Goal: Task Accomplishment & Management: Manage account settings

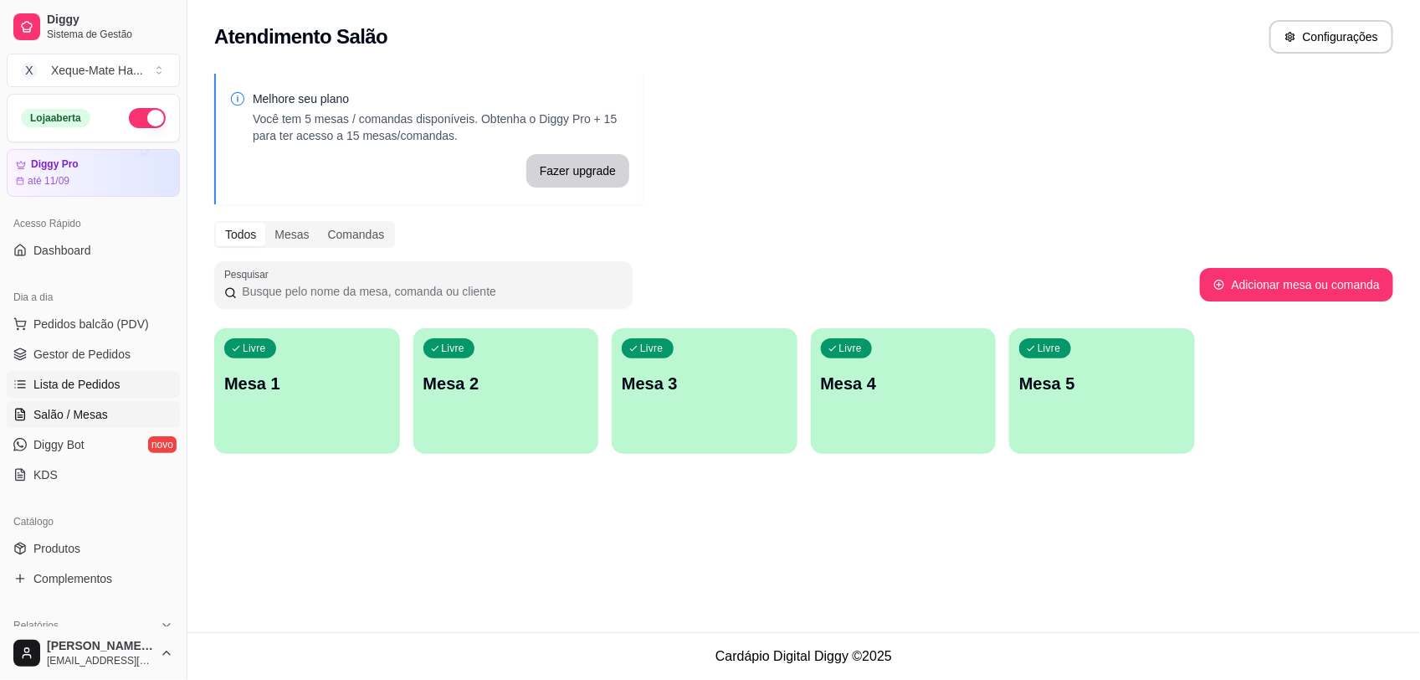
click at [77, 382] on span "Lista de Pedidos" at bounding box center [76, 384] width 87 height 17
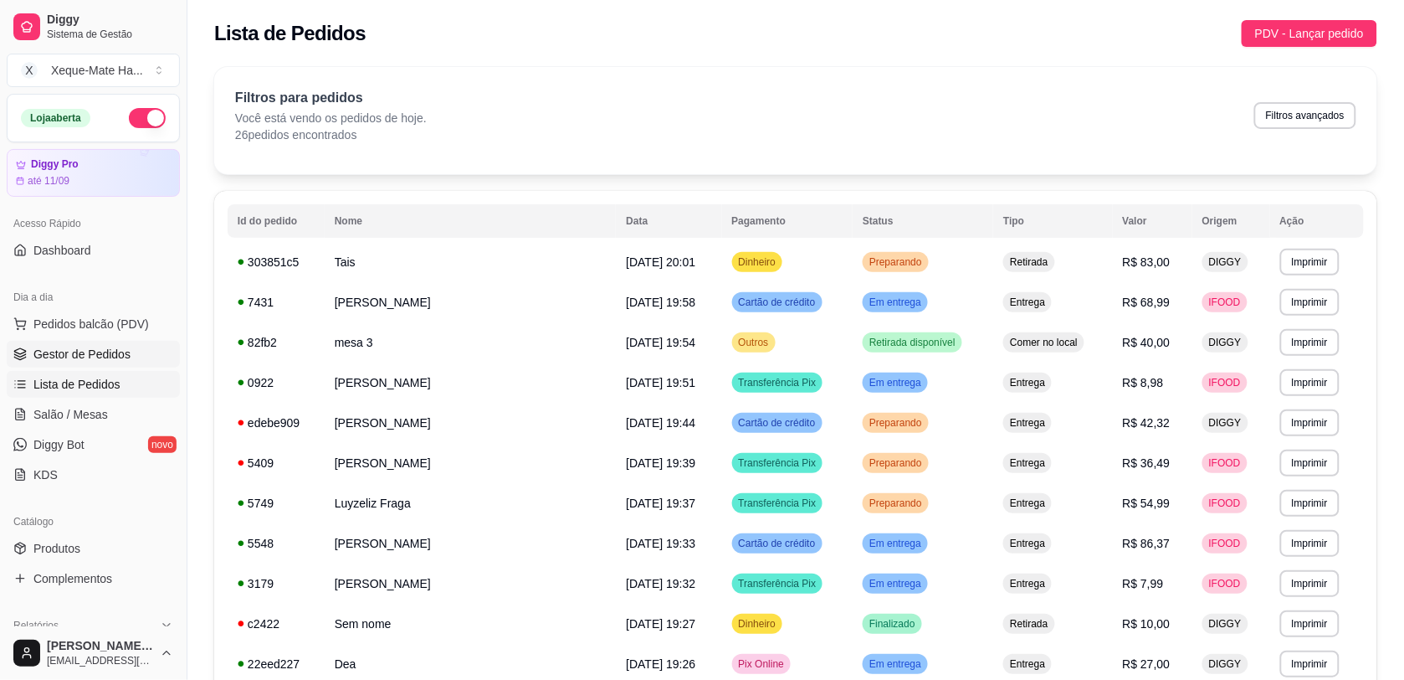
click at [31, 362] on link "Gestor de Pedidos" at bounding box center [93, 354] width 173 height 27
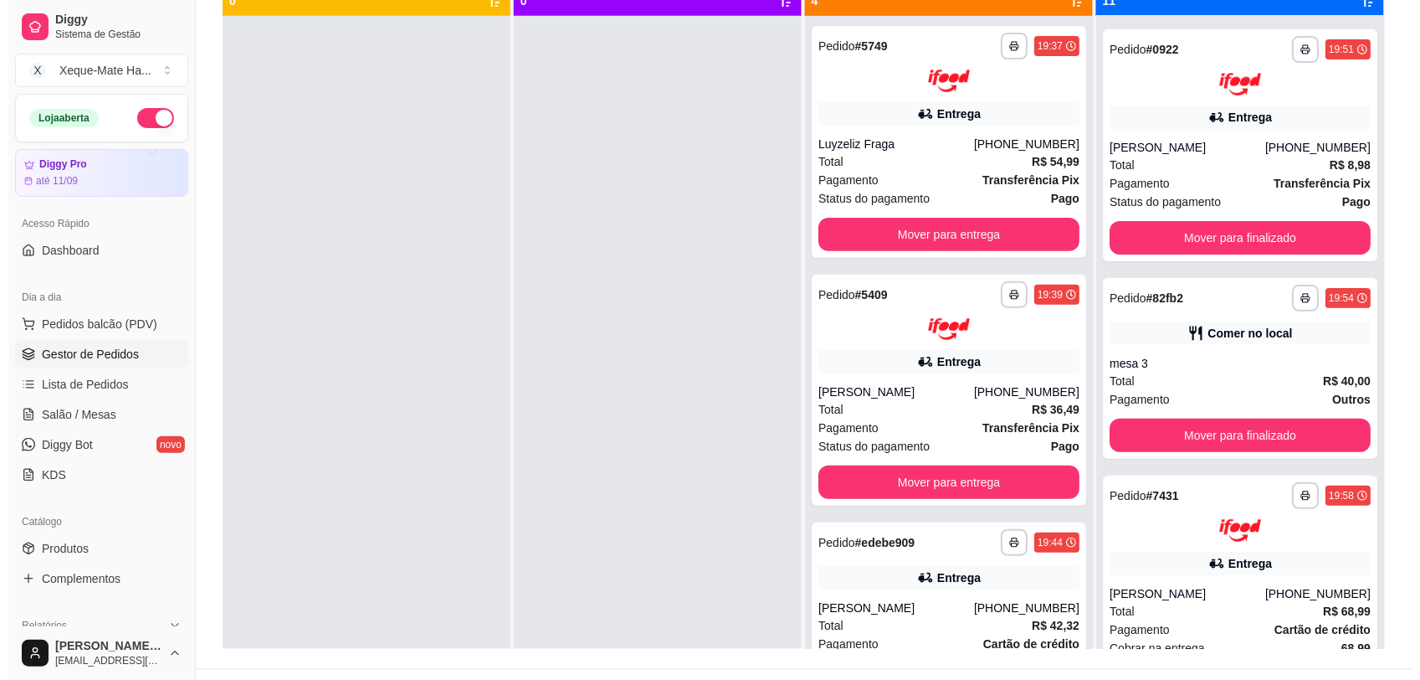
scroll to position [1850, 0]
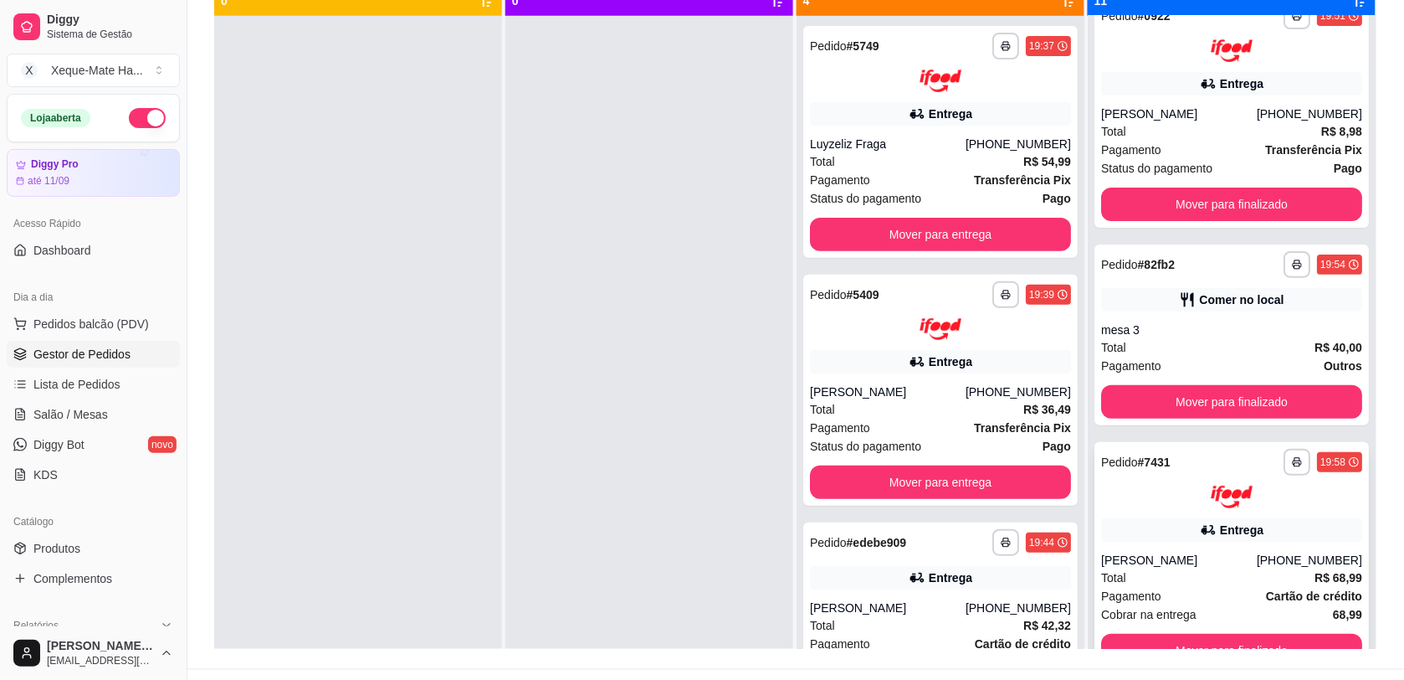
click at [1322, 554] on div "**********" at bounding box center [1232, 558] width 275 height 232
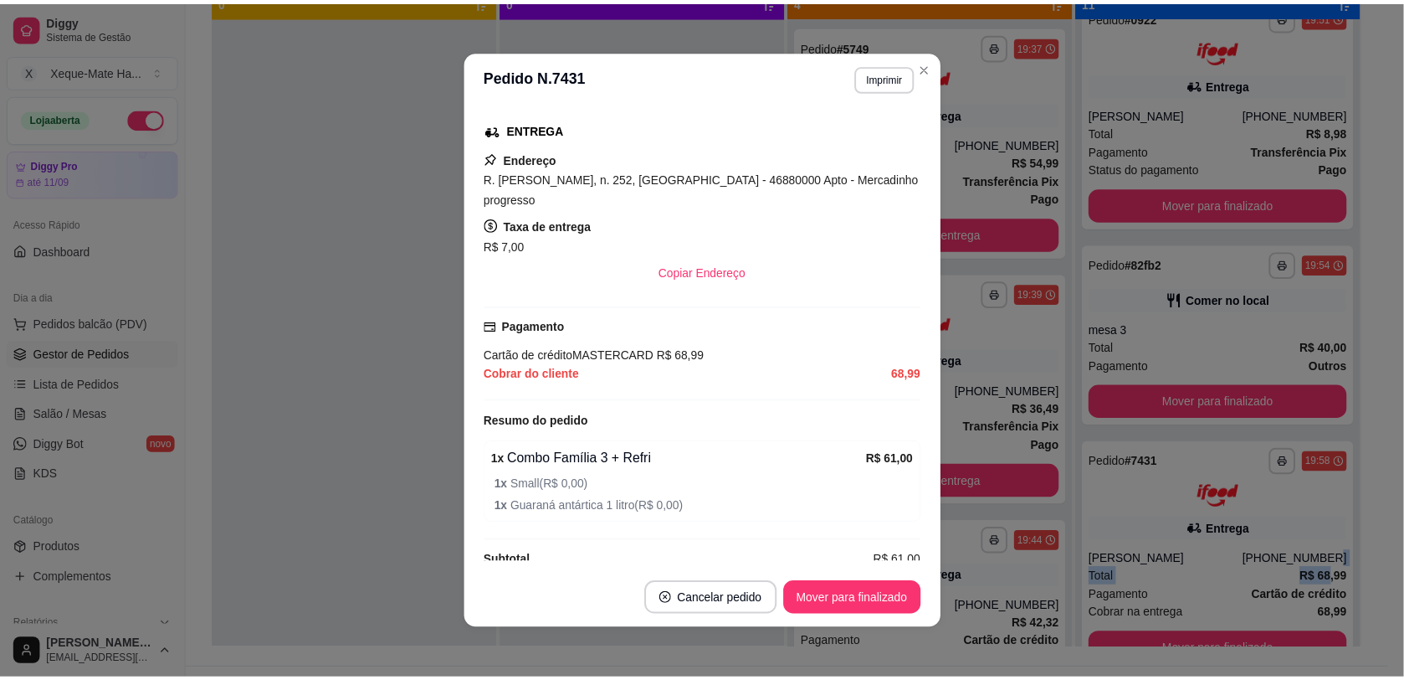
scroll to position [333, 0]
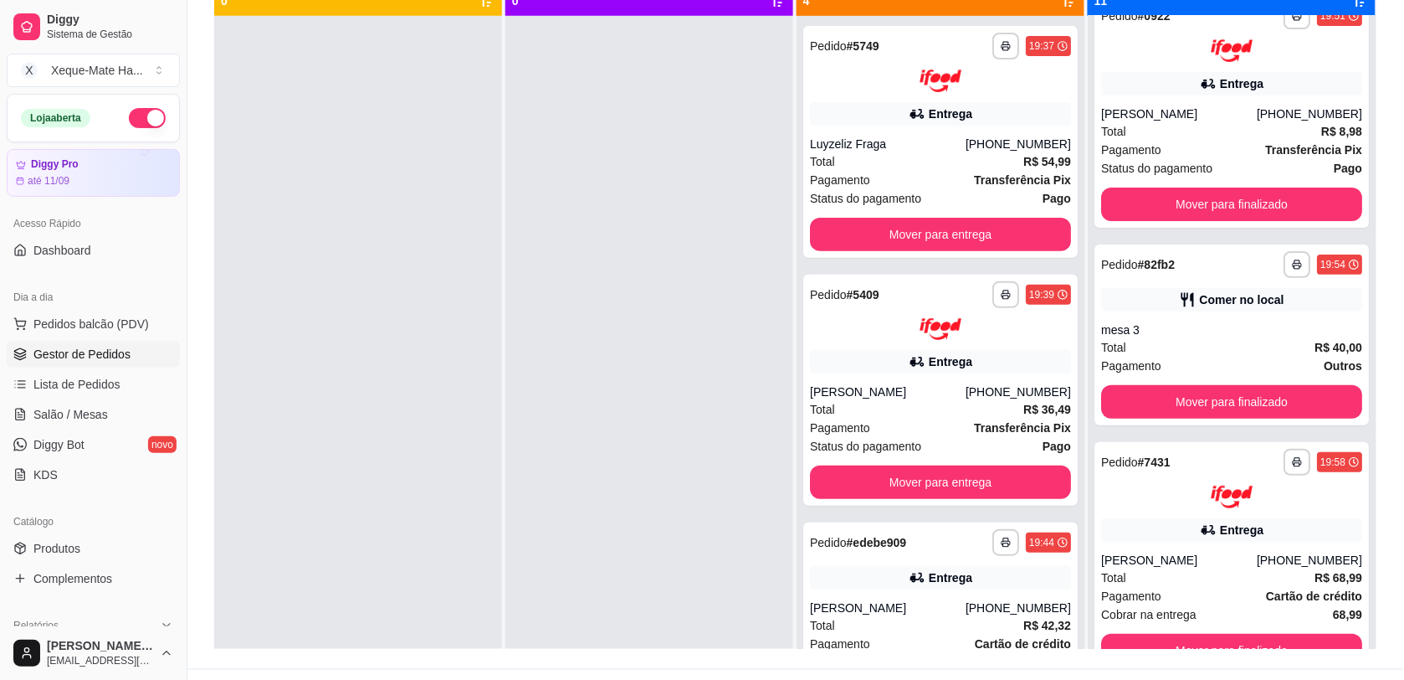
click at [1387, 454] on div "**********" at bounding box center [795, 253] width 1217 height 830
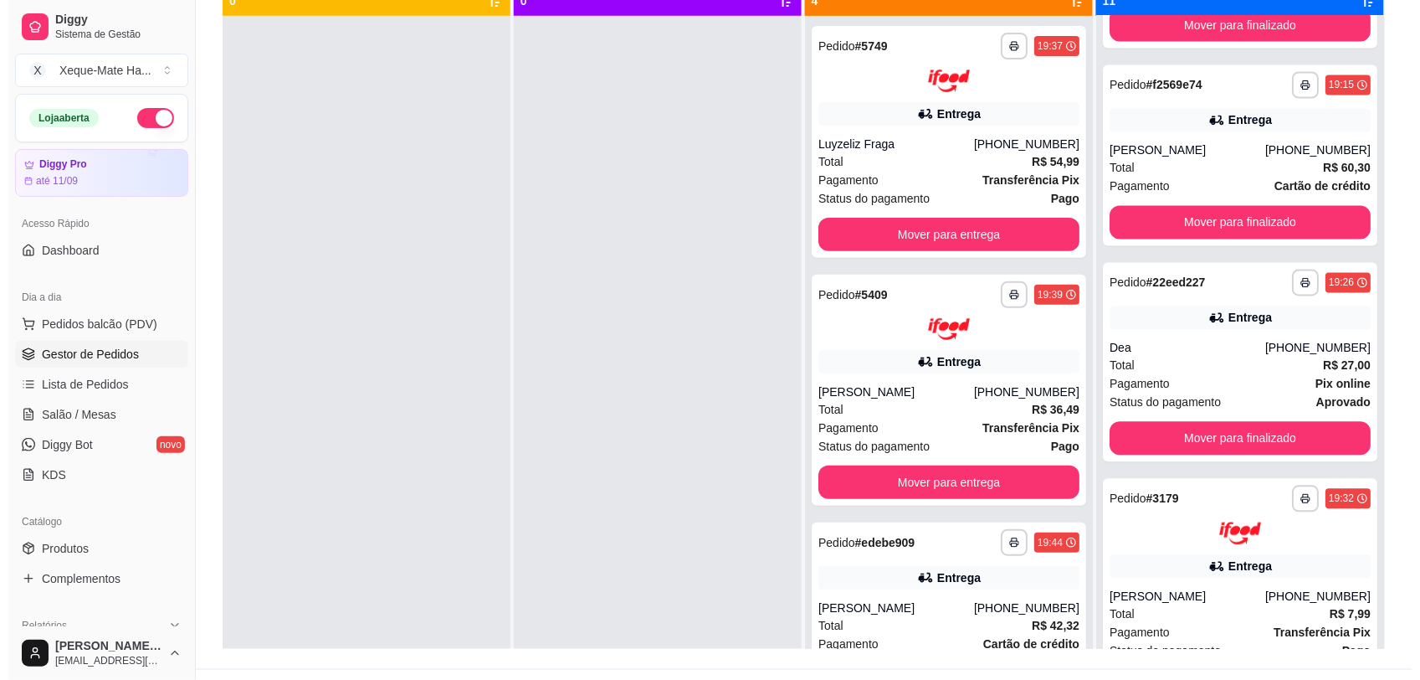
scroll to position [1850, 0]
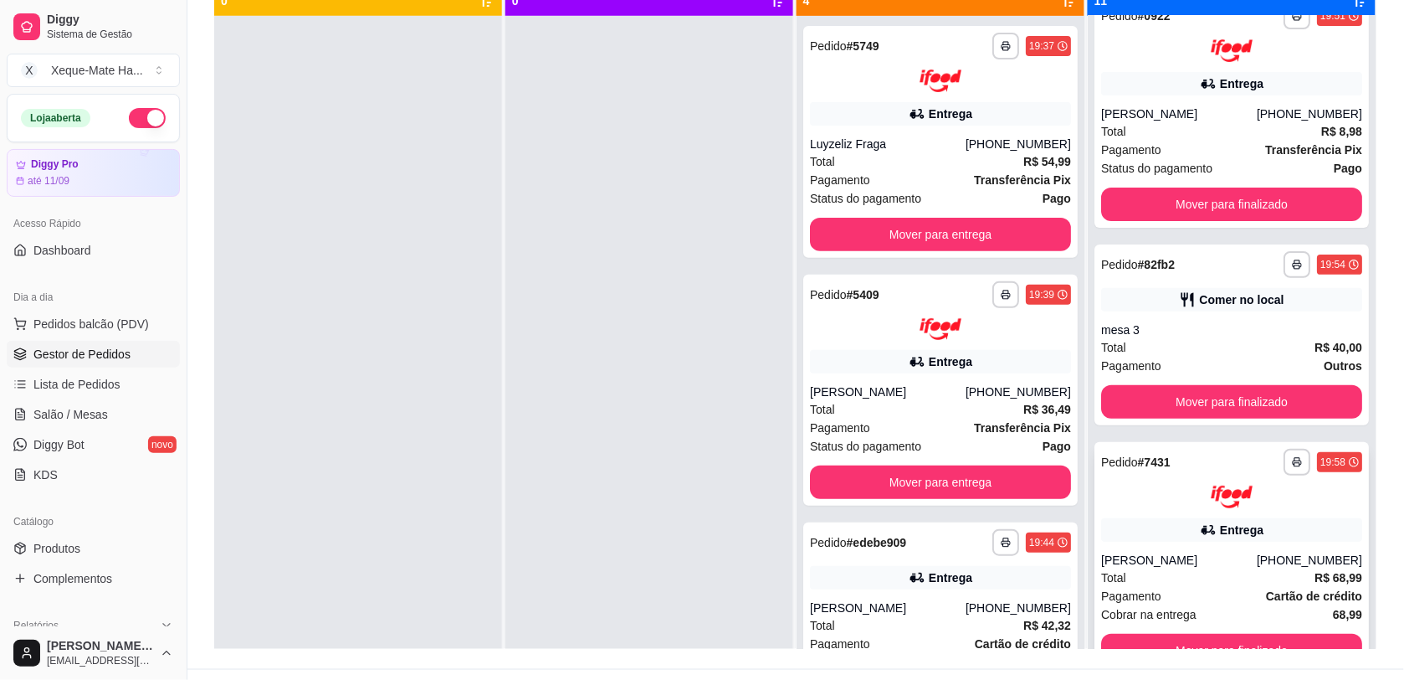
click at [1239, 575] on div "Total R$ 68,99" at bounding box center [1231, 577] width 261 height 18
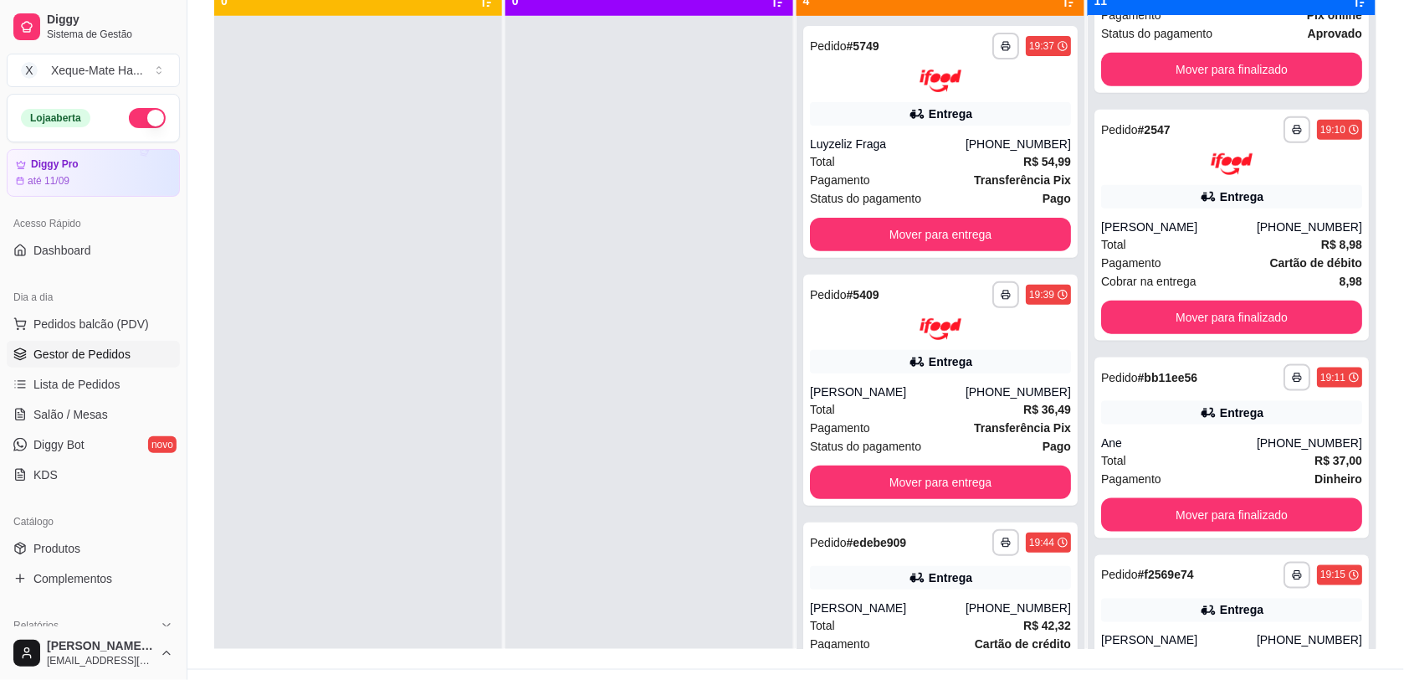
scroll to position [0, 0]
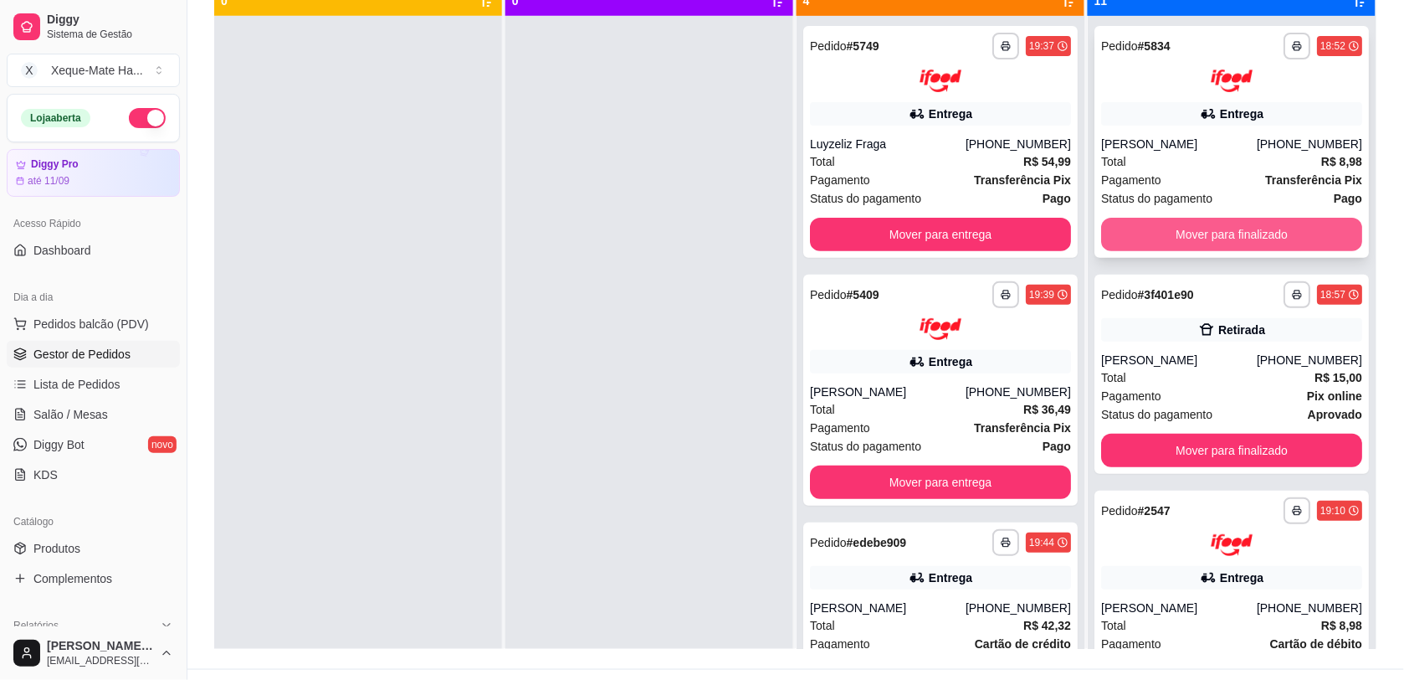
click at [1283, 239] on button "Mover para finalizado" at bounding box center [1231, 234] width 261 height 33
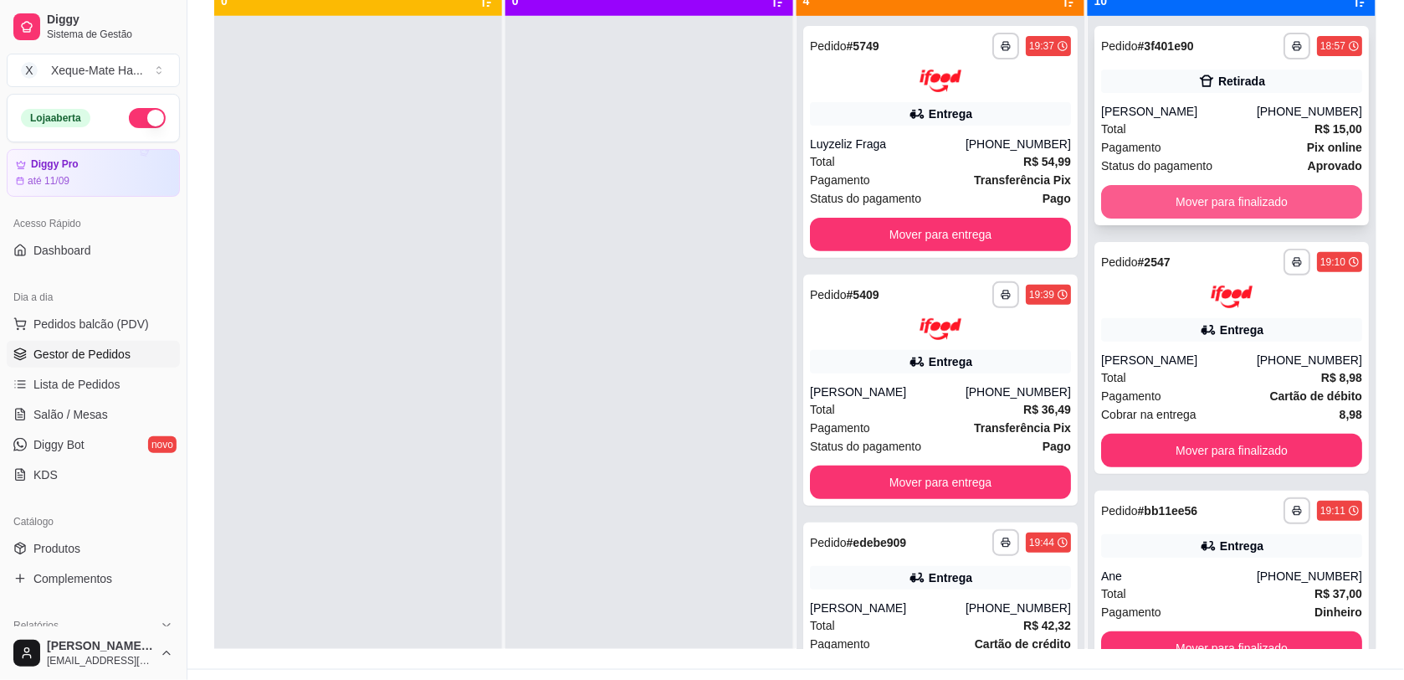
click at [1215, 201] on button "Mover para finalizado" at bounding box center [1231, 201] width 261 height 33
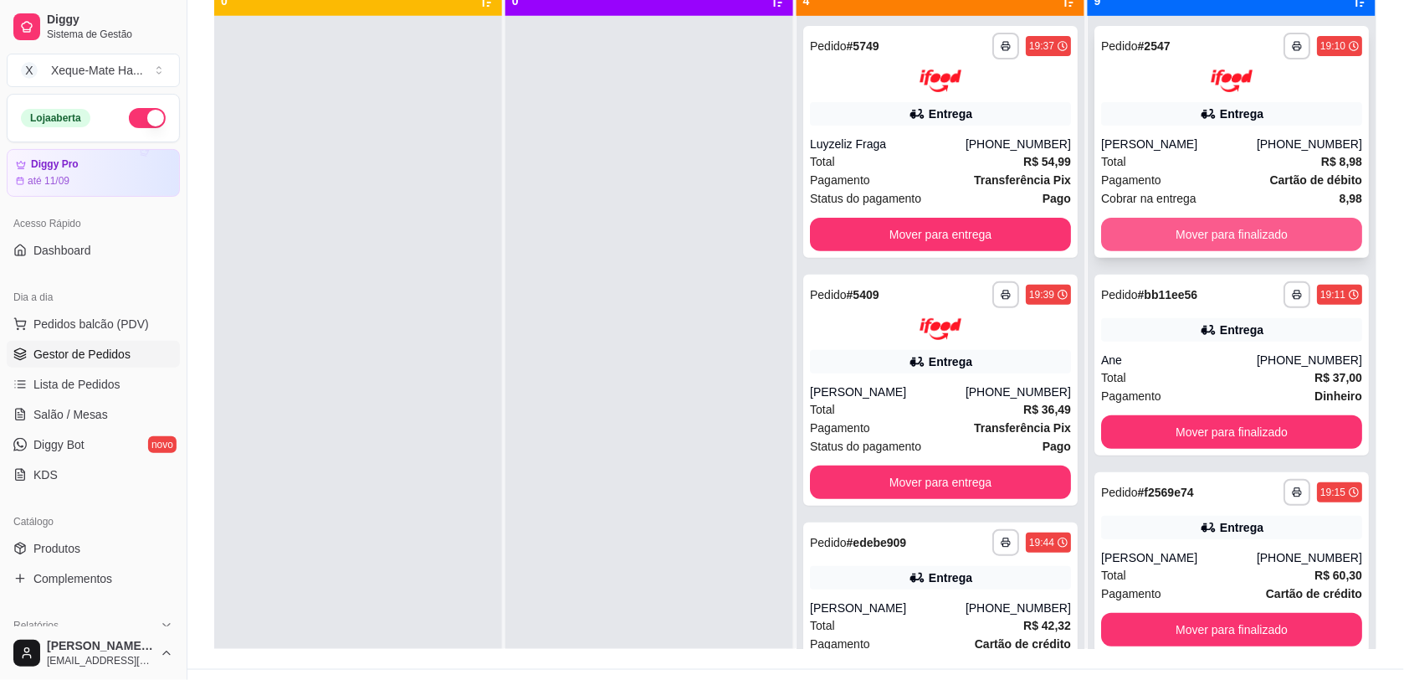
click at [1216, 239] on button "Mover para finalizado" at bounding box center [1231, 234] width 261 height 33
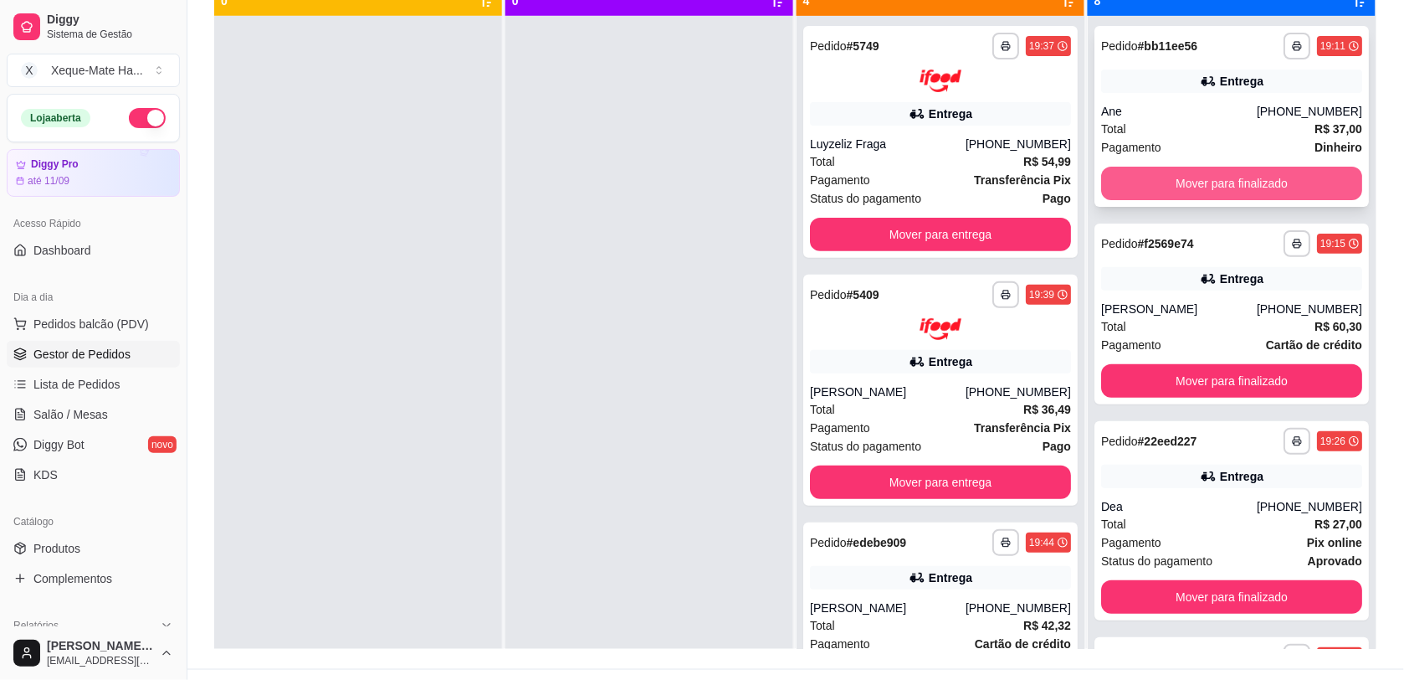
click at [1162, 182] on button "Mover para finalizado" at bounding box center [1231, 183] width 261 height 33
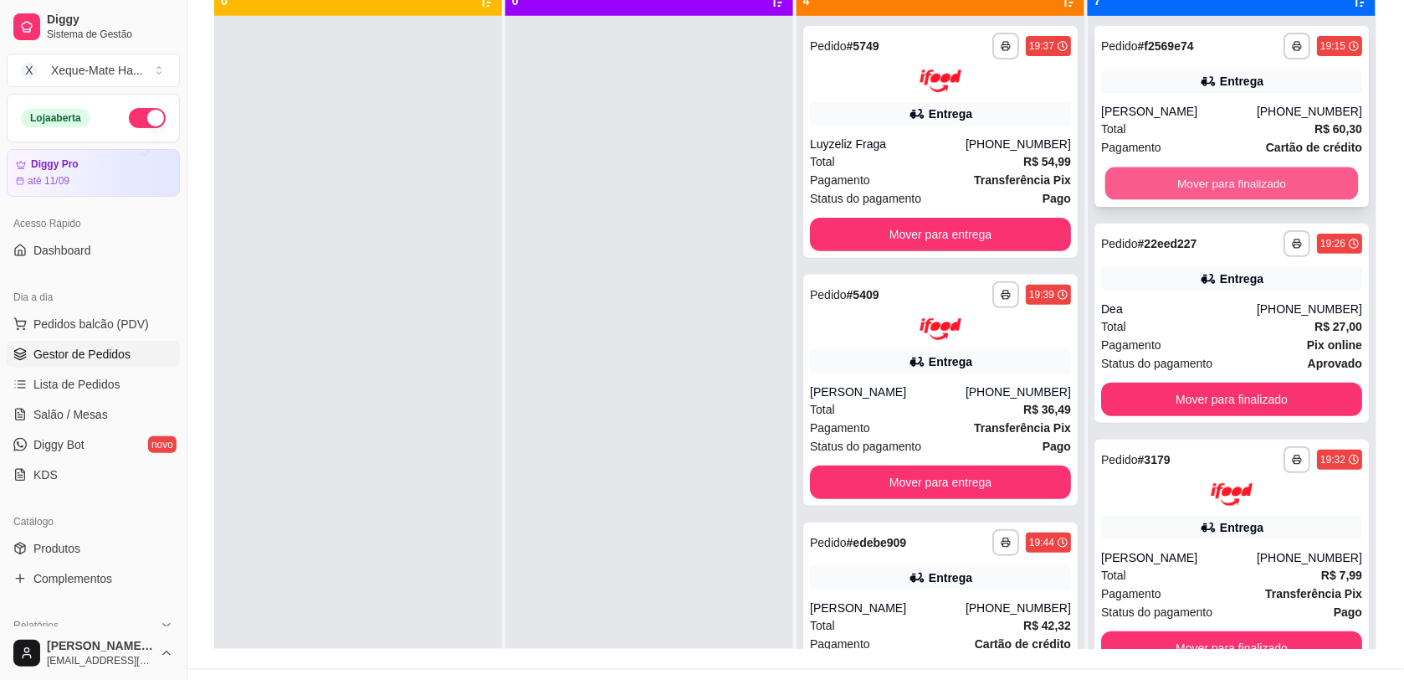
click at [1287, 173] on button "Mover para finalizado" at bounding box center [1233, 183] width 254 height 33
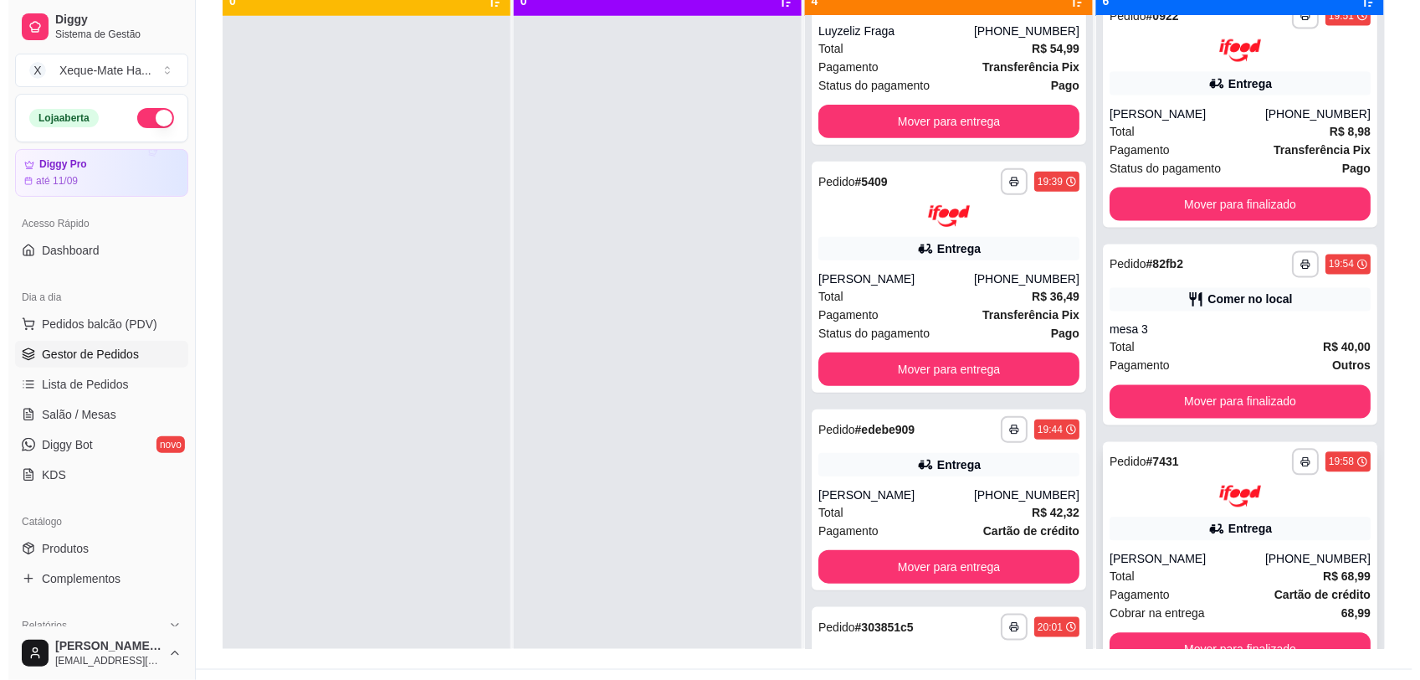
scroll to position [121, 0]
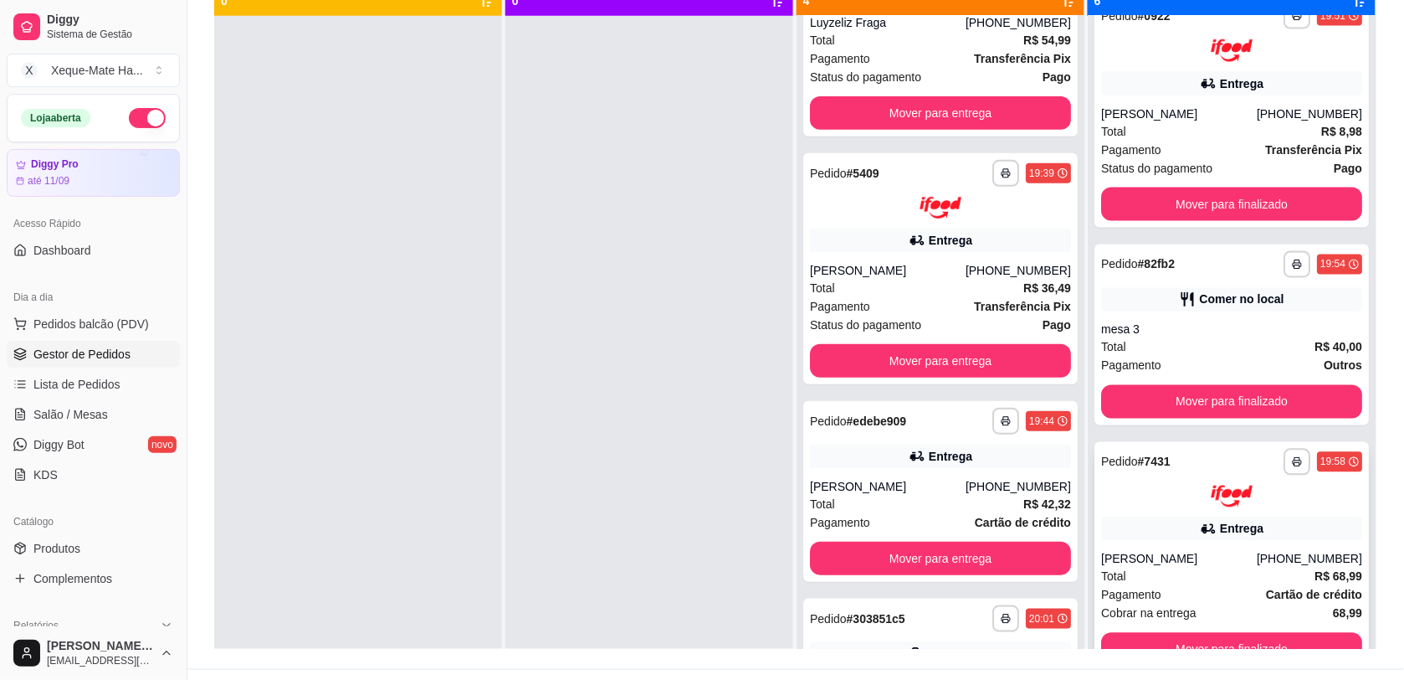
click at [1176, 517] on div "Entrega" at bounding box center [1231, 528] width 261 height 23
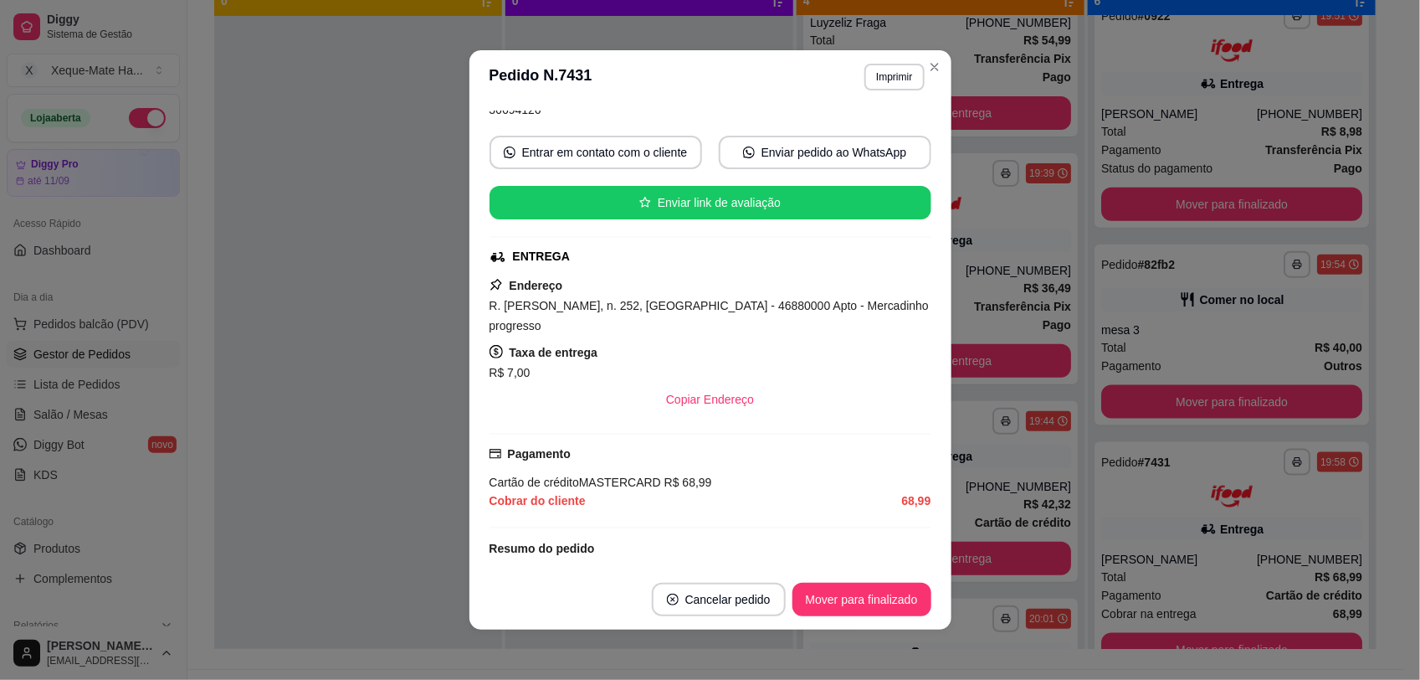
scroll to position [333, 0]
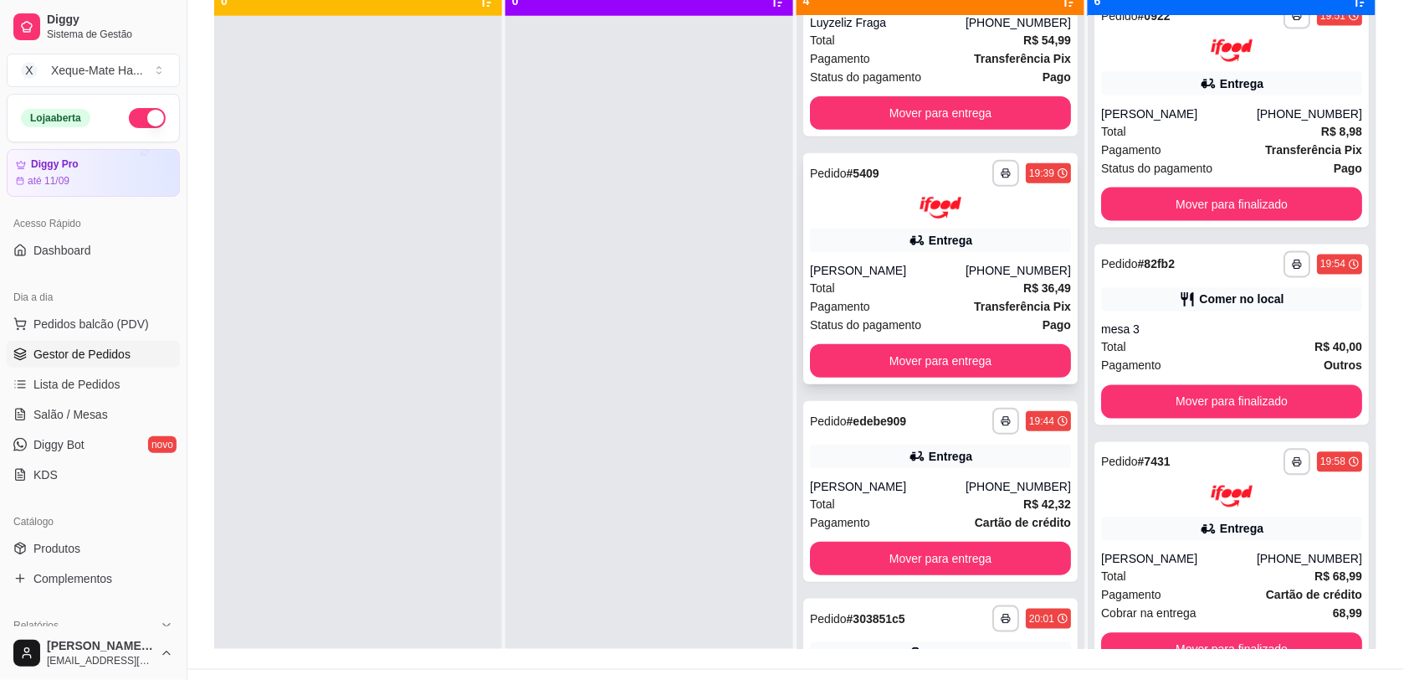
click at [944, 282] on div "Total R$ 36,49" at bounding box center [940, 288] width 261 height 18
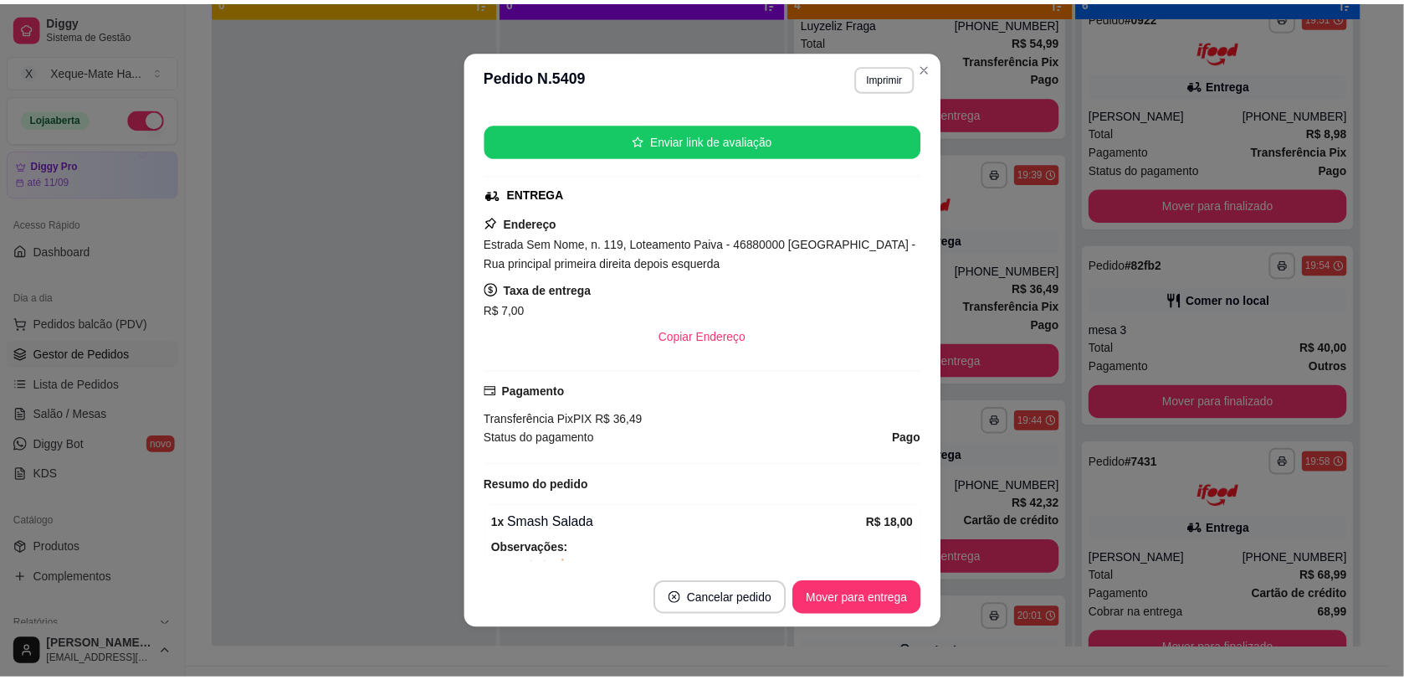
scroll to position [329, 0]
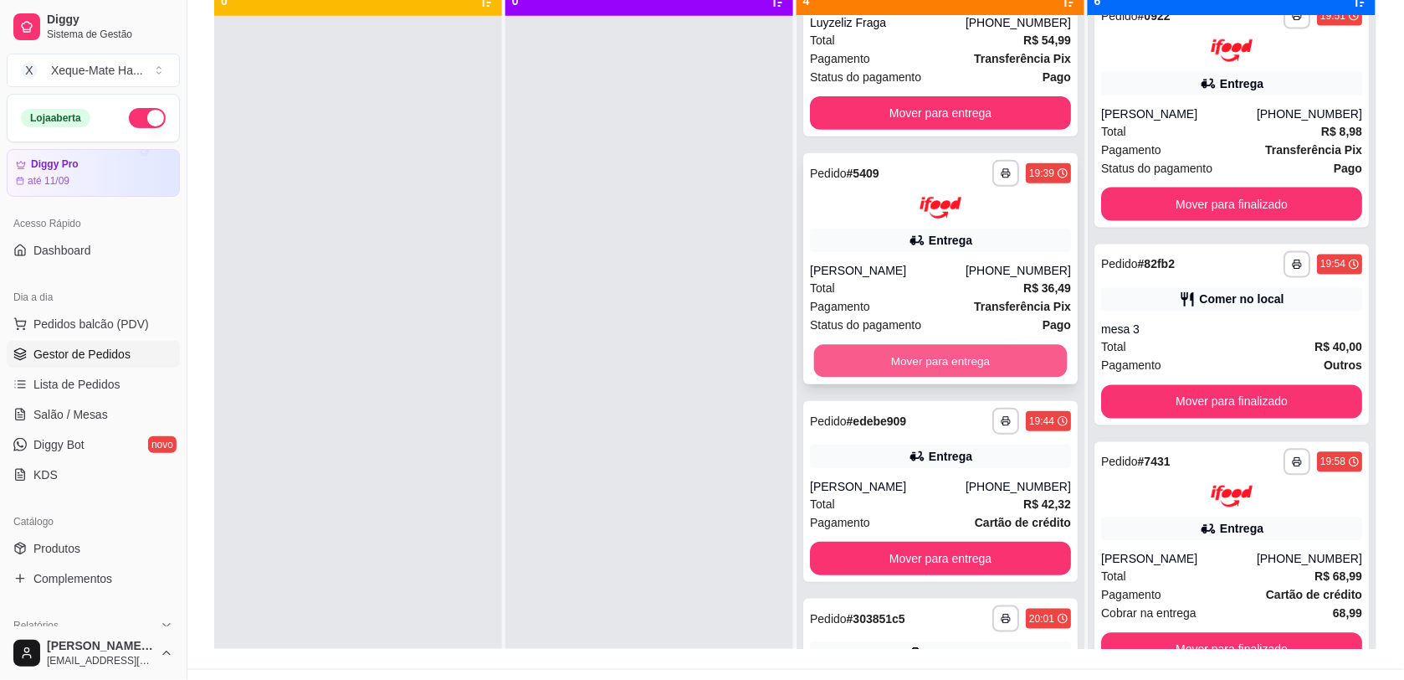
click at [990, 362] on button "Mover para entrega" at bounding box center [941, 361] width 254 height 33
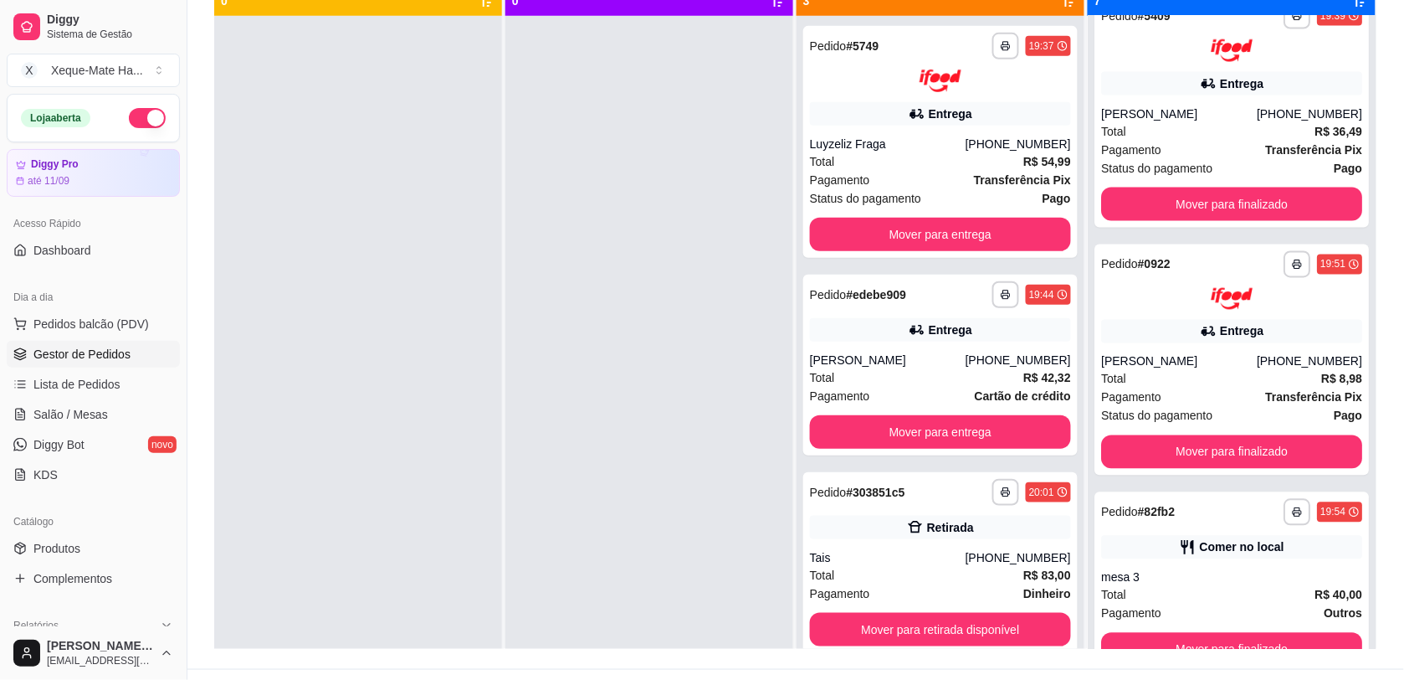
scroll to position [990, 0]
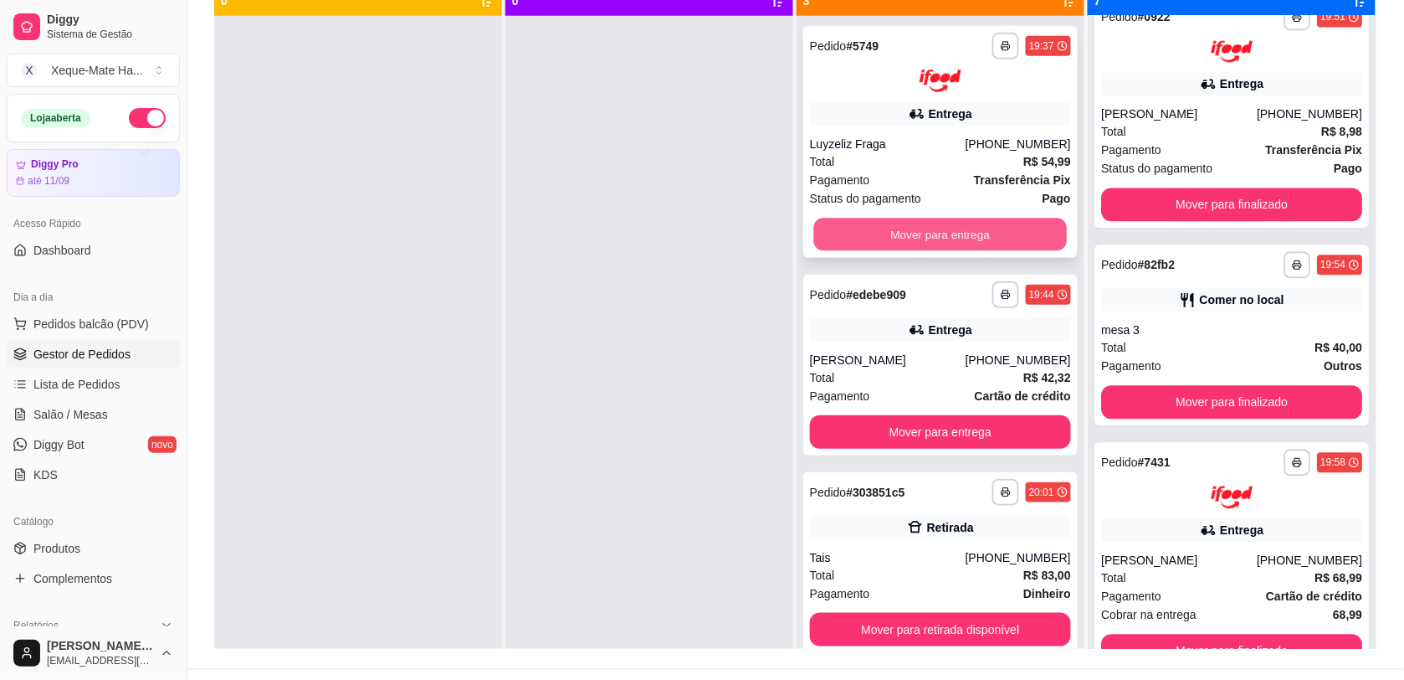
click at [993, 232] on button "Mover para entrega" at bounding box center [941, 234] width 254 height 33
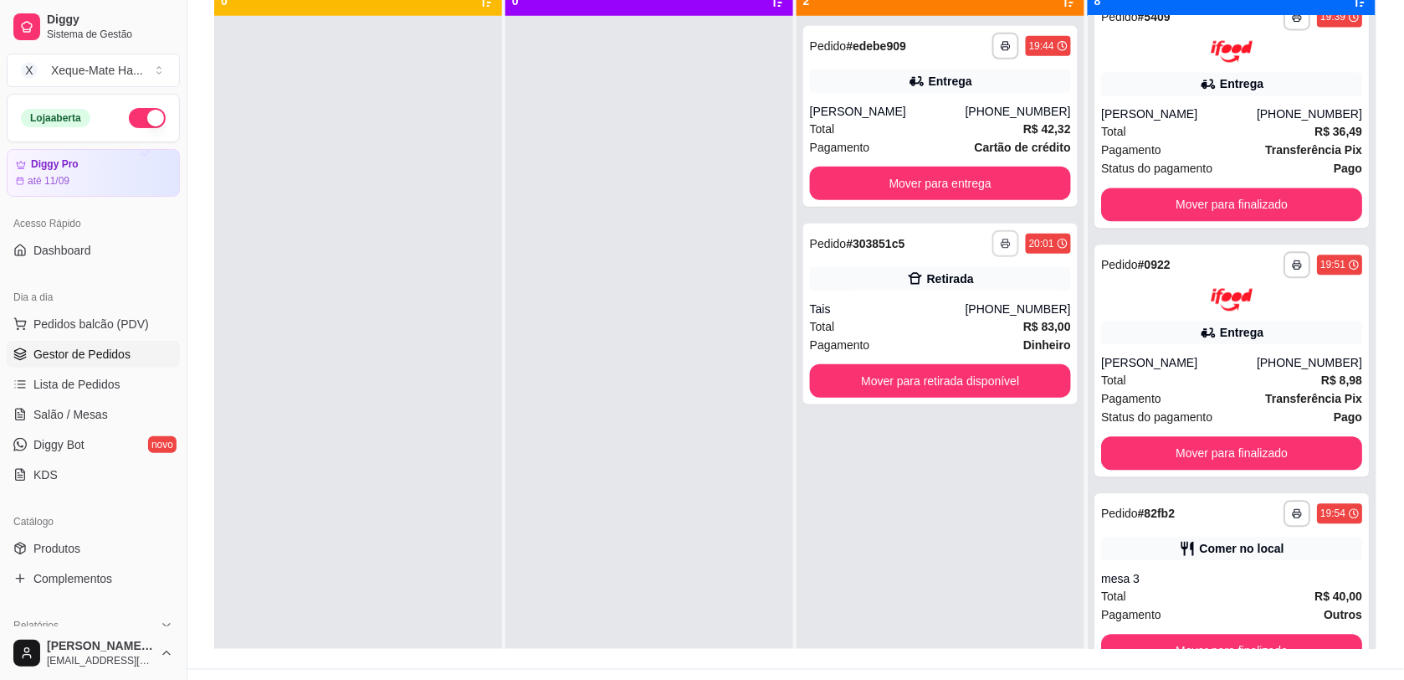
scroll to position [1239, 0]
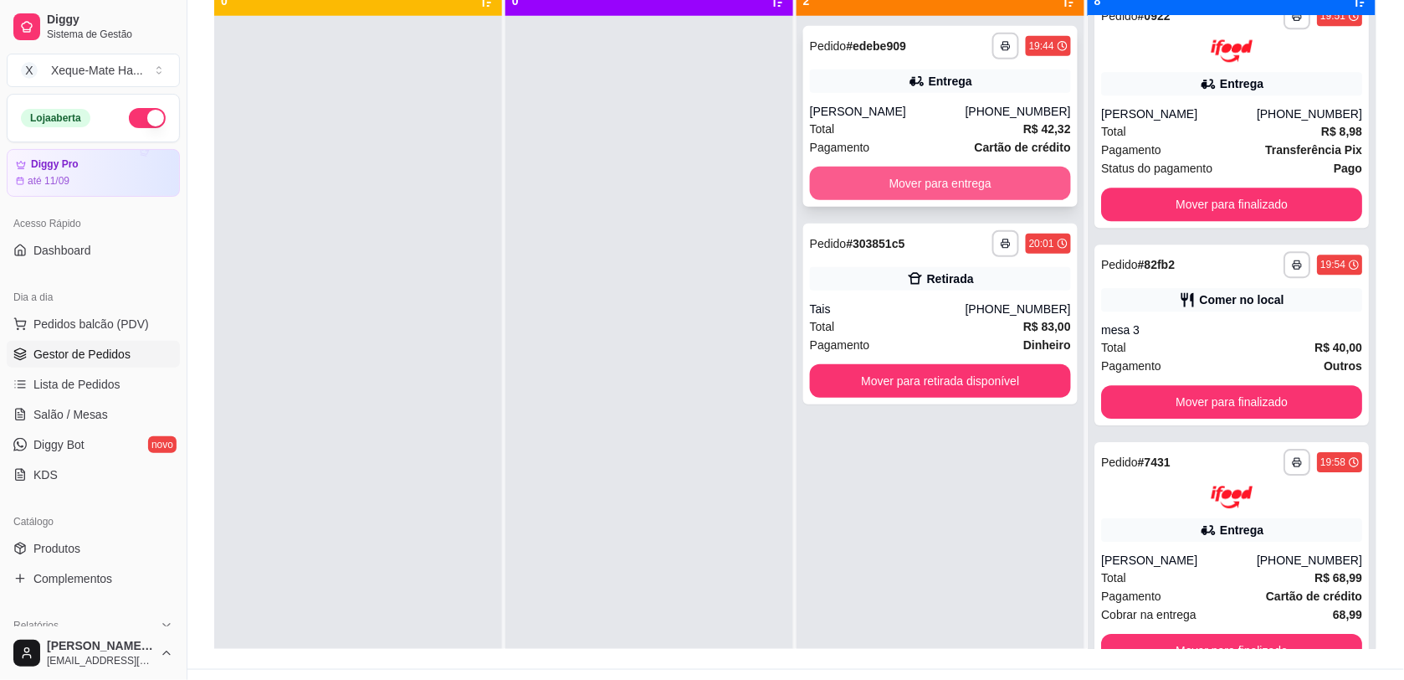
click at [958, 177] on button "Mover para entrega" at bounding box center [940, 183] width 261 height 33
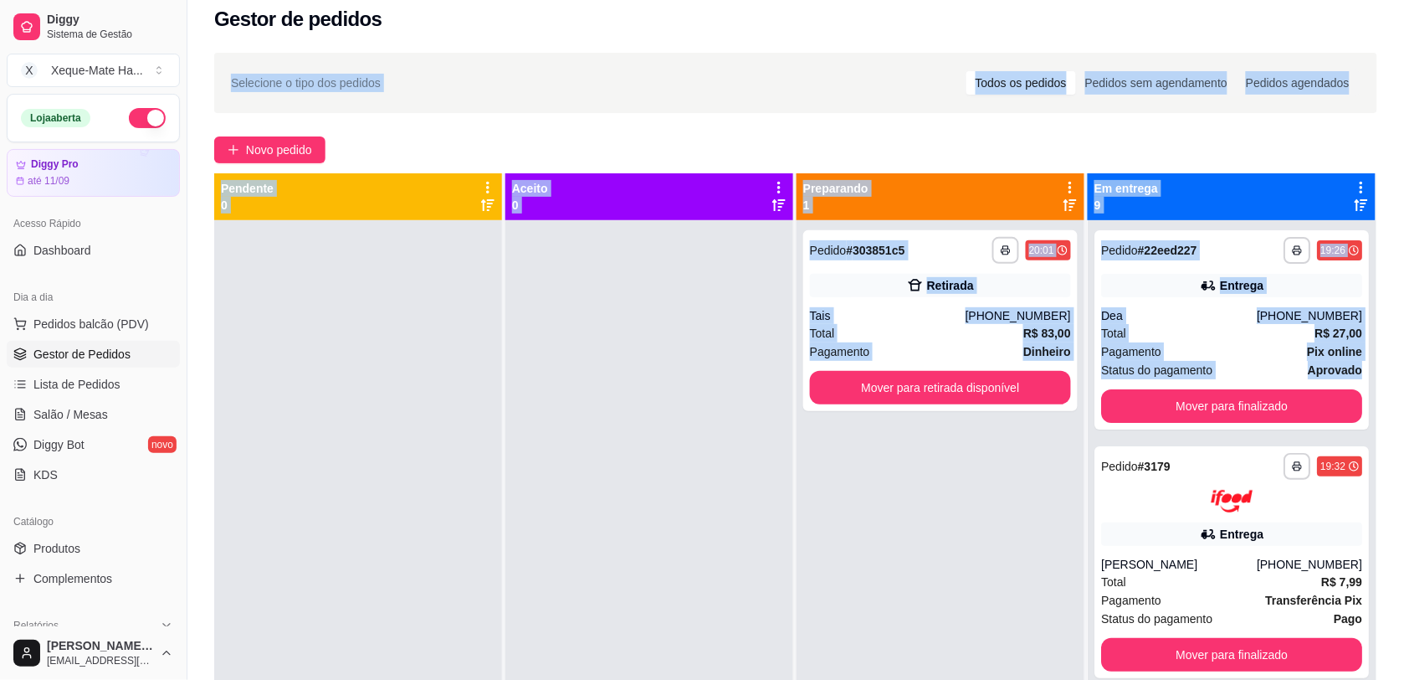
scroll to position [0, 0]
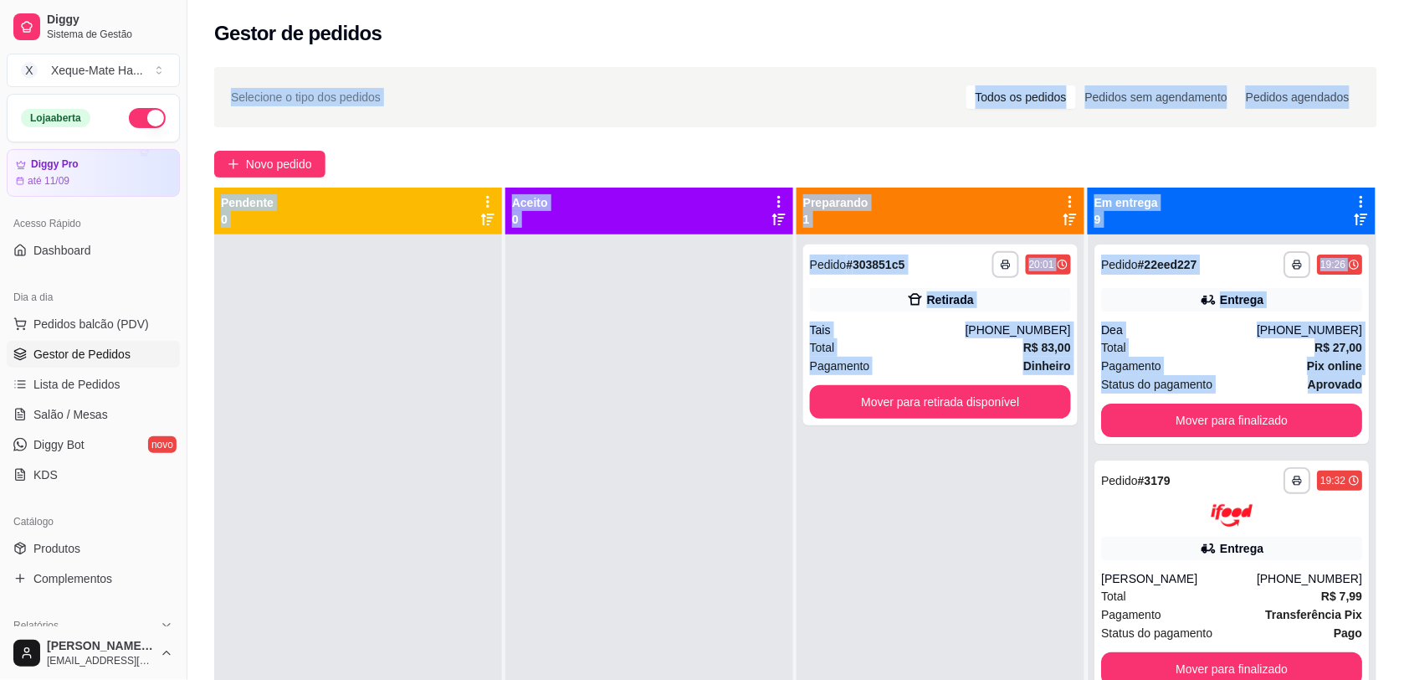
drag, startPoint x: 1341, startPoint y: 149, endPoint x: 1279, endPoint y: 3, distance: 159.0
click at [1279, 3] on div "**********" at bounding box center [795, 443] width 1217 height 887
click at [801, 559] on div "**********" at bounding box center [941, 574] width 288 height 680
click at [915, 520] on div "**********" at bounding box center [941, 574] width 288 height 680
click at [633, 365] on div at bounding box center [649, 574] width 288 height 680
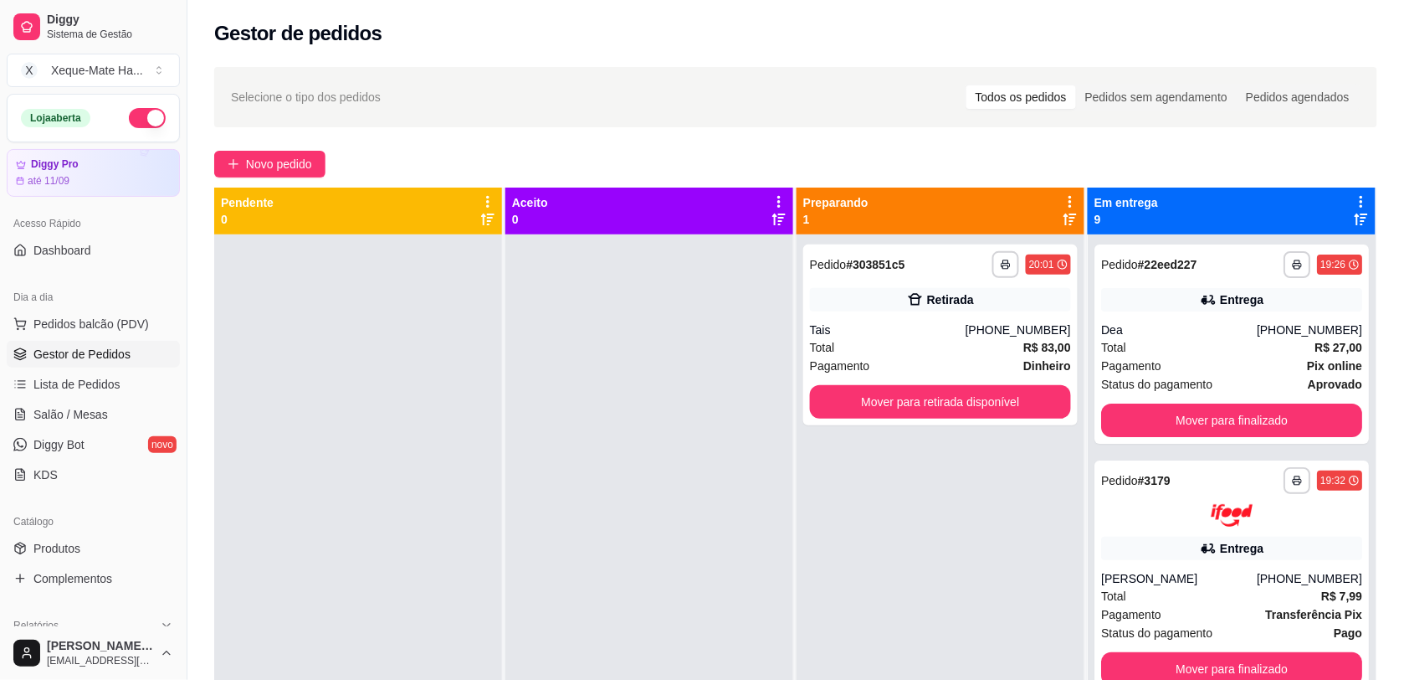
click at [639, 362] on div at bounding box center [649, 574] width 288 height 680
click at [1308, 424] on button "Mover para finalizado" at bounding box center [1231, 419] width 261 height 33
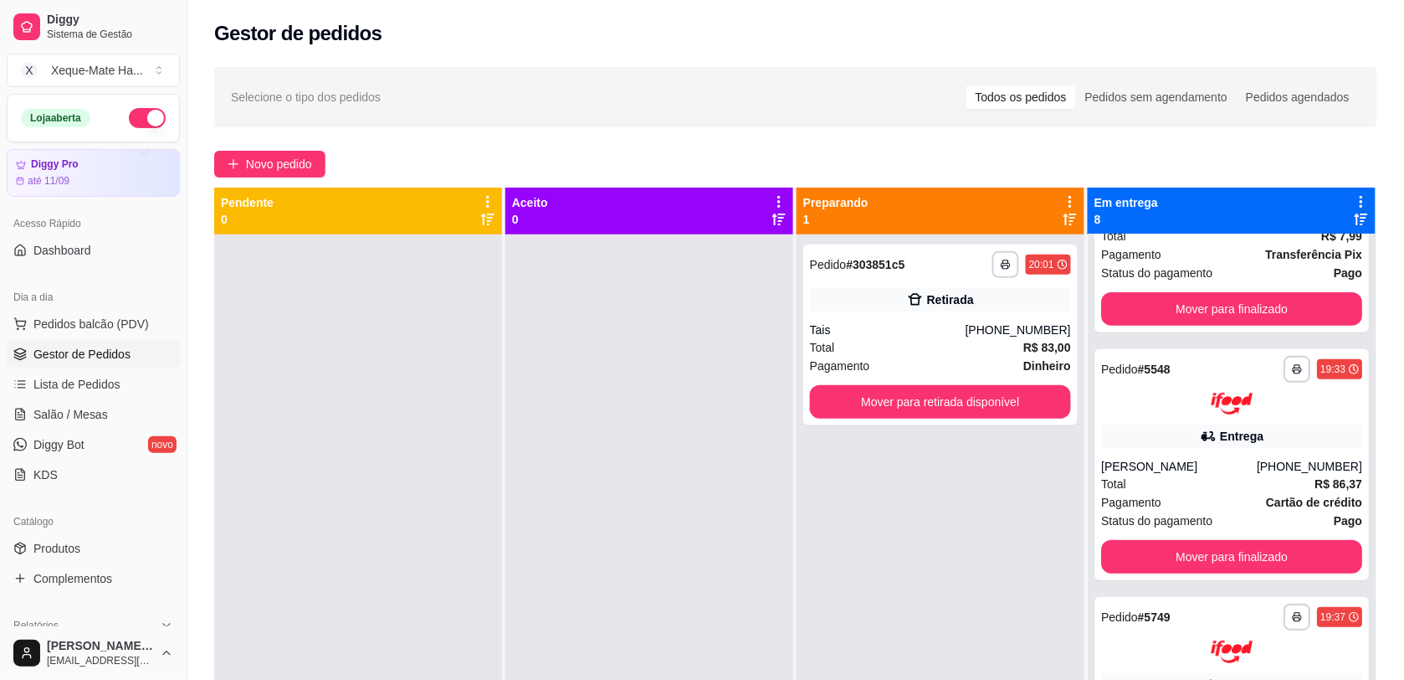
scroll to position [189, 0]
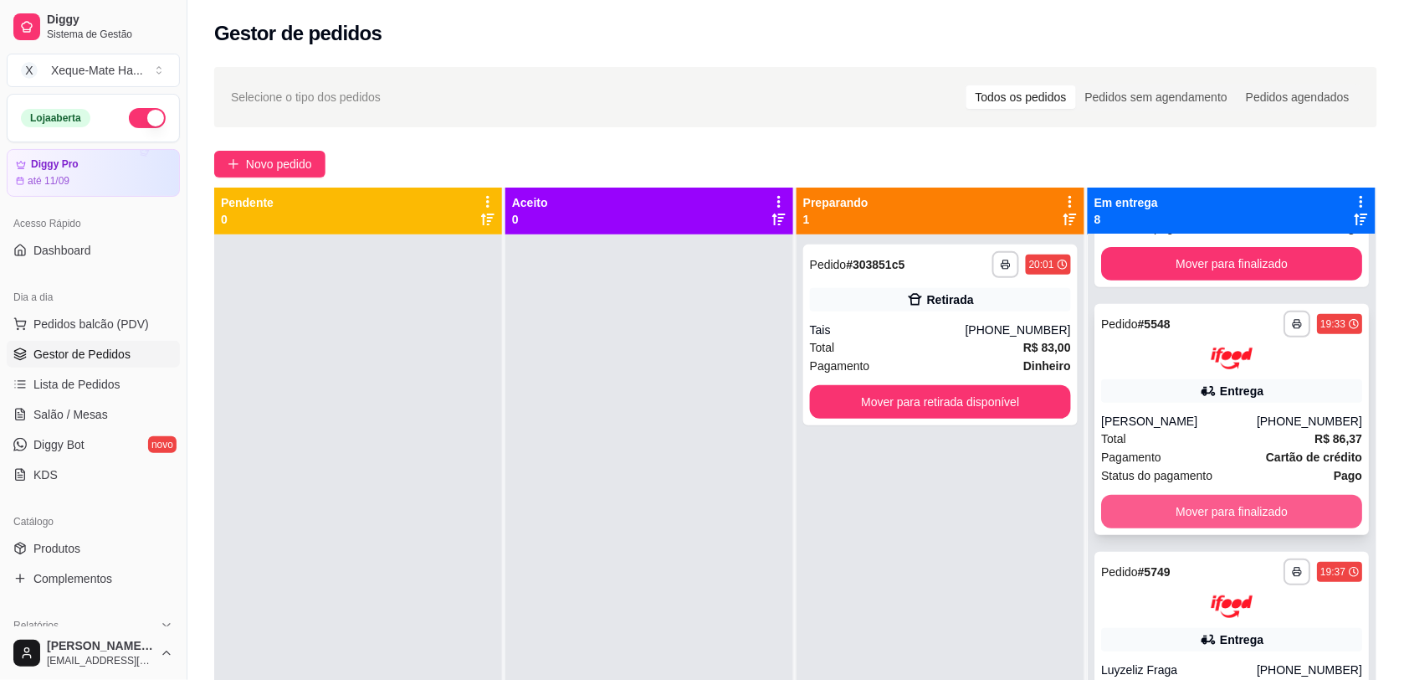
click at [1227, 513] on button "Mover para finalizado" at bounding box center [1231, 511] width 261 height 33
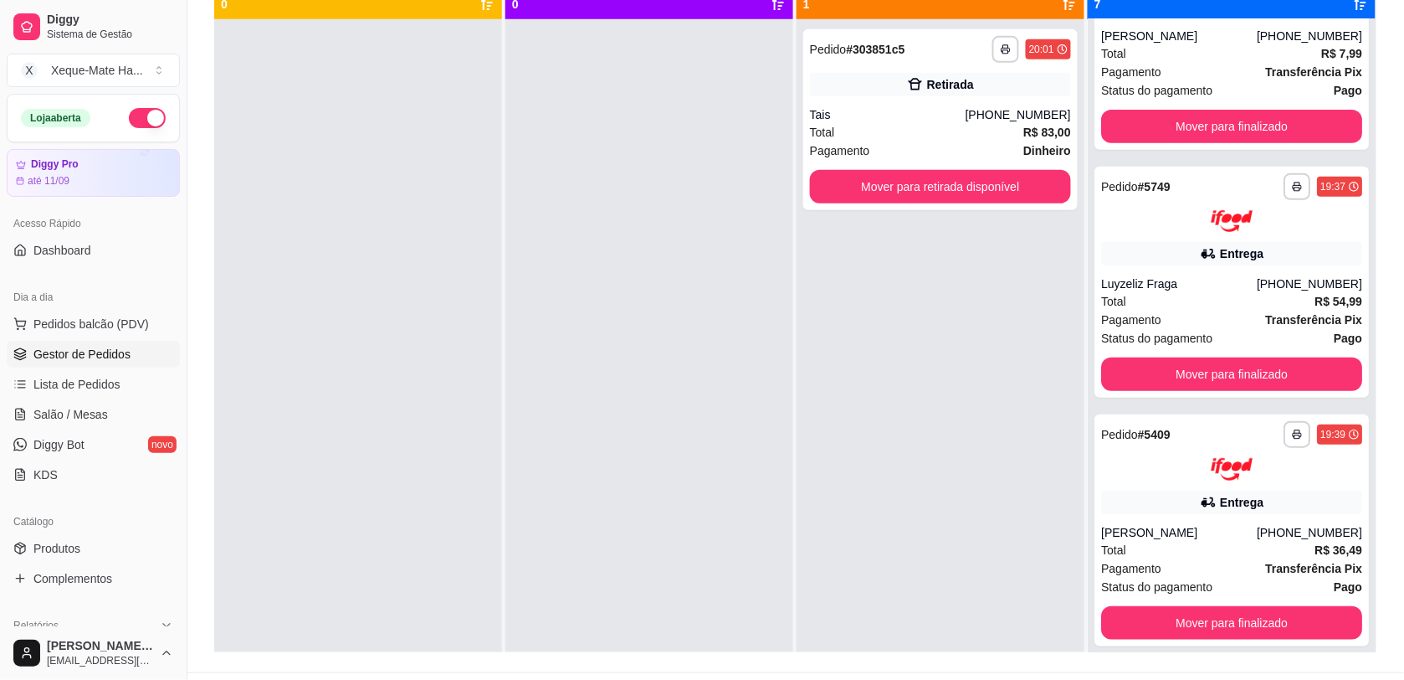
scroll to position [0, 0]
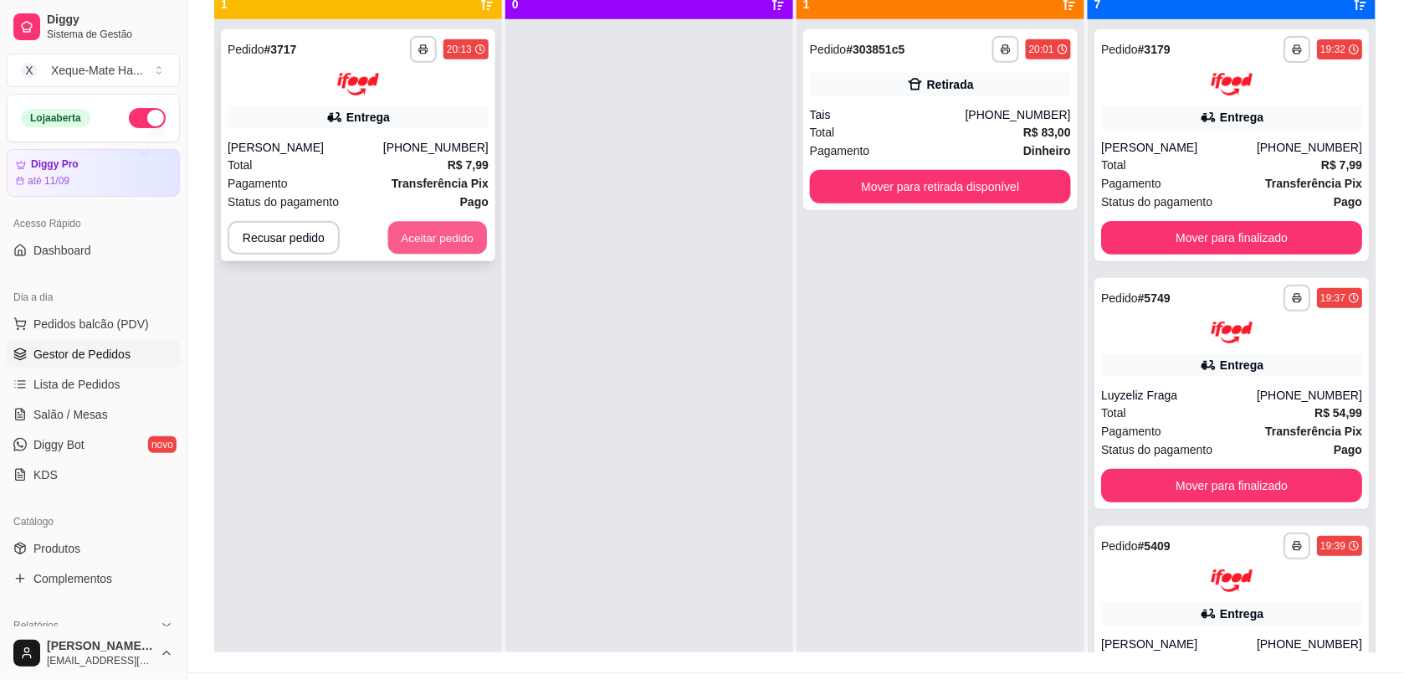
click at [436, 240] on button "Aceitar pedido" at bounding box center [437, 237] width 99 height 33
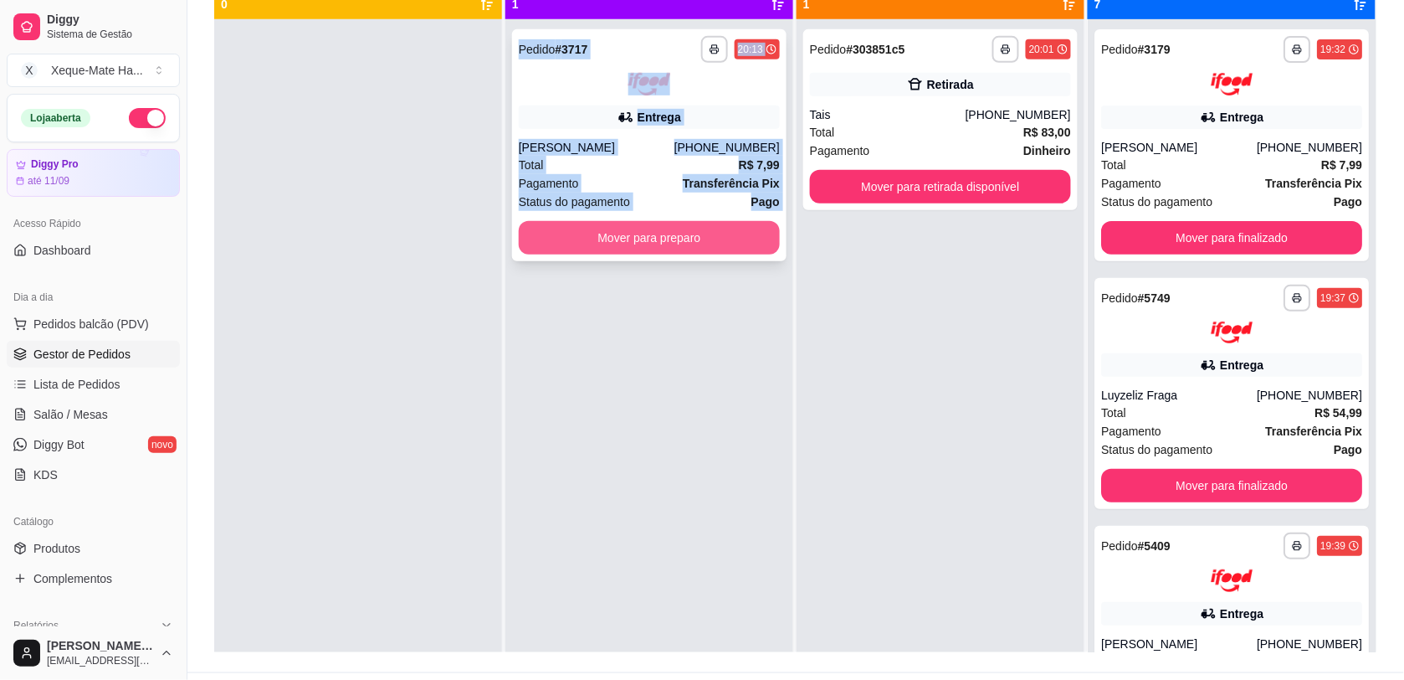
click at [584, 232] on button "Mover para preparo" at bounding box center [649, 237] width 261 height 33
click at [572, 230] on button "Mover para preparo" at bounding box center [649, 237] width 261 height 33
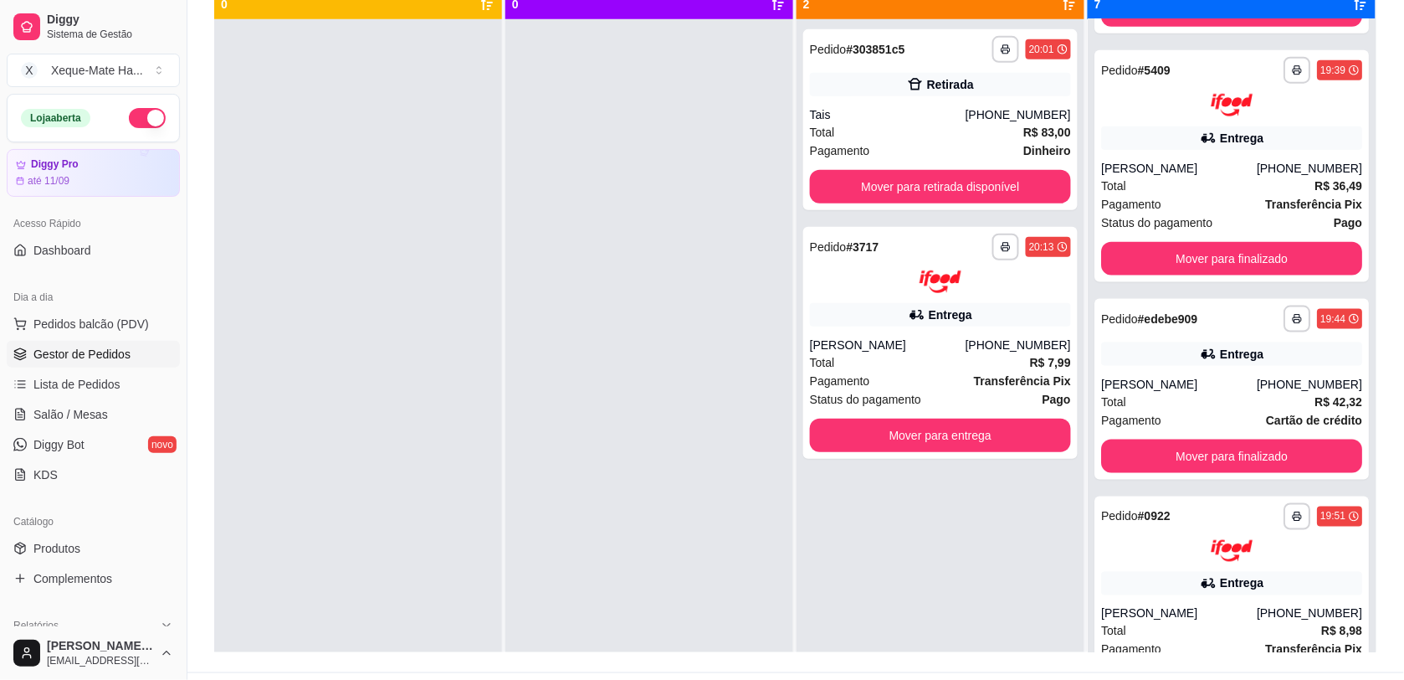
scroll to position [592, 0]
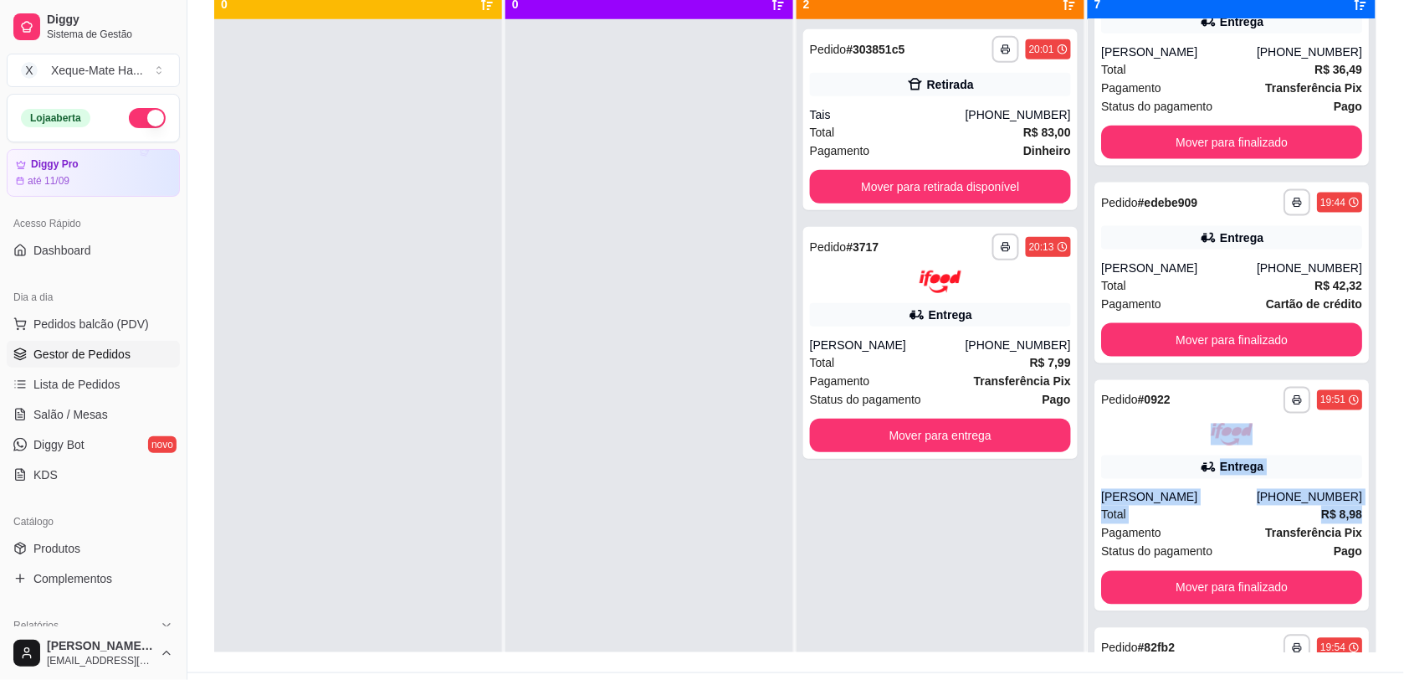
drag, startPoint x: 1343, startPoint y: 406, endPoint x: 1349, endPoint y: 513, distance: 107.3
click at [1349, 513] on div "**********" at bounding box center [1232, 359] width 288 height 680
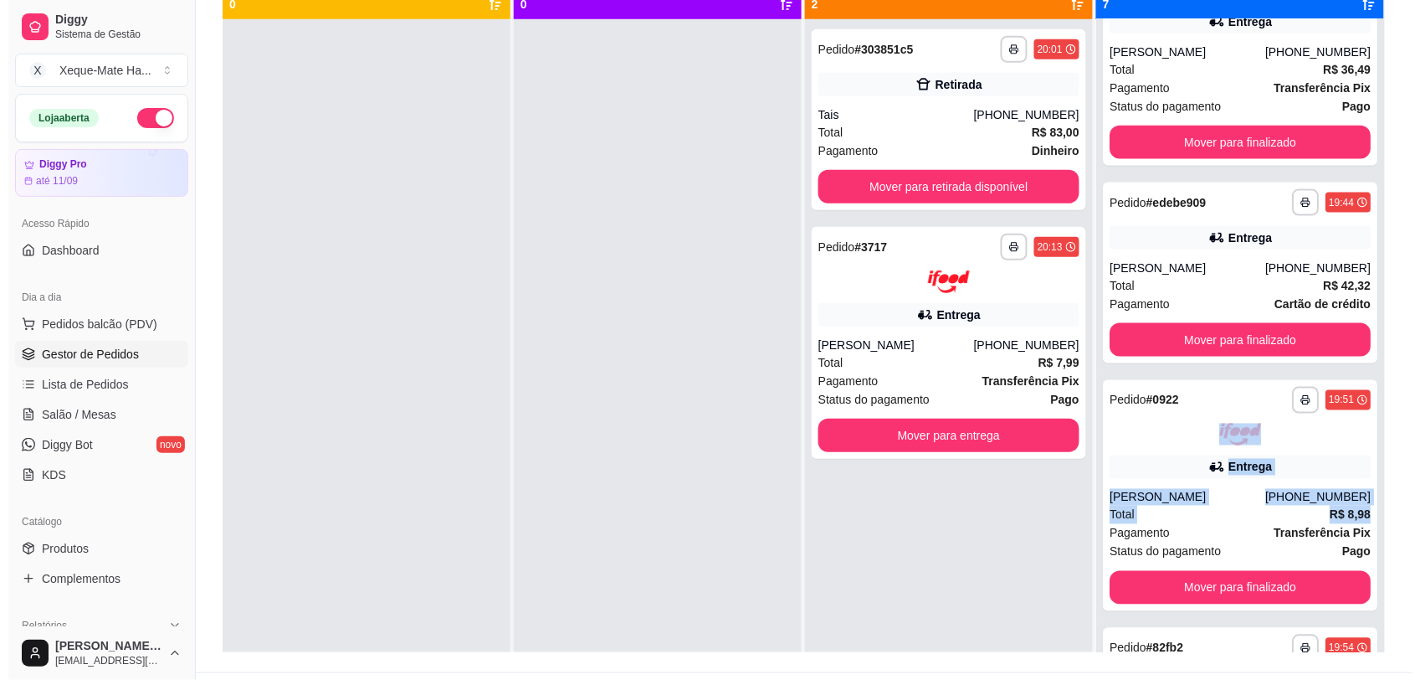
scroll to position [972, 0]
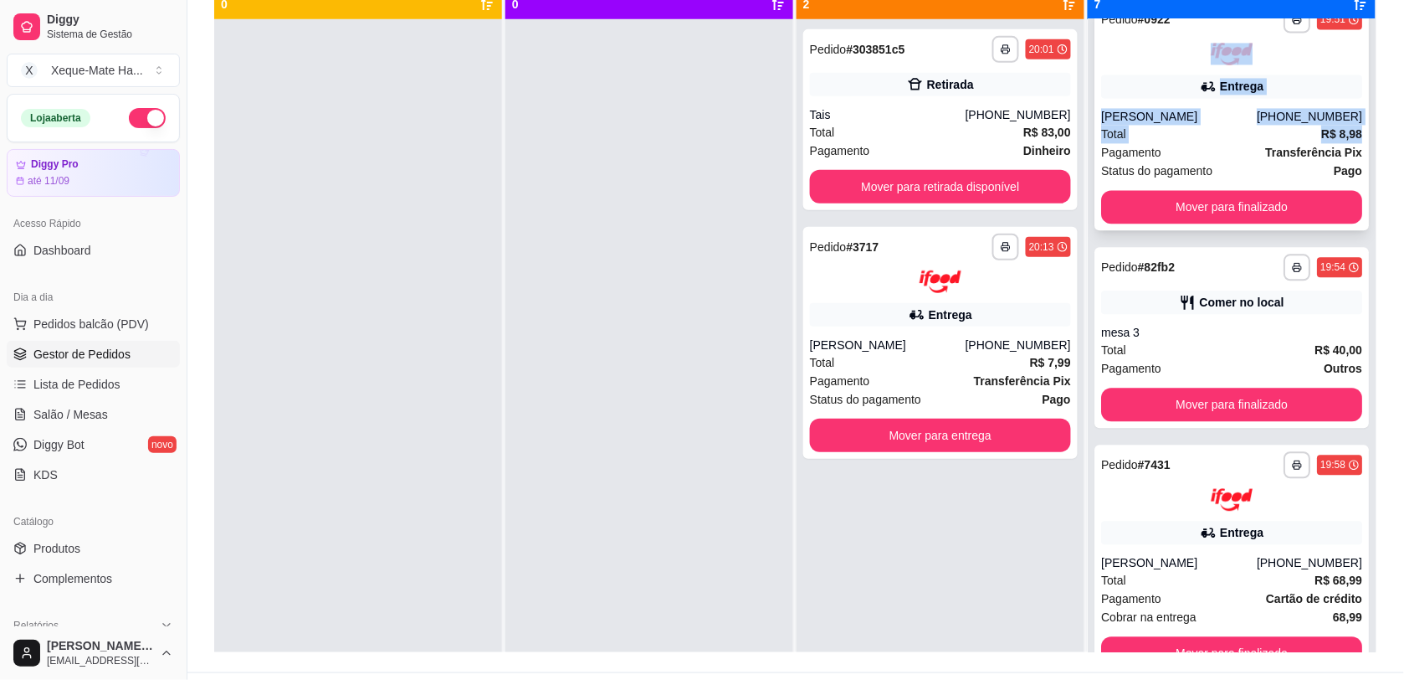
click at [1220, 92] on div "Entrega" at bounding box center [1242, 87] width 44 height 17
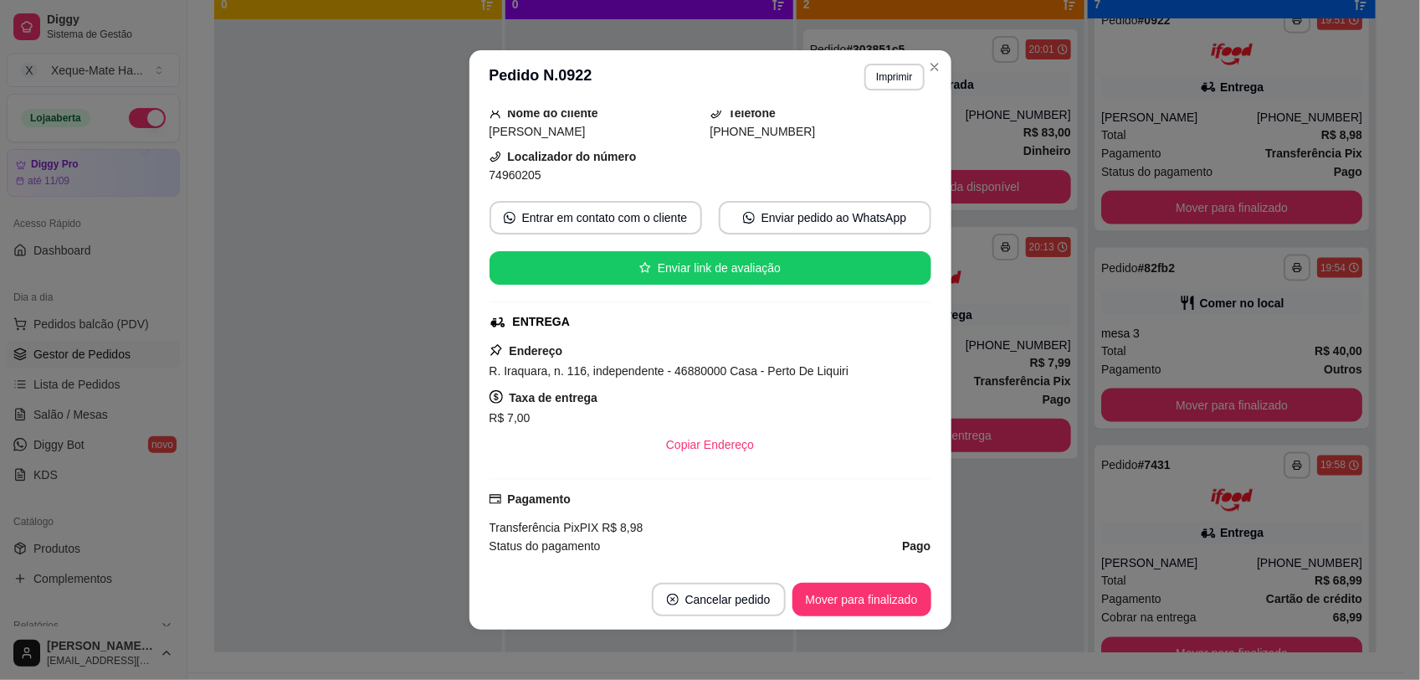
scroll to position [110, 0]
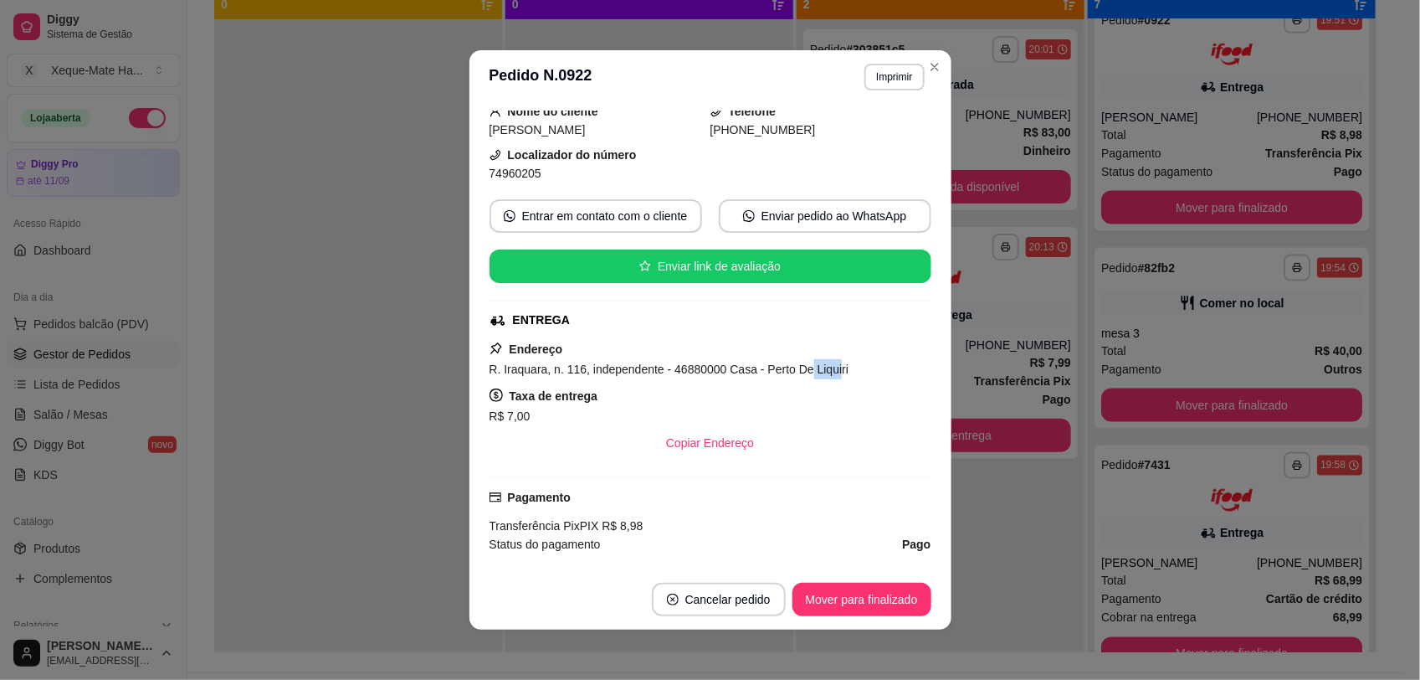
drag, startPoint x: 796, startPoint y: 369, endPoint x: 830, endPoint y: 379, distance: 35.8
click at [830, 376] on span "R. Iraquara, n. 116, independente - 46880000 Casa - Perto De Liquiri" at bounding box center [670, 368] width 360 height 13
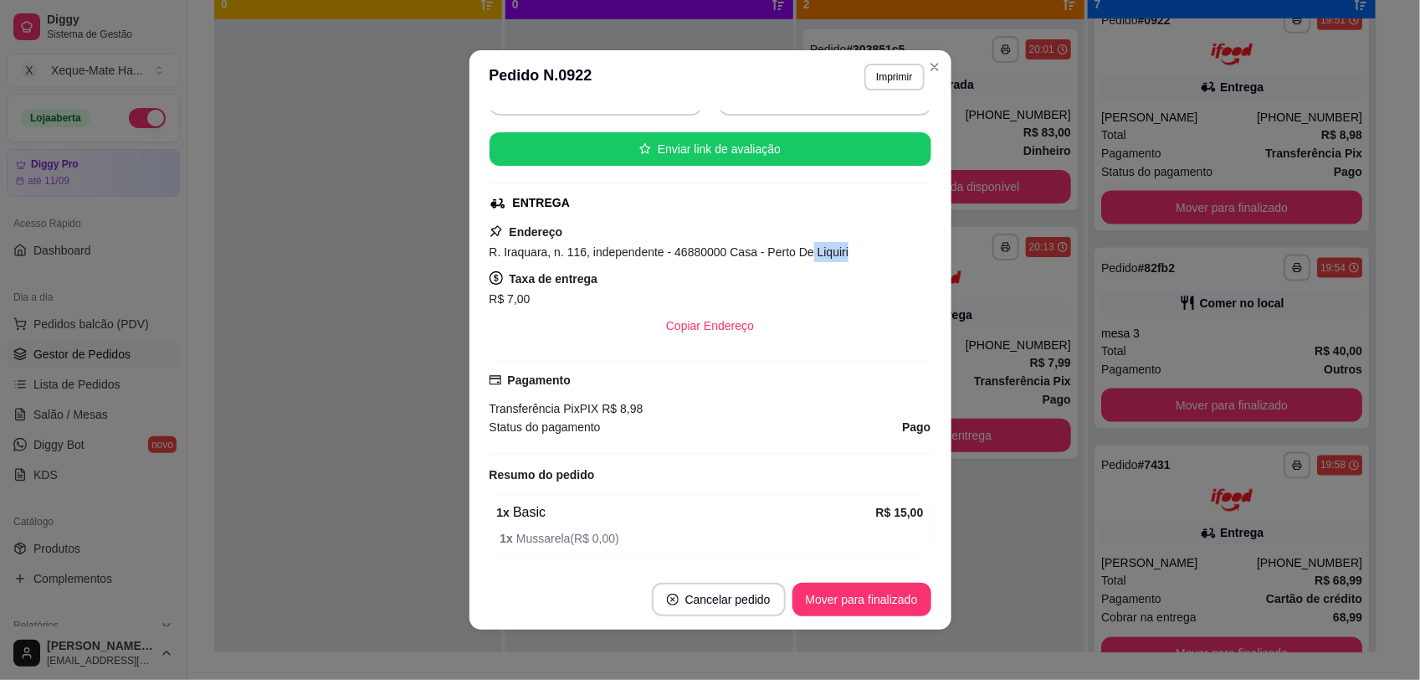
scroll to position [269, 0]
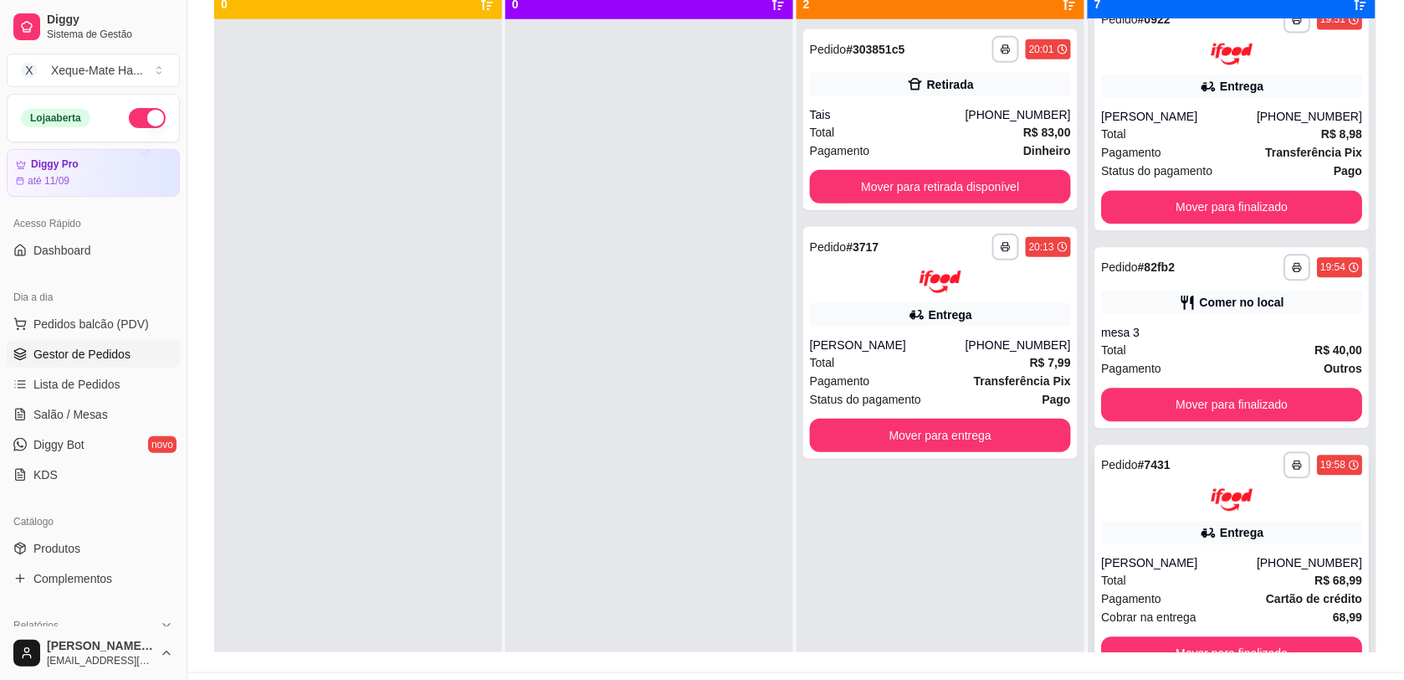
click at [1270, 508] on div at bounding box center [1231, 500] width 261 height 23
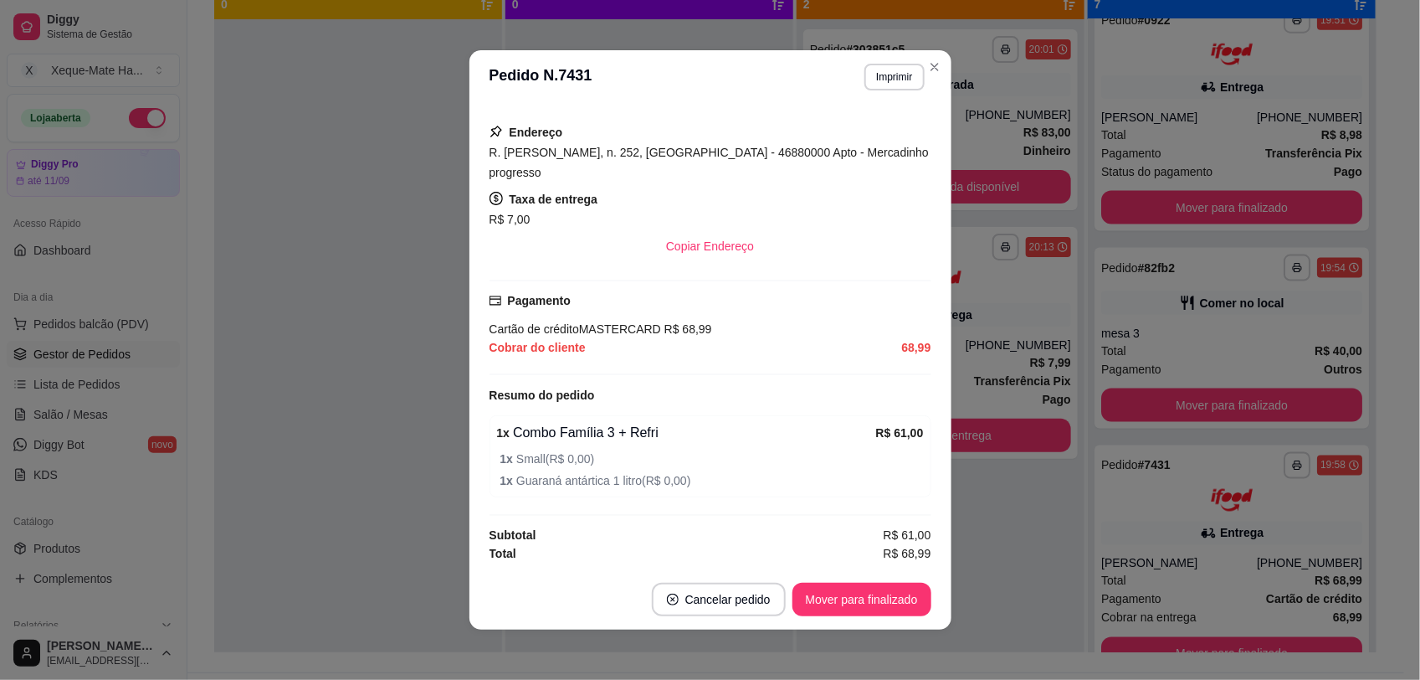
scroll to position [275, 0]
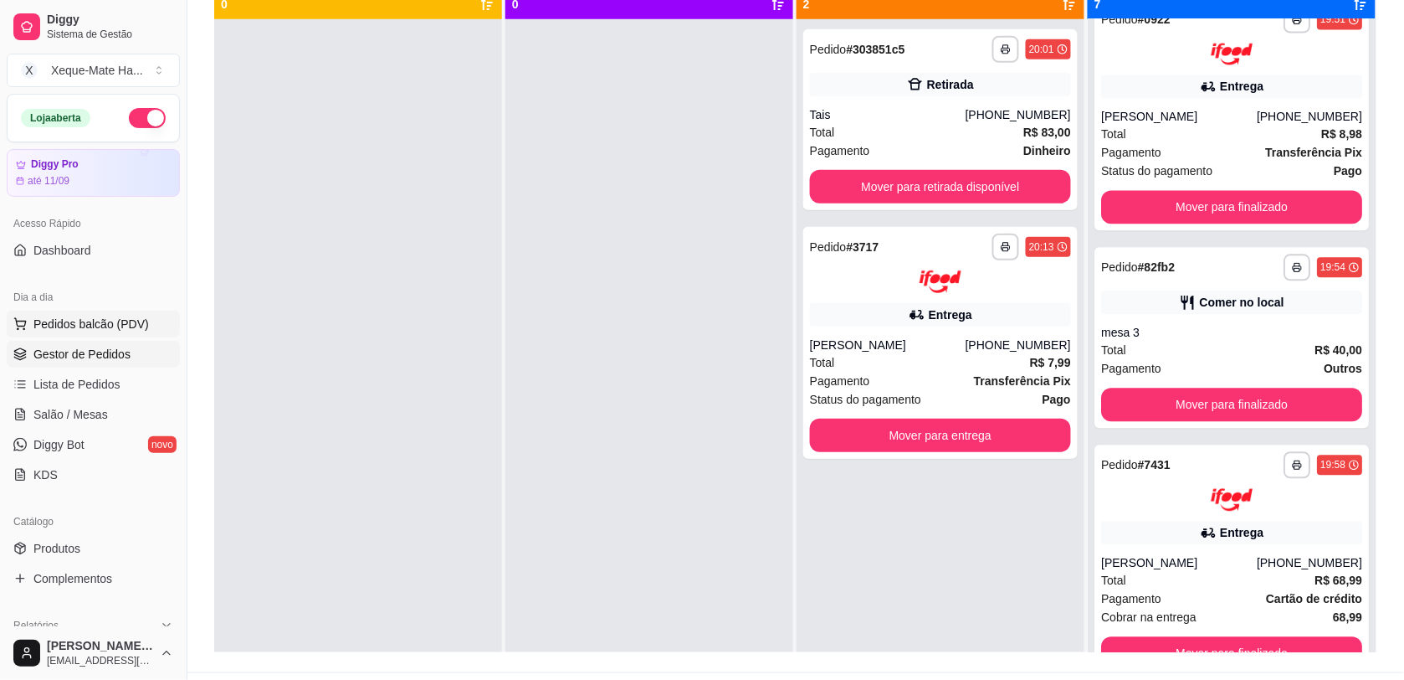
click at [69, 321] on span "Pedidos balcão (PDV)" at bounding box center [90, 324] width 115 height 17
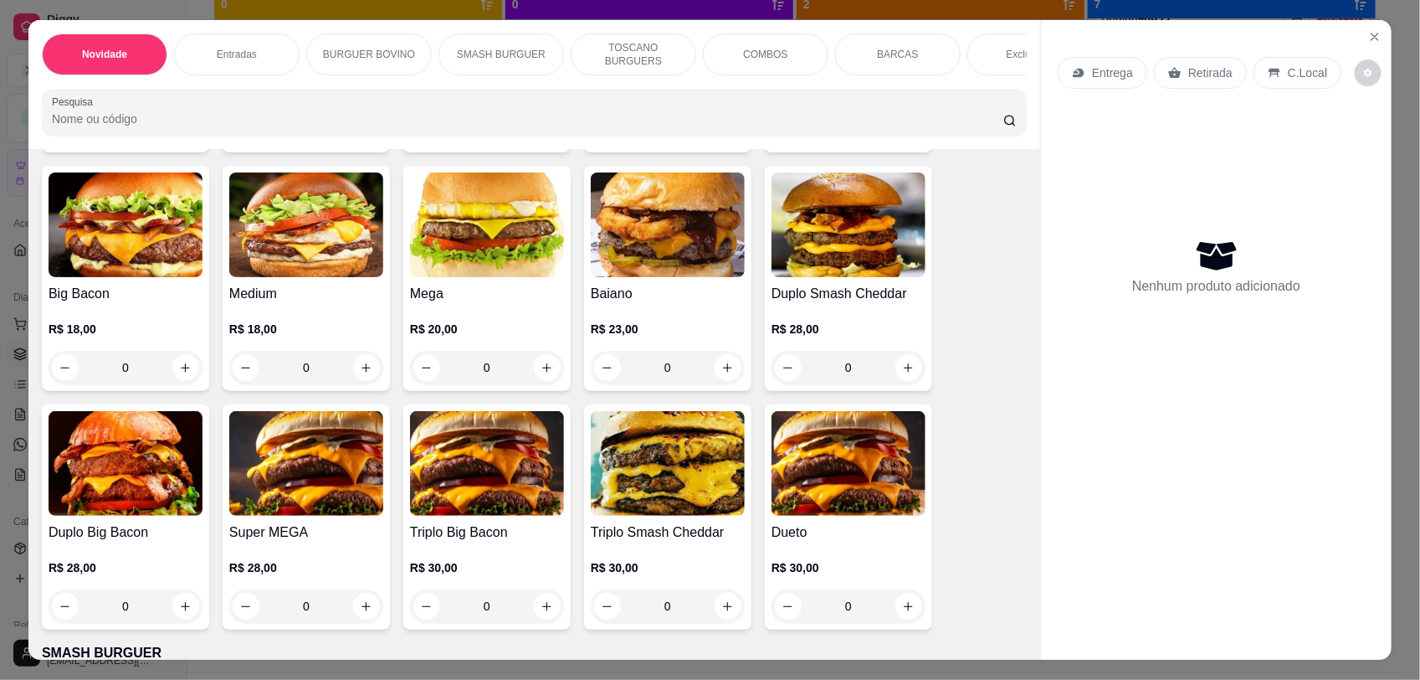
scroll to position [956, 0]
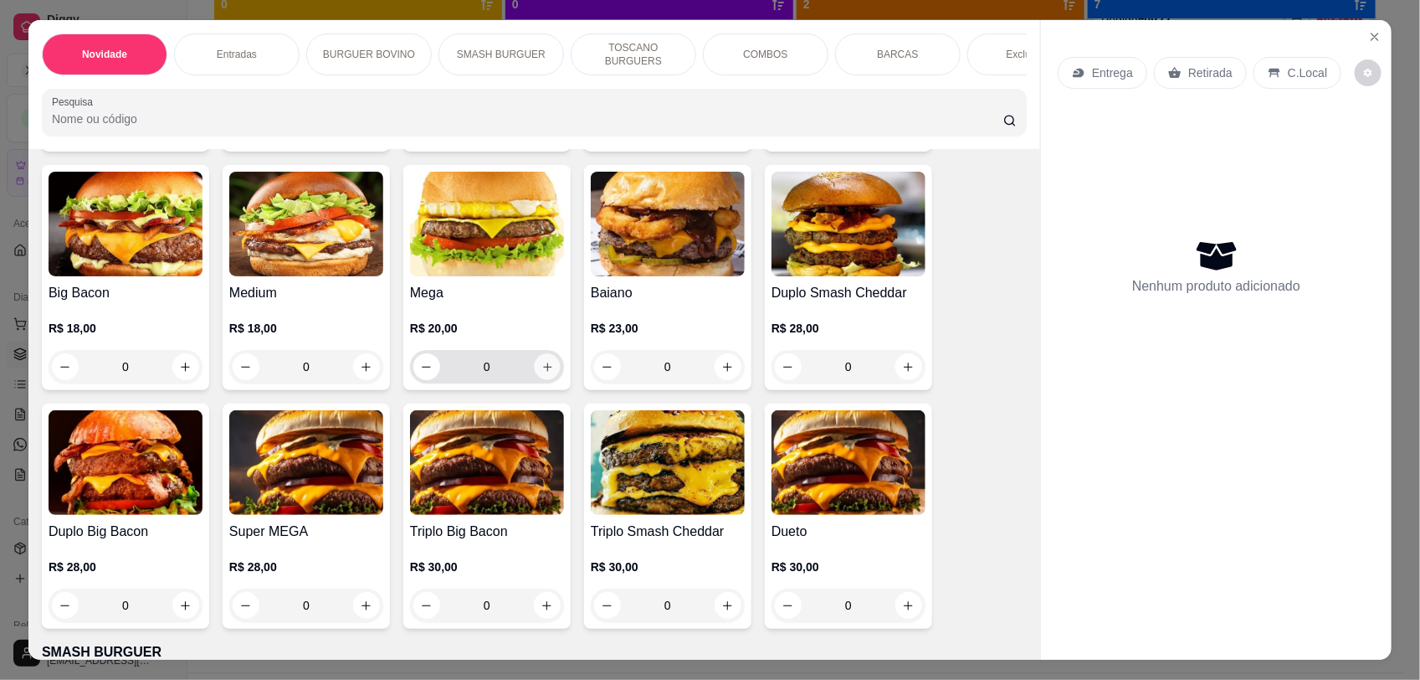
click at [541, 373] on icon "increase-product-quantity" at bounding box center [547, 367] width 13 height 13
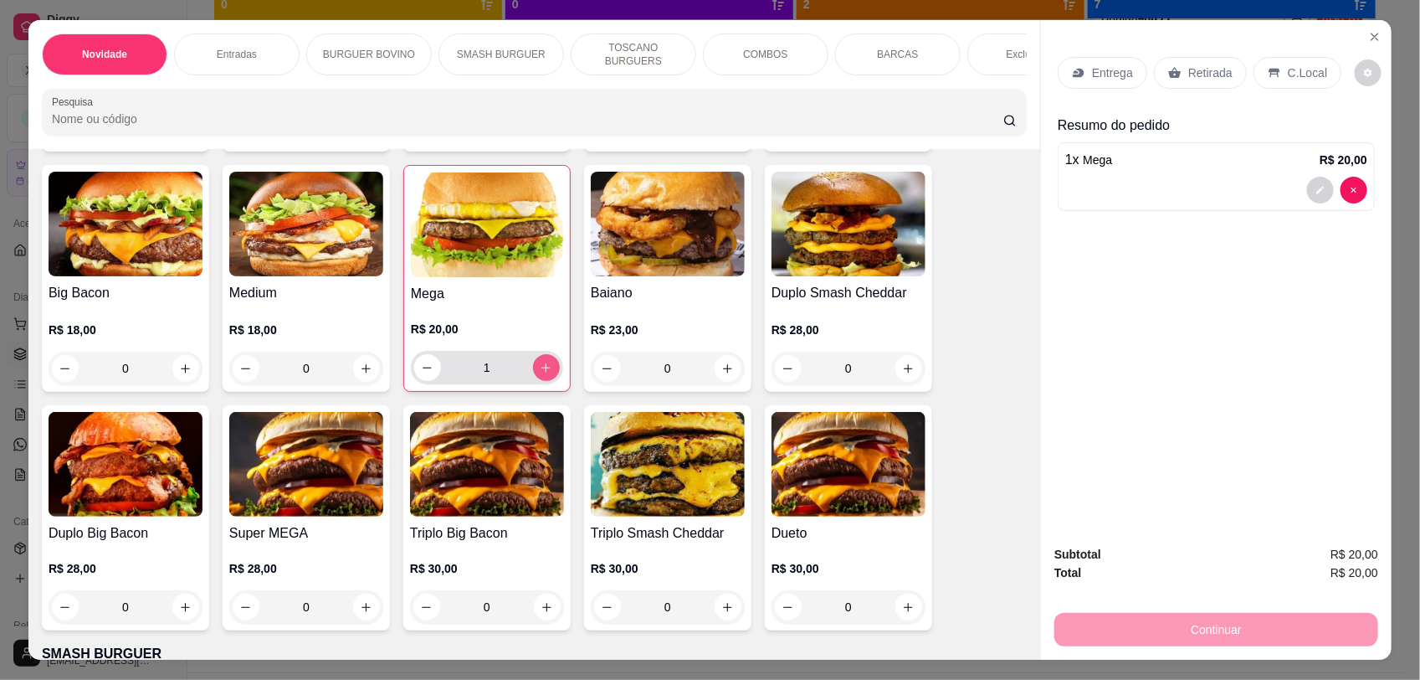
type input "1"
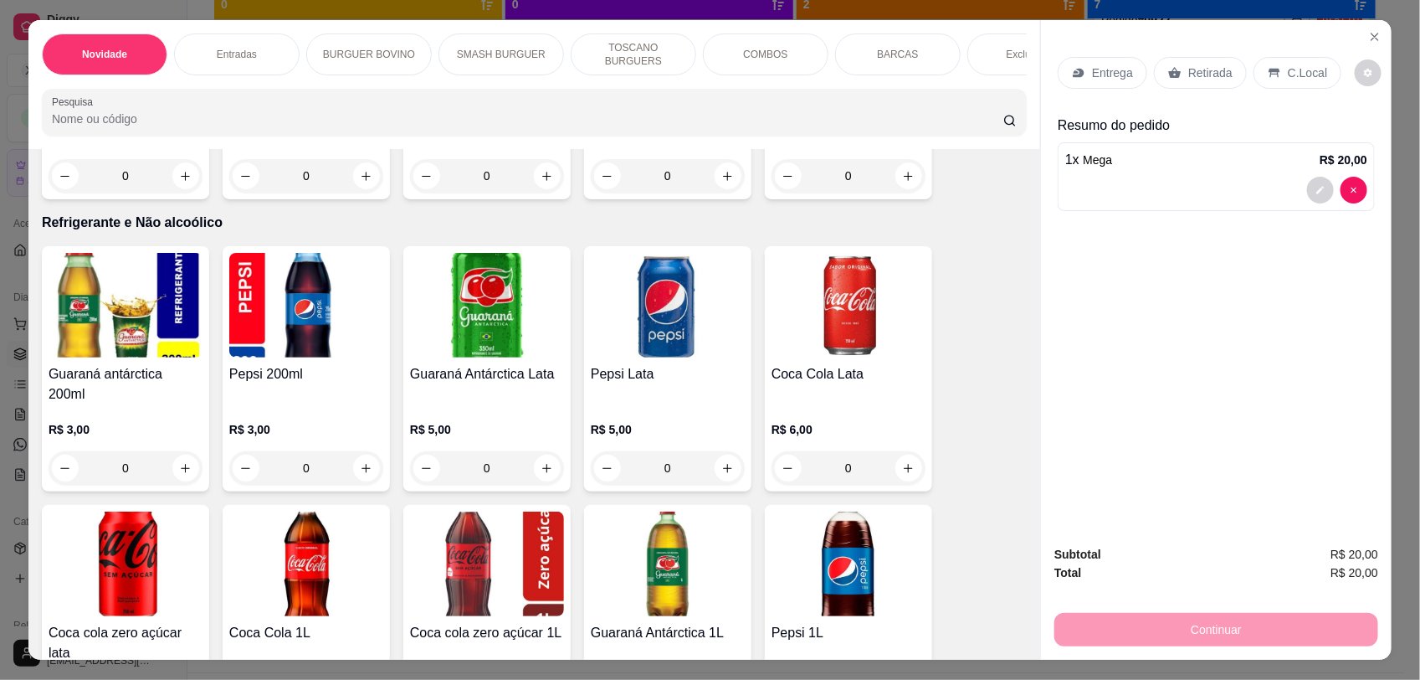
scroll to position [3678, 0]
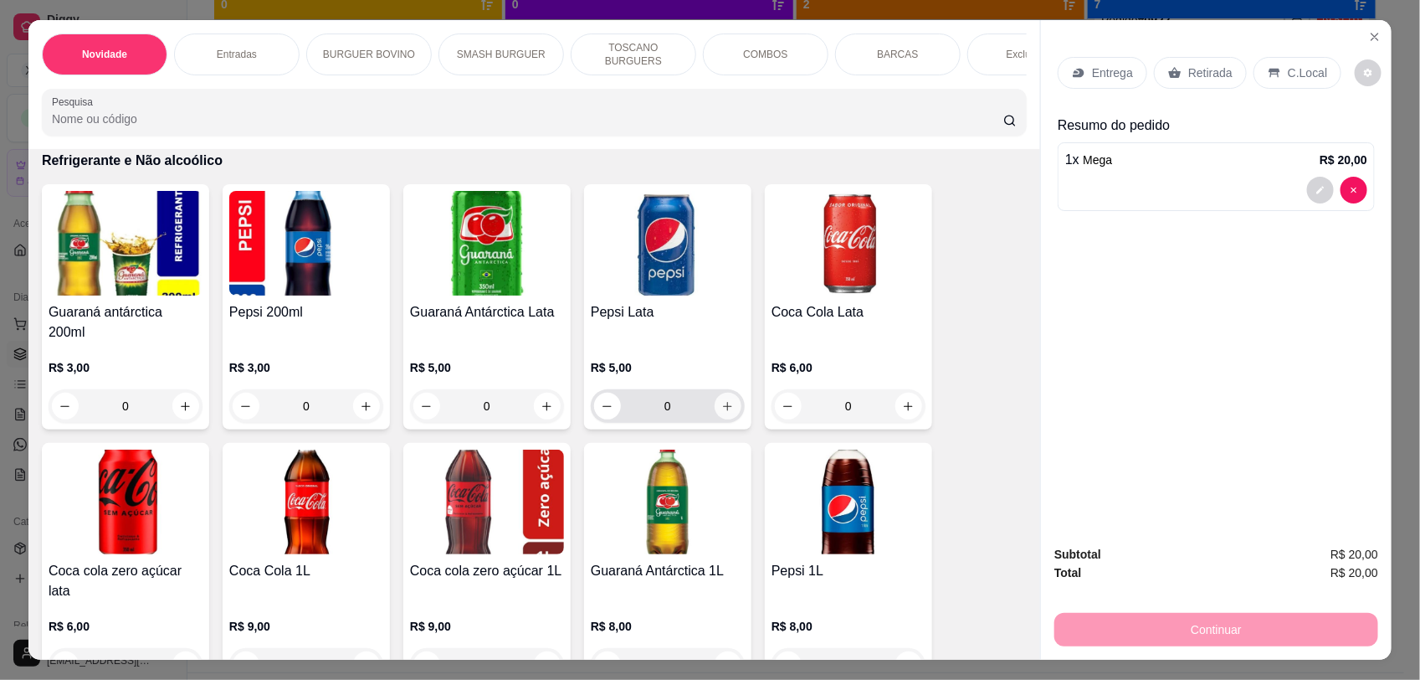
click at [721, 404] on icon "increase-product-quantity" at bounding box center [727, 406] width 13 height 13
type input "1"
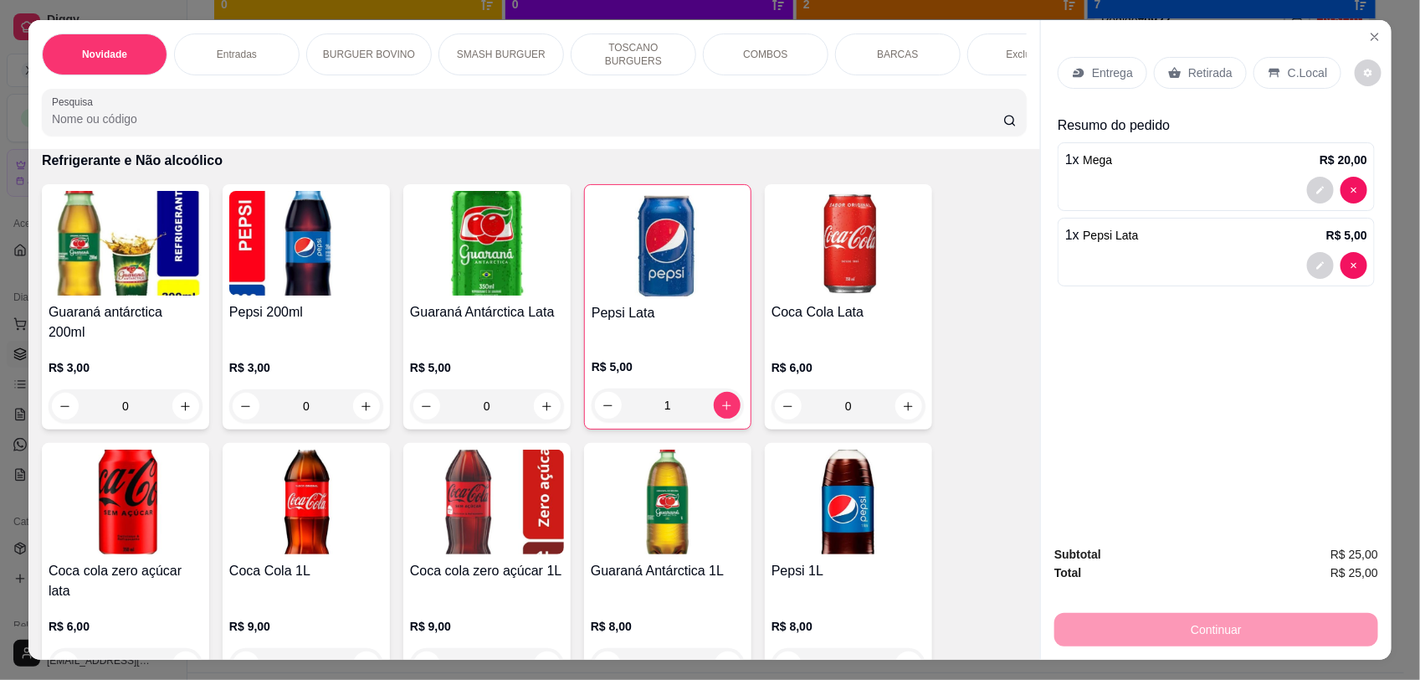
click at [1194, 77] on p "Retirada" at bounding box center [1210, 72] width 44 height 17
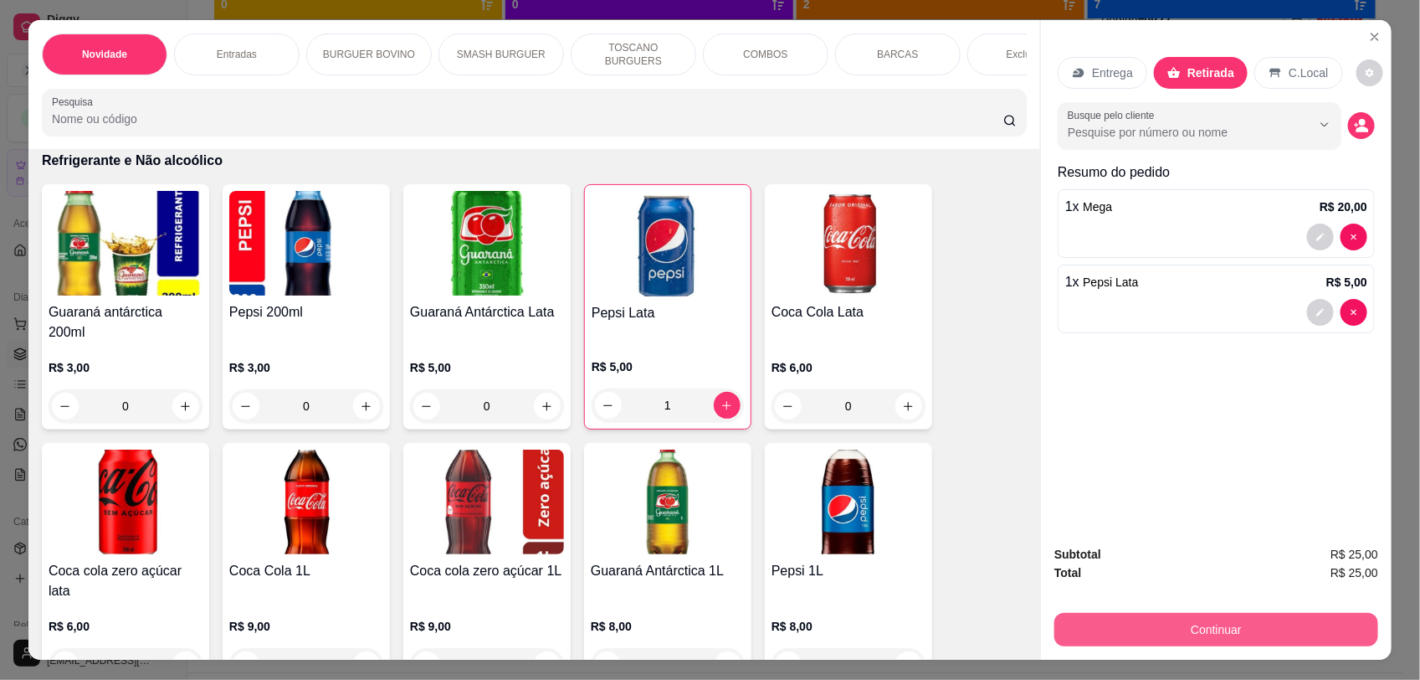
click at [1215, 613] on button "Continuar" at bounding box center [1217, 629] width 324 height 33
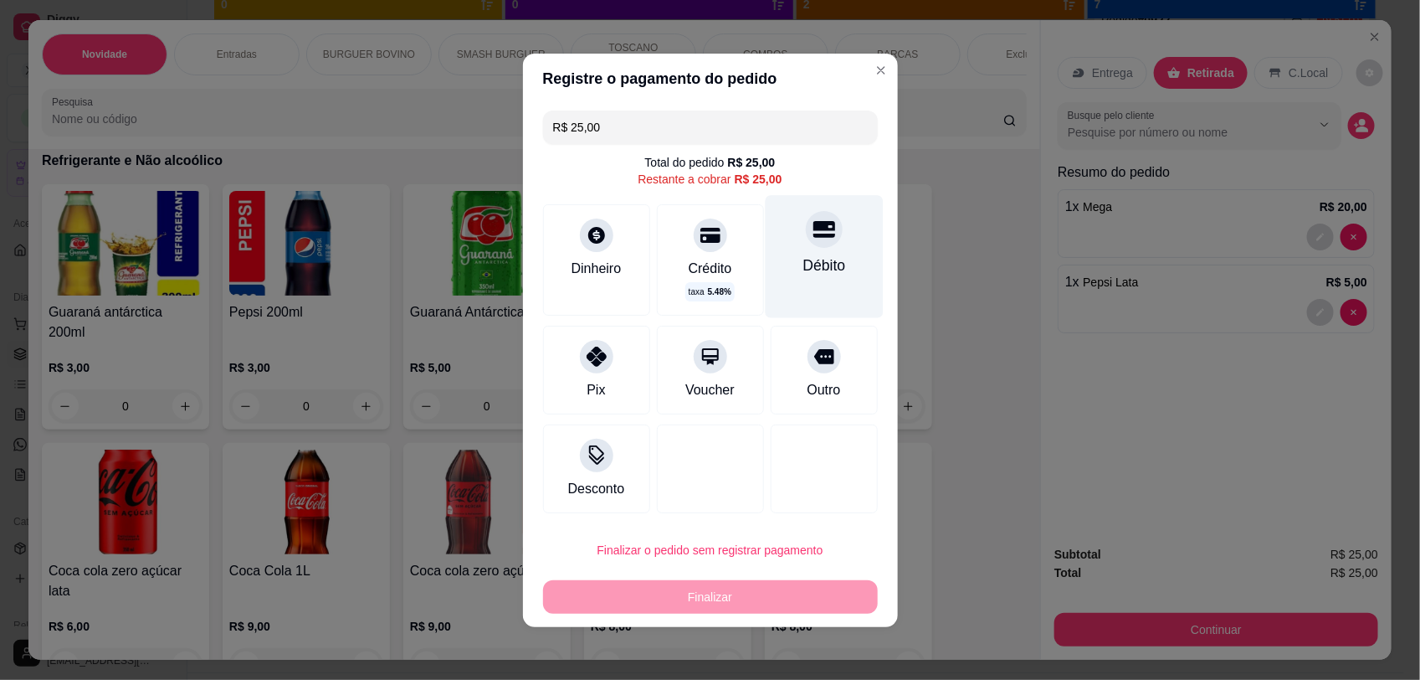
click at [813, 231] on icon at bounding box center [824, 229] width 22 height 22
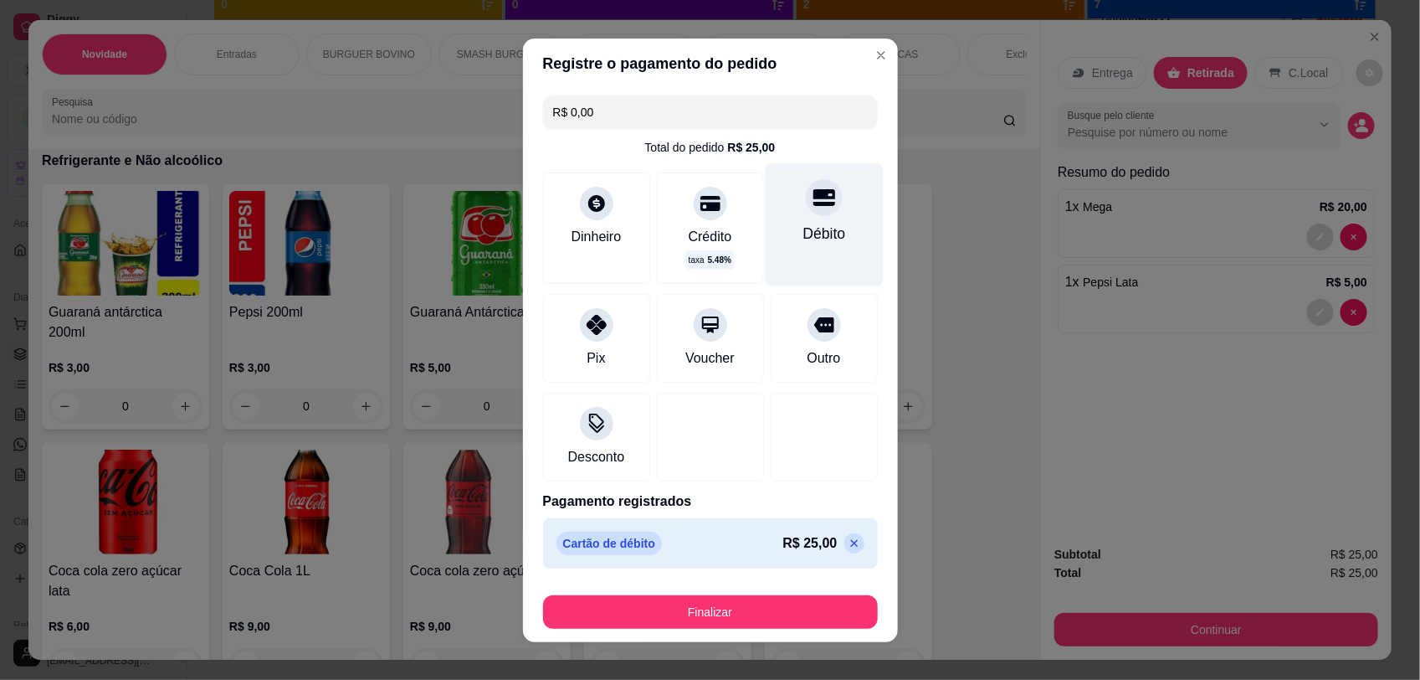
type input "R$ 0,00"
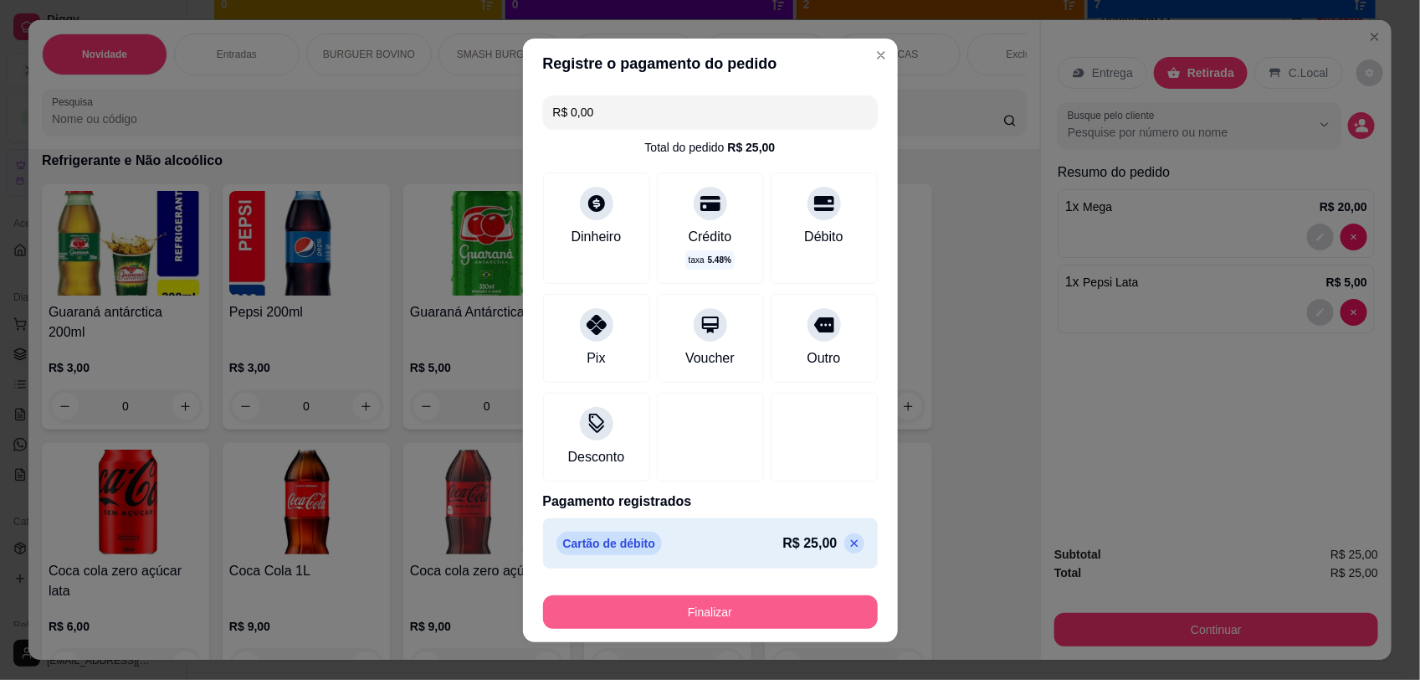
click at [739, 607] on button "Finalizar" at bounding box center [710, 611] width 335 height 33
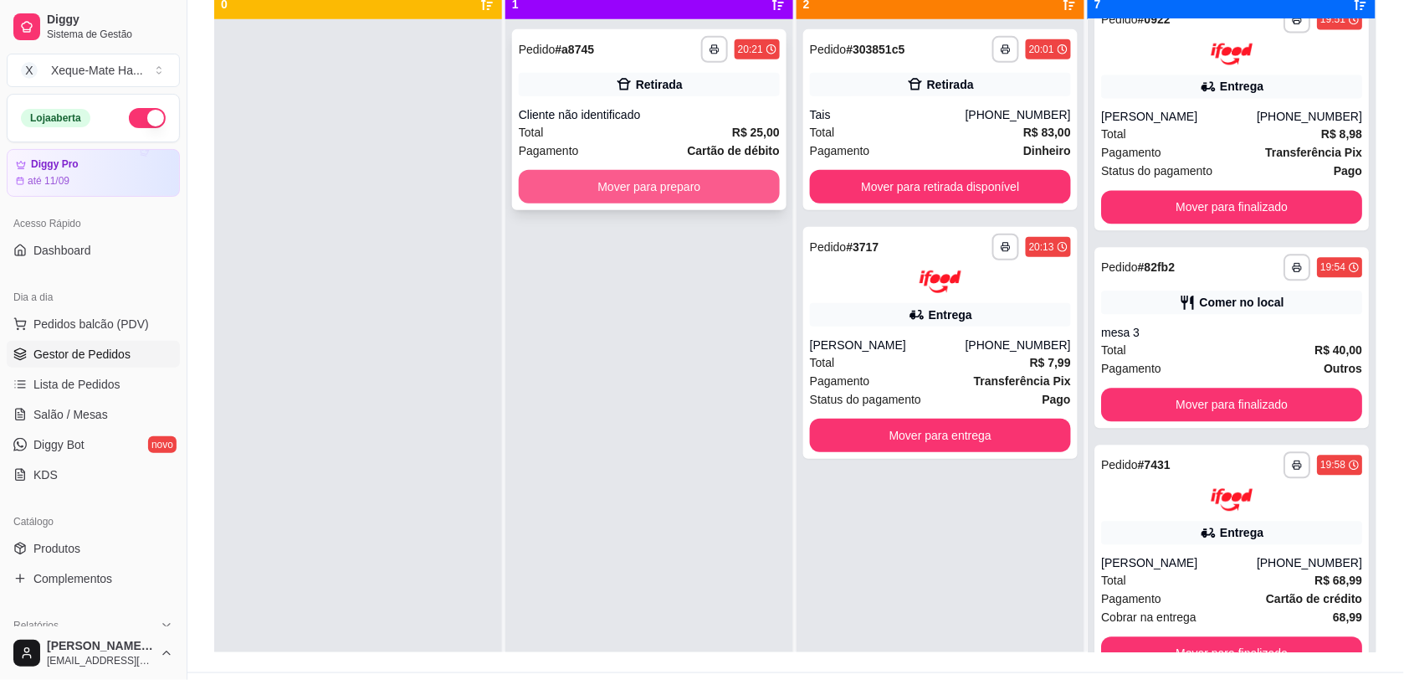
click at [642, 202] on button "Mover para preparo" at bounding box center [649, 186] width 261 height 33
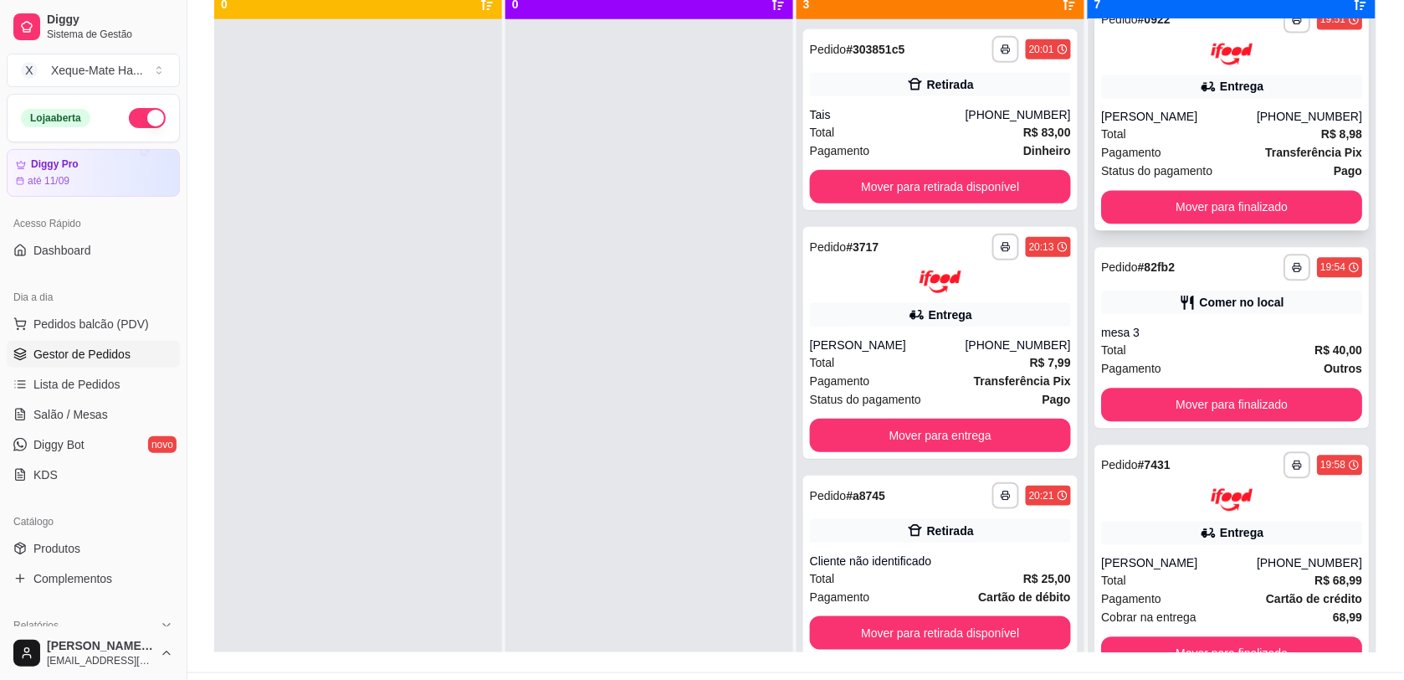
click at [1200, 80] on icon at bounding box center [1208, 87] width 17 height 17
click at [1181, 557] on div "[PERSON_NAME]" at bounding box center [1179, 563] width 156 height 17
click at [1185, 551] on div "**********" at bounding box center [1232, 561] width 275 height 232
click at [992, 303] on div "Entrega" at bounding box center [940, 314] width 261 height 23
click at [982, 297] on div "**********" at bounding box center [940, 343] width 275 height 232
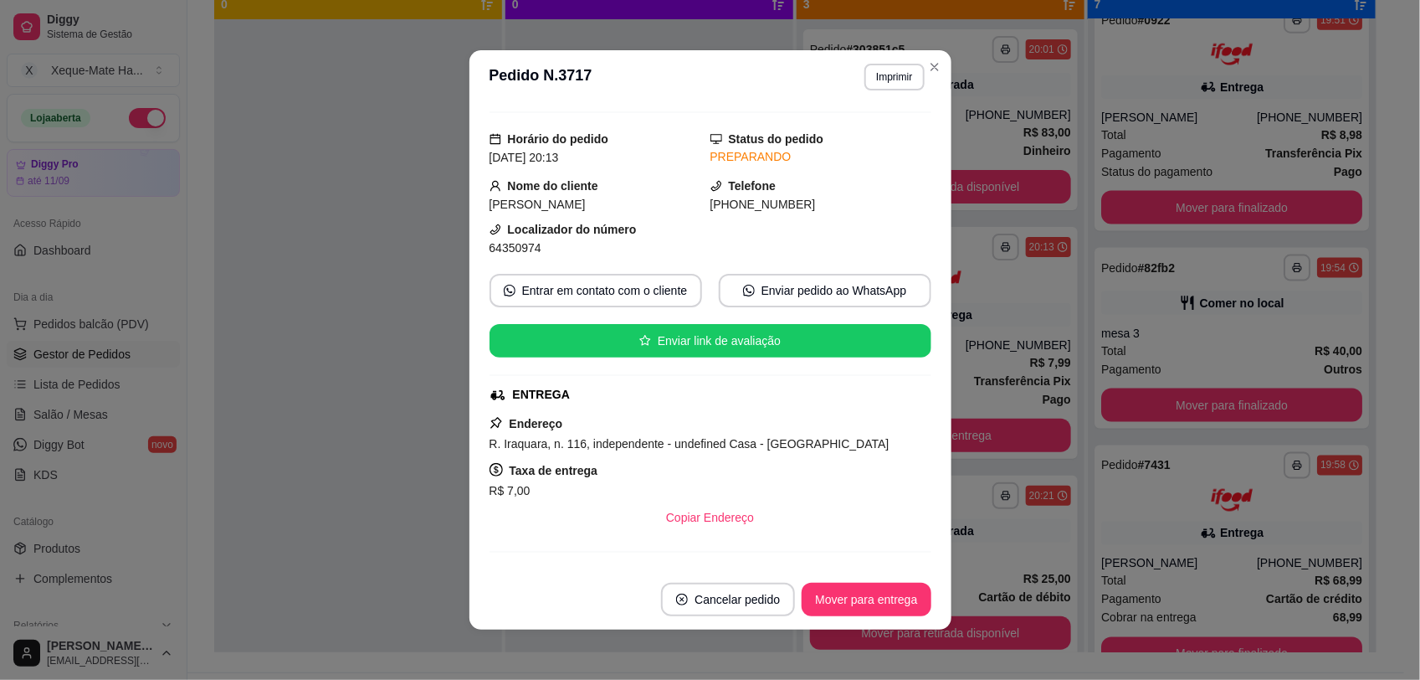
scroll to position [75, 0]
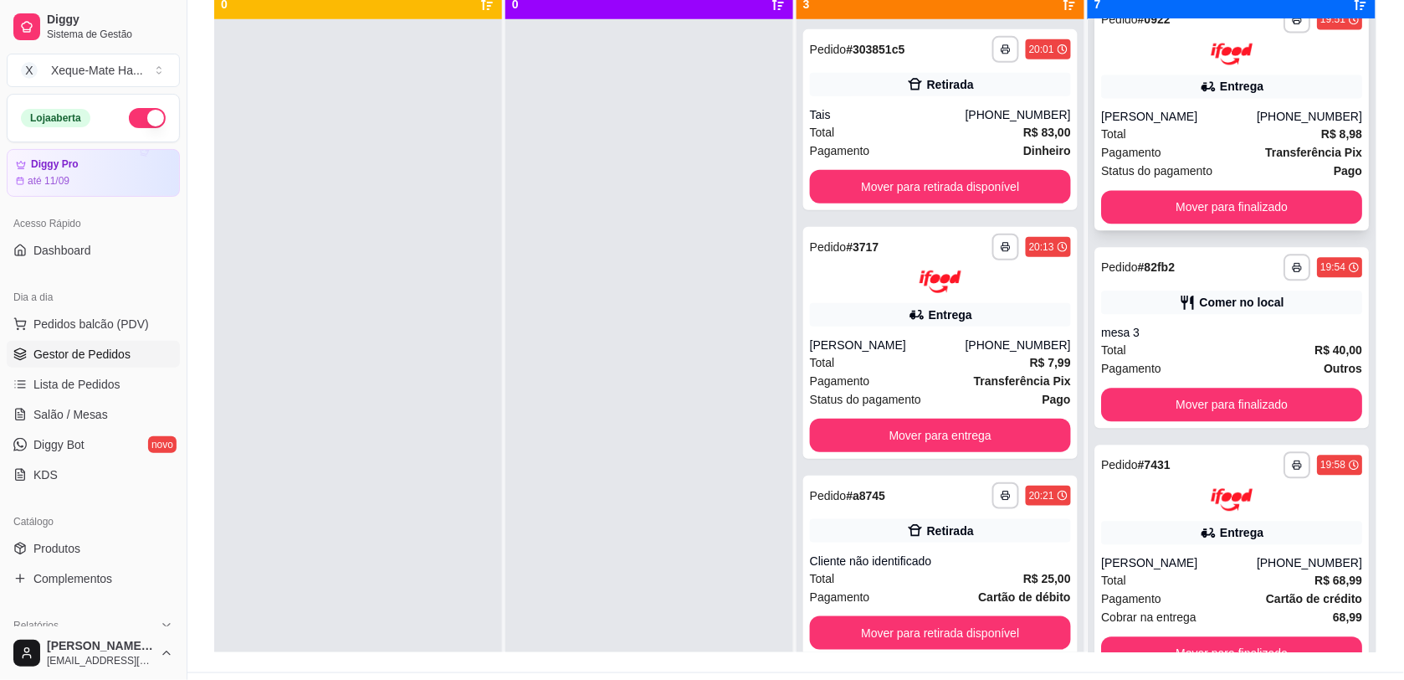
click at [1162, 109] on div "[PERSON_NAME]" at bounding box center [1179, 117] width 156 height 17
click at [906, 344] on div "[PERSON_NAME]" at bounding box center [888, 344] width 156 height 17
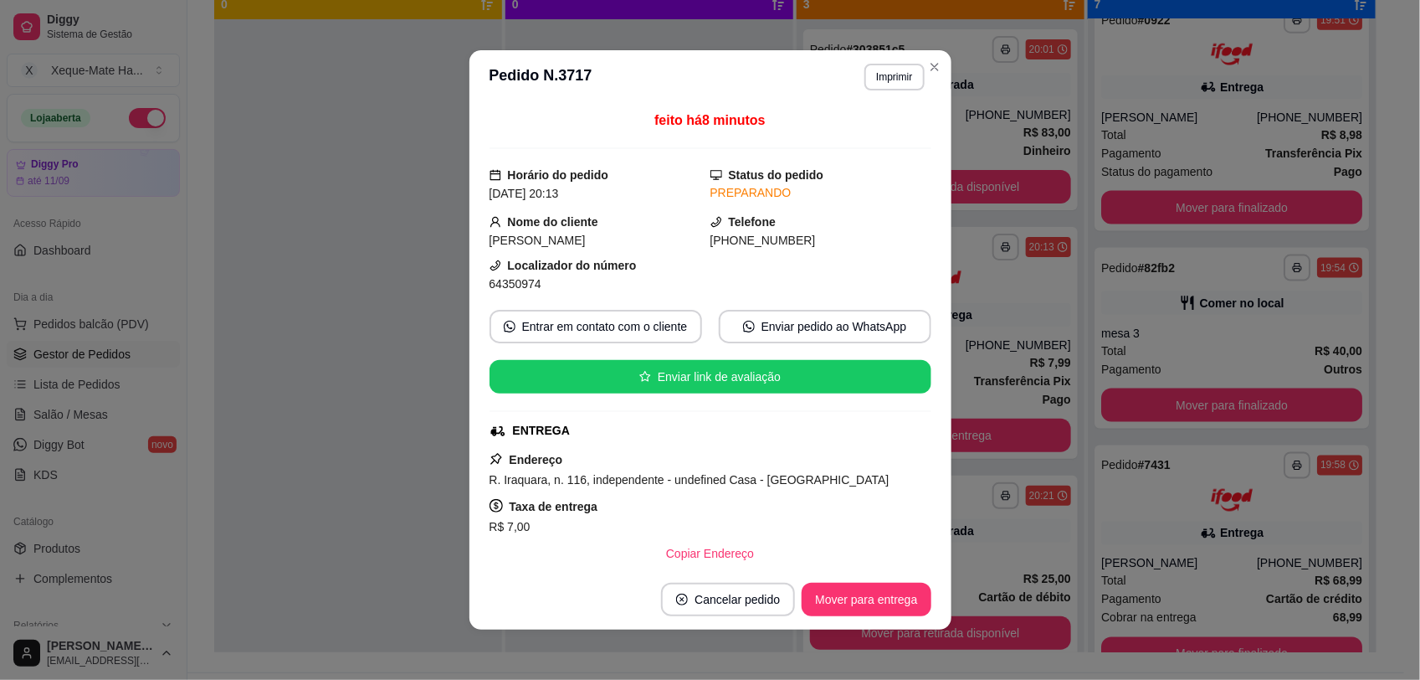
click at [897, 343] on div "Entrar em contato com o cliente Enviar pedido ao WhatsApp" at bounding box center [711, 326] width 442 height 33
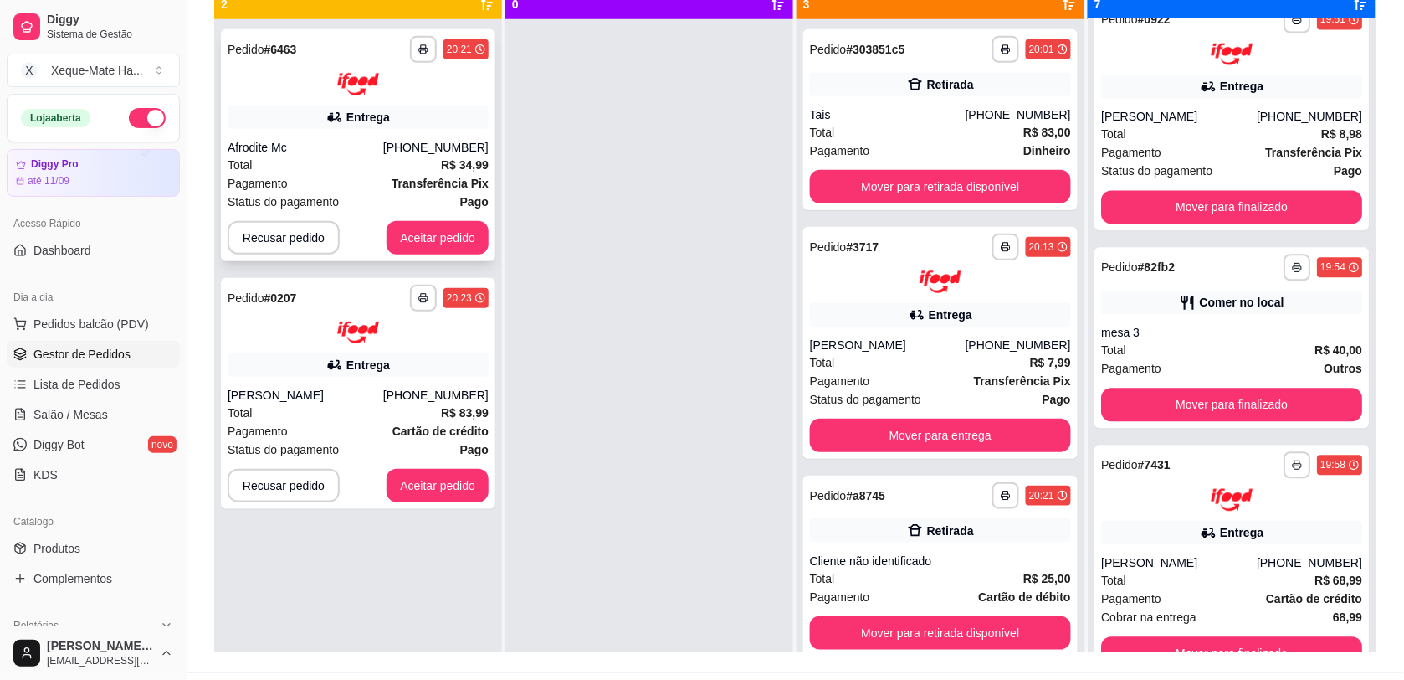
click at [446, 252] on button "Aceitar pedido" at bounding box center [438, 237] width 102 height 33
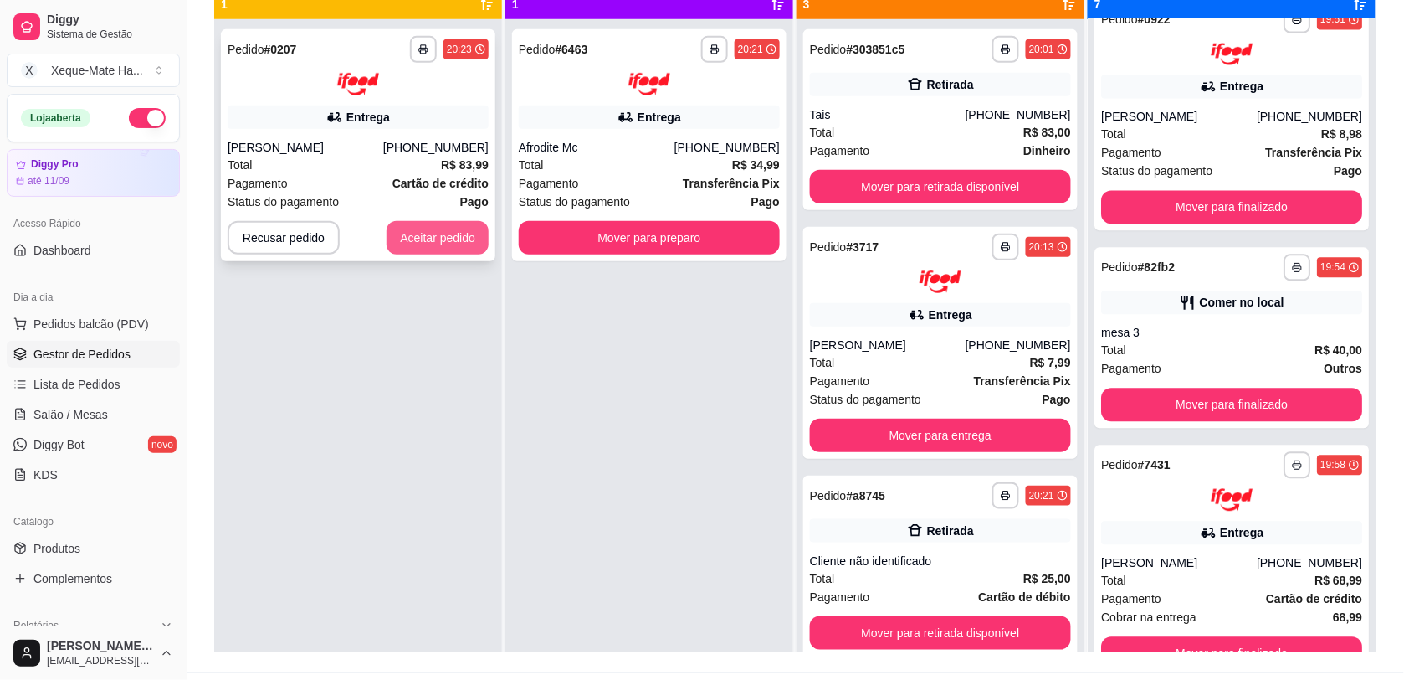
click at [439, 245] on button "Aceitar pedido" at bounding box center [438, 237] width 102 height 33
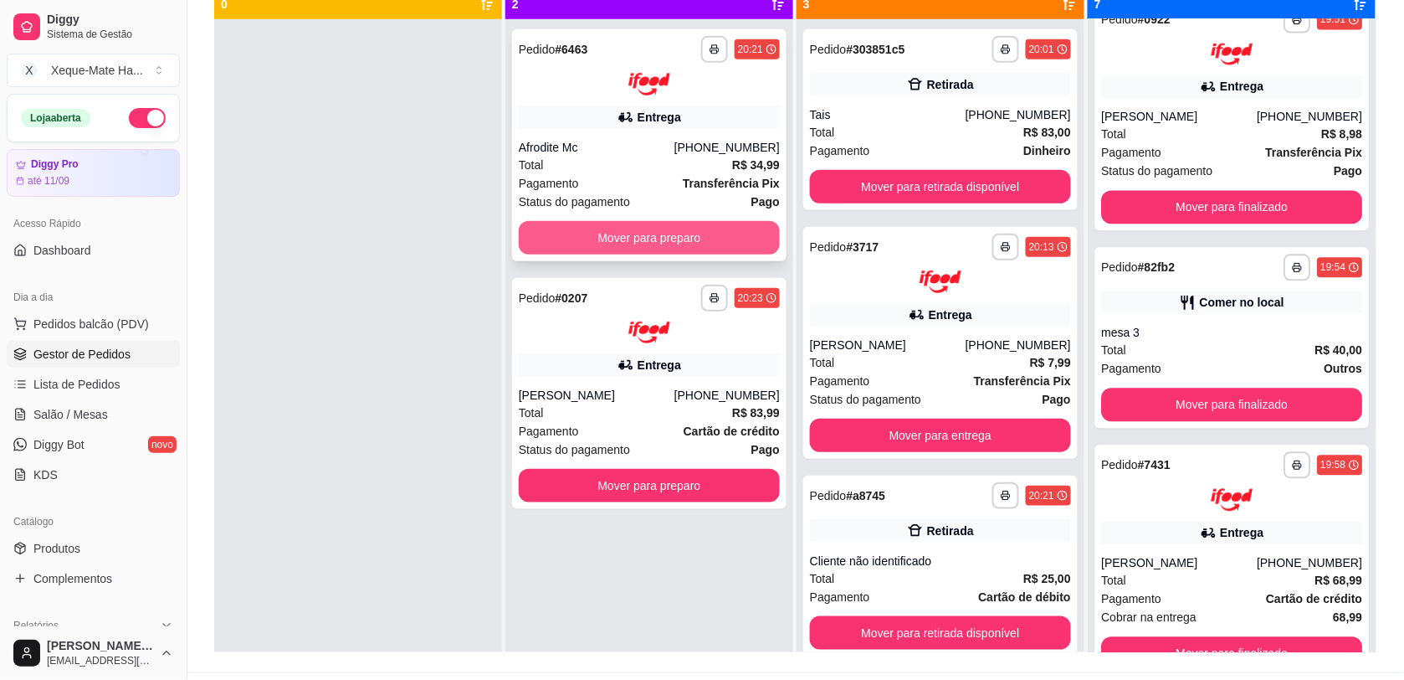
click at [548, 237] on button "Mover para preparo" at bounding box center [649, 237] width 261 height 33
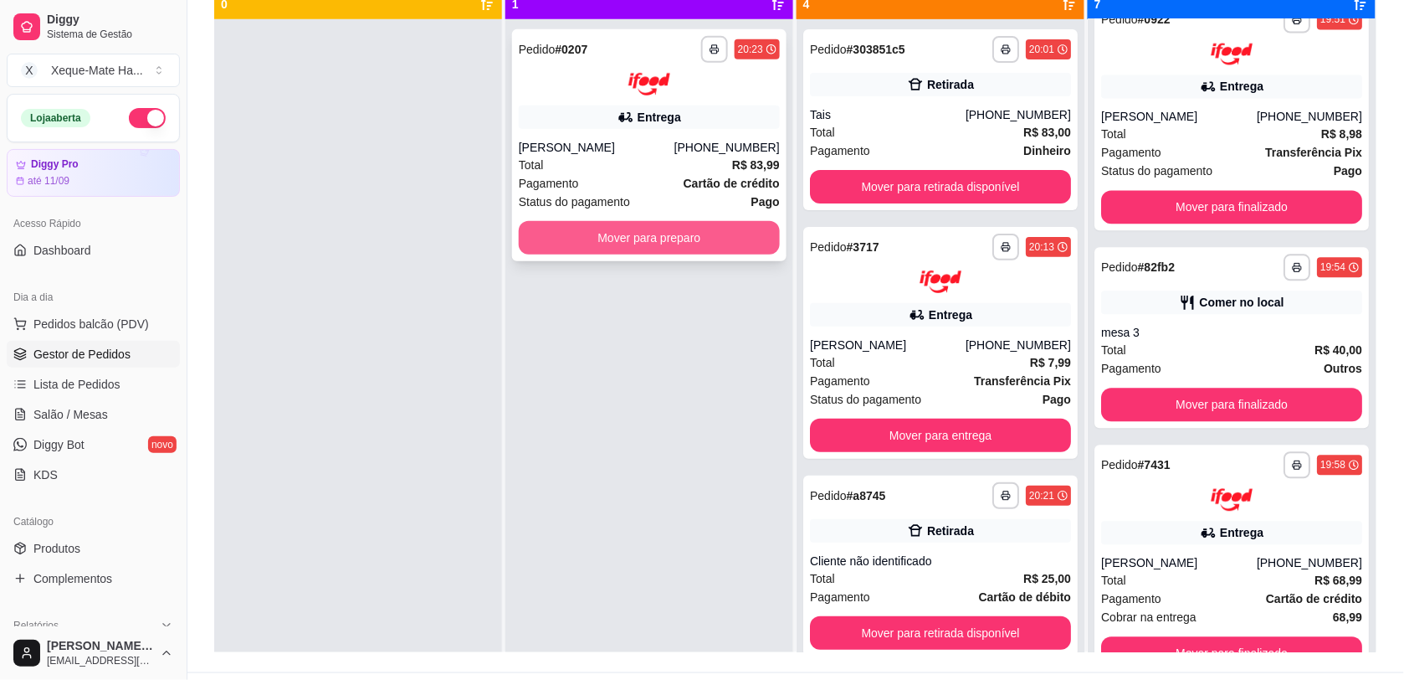
click at [574, 231] on button "Mover para preparo" at bounding box center [649, 237] width 261 height 33
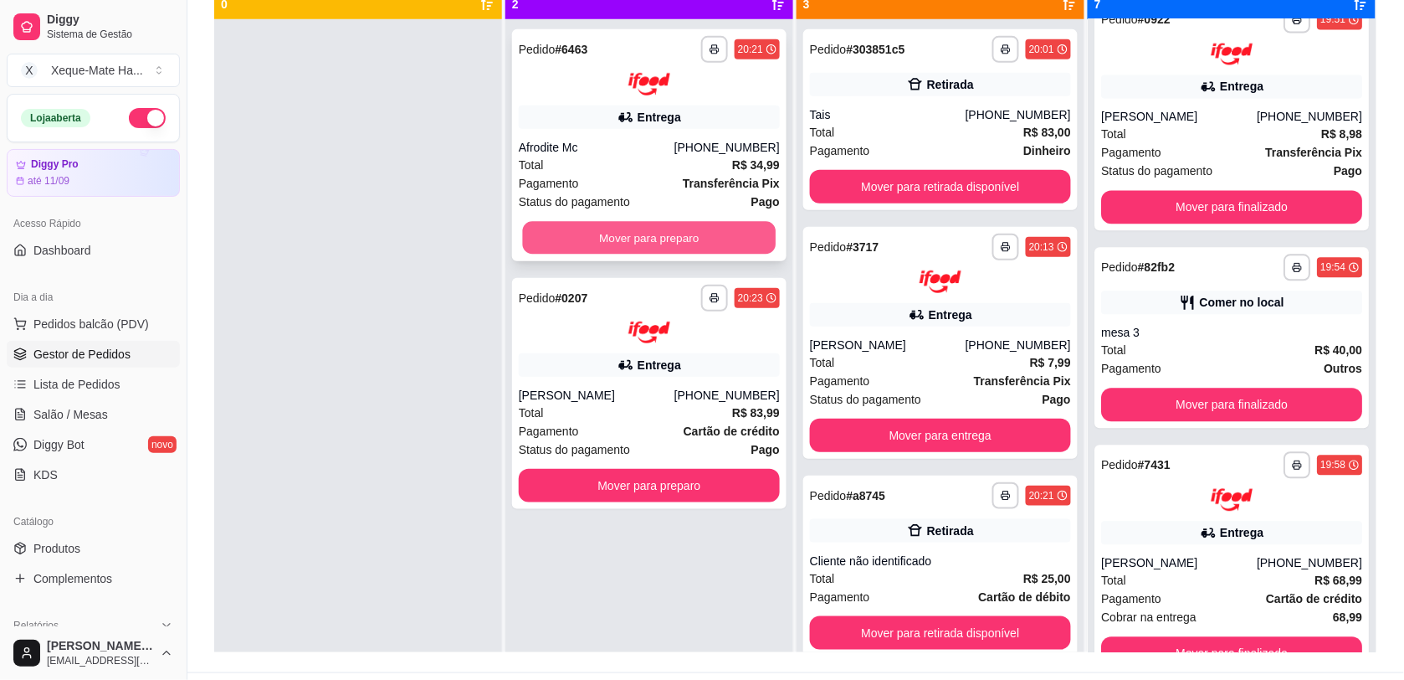
click at [587, 243] on button "Mover para preparo" at bounding box center [650, 237] width 254 height 33
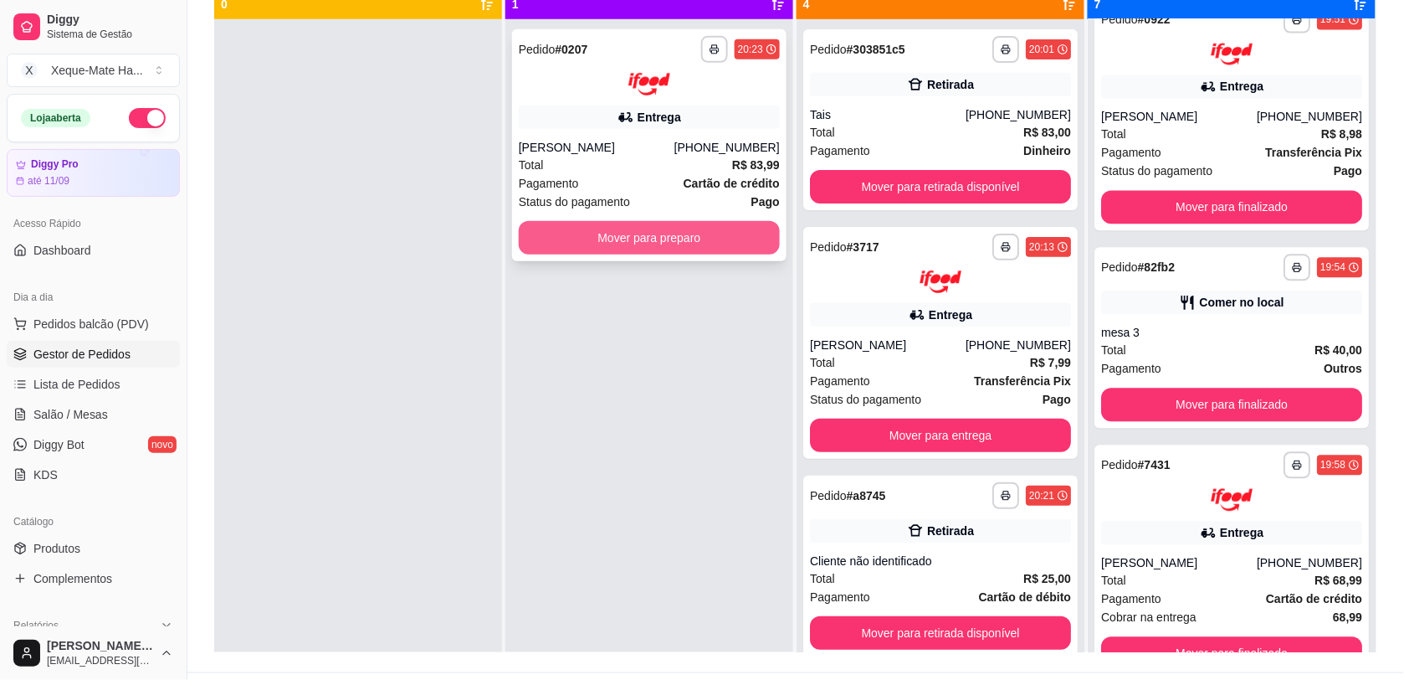
click at [598, 234] on button "Mover para preparo" at bounding box center [649, 237] width 261 height 33
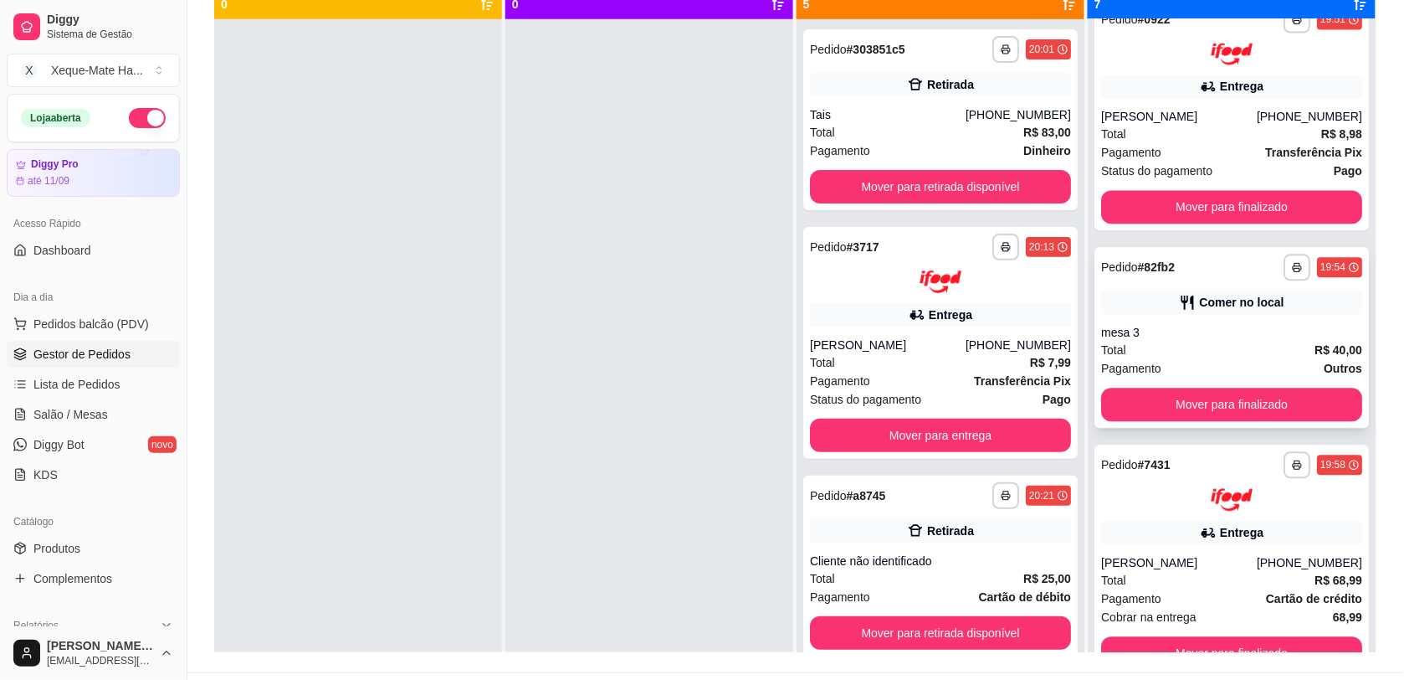
click at [1278, 328] on div "mesa 3" at bounding box center [1231, 333] width 261 height 17
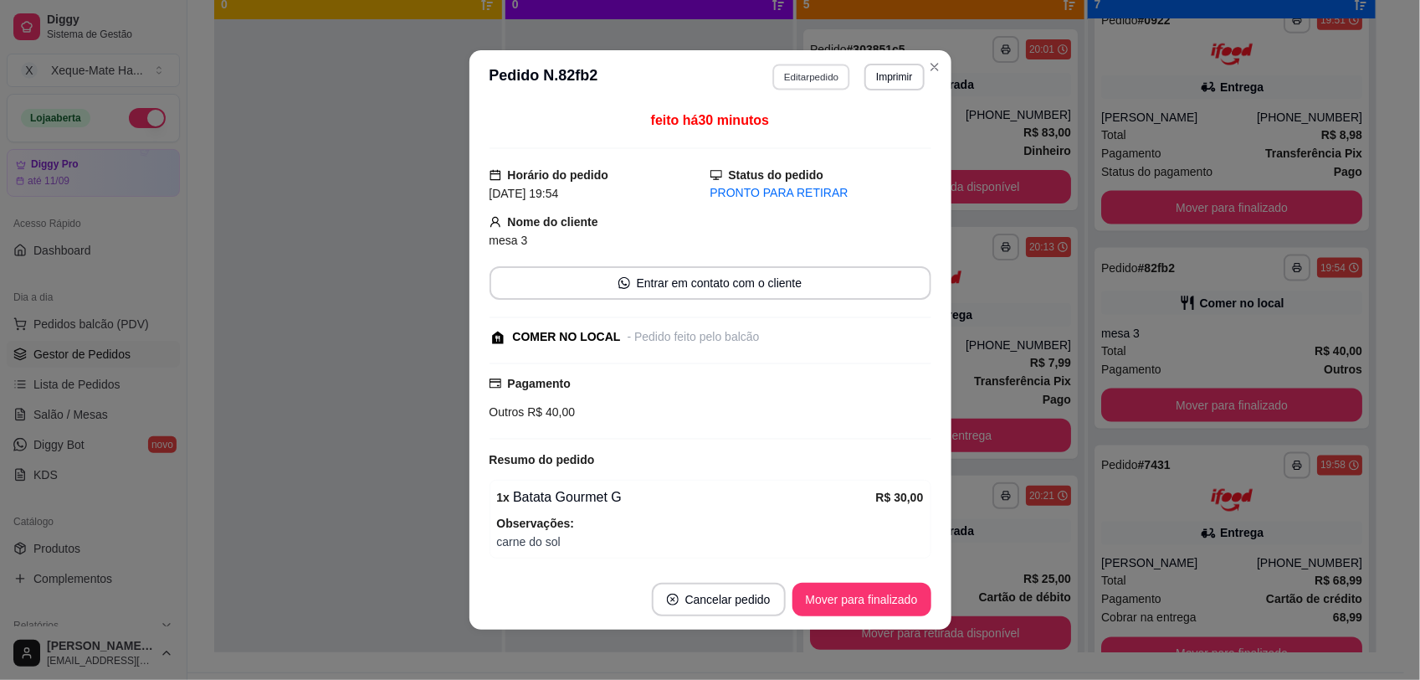
click at [780, 68] on button "Editar pedido" at bounding box center [811, 77] width 78 height 26
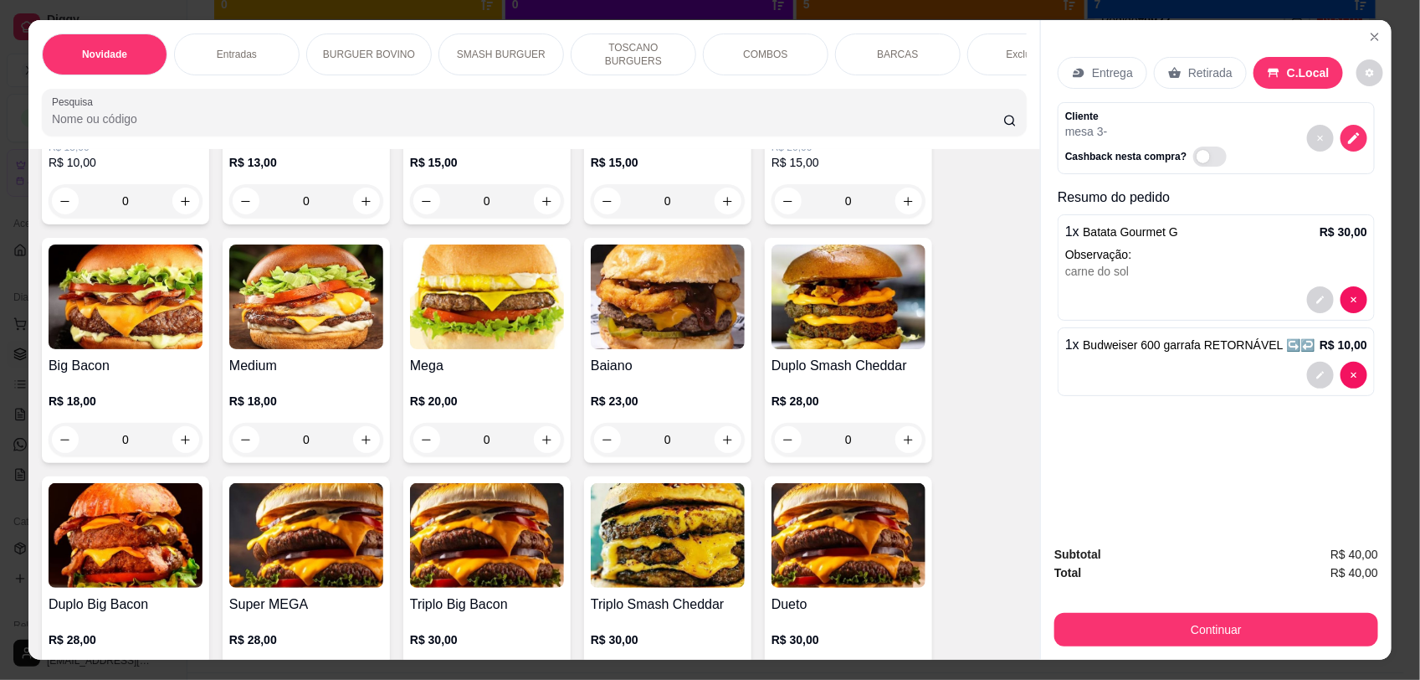
scroll to position [908, 0]
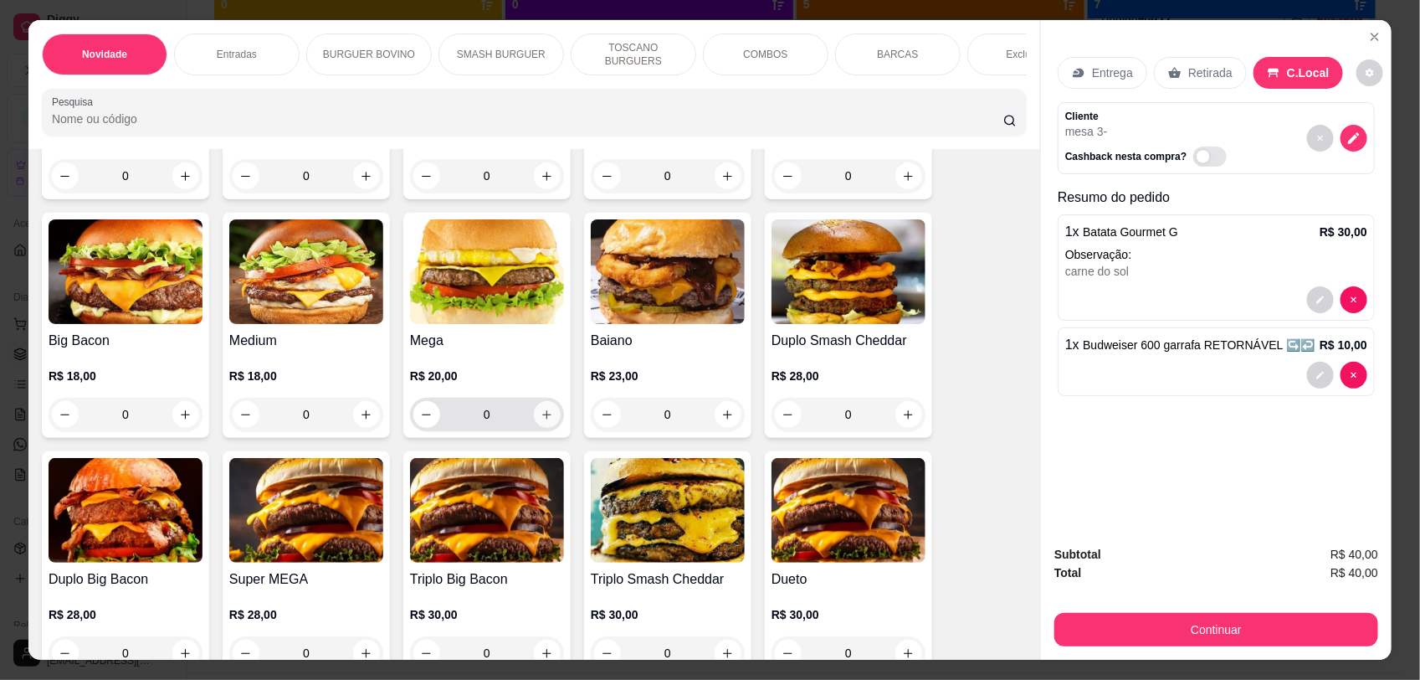
click at [542, 421] on icon "increase-product-quantity" at bounding box center [547, 414] width 13 height 13
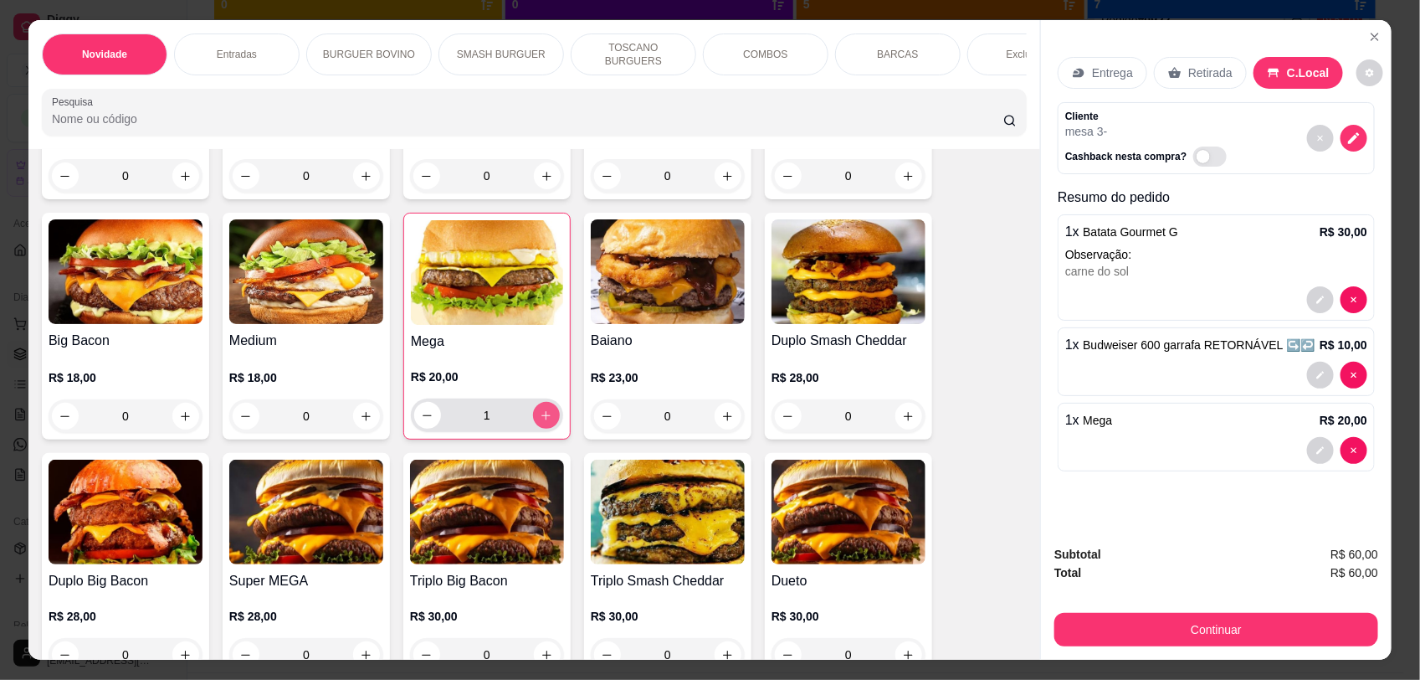
type input "1"
drag, startPoint x: 1013, startPoint y: 287, endPoint x: 1070, endPoint y: 320, distance: 65.6
click at [1018, 321] on div "Item avulso Novidade Clássico Xeque R$ 20,00 R$ 17,00 0 Supremo smash R$ 18,00 …" at bounding box center [534, 404] width 1012 height 510
click at [1184, 456] on div at bounding box center [1216, 450] width 302 height 27
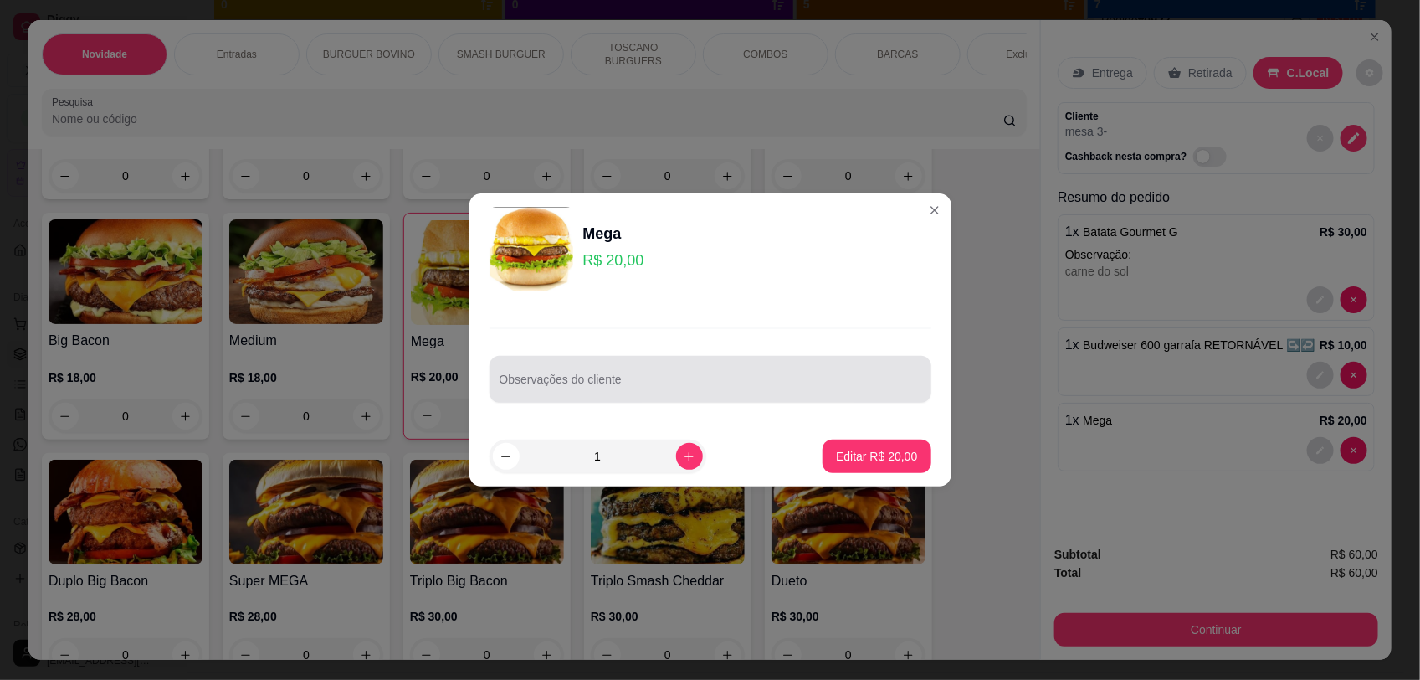
click at [724, 382] on input "Observações do cliente" at bounding box center [711, 385] width 422 height 17
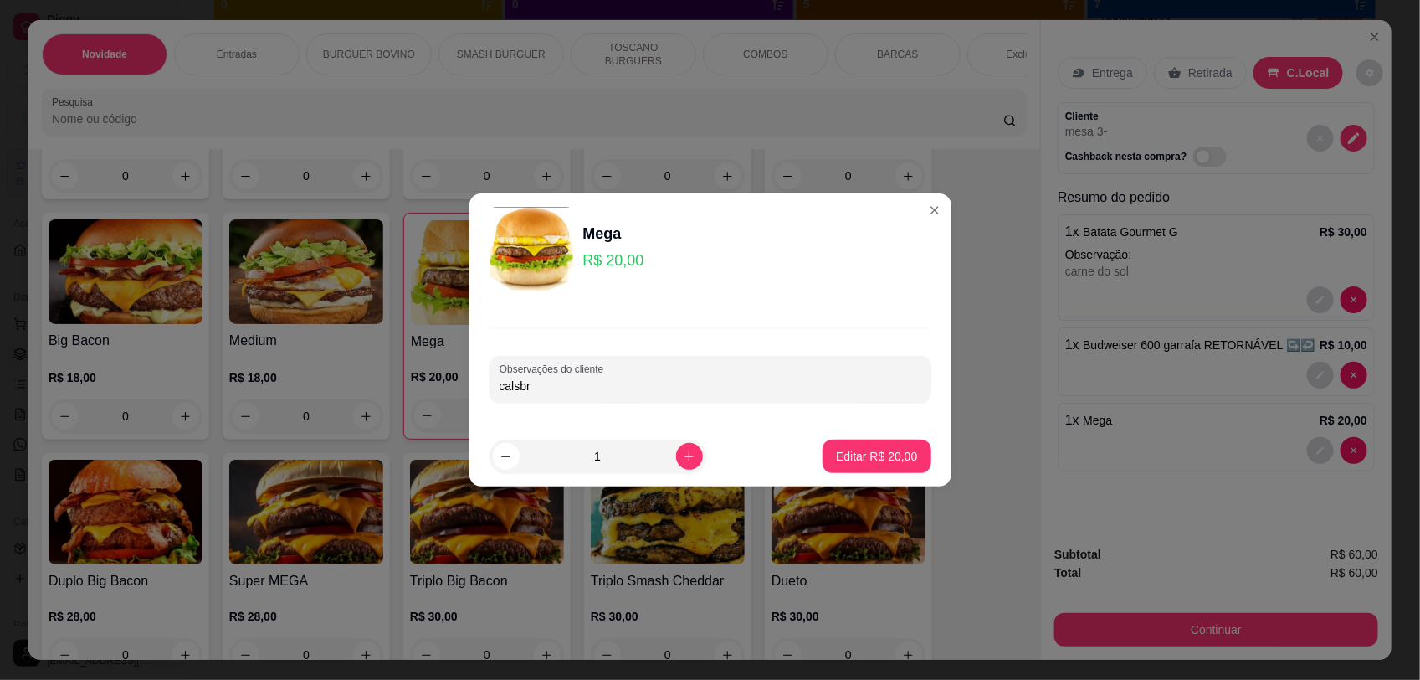
click at [726, 382] on input "calsbr" at bounding box center [711, 385] width 422 height 17
click at [520, 390] on input "calsbresa" at bounding box center [711, 385] width 422 height 17
type input "calabresa"
click at [880, 449] on p "Editar R$ 20,00" at bounding box center [876, 456] width 81 height 17
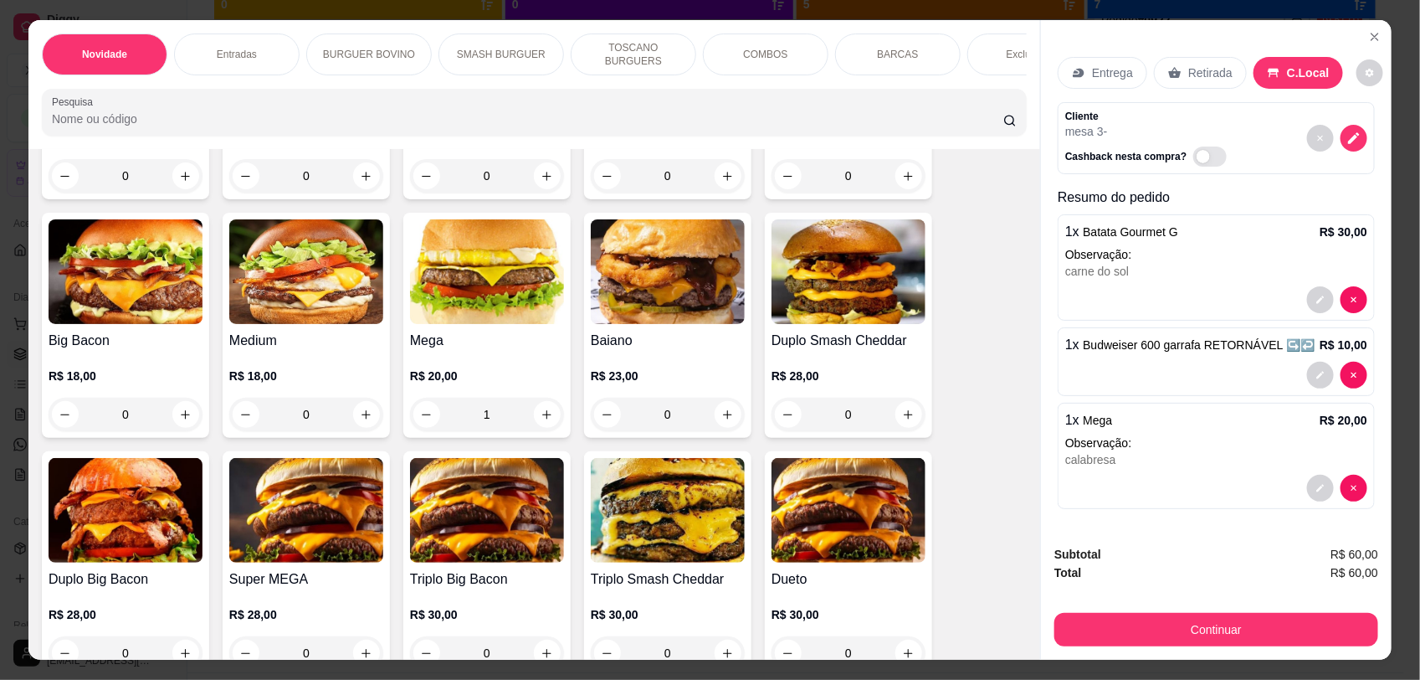
type input "0"
click at [1174, 626] on button "Continuar" at bounding box center [1217, 629] width 324 height 33
drag, startPoint x: 1014, startPoint y: 285, endPoint x: 1018, endPoint y: 297, distance: 13.0
click at [1018, 307] on div "Item avulso Novidade Clássico Xeque R$ 20,00 R$ 17,00 0 Supremo smash R$ 18,00 …" at bounding box center [534, 404] width 1012 height 510
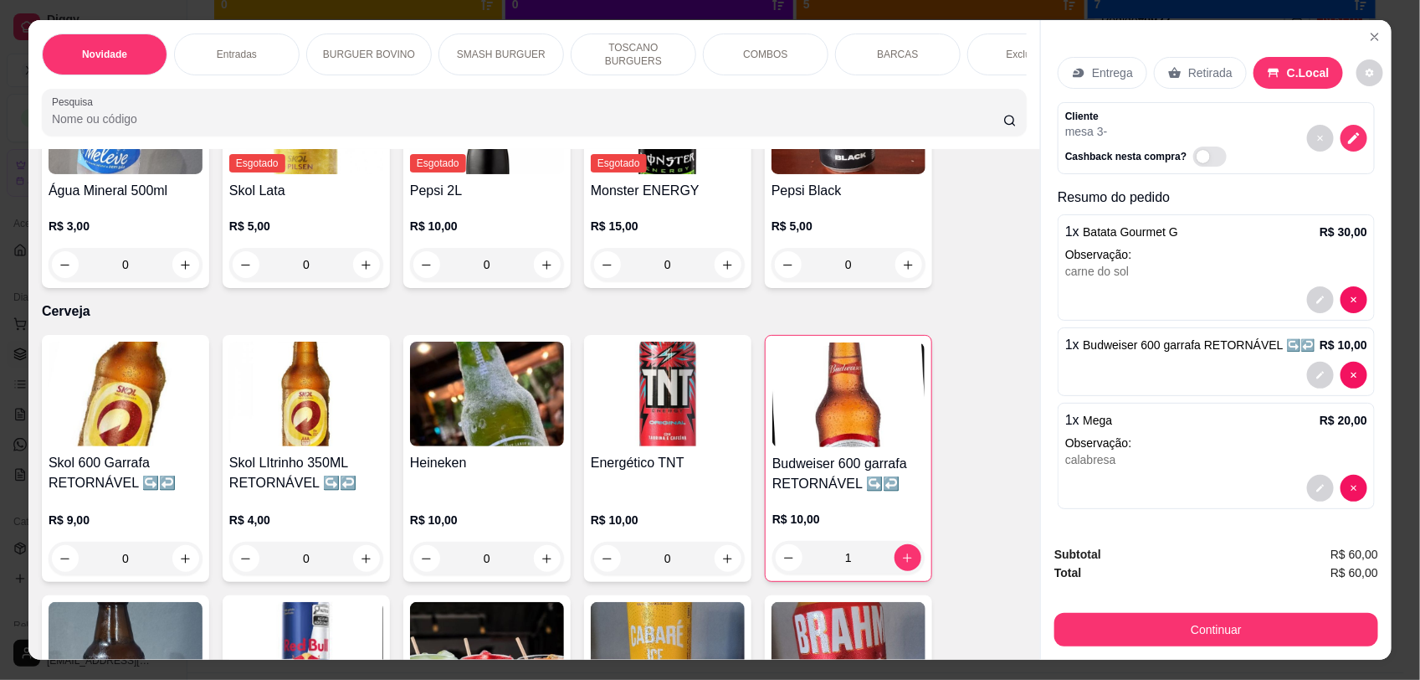
scroll to position [4425, 0]
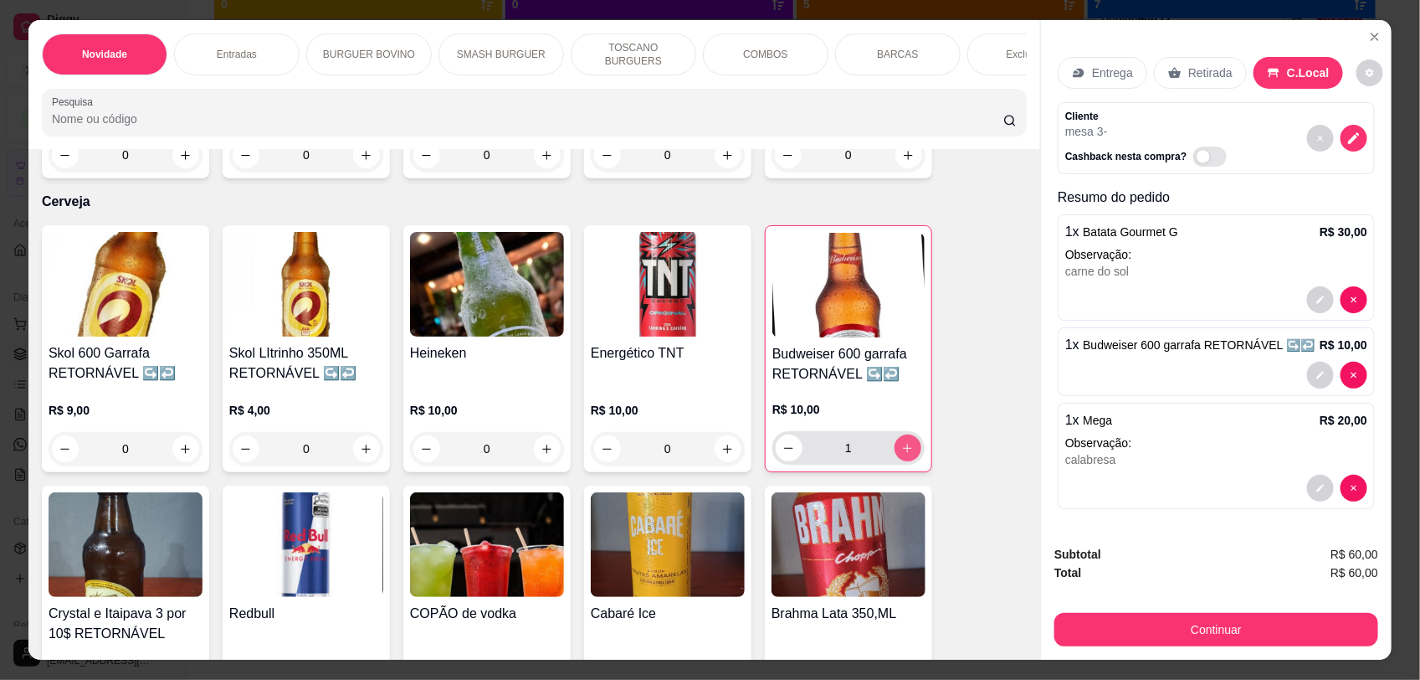
click at [906, 434] on button "increase-product-quantity" at bounding box center [908, 447] width 27 height 27
type input "2"
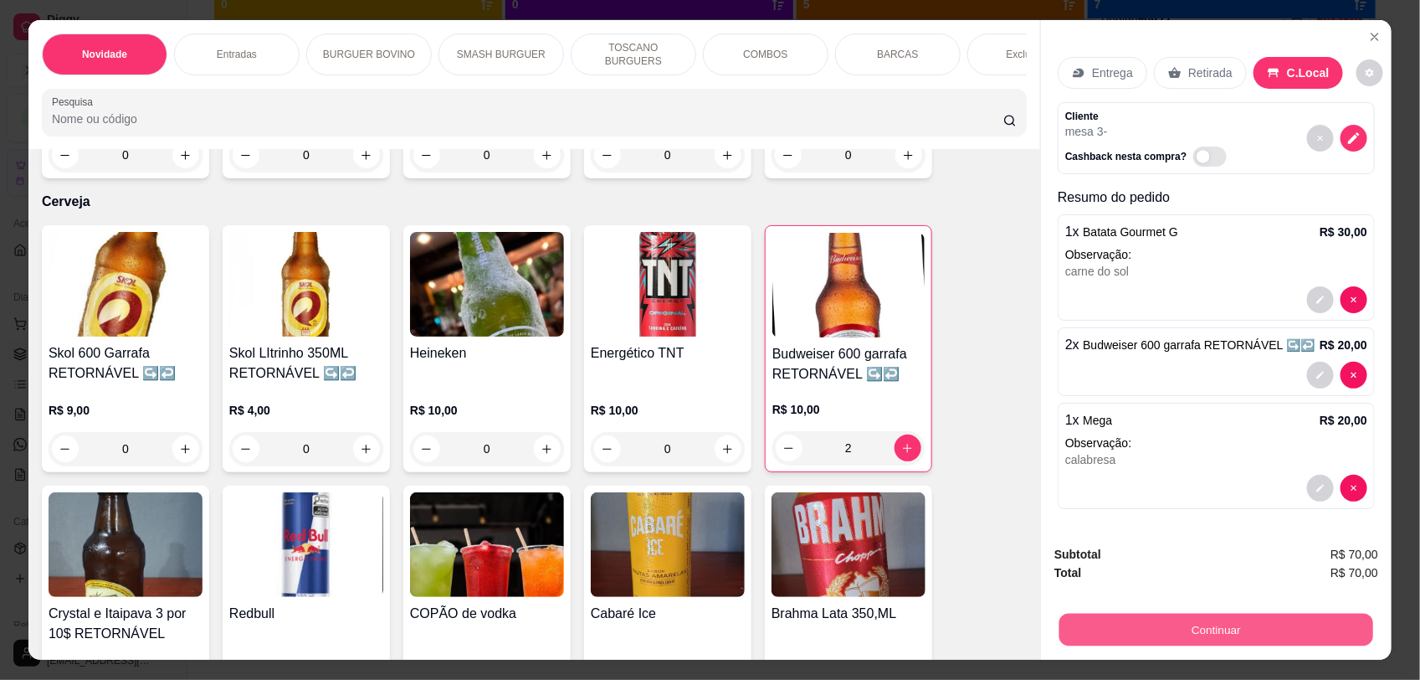
click at [1089, 624] on button "Continuar" at bounding box center [1217, 629] width 314 height 33
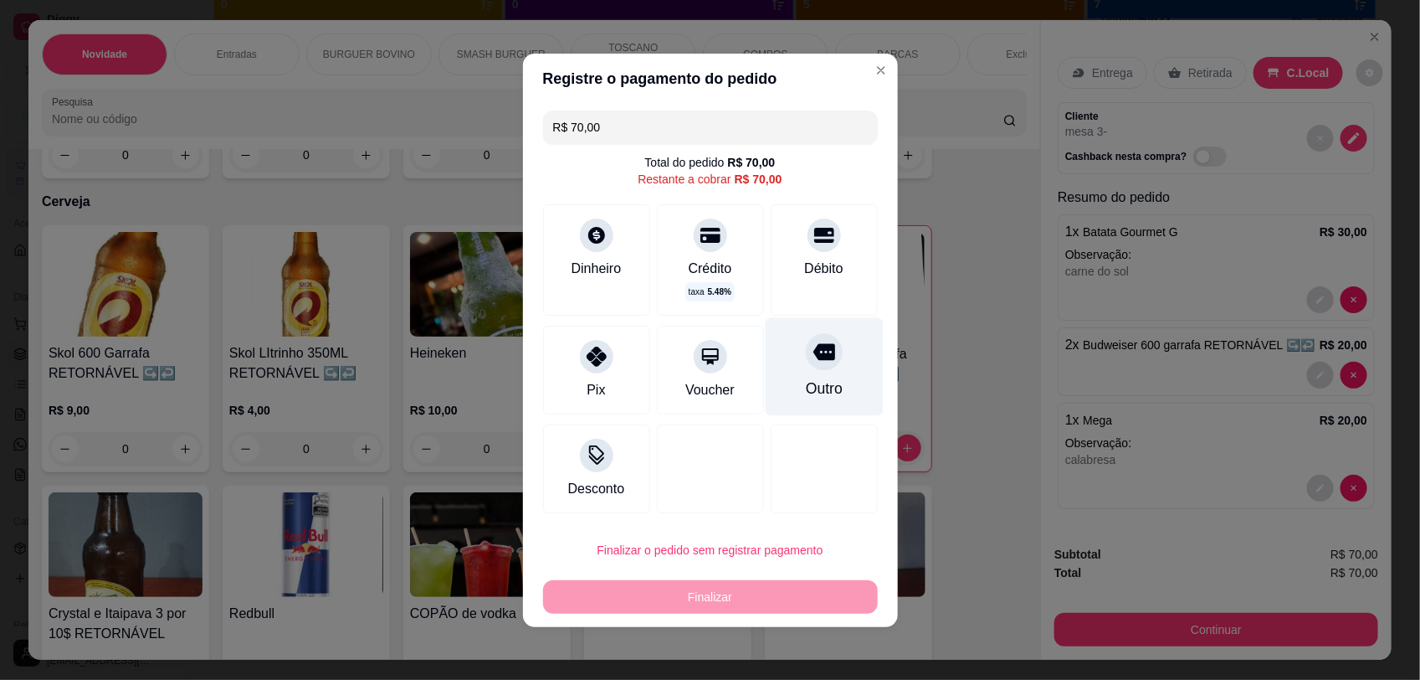
click at [813, 362] on icon at bounding box center [824, 352] width 22 height 22
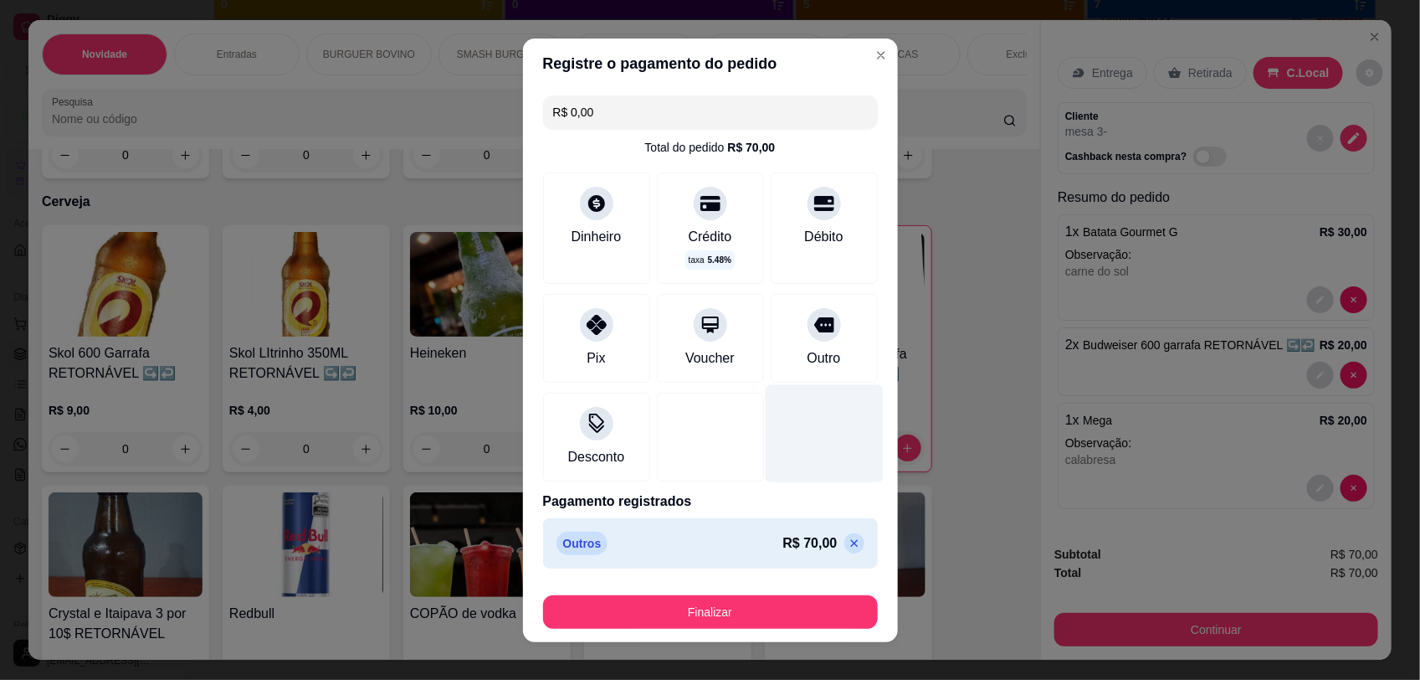
type input "R$ 0,00"
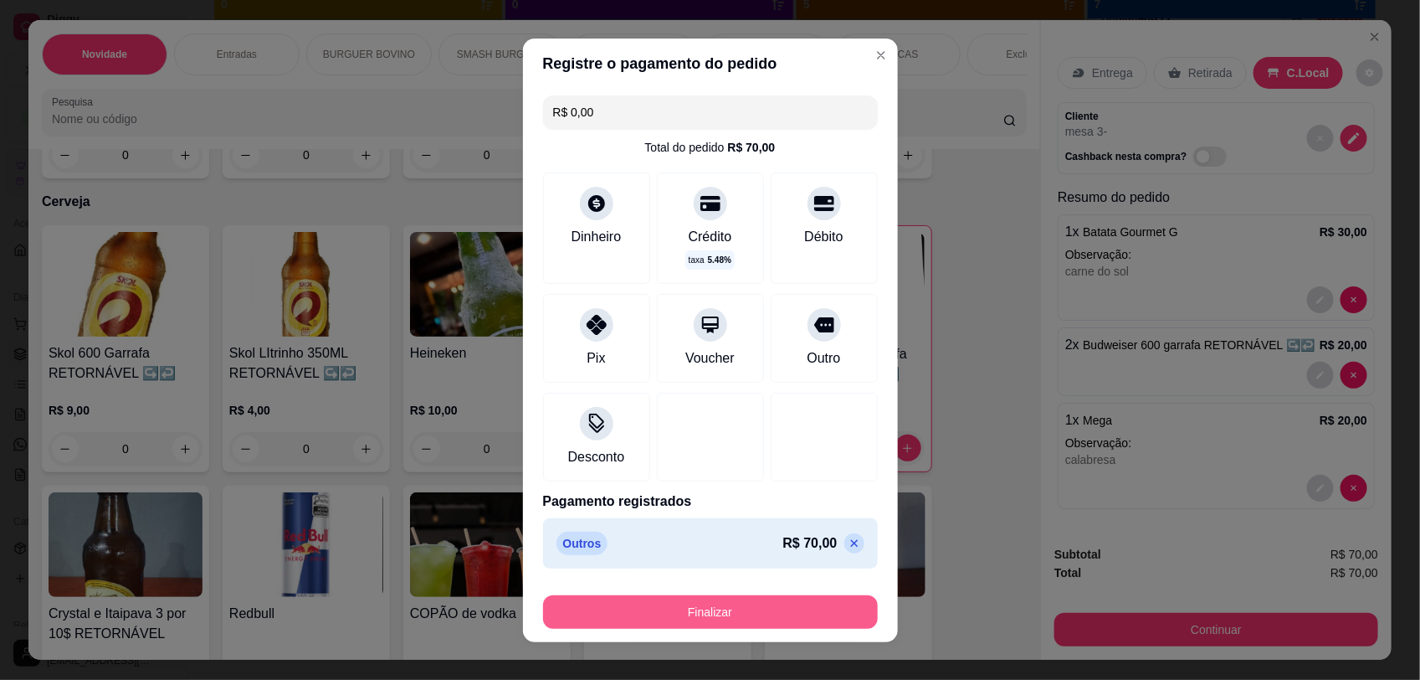
click at [798, 619] on button "Finalizar" at bounding box center [710, 611] width 335 height 33
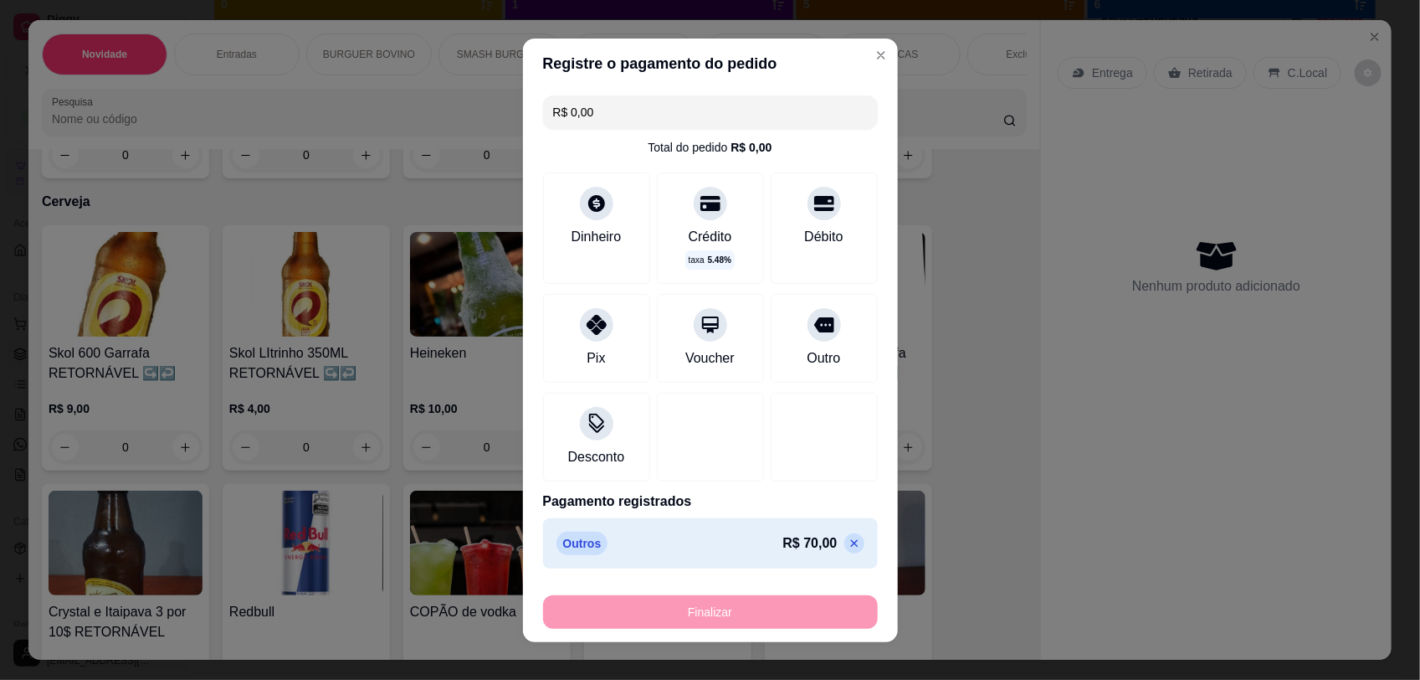
type input "0"
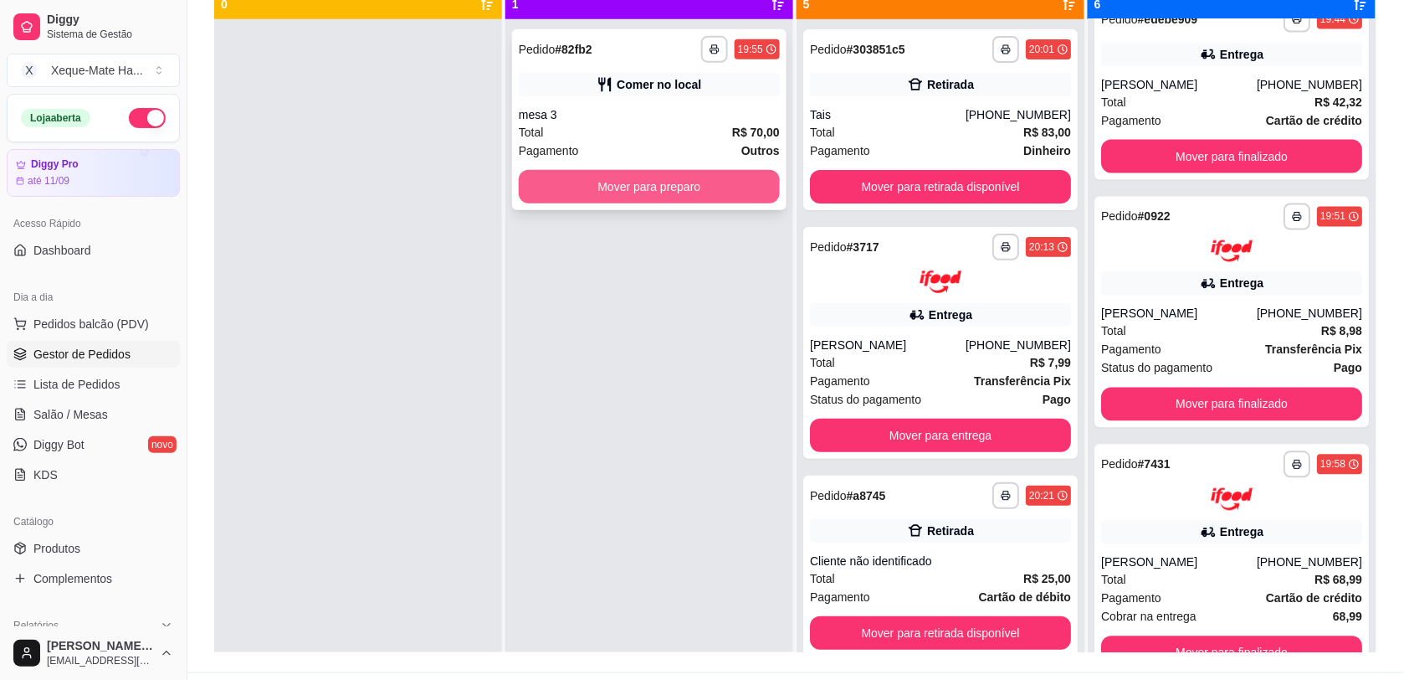
click at [558, 181] on button "Mover para preparo" at bounding box center [649, 186] width 261 height 33
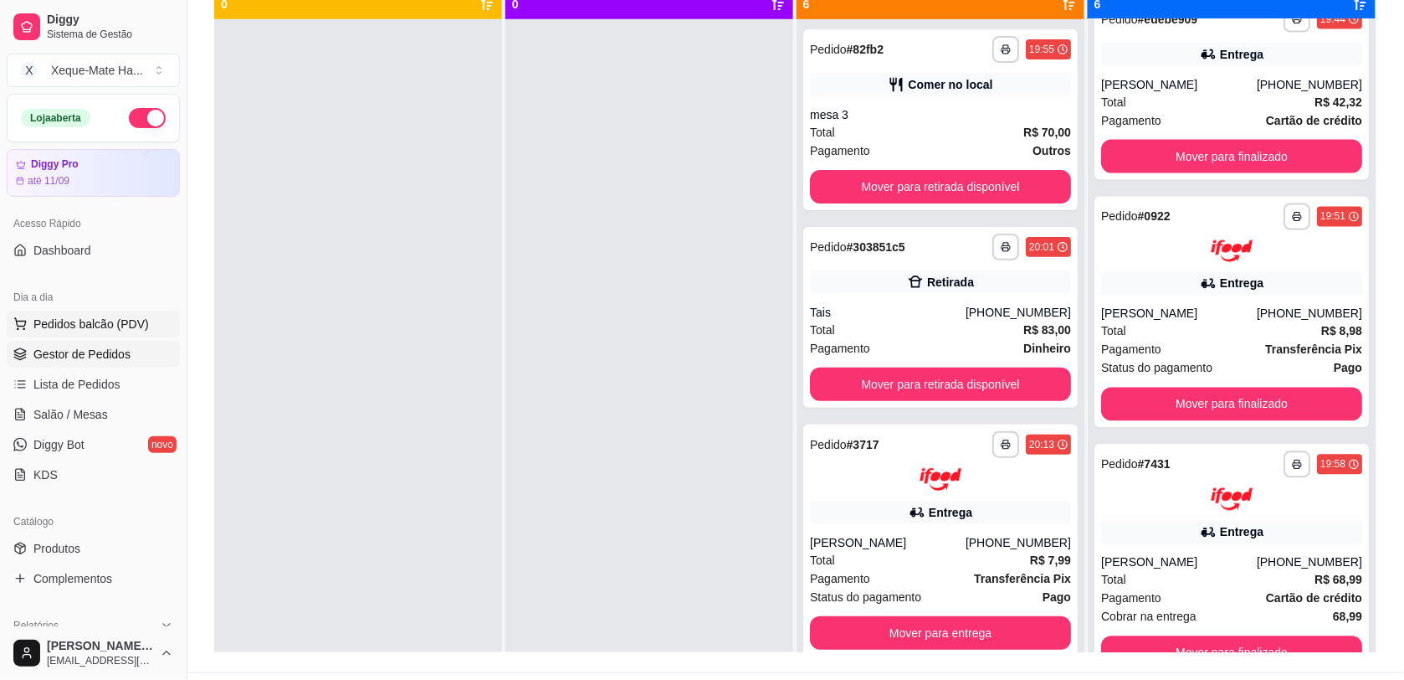
click at [81, 325] on span "Pedidos balcão (PDV)" at bounding box center [90, 324] width 115 height 17
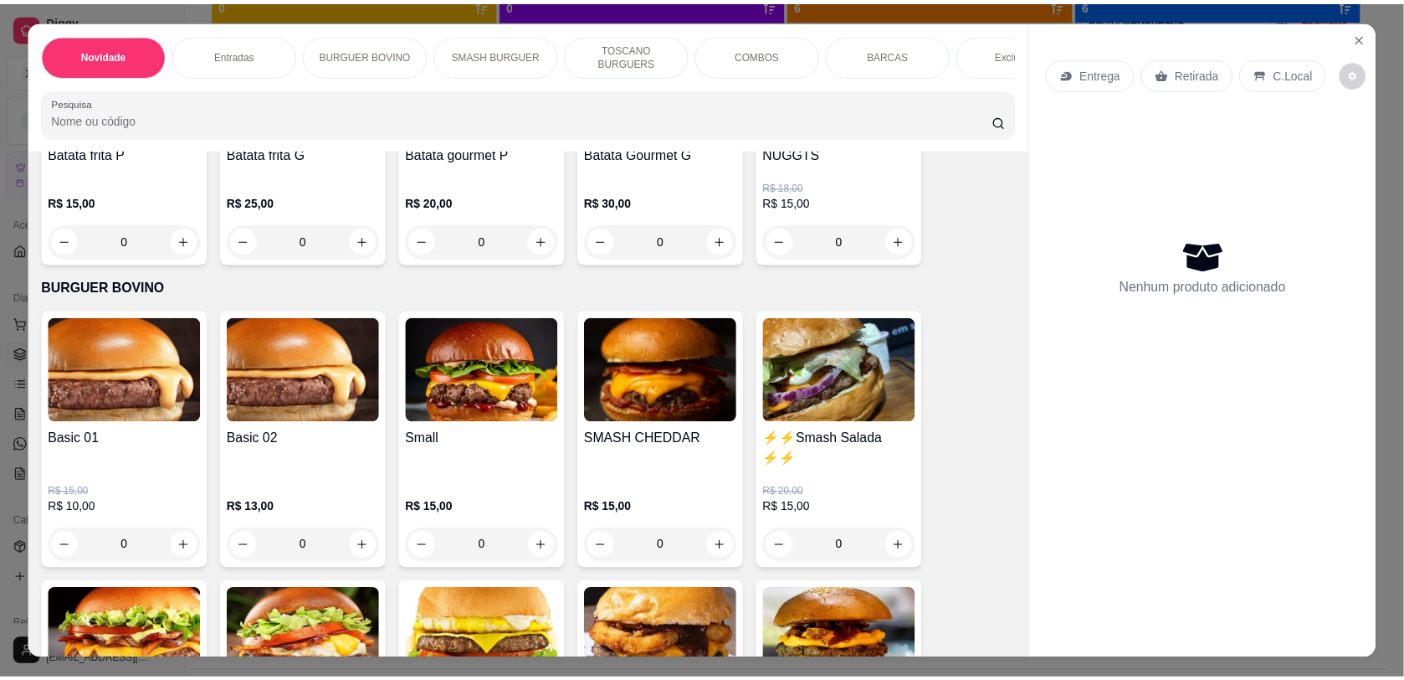
scroll to position [613, 0]
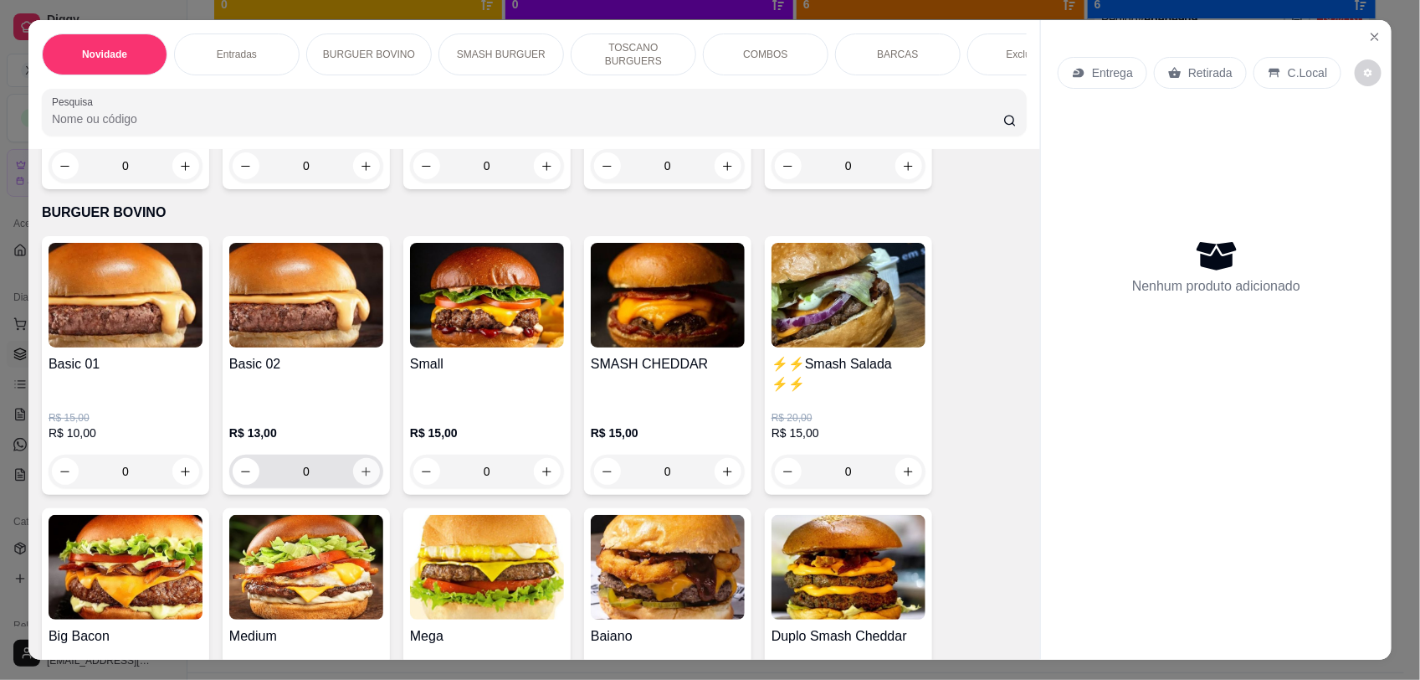
click at [360, 478] on icon "increase-product-quantity" at bounding box center [366, 471] width 13 height 13
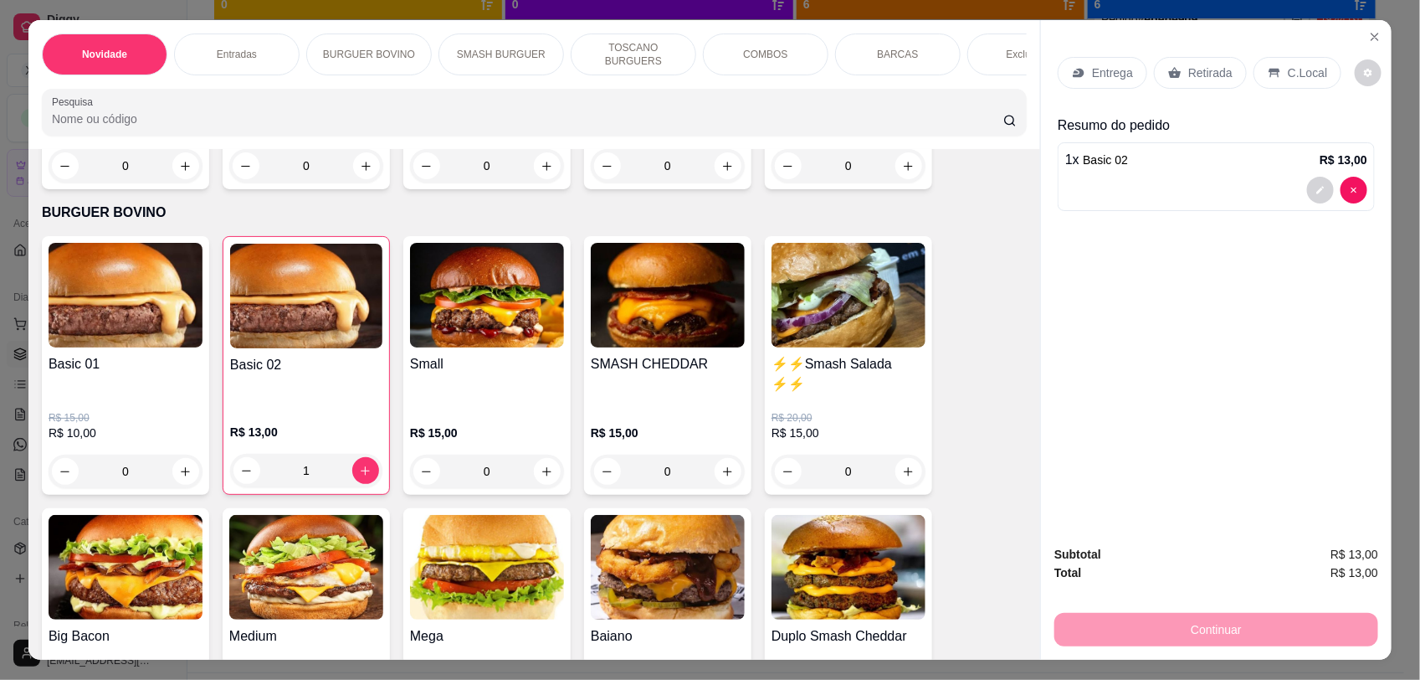
type input "1"
click at [1274, 73] on div "C.Local" at bounding box center [1298, 73] width 88 height 32
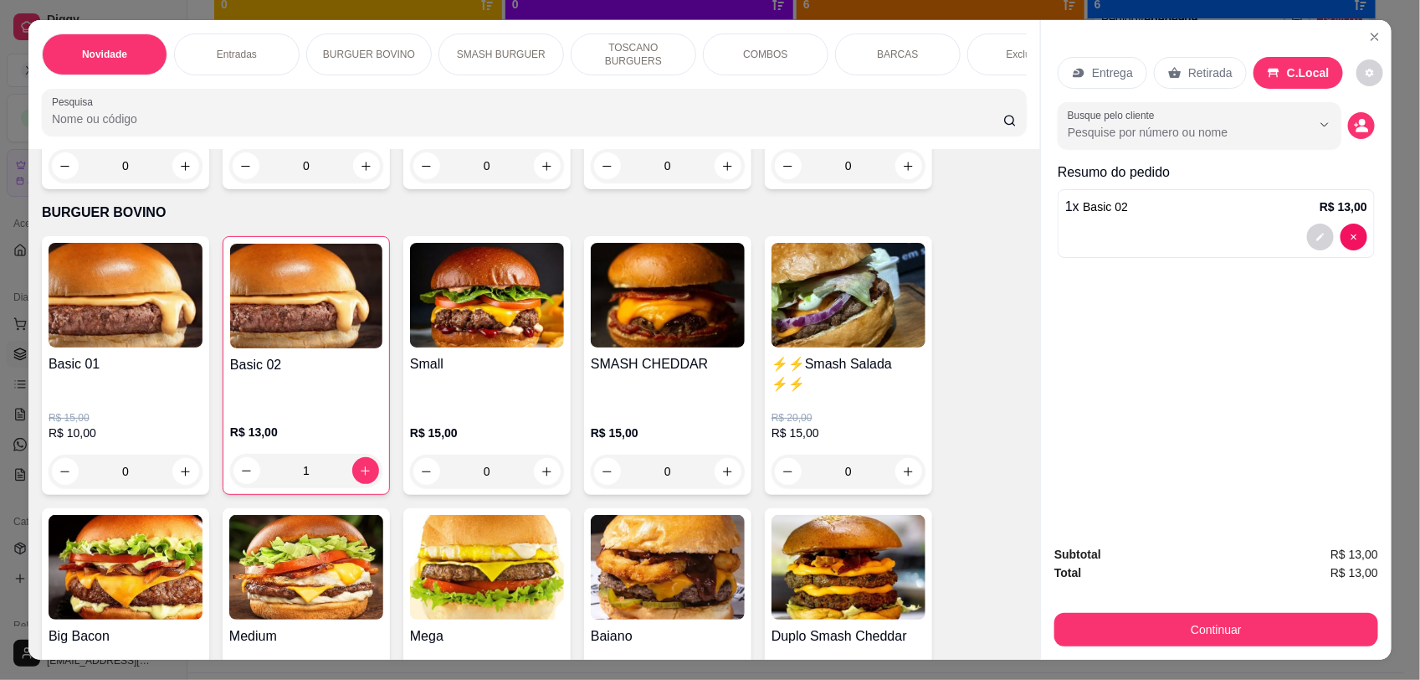
click at [1349, 136] on button "decrease-product-quantity" at bounding box center [1361, 125] width 27 height 27
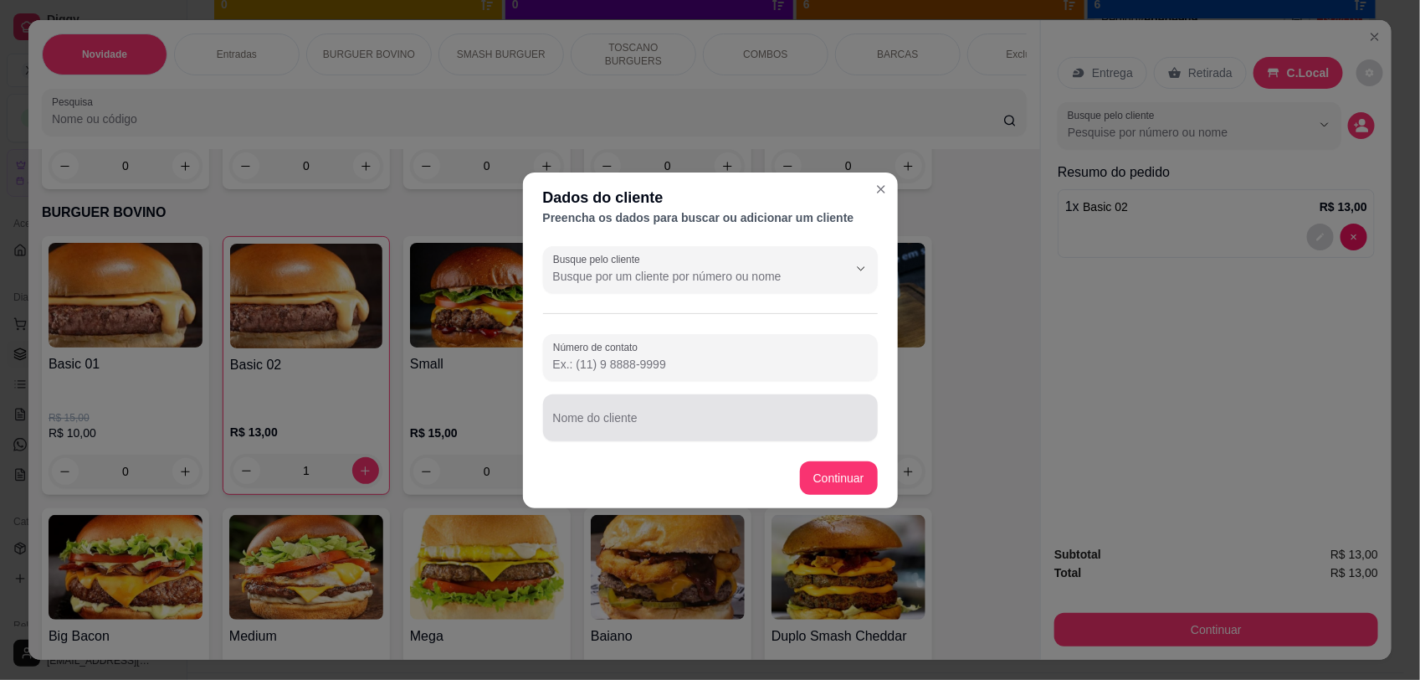
click at [625, 408] on div at bounding box center [710, 417] width 315 height 33
click at [624, 410] on label "Nome do cliente" at bounding box center [592, 407] width 78 height 14
click at [624, 416] on input "mes" at bounding box center [710, 424] width 315 height 17
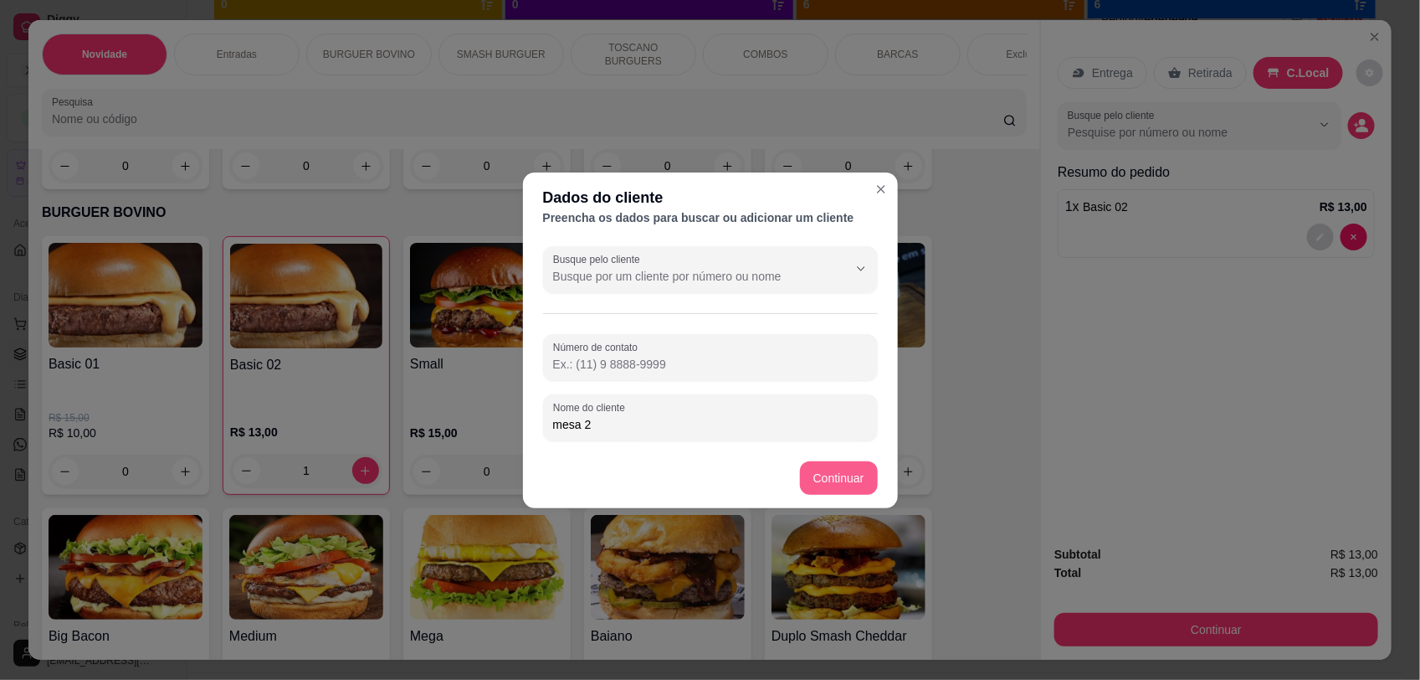
type input "mesa 2"
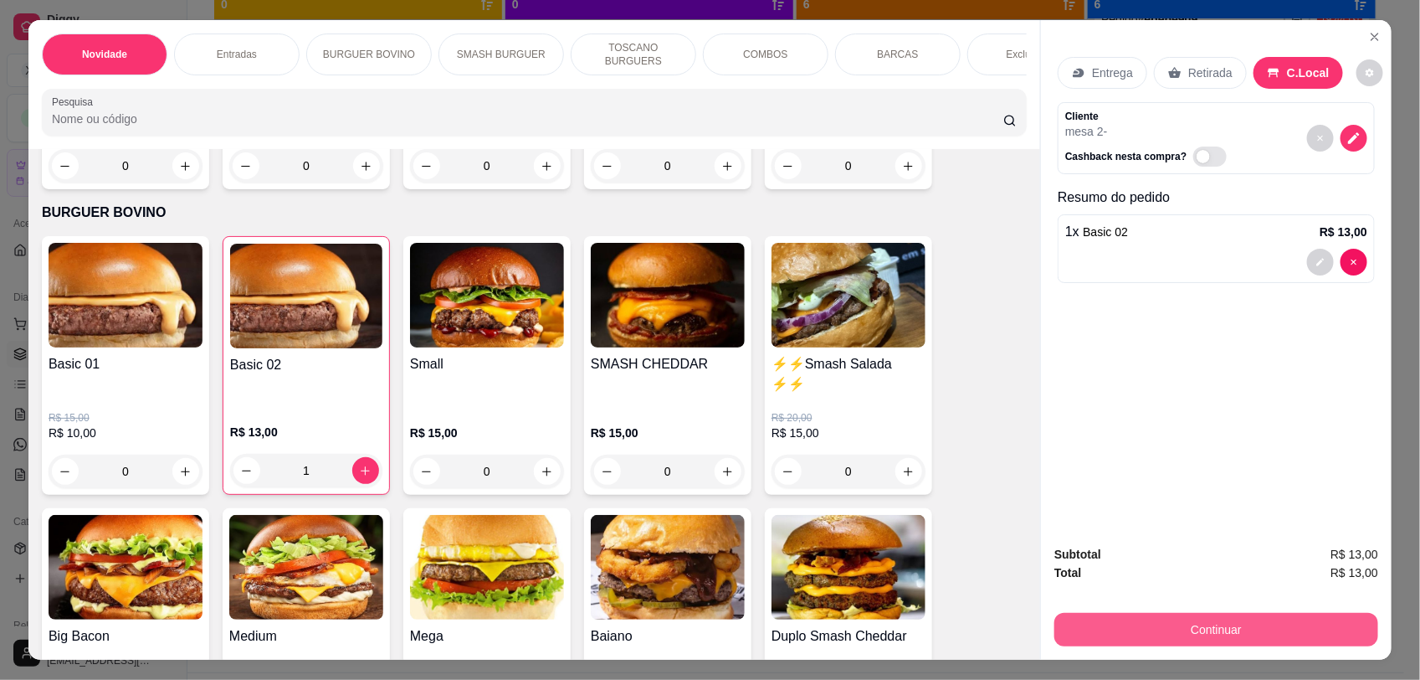
click at [1128, 619] on button "Continuar" at bounding box center [1217, 629] width 324 height 33
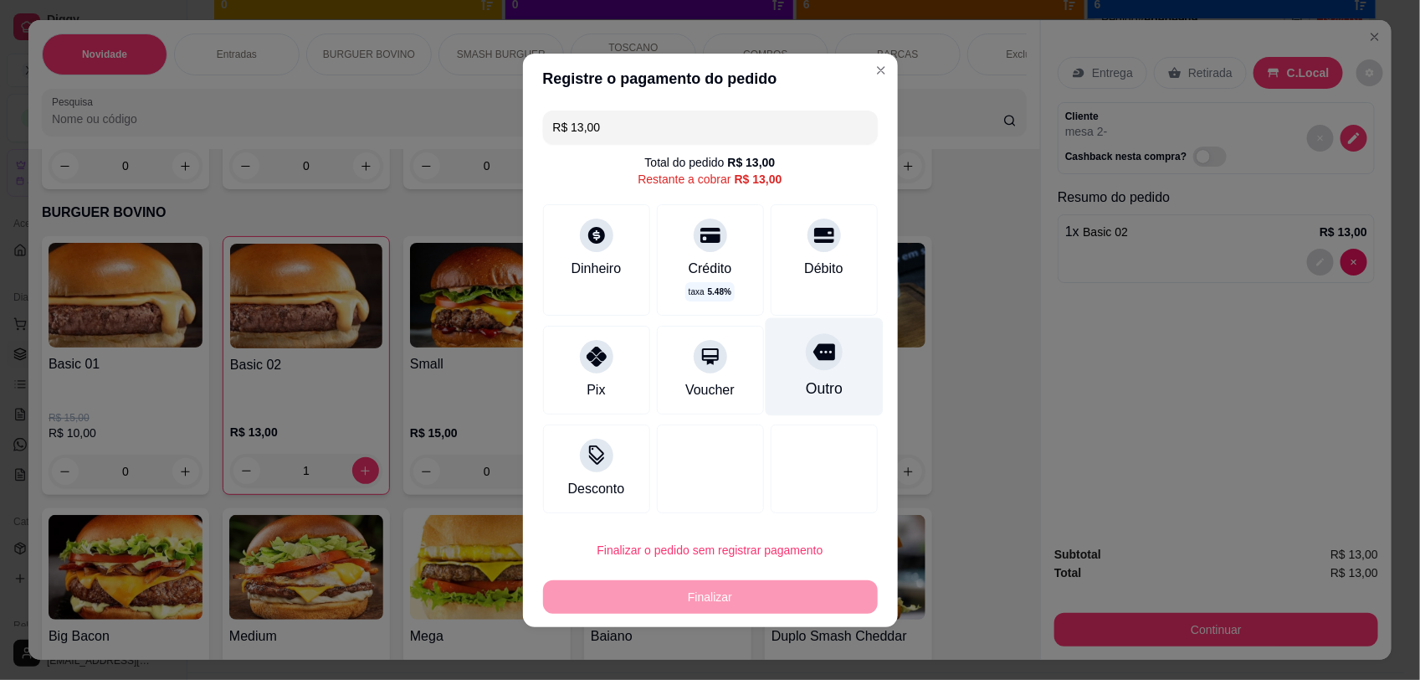
click at [797, 372] on div "Outro" at bounding box center [824, 366] width 118 height 98
type input "R$ 0,00"
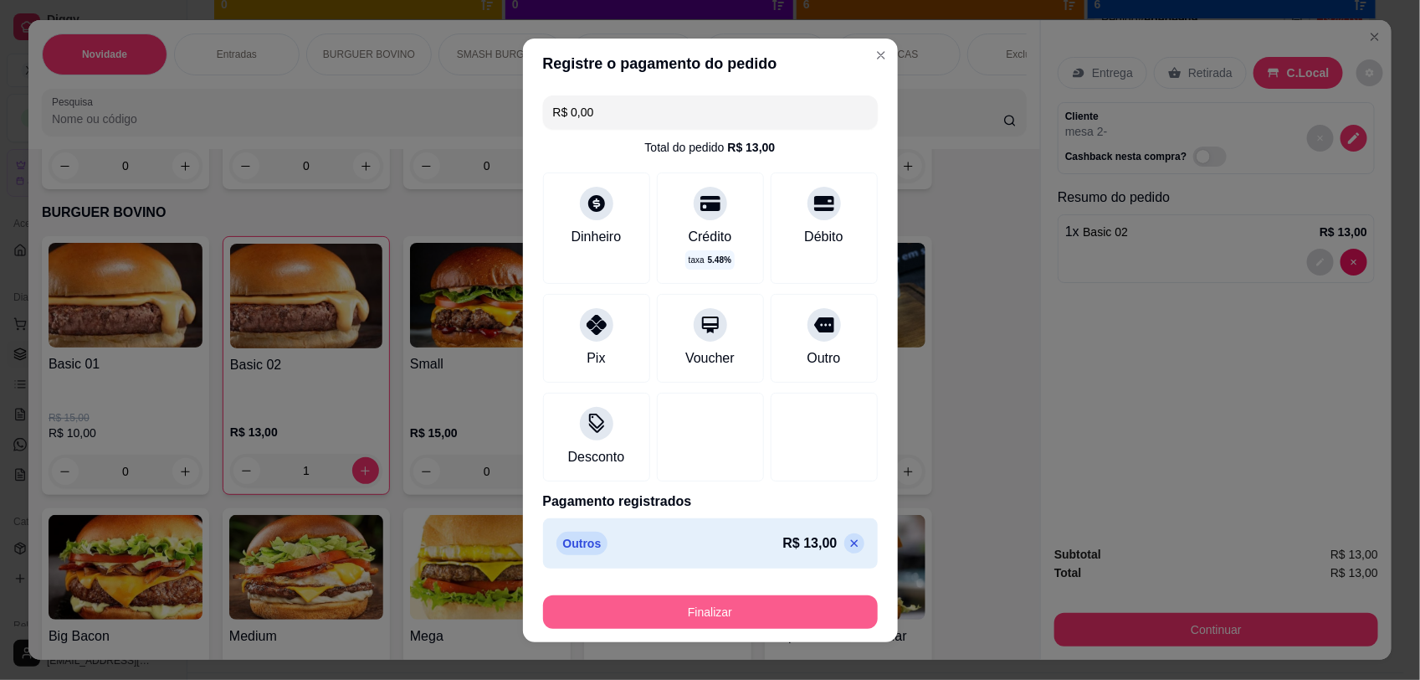
click at [783, 612] on button "Finalizar" at bounding box center [710, 611] width 335 height 33
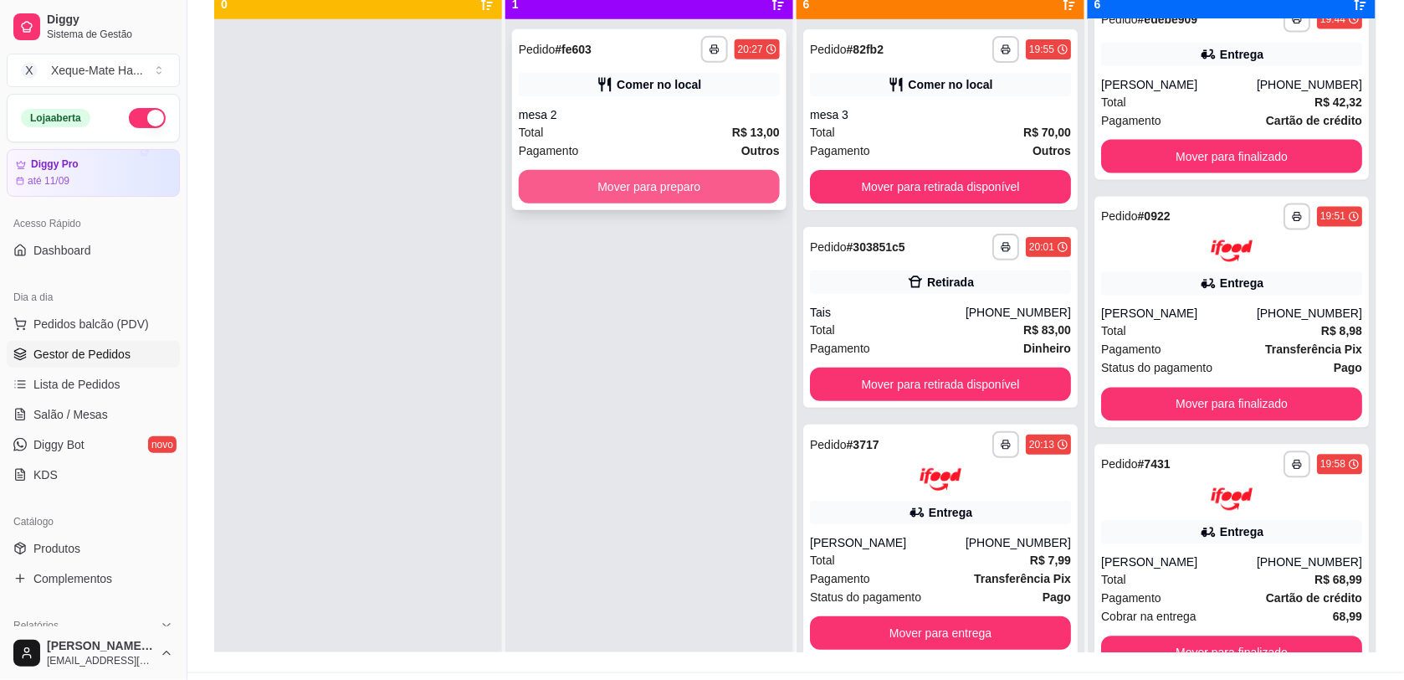
click at [577, 190] on button "Mover para preparo" at bounding box center [649, 186] width 261 height 33
click at [565, 182] on button "Mover para preparo" at bounding box center [649, 186] width 261 height 33
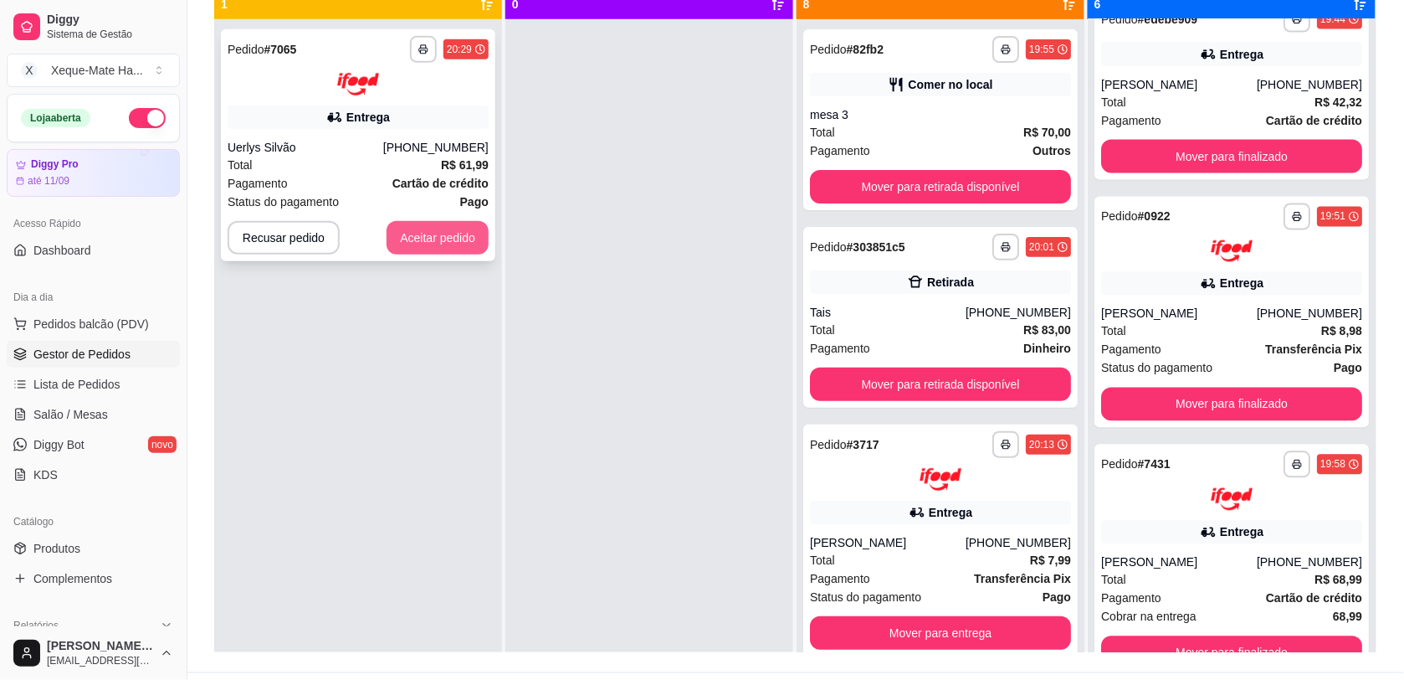
click at [441, 230] on button "Aceitar pedido" at bounding box center [438, 237] width 102 height 33
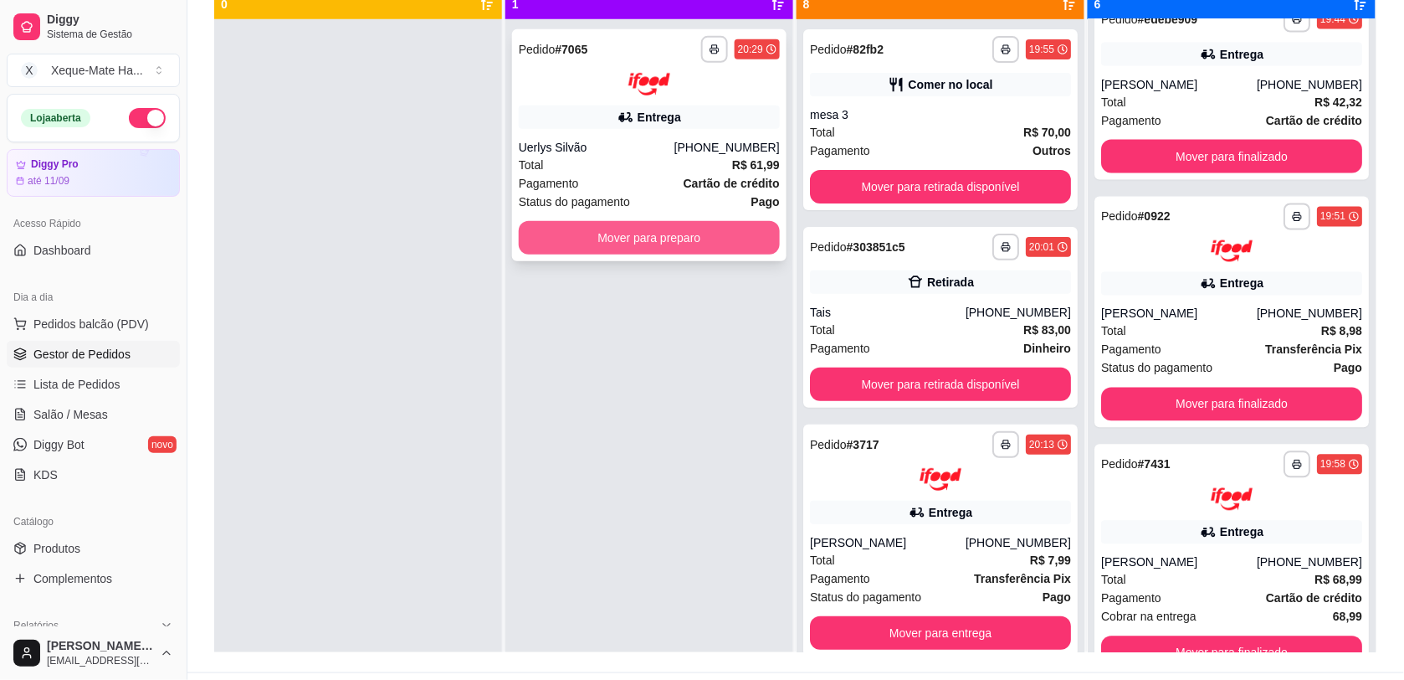
click at [571, 226] on button "Mover para preparo" at bounding box center [649, 237] width 261 height 33
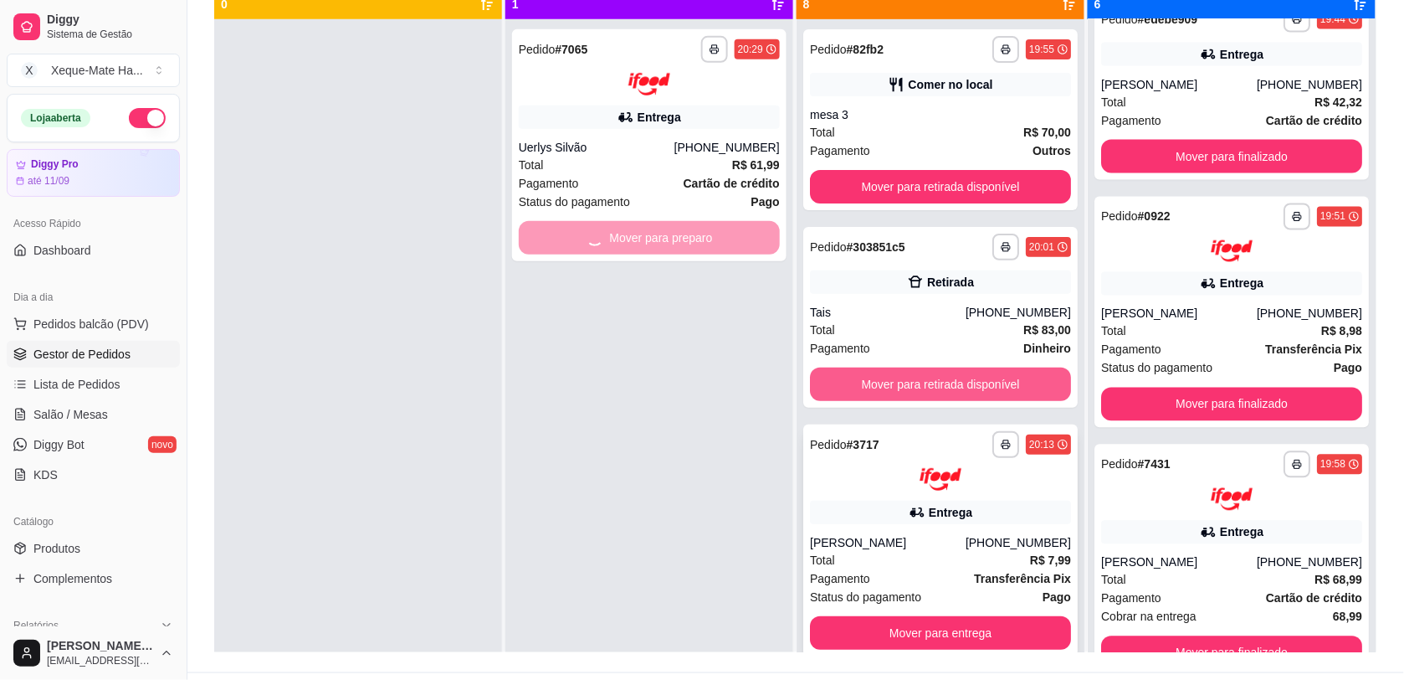
click at [892, 504] on div "Entrega" at bounding box center [940, 511] width 261 height 23
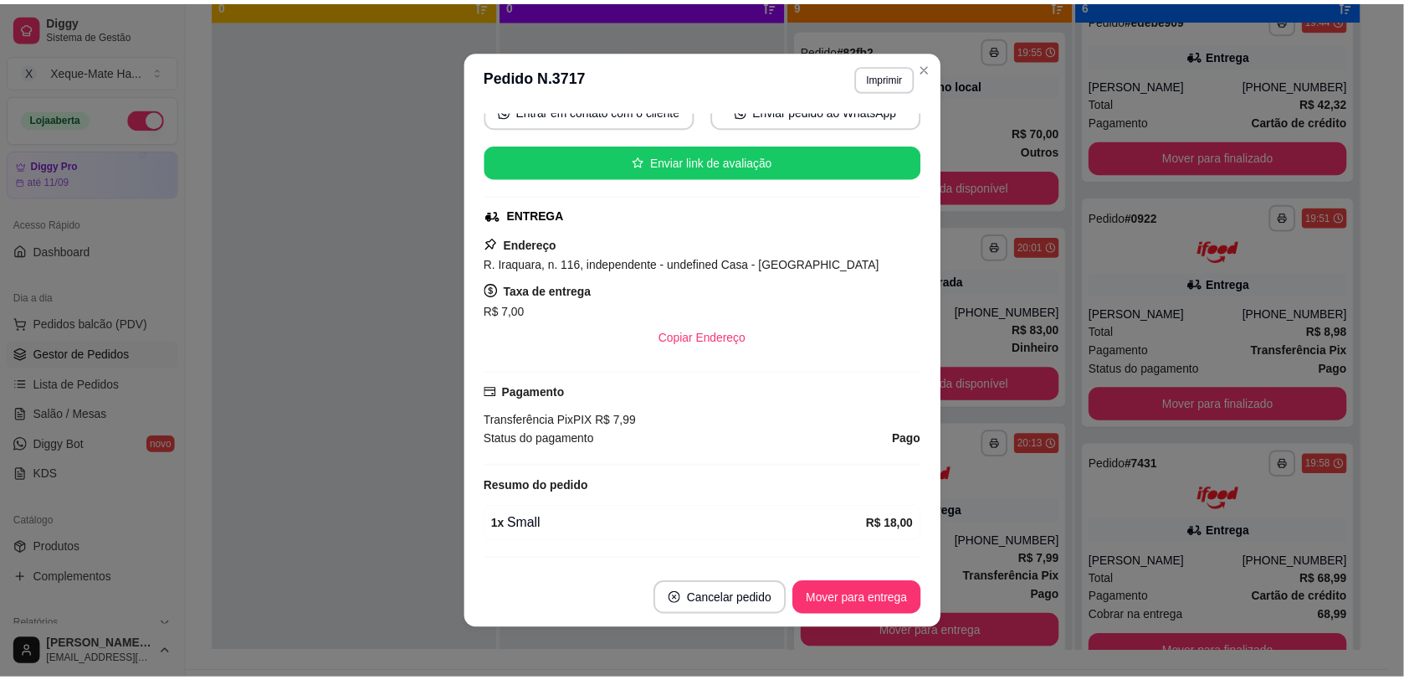
scroll to position [192, 0]
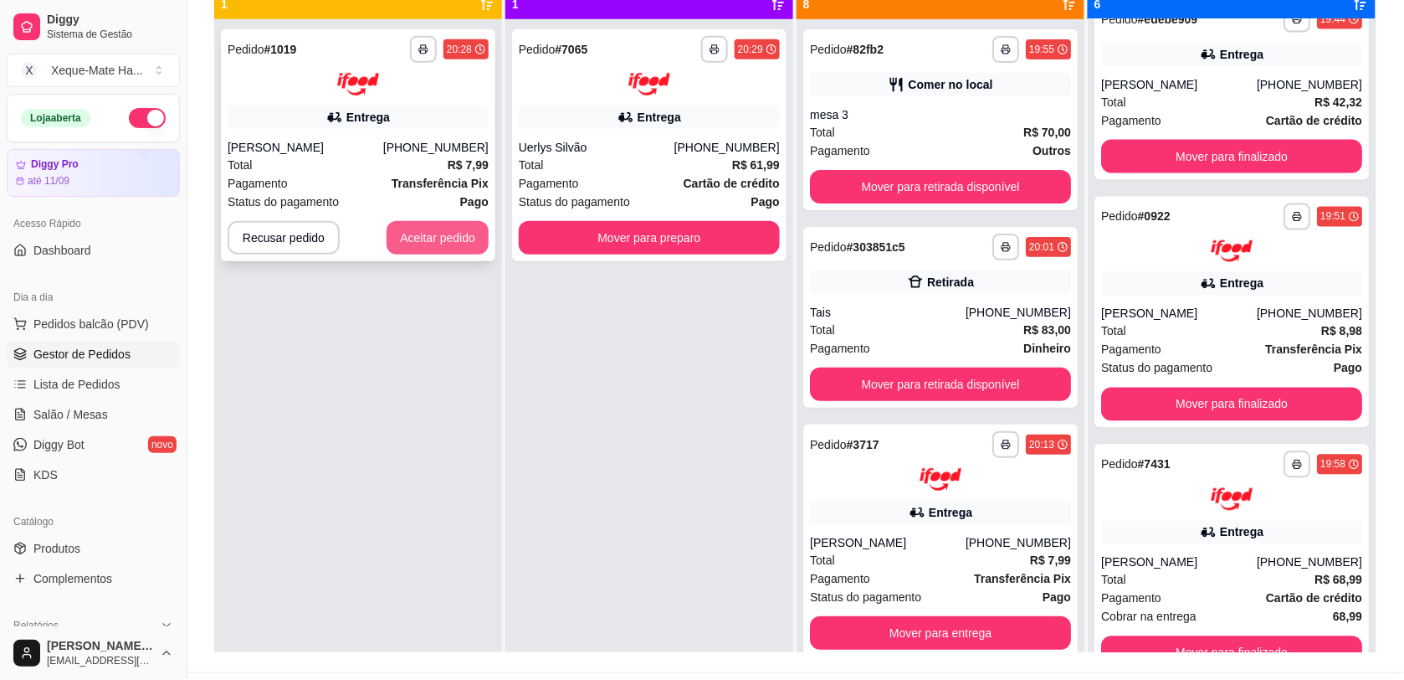
click at [433, 237] on button "Aceitar pedido" at bounding box center [438, 237] width 102 height 33
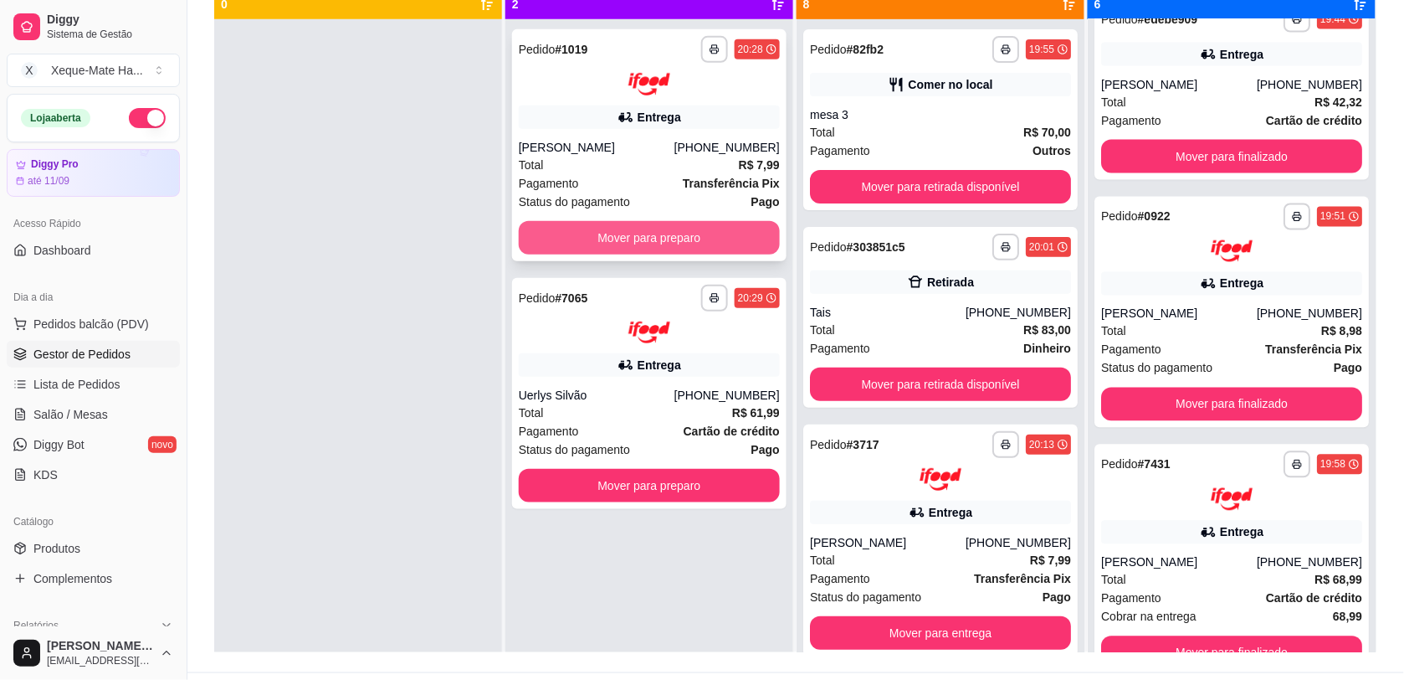
click at [678, 233] on button "Mover para preparo" at bounding box center [649, 237] width 261 height 33
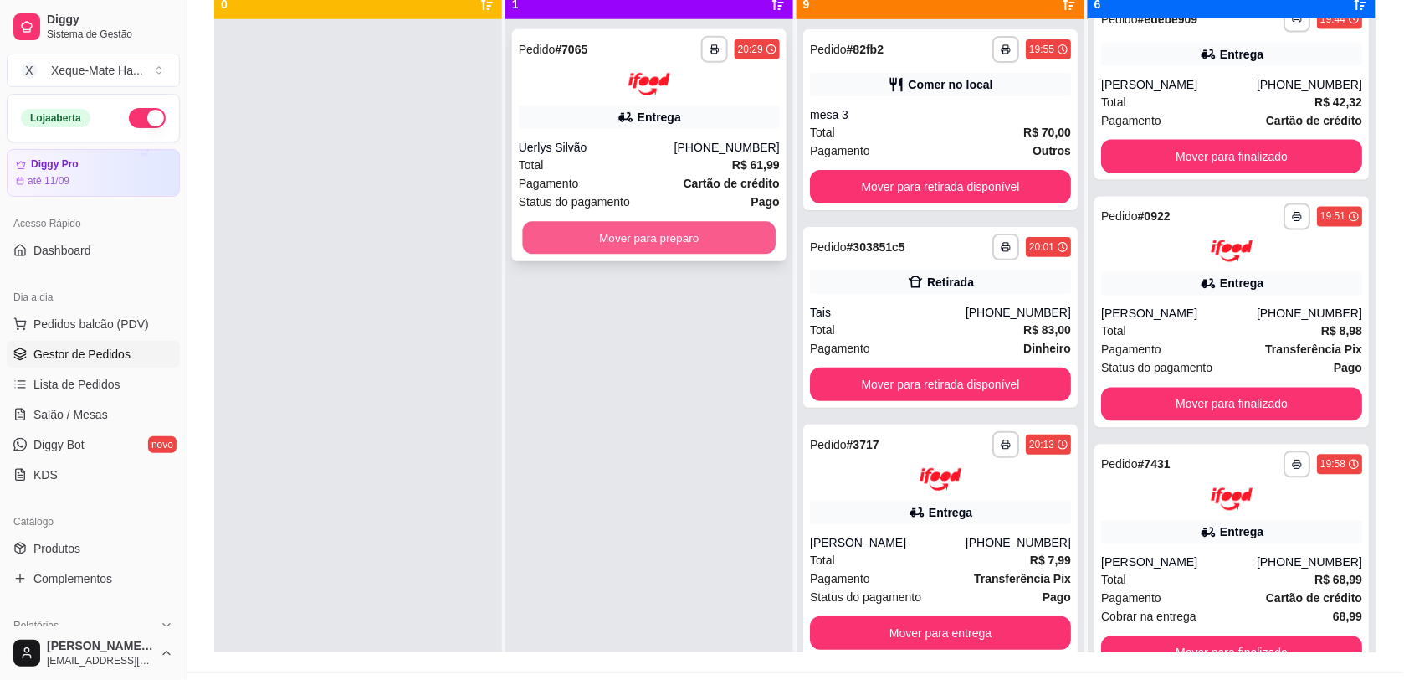
click at [683, 228] on button "Mover para preparo" at bounding box center [650, 237] width 254 height 33
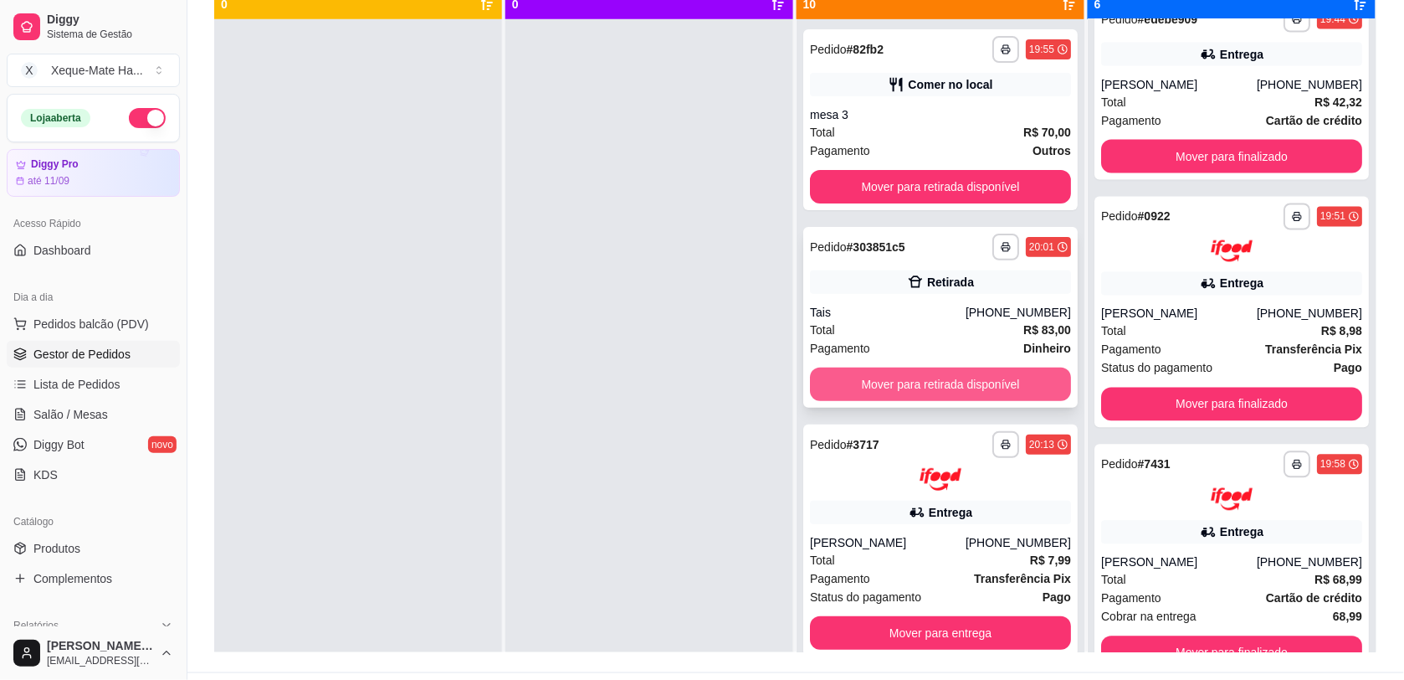
click at [856, 372] on button "Mover para retirada disponível" at bounding box center [940, 383] width 261 height 33
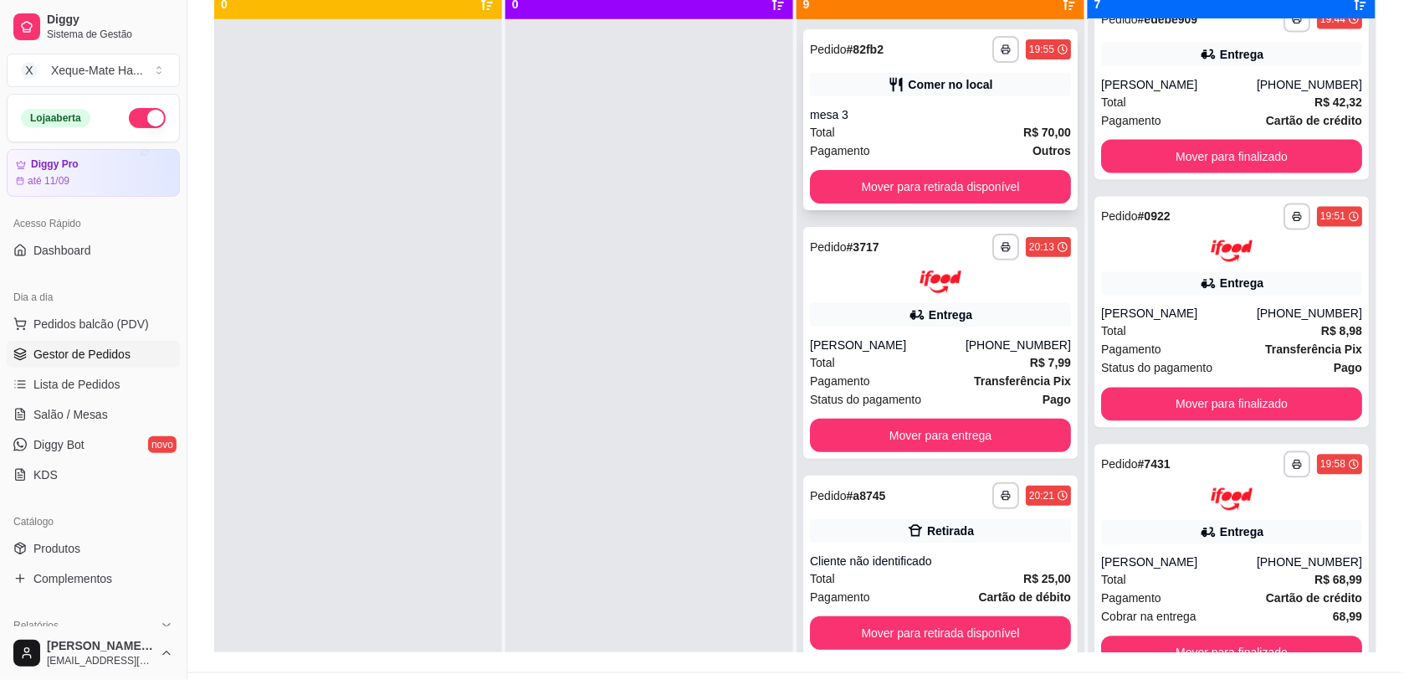
scroll to position [972, 0]
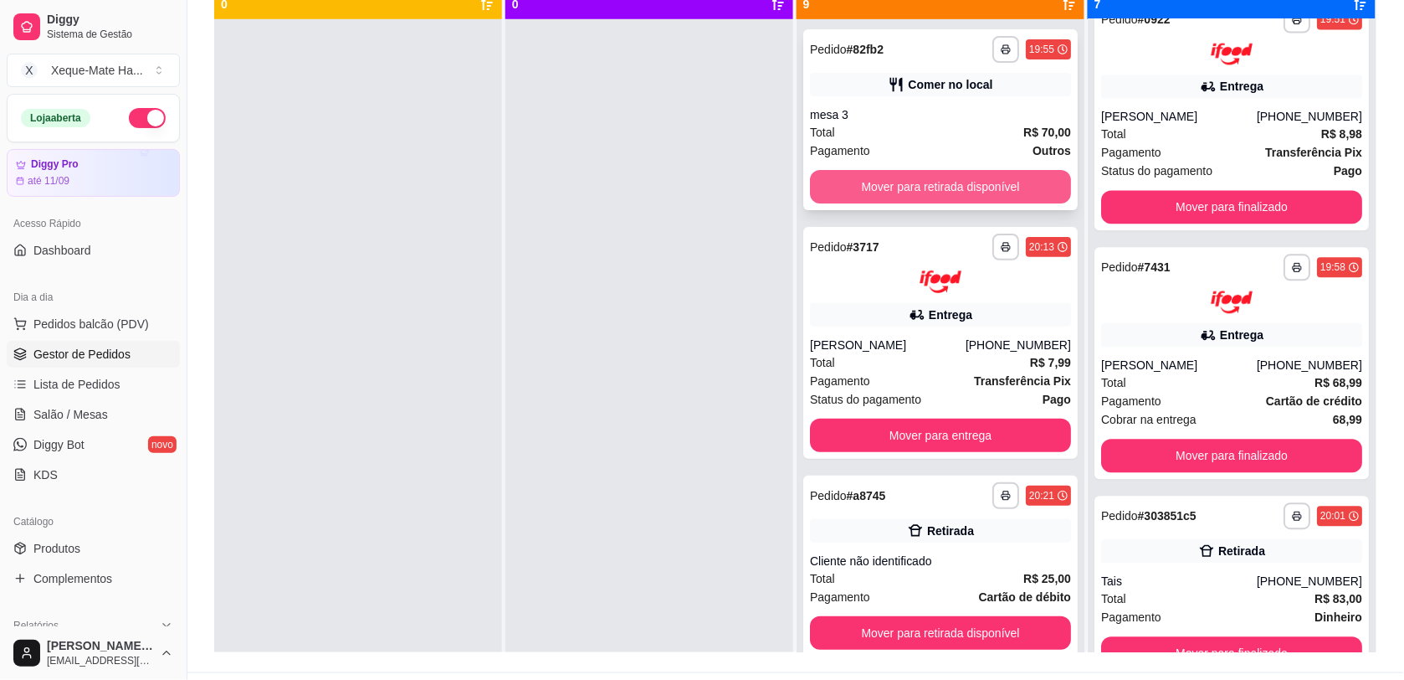
click at [880, 194] on button "Mover para retirada disponível" at bounding box center [940, 186] width 261 height 33
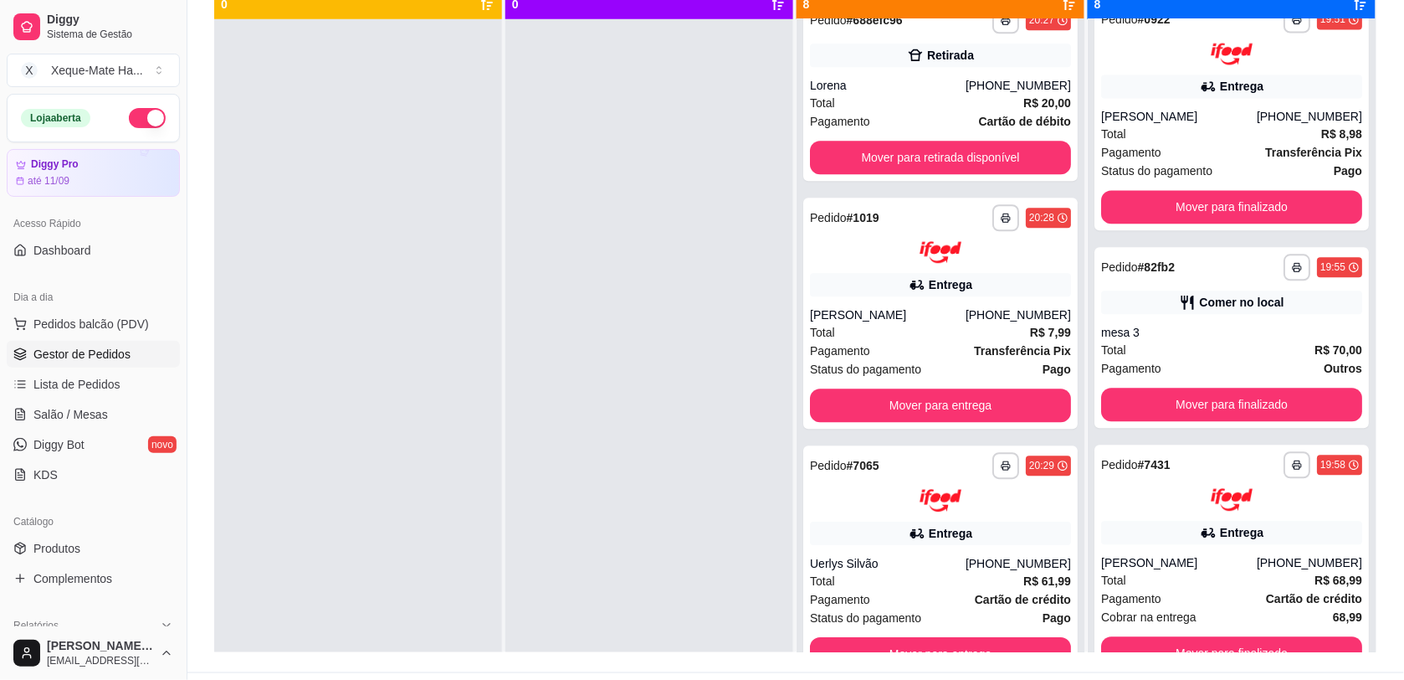
scroll to position [0, 0]
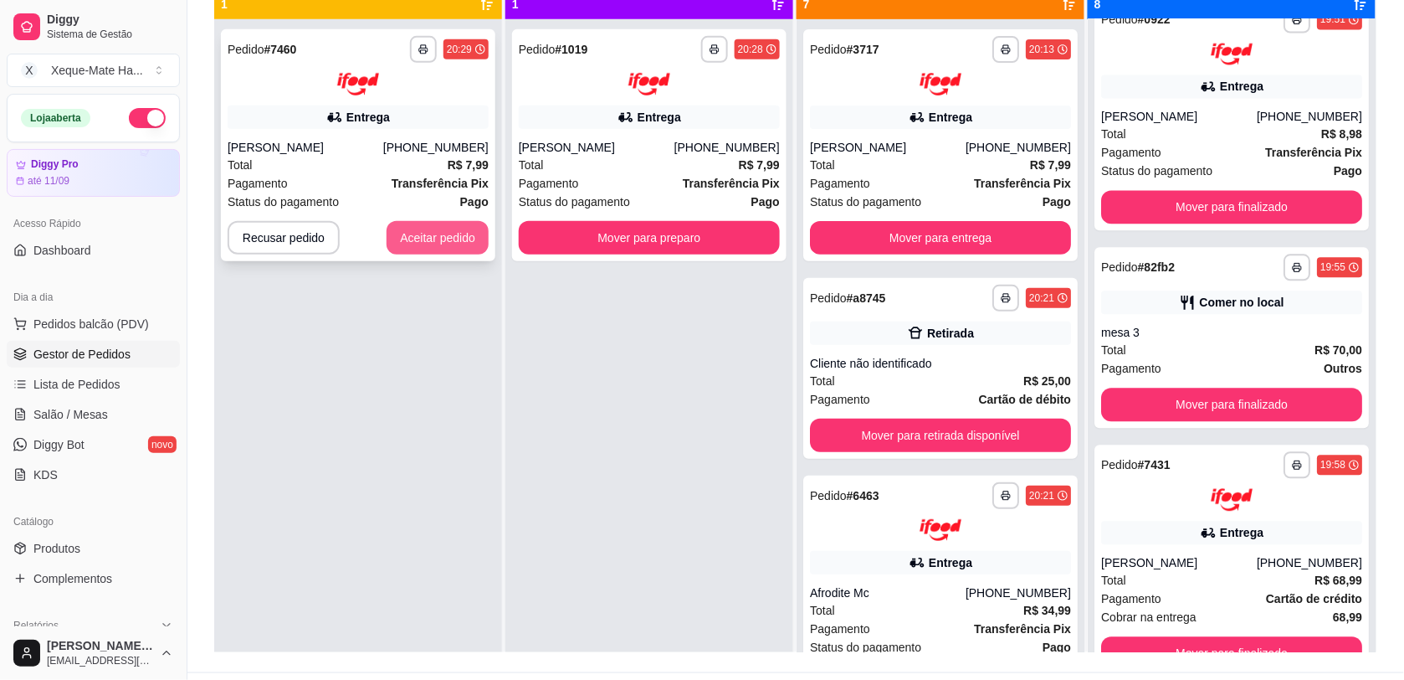
click at [429, 227] on button "Aceitar pedido" at bounding box center [438, 237] width 102 height 33
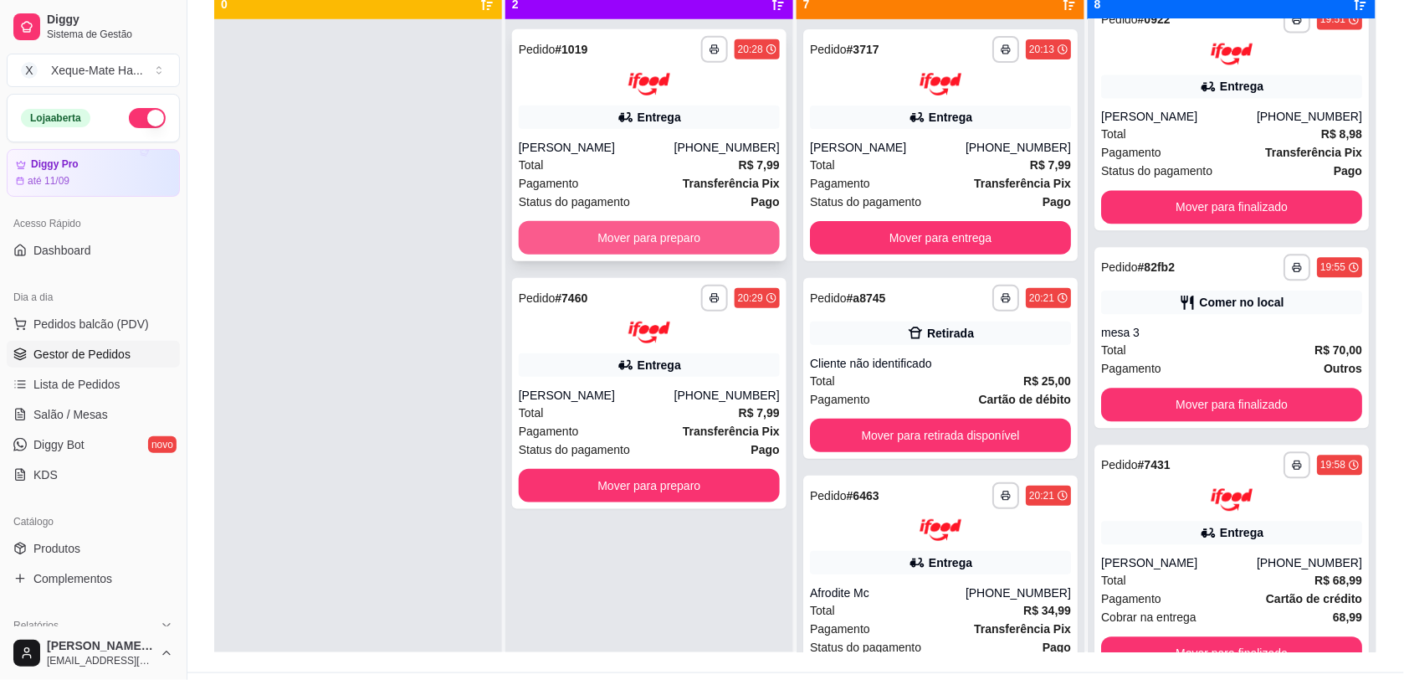
click at [577, 237] on button "Mover para preparo" at bounding box center [649, 237] width 261 height 33
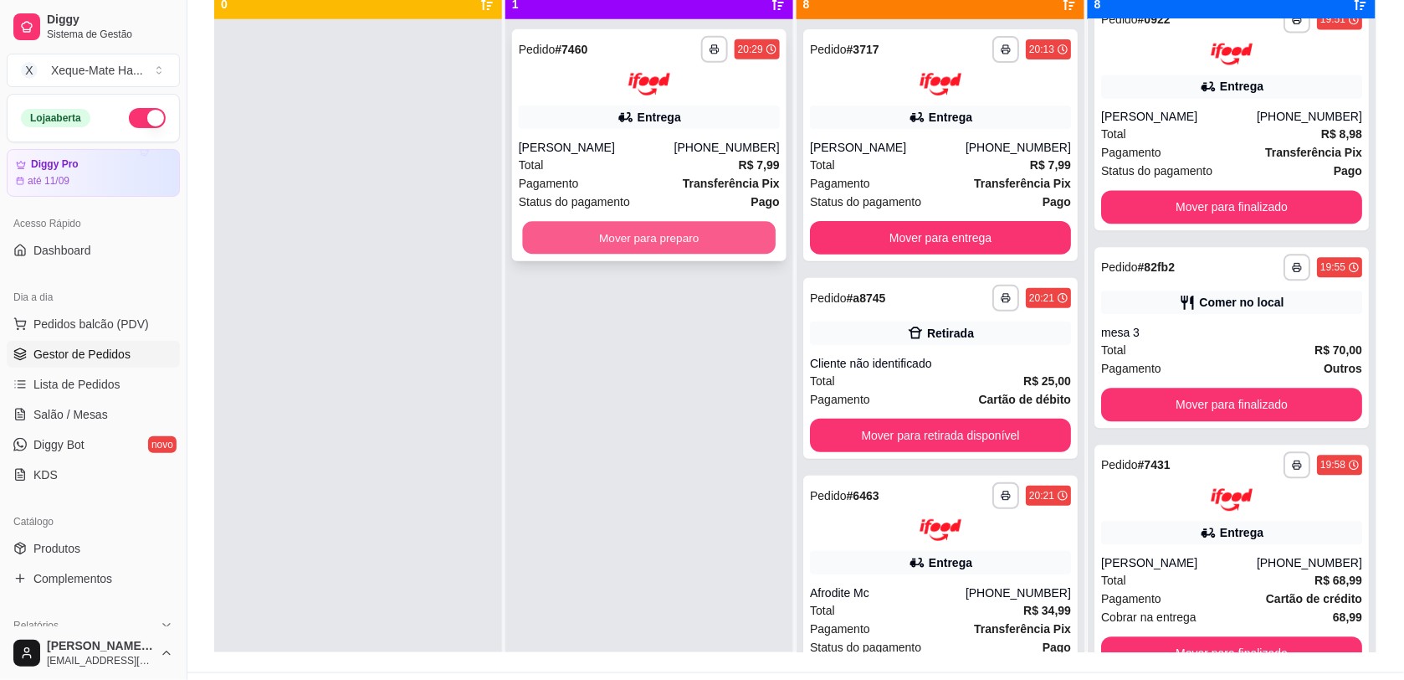
click at [584, 234] on button "Mover para preparo" at bounding box center [650, 237] width 254 height 33
click at [587, 232] on button "Mover para preparo" at bounding box center [649, 237] width 261 height 33
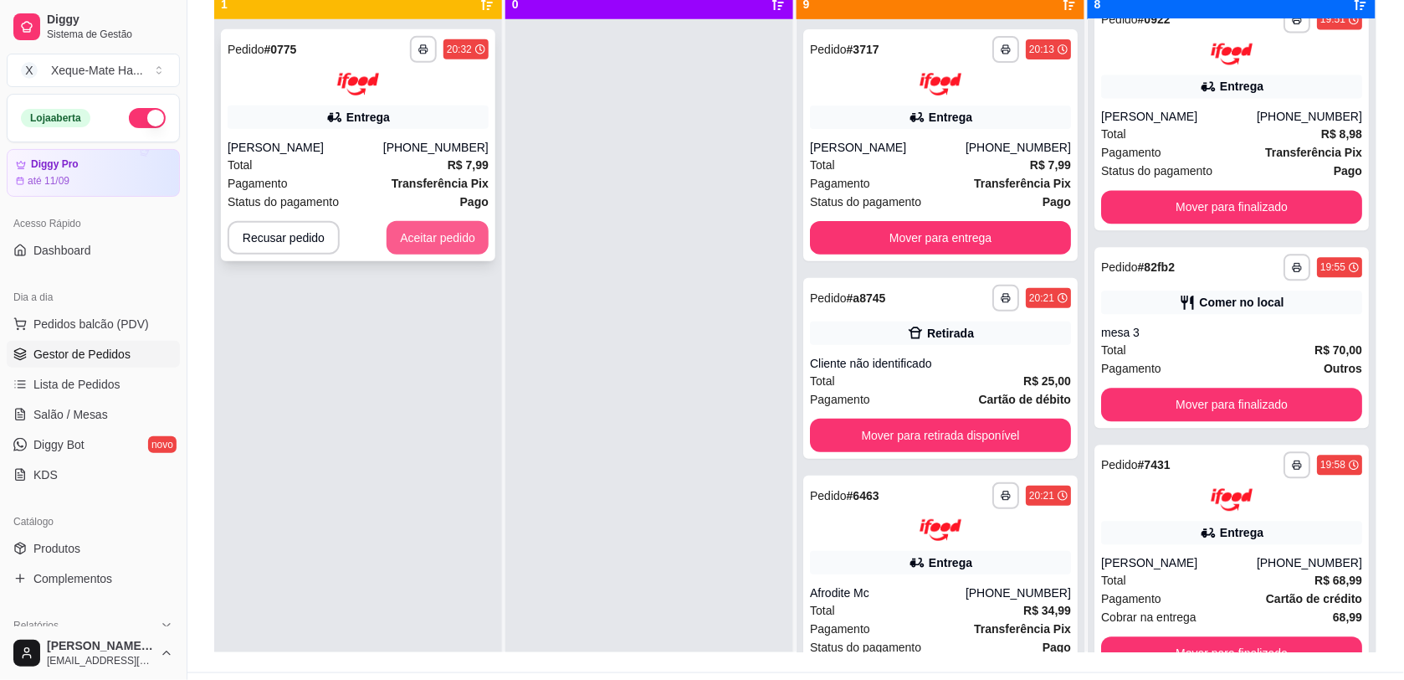
click at [418, 227] on button "Aceitar pedido" at bounding box center [438, 237] width 102 height 33
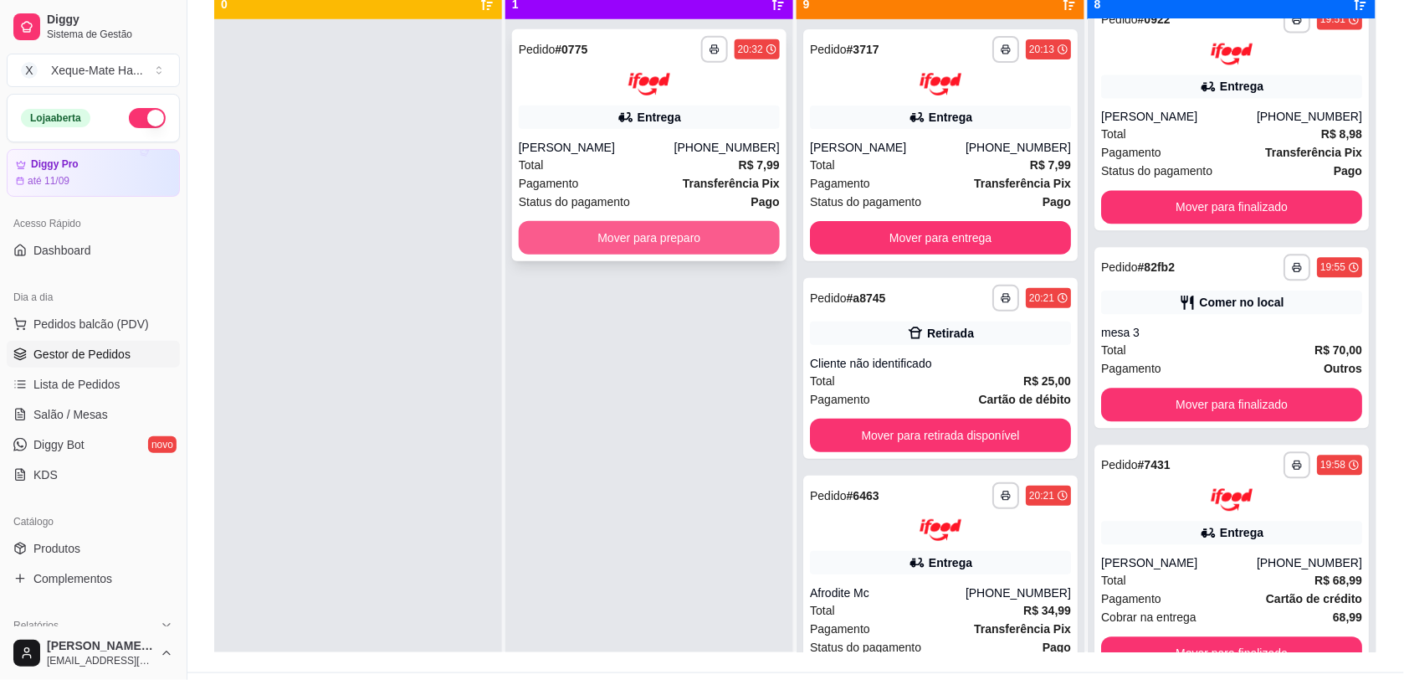
click at [575, 245] on button "Mover para preparo" at bounding box center [649, 237] width 261 height 33
click at [574, 245] on button "Mover para preparo" at bounding box center [649, 237] width 261 height 33
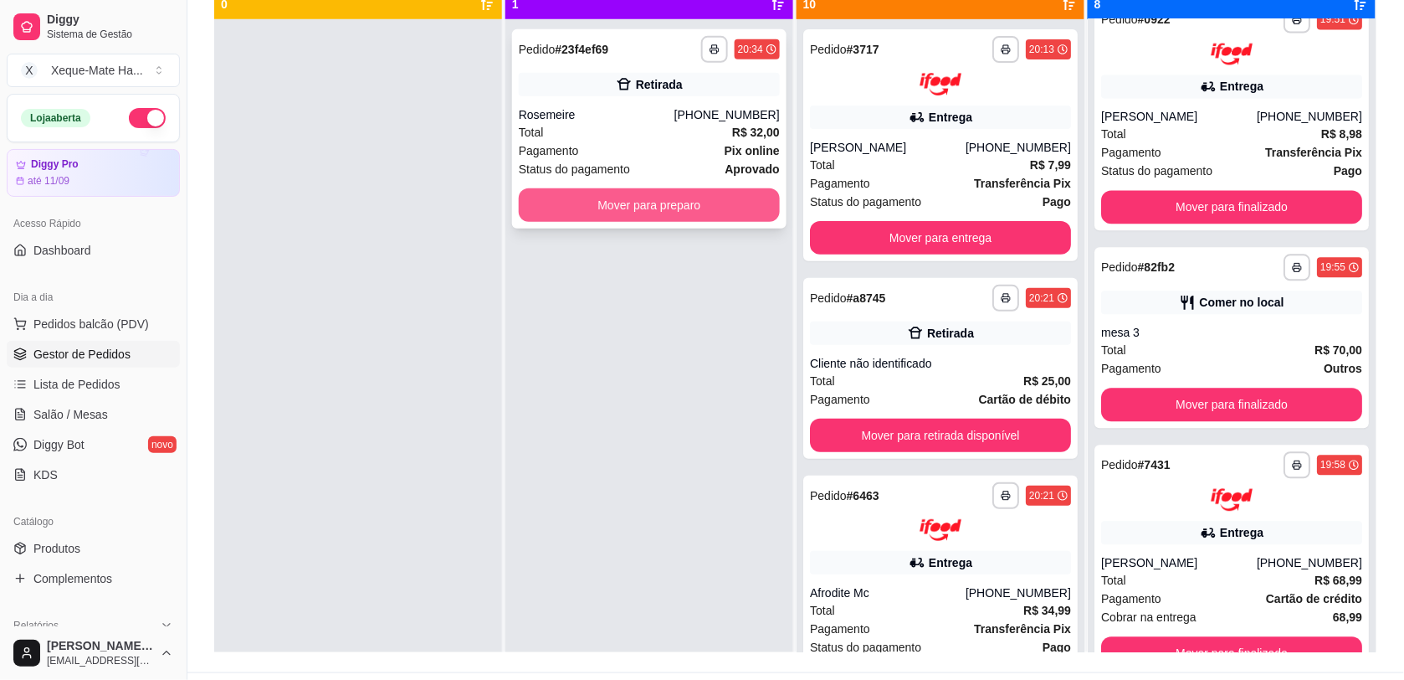
click at [569, 208] on button "Mover para preparo" at bounding box center [649, 204] width 261 height 33
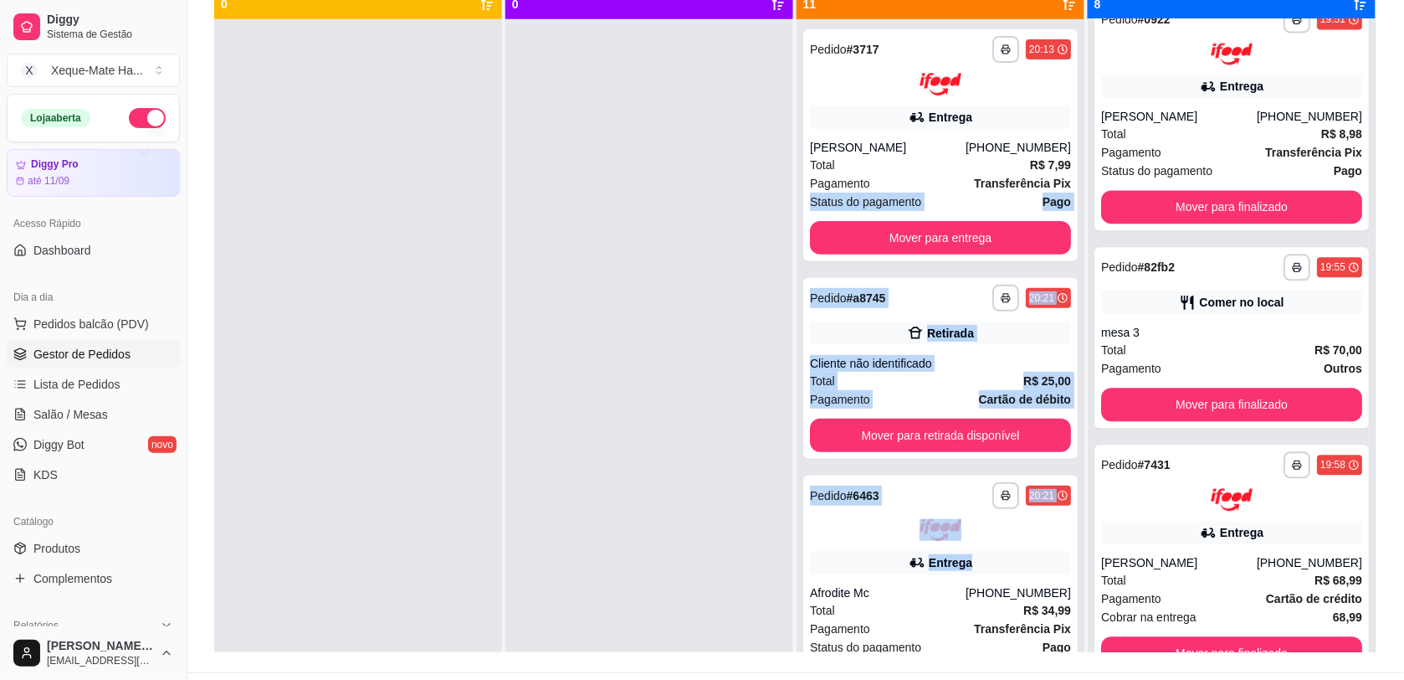
drag, startPoint x: 1053, startPoint y: 177, endPoint x: 1071, endPoint y: 545, distance: 368.7
click at [1071, 546] on div "**********" at bounding box center [941, 359] width 288 height 680
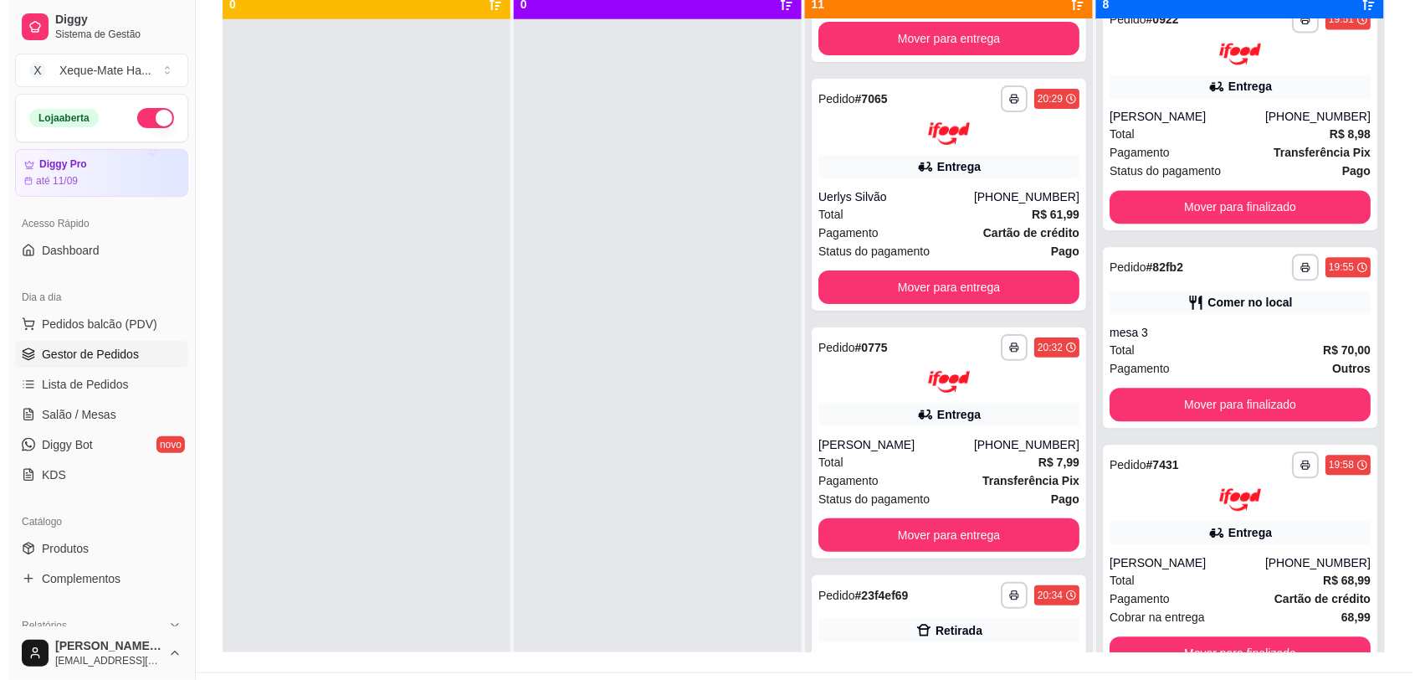
scroll to position [1881, 0]
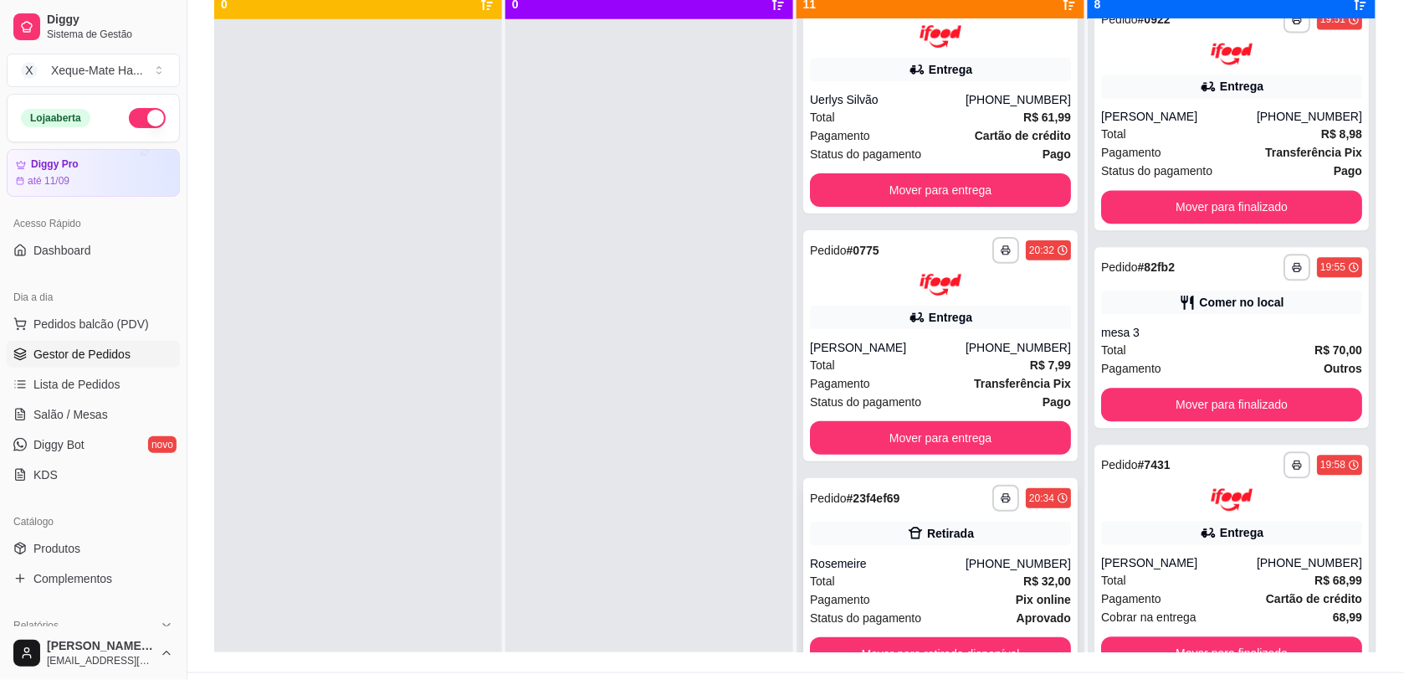
click at [971, 576] on div "Total R$ 32,00" at bounding box center [940, 581] width 261 height 18
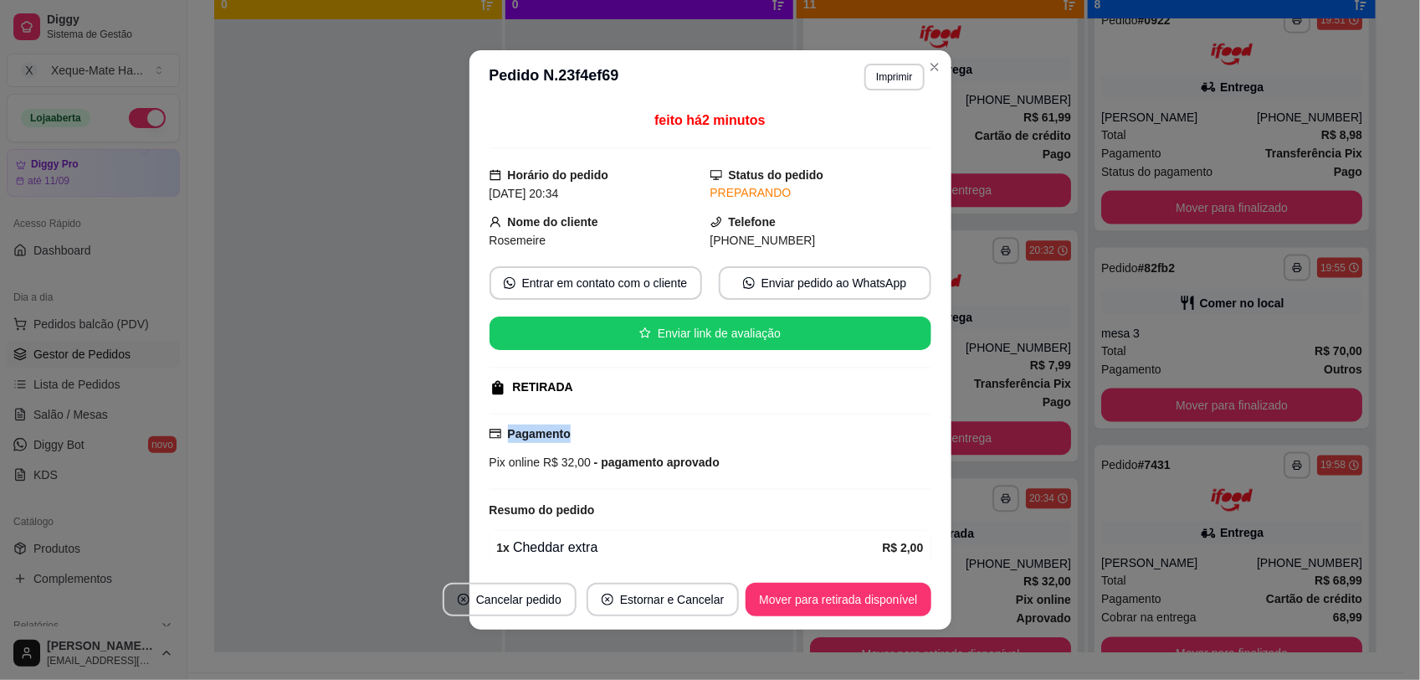
drag, startPoint x: 925, startPoint y: 396, endPoint x: 926, endPoint y: 444, distance: 48.6
click at [926, 444] on div "feito há 2 minutos Horário do pedido [DATE] 20:34 Status do pedido PREPARANDO N…" at bounding box center [711, 336] width 482 height 465
drag, startPoint x: 926, startPoint y: 444, endPoint x: 905, endPoint y: 421, distance: 32.0
click at [905, 431] on div "Pagamento Pix online R$ 32,00 - pagamento aprovado" at bounding box center [711, 447] width 442 height 47
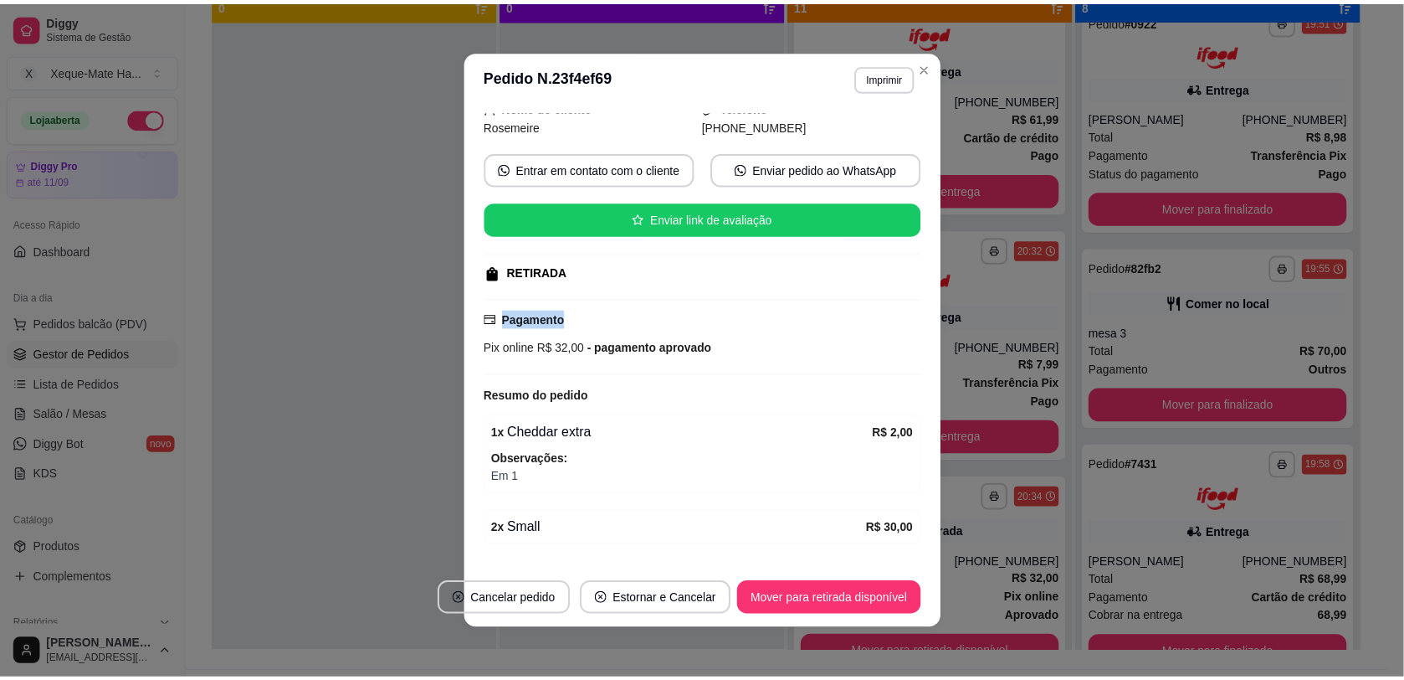
scroll to position [168, 0]
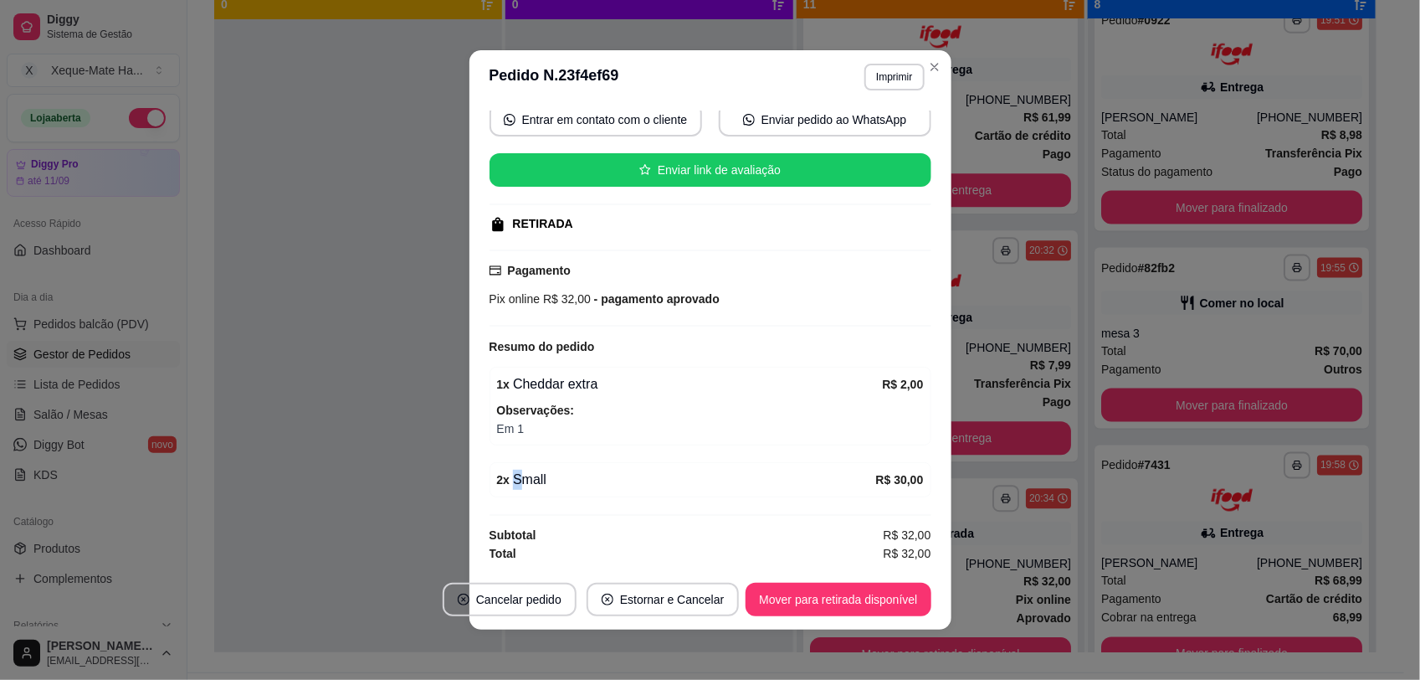
drag, startPoint x: 490, startPoint y: 492, endPoint x: 500, endPoint y: 450, distance: 42.8
click at [513, 466] on div "2 x Small R$ 30,00" at bounding box center [711, 479] width 442 height 35
drag, startPoint x: 485, startPoint y: 425, endPoint x: 511, endPoint y: 429, distance: 25.3
click at [511, 429] on div "1 x Cheddar extra R$ 2,00 Observações: Em 1" at bounding box center [711, 406] width 442 height 79
drag, startPoint x: 511, startPoint y: 429, endPoint x: 474, endPoint y: 377, distance: 62.9
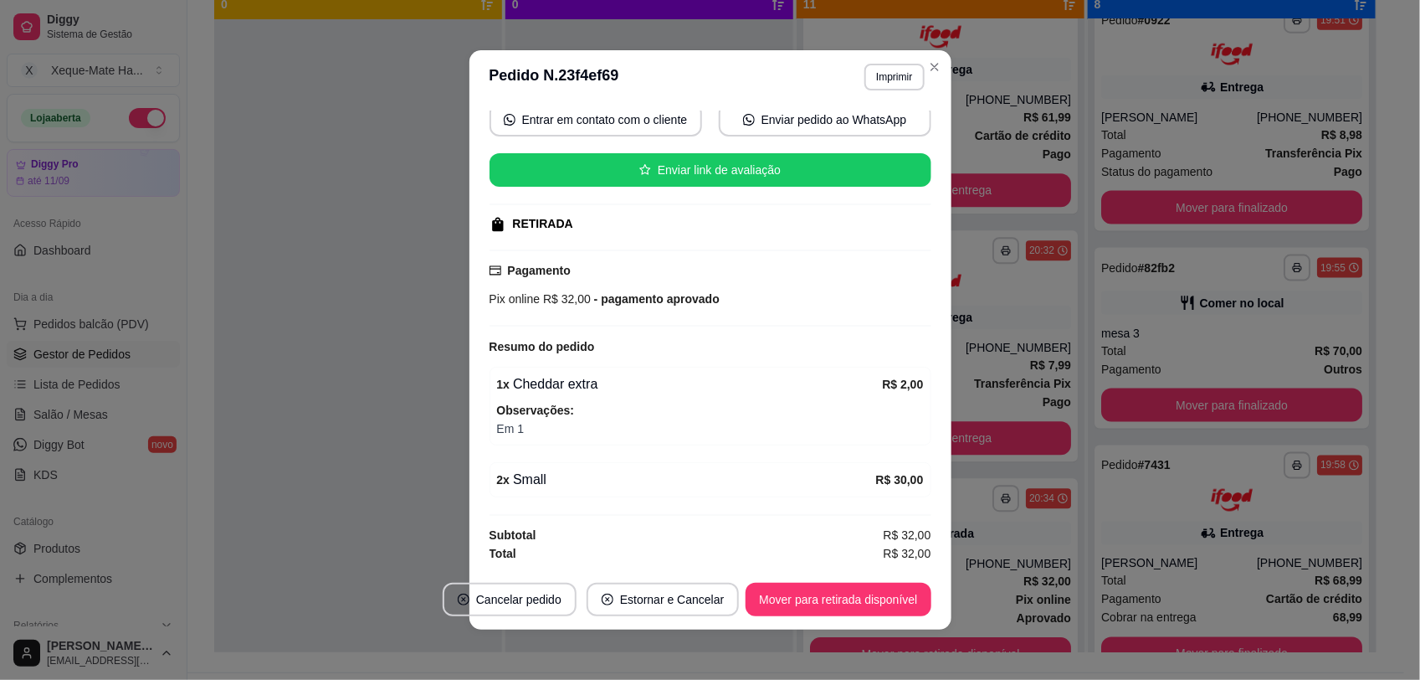
click at [474, 377] on div "feito há 2 minutos Horário do pedido [DATE] 20:34 Status do pedido PREPARANDO N…" at bounding box center [711, 336] width 482 height 465
drag, startPoint x: 479, startPoint y: 391, endPoint x: 495, endPoint y: 385, distance: 16.9
click at [495, 385] on div "feito há 2 minutos Horário do pedido [DATE] 20:34 Status do pedido PREPARANDO N…" at bounding box center [711, 336] width 482 height 465
drag, startPoint x: 495, startPoint y: 385, endPoint x: 504, endPoint y: 480, distance: 95.0
click at [504, 480] on div "2 x Small" at bounding box center [686, 480] width 379 height 20
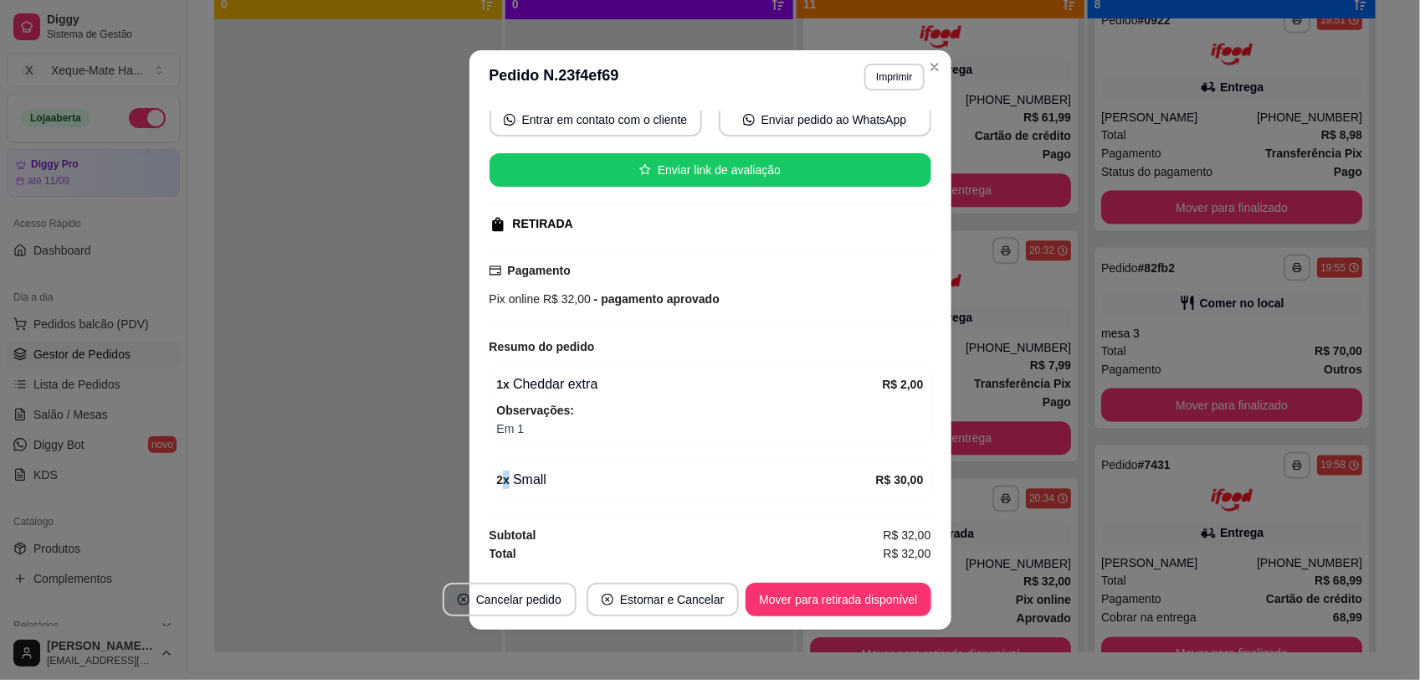
click at [497, 482] on strong "2 x" at bounding box center [503, 479] width 13 height 13
click at [497, 477] on strong "2 x" at bounding box center [503, 479] width 13 height 13
click at [498, 478] on strong "2 x" at bounding box center [503, 479] width 13 height 13
drag, startPoint x: 508, startPoint y: 479, endPoint x: 557, endPoint y: 463, distance: 51.9
click at [557, 463] on div "2 x Small R$ 30,00" at bounding box center [711, 479] width 442 height 35
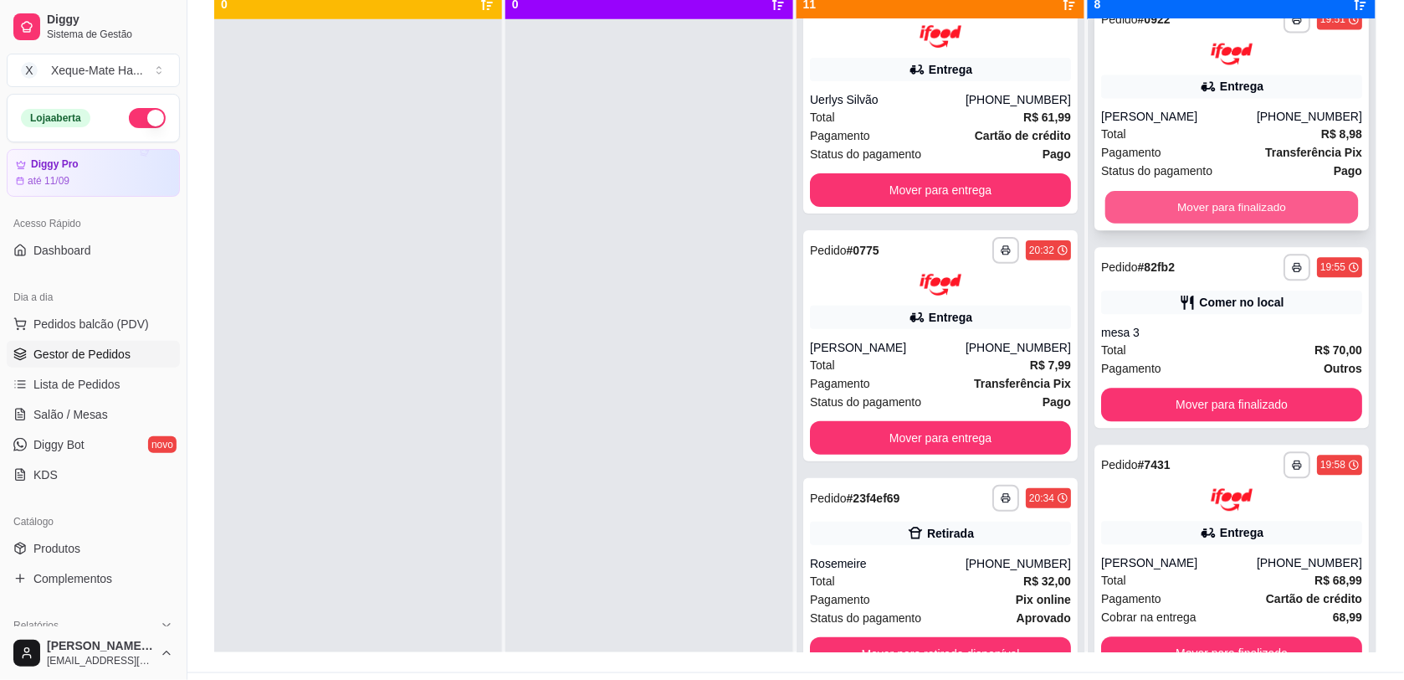
click at [1228, 203] on button "Mover para finalizado" at bounding box center [1233, 208] width 254 height 33
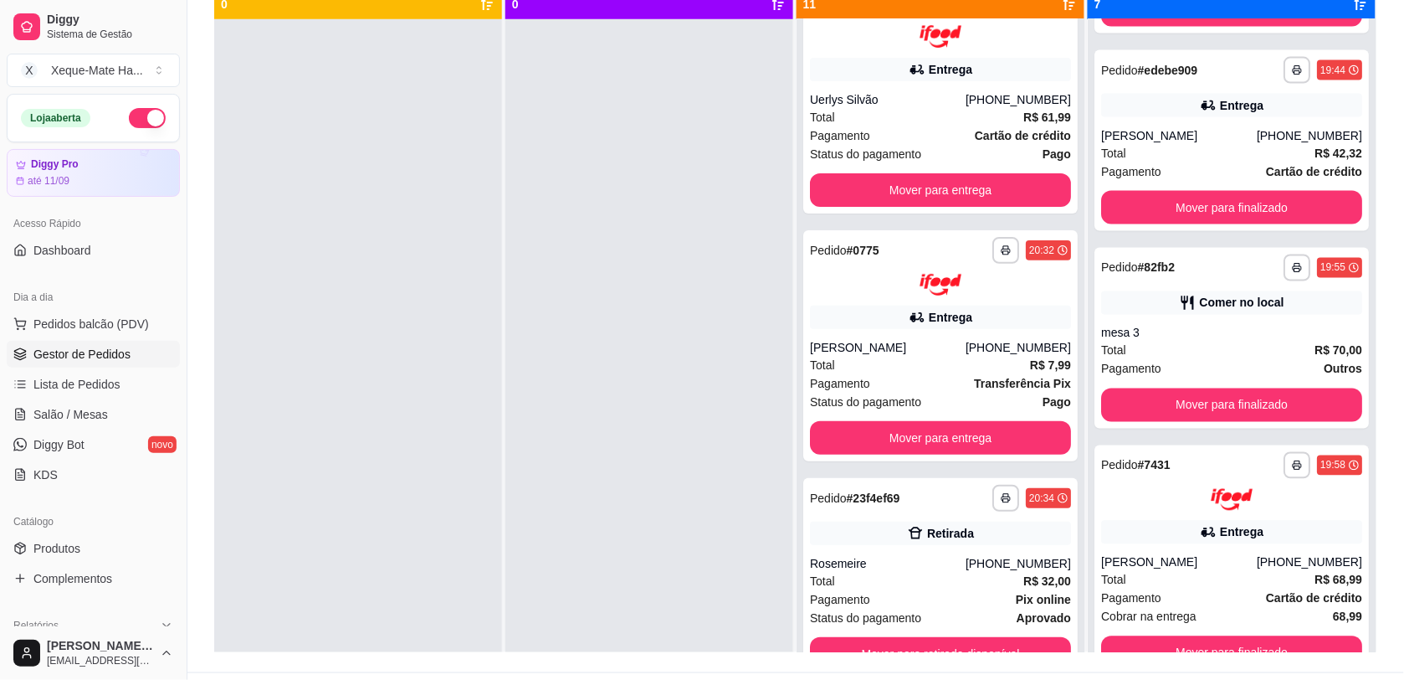
scroll to position [42, 0]
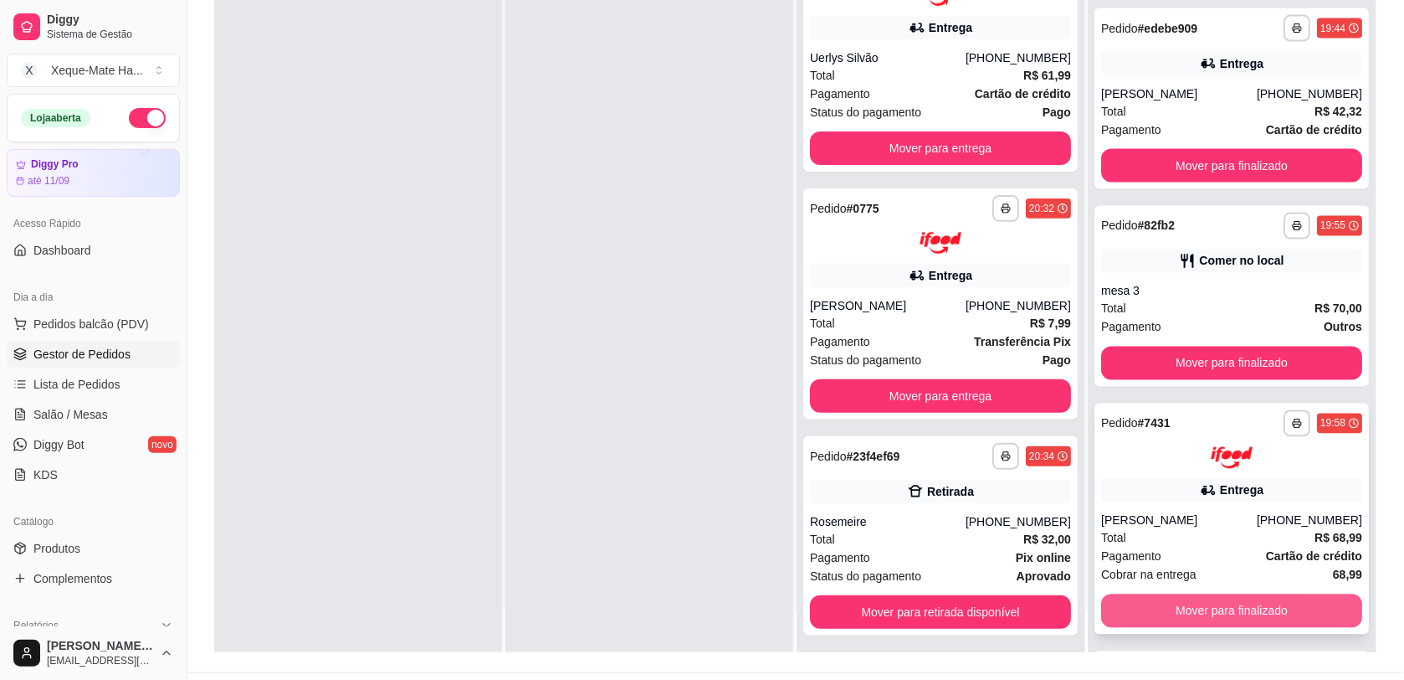
click at [1228, 611] on button "Mover para finalizado" at bounding box center [1231, 610] width 261 height 33
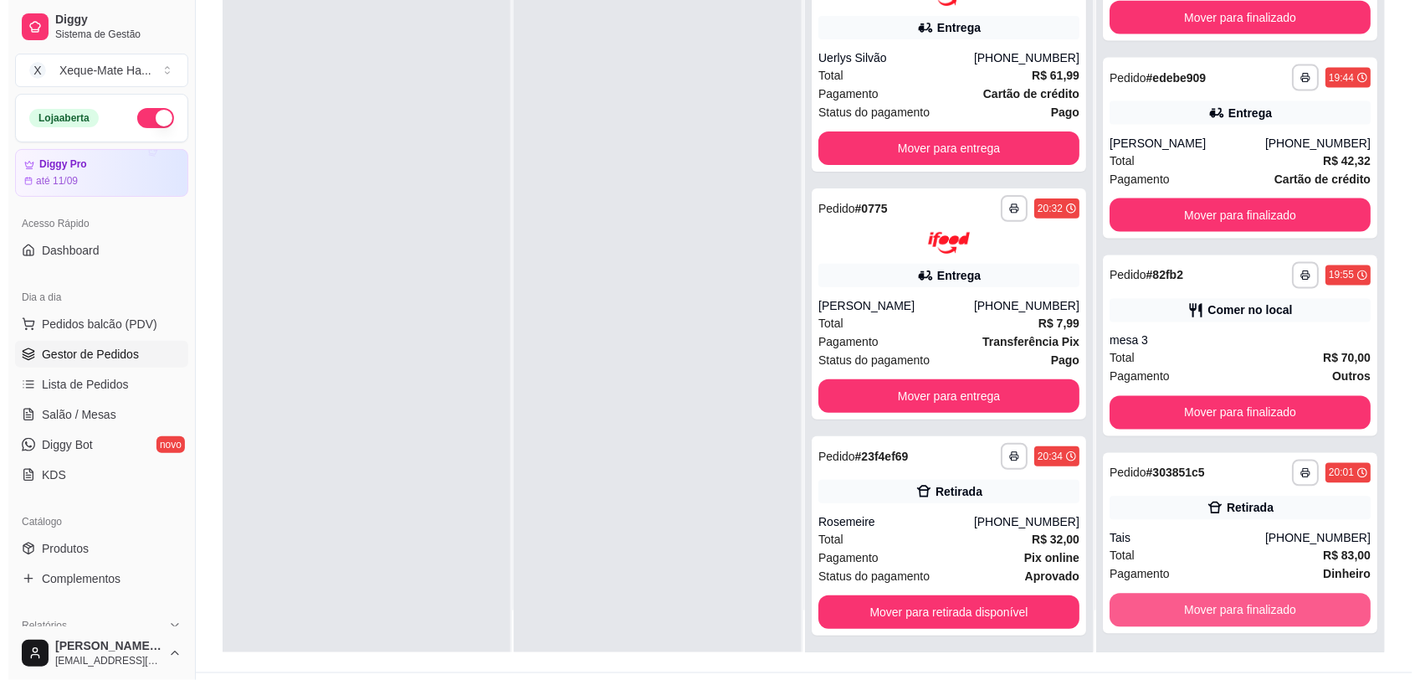
scroll to position [674, 0]
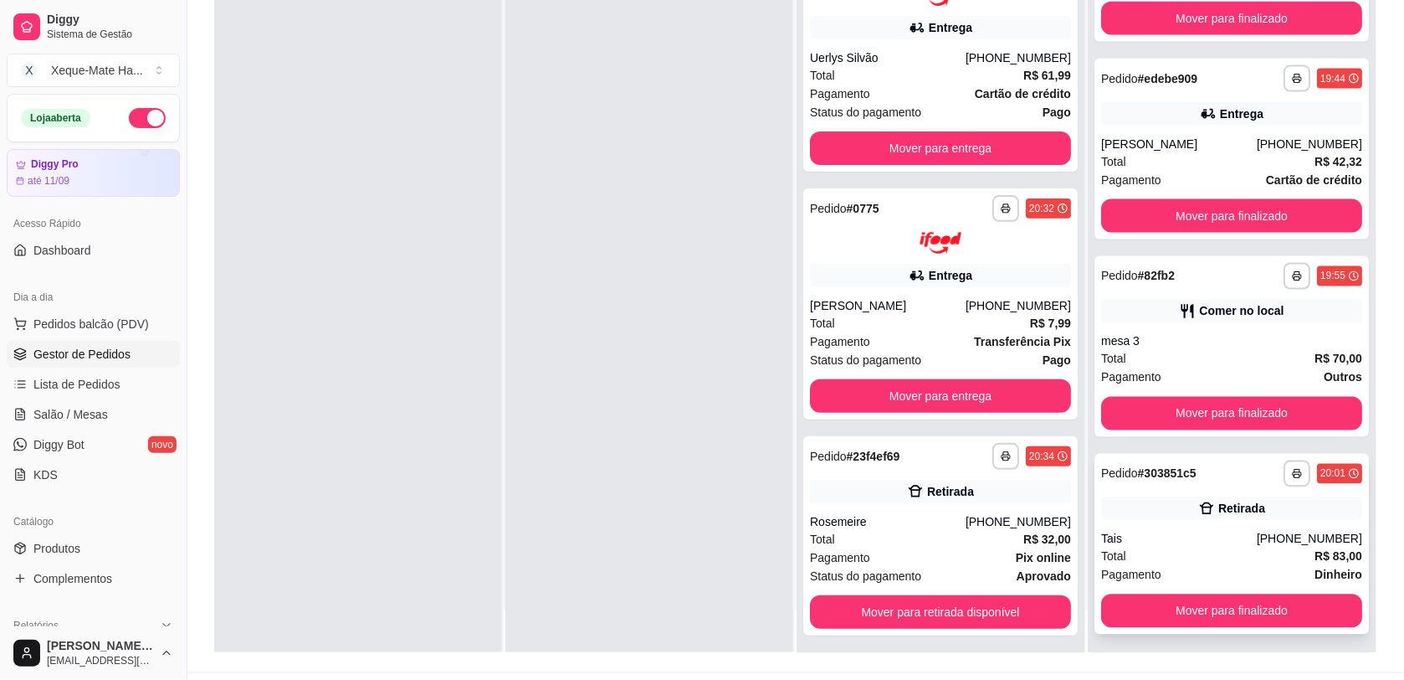
click at [1115, 542] on div "Tais" at bounding box center [1179, 539] width 156 height 17
click at [59, 321] on span "Pedidos balcão (PDV)" at bounding box center [90, 324] width 115 height 17
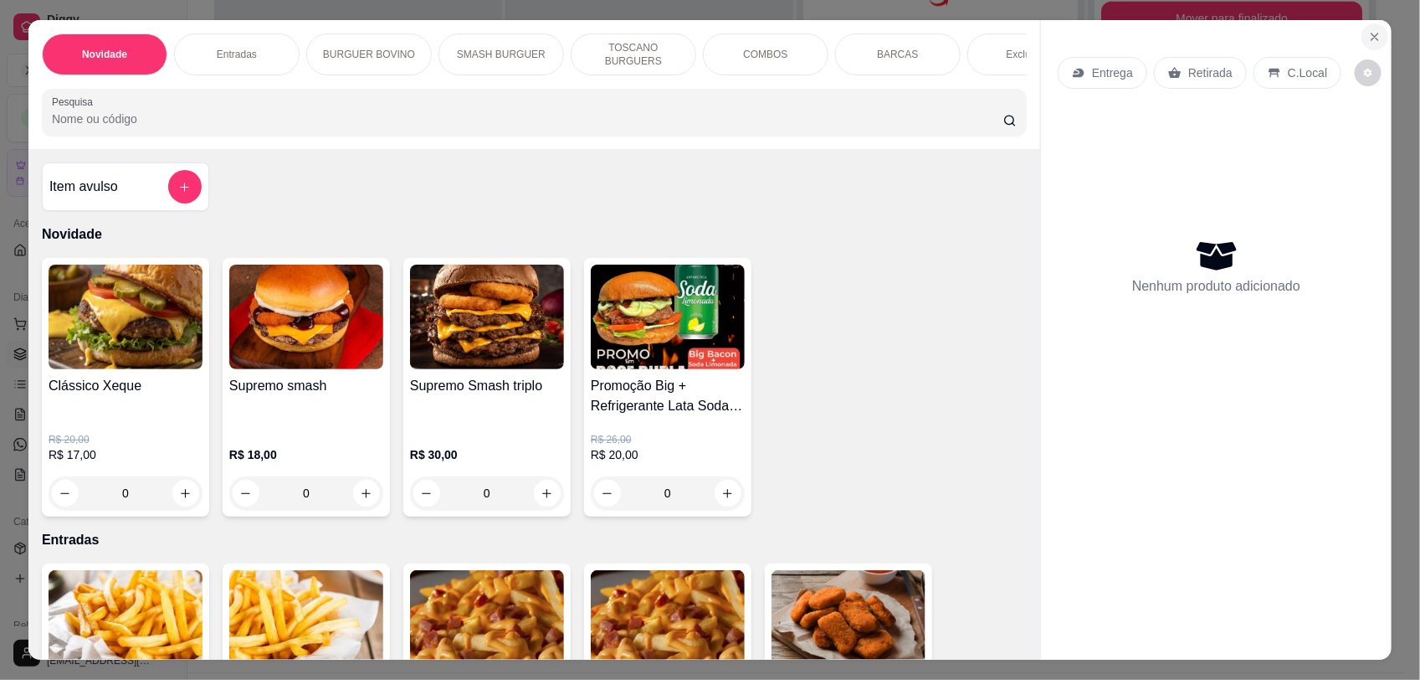
click at [1364, 23] on button "Close" at bounding box center [1375, 36] width 27 height 27
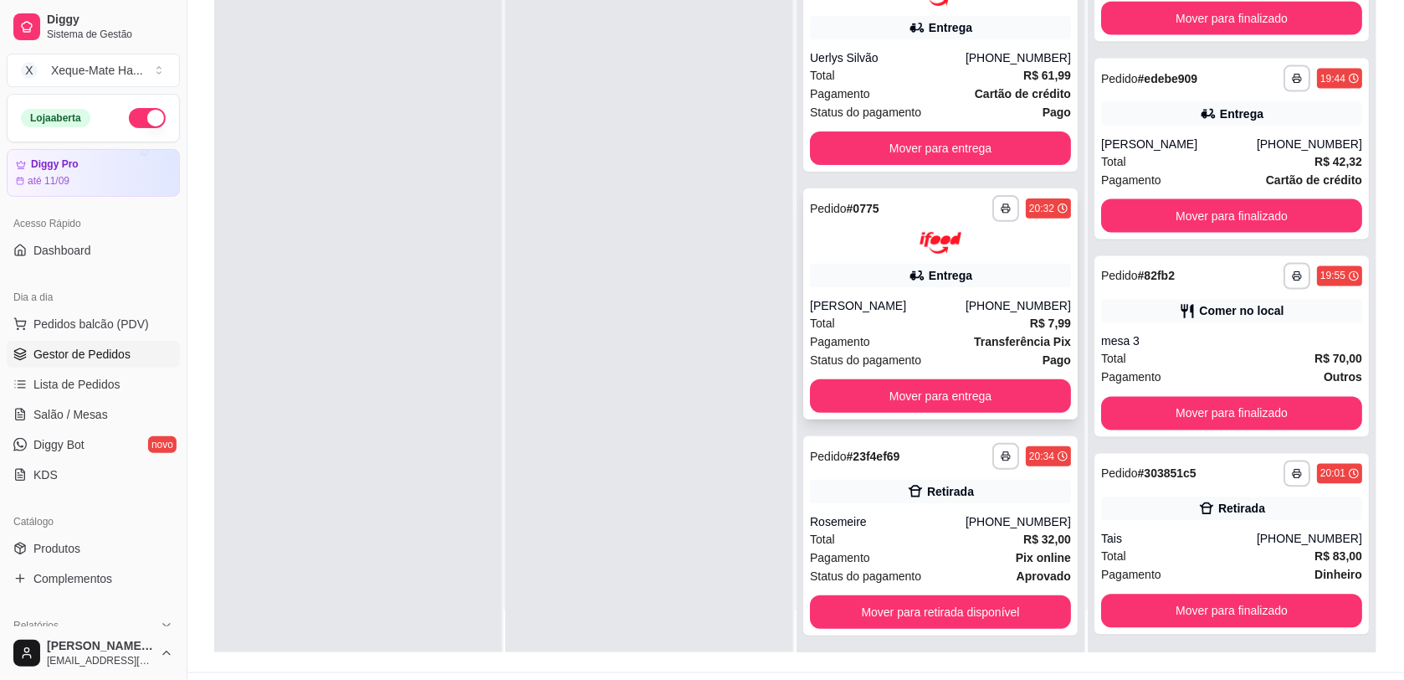
drag, startPoint x: 1055, startPoint y: 516, endPoint x: 1032, endPoint y: 261, distance: 256.3
click at [1032, 261] on div "**********" at bounding box center [941, 317] width 288 height 680
drag, startPoint x: 1032, startPoint y: 261, endPoint x: 671, endPoint y: 283, distance: 361.4
click at [676, 282] on div at bounding box center [649, 317] width 288 height 680
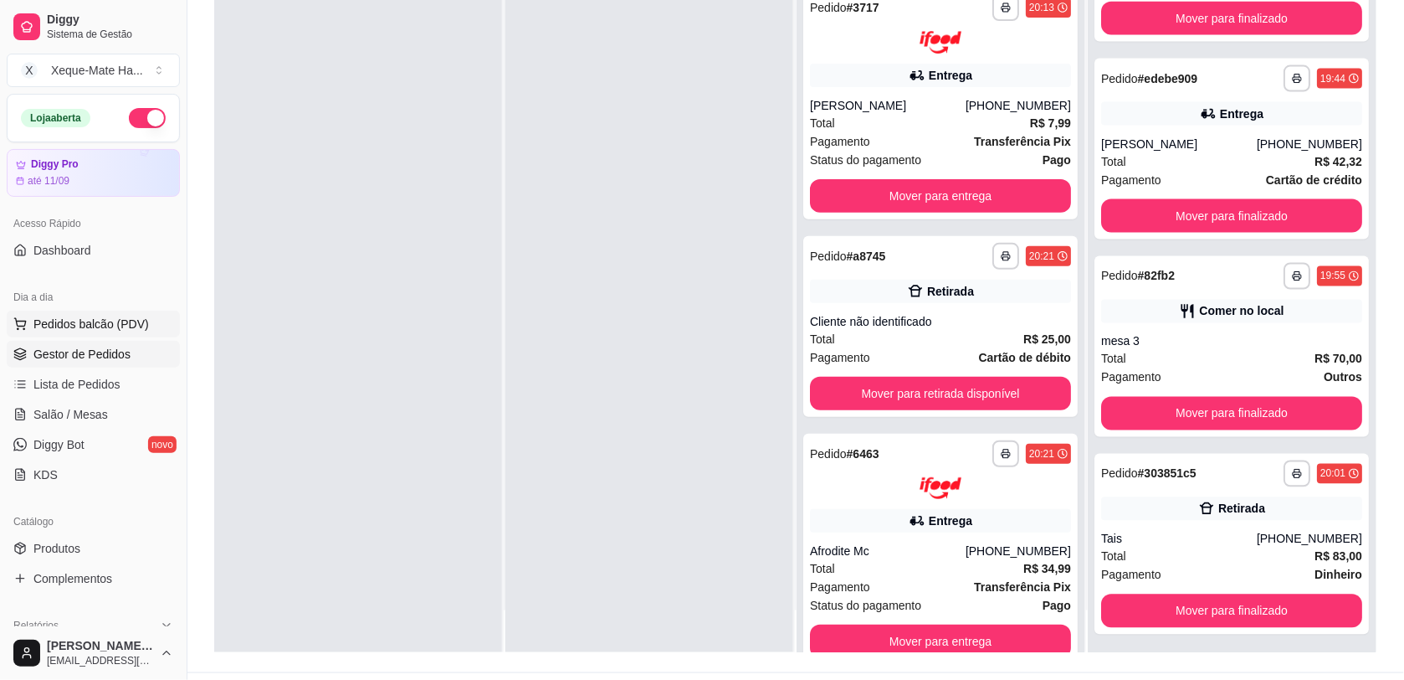
click at [48, 316] on span "Pedidos balcão (PDV)" at bounding box center [90, 324] width 115 height 17
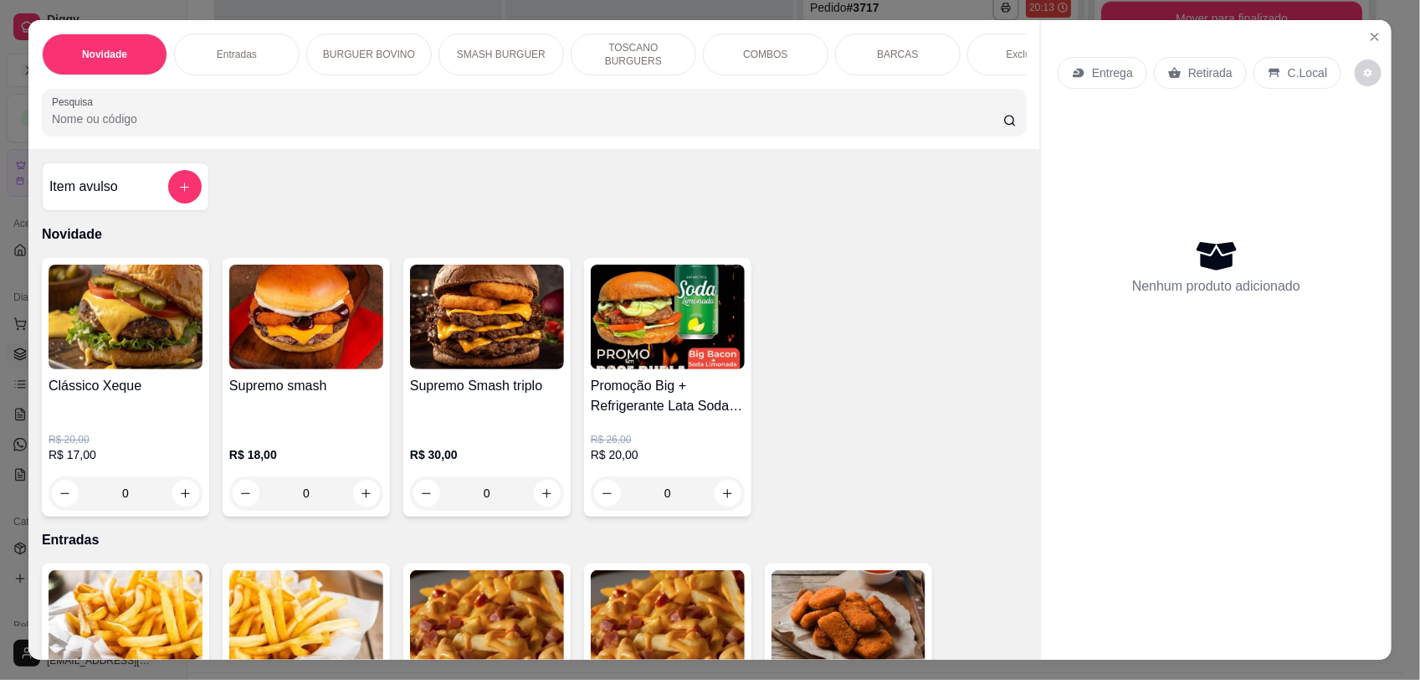
drag, startPoint x: 1013, startPoint y: 203, endPoint x: 1013, endPoint y: 213, distance: 10.0
click at [1013, 213] on div "Item avulso Novidade Clássico Xeque R$ 20,00 R$ 17,00 0 Supremo smash R$ 18,00 …" at bounding box center [534, 404] width 1012 height 510
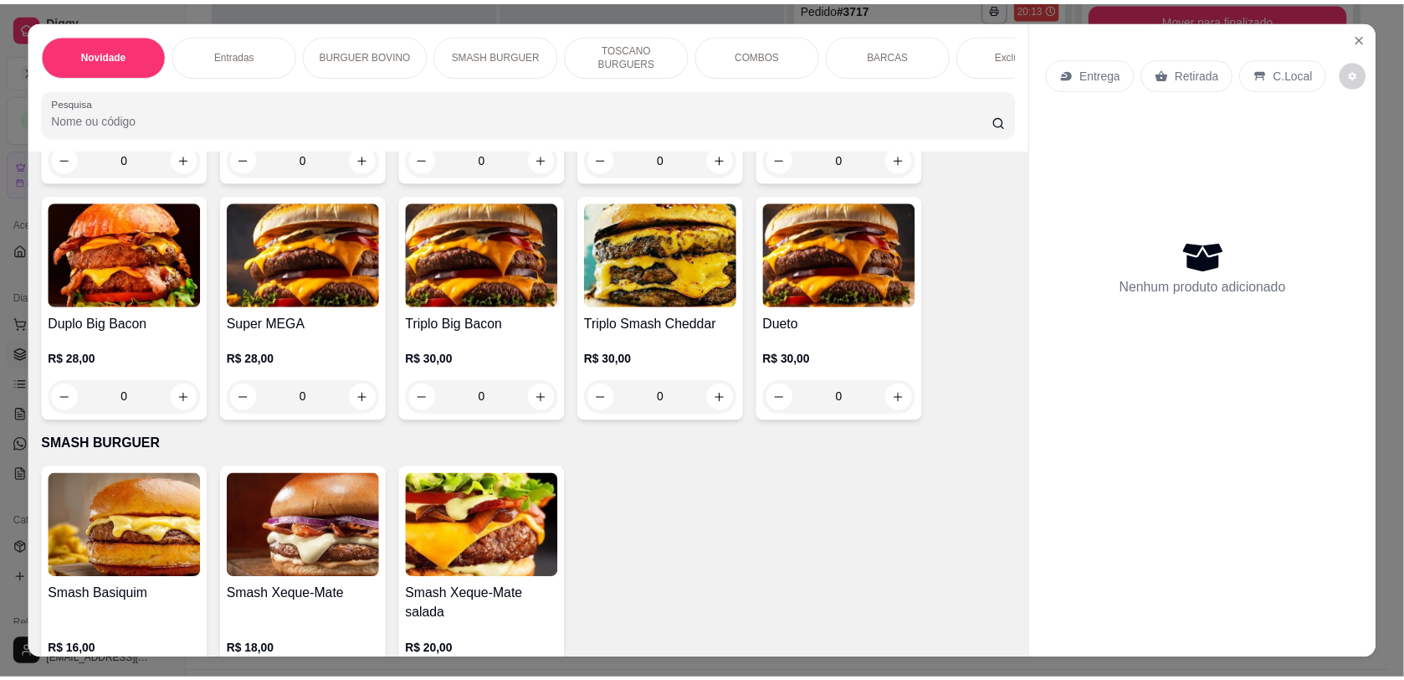
scroll to position [1188, 0]
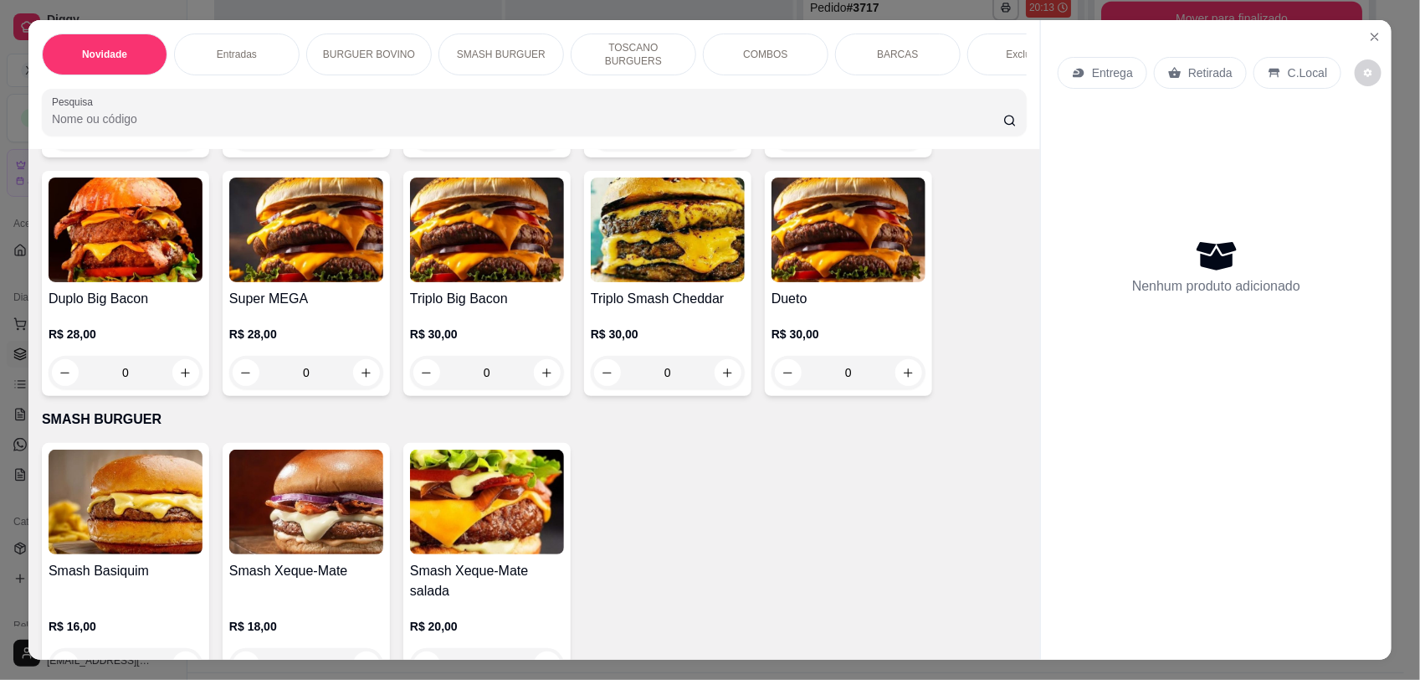
click at [278, 270] on img at bounding box center [306, 229] width 154 height 105
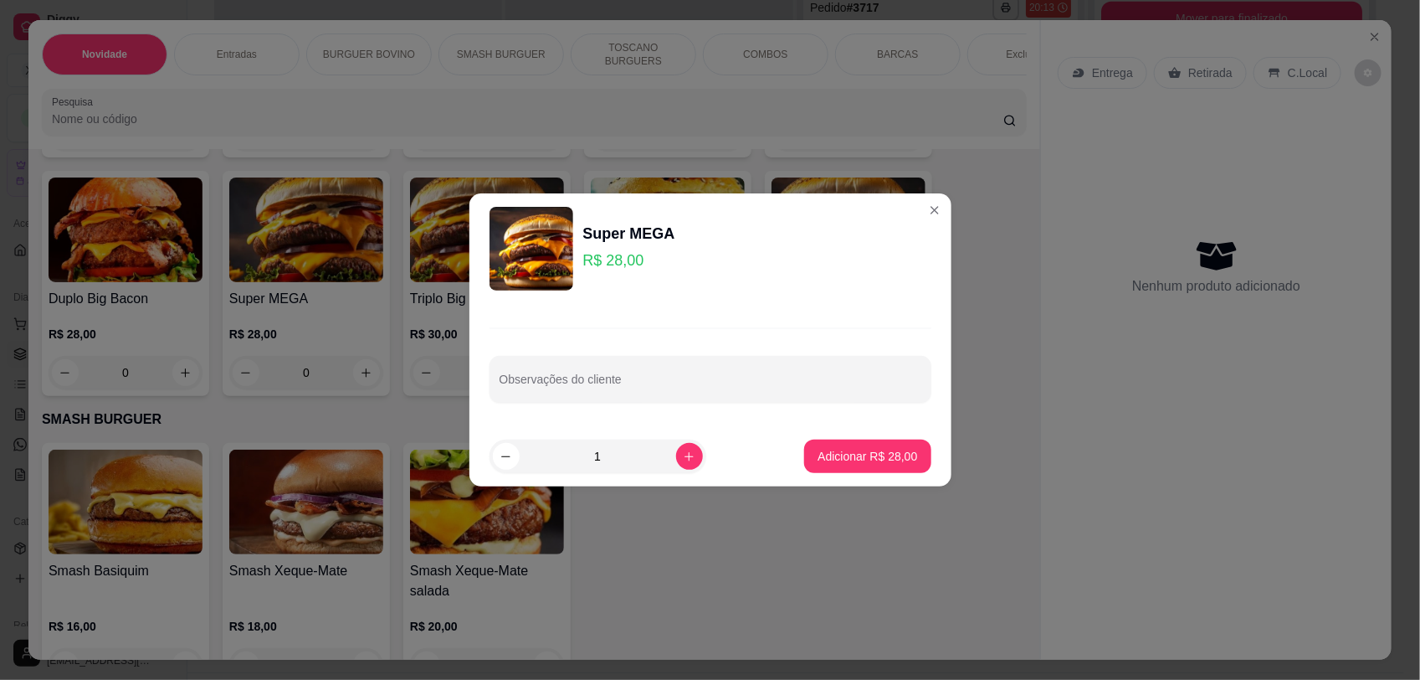
click at [1370, 35] on icon "Close" at bounding box center [1374, 36] width 13 height 13
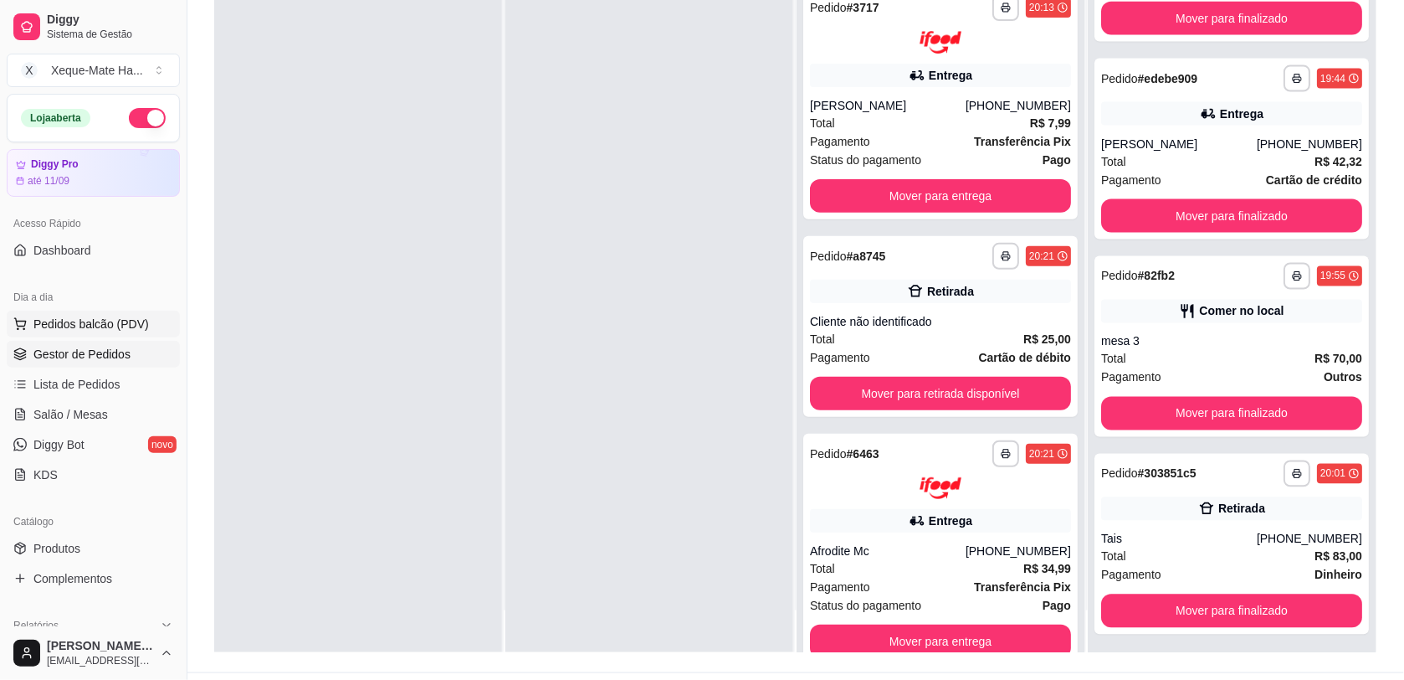
click at [76, 328] on span "Pedidos balcão (PDV)" at bounding box center [90, 324] width 115 height 17
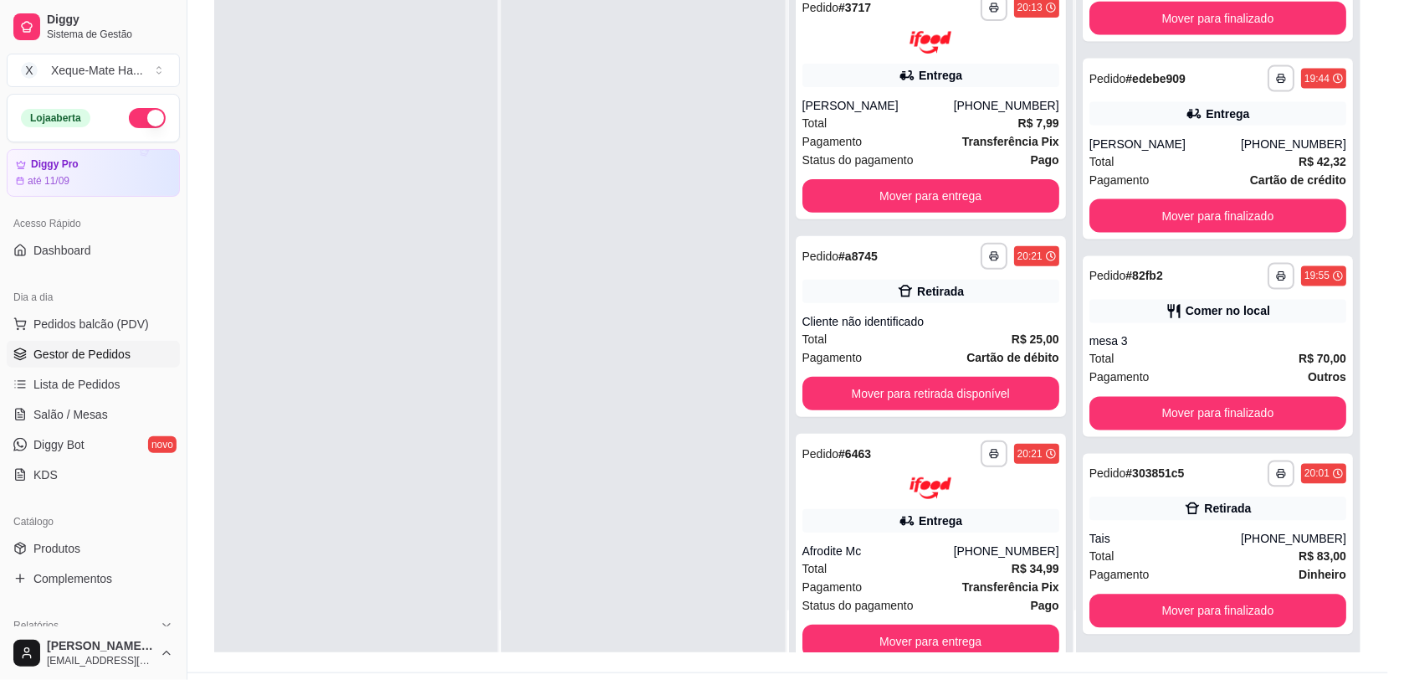
click at [85, 324] on img at bounding box center [126, 316] width 154 height 105
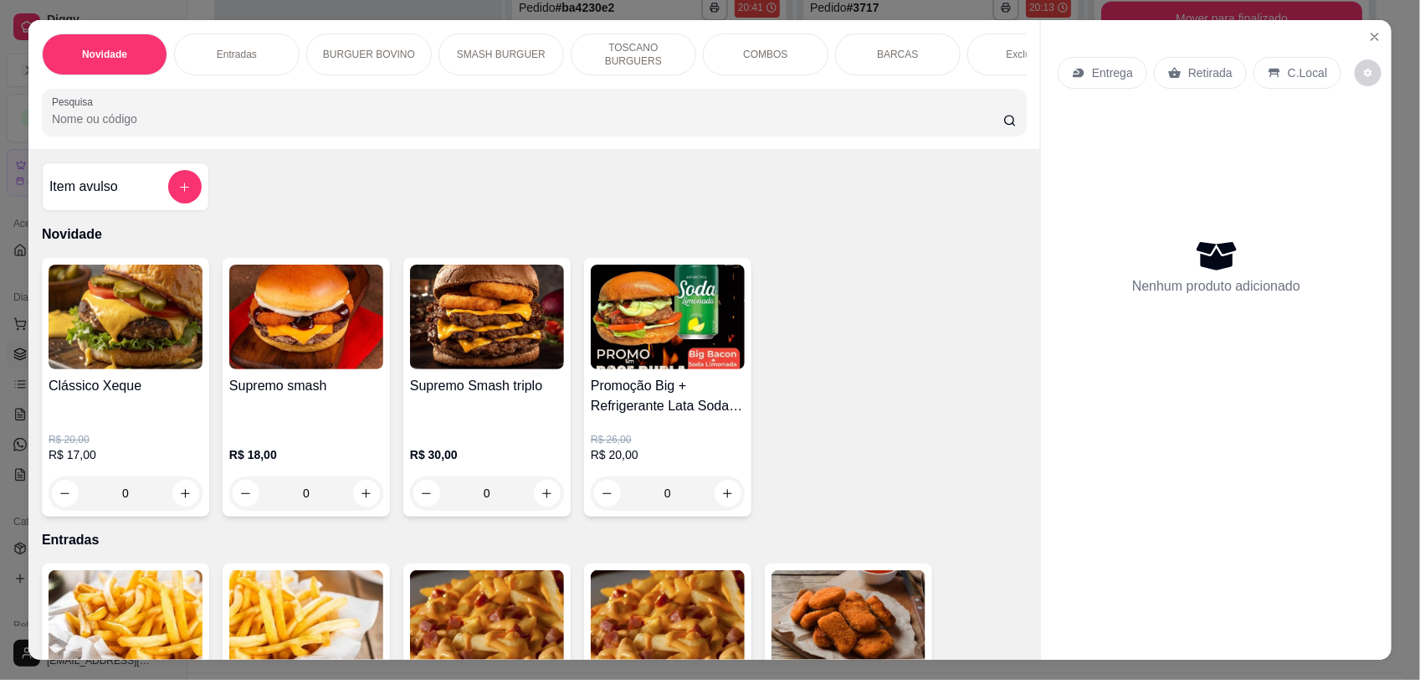
click at [1362, 39] on button "Close" at bounding box center [1375, 36] width 27 height 27
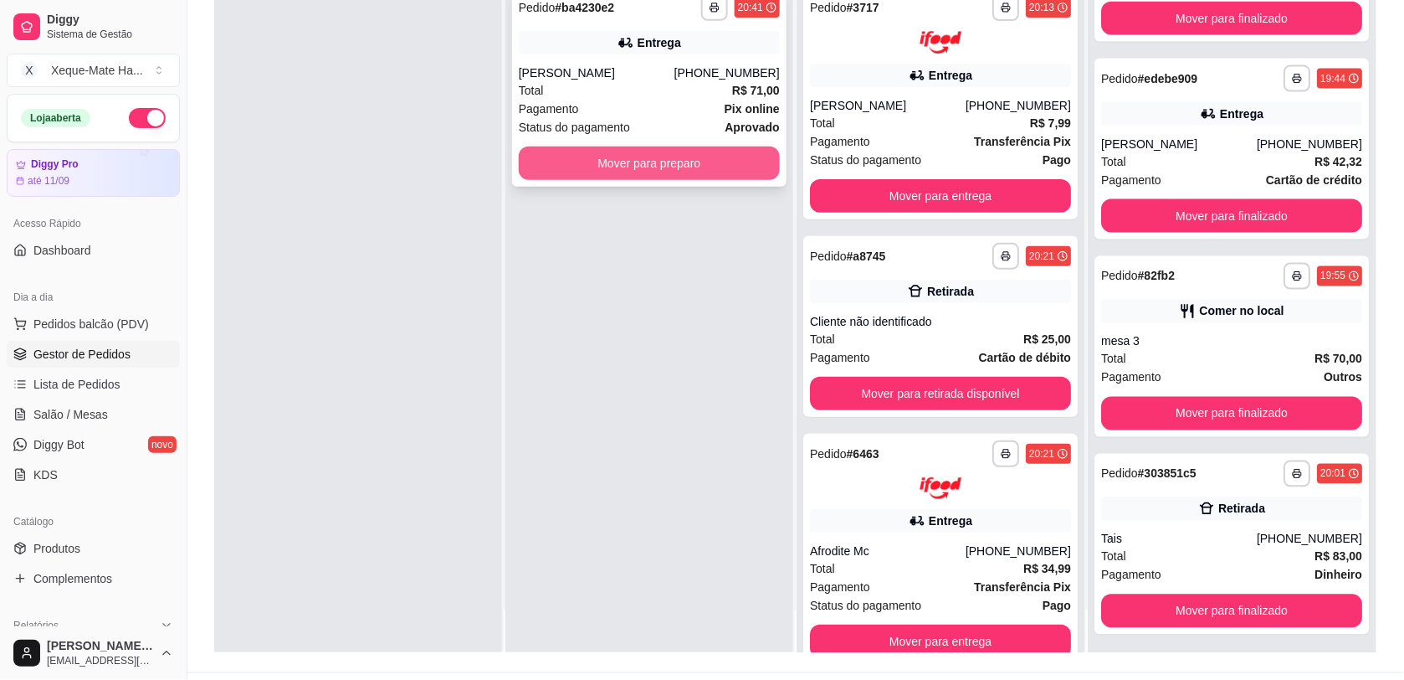
click at [536, 169] on button "Mover para preparo" at bounding box center [649, 162] width 261 height 33
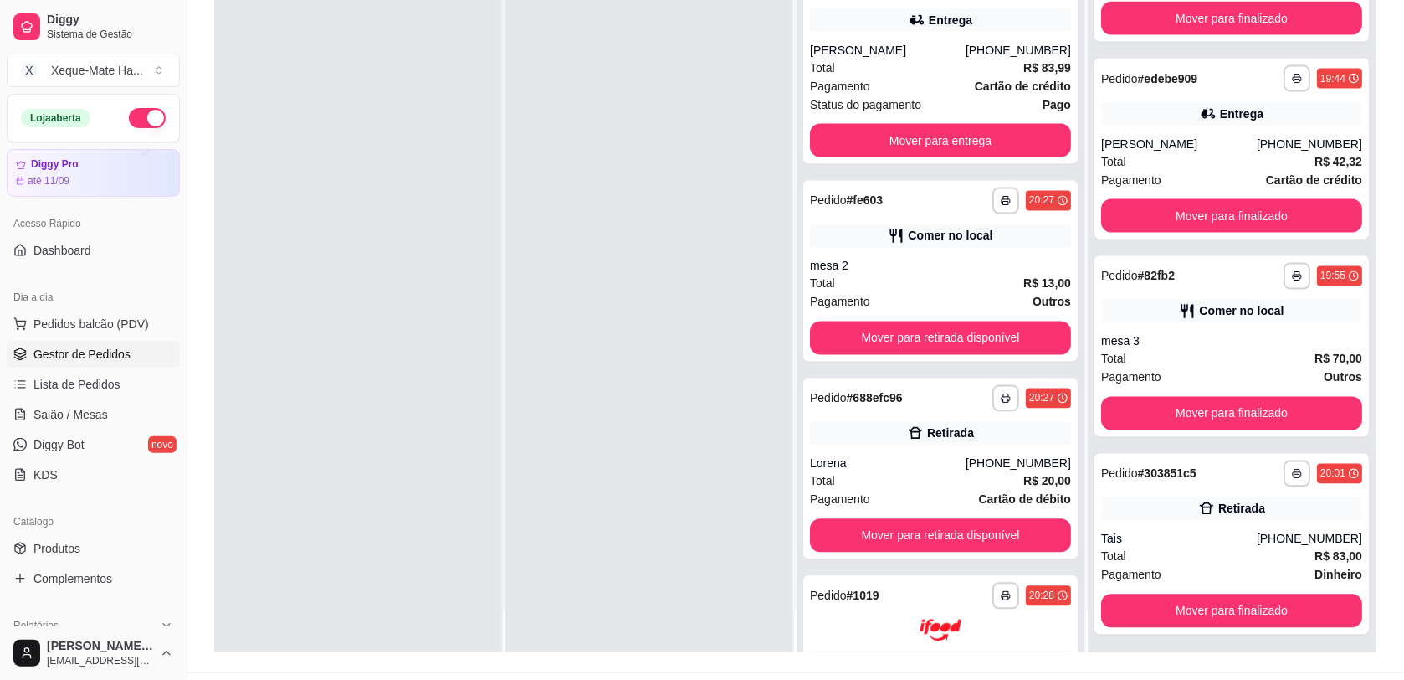
scroll to position [800, 0]
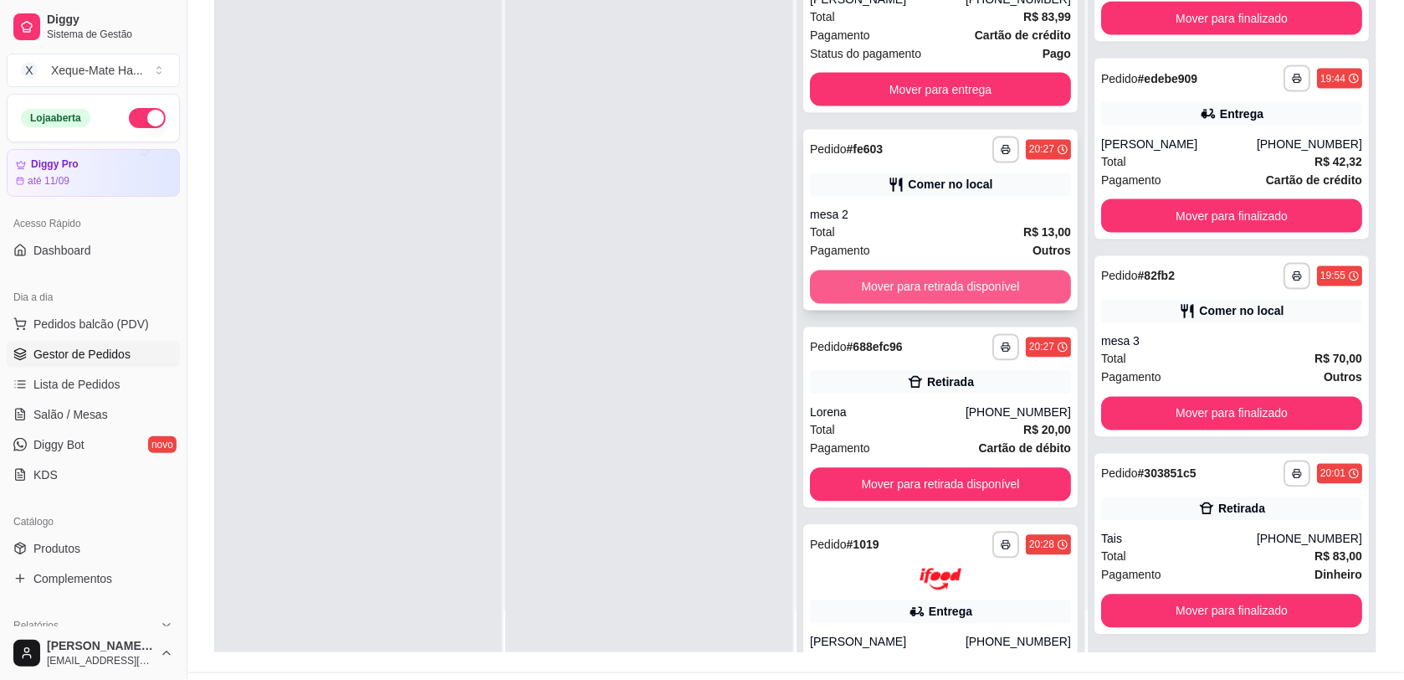
click at [922, 281] on button "Mover para retirada disponível" at bounding box center [940, 286] width 261 height 33
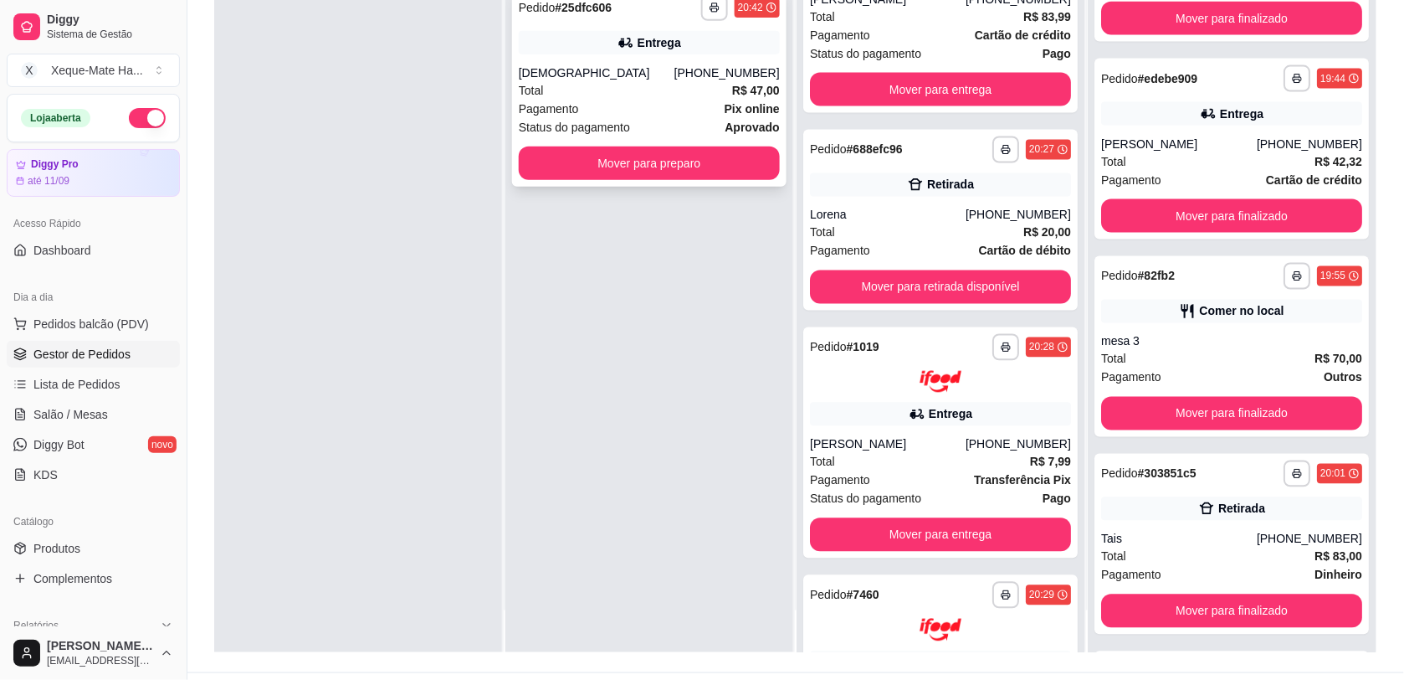
click at [549, 161] on button "Mover para preparo" at bounding box center [649, 162] width 261 height 33
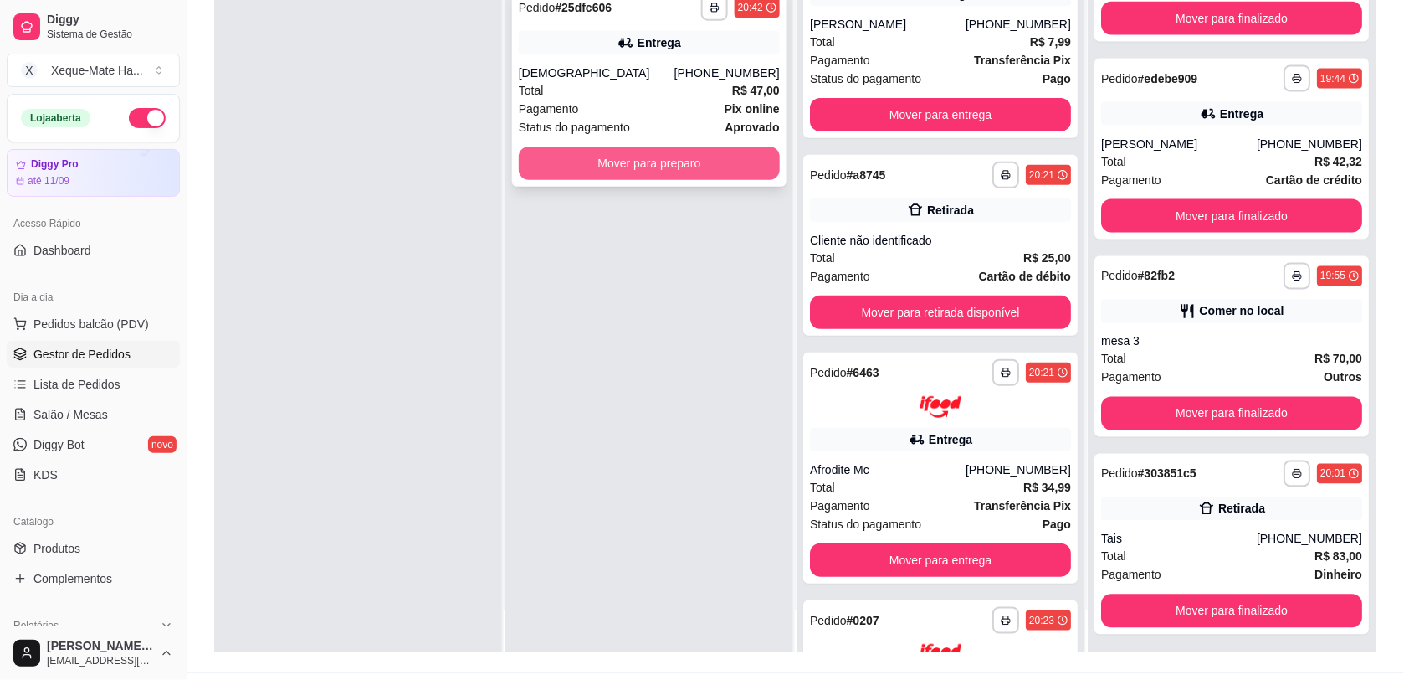
scroll to position [674, 0]
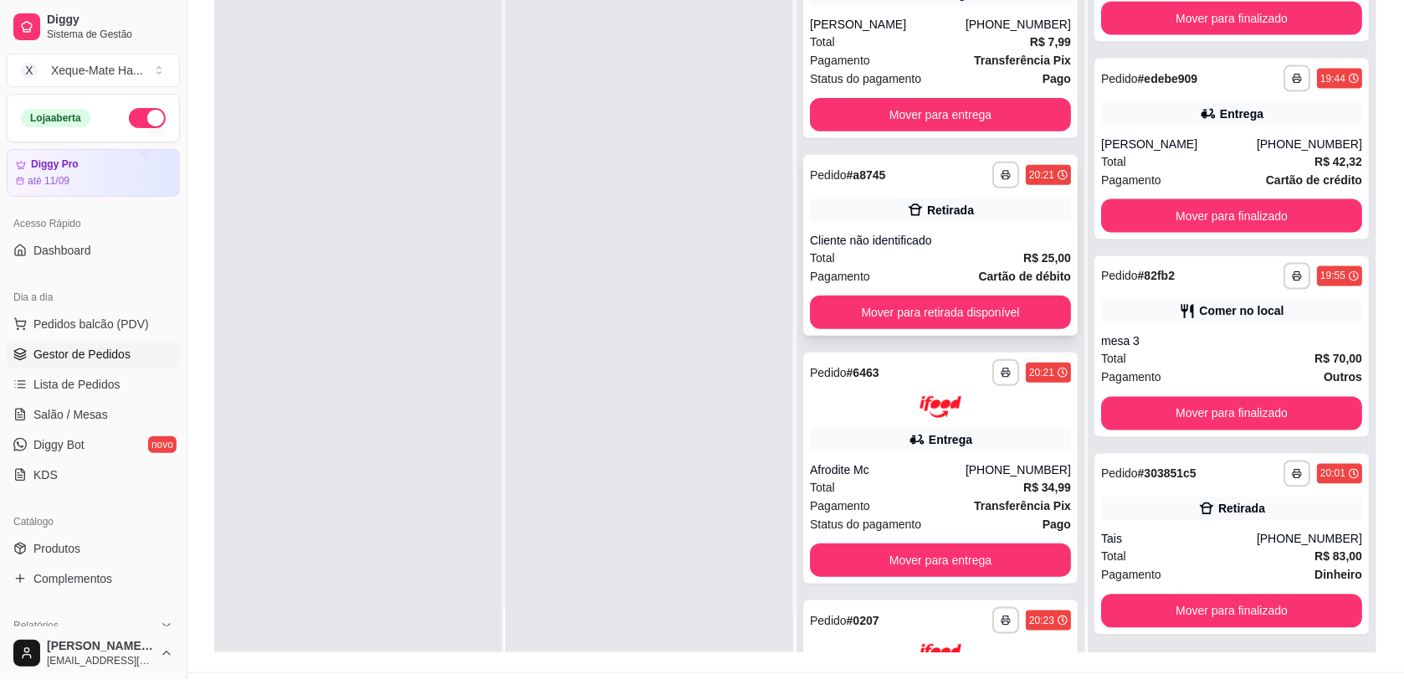
click at [1027, 203] on div "Retirada" at bounding box center [940, 209] width 261 height 23
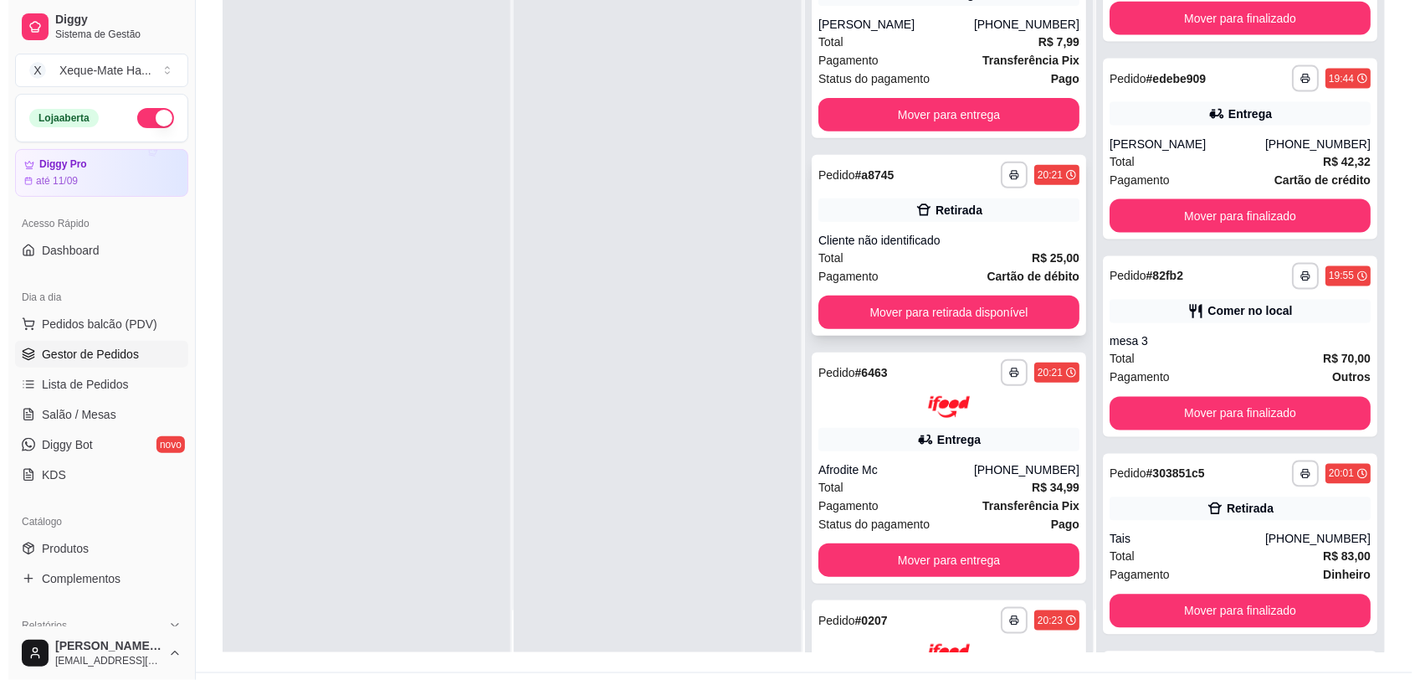
scroll to position [724, 0]
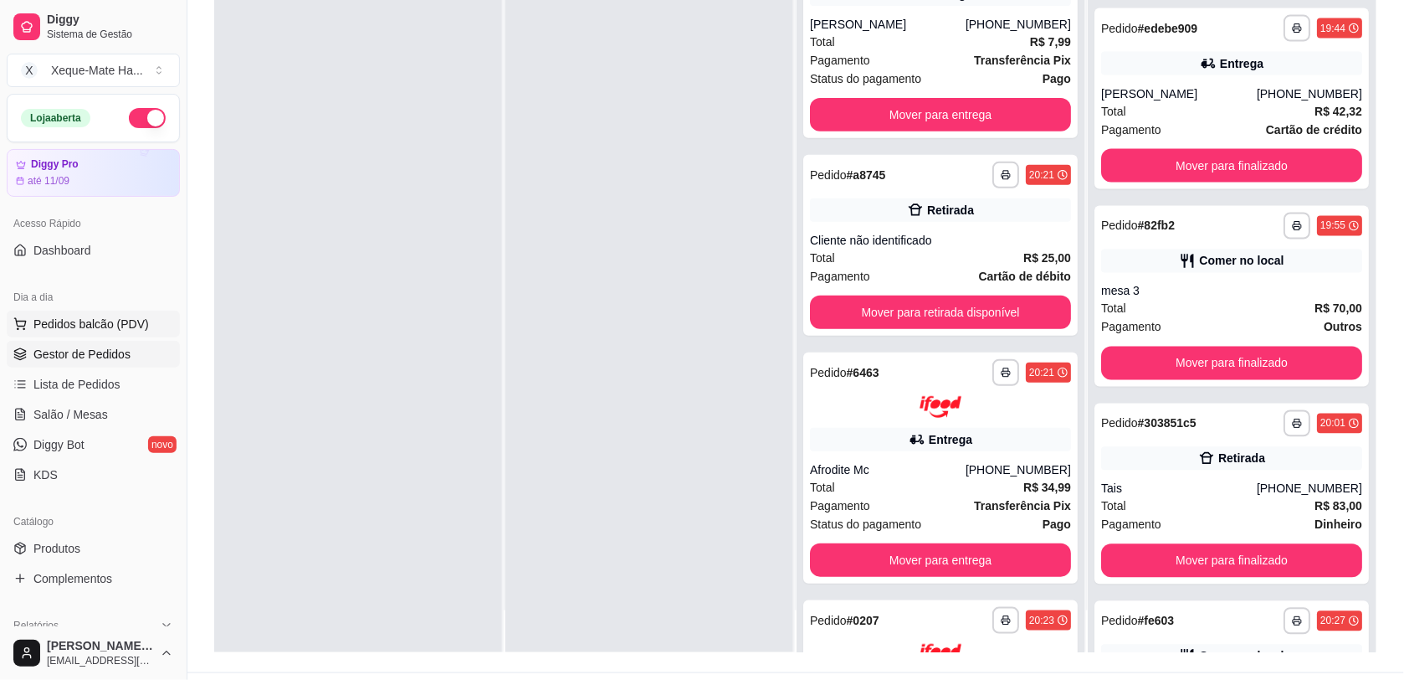
click at [127, 328] on span "Pedidos balcão (PDV)" at bounding box center [90, 324] width 115 height 17
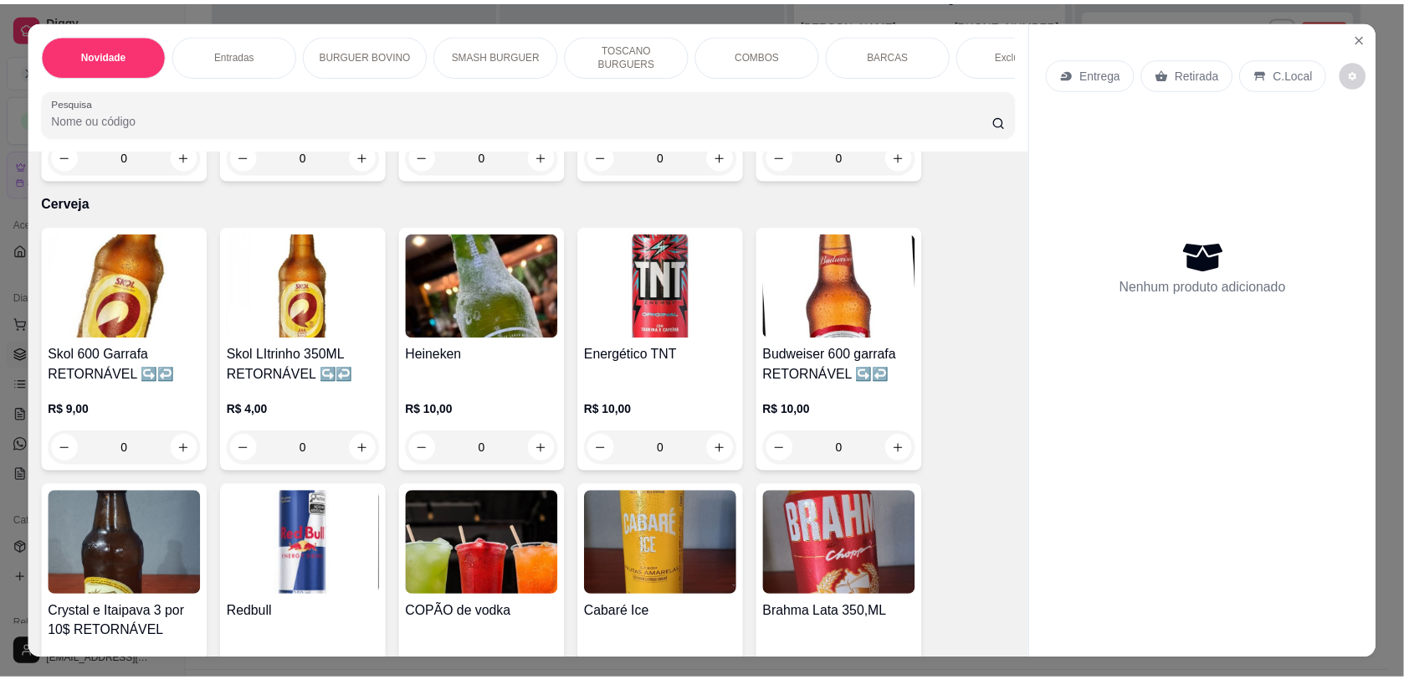
scroll to position [4374, 0]
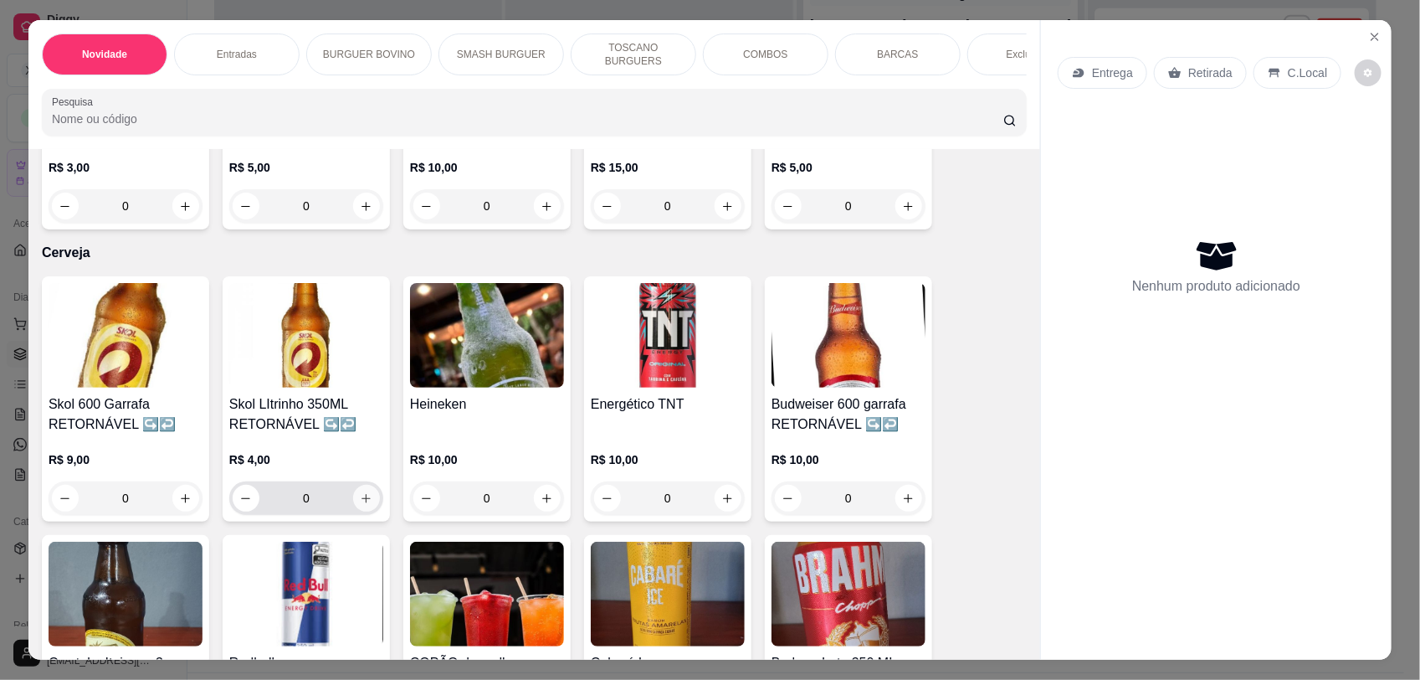
click at [360, 492] on icon "increase-product-quantity" at bounding box center [366, 498] width 13 height 13
type input "2"
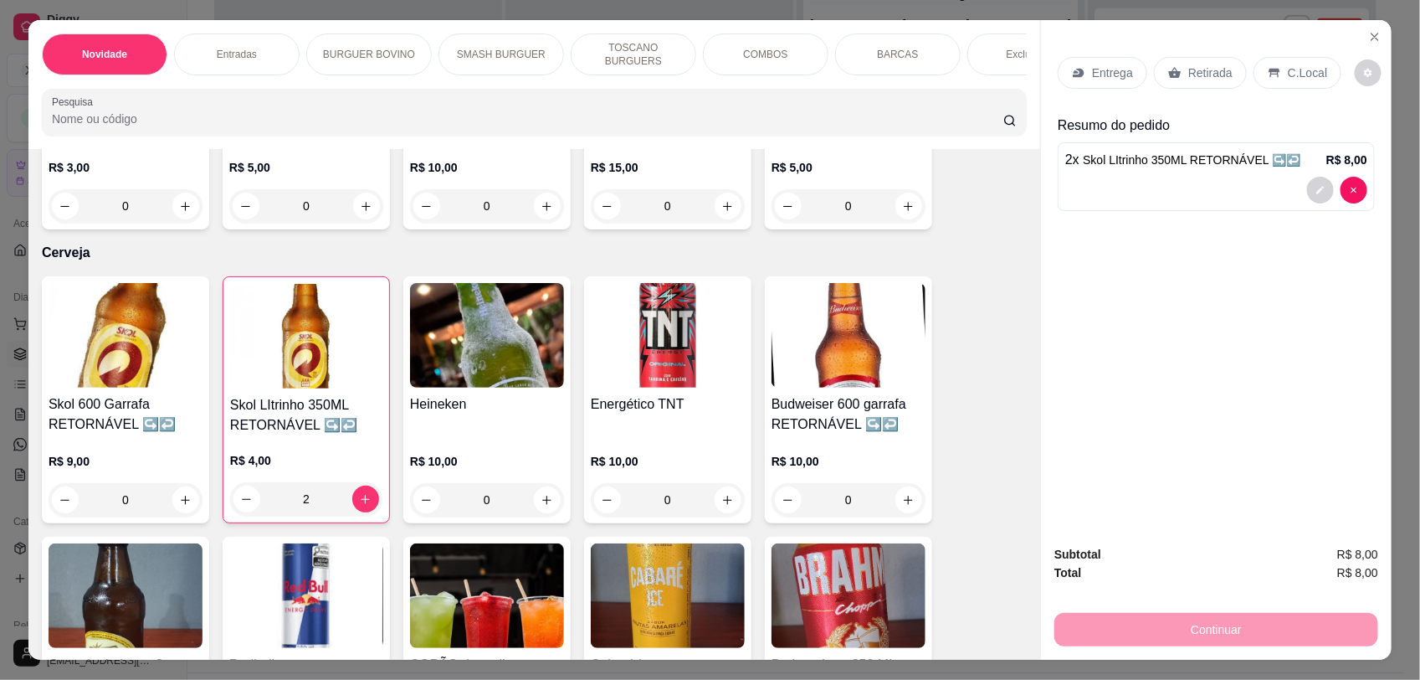
click at [1291, 69] on p "C.Local" at bounding box center [1307, 72] width 39 height 17
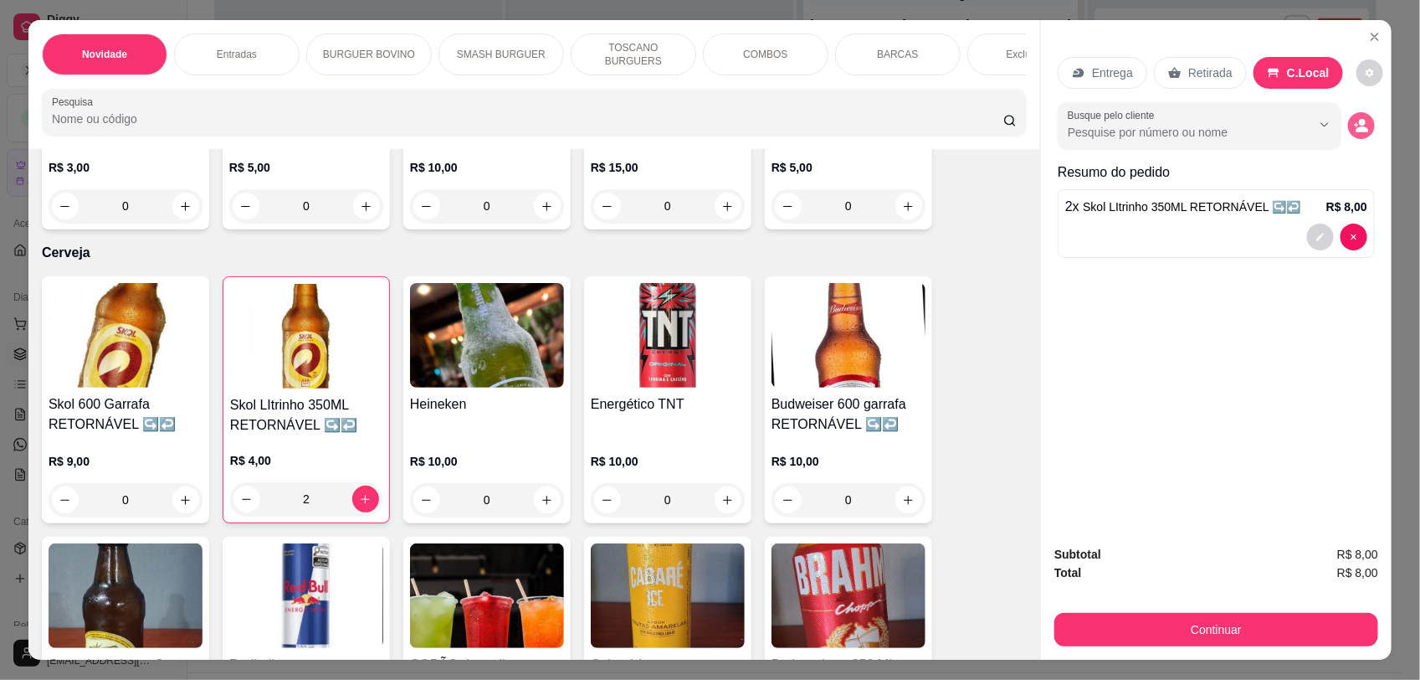
click at [1357, 130] on icon "decrease-product-quantity" at bounding box center [1363, 130] width 13 height 6
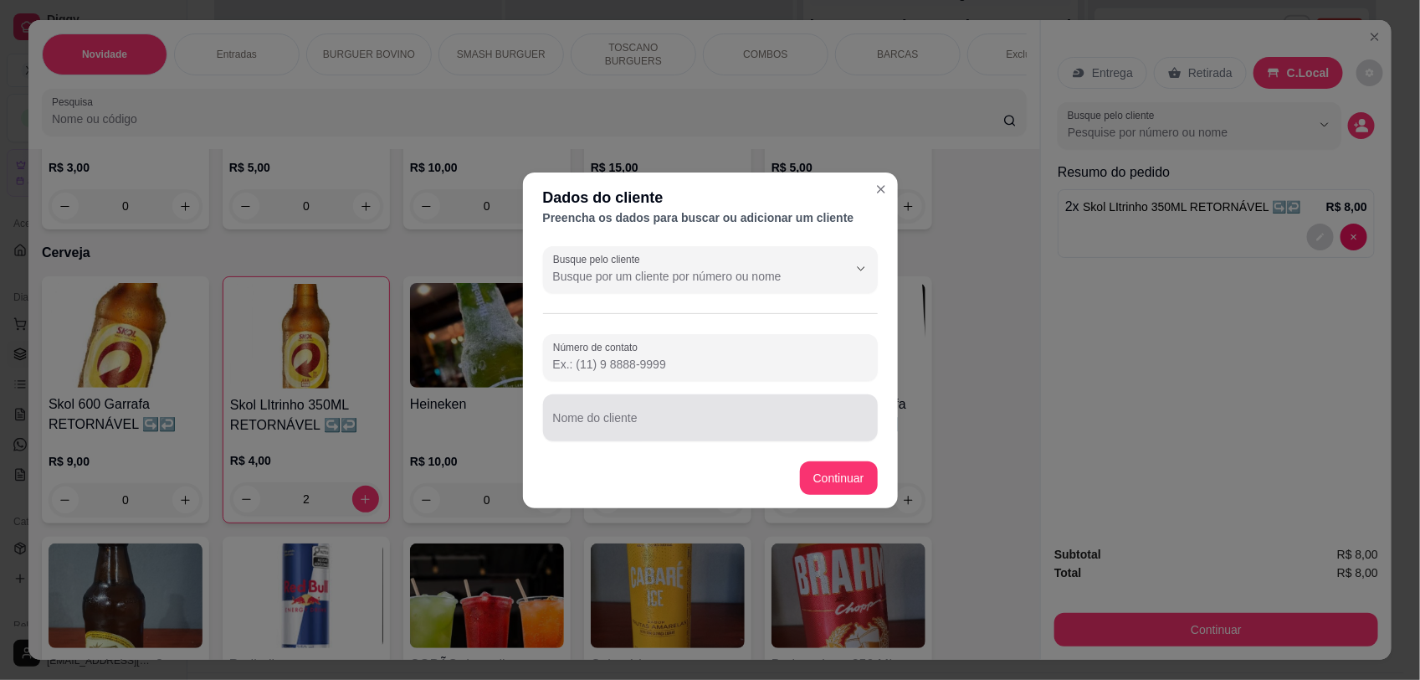
click at [565, 423] on div "Nome do cliente" at bounding box center [710, 417] width 335 height 47
click at [582, 428] on input "messa4" at bounding box center [710, 424] width 315 height 17
click at [594, 433] on div "mesa4" at bounding box center [710, 417] width 315 height 33
click at [578, 431] on input "mesa4" at bounding box center [710, 424] width 315 height 17
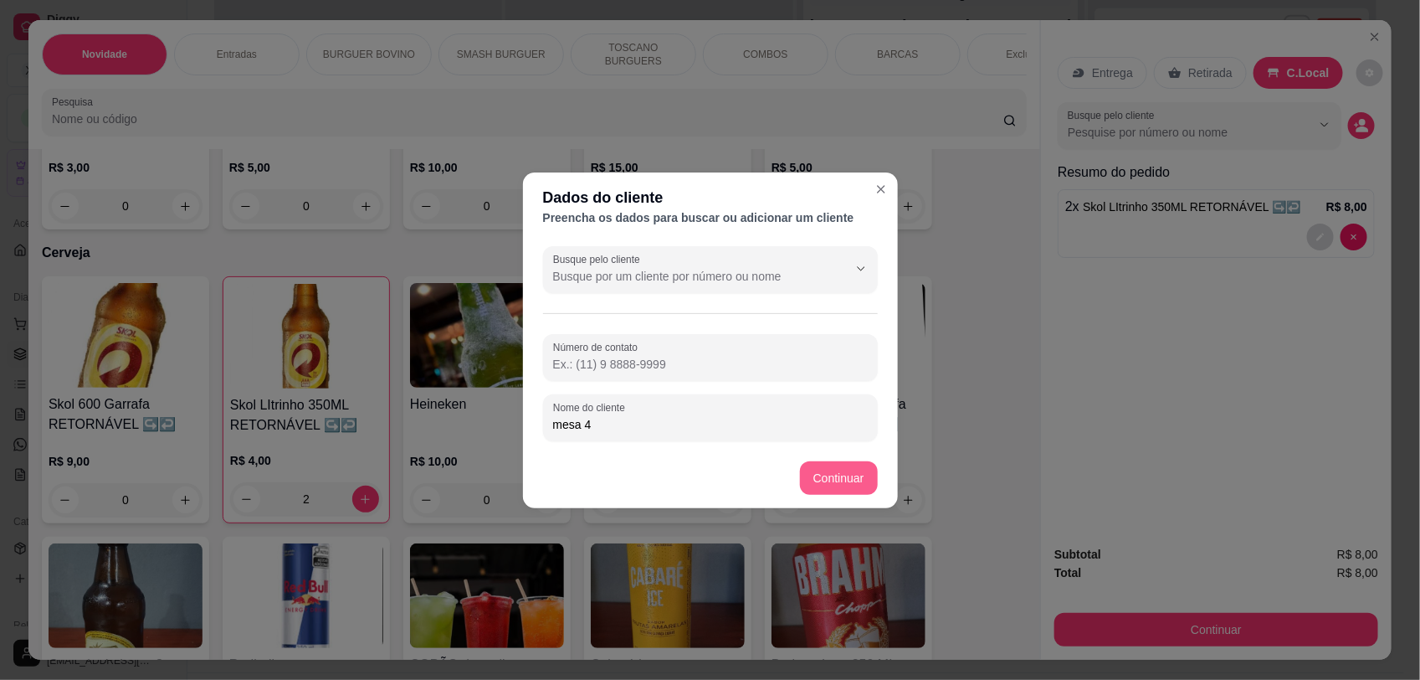
type input "mesa 4"
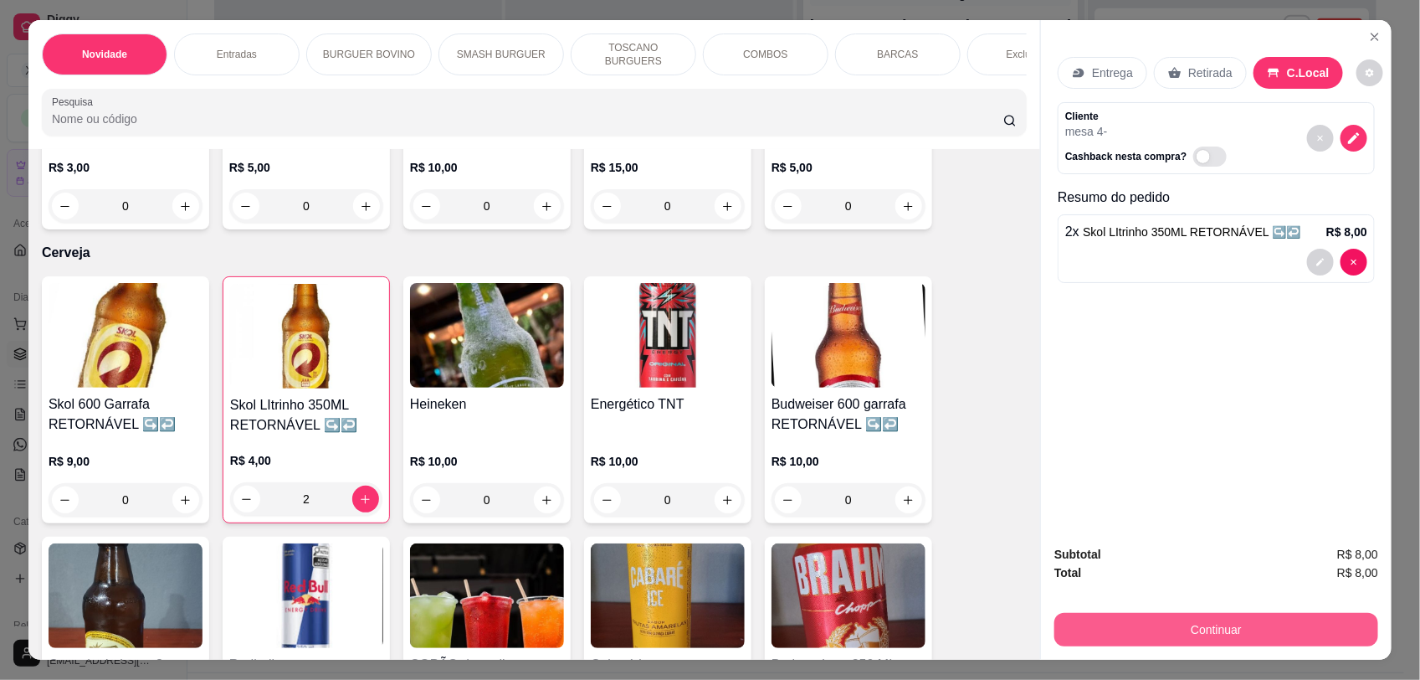
click at [1251, 624] on button "Continuar" at bounding box center [1217, 629] width 324 height 33
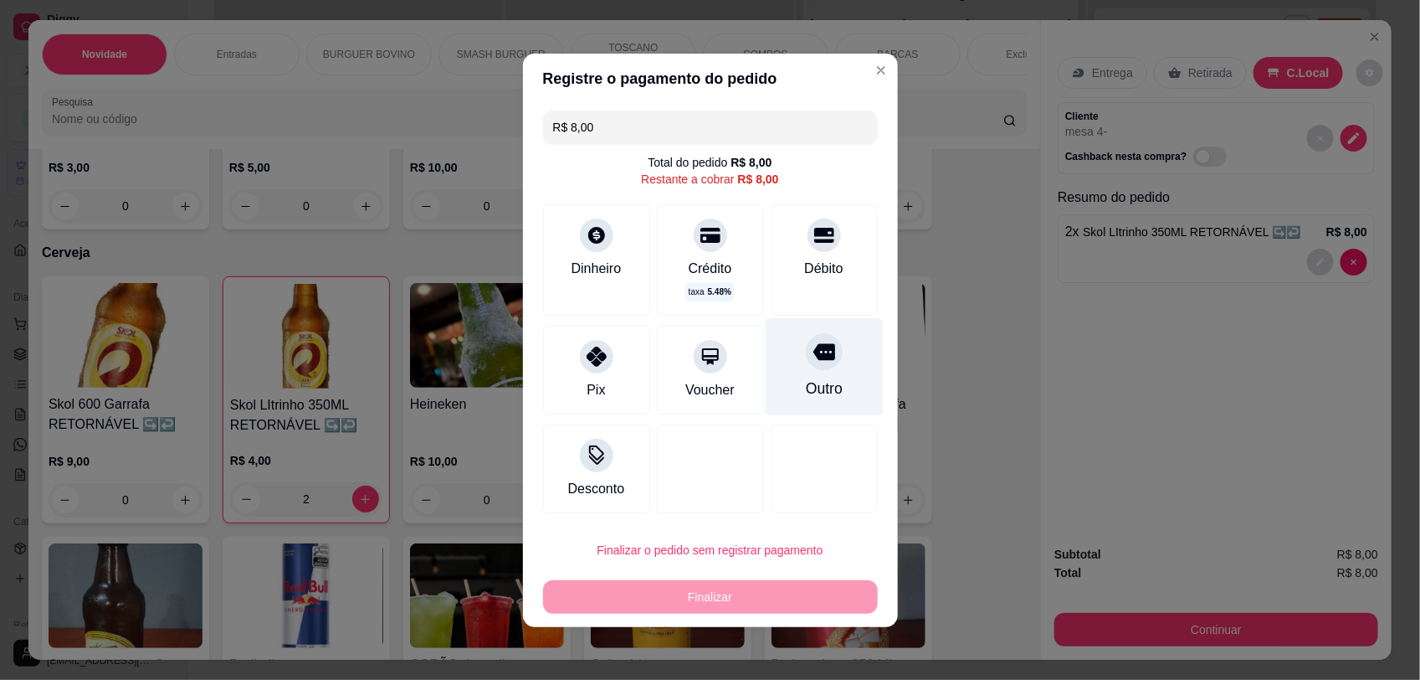
click at [813, 352] on icon at bounding box center [824, 352] width 22 height 22
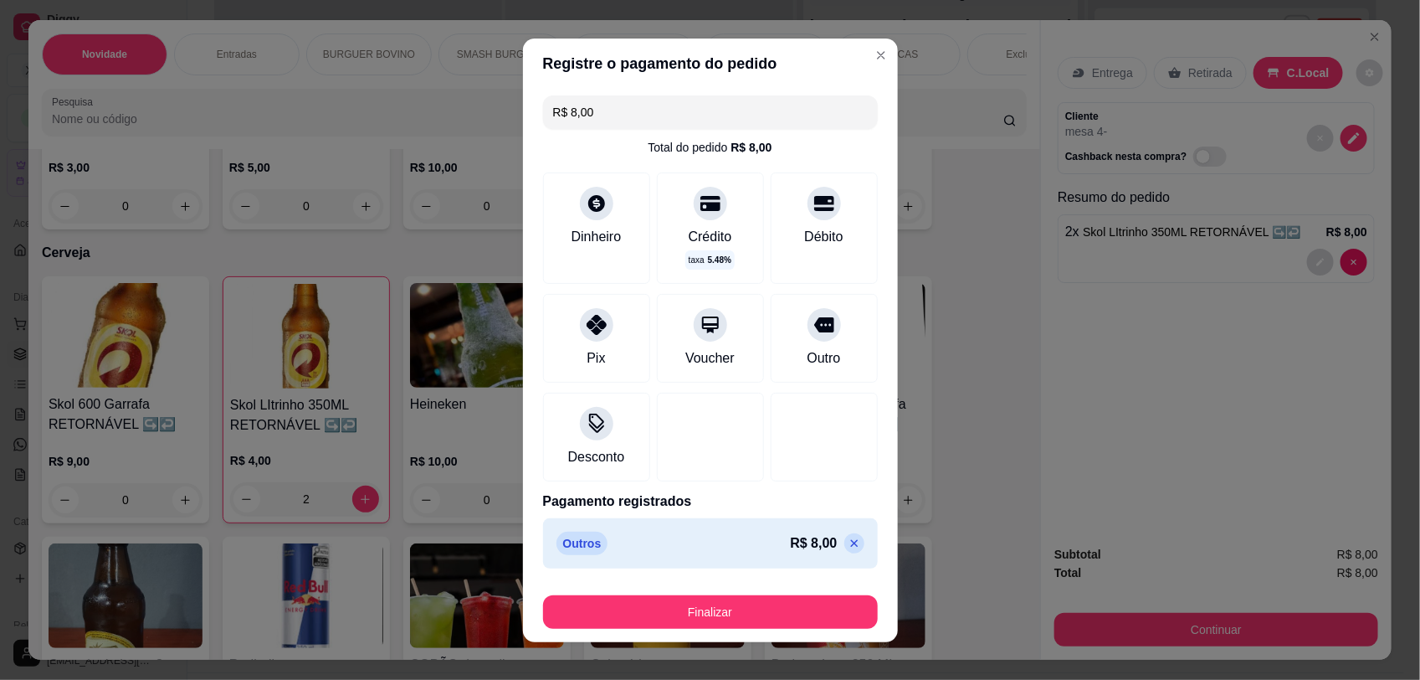
type input "R$ 0,00"
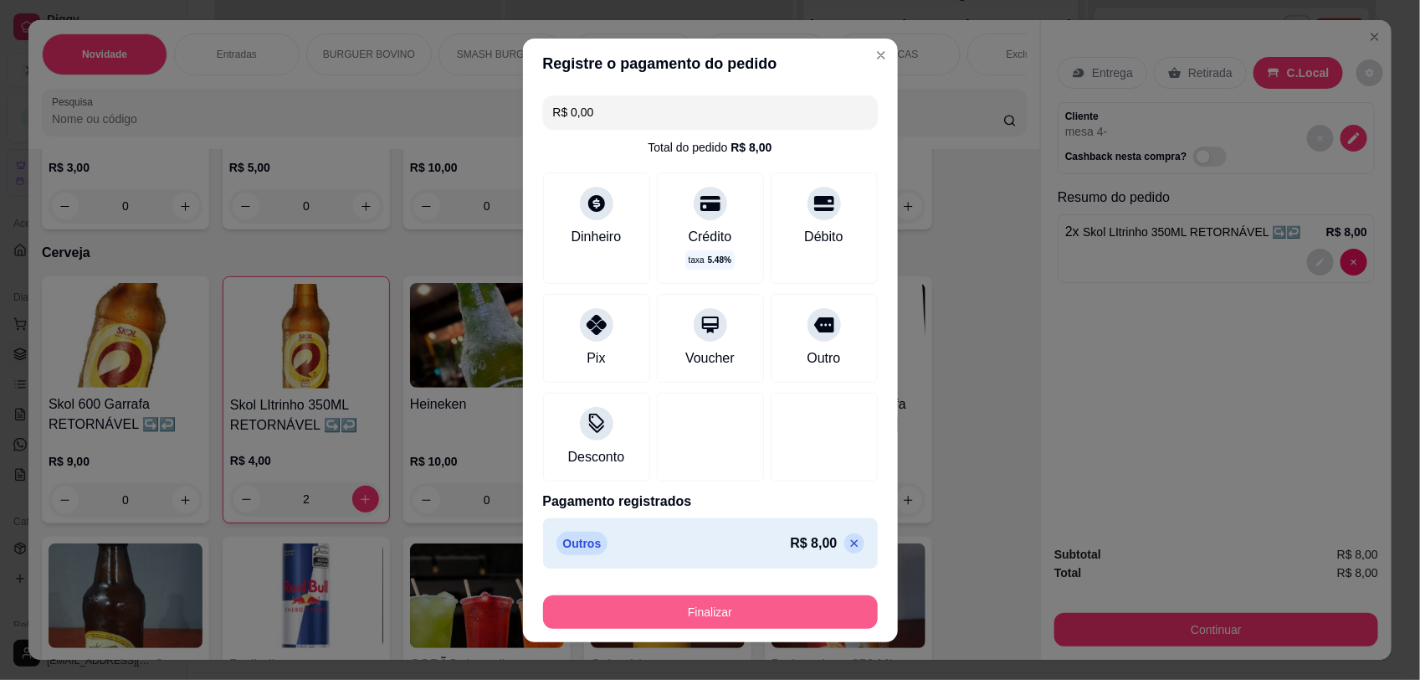
click at [746, 600] on button "Finalizar" at bounding box center [710, 611] width 335 height 33
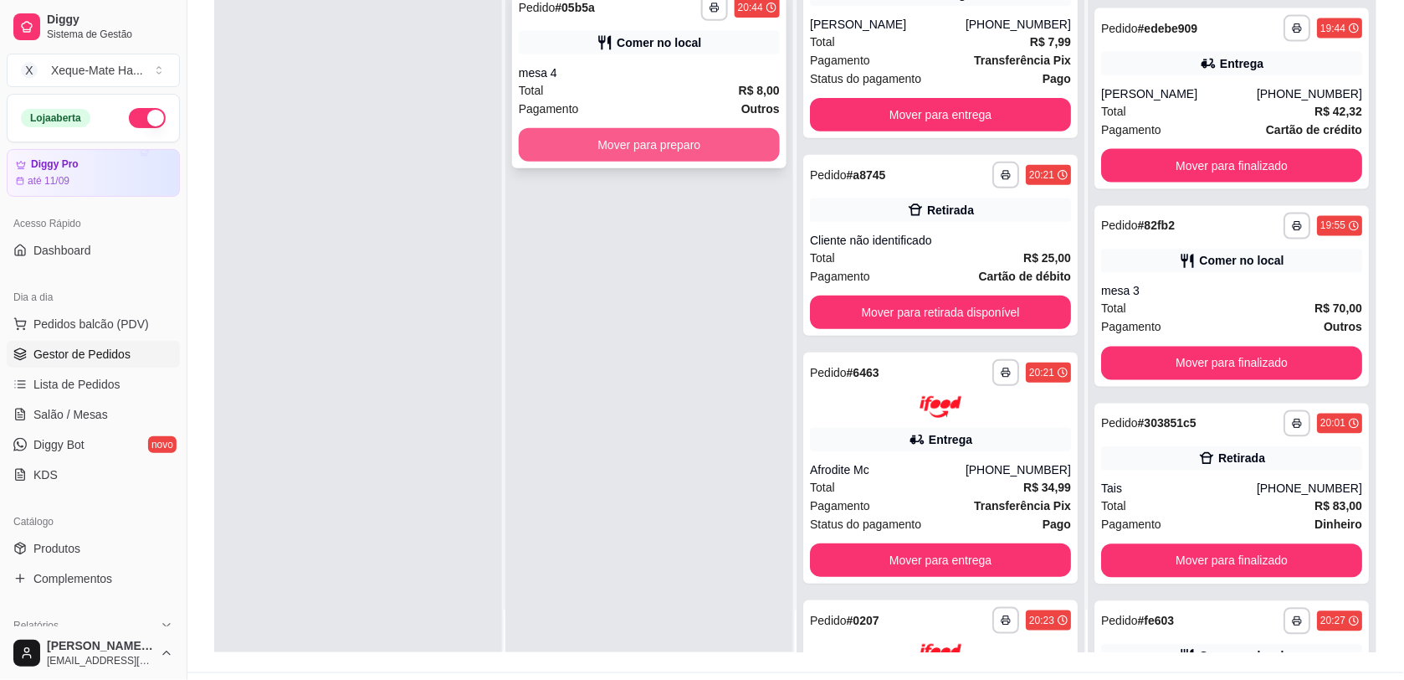
click at [550, 149] on button "Mover para preparo" at bounding box center [649, 144] width 261 height 33
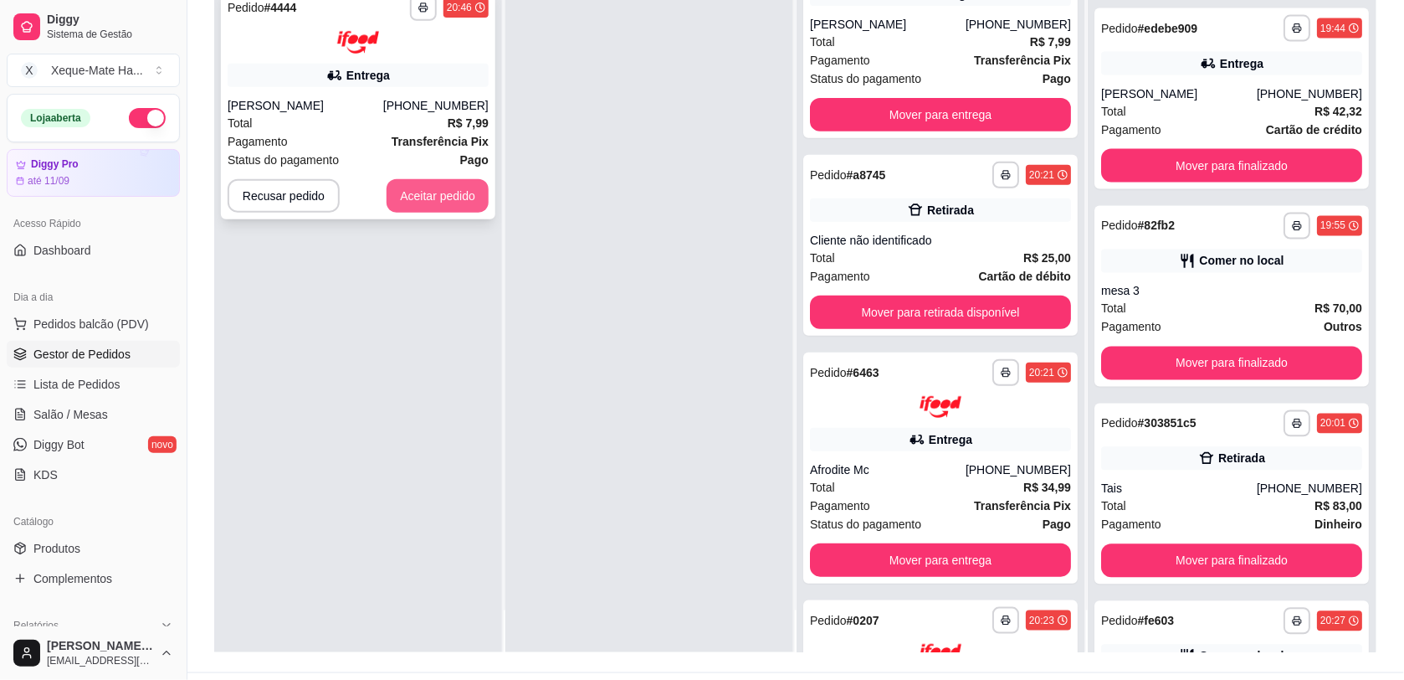
click at [456, 184] on button "Aceitar pedido" at bounding box center [438, 195] width 102 height 33
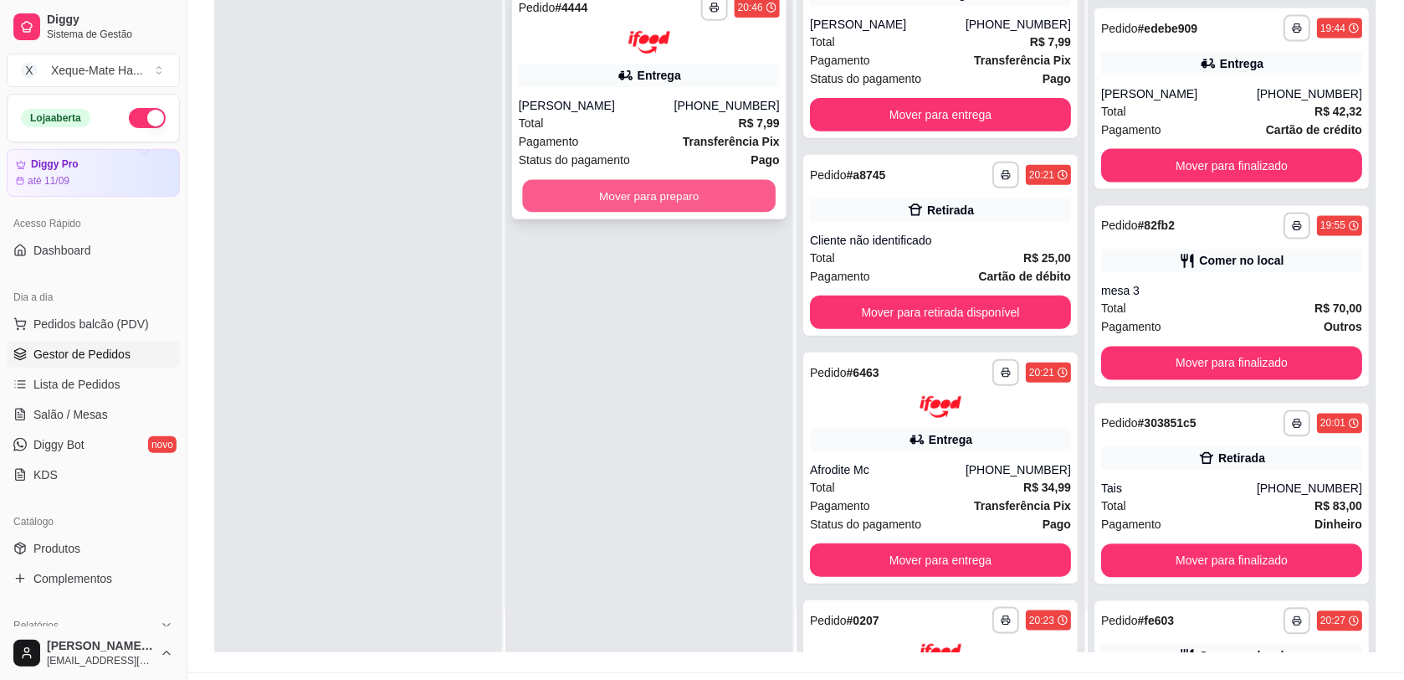
click at [579, 191] on button "Mover para preparo" at bounding box center [650, 195] width 254 height 33
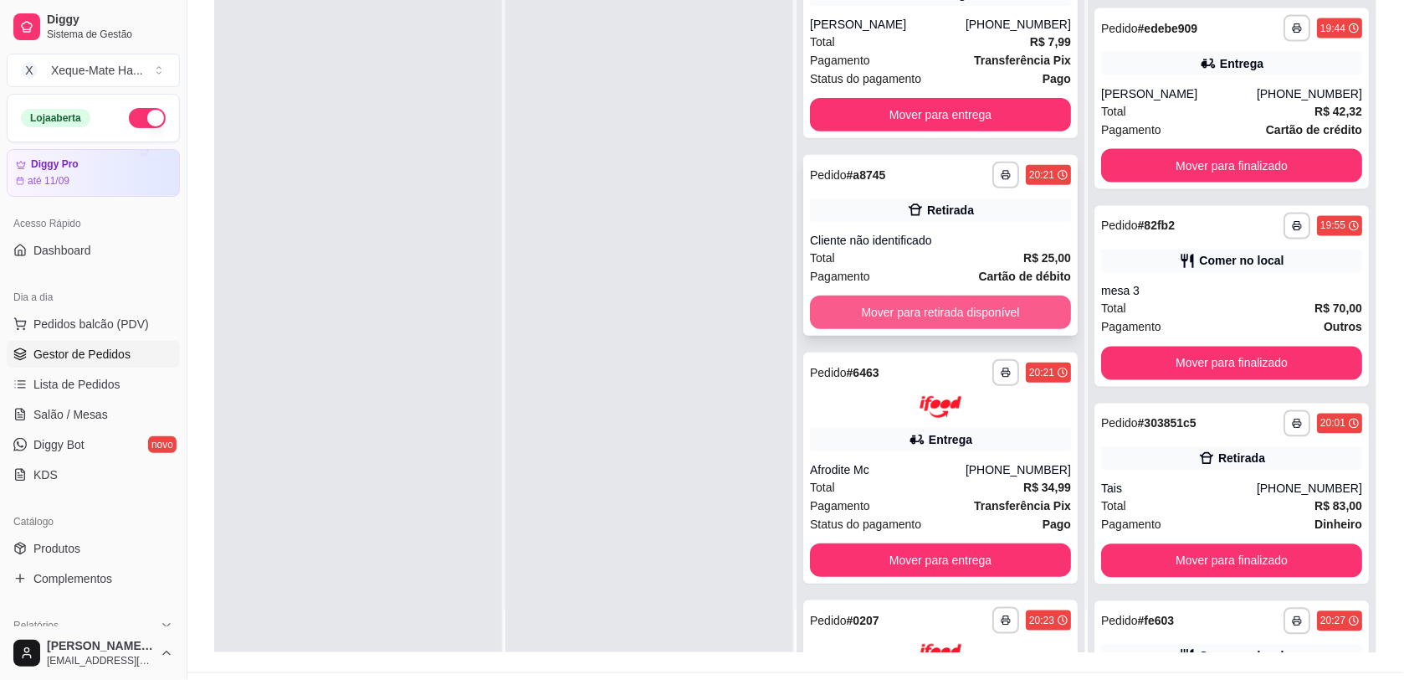
click at [1001, 300] on button "Mover para retirada disponível" at bounding box center [940, 311] width 261 height 33
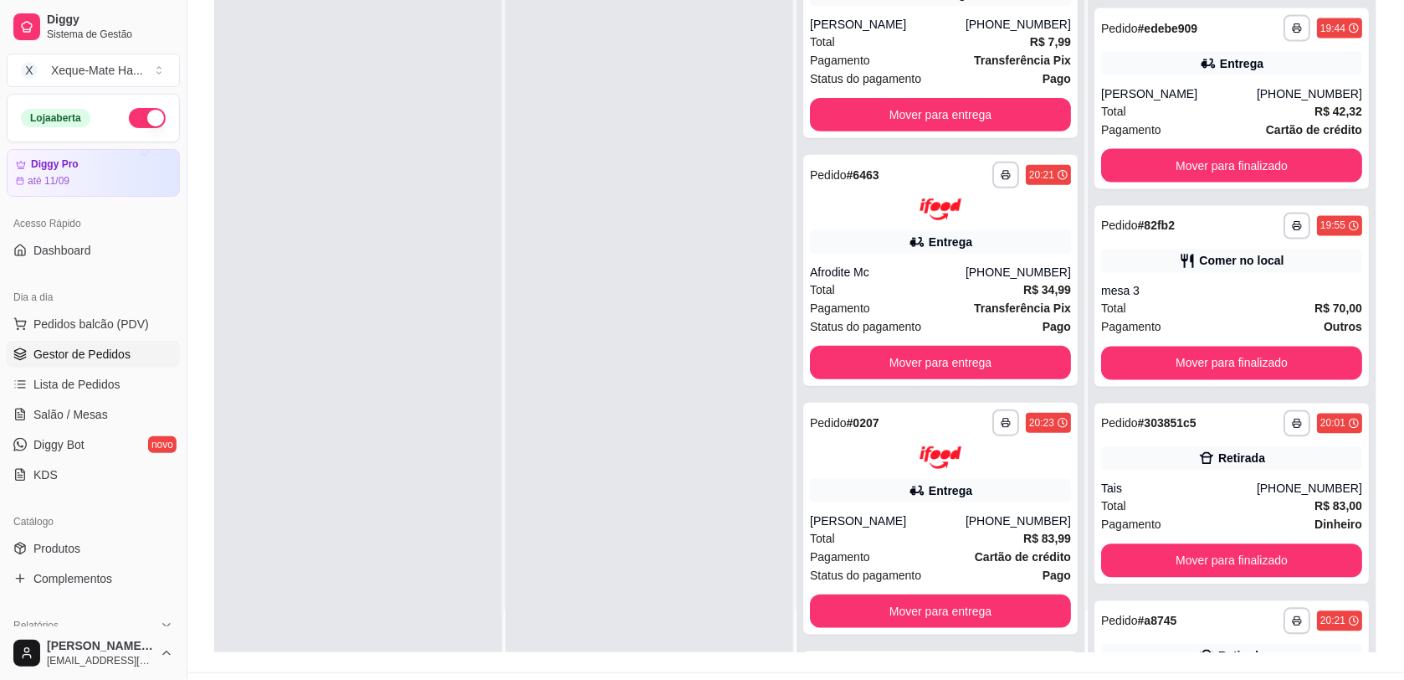
scroll to position [1068, 0]
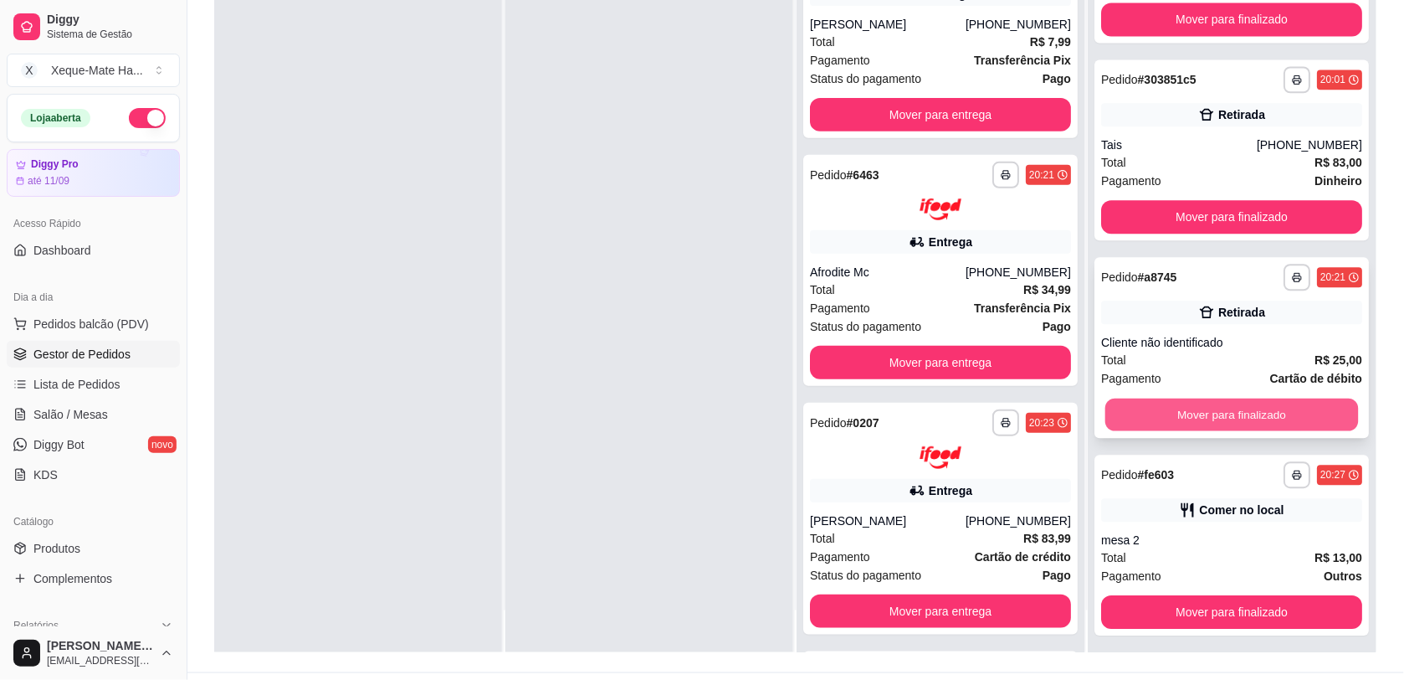
click at [1147, 406] on button "Mover para finalizado" at bounding box center [1233, 414] width 254 height 33
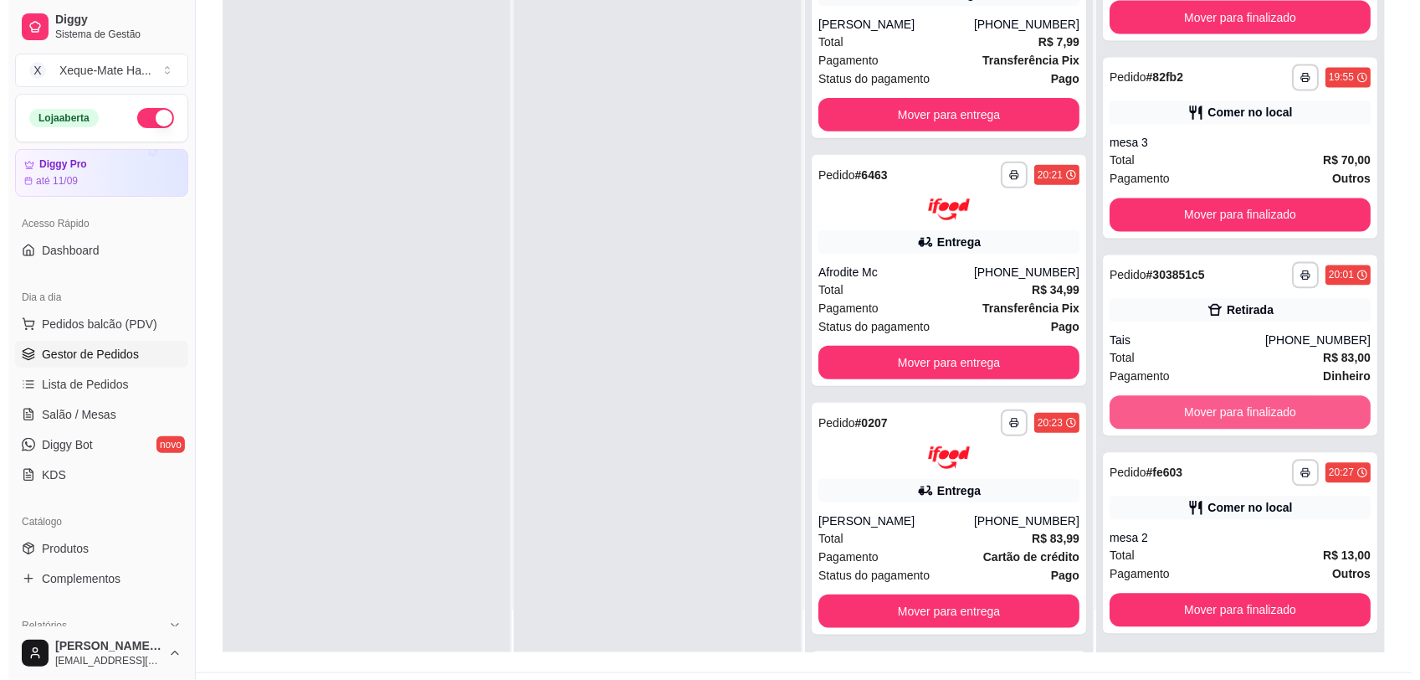
scroll to position [870, 0]
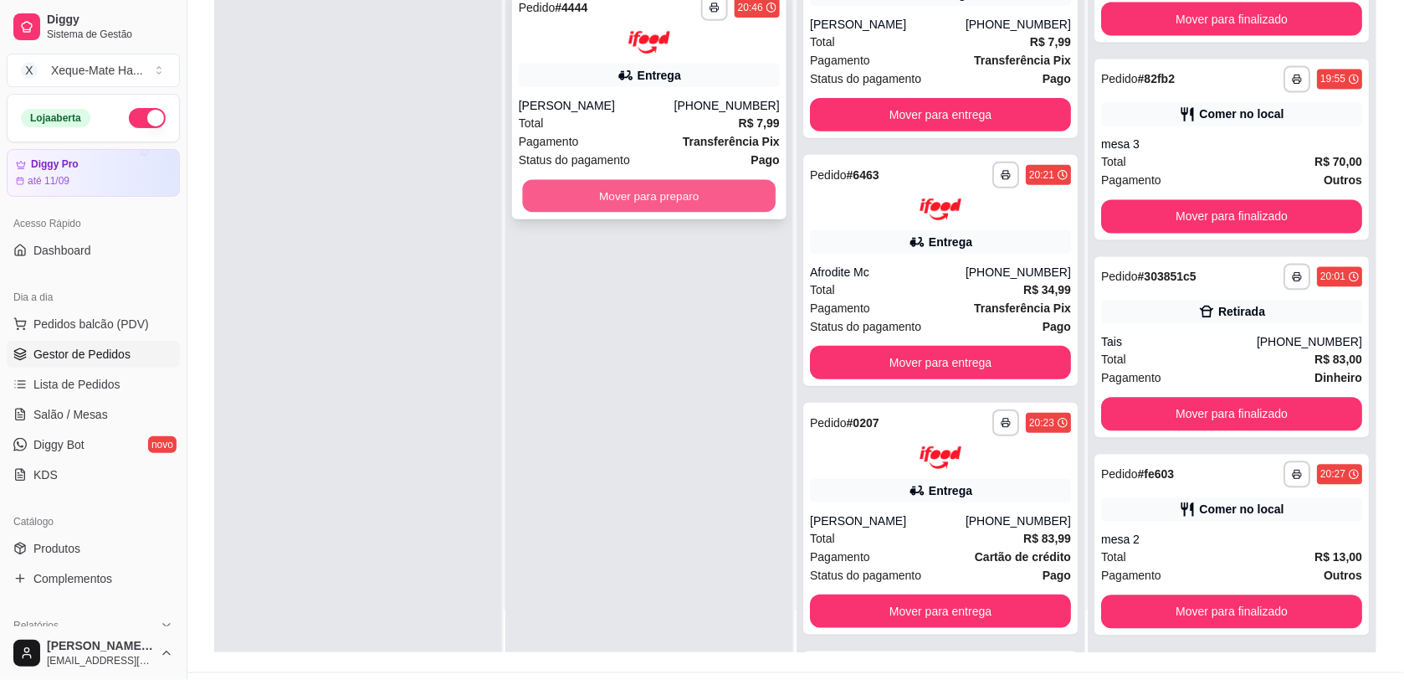
click at [582, 190] on button "Mover para preparo" at bounding box center [650, 195] width 254 height 33
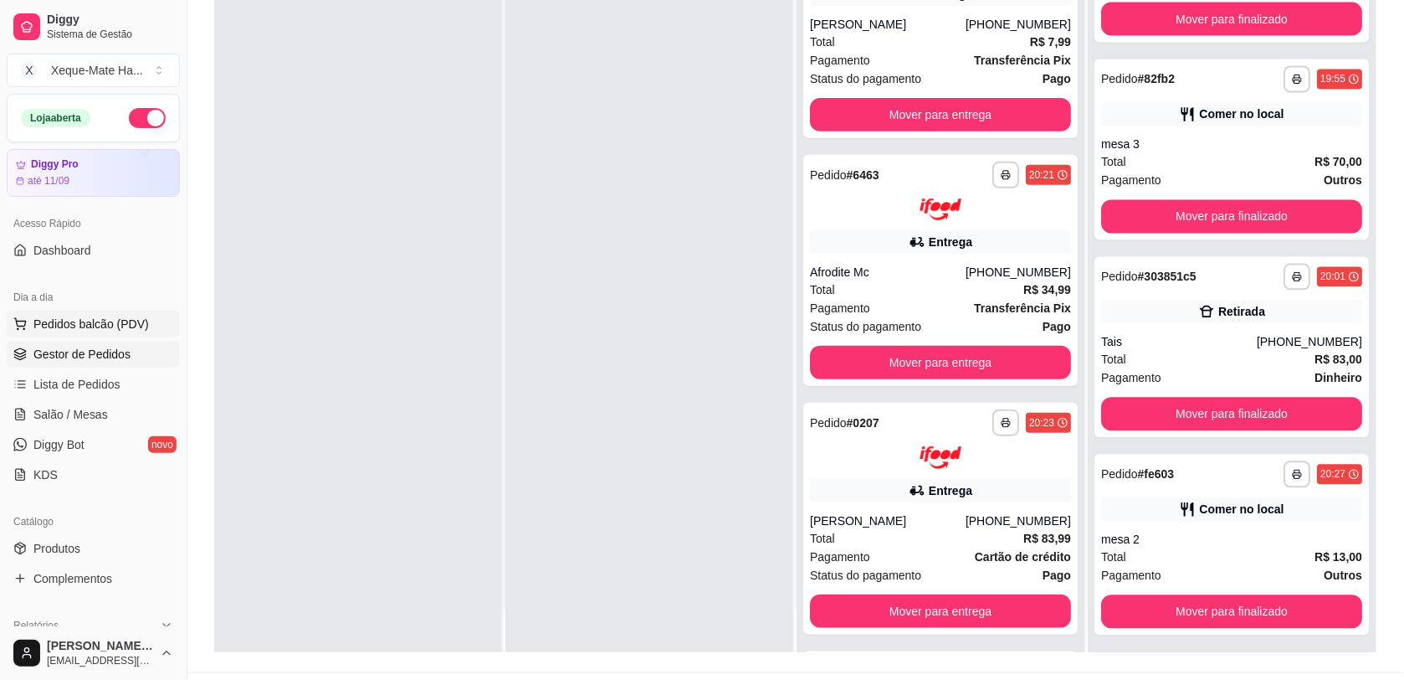
click at [98, 332] on button "Pedidos balcão (PDV)" at bounding box center [93, 323] width 173 height 27
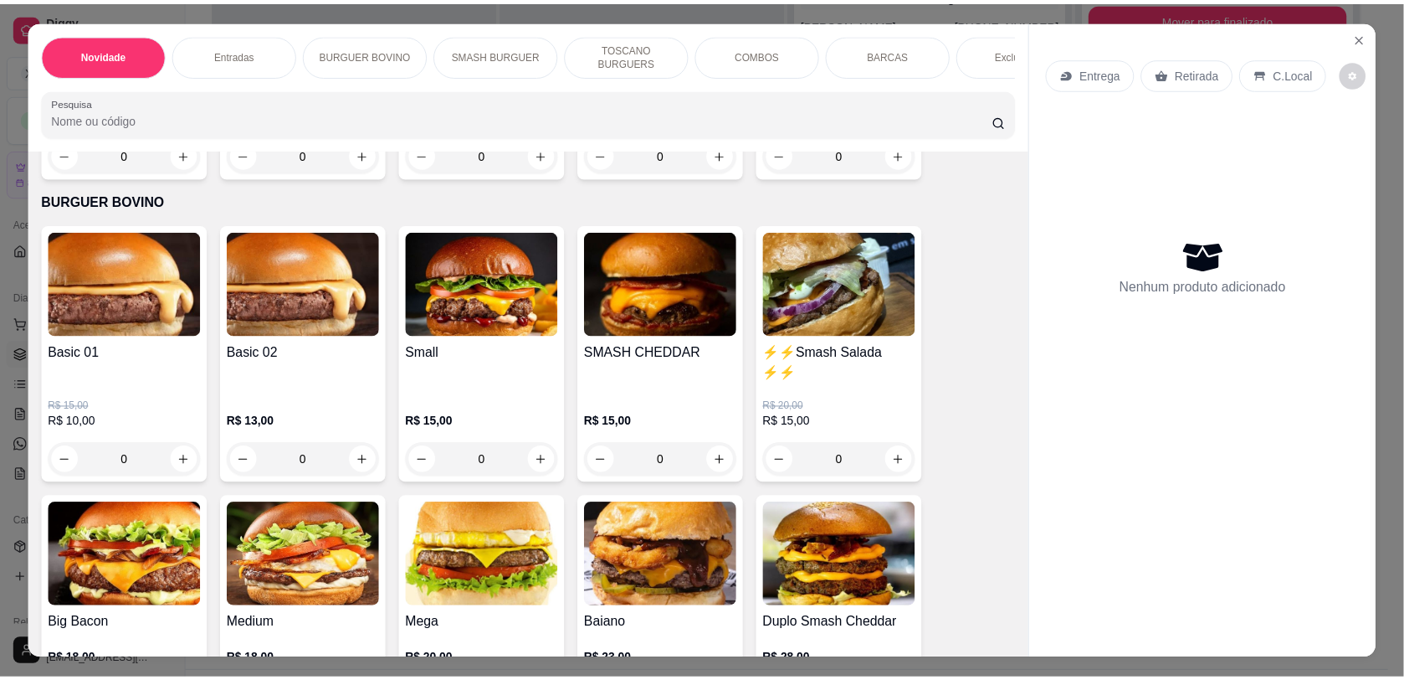
scroll to position [747, 0]
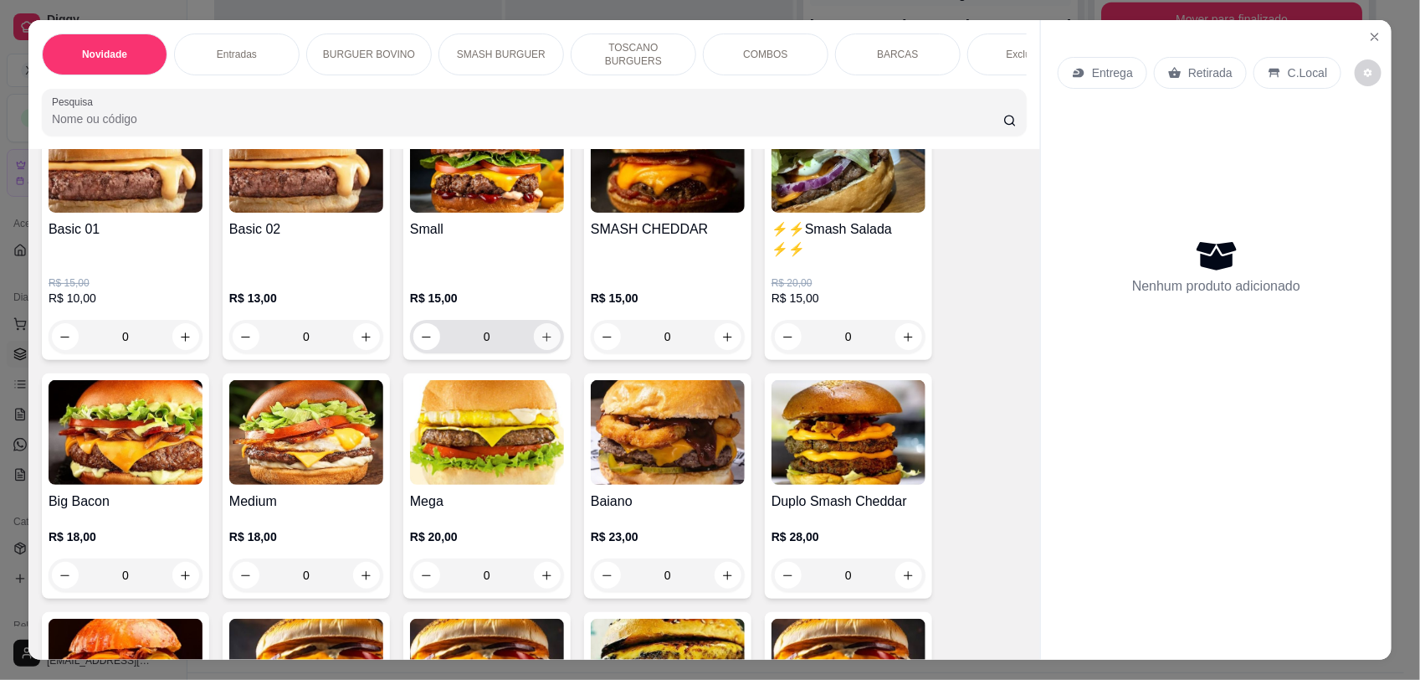
click at [541, 343] on icon "increase-product-quantity" at bounding box center [547, 337] width 13 height 13
type input "1"
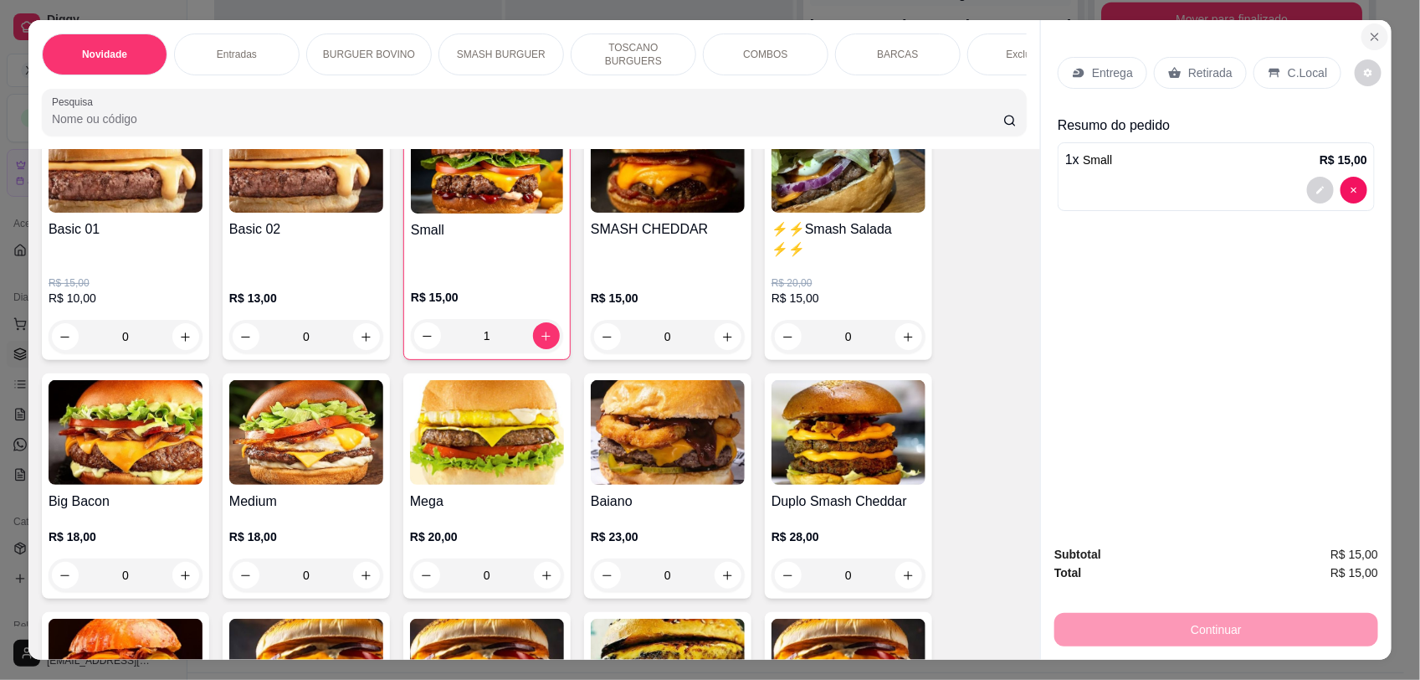
click at [1374, 40] on button "Close" at bounding box center [1375, 36] width 27 height 27
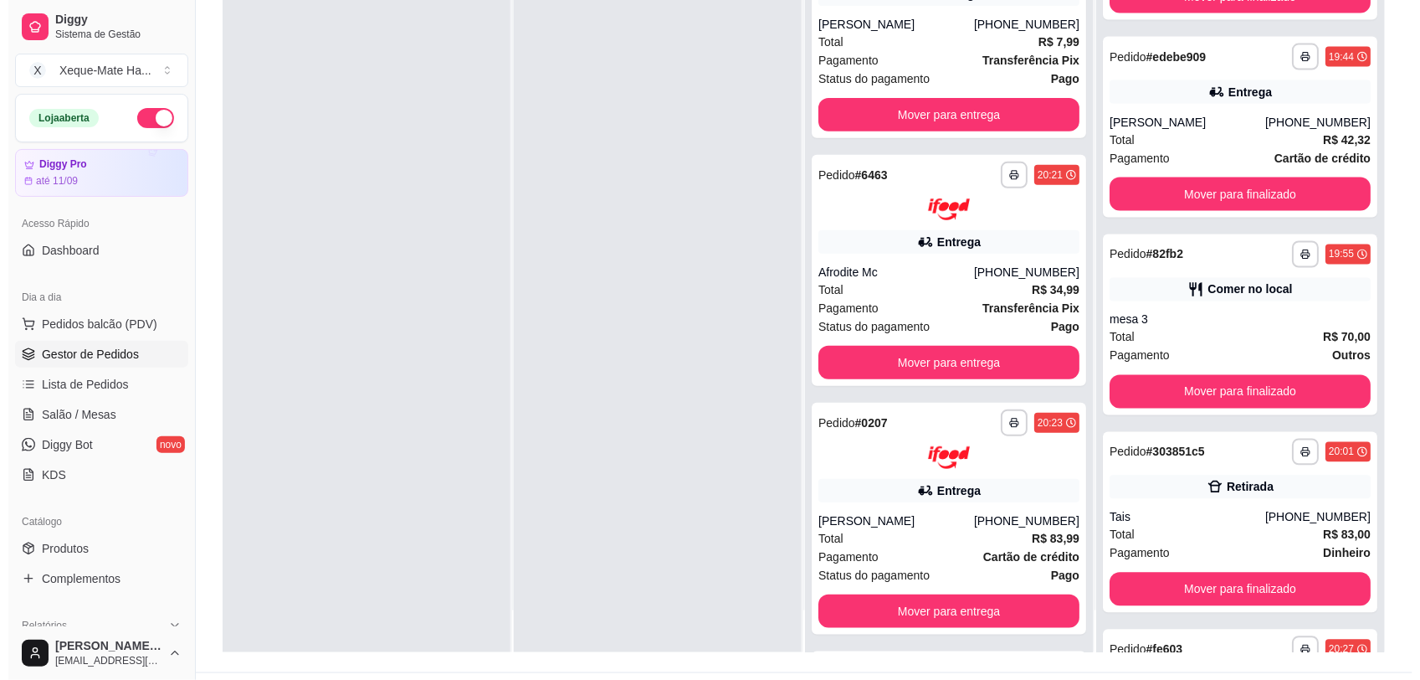
scroll to position [667, 0]
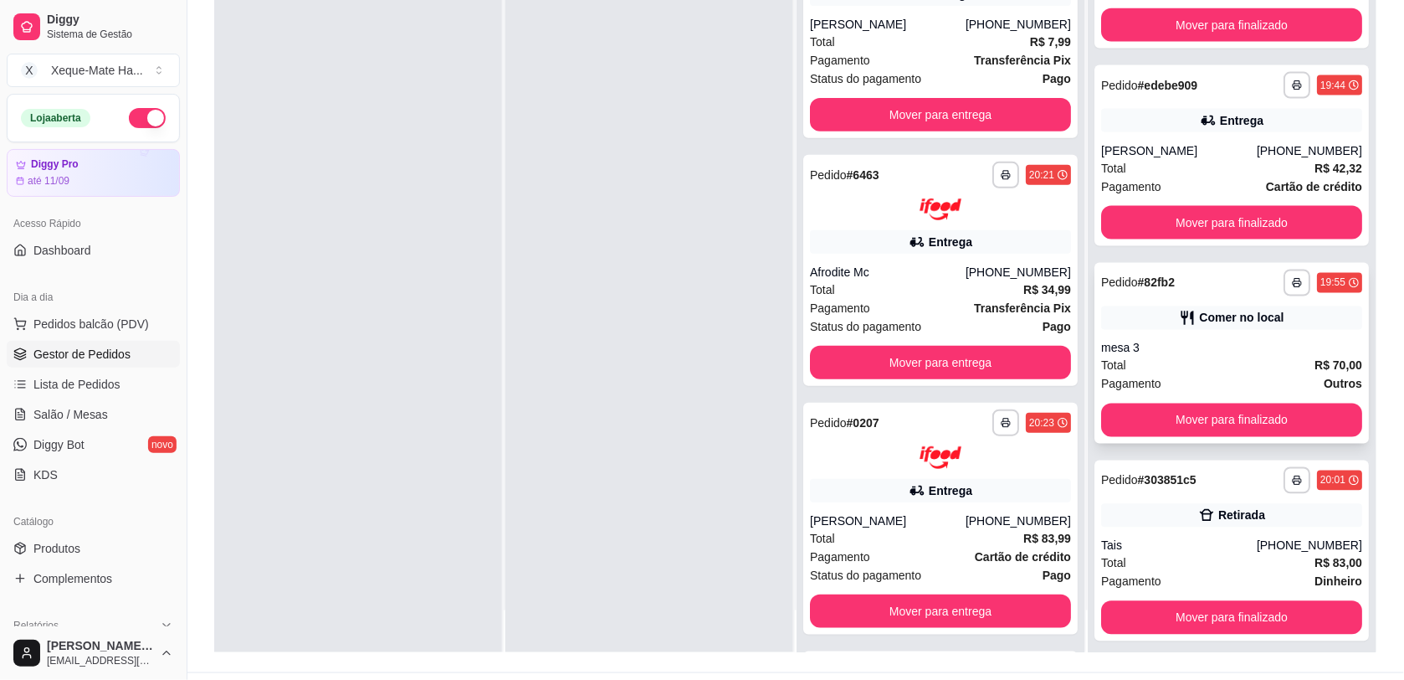
click at [1245, 341] on div "mesa 3" at bounding box center [1231, 348] width 261 height 17
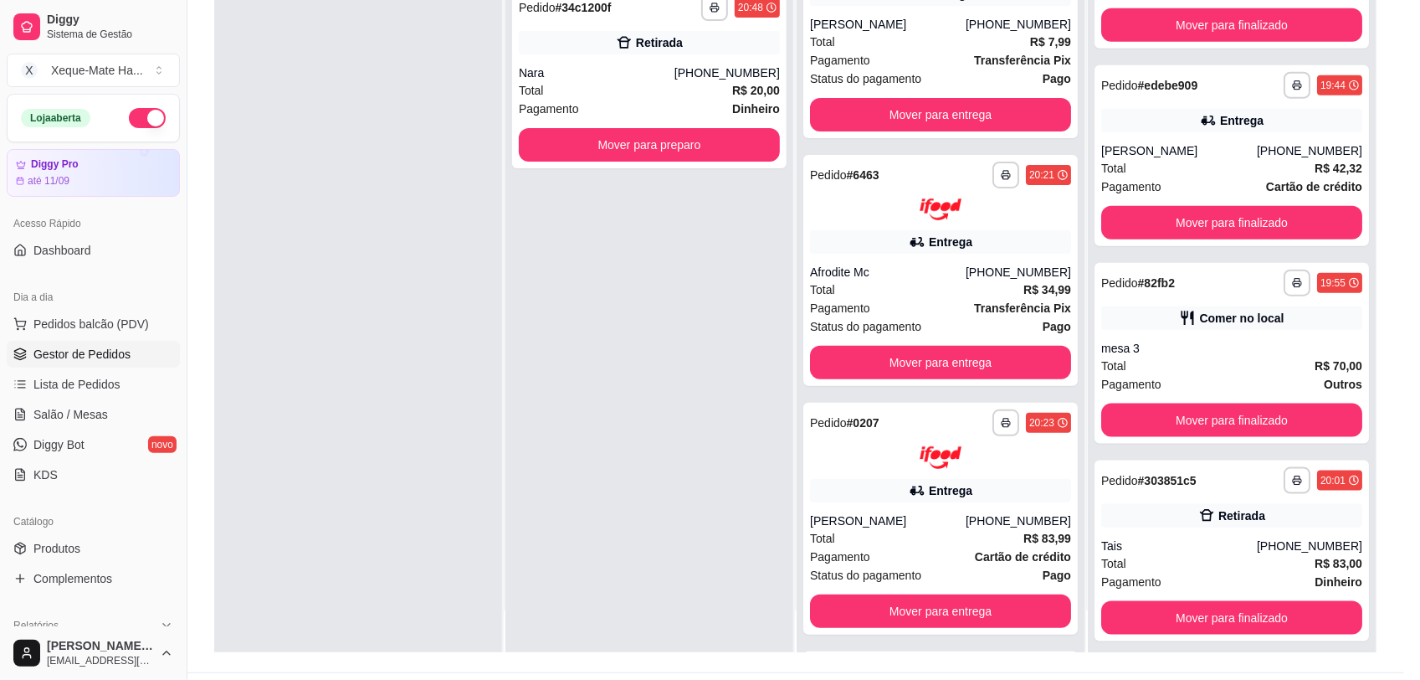
click at [783, 76] on button "Editar pedido" at bounding box center [812, 77] width 80 height 27
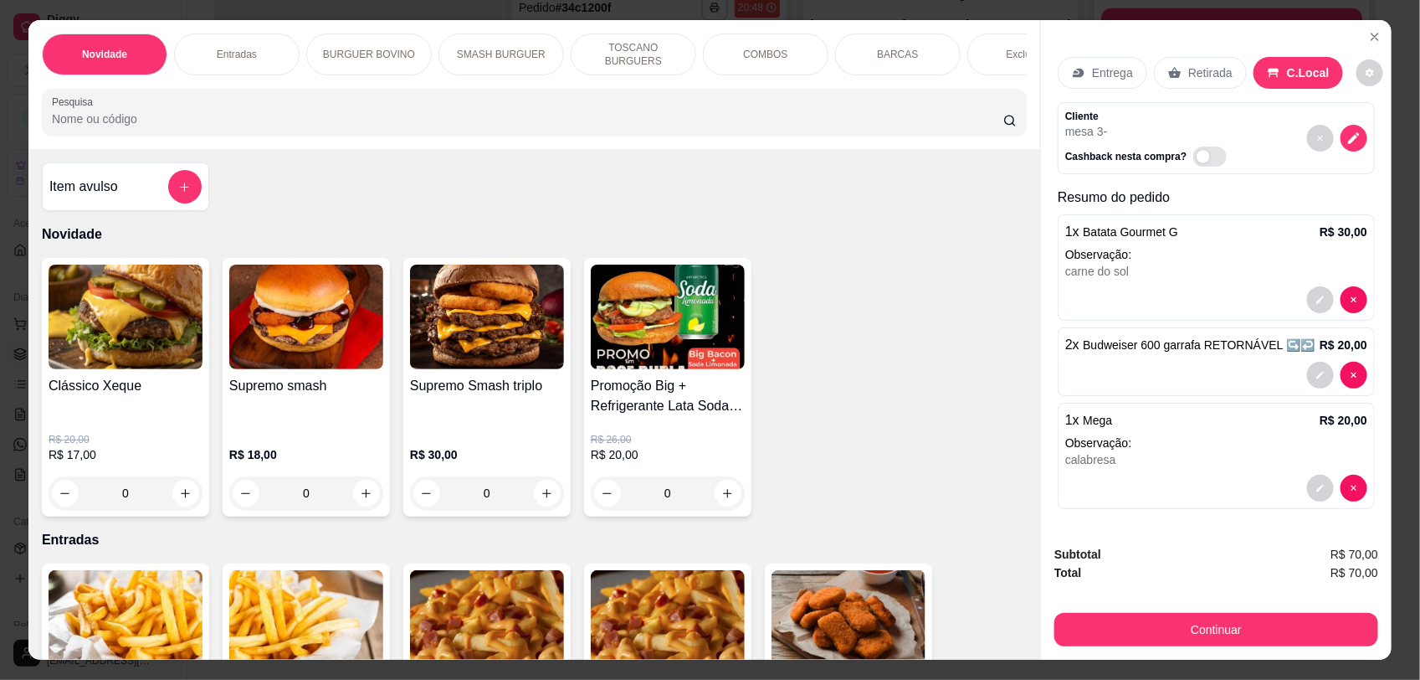
scroll to position [675, 0]
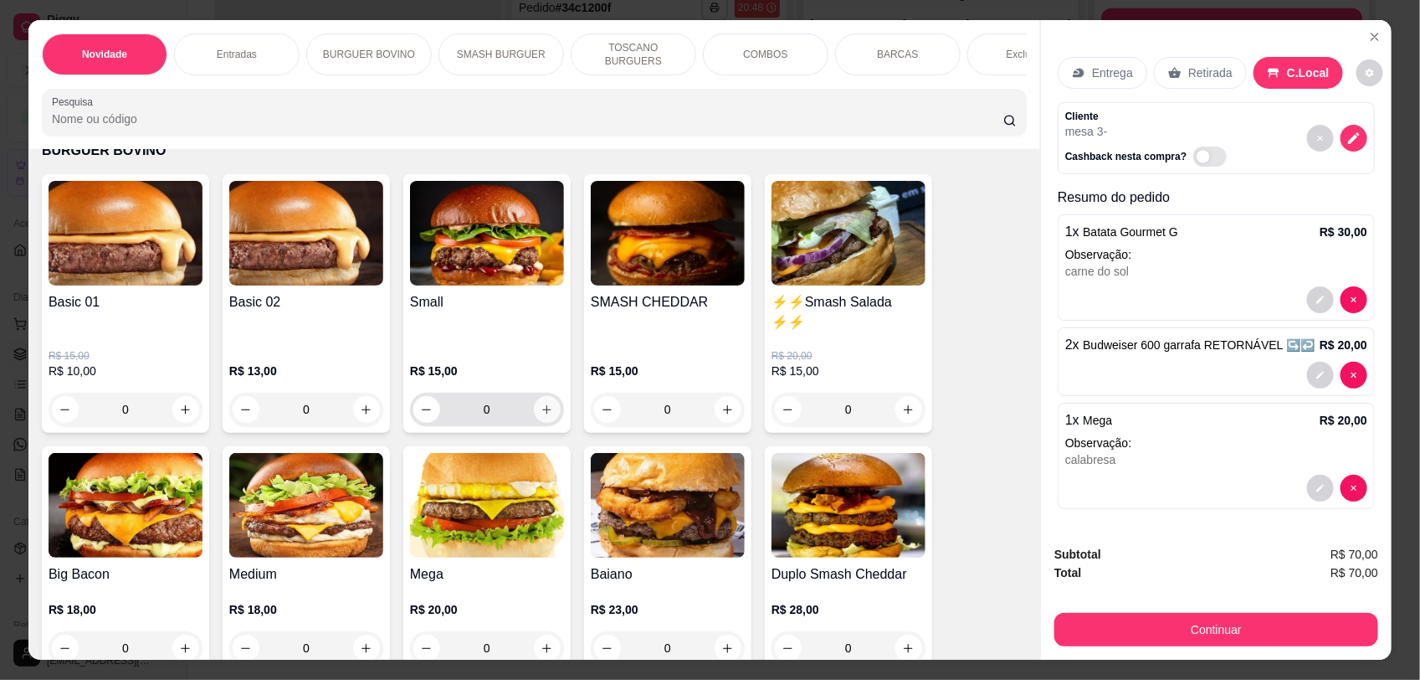
click at [541, 416] on icon "increase-product-quantity" at bounding box center [547, 409] width 13 height 13
type input "1"
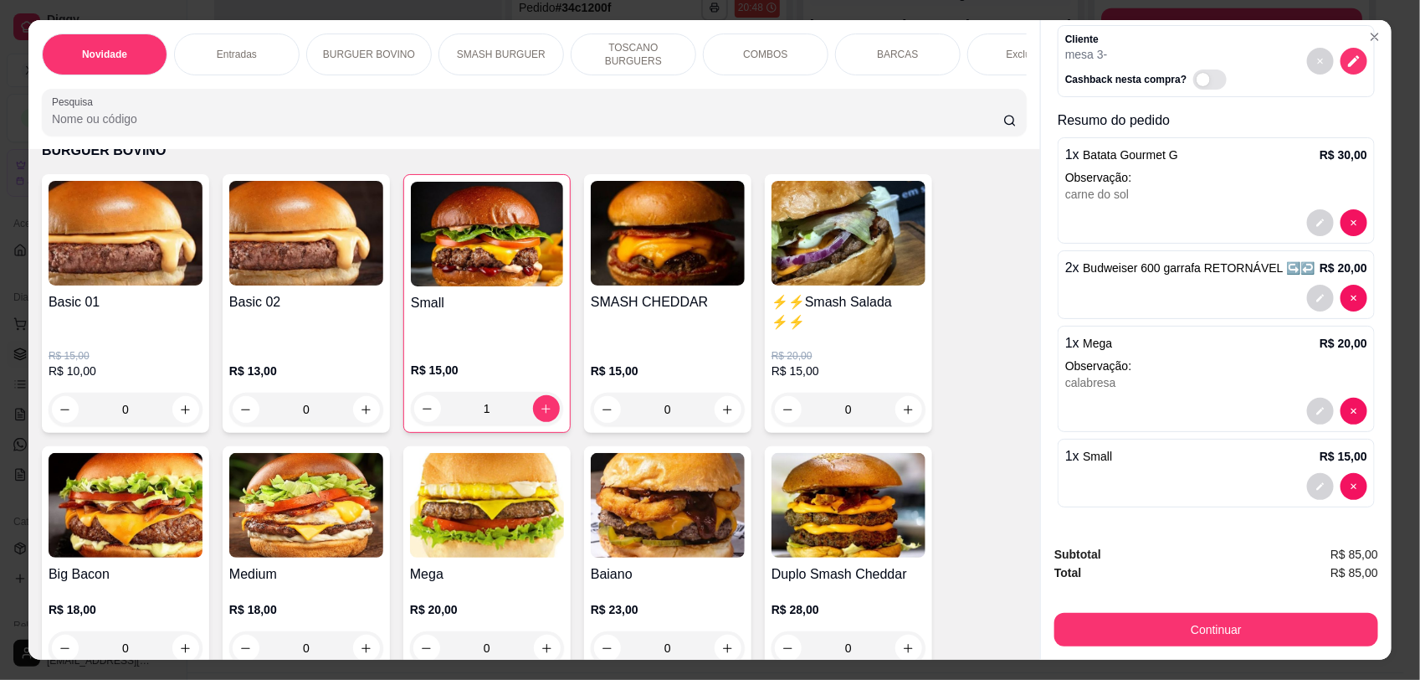
click at [1095, 463] on span "Small" at bounding box center [1097, 455] width 29 height 13
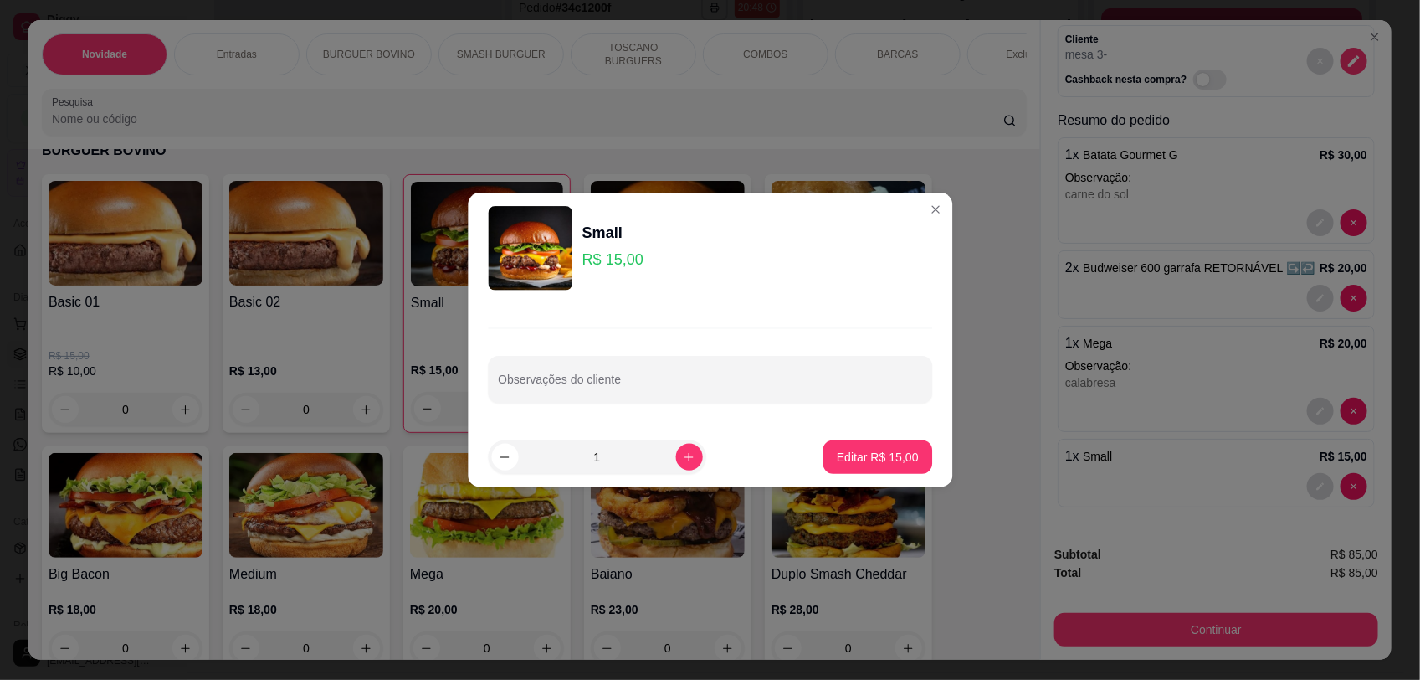
click at [678, 368] on div at bounding box center [710, 378] width 424 height 33
click at [676, 381] on div at bounding box center [711, 378] width 422 height 33
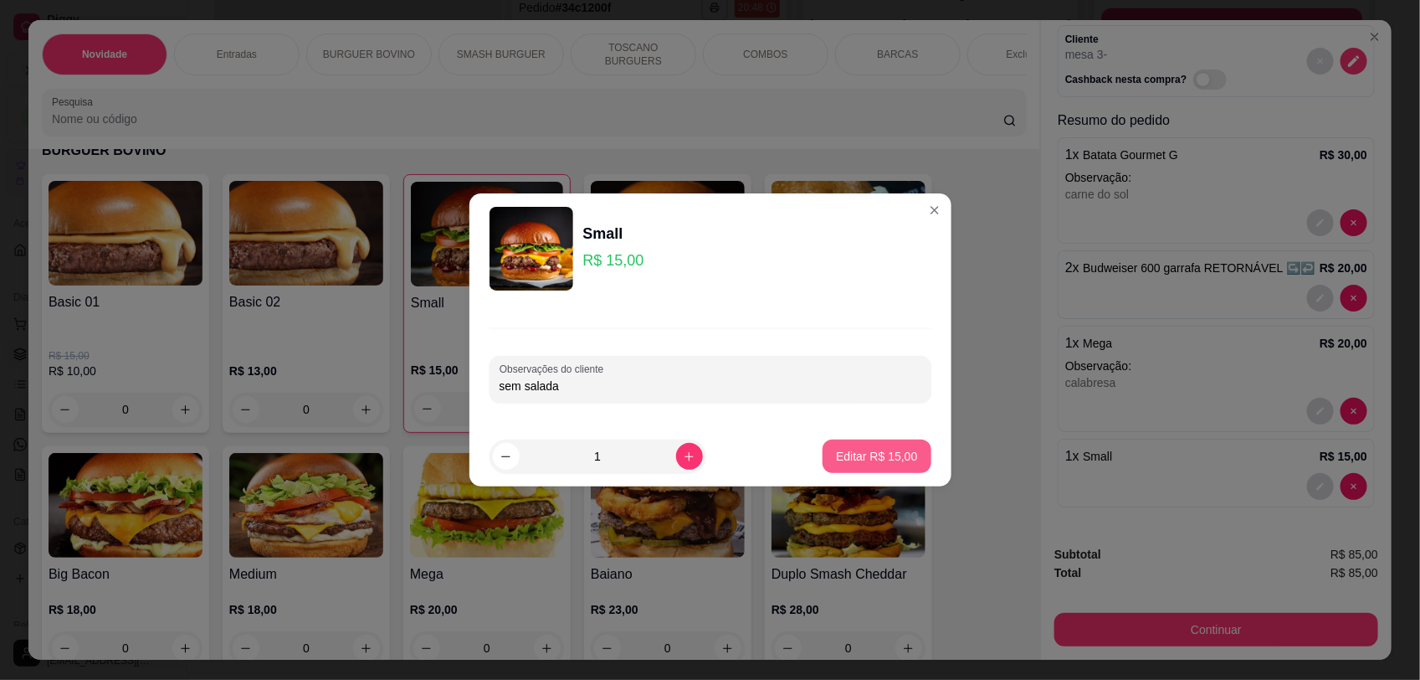
type input "sem salada"
click at [851, 483] on footer "1 Editar R$ 15,00" at bounding box center [711, 456] width 482 height 60
click at [851, 463] on p "Editar R$ 15,00" at bounding box center [876, 456] width 81 height 17
type input "0"
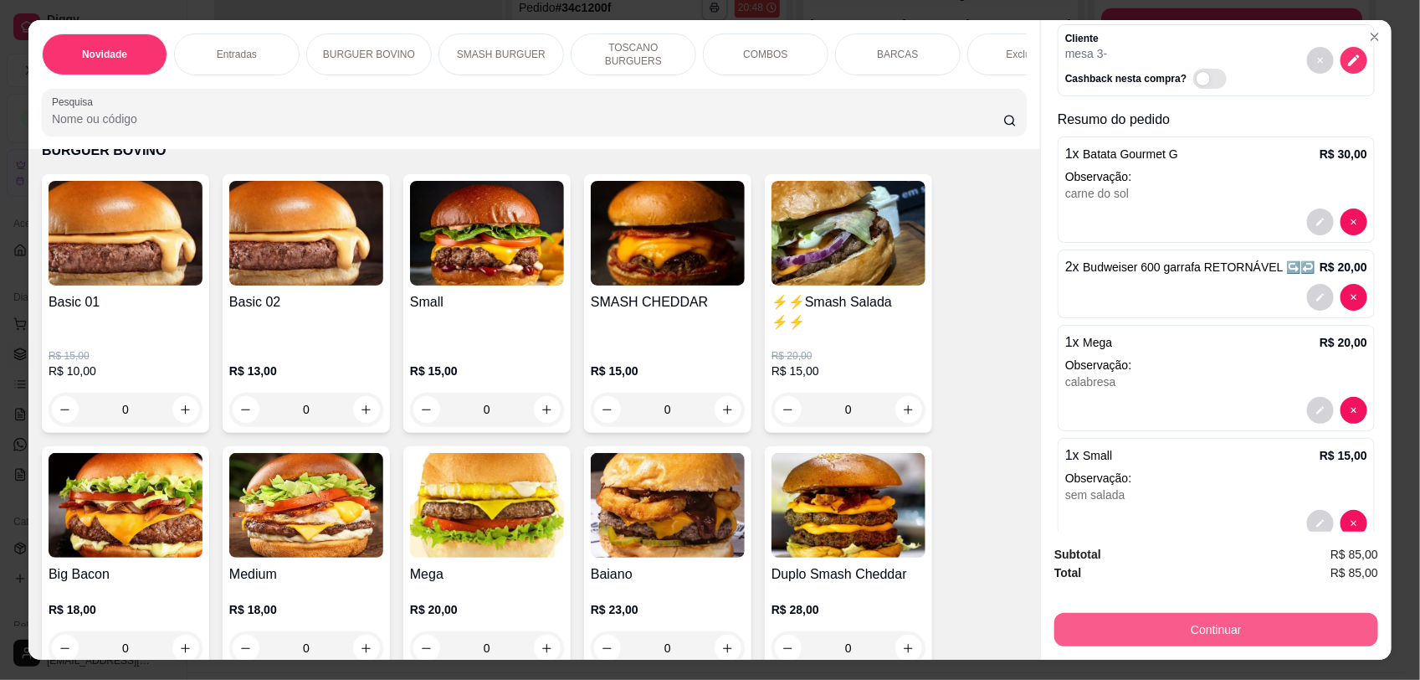
click at [1202, 617] on button "Continuar" at bounding box center [1217, 629] width 324 height 33
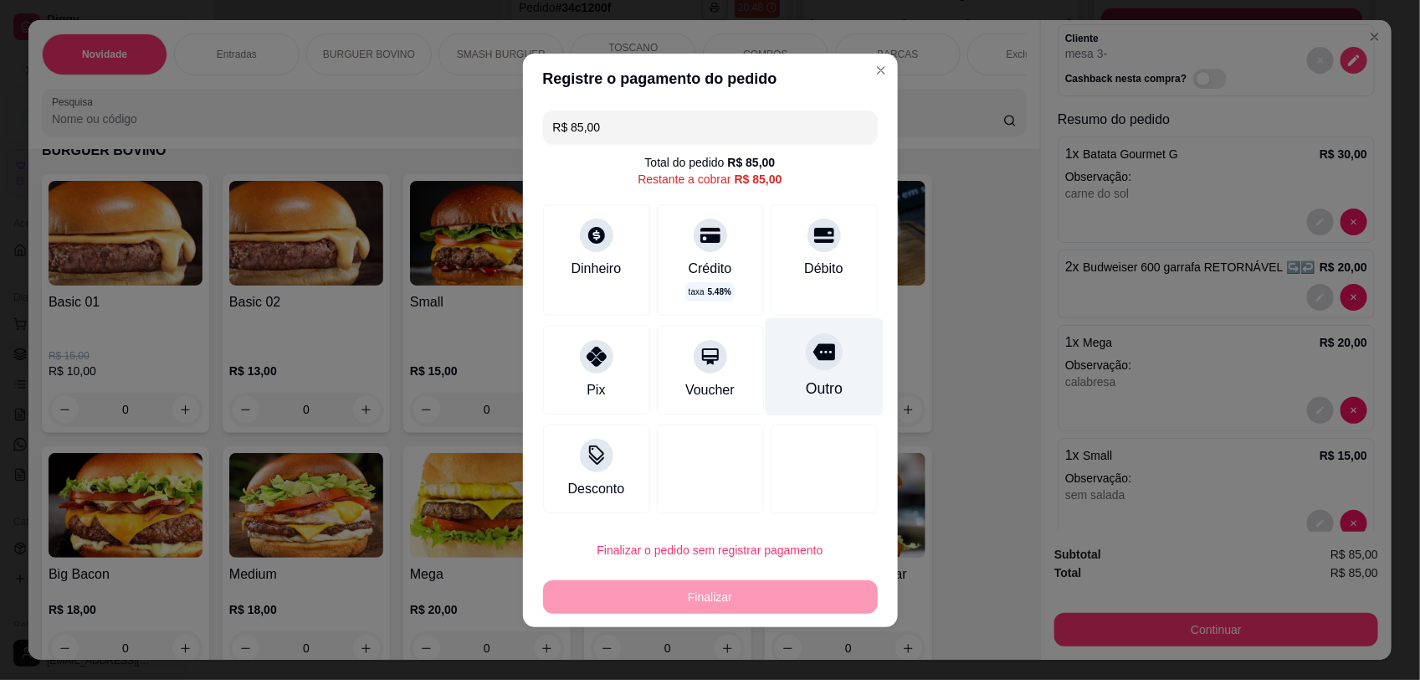
click at [813, 348] on icon at bounding box center [824, 352] width 22 height 22
type input "R$ 0,00"
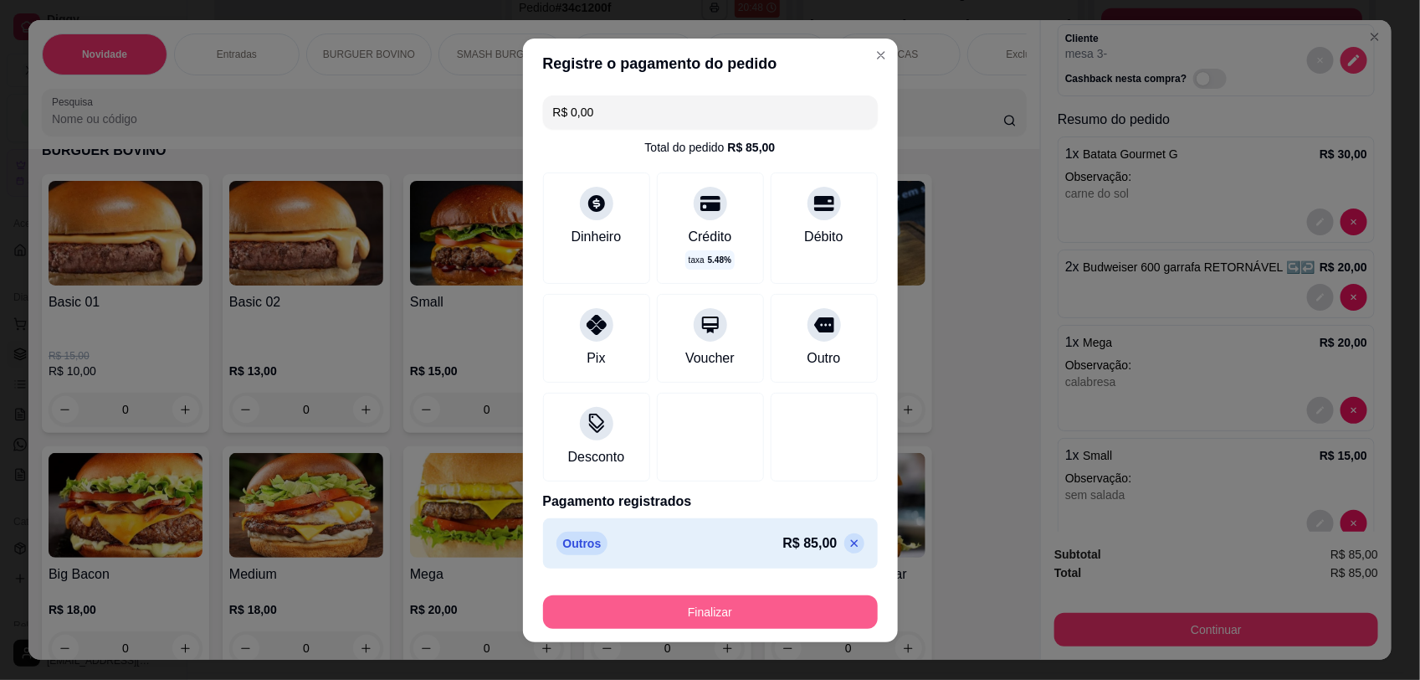
click at [707, 613] on button "Finalizar" at bounding box center [710, 611] width 335 height 33
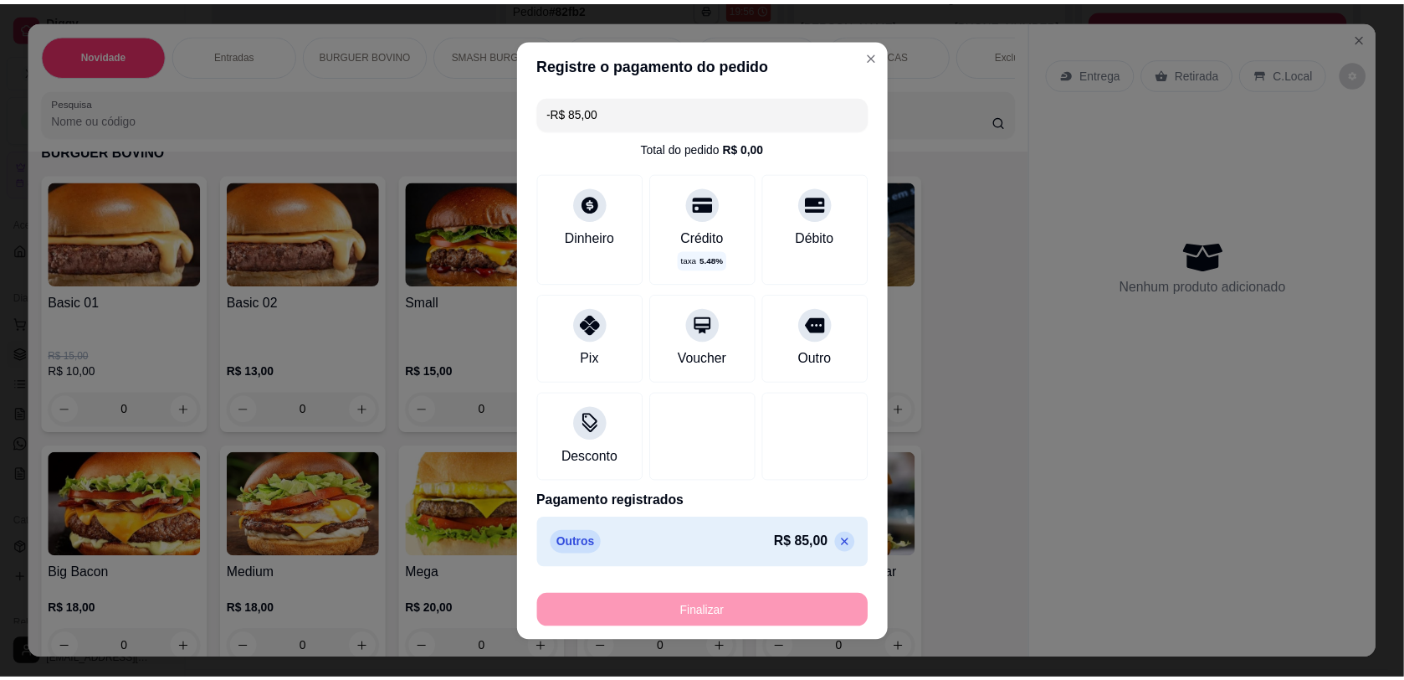
scroll to position [0, 0]
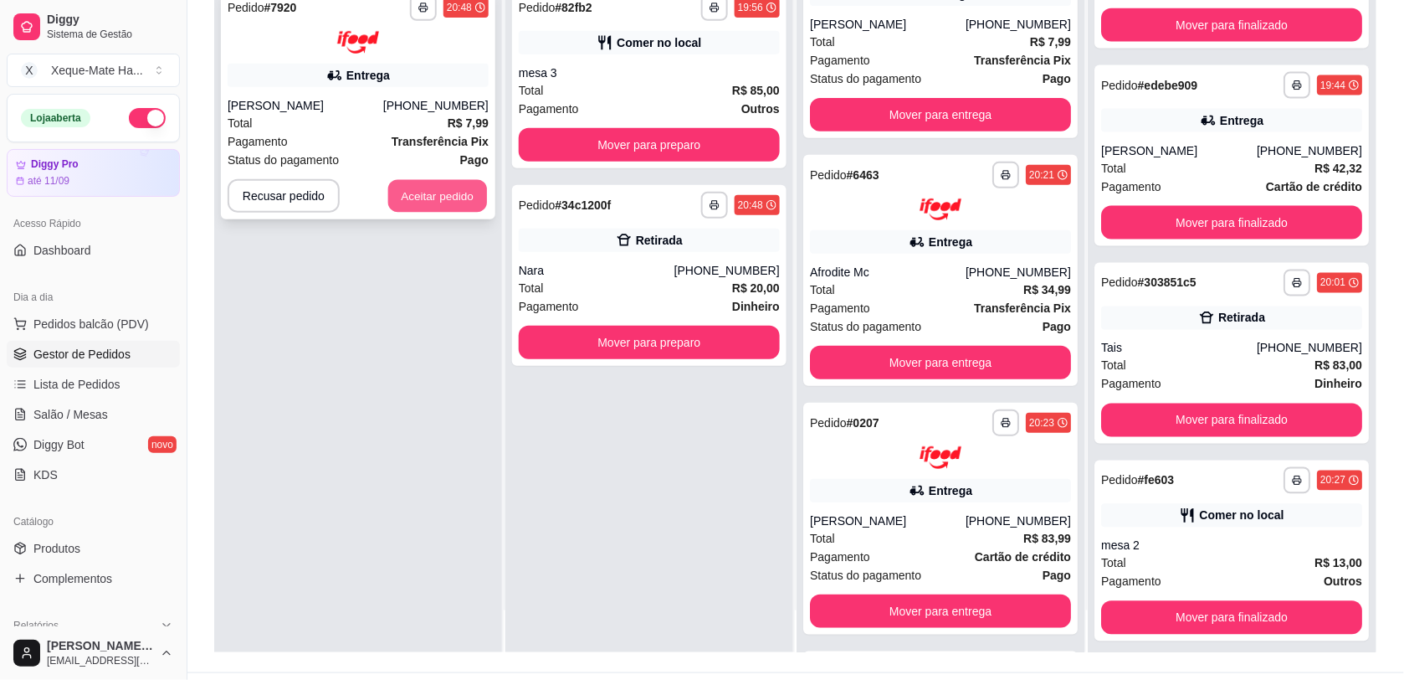
click at [419, 191] on button "Aceitar pedido" at bounding box center [437, 195] width 99 height 33
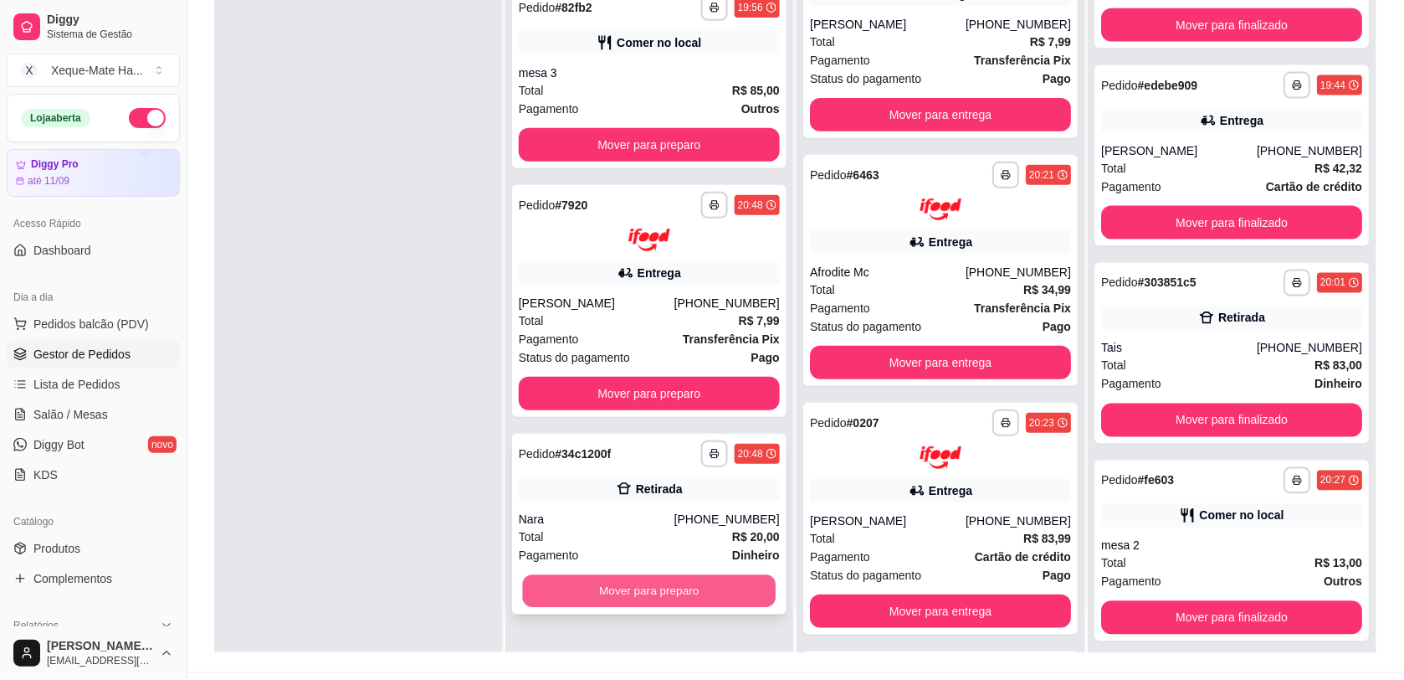
click at [628, 579] on button "Mover para preparo" at bounding box center [650, 590] width 254 height 33
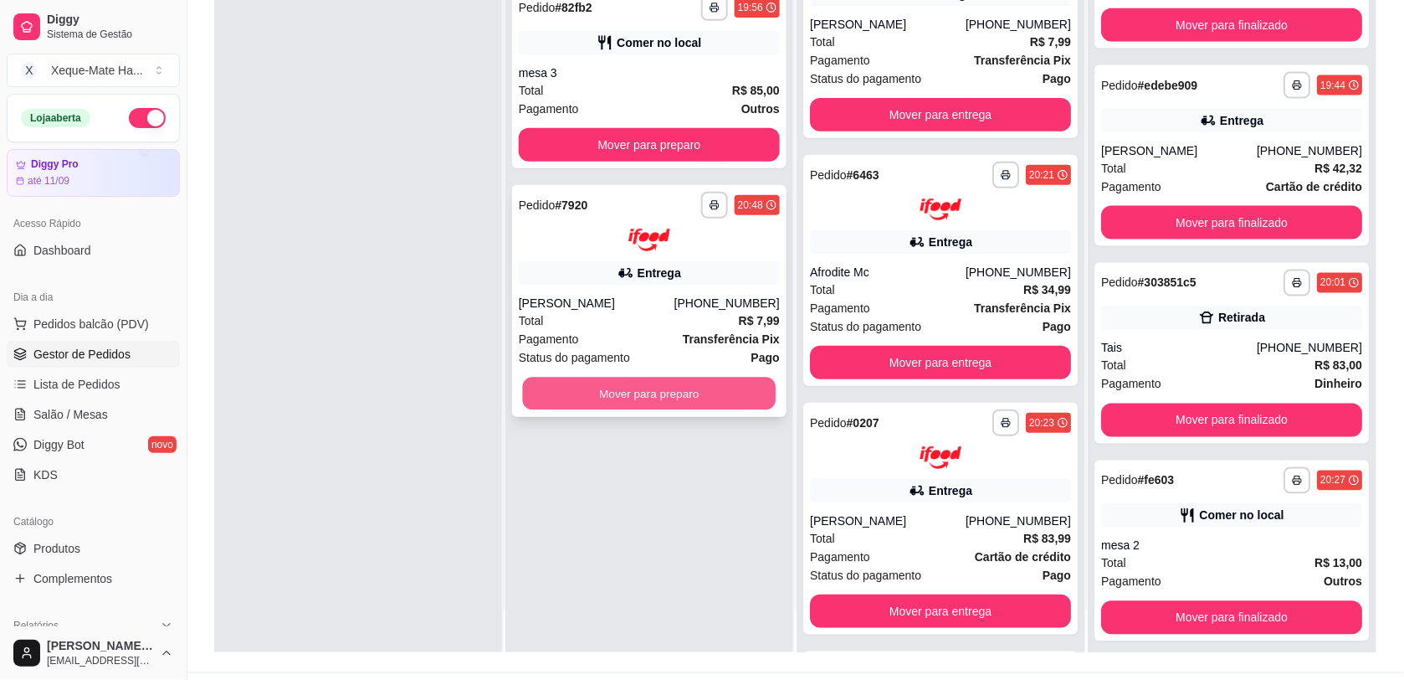
click at [617, 390] on button "Mover para preparo" at bounding box center [650, 393] width 254 height 33
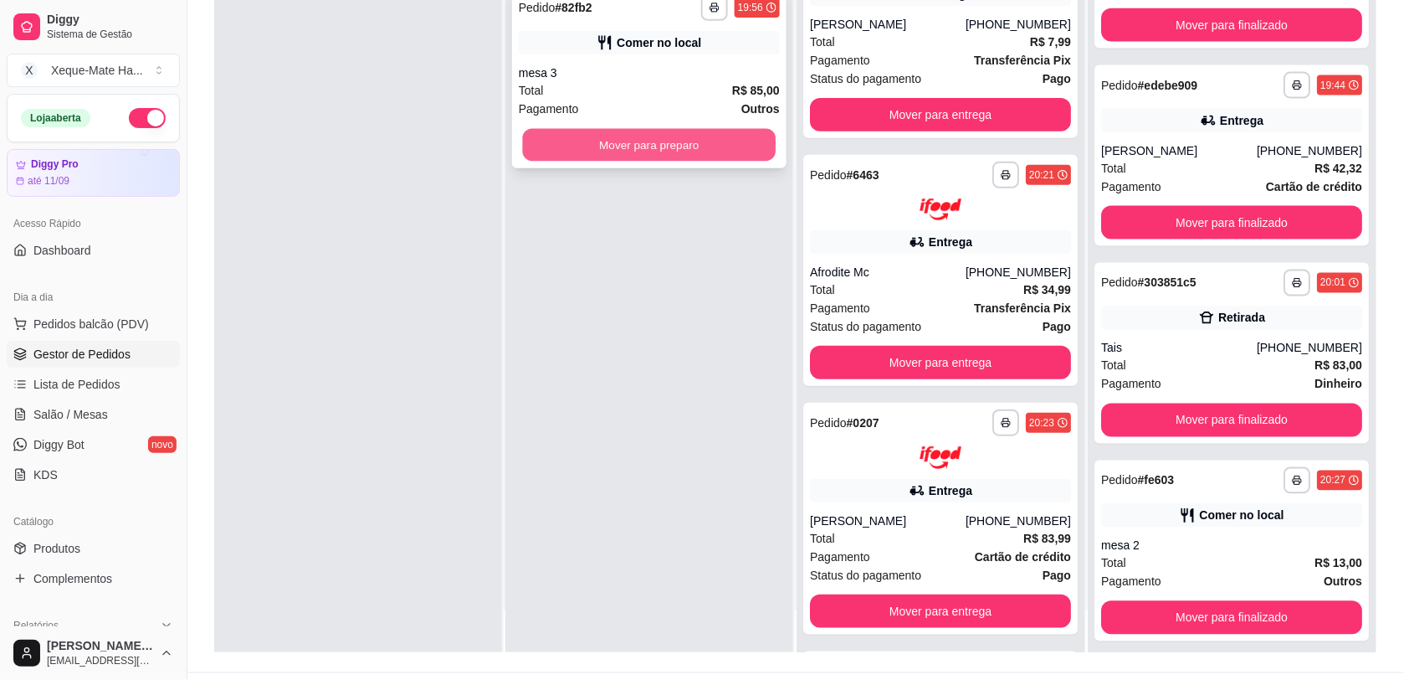
click at [612, 145] on button "Mover para preparo" at bounding box center [650, 145] width 254 height 33
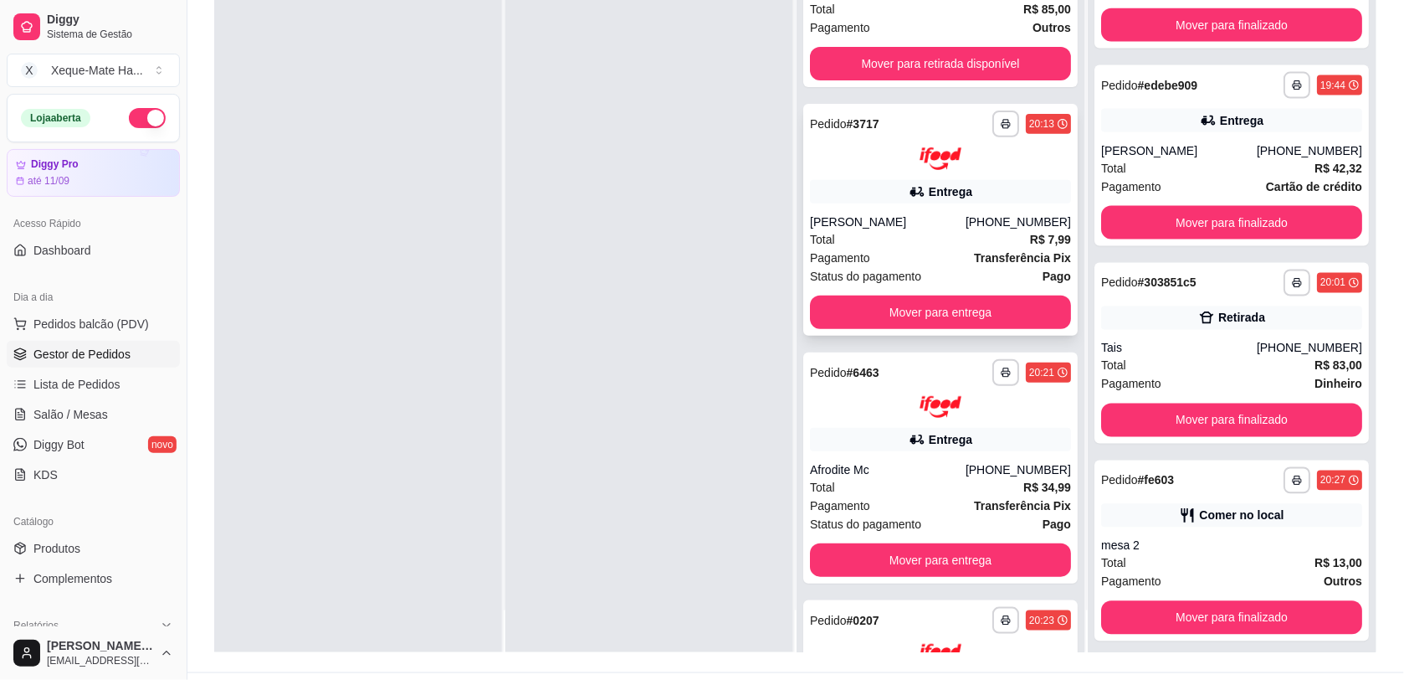
scroll to position [198, 0]
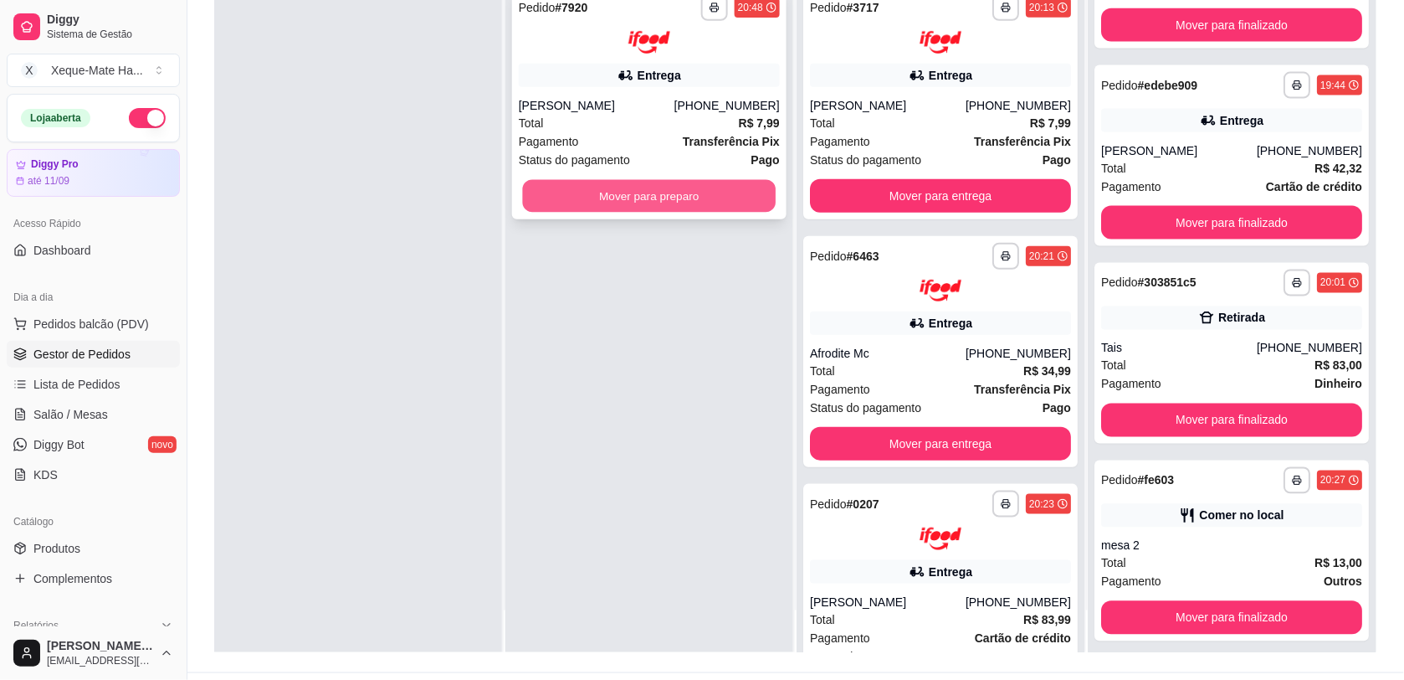
click at [655, 199] on button "Mover para preparo" at bounding box center [650, 195] width 254 height 33
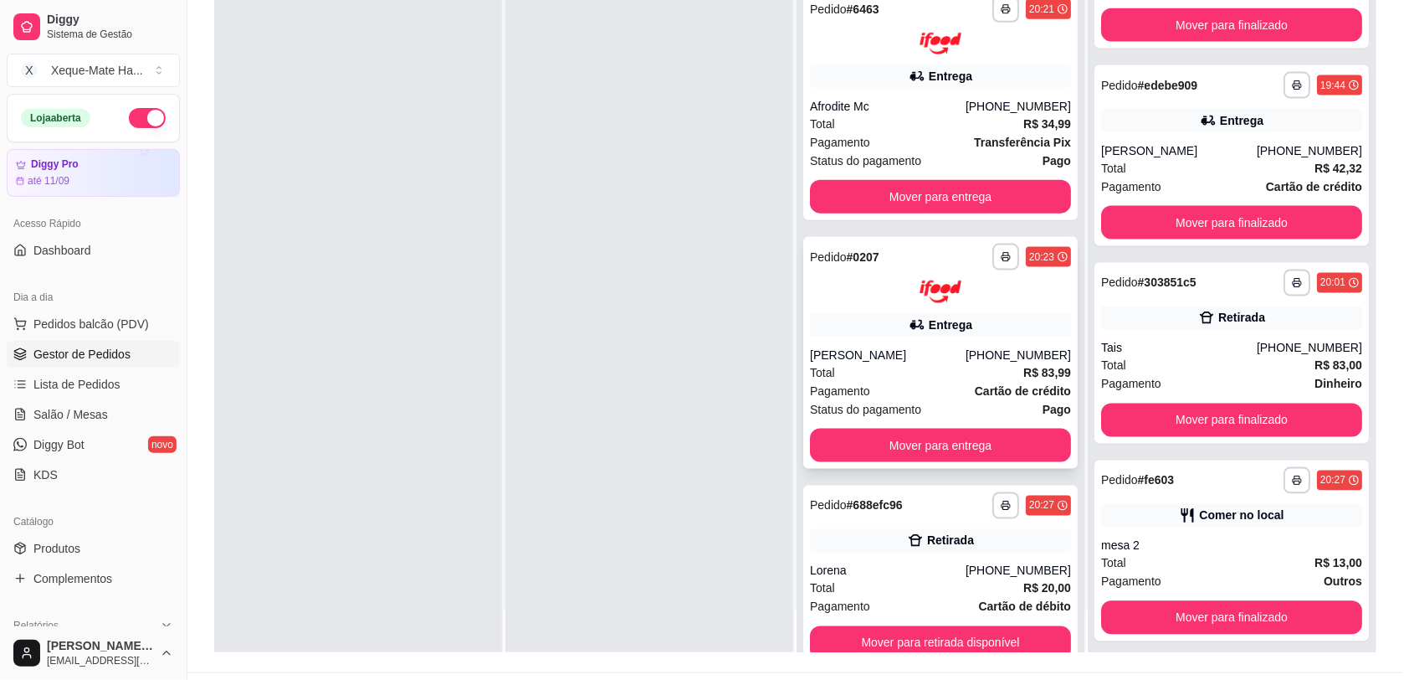
scroll to position [519, 0]
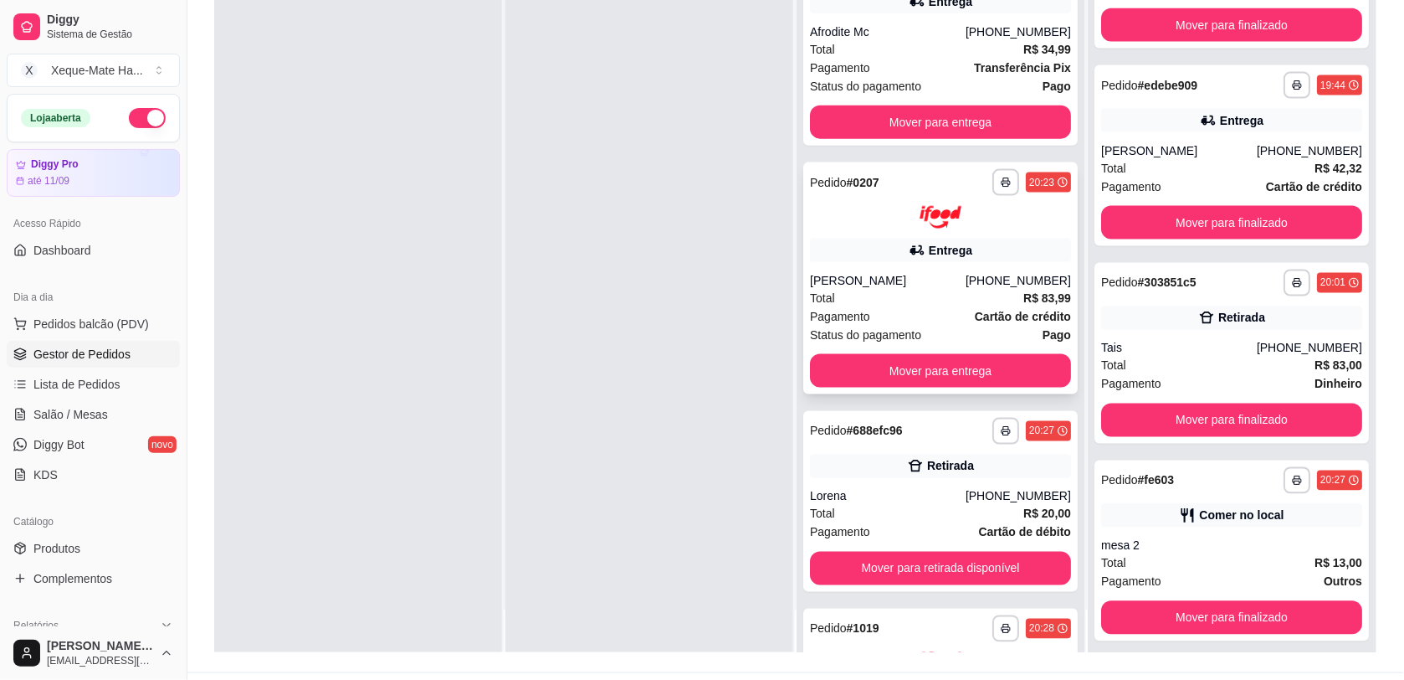
click at [910, 256] on div "Entrega" at bounding box center [940, 250] width 261 height 23
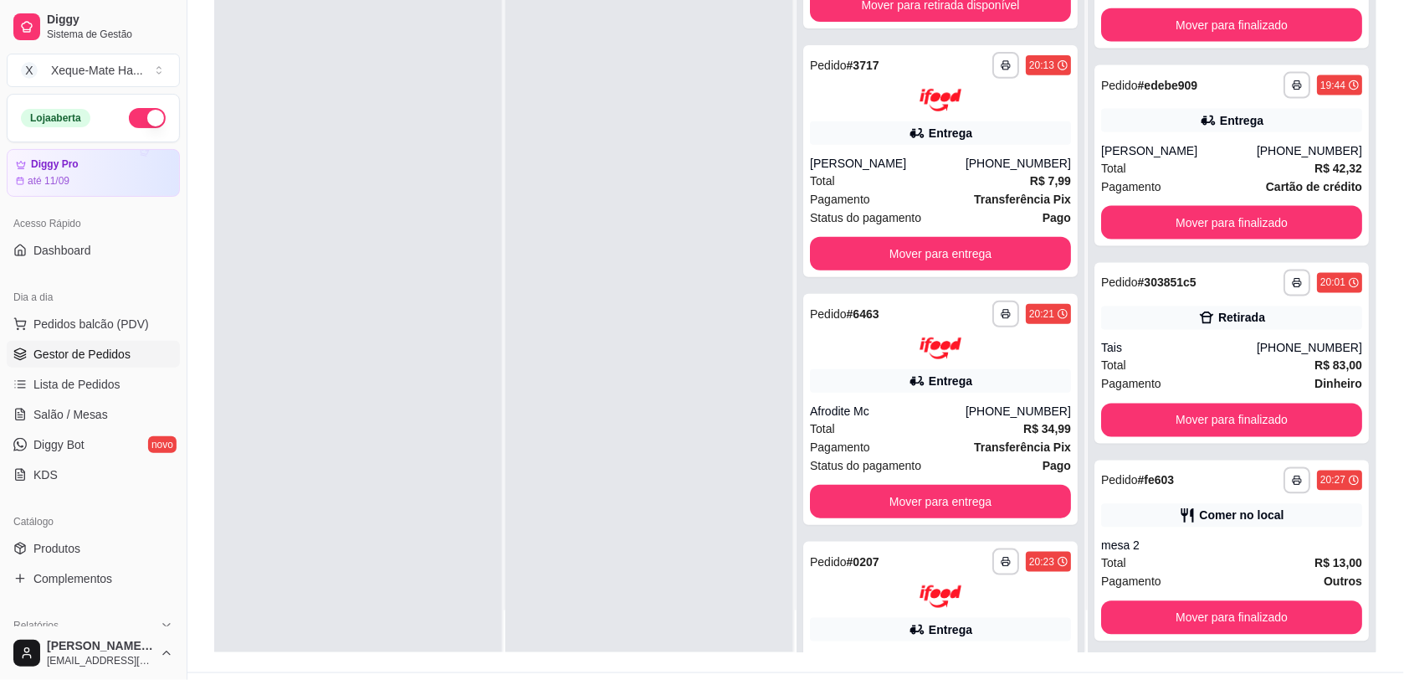
scroll to position [0, 0]
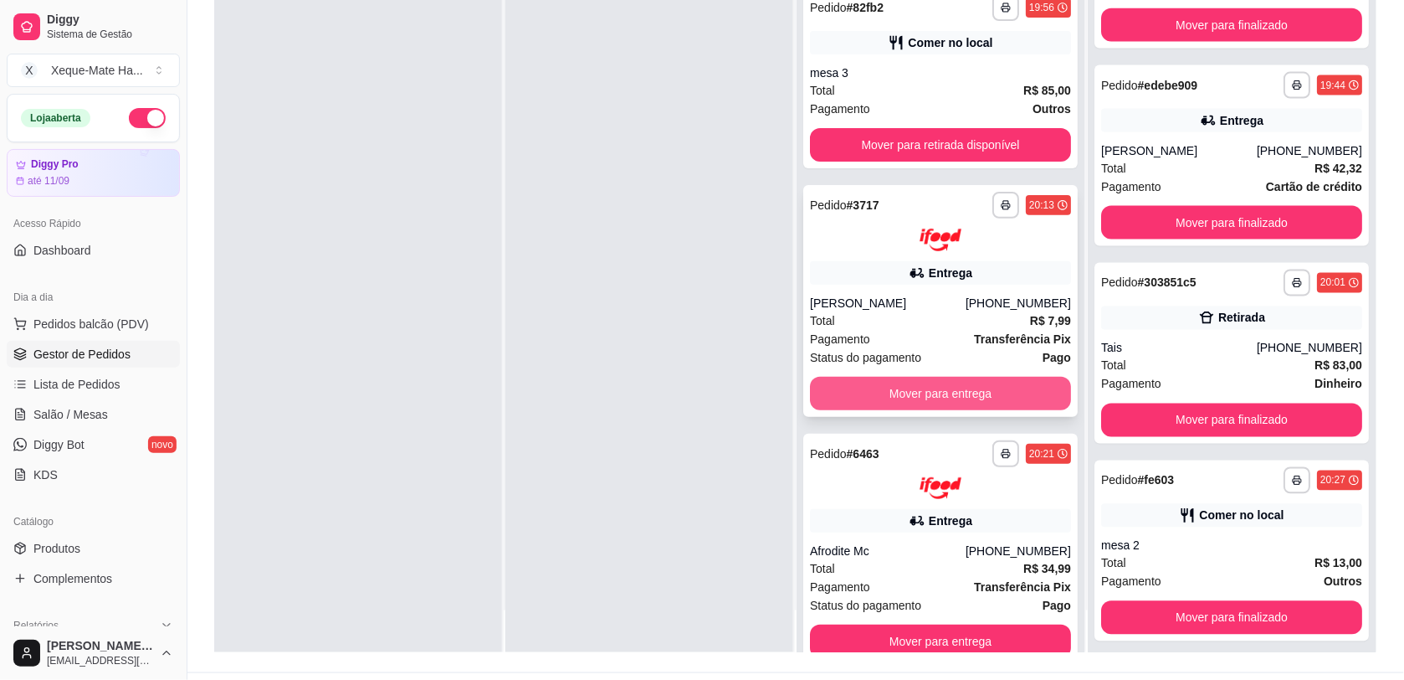
click at [1026, 393] on button "Mover para entrega" at bounding box center [940, 393] width 261 height 33
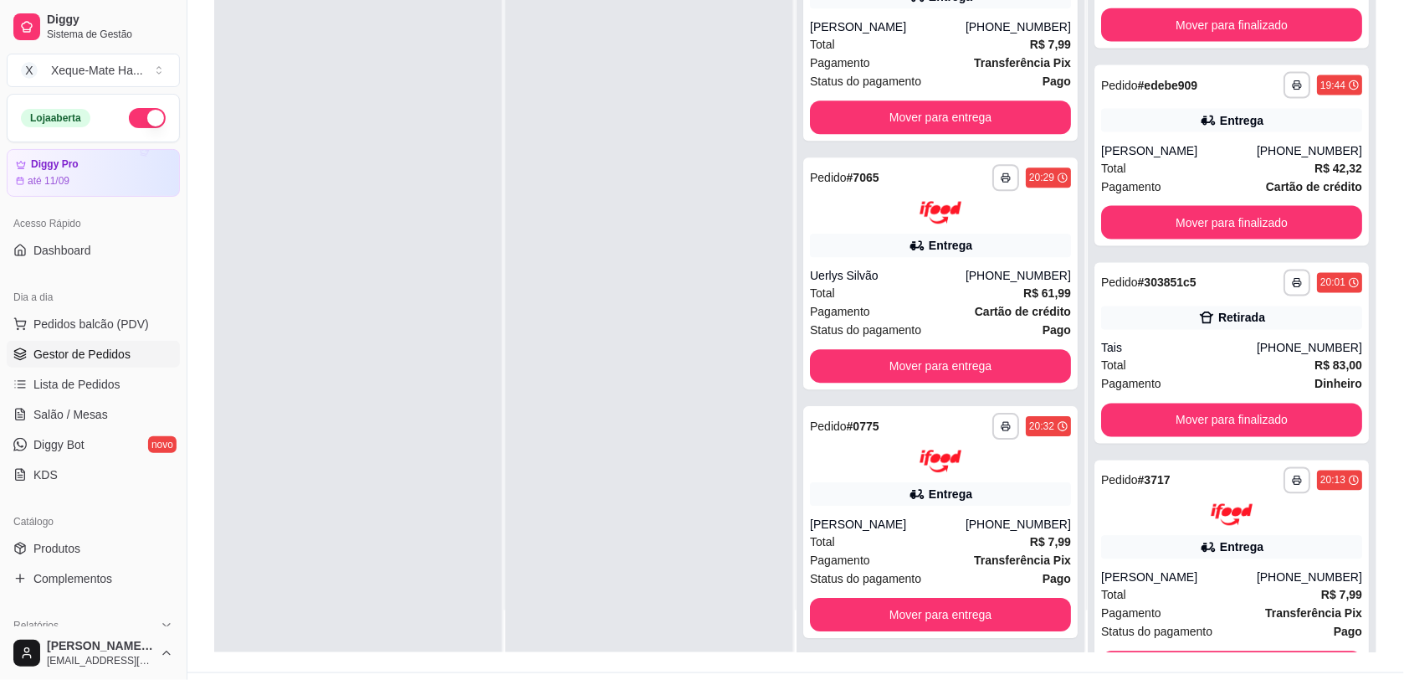
scroll to position [1291, 0]
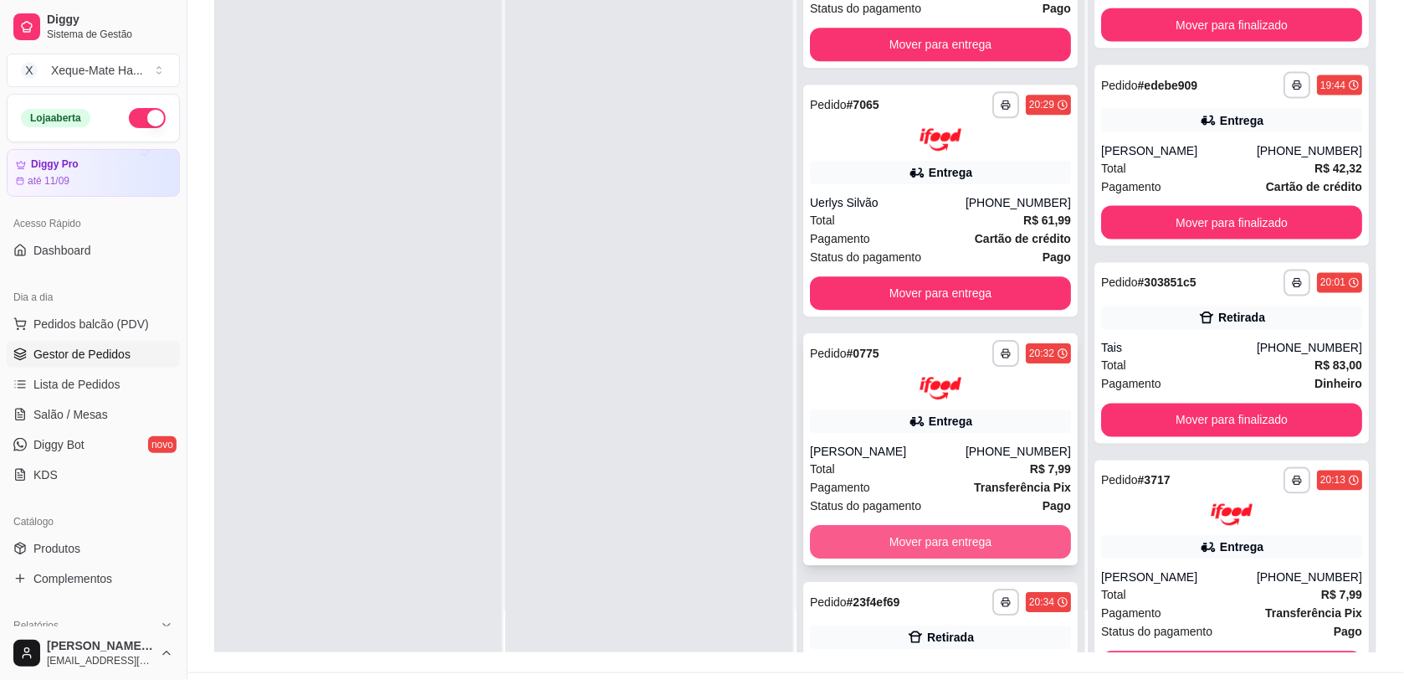
click at [973, 529] on button "Mover para entrega" at bounding box center [940, 541] width 261 height 33
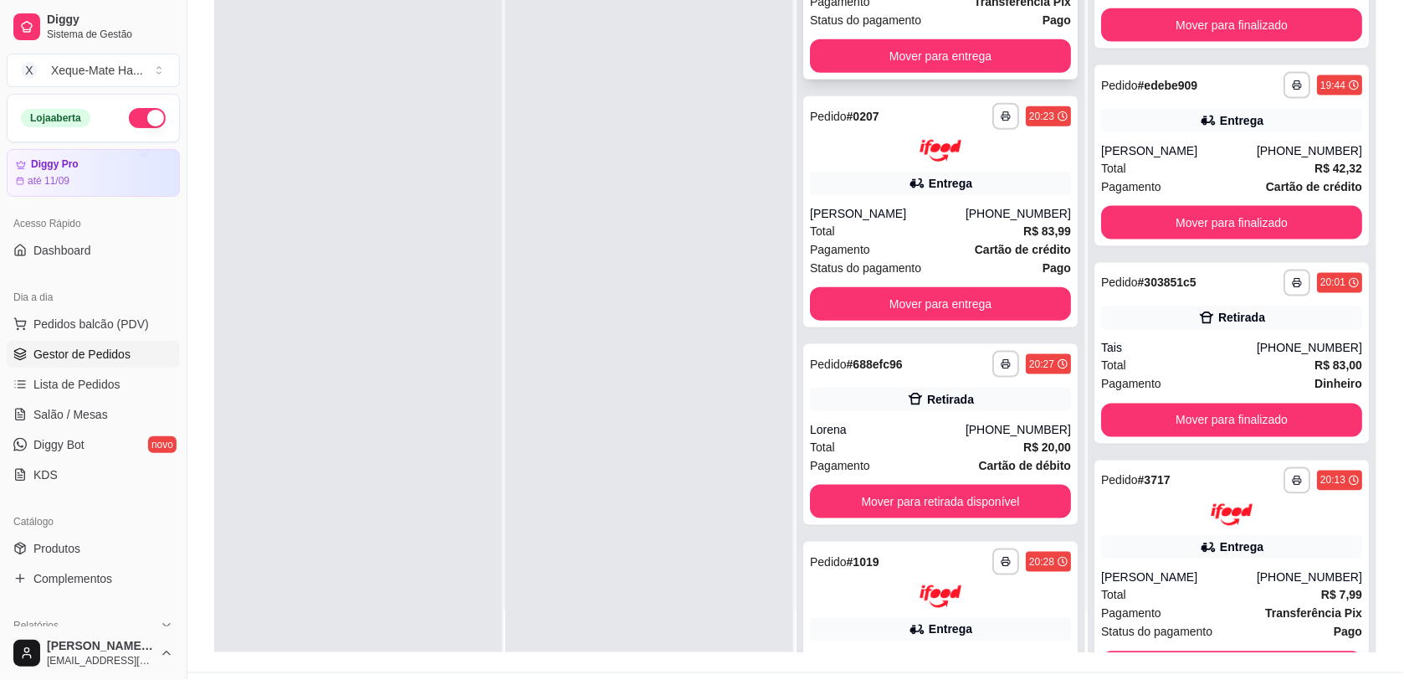
scroll to position [105, 0]
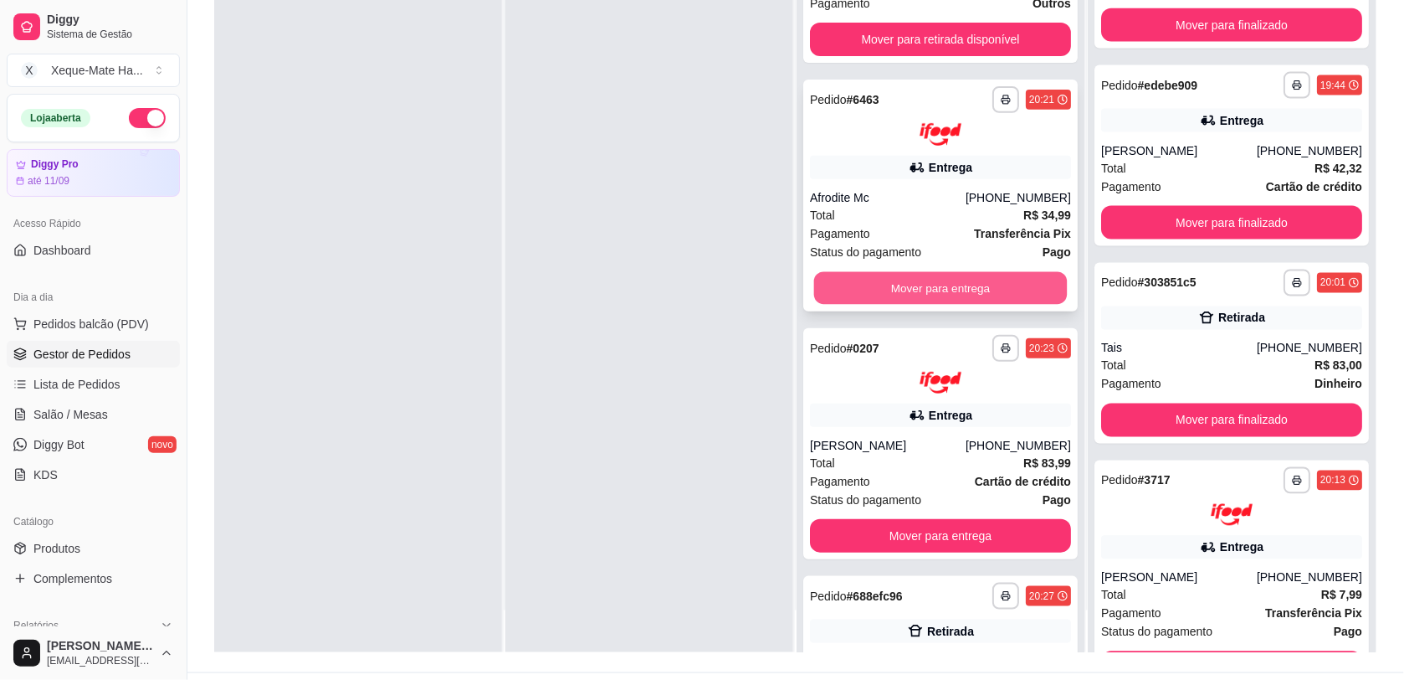
click at [896, 283] on button "Mover para entrega" at bounding box center [941, 287] width 254 height 33
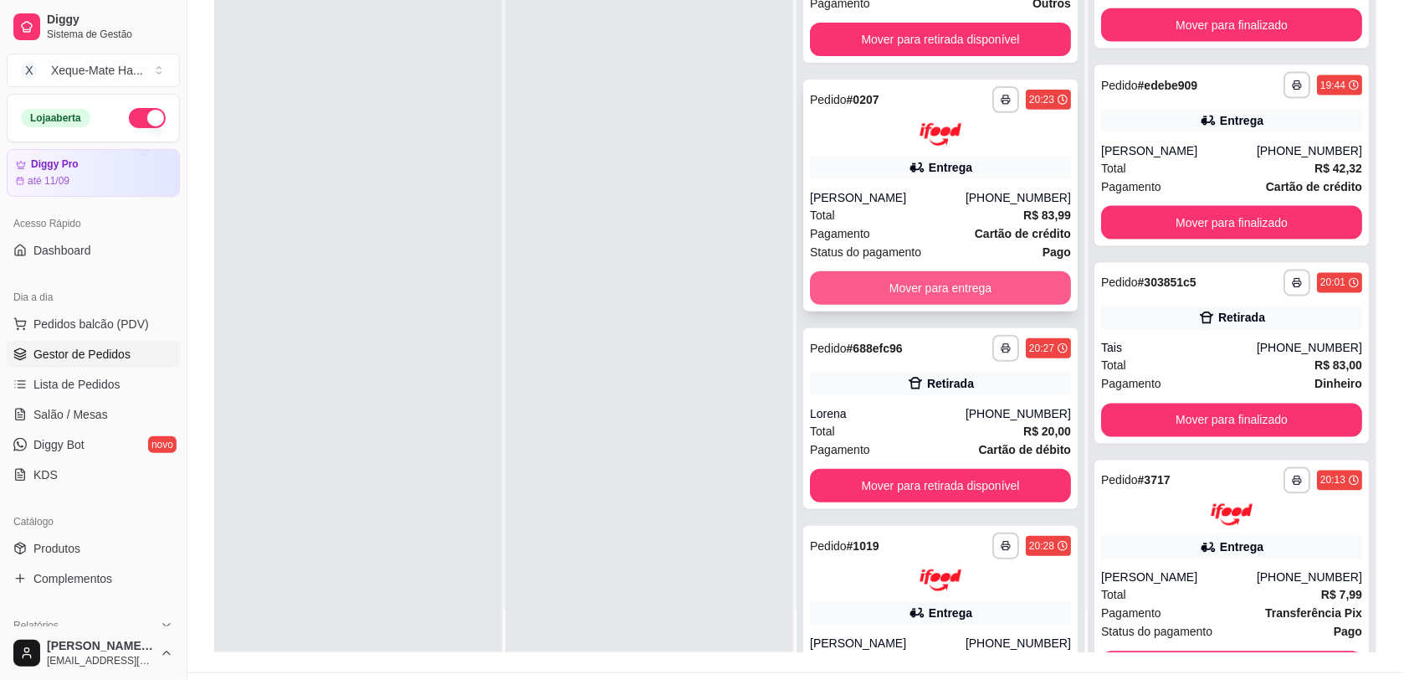
click at [896, 290] on button "Mover para entrega" at bounding box center [940, 287] width 261 height 33
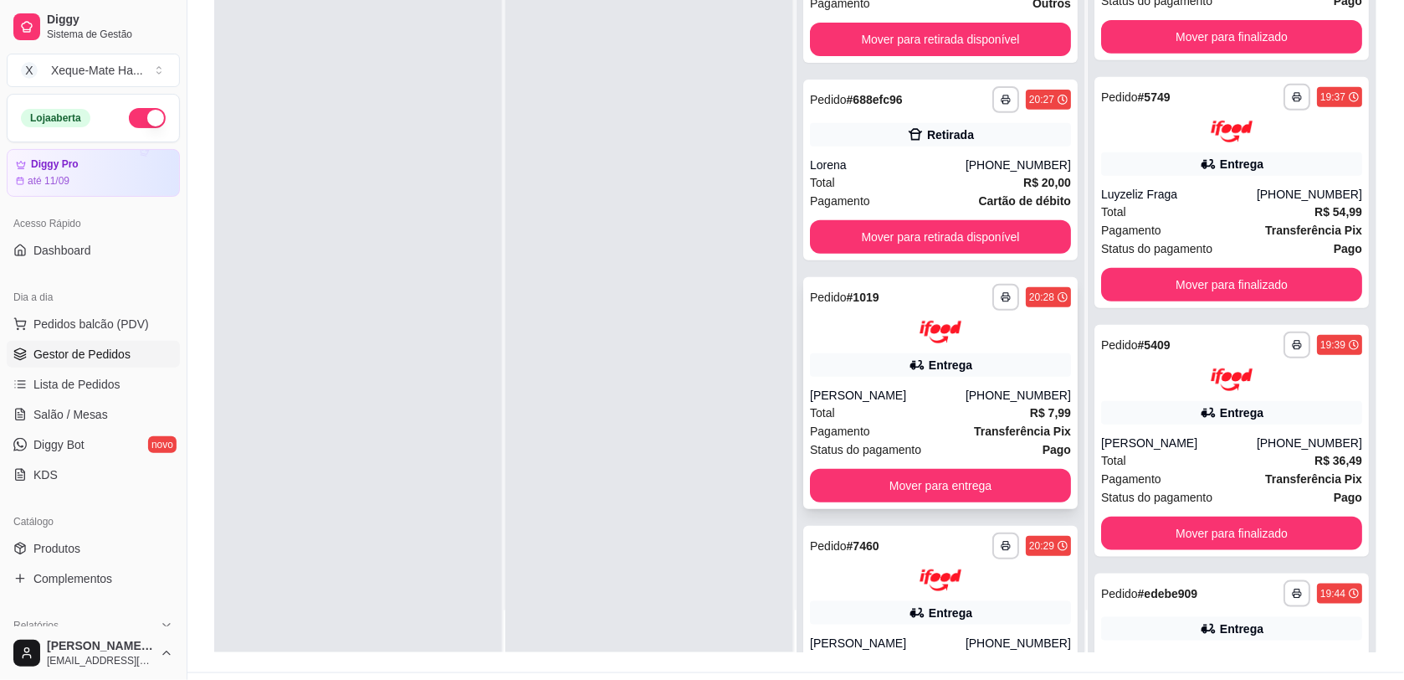
scroll to position [139, 0]
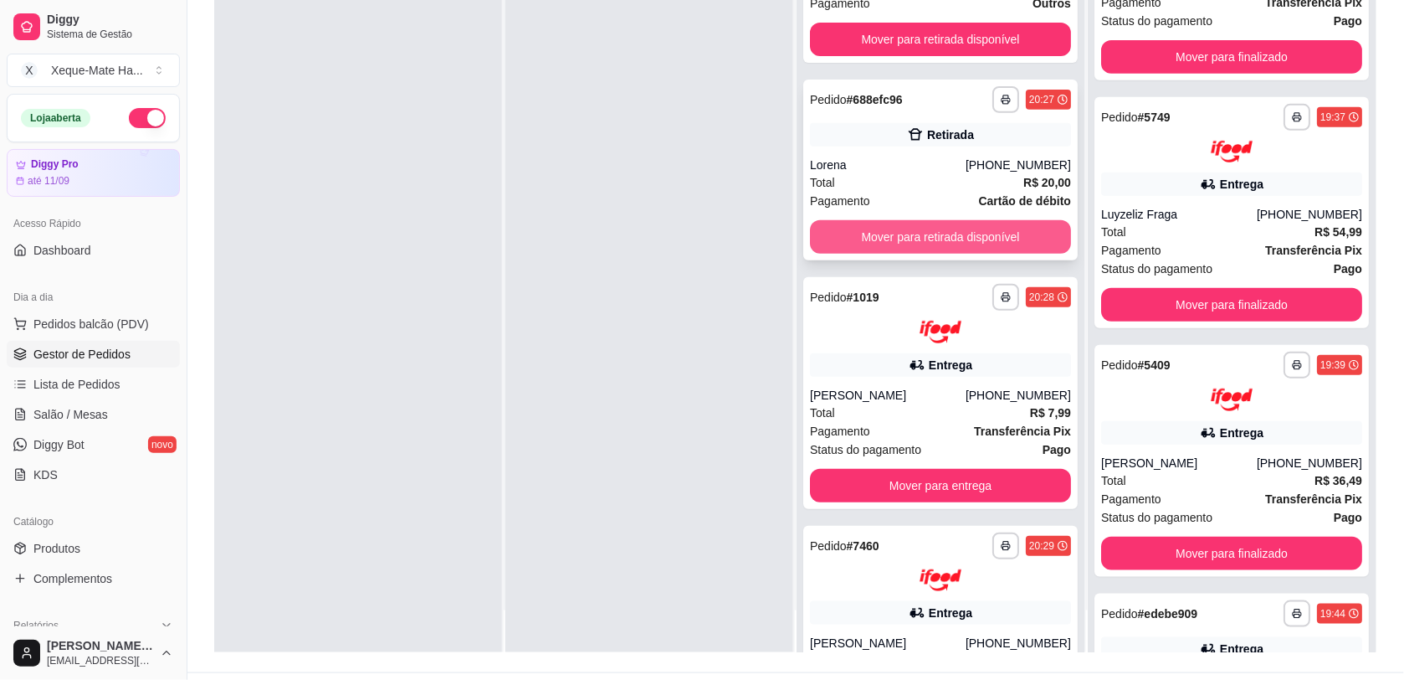
click at [998, 235] on button "Mover para retirada disponível" at bounding box center [940, 236] width 261 height 33
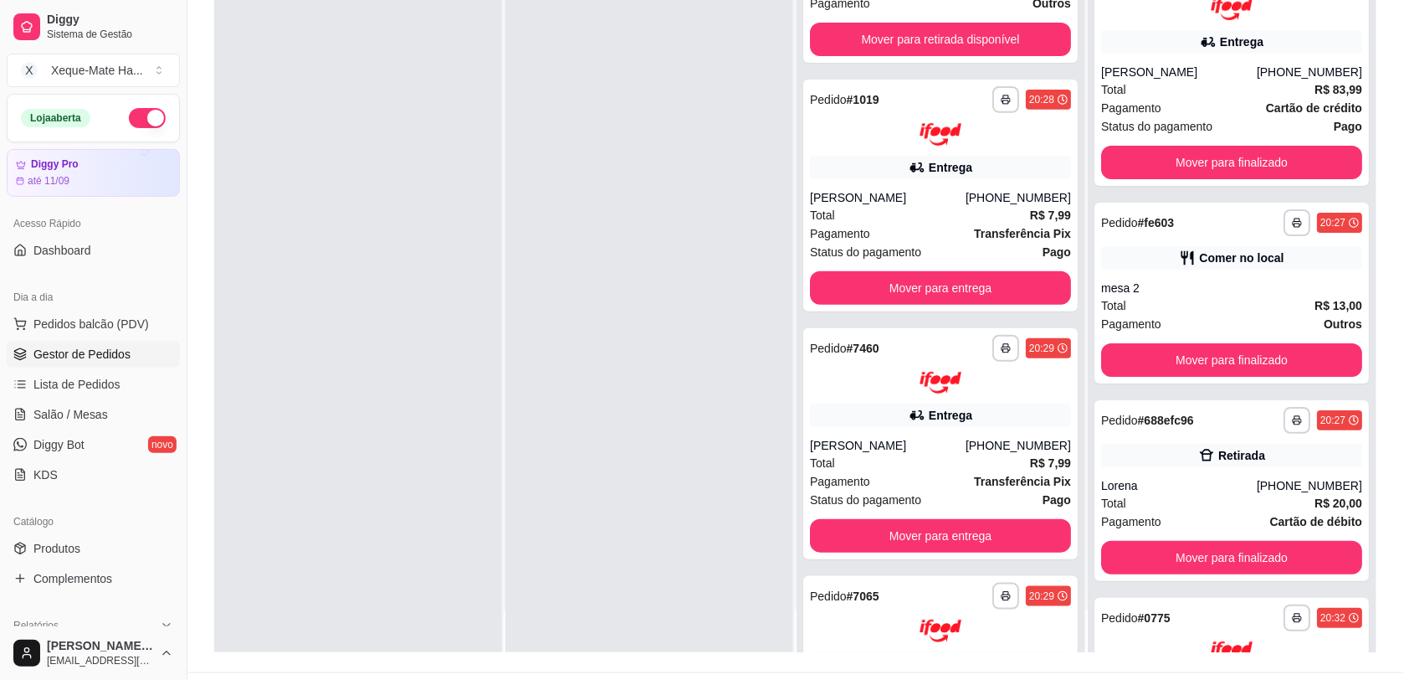
scroll to position [1691, 0]
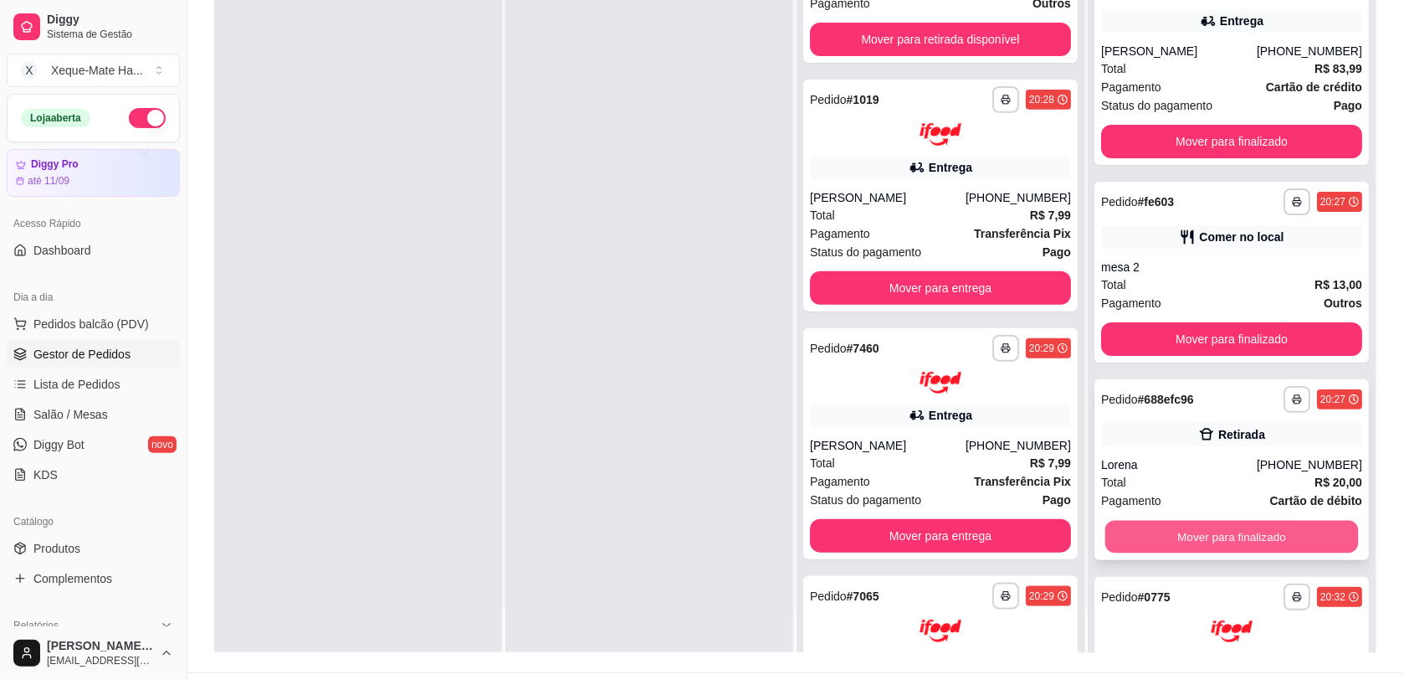
click at [1257, 525] on button "Mover para finalizado" at bounding box center [1233, 536] width 254 height 33
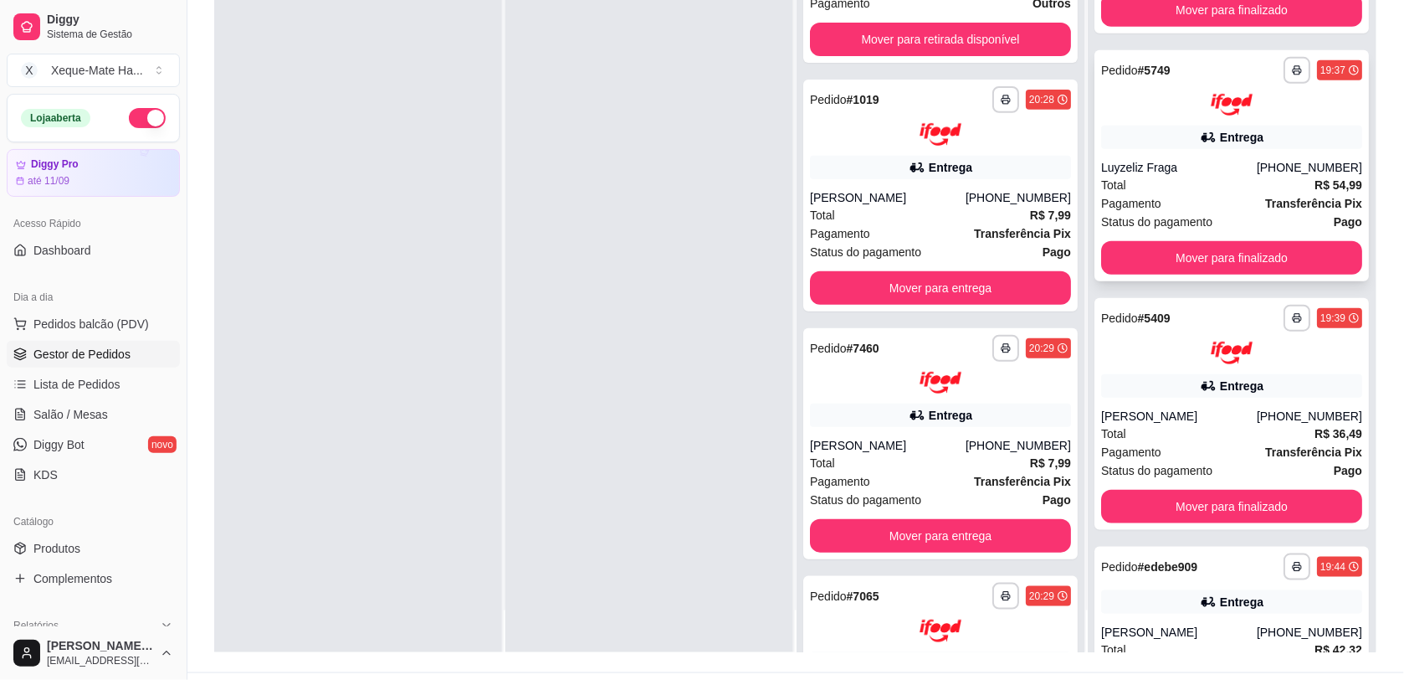
scroll to position [139, 0]
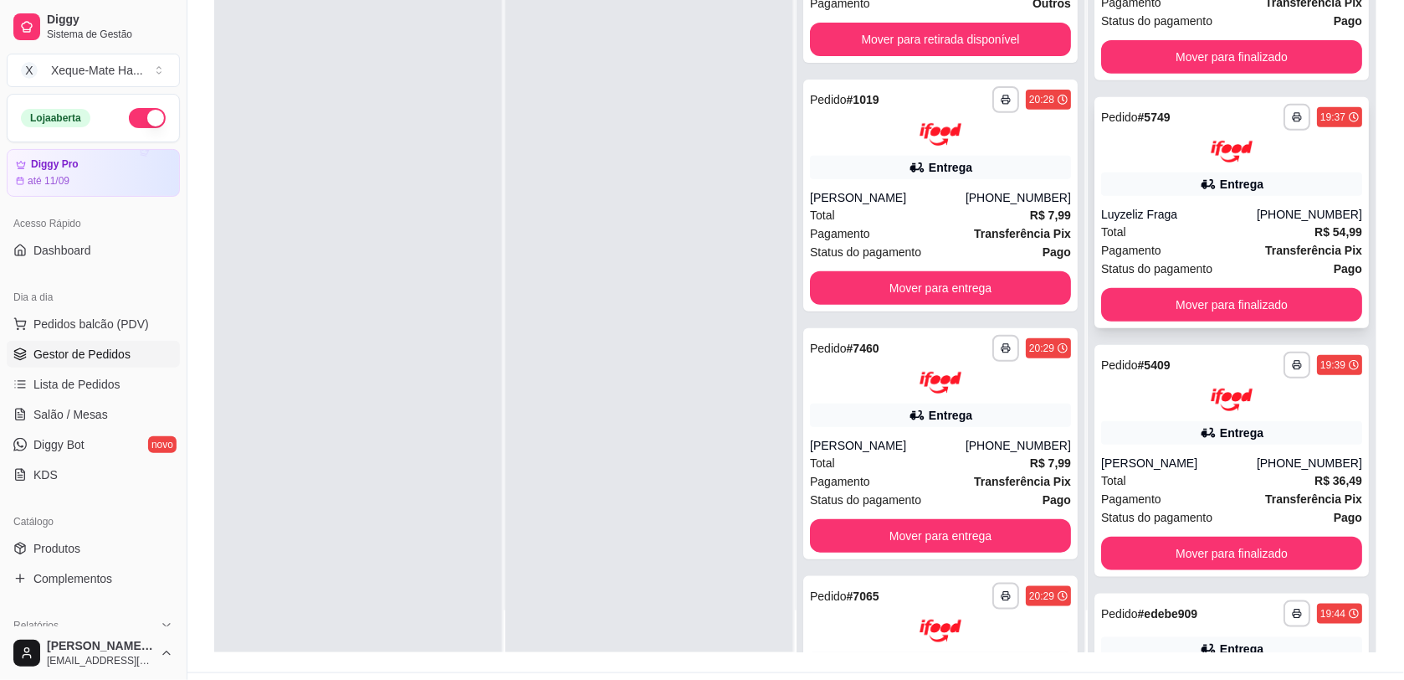
click at [1299, 100] on div "**********" at bounding box center [1232, 213] width 275 height 232
click at [1378, 177] on div "**********" at bounding box center [795, 257] width 1217 height 830
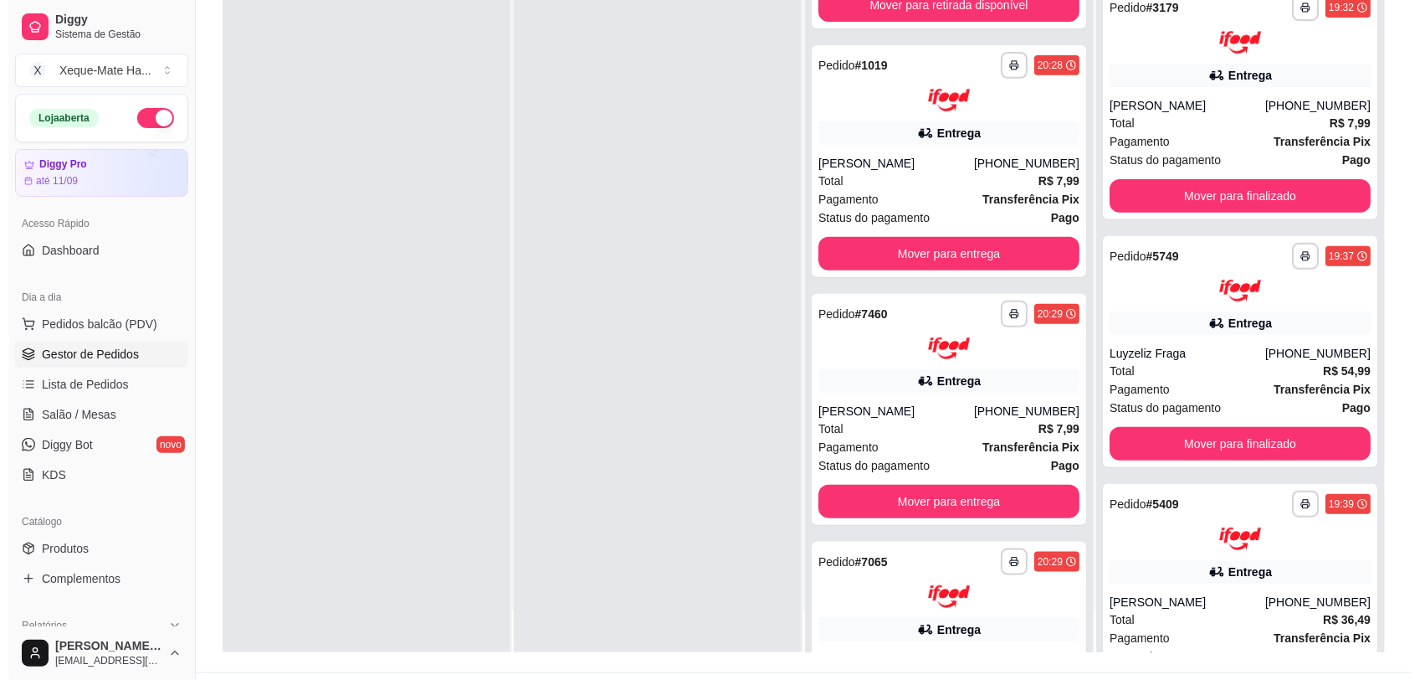
scroll to position [0, 0]
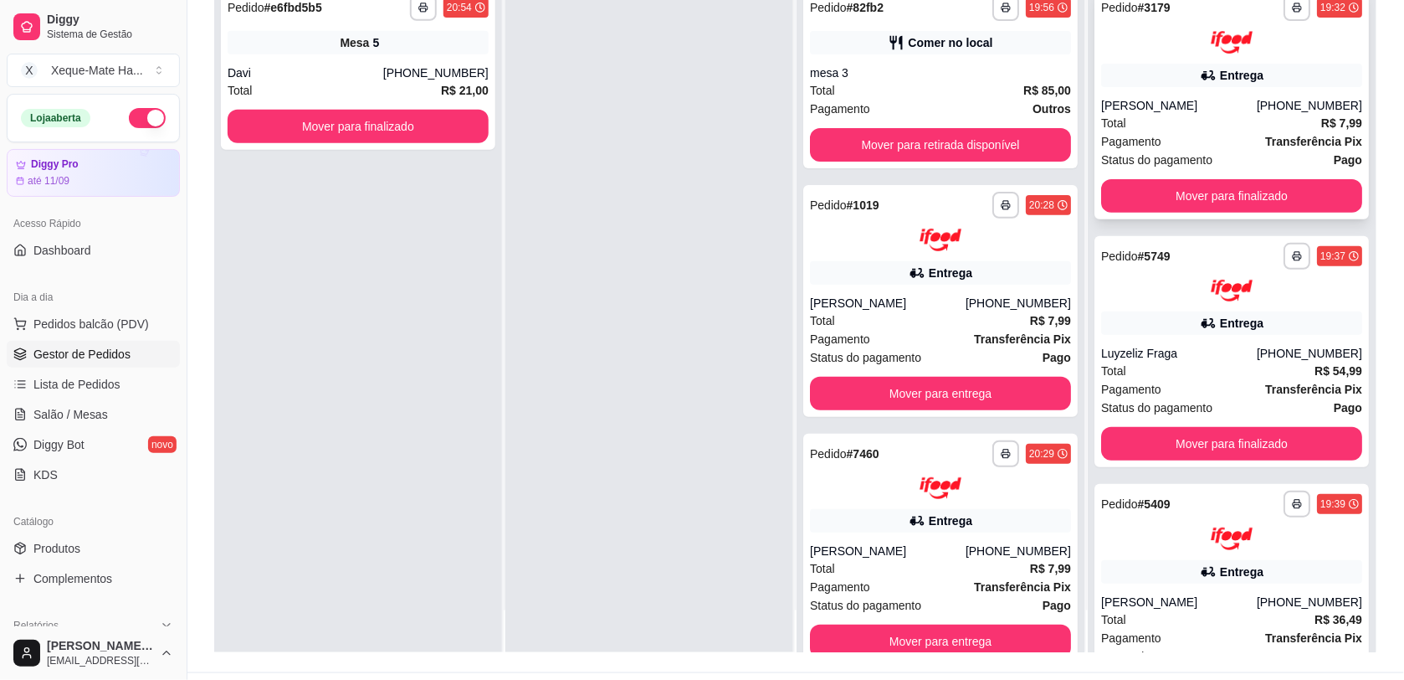
click at [1241, 53] on div "**********" at bounding box center [1232, 103] width 275 height 232
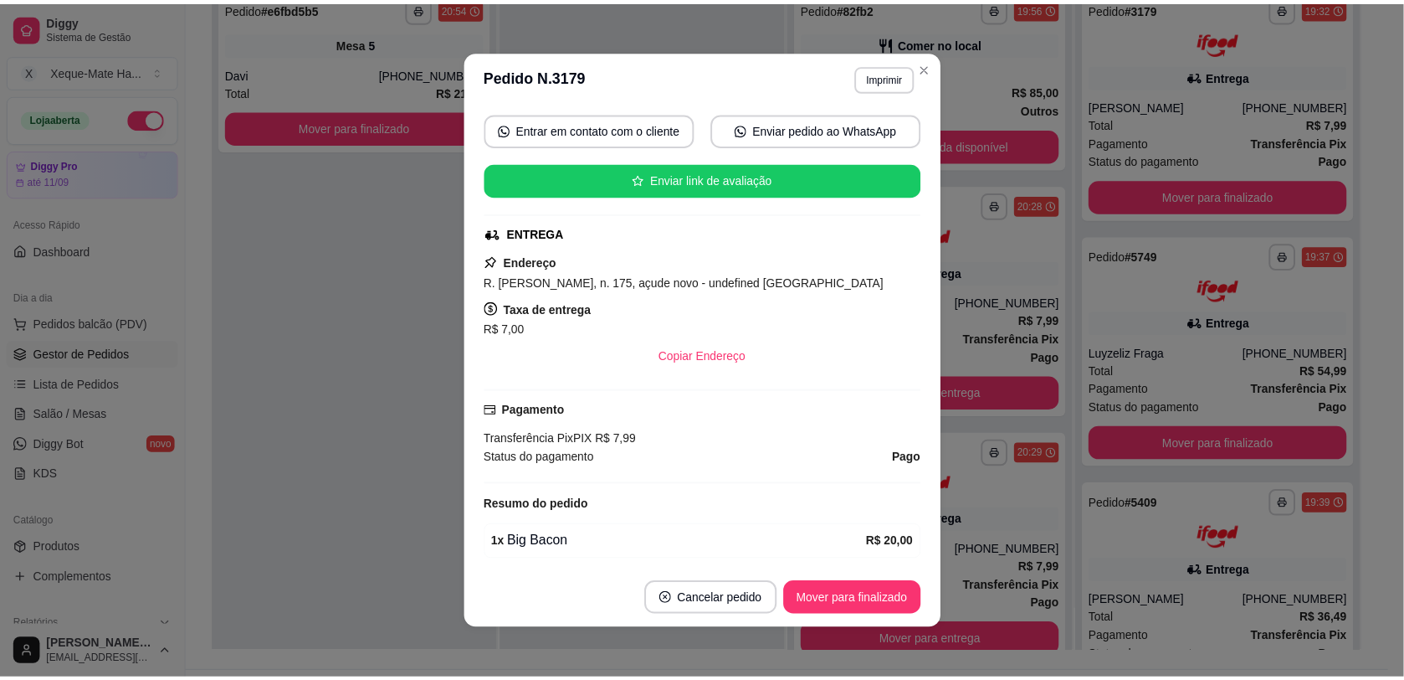
scroll to position [247, 0]
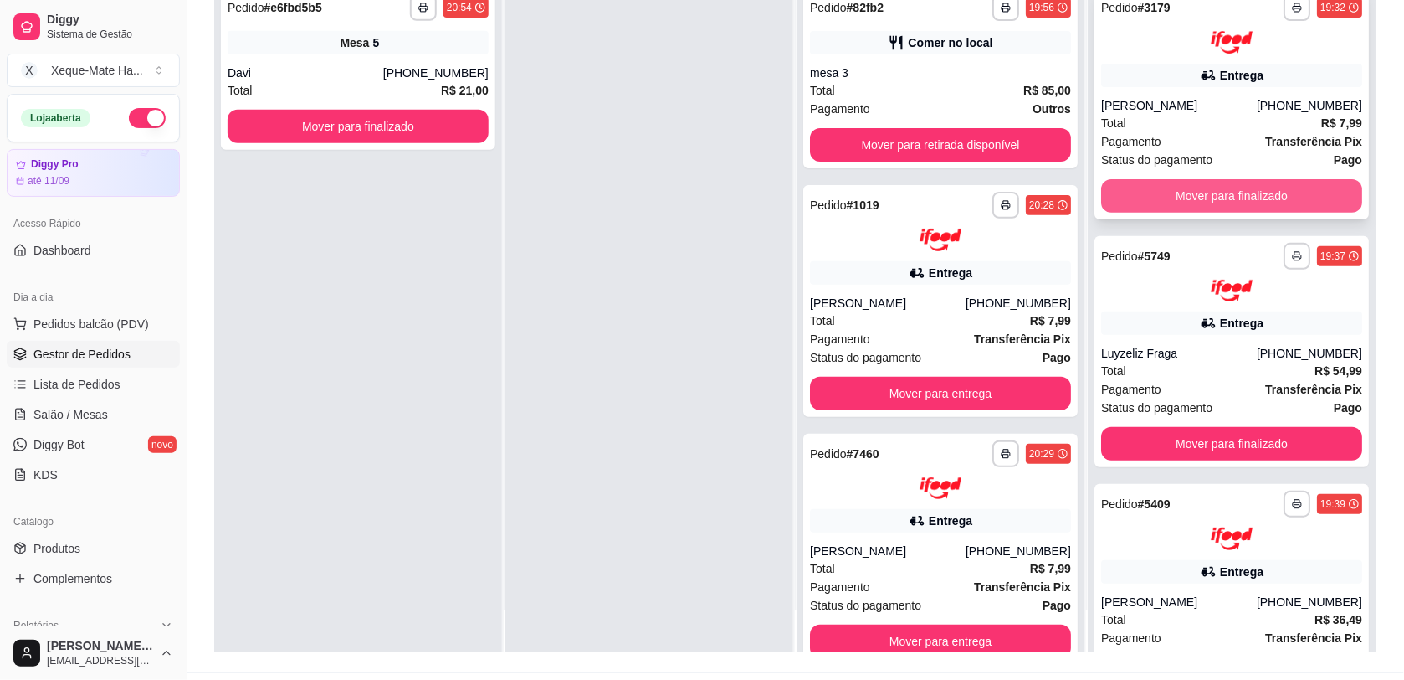
click at [1205, 182] on button "Mover para finalizado" at bounding box center [1231, 195] width 261 height 33
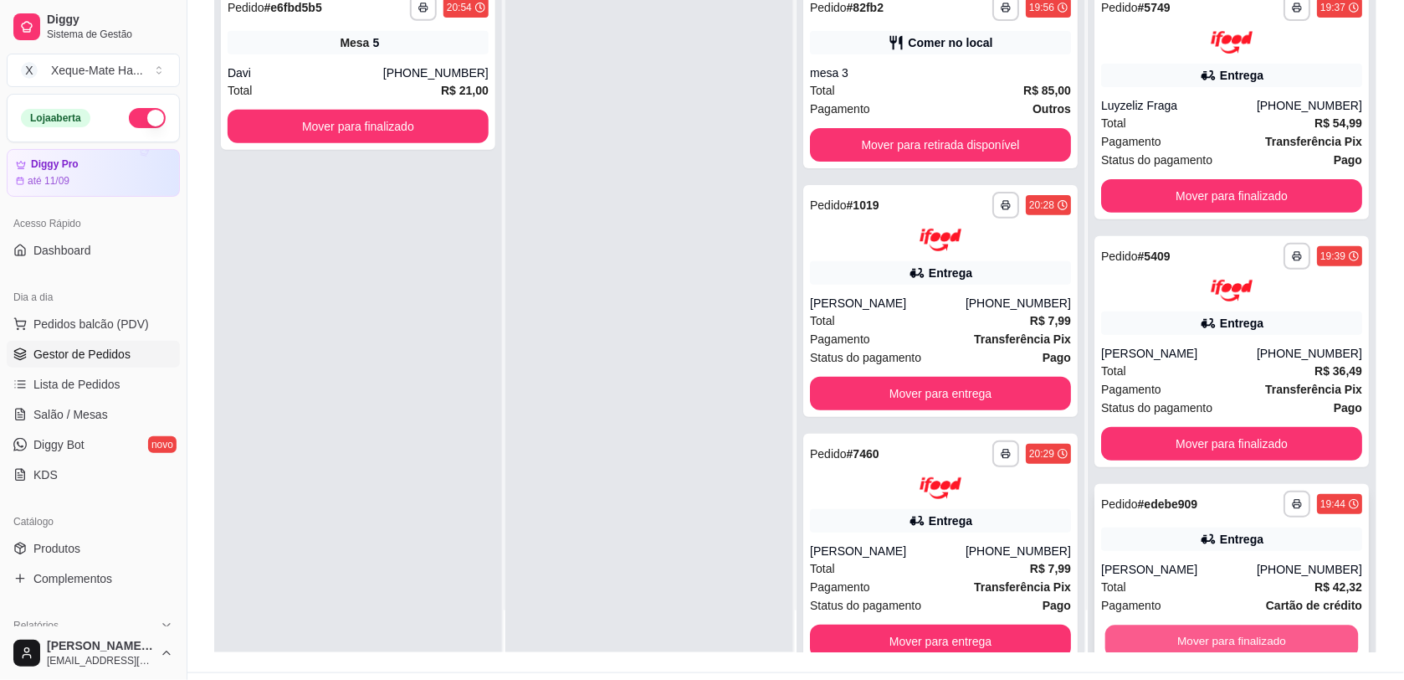
click at [1262, 629] on button "Mover para finalizado" at bounding box center [1233, 641] width 254 height 33
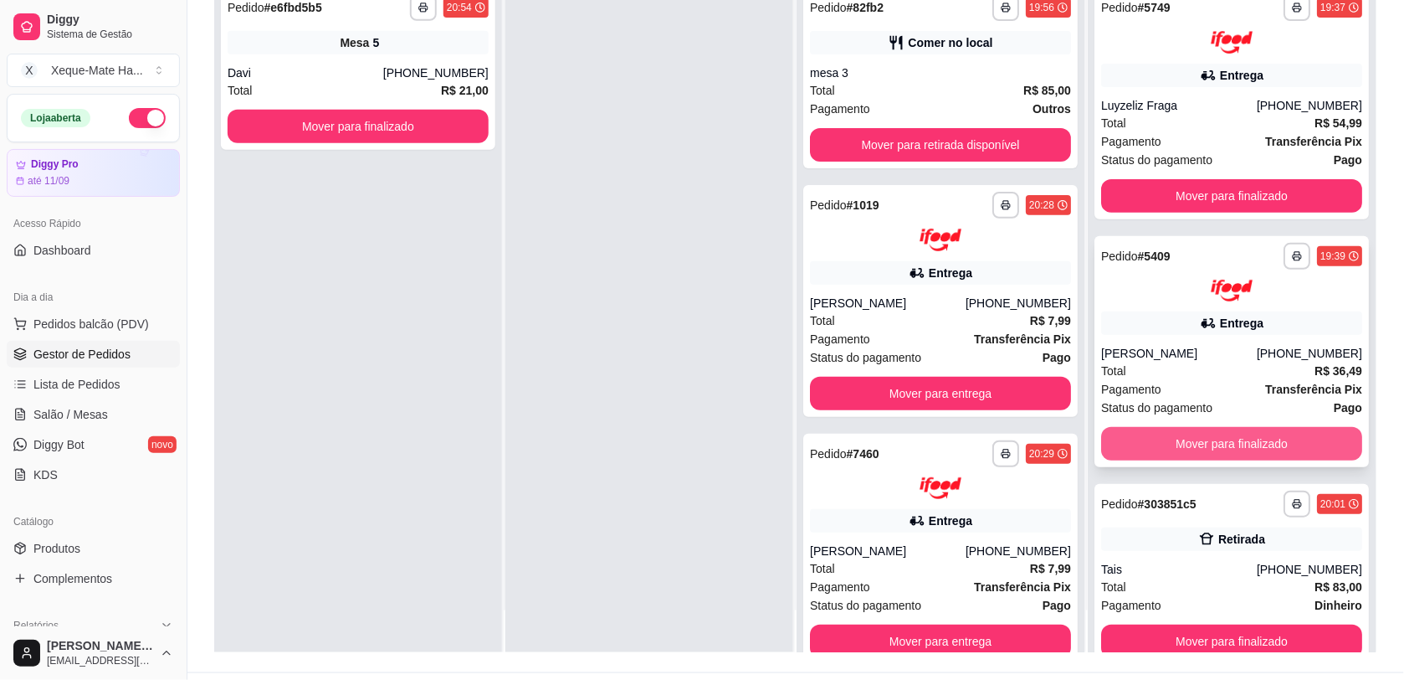
click at [1183, 448] on button "Mover para finalizado" at bounding box center [1231, 443] width 261 height 33
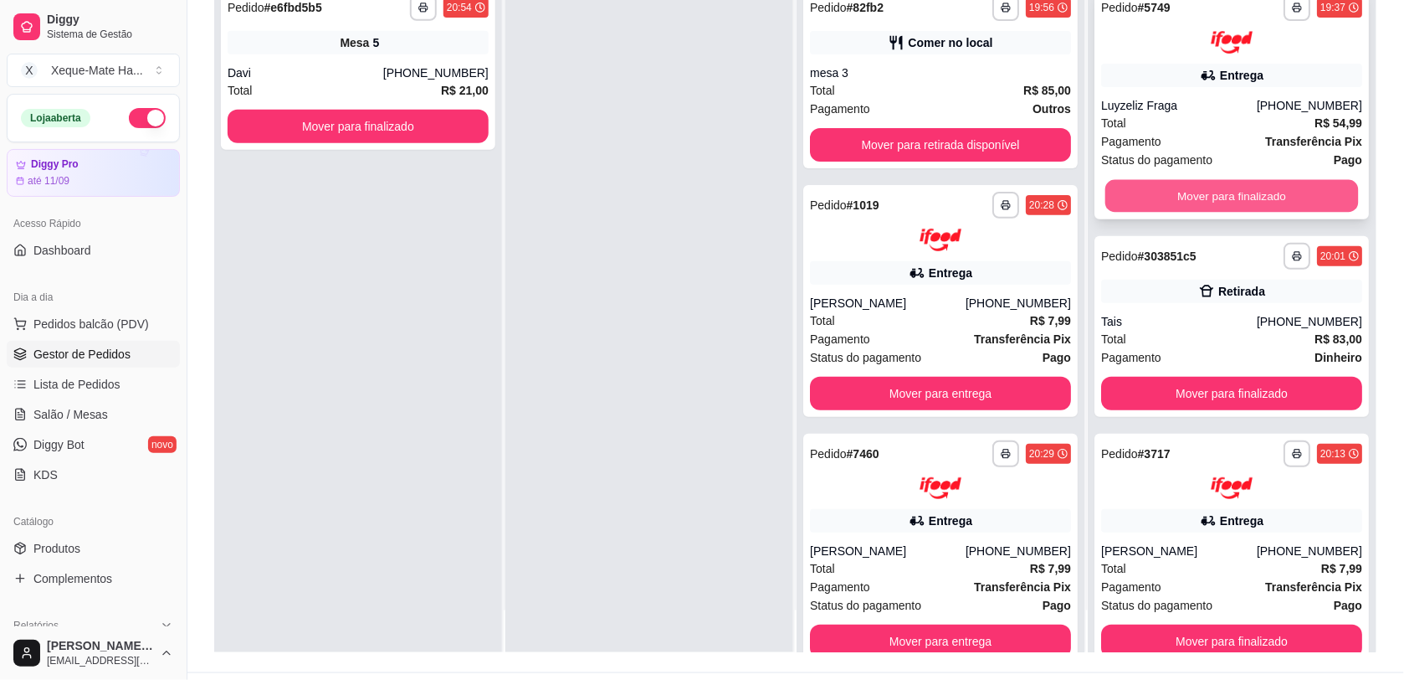
click at [1162, 188] on button "Mover para finalizado" at bounding box center [1233, 195] width 254 height 33
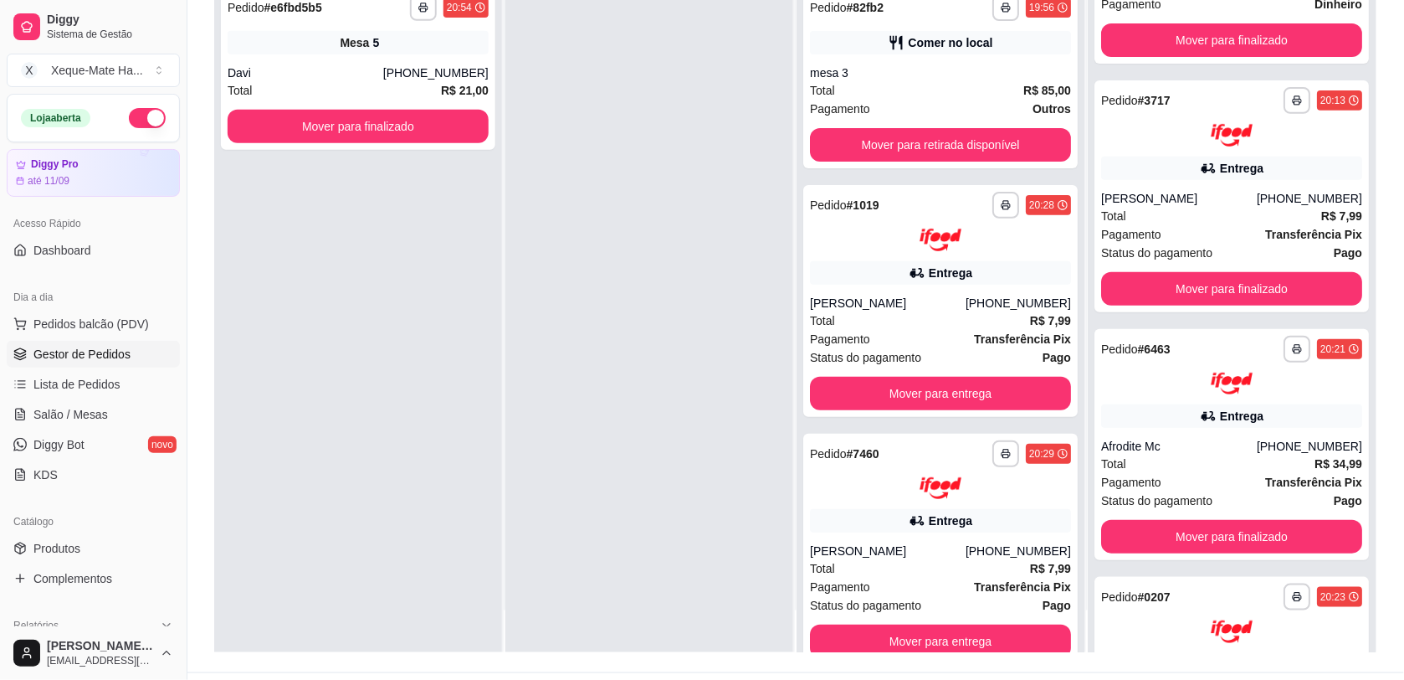
scroll to position [109, 0]
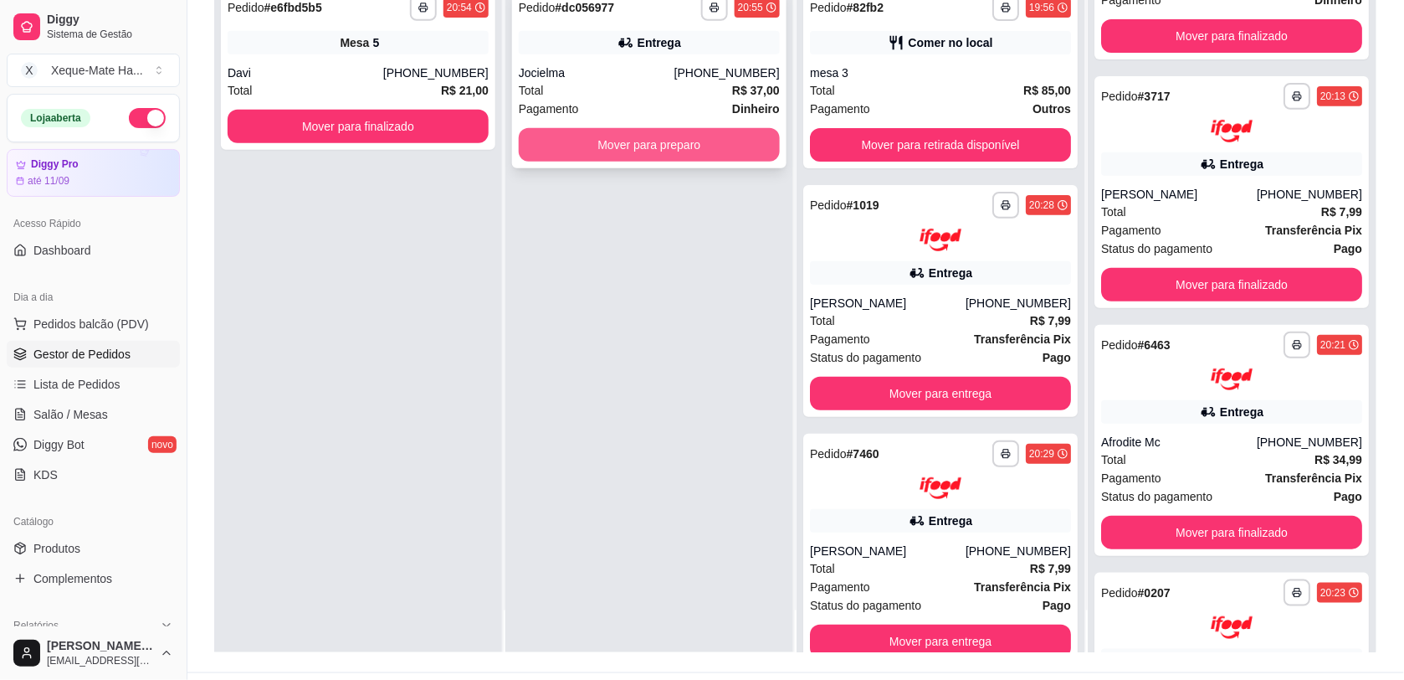
click at [706, 130] on button "Mover para preparo" at bounding box center [649, 144] width 261 height 33
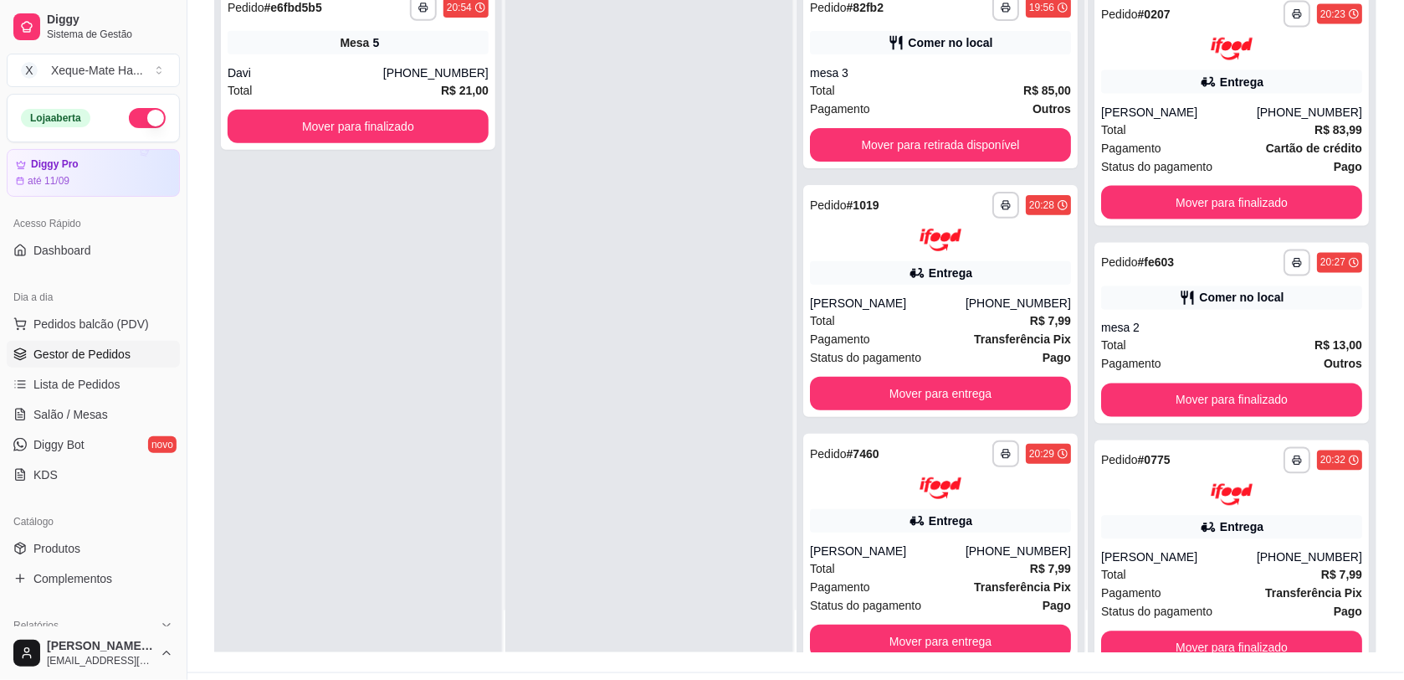
scroll to position [724, 0]
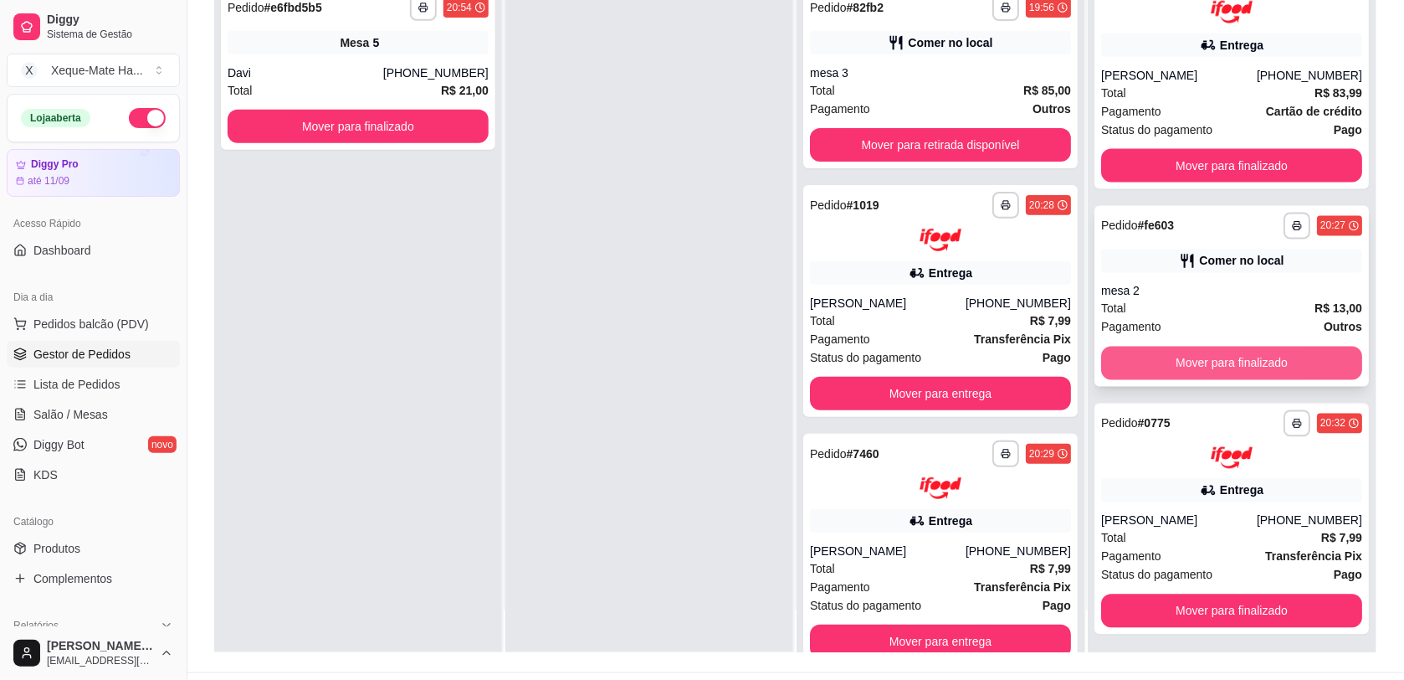
click at [1244, 360] on button "Mover para finalizado" at bounding box center [1231, 362] width 261 height 33
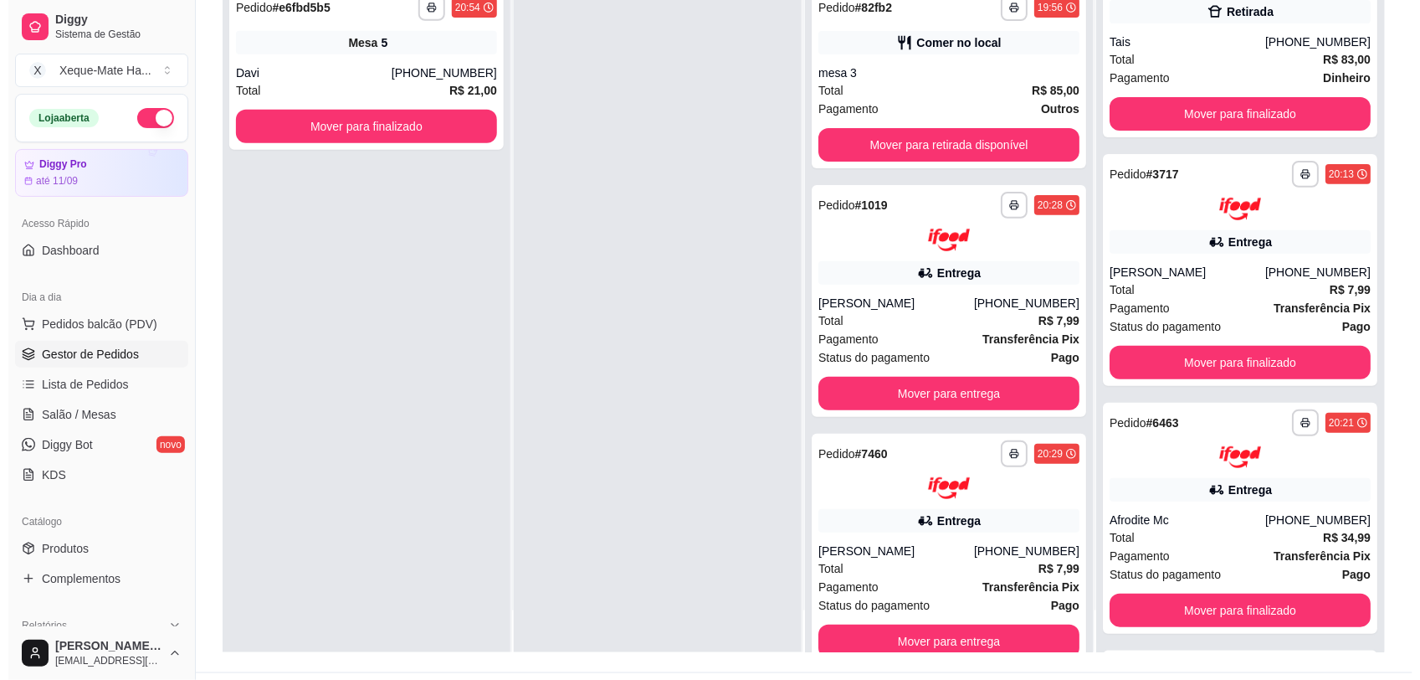
scroll to position [0, 0]
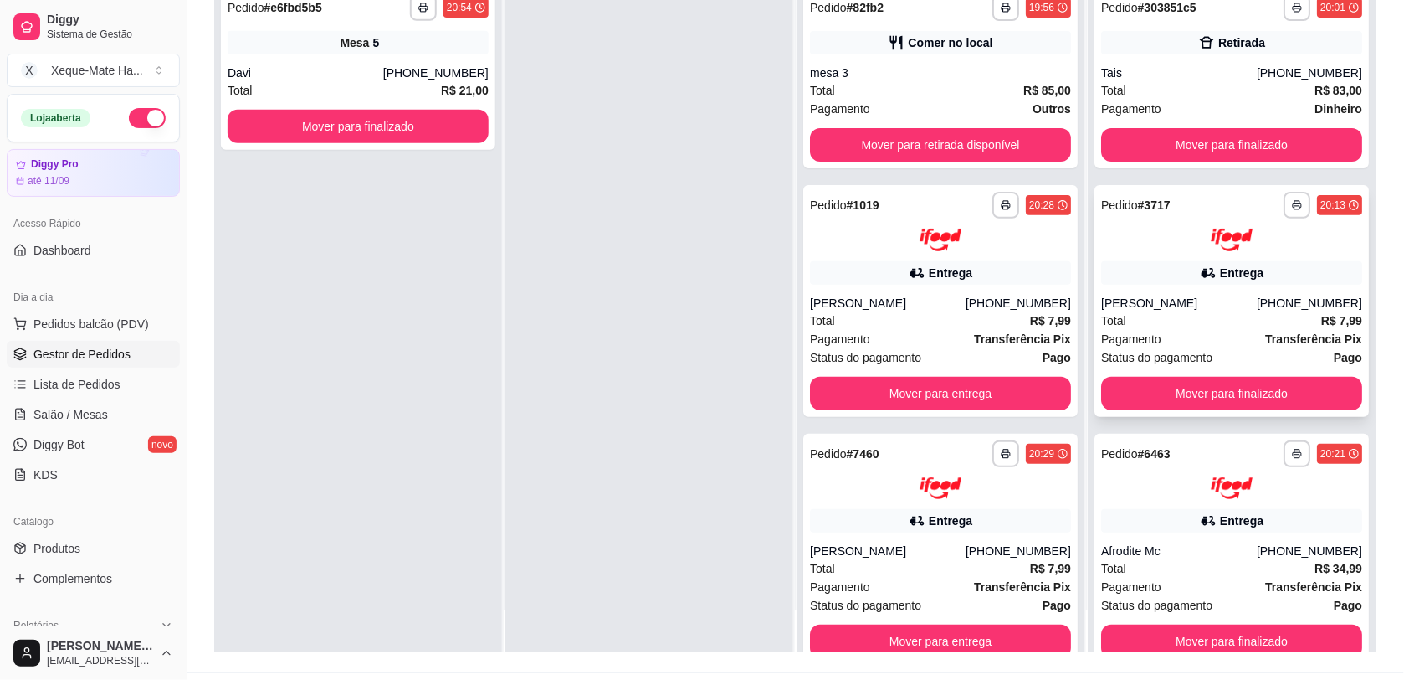
click at [1173, 244] on div at bounding box center [1231, 239] width 261 height 23
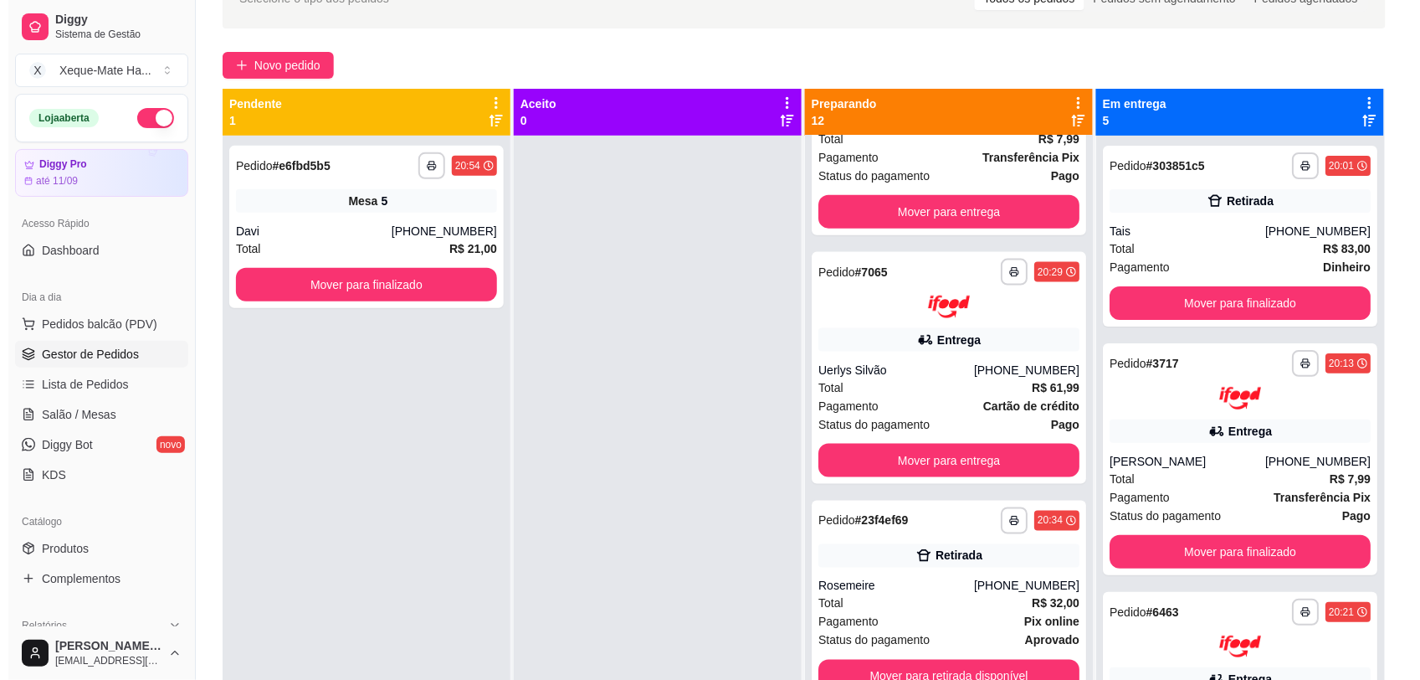
scroll to position [490, 0]
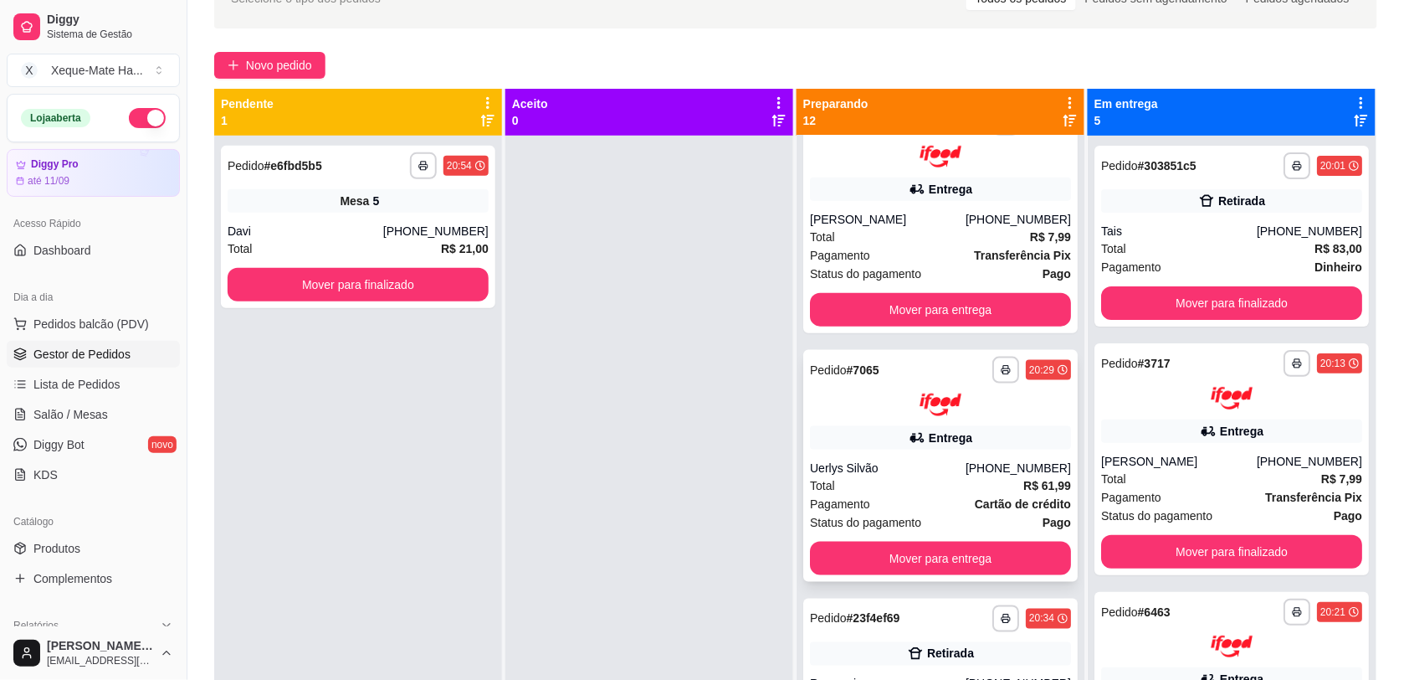
click at [915, 418] on div "**********" at bounding box center [940, 466] width 275 height 232
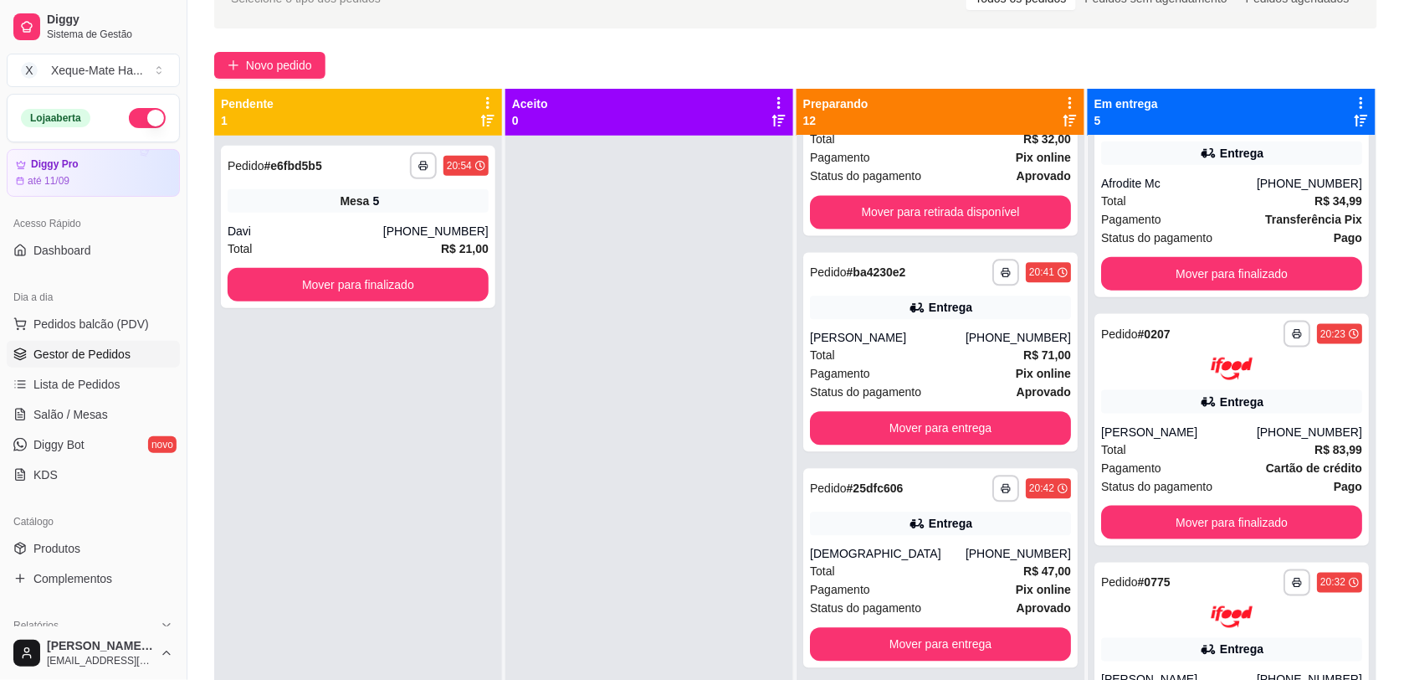
scroll to position [1078, 0]
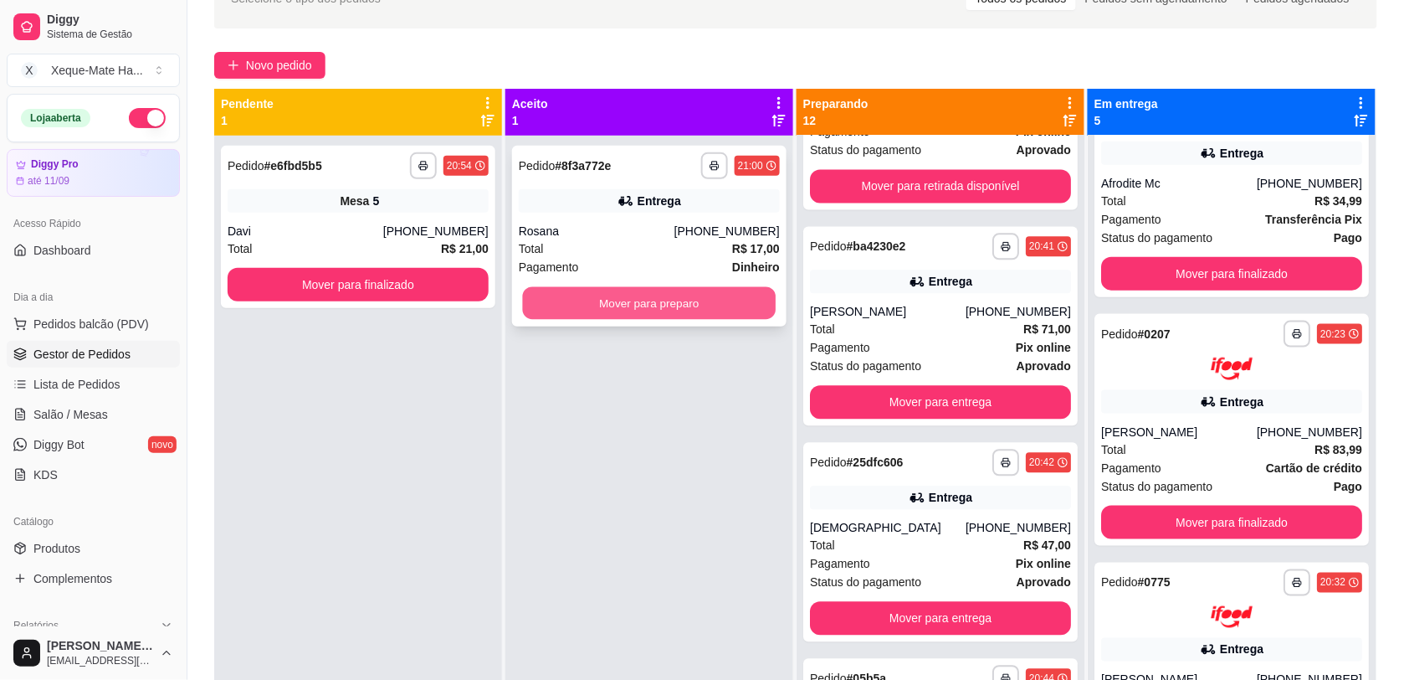
click at [645, 304] on button "Mover para preparo" at bounding box center [650, 303] width 254 height 33
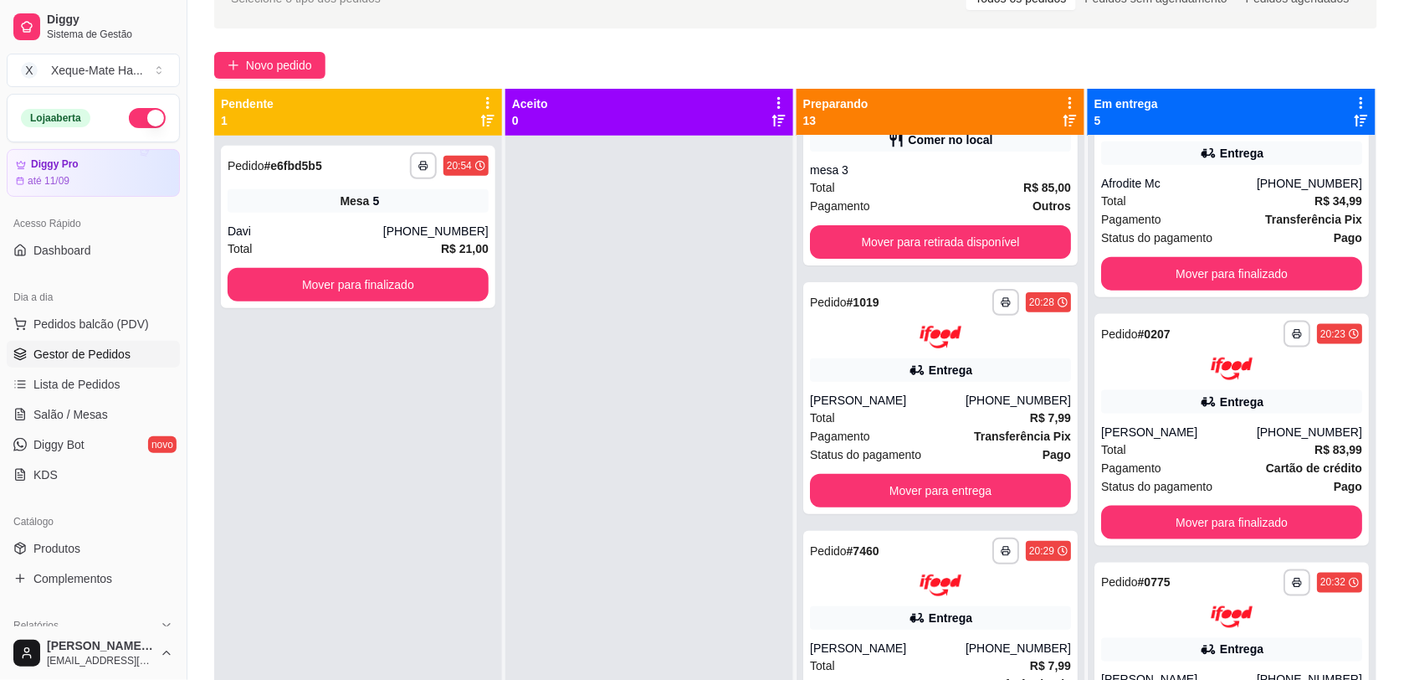
scroll to position [0, 0]
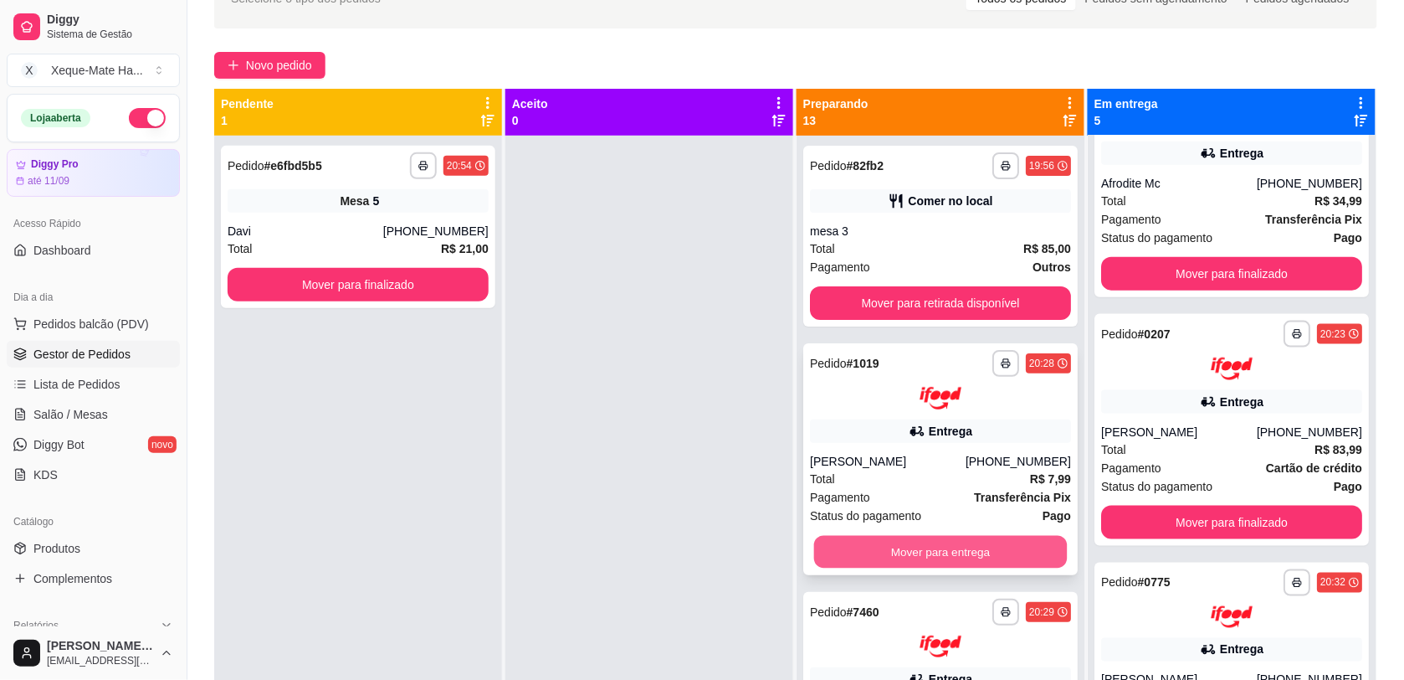
click at [922, 550] on button "Mover para entrega" at bounding box center [941, 551] width 254 height 33
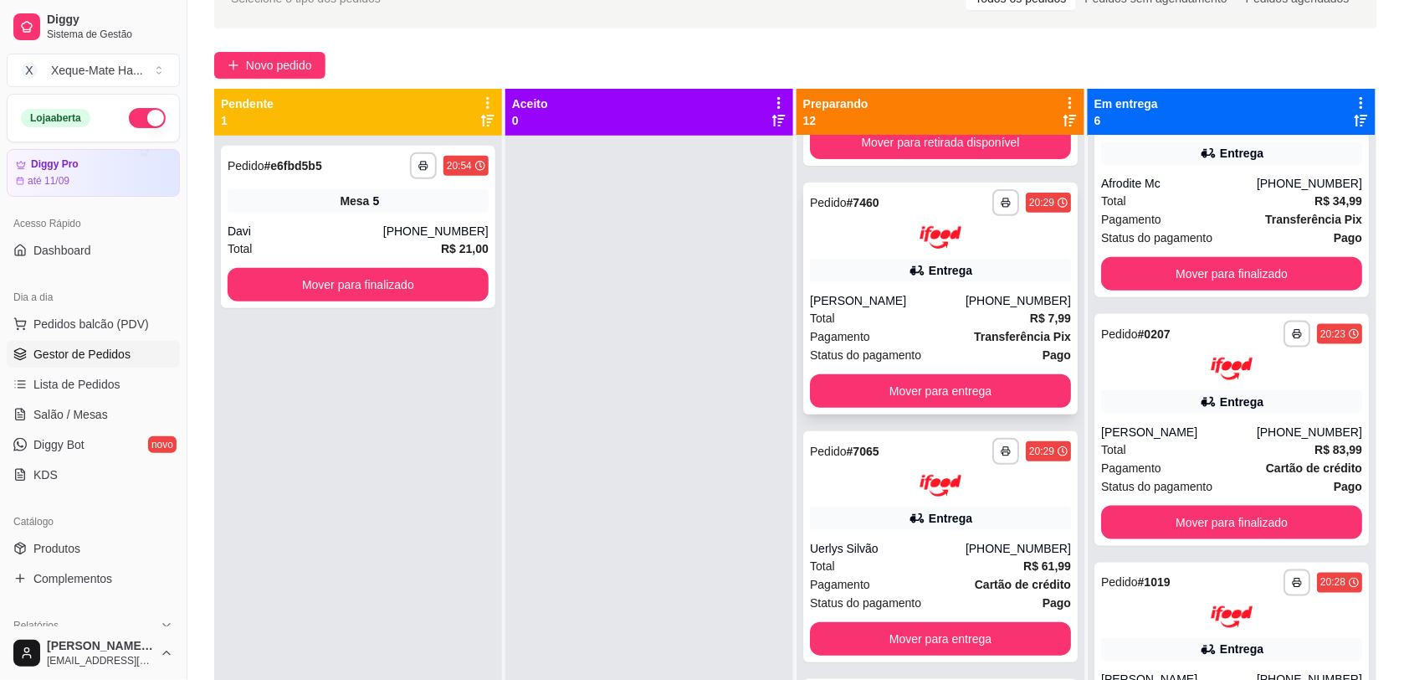
scroll to position [162, 0]
click at [994, 385] on button "Mover para entrega" at bounding box center [940, 389] width 261 height 33
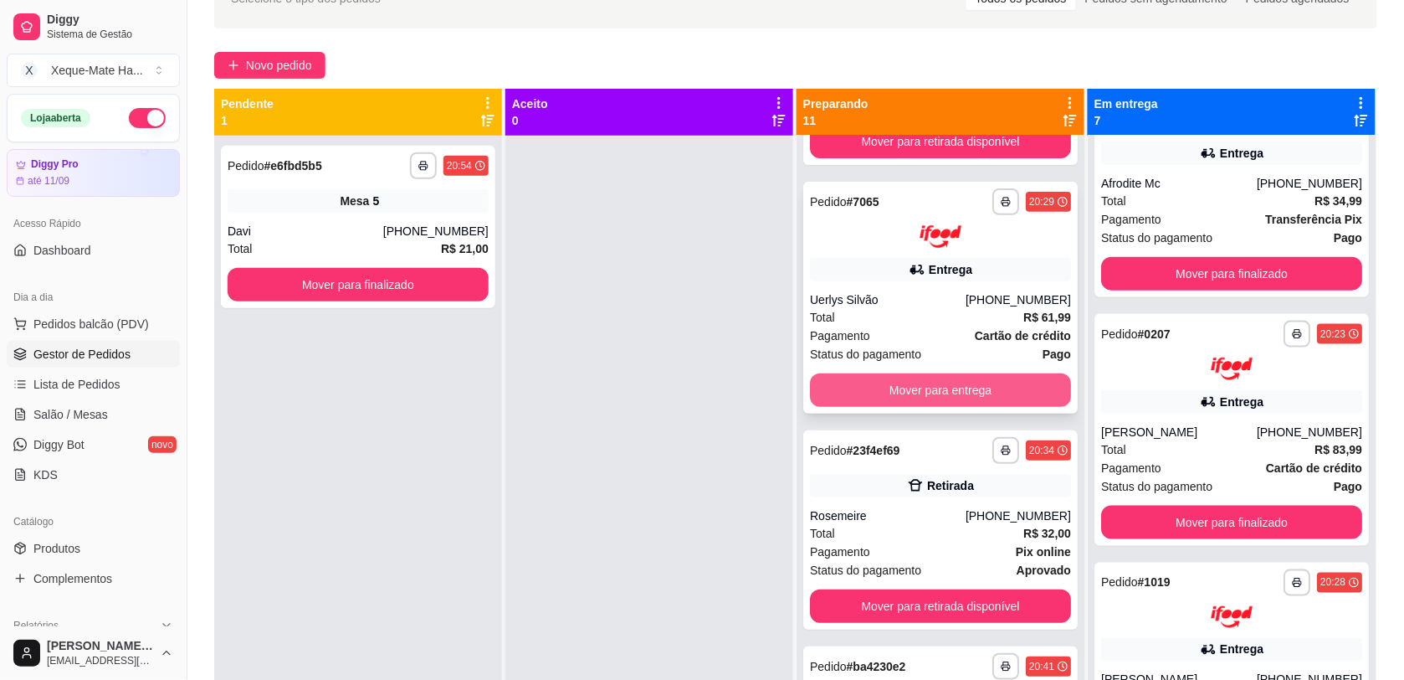
click at [965, 385] on button "Mover para entrega" at bounding box center [940, 389] width 261 height 33
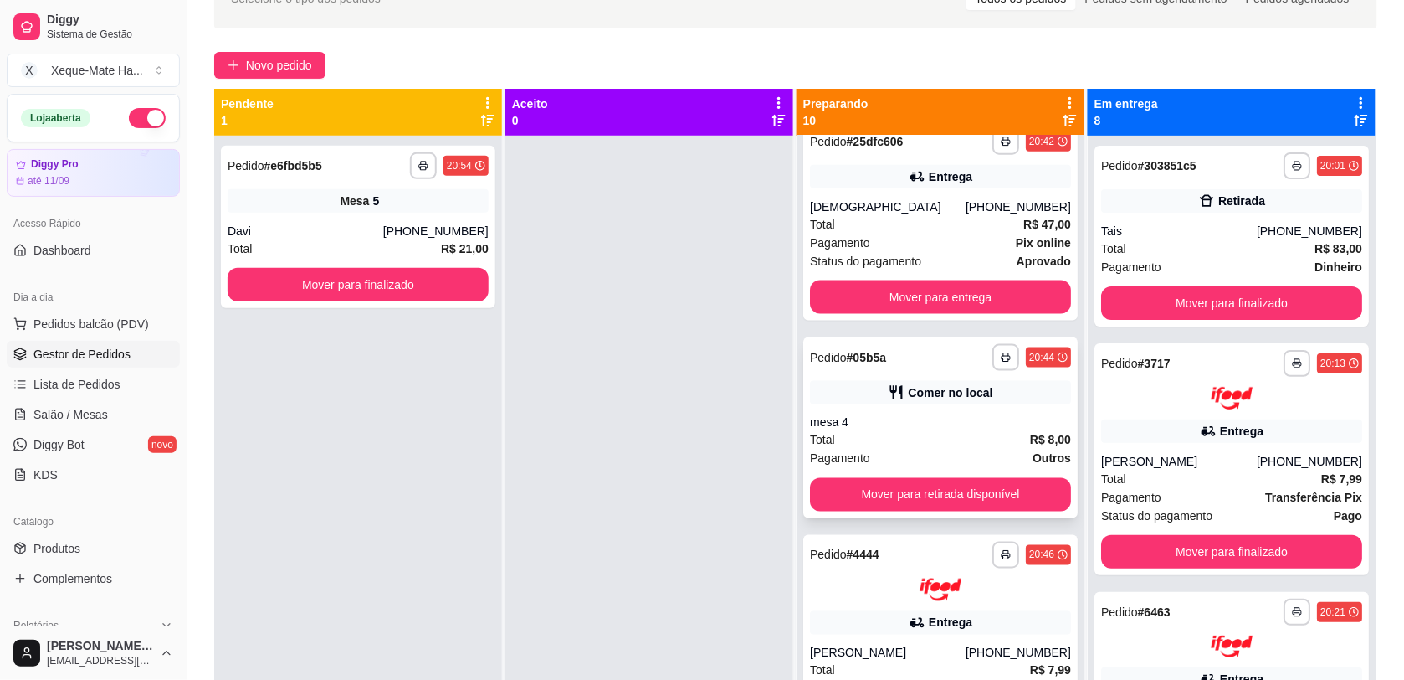
scroll to position [632, 0]
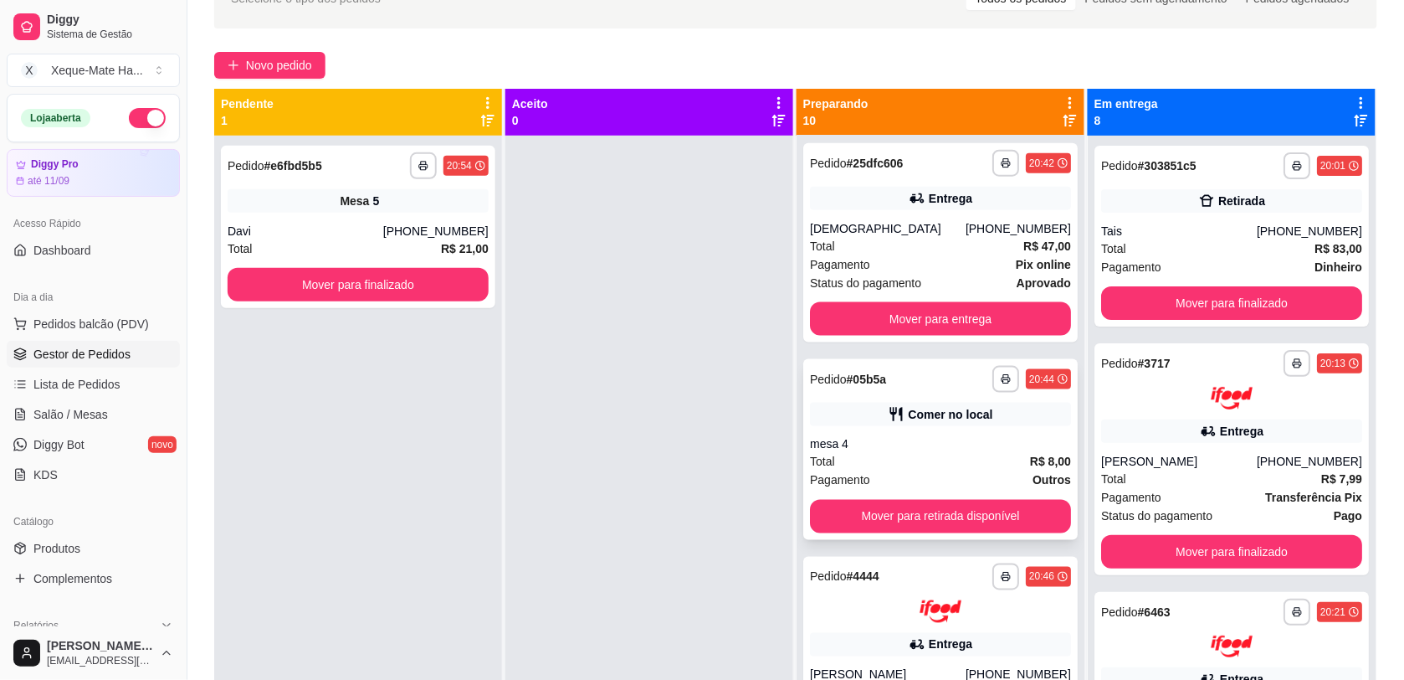
click at [921, 516] on button "Mover para retirada disponível" at bounding box center [940, 516] width 261 height 33
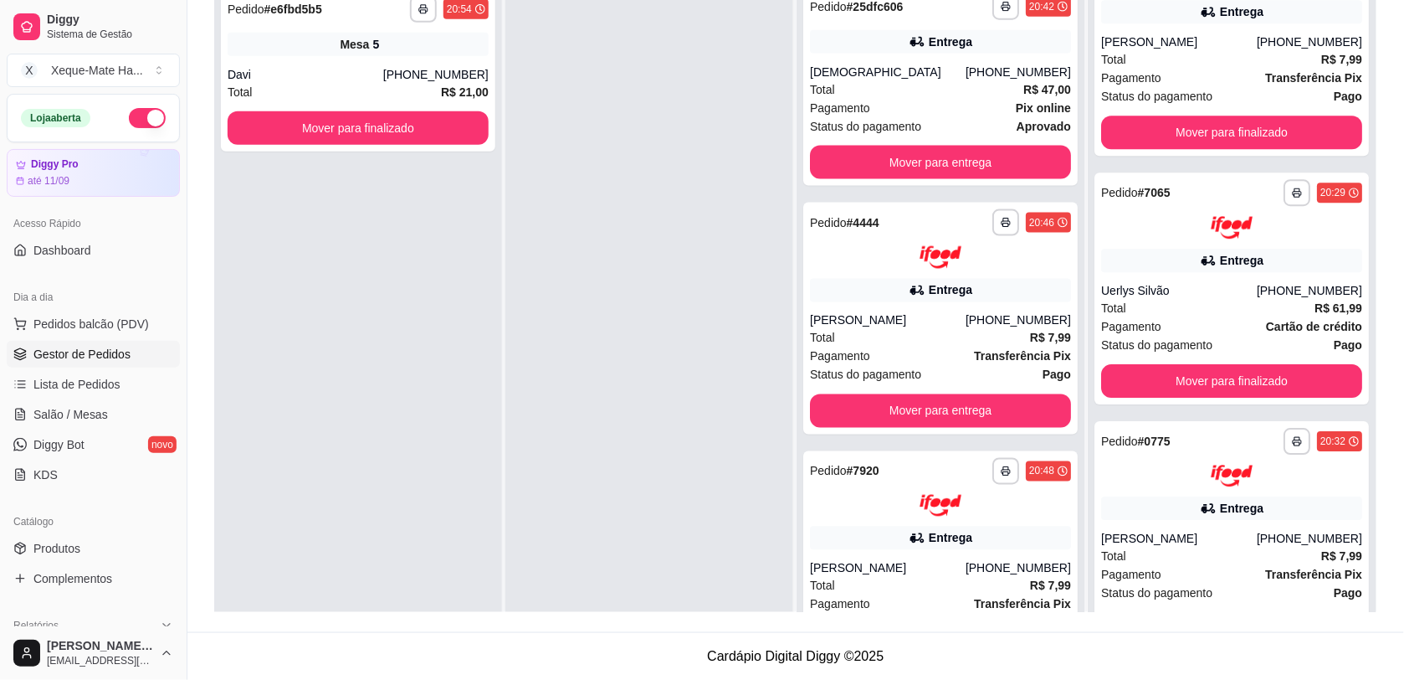
scroll to position [1469, 0]
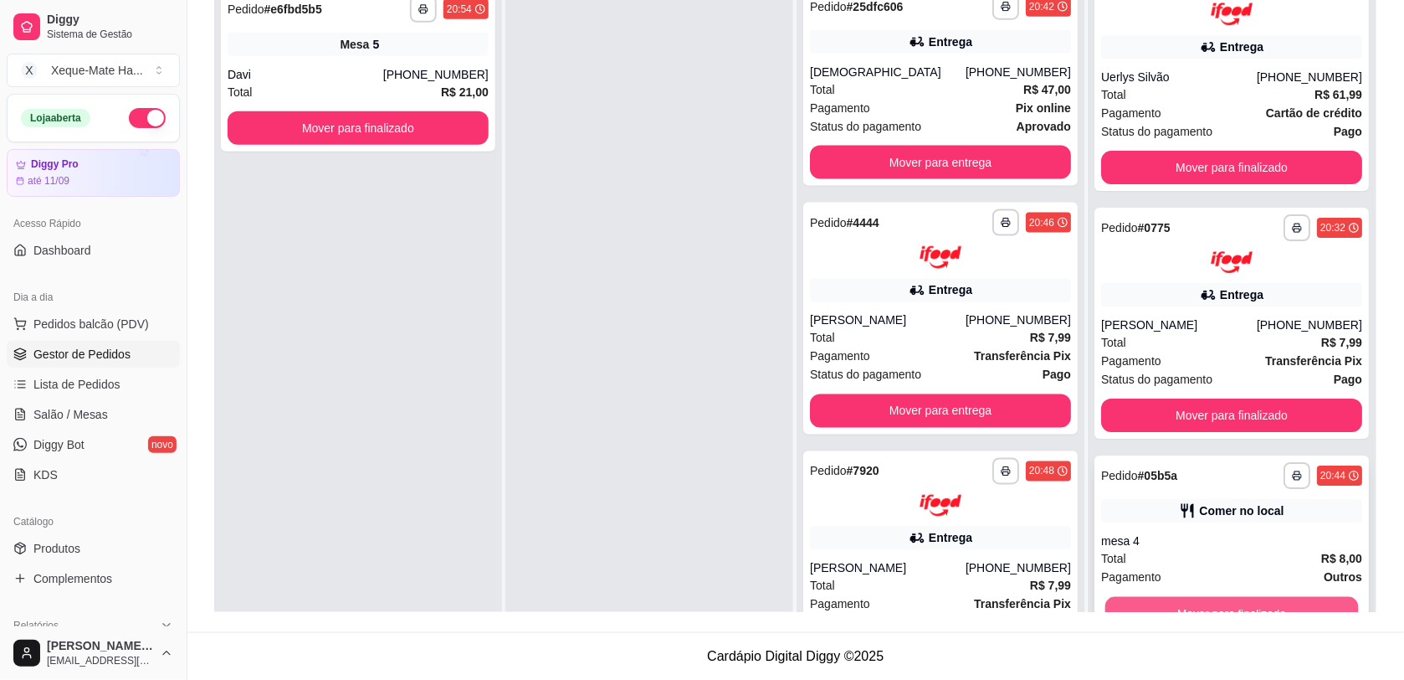
click at [1274, 598] on button "Mover para finalizado" at bounding box center [1233, 613] width 254 height 33
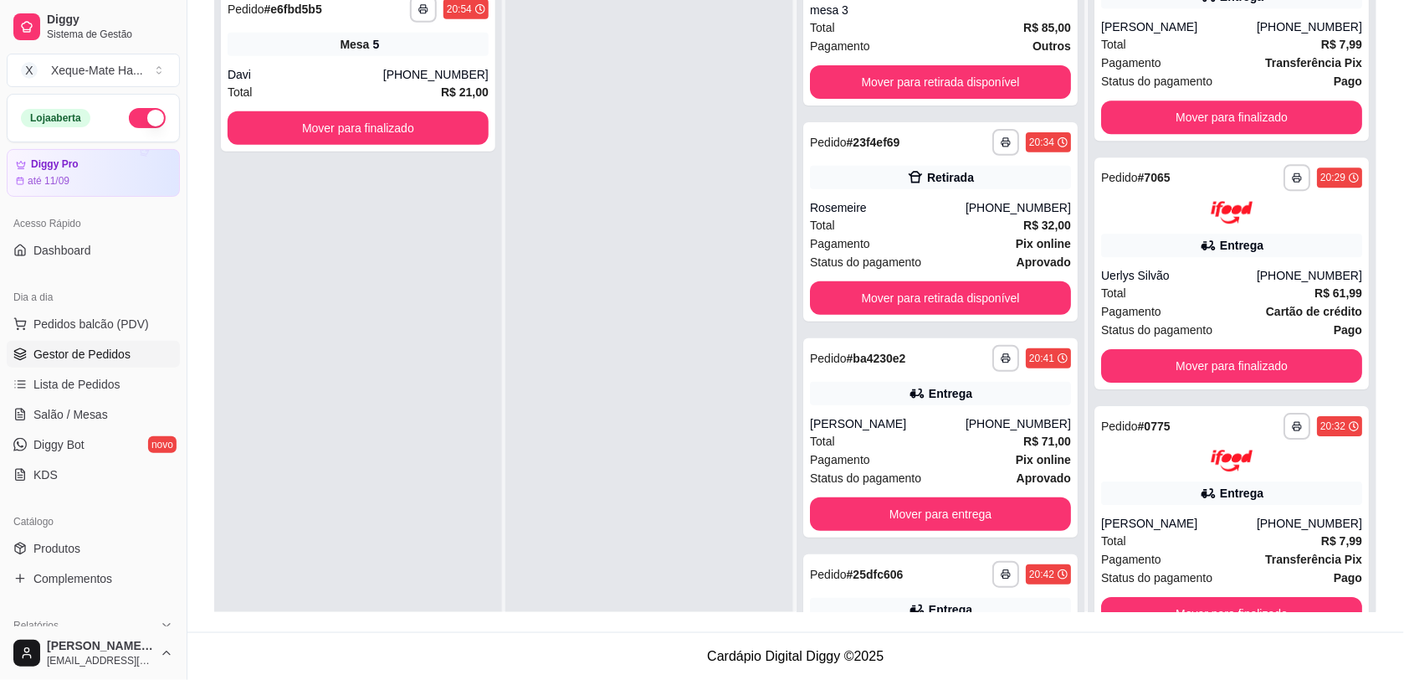
scroll to position [0, 0]
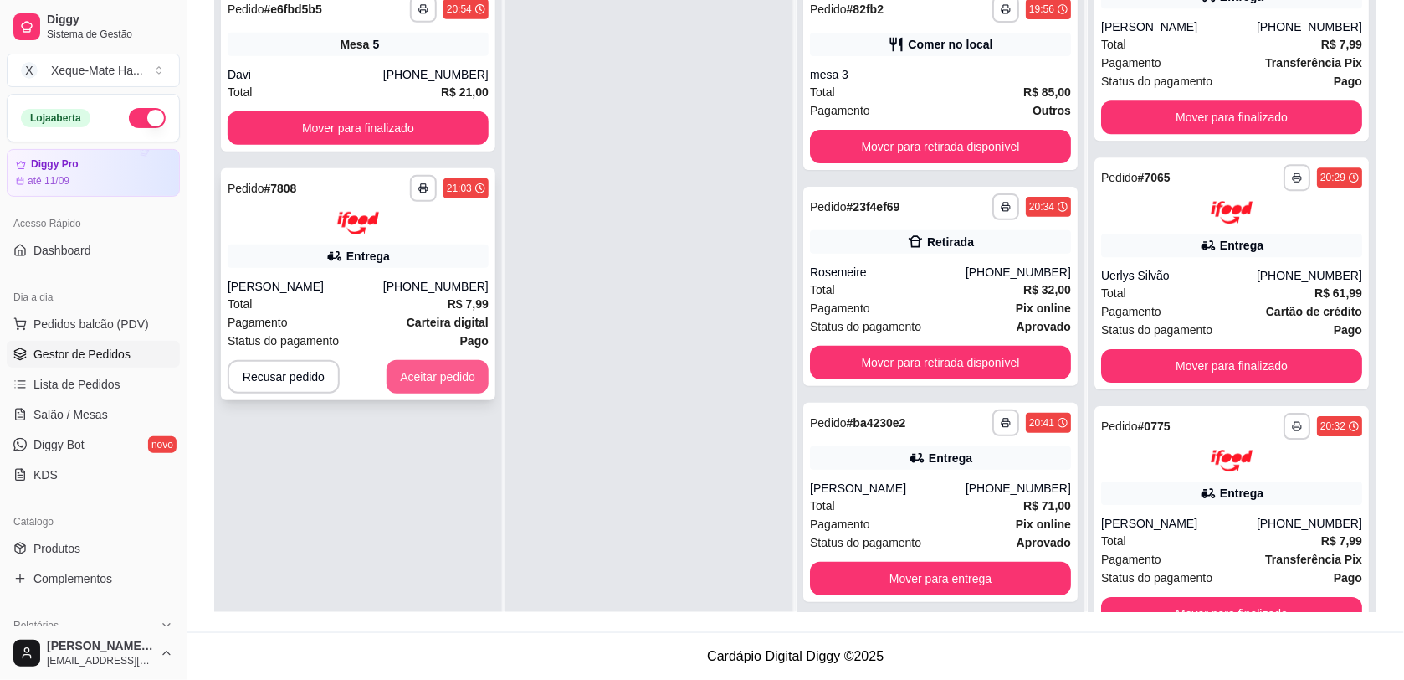
click at [436, 375] on button "Aceitar pedido" at bounding box center [438, 376] width 102 height 33
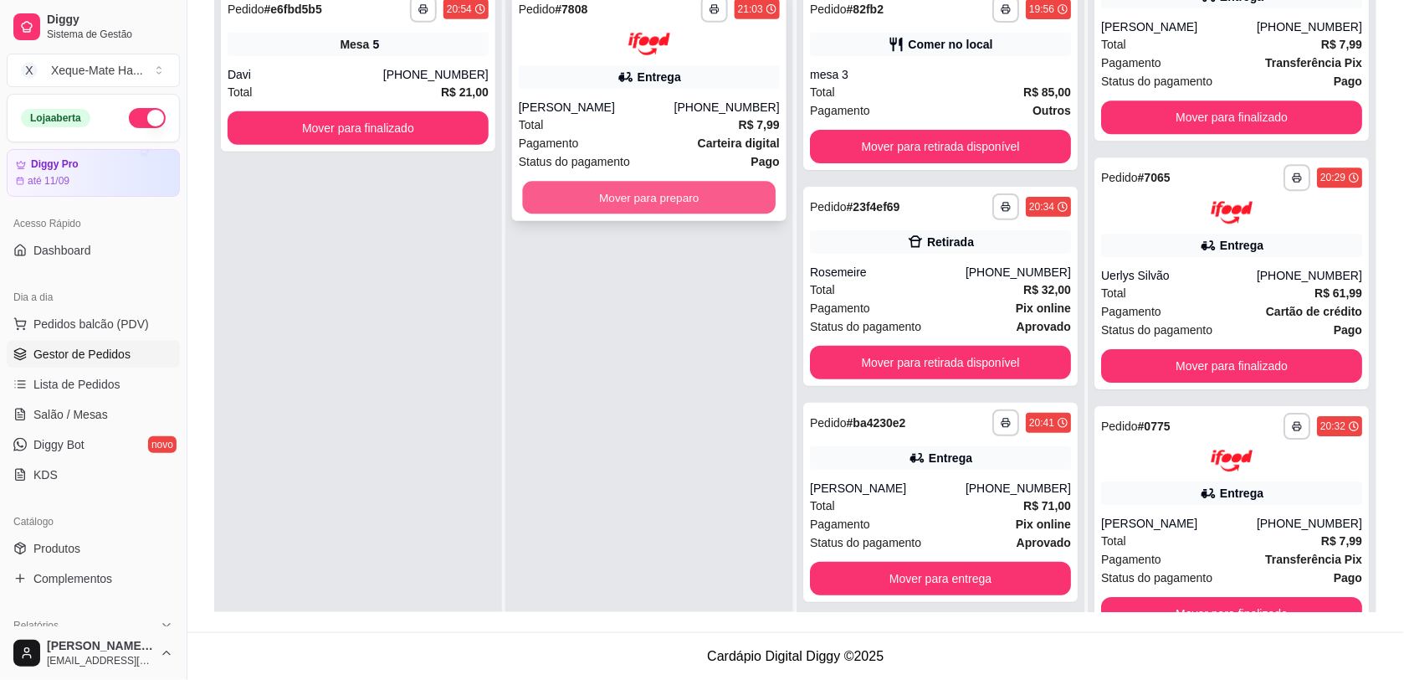
click at [629, 191] on button "Mover para preparo" at bounding box center [650, 197] width 254 height 33
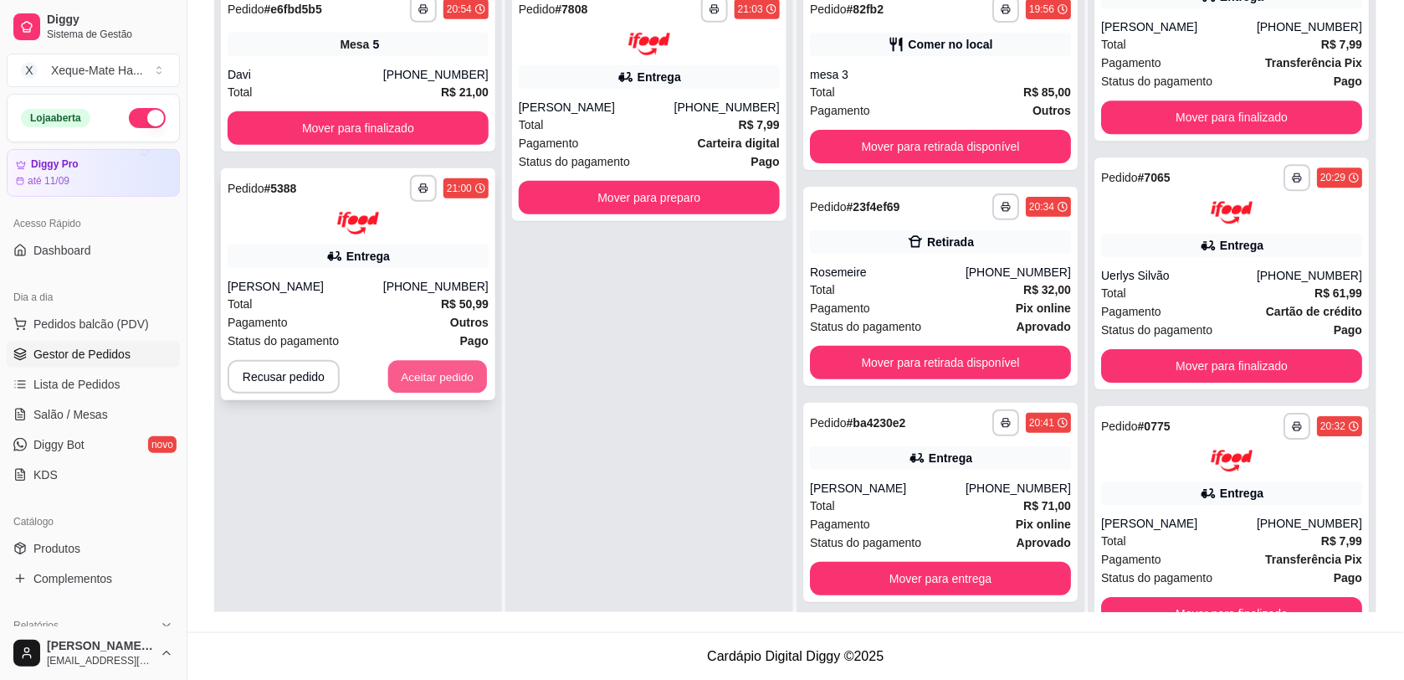
click at [449, 373] on button "Aceitar pedido" at bounding box center [437, 376] width 99 height 33
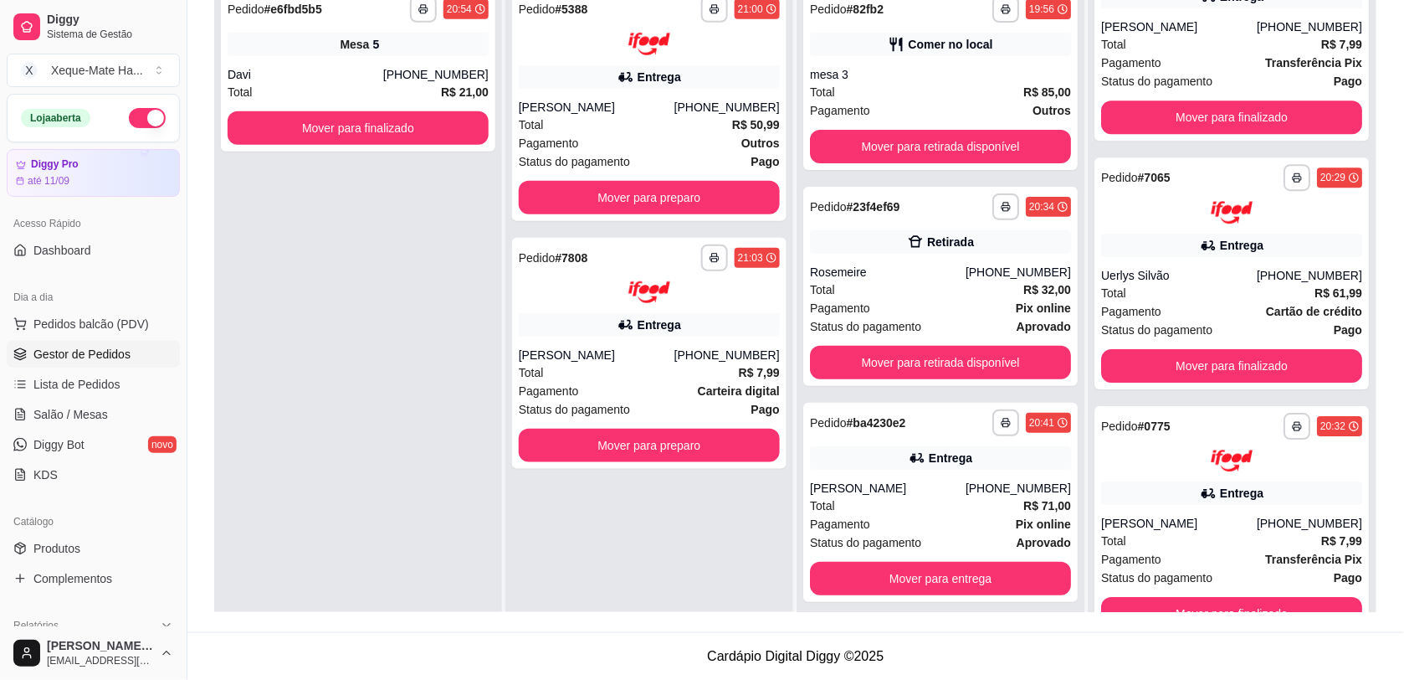
click at [577, 473] on div "**********" at bounding box center [649, 319] width 288 height 680
click at [622, 444] on button "Mover para preparo" at bounding box center [649, 445] width 261 height 33
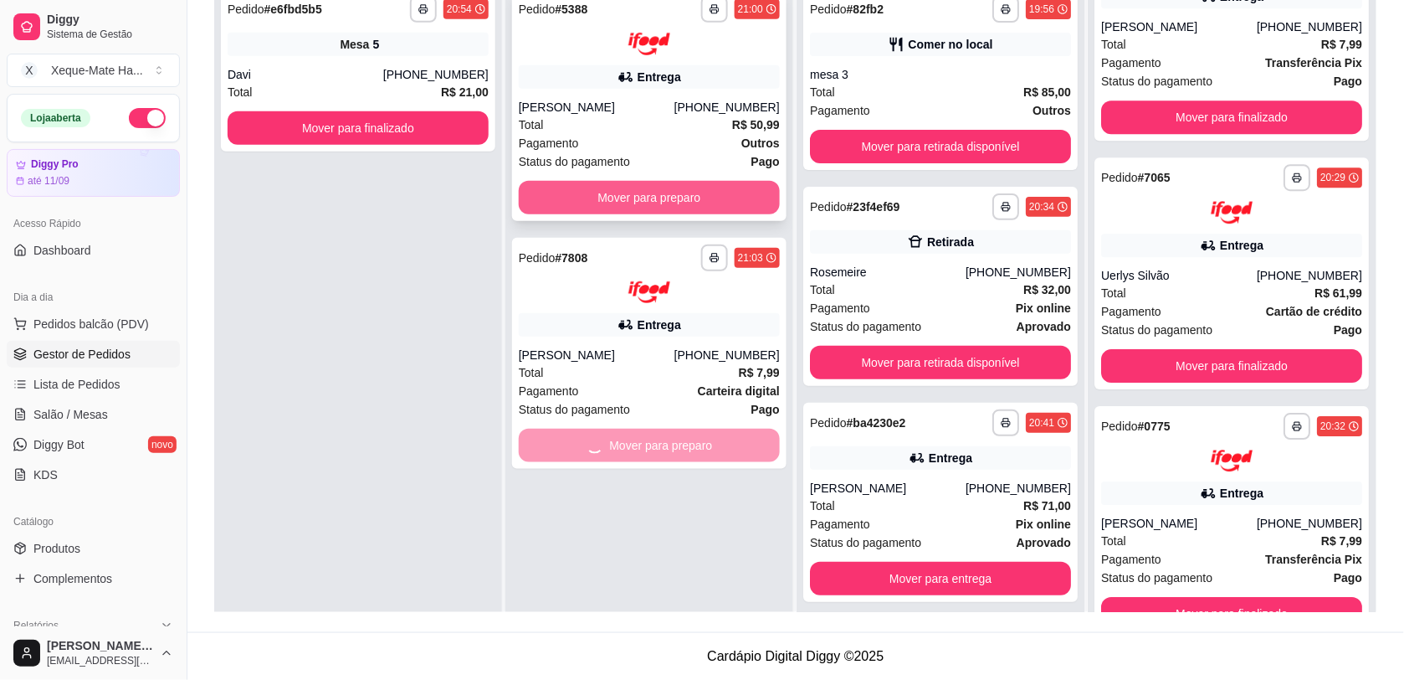
click at [651, 202] on button "Mover para preparo" at bounding box center [649, 197] width 261 height 33
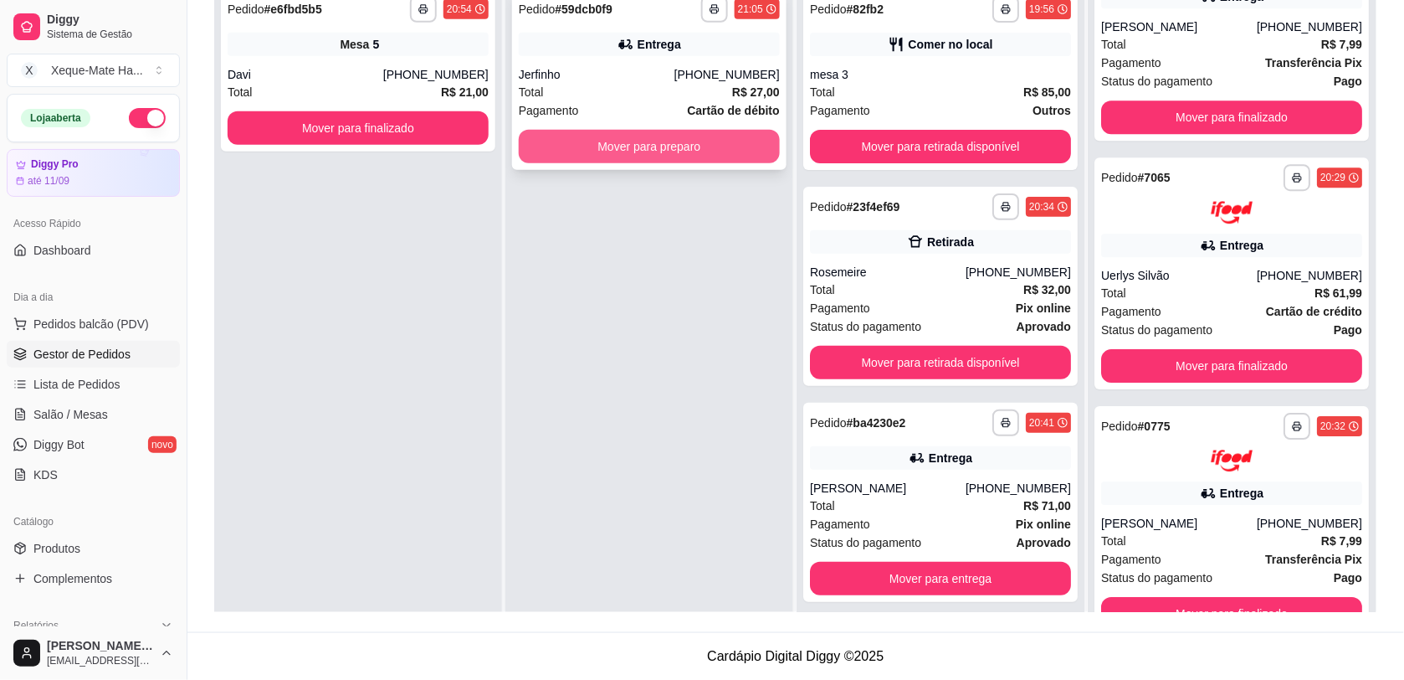
click at [596, 145] on button "Mover para preparo" at bounding box center [649, 146] width 261 height 33
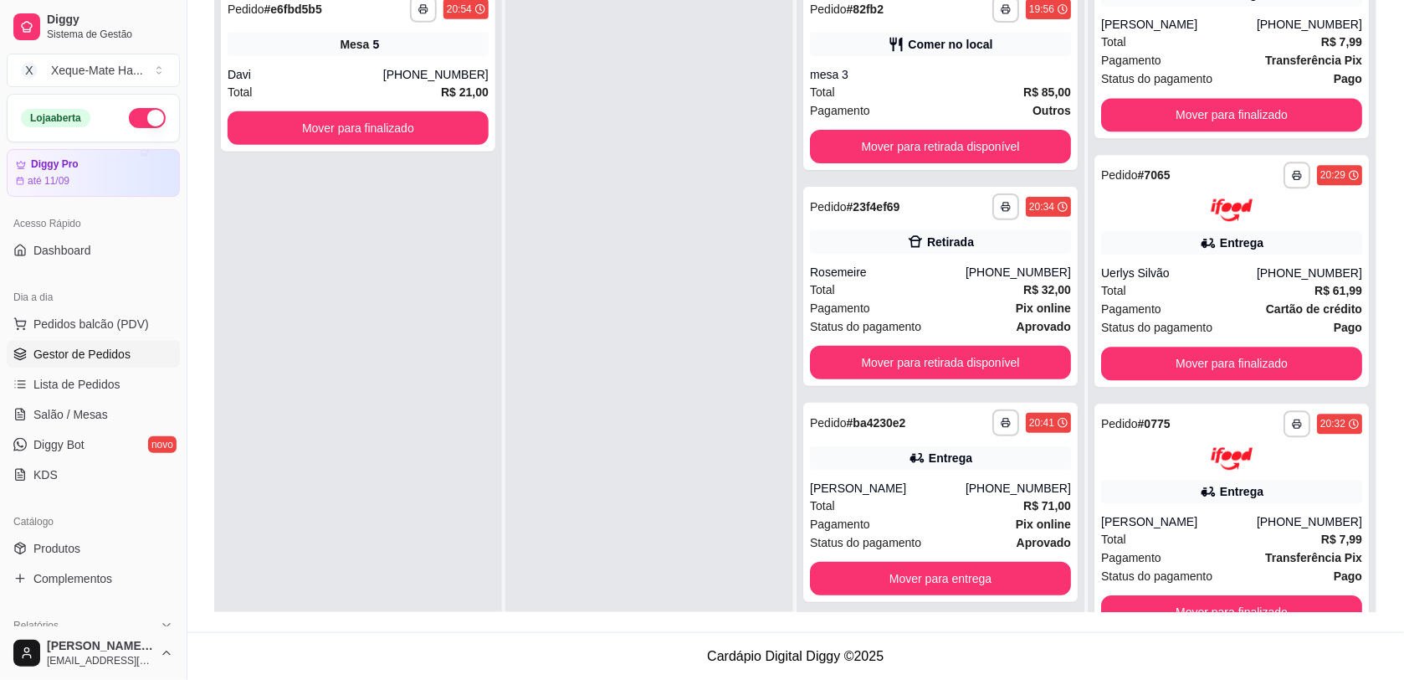
scroll to position [1023, 0]
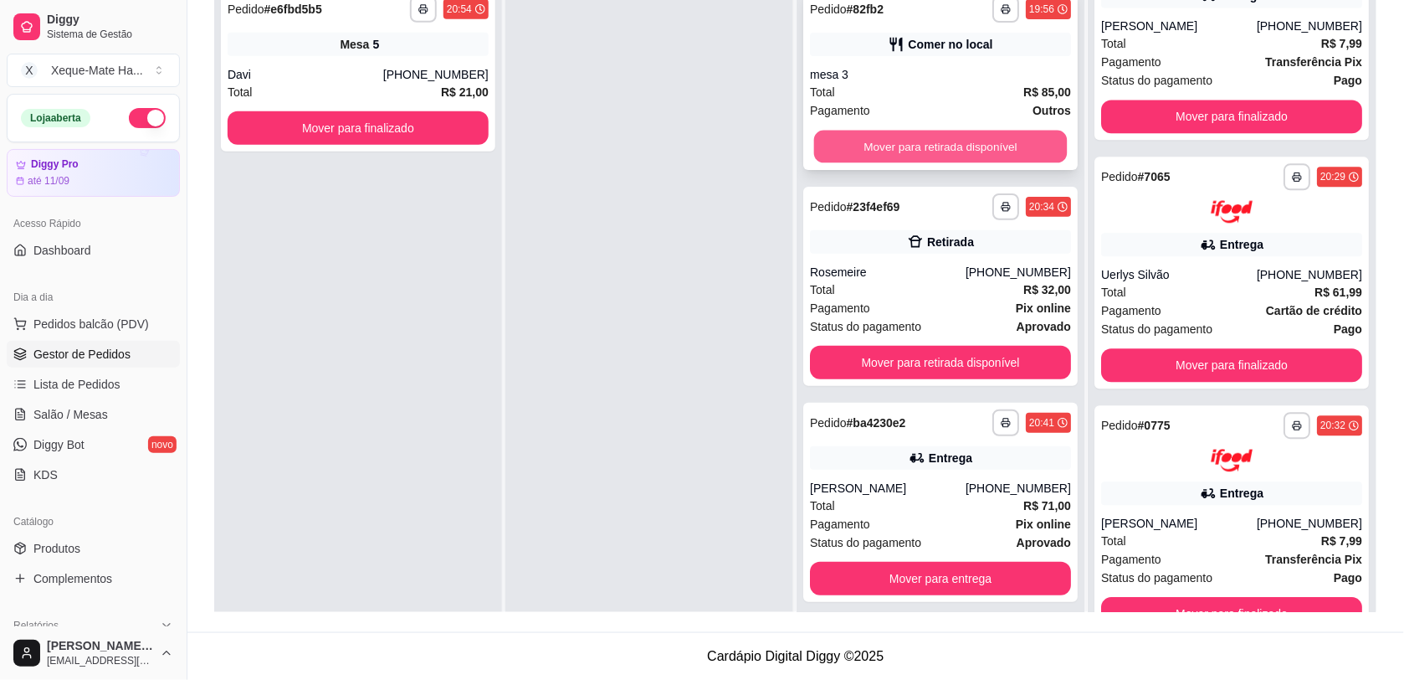
click at [1010, 148] on button "Mover para retirada disponível" at bounding box center [941, 147] width 254 height 33
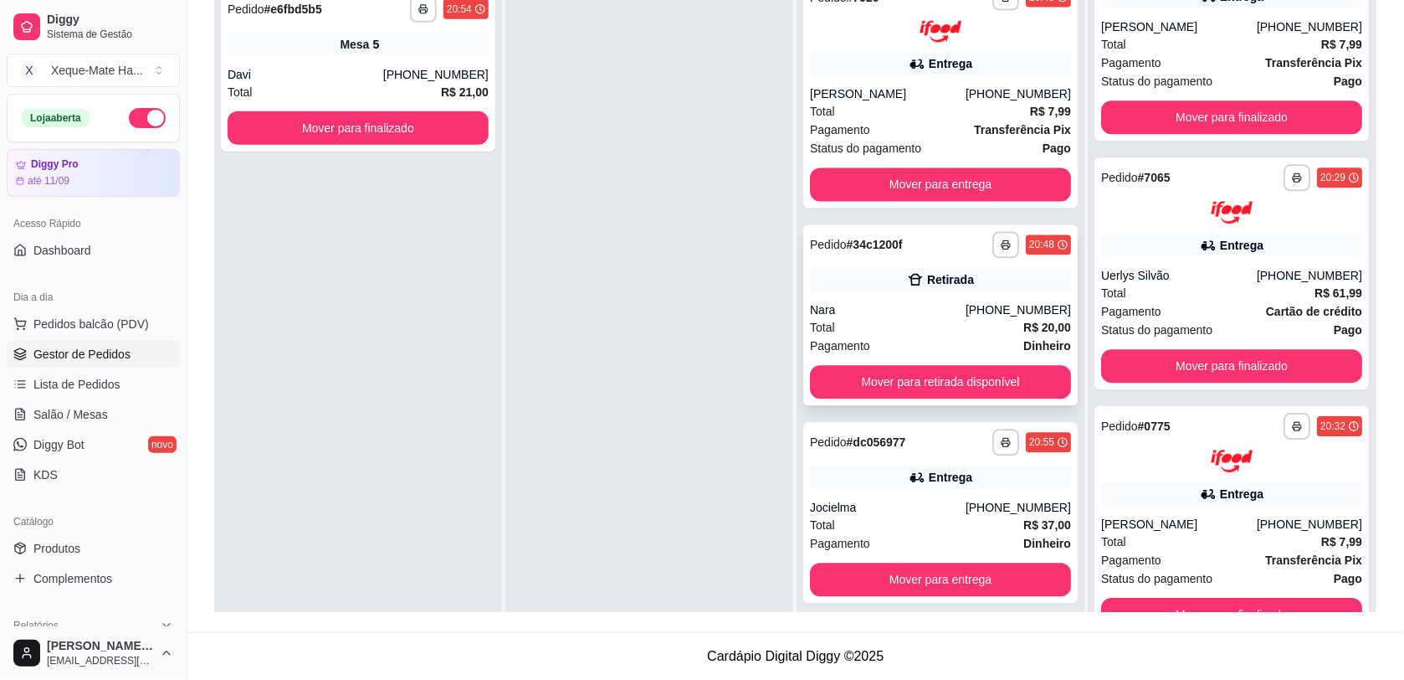
scroll to position [911, 0]
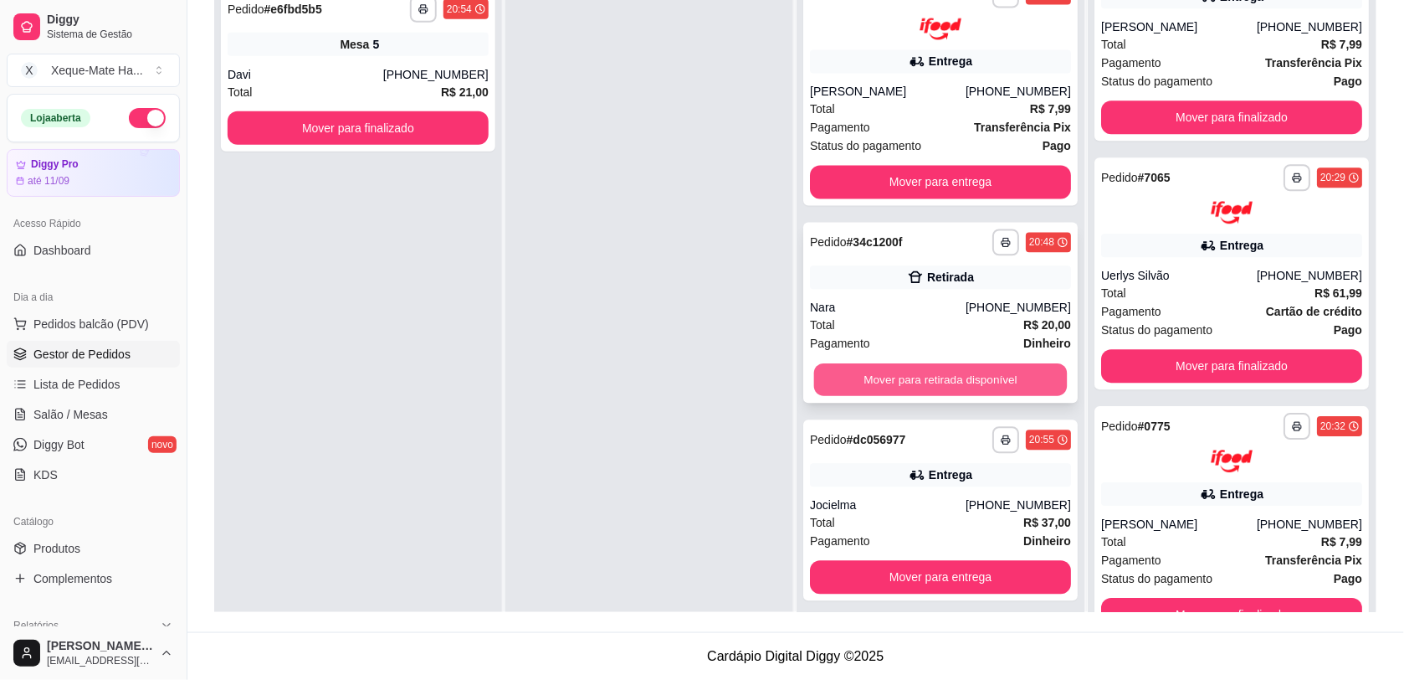
click at [1000, 373] on button "Mover para retirada disponível" at bounding box center [941, 380] width 254 height 33
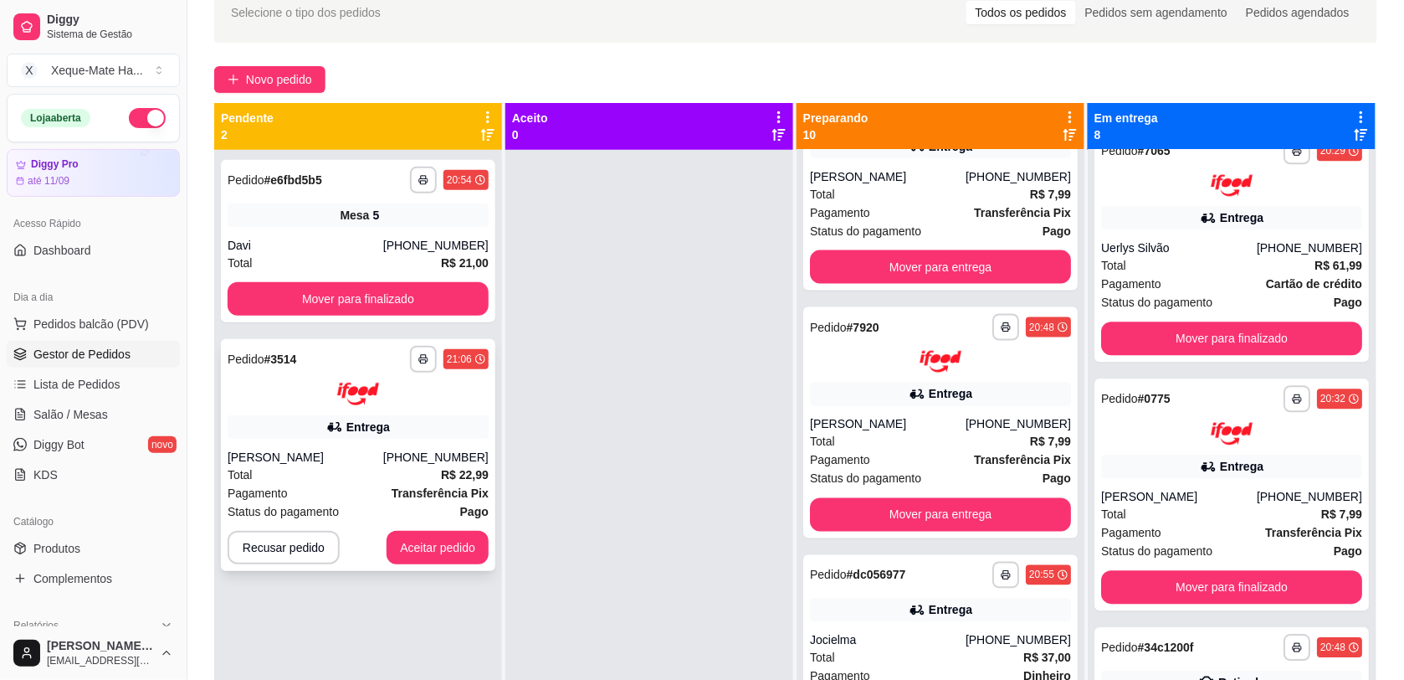
scroll to position [905, 0]
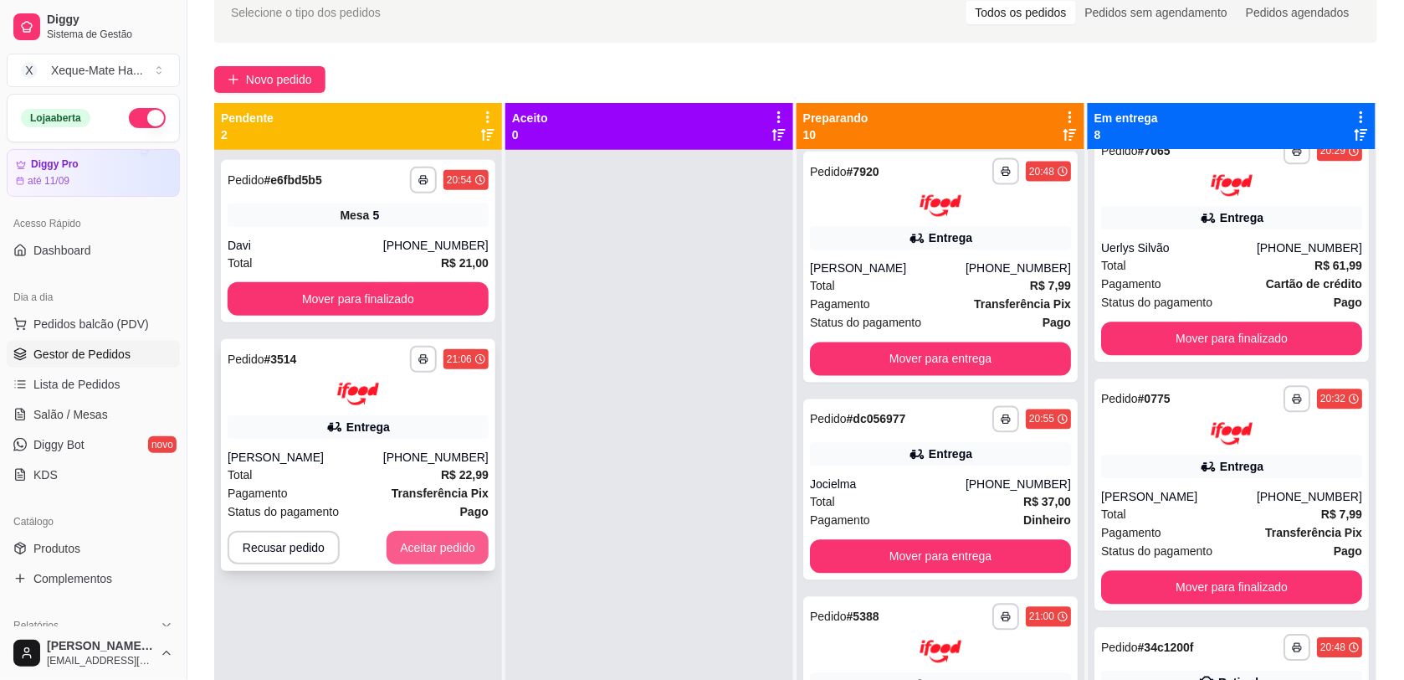
click at [436, 553] on button "Aceitar pedido" at bounding box center [438, 547] width 102 height 33
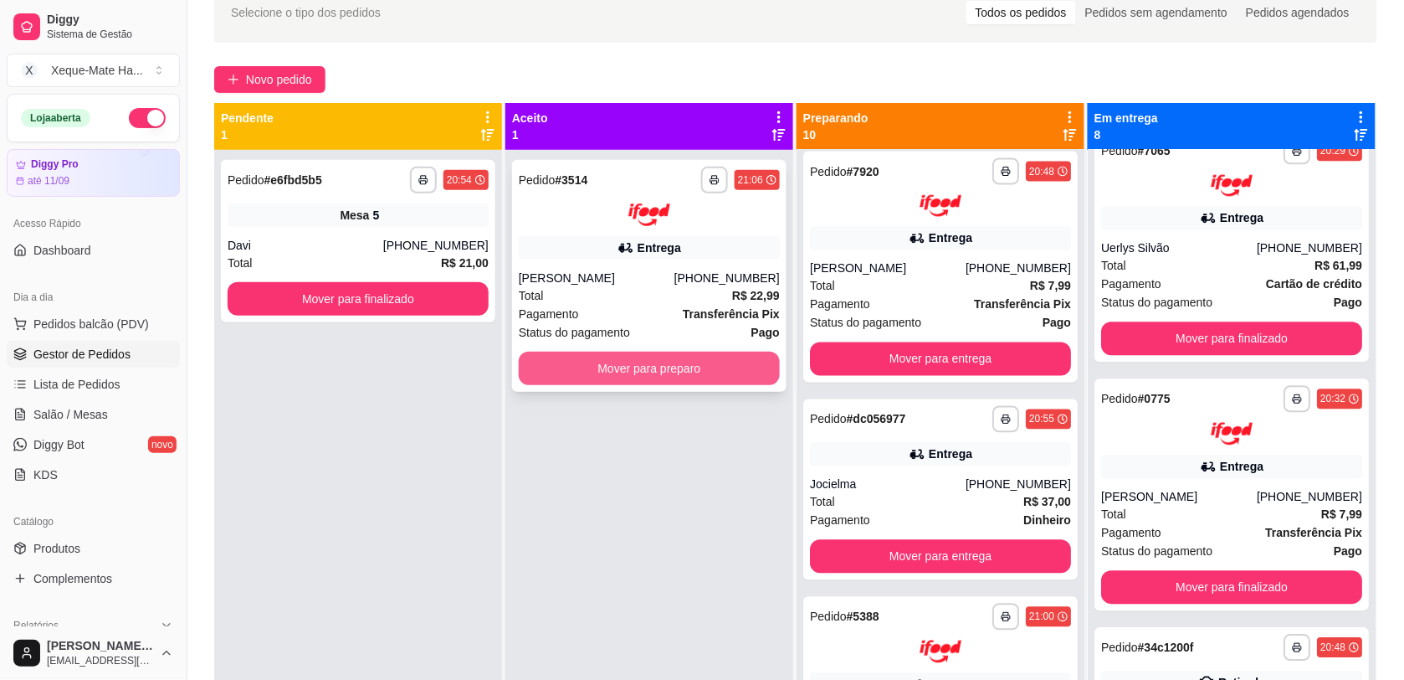
click at [670, 377] on button "Mover para preparo" at bounding box center [649, 368] width 261 height 33
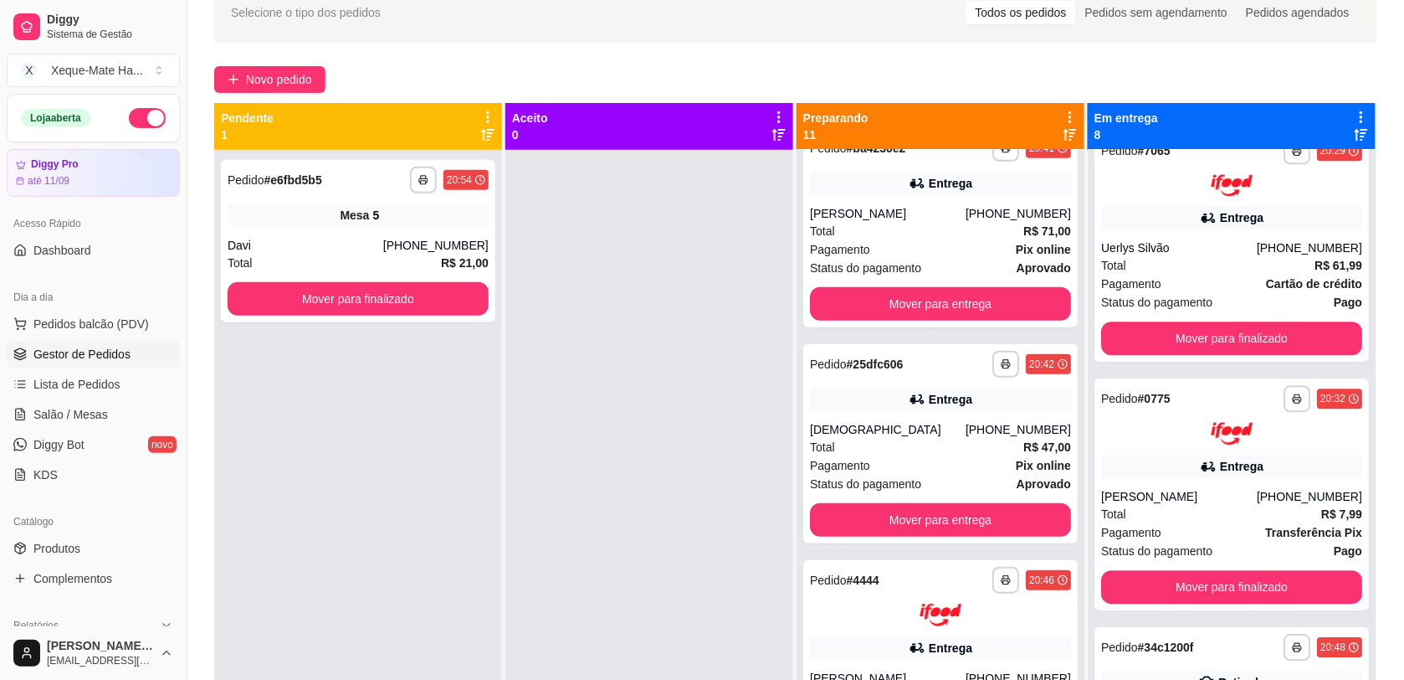
scroll to position [0, 0]
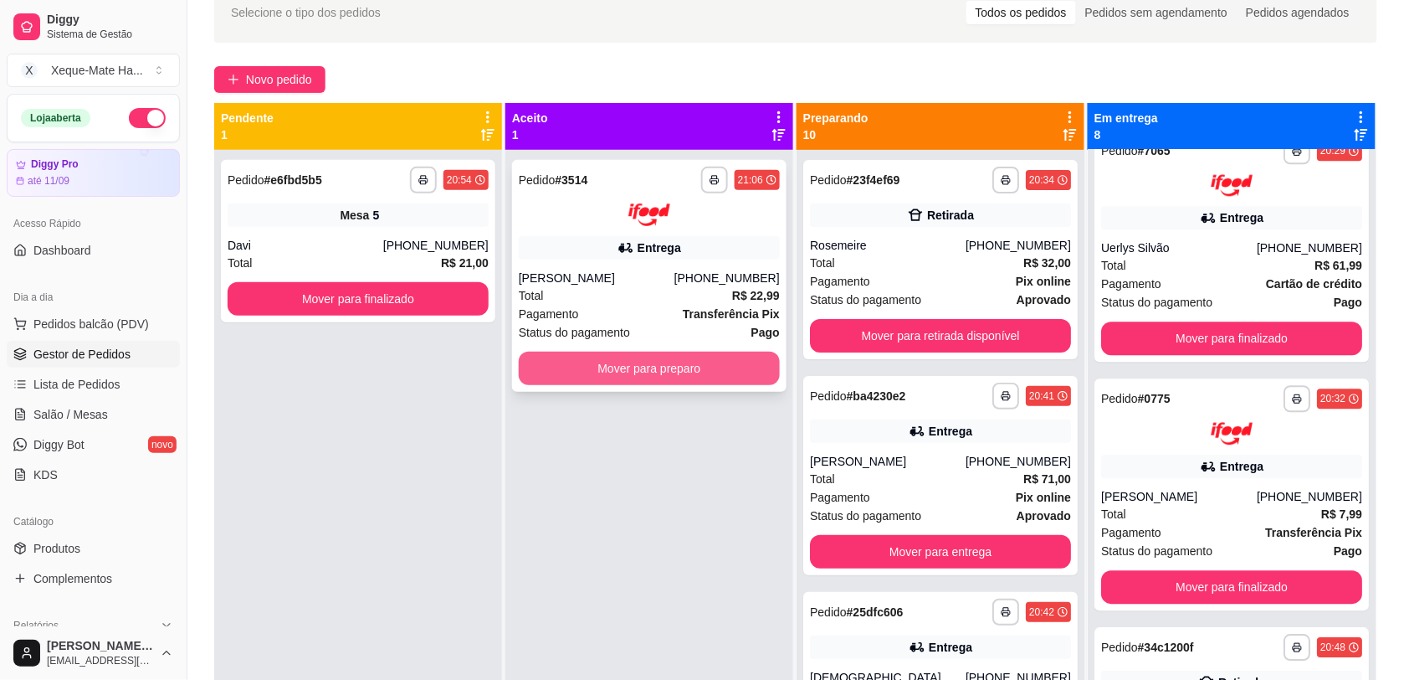
click at [641, 361] on button "Mover para preparo" at bounding box center [649, 368] width 261 height 33
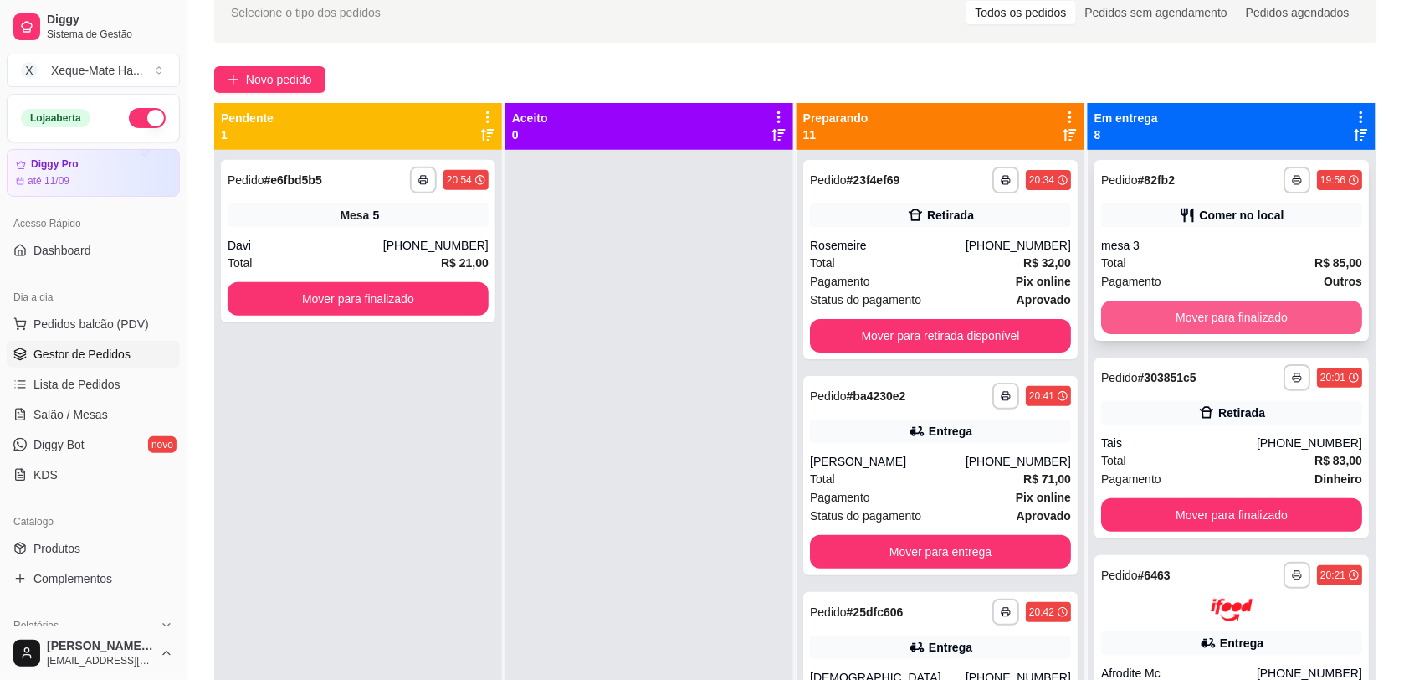
click at [1269, 316] on button "Mover para finalizado" at bounding box center [1231, 316] width 261 height 33
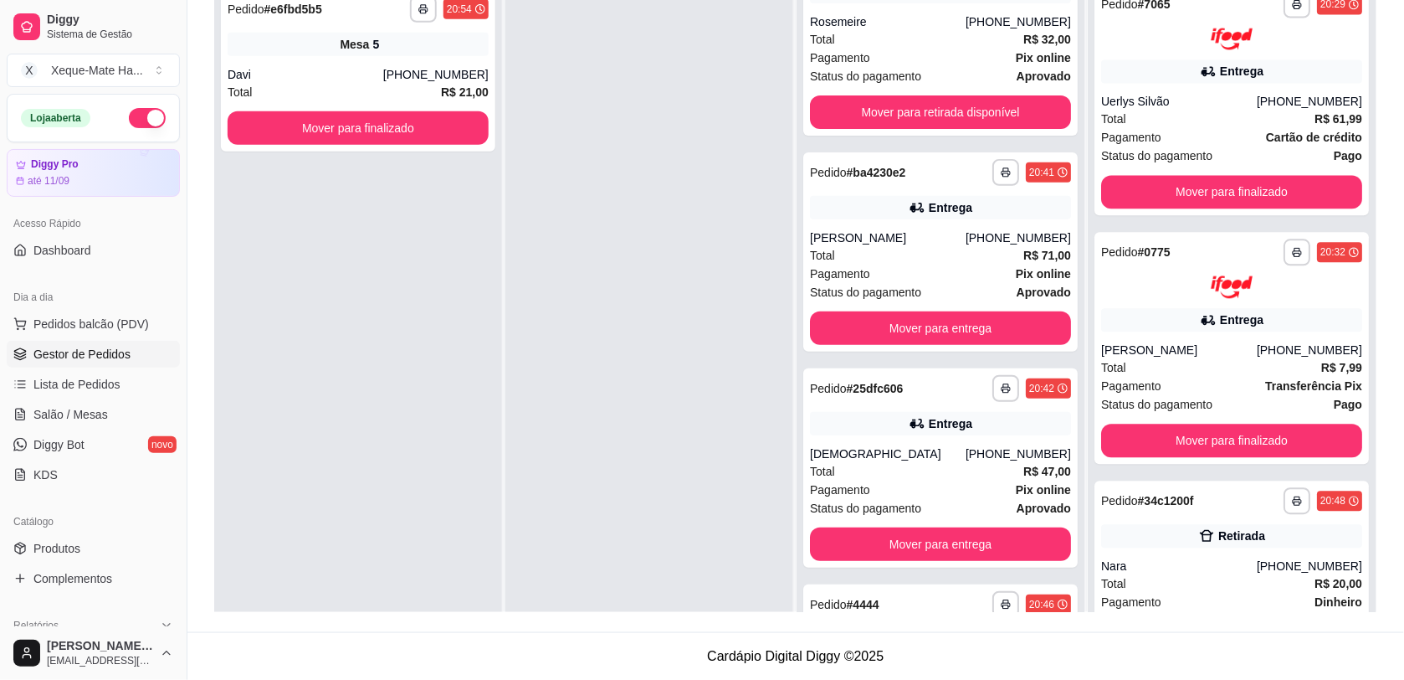
scroll to position [36, 0]
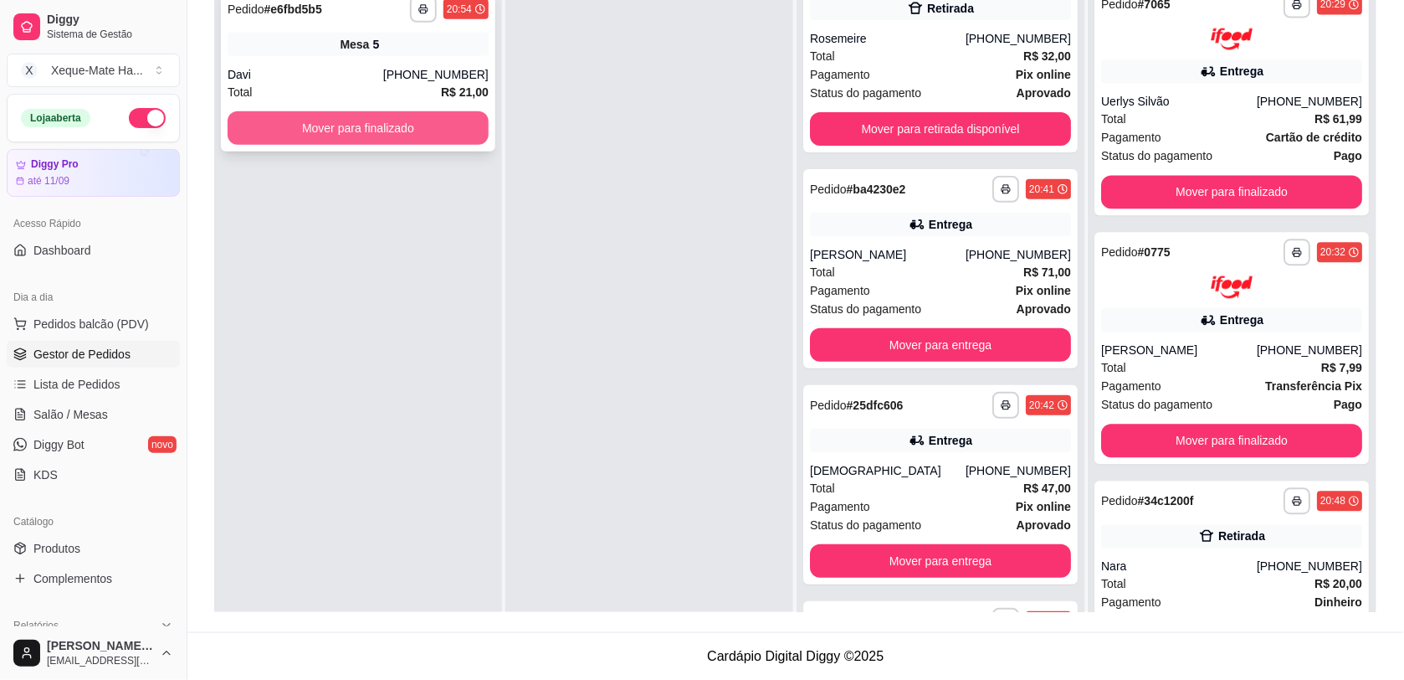
click at [419, 111] on button "Mover para finalizado" at bounding box center [358, 127] width 261 height 33
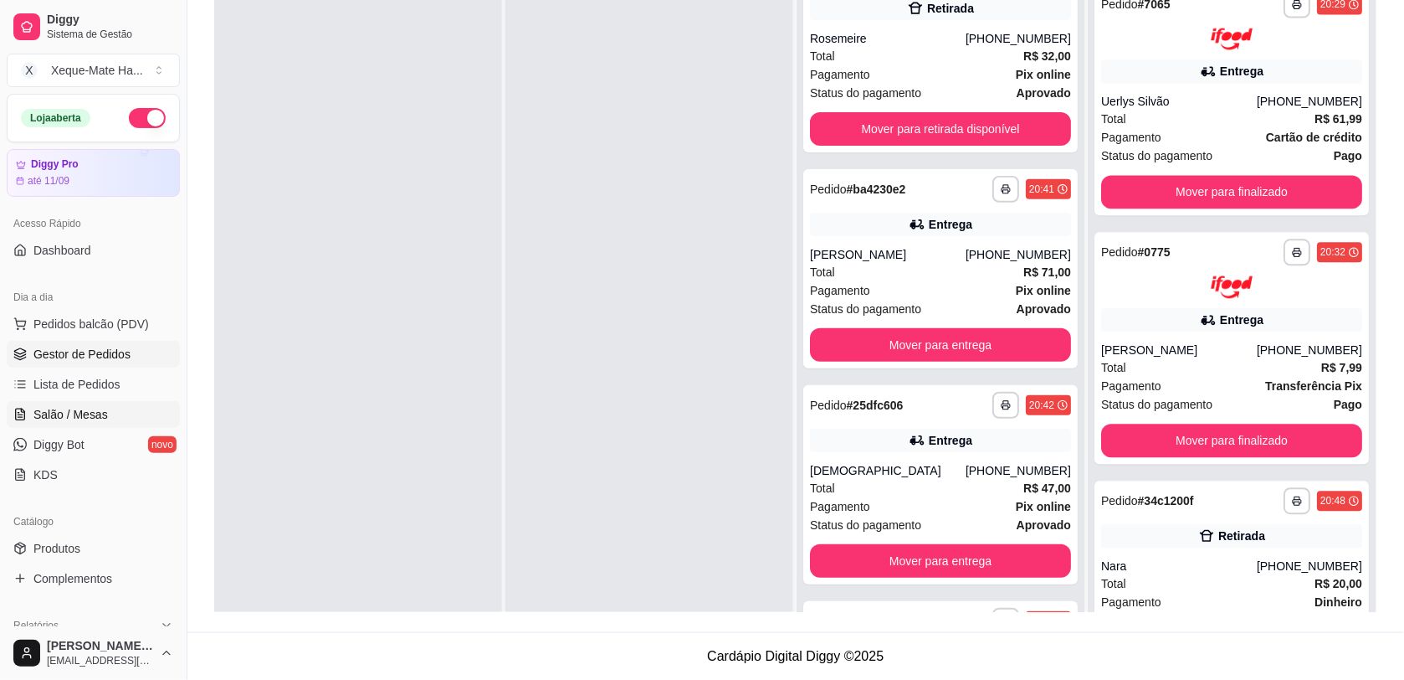
click at [57, 414] on span "Salão / Mesas" at bounding box center [70, 414] width 74 height 17
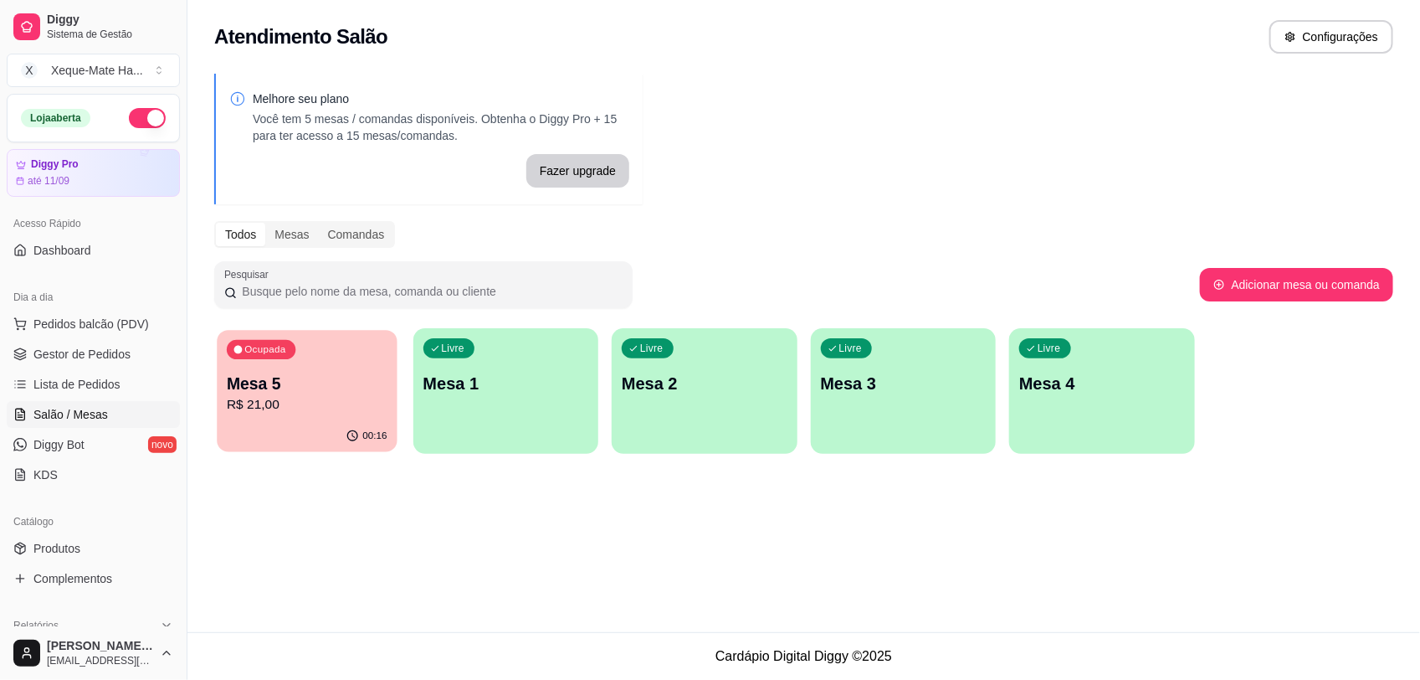
click at [222, 396] on div "Ocupada Mesa 5 R$ 21,00" at bounding box center [307, 375] width 180 height 90
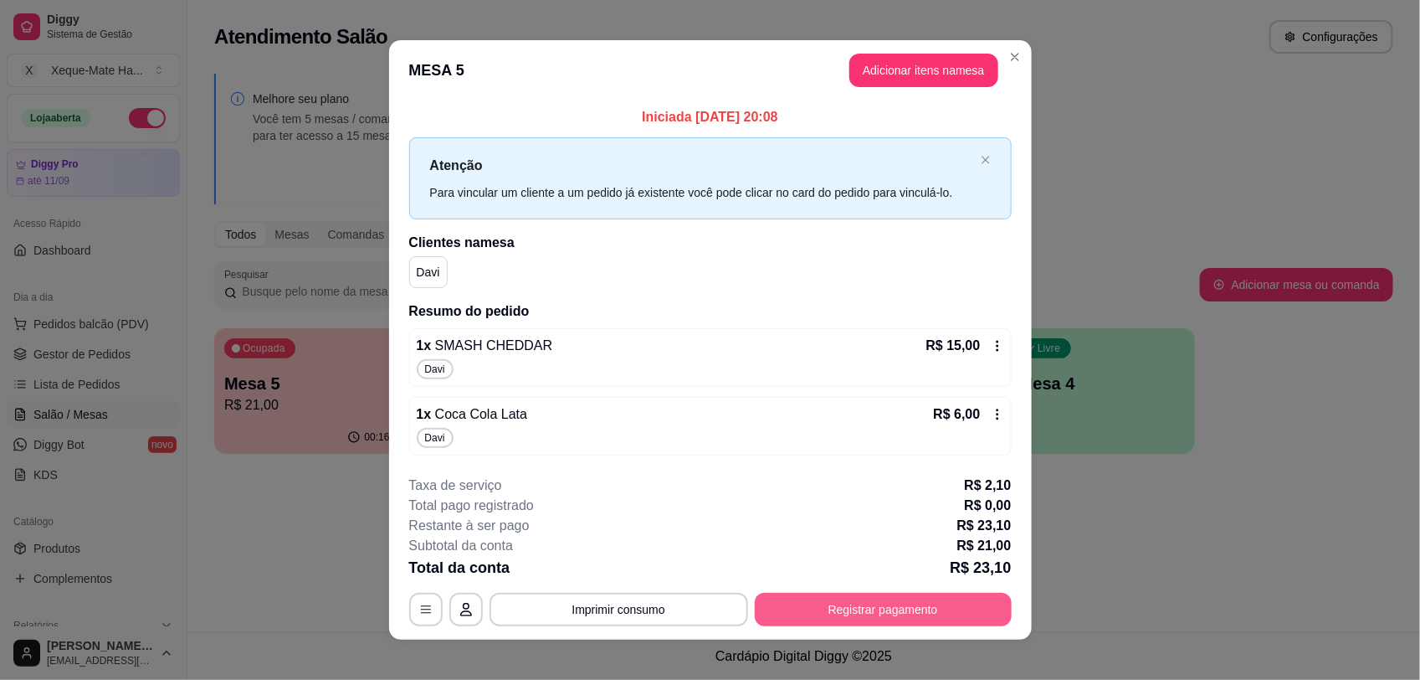
click at [822, 604] on button "Registrar pagamento" at bounding box center [883, 609] width 257 height 33
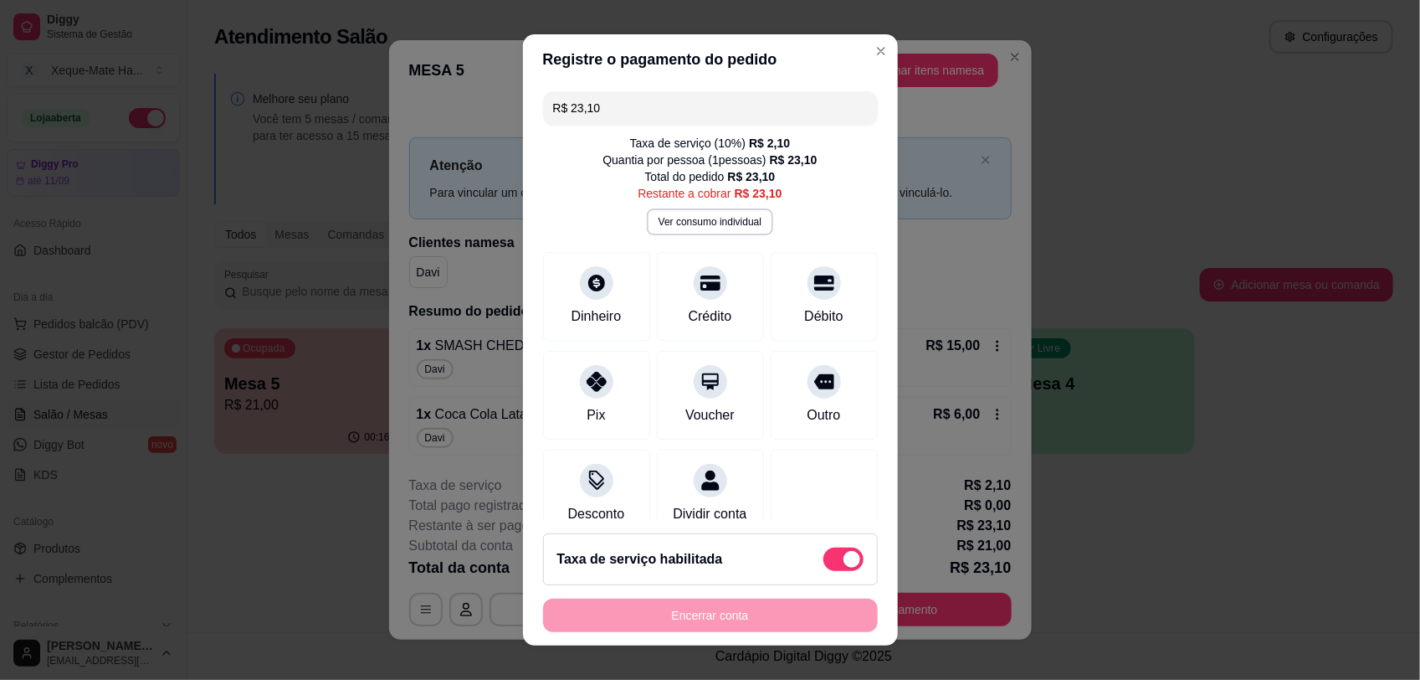
click at [844, 559] on span at bounding box center [852, 559] width 17 height 17
click at [825, 562] on input "checkbox" at bounding box center [828, 567] width 11 height 11
checkbox input "true"
type input "R$ 21,00"
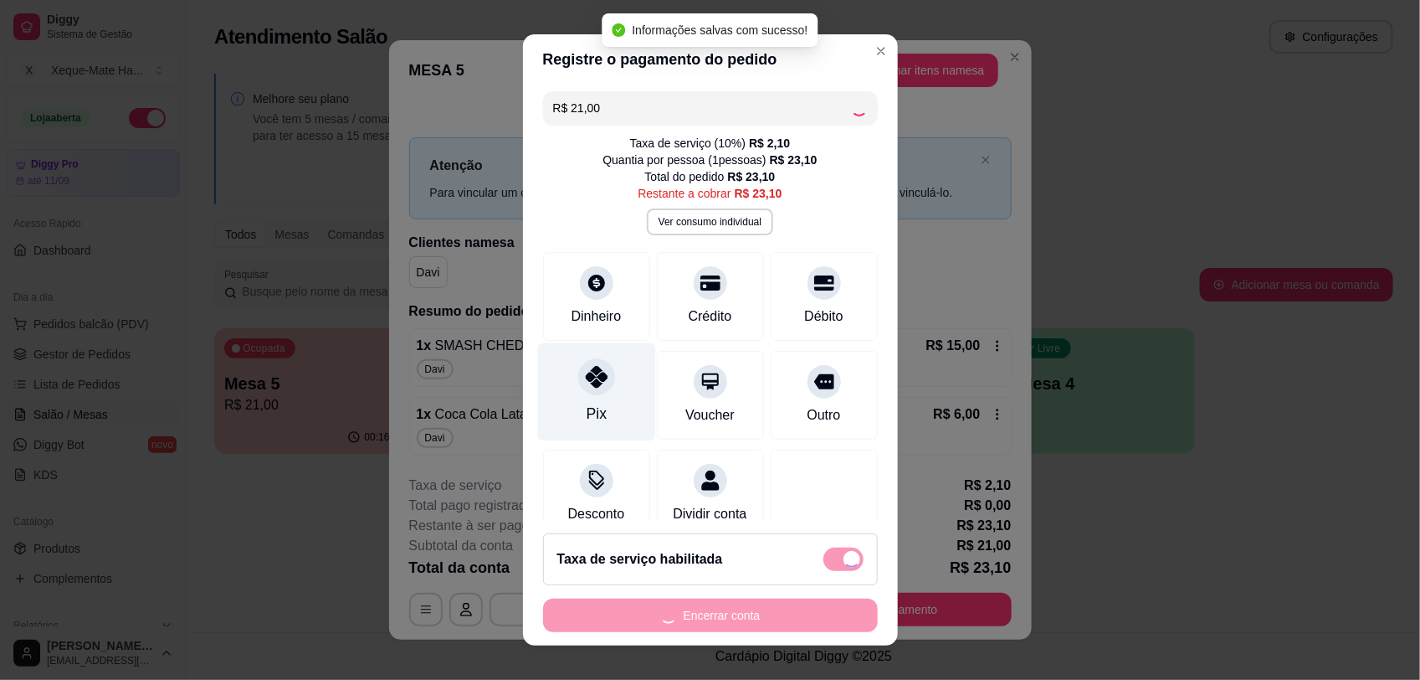
click at [562, 374] on div "Pix" at bounding box center [596, 391] width 118 height 98
checkbox input "false"
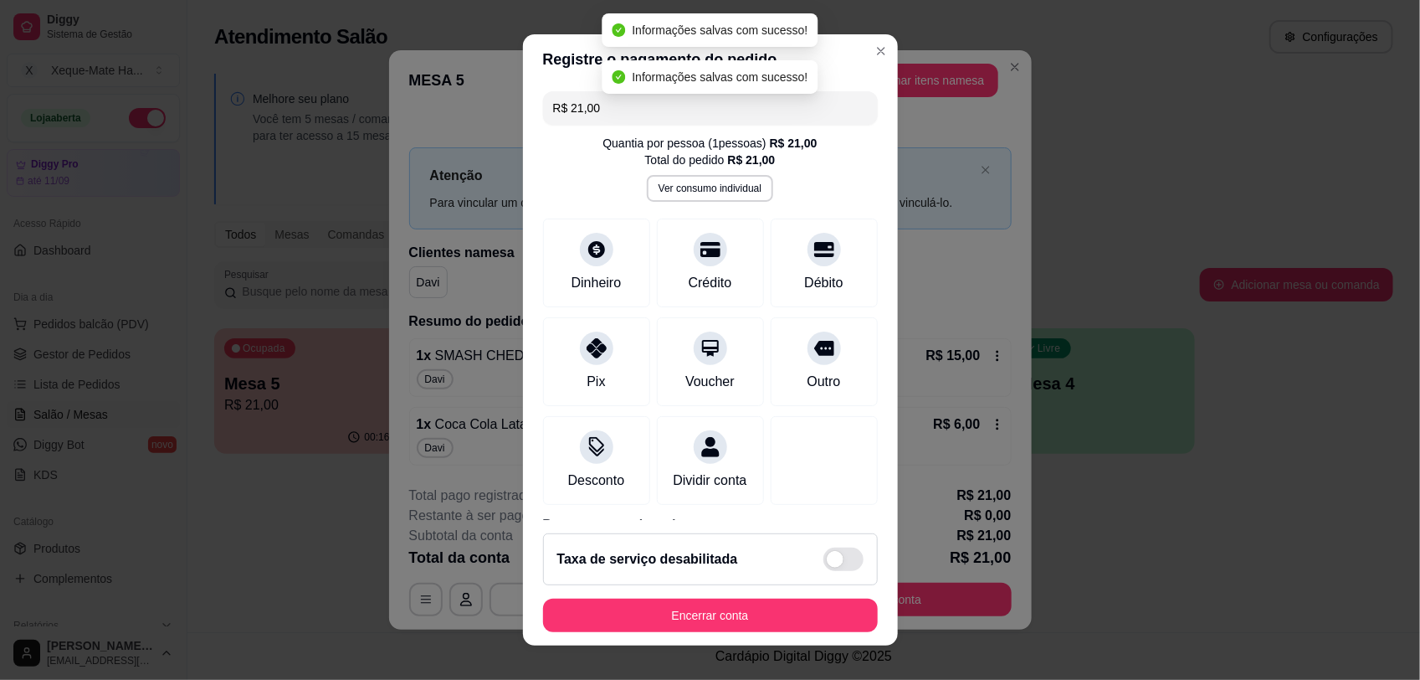
type input "R$ 0,00"
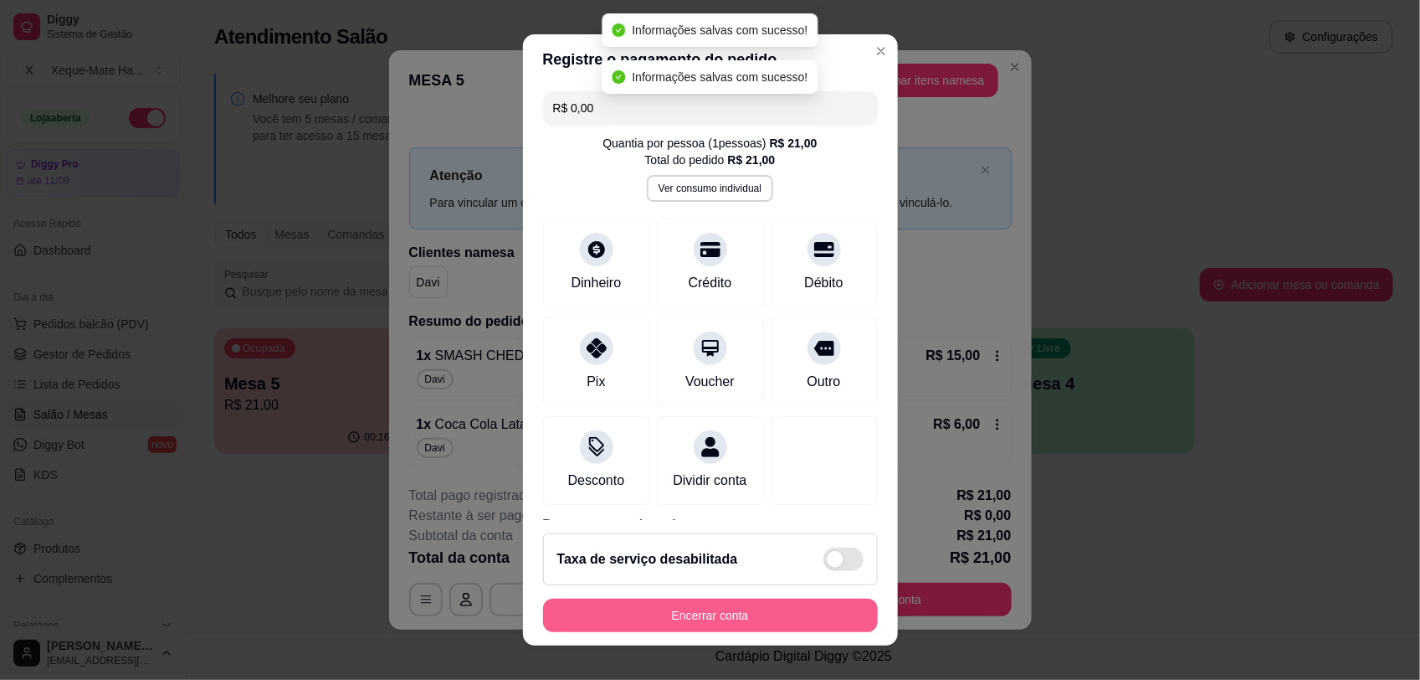
click at [670, 613] on button "Encerrar conta" at bounding box center [710, 614] width 335 height 33
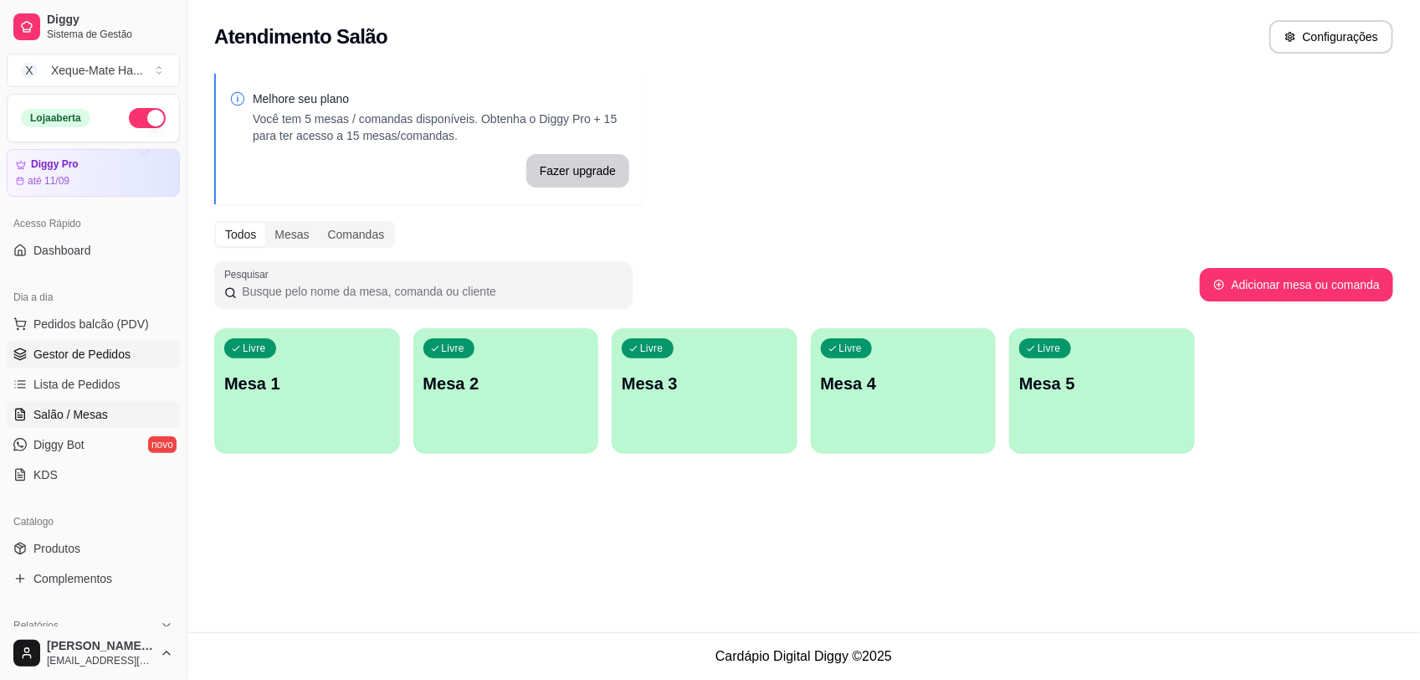
click at [61, 352] on span "Gestor de Pedidos" at bounding box center [81, 354] width 97 height 17
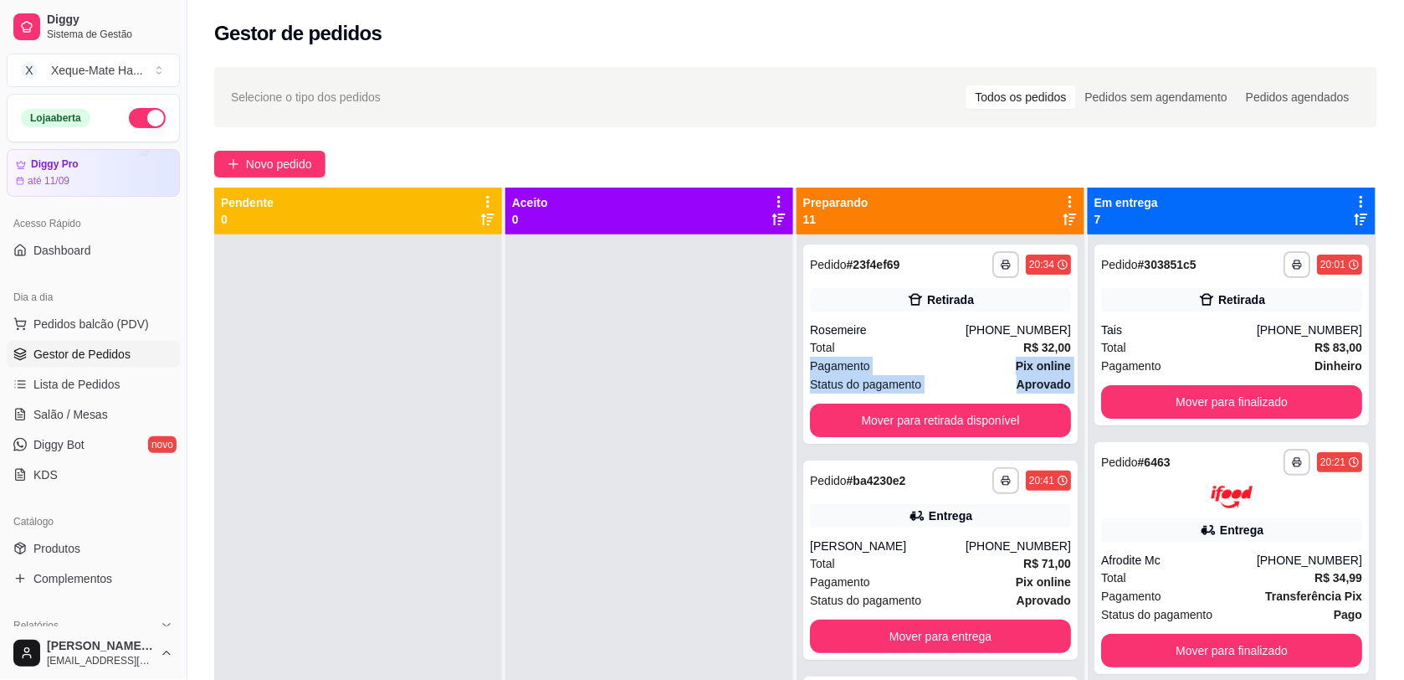
drag, startPoint x: 1055, startPoint y: 348, endPoint x: 1069, endPoint y: 393, distance: 47.4
click at [1069, 393] on div "**********" at bounding box center [941, 574] width 288 height 680
click at [634, 429] on div at bounding box center [649, 574] width 288 height 680
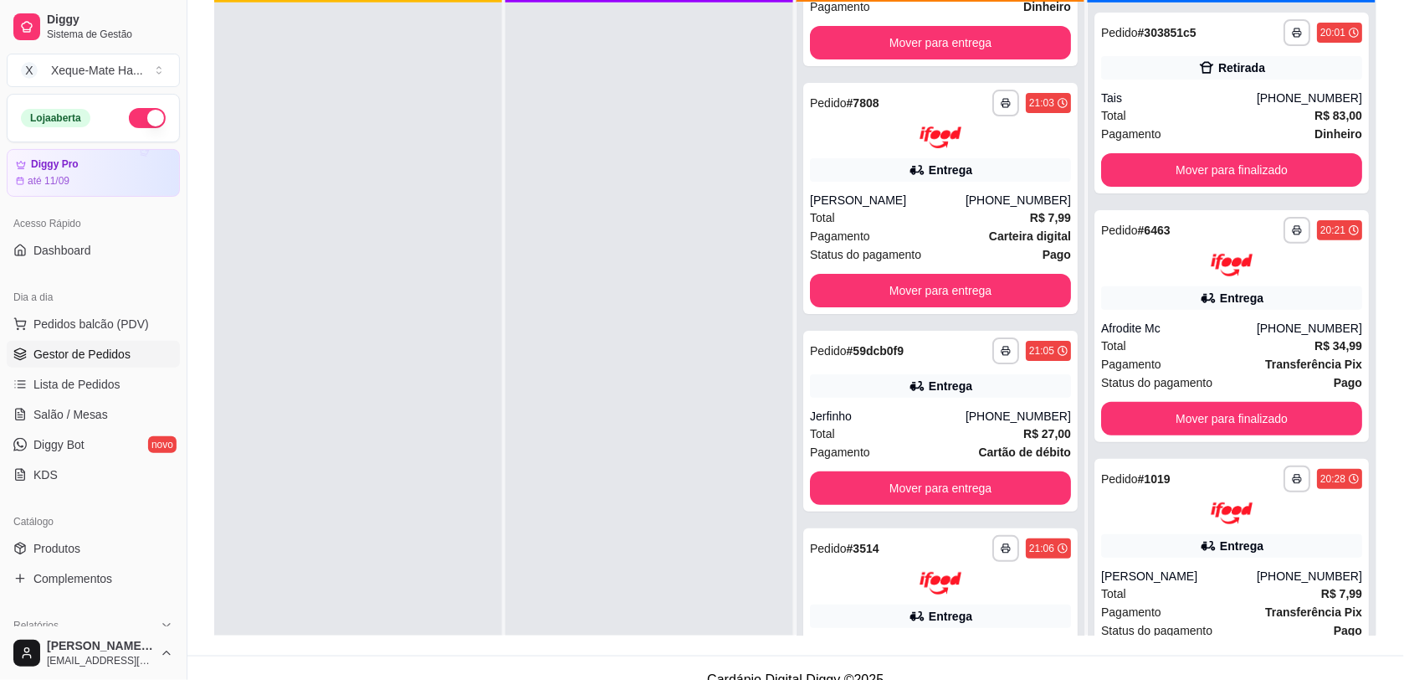
scroll to position [255, 0]
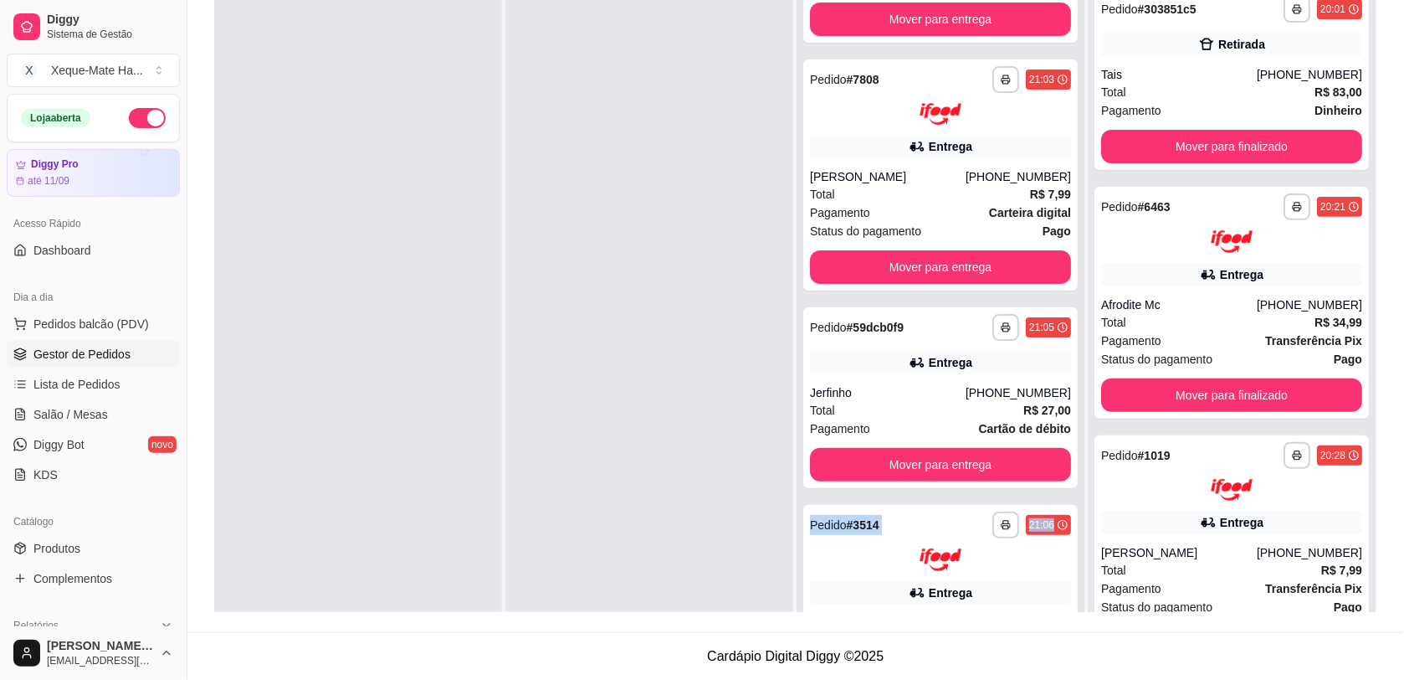
drag, startPoint x: 1074, startPoint y: 473, endPoint x: 1064, endPoint y: 490, distance: 19.5
click at [1064, 490] on div "**********" at bounding box center [942, 295] width 290 height 726
click at [685, 516] on div at bounding box center [649, 319] width 288 height 680
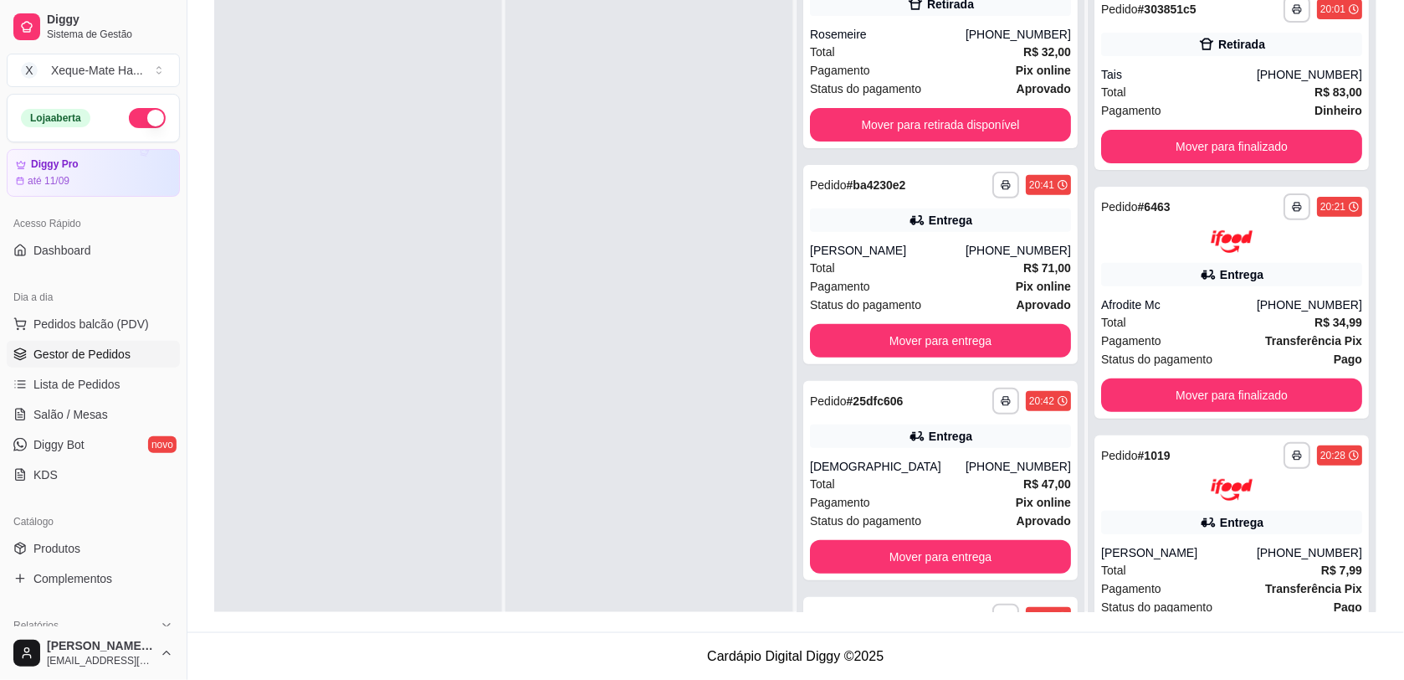
scroll to position [0, 0]
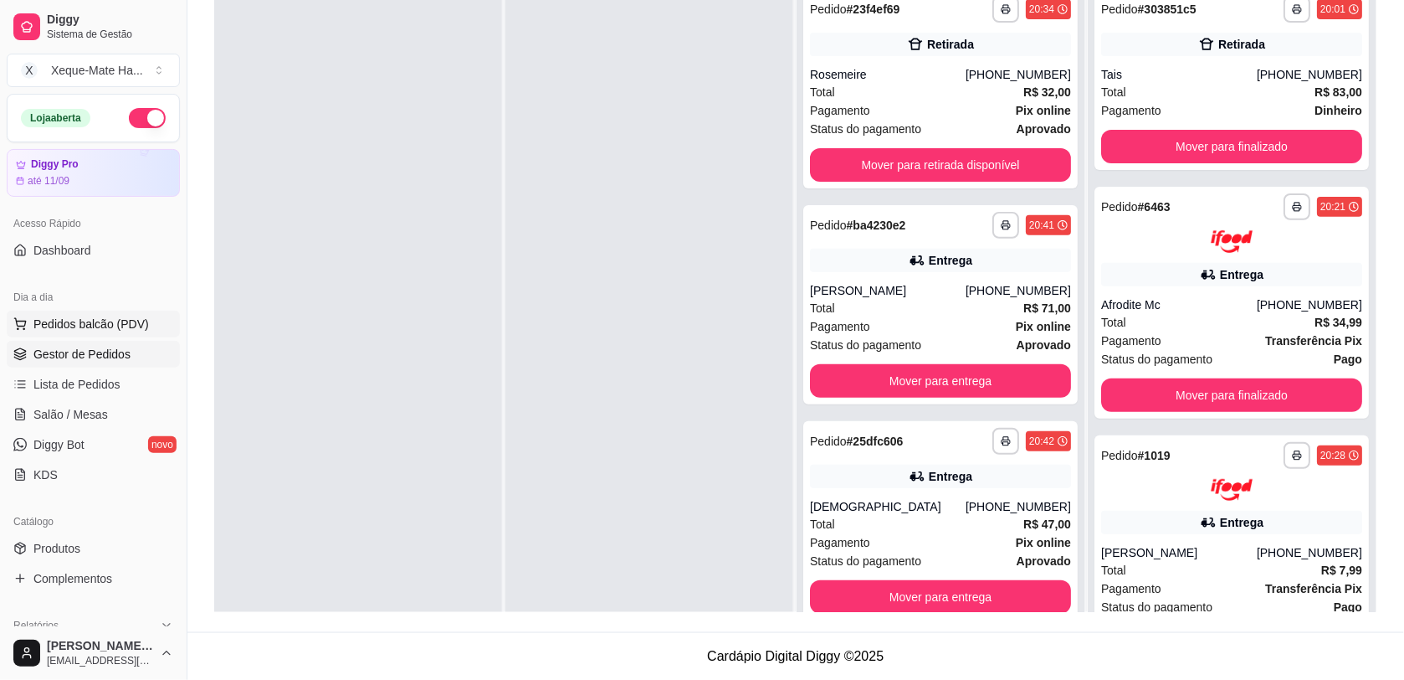
click at [43, 323] on span "Pedidos balcão (PDV)" at bounding box center [90, 324] width 115 height 17
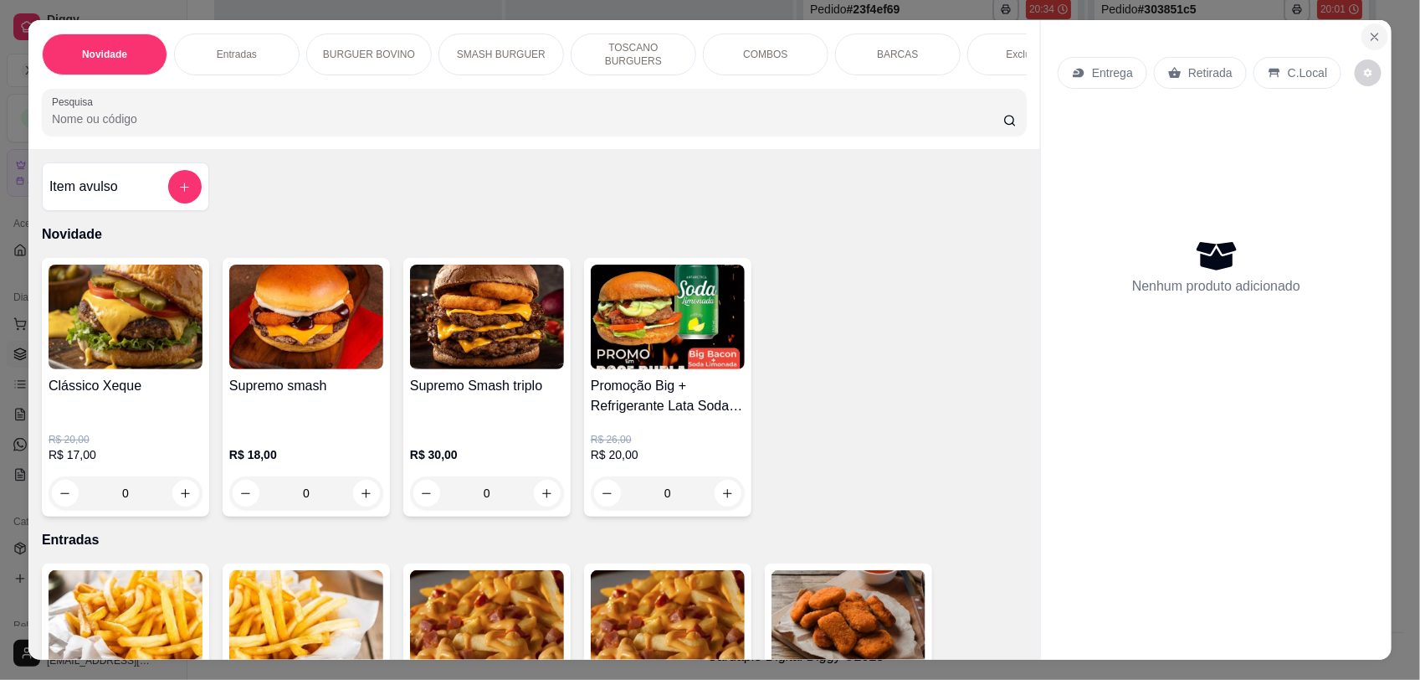
click at [1368, 30] on icon "Close" at bounding box center [1374, 36] width 13 height 13
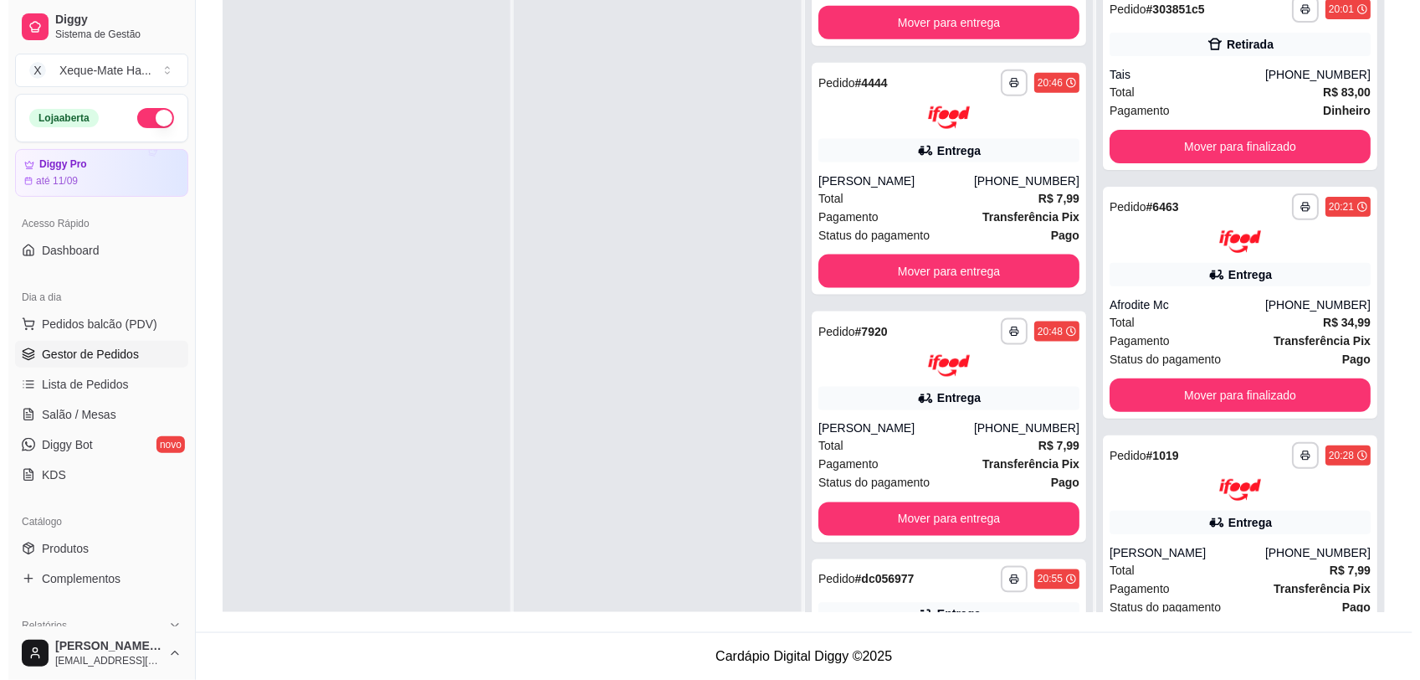
scroll to position [624, 0]
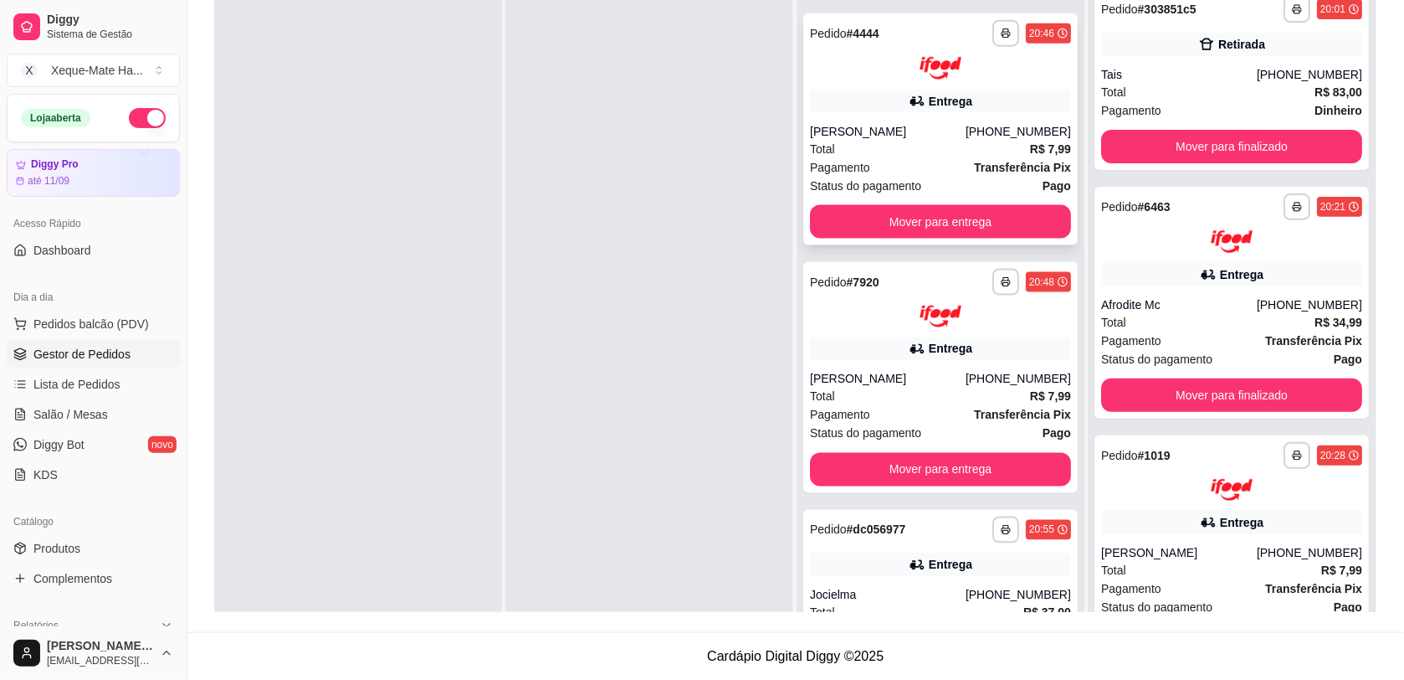
click at [990, 148] on div "Total R$ 7,99" at bounding box center [940, 149] width 261 height 18
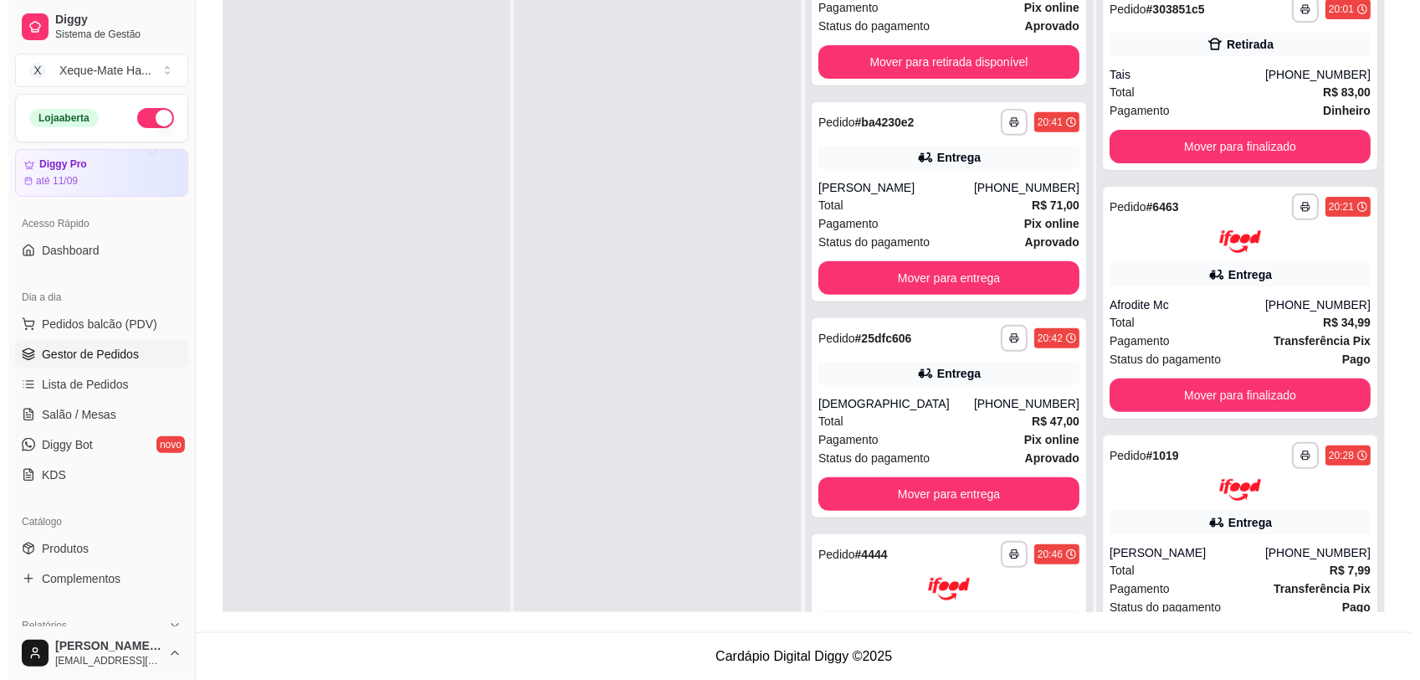
scroll to position [0, 0]
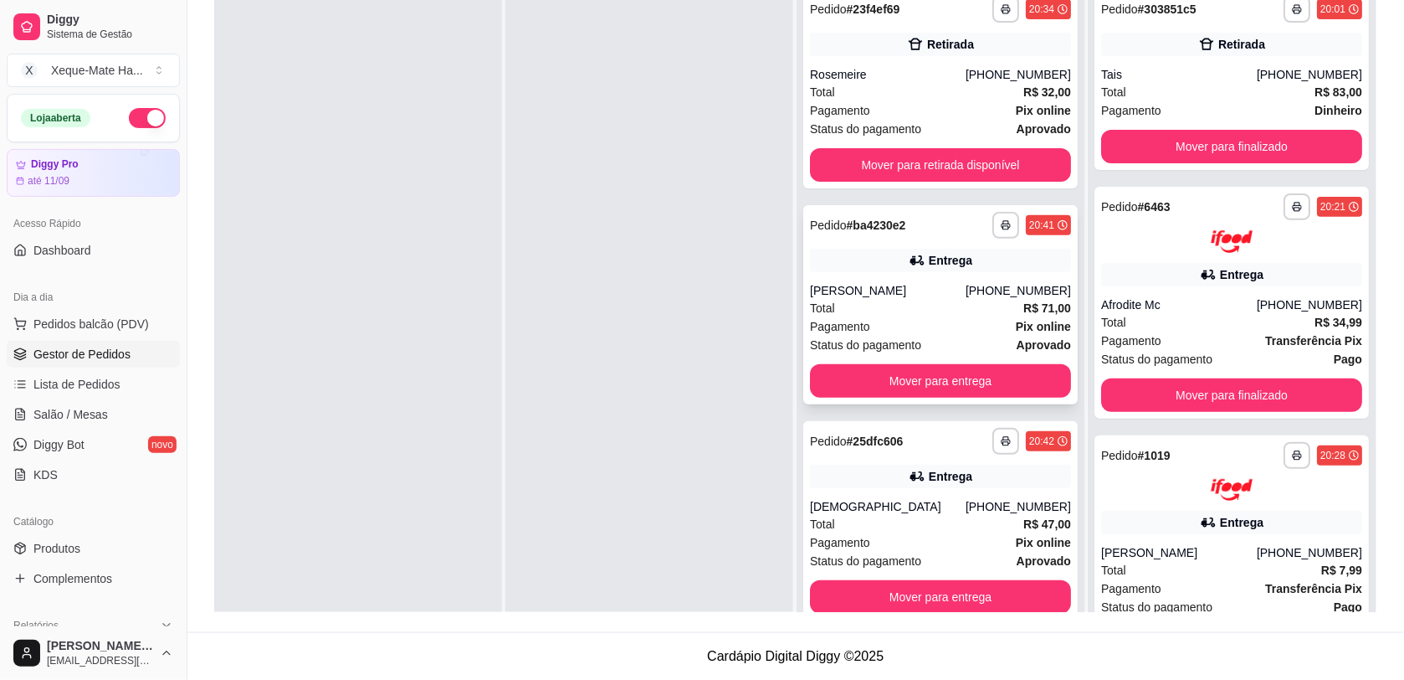
click at [976, 260] on div "Entrega" at bounding box center [940, 260] width 261 height 23
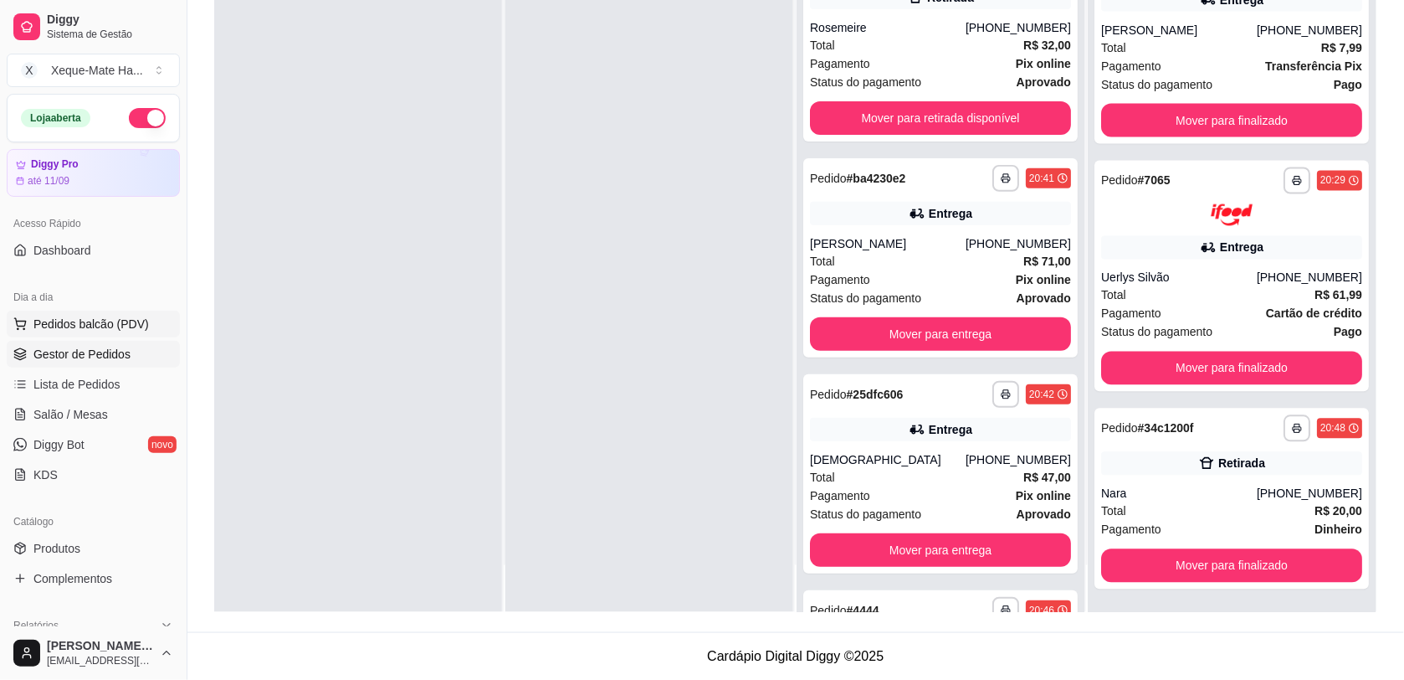
click at [86, 323] on span "Pedidos balcão (PDV)" at bounding box center [90, 324] width 115 height 17
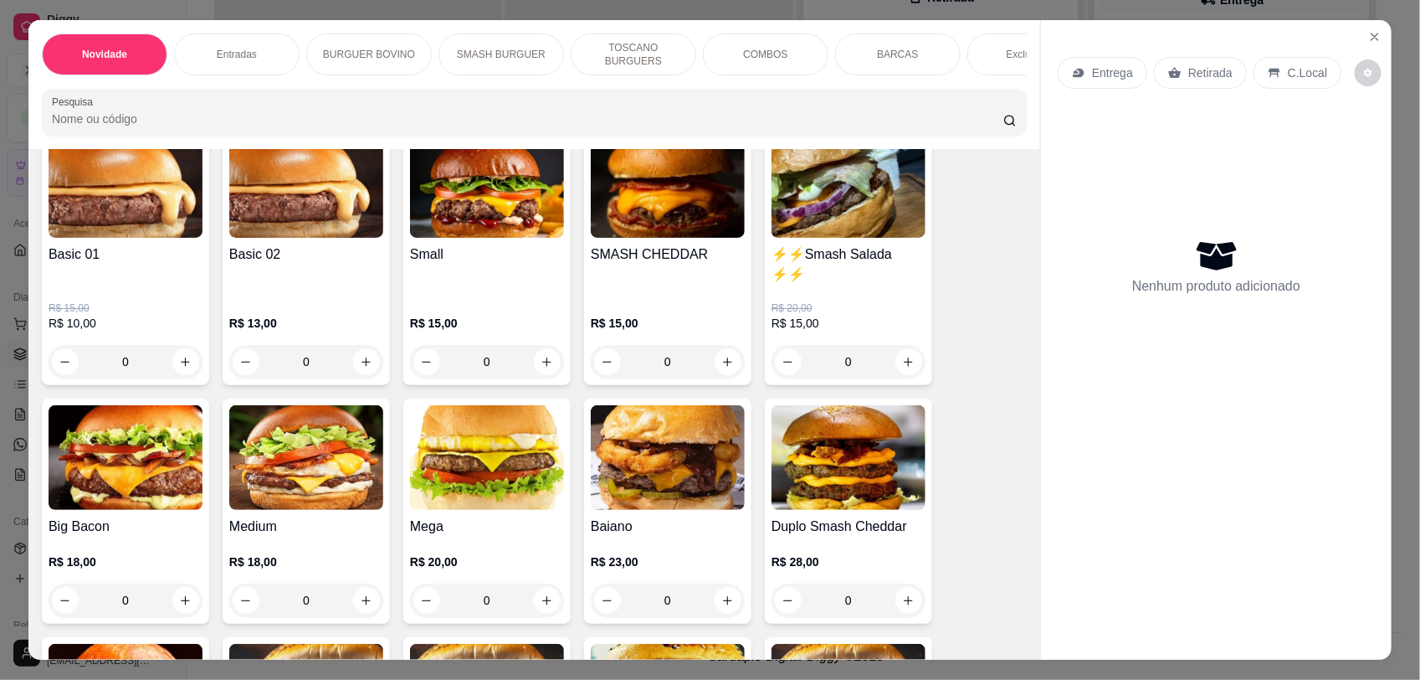
scroll to position [735, 0]
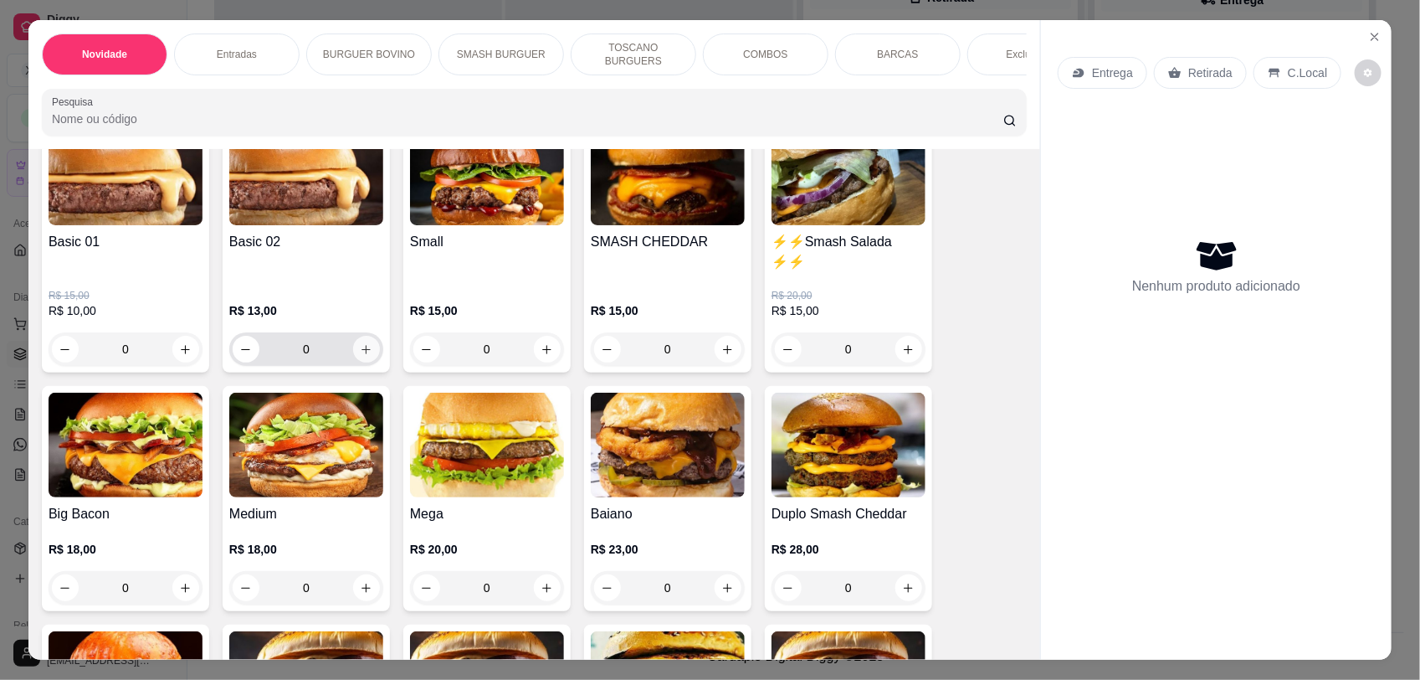
click at [362, 362] on button "increase-product-quantity" at bounding box center [366, 349] width 27 height 27
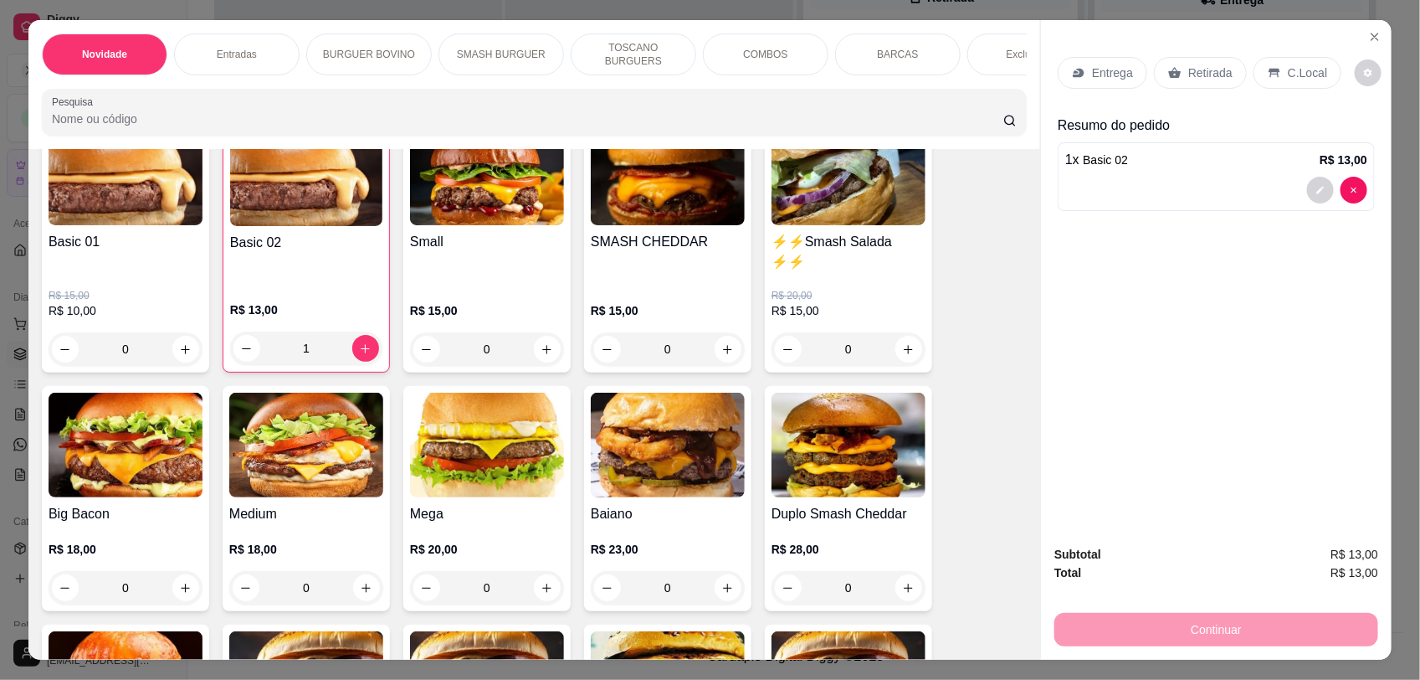
type input "1"
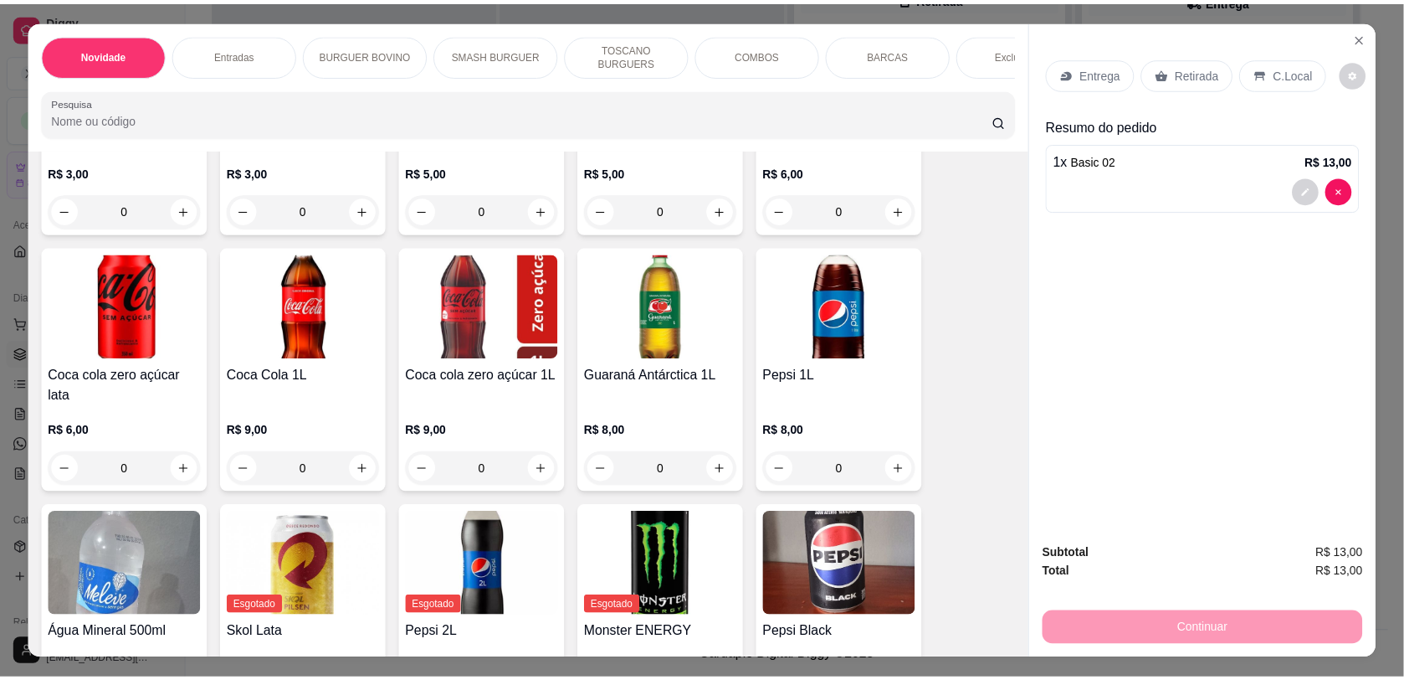
scroll to position [3590, 0]
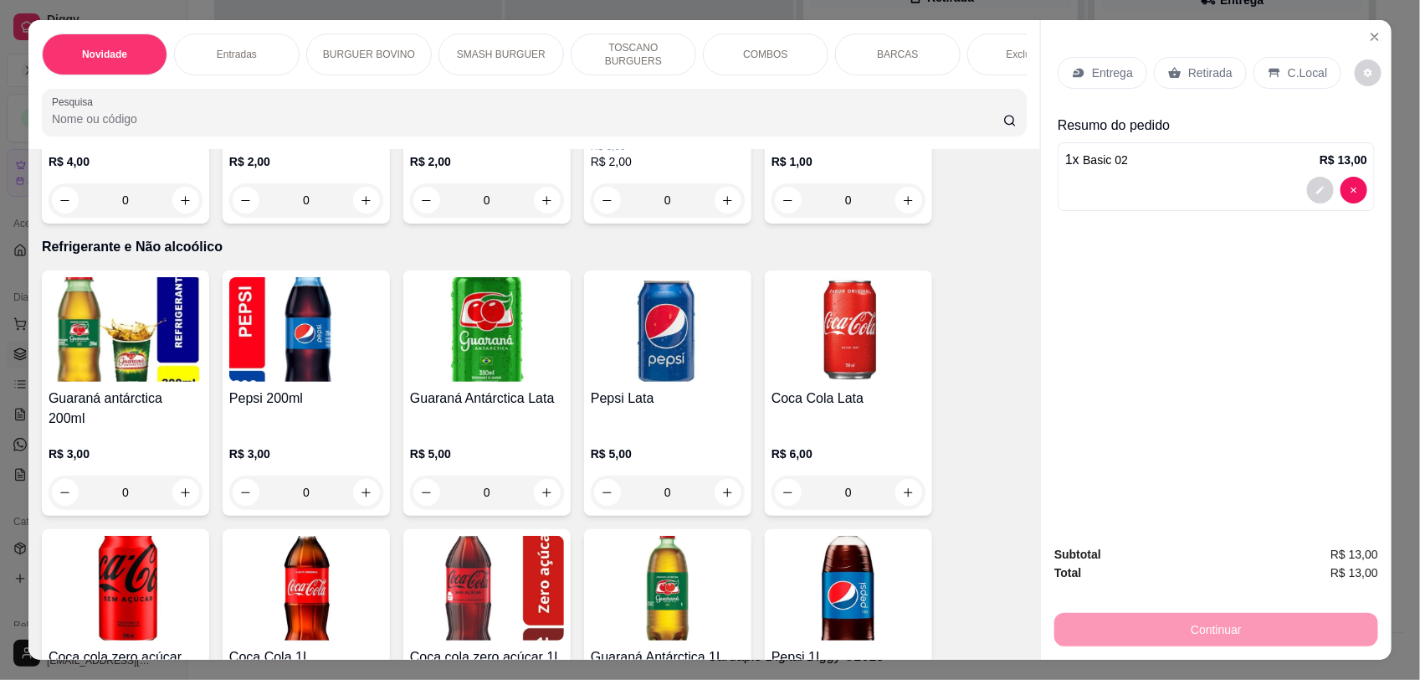
click at [906, 491] on icon "increase-product-quantity" at bounding box center [908, 492] width 13 height 13
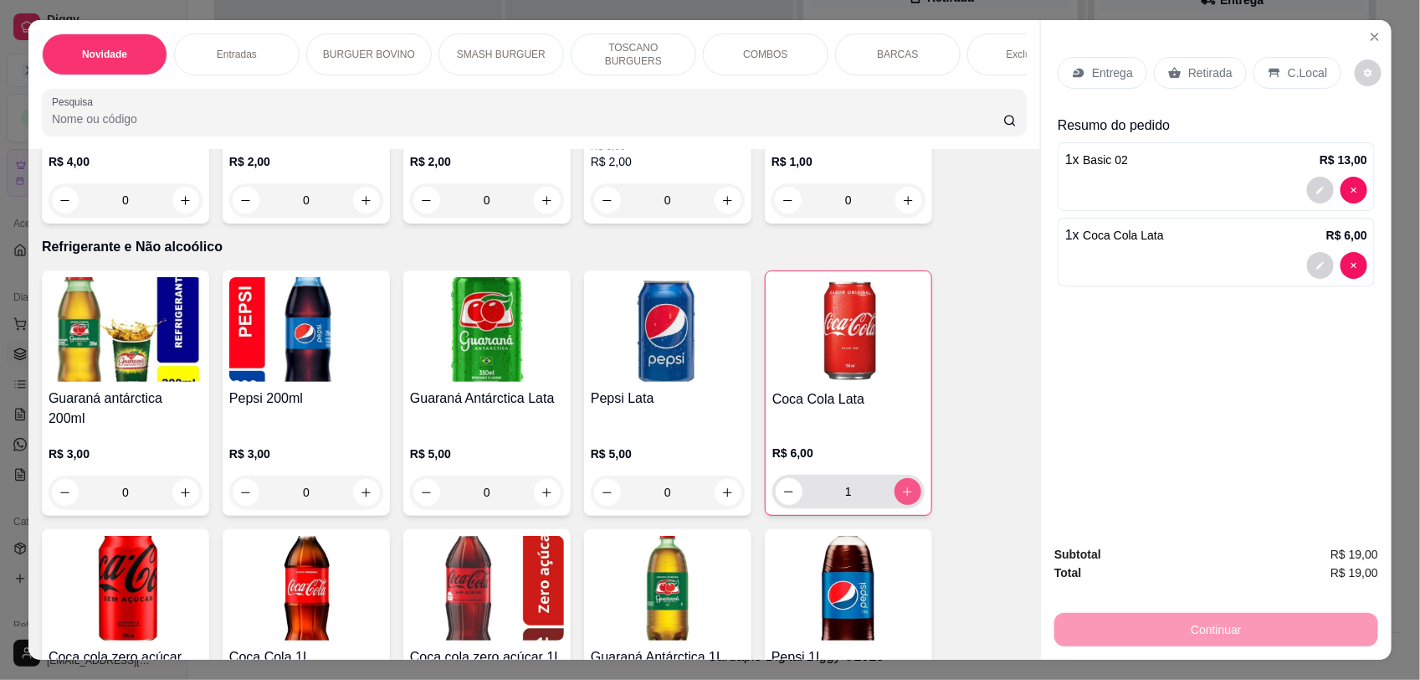
type input "1"
click at [1299, 71] on p "C.Local" at bounding box center [1307, 72] width 39 height 17
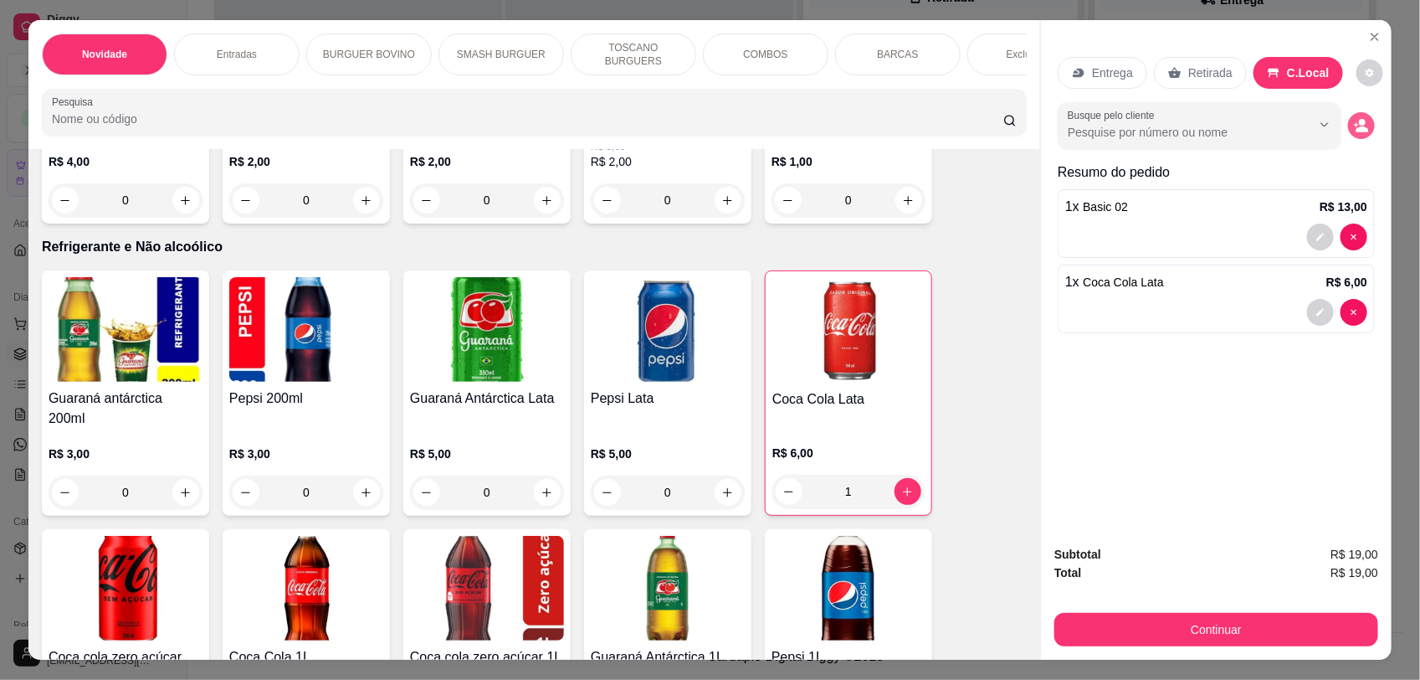
click at [1354, 124] on icon "decrease-product-quantity" at bounding box center [1361, 125] width 15 height 15
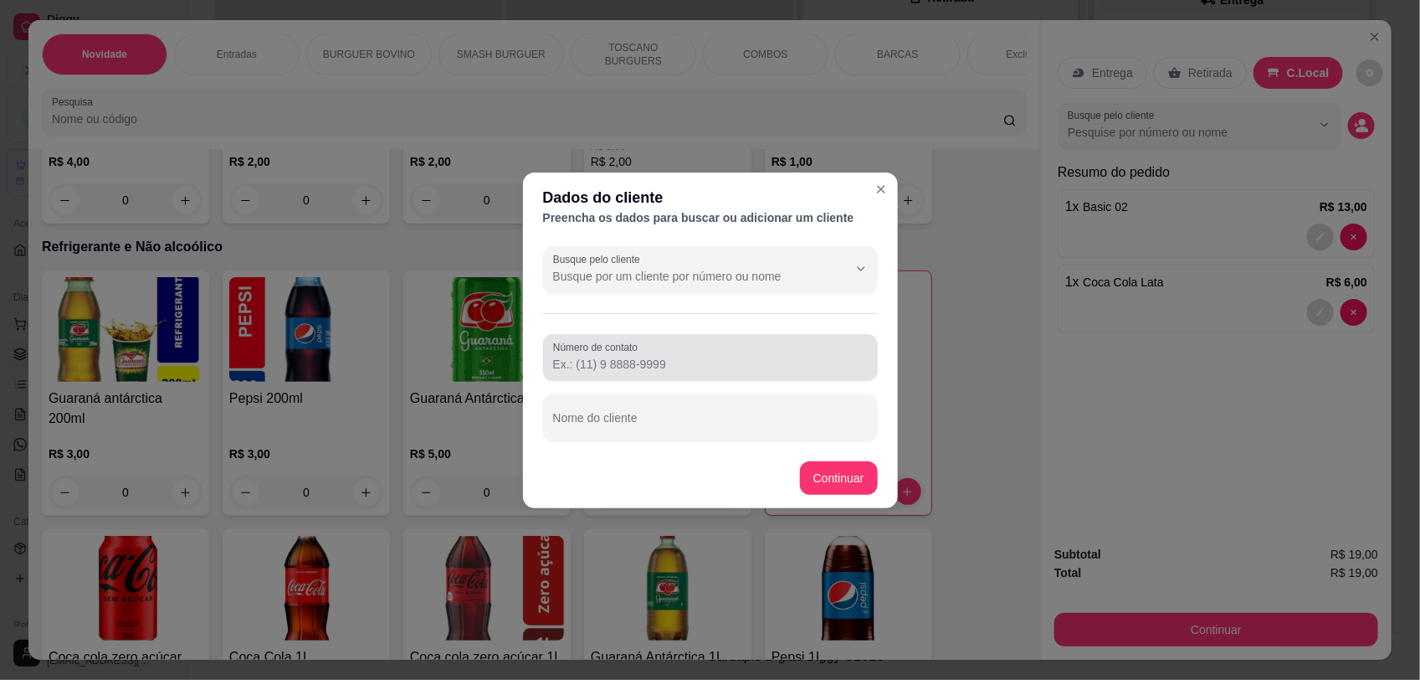
click at [701, 425] on input "Nome do cliente" at bounding box center [710, 424] width 315 height 17
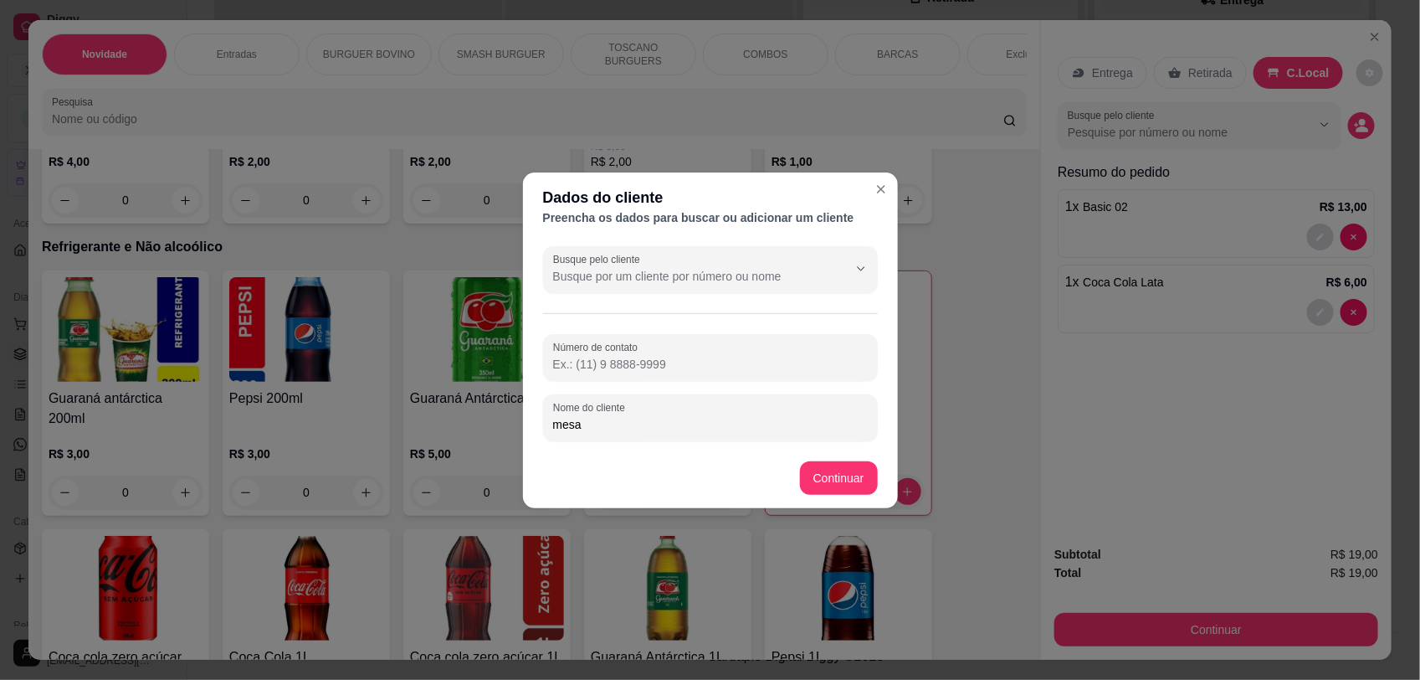
type input "mesa 2"
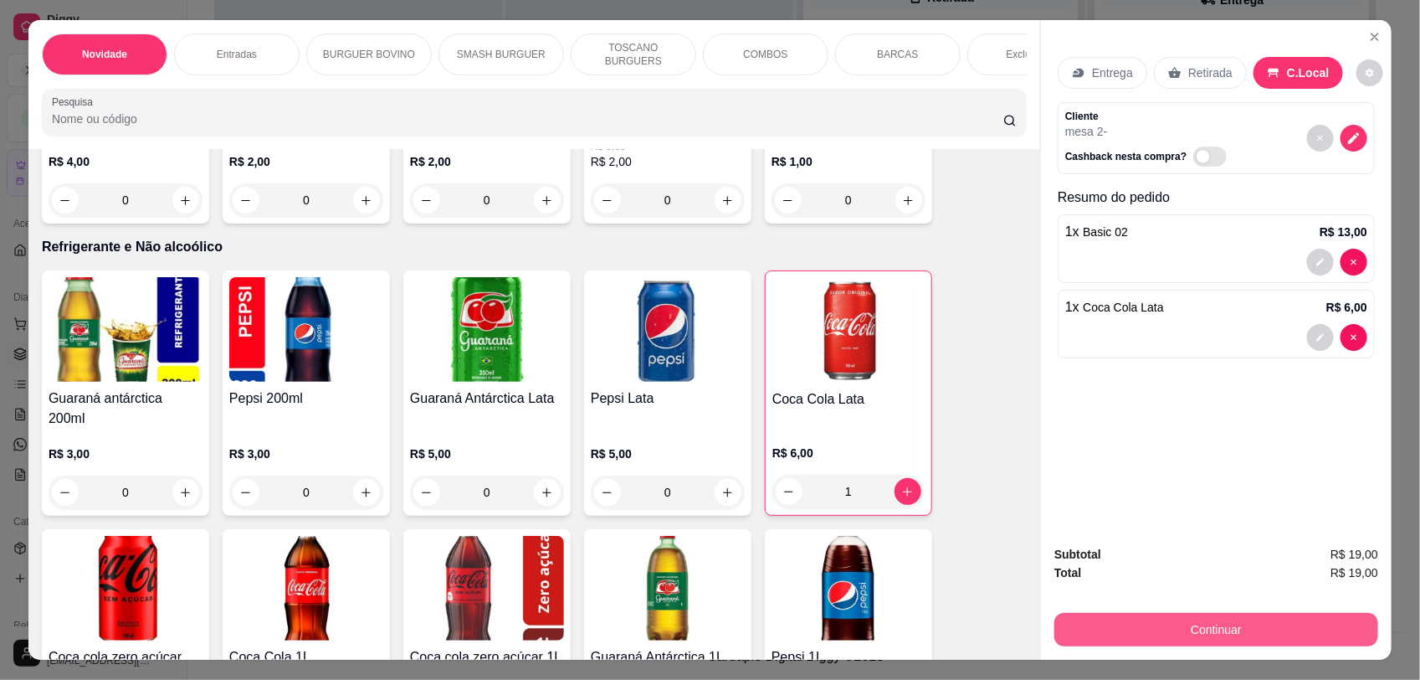
click at [1118, 621] on button "Continuar" at bounding box center [1217, 629] width 324 height 33
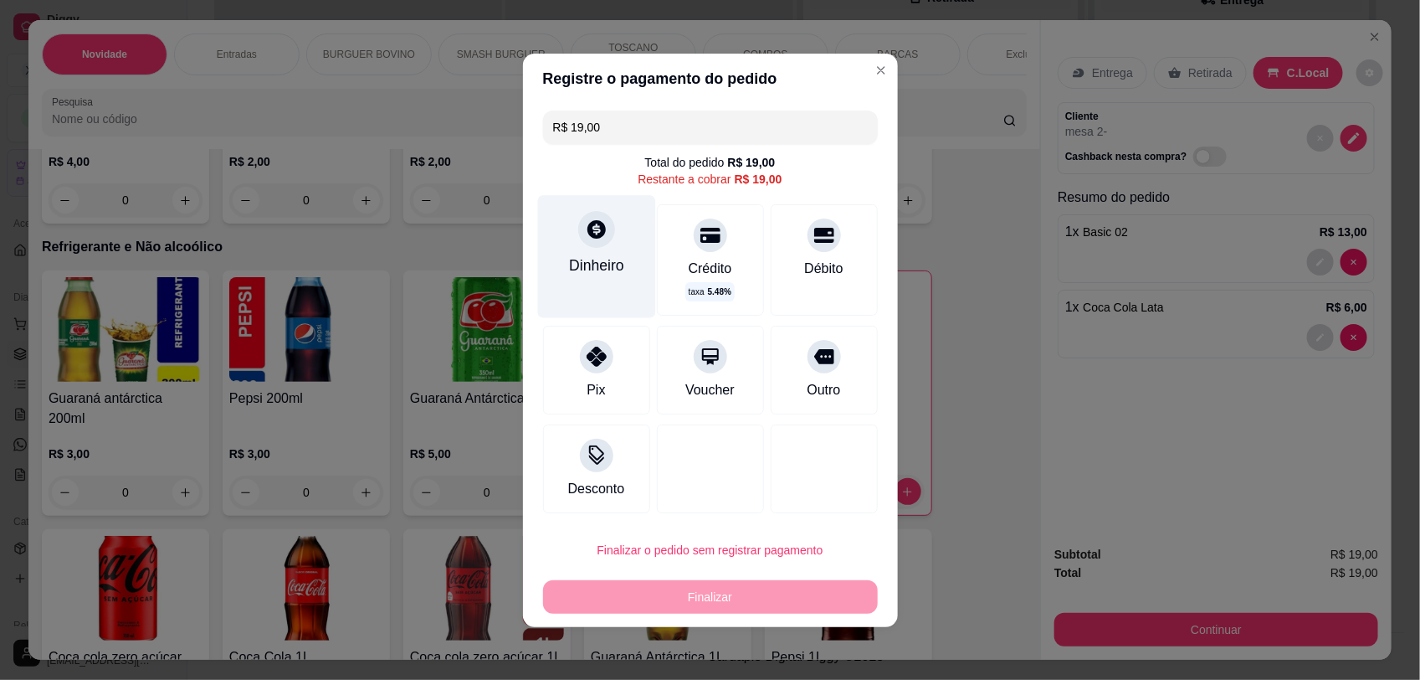
click at [588, 234] on icon at bounding box center [597, 229] width 18 height 18
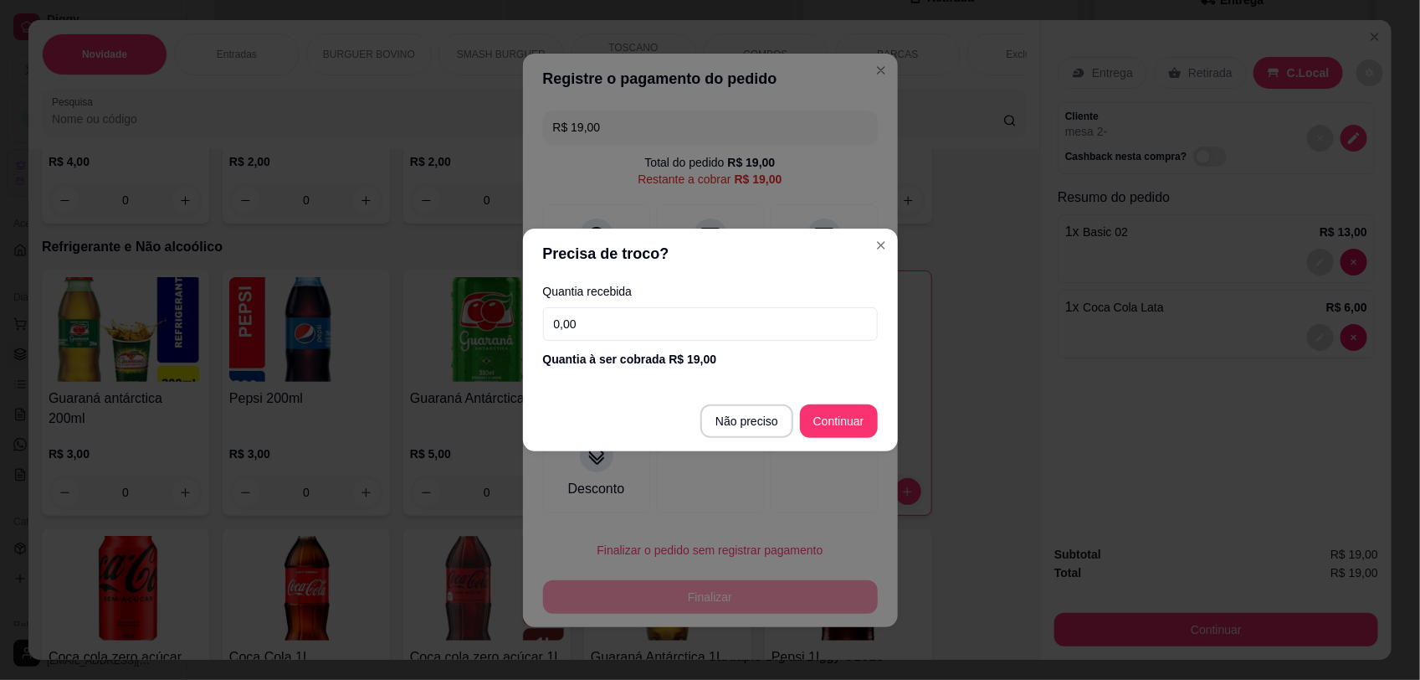
click at [659, 327] on input "0,00" at bounding box center [710, 323] width 335 height 33
type input "20,00"
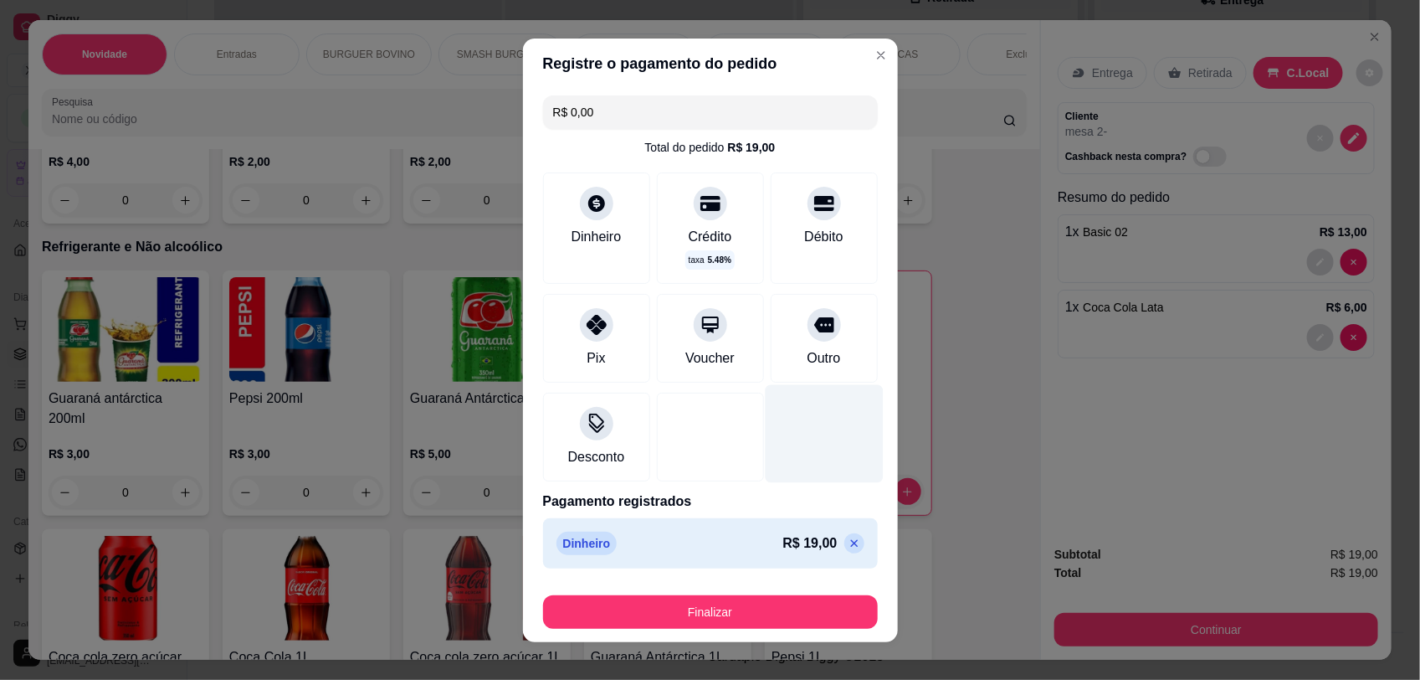
type input "R$ 0,00"
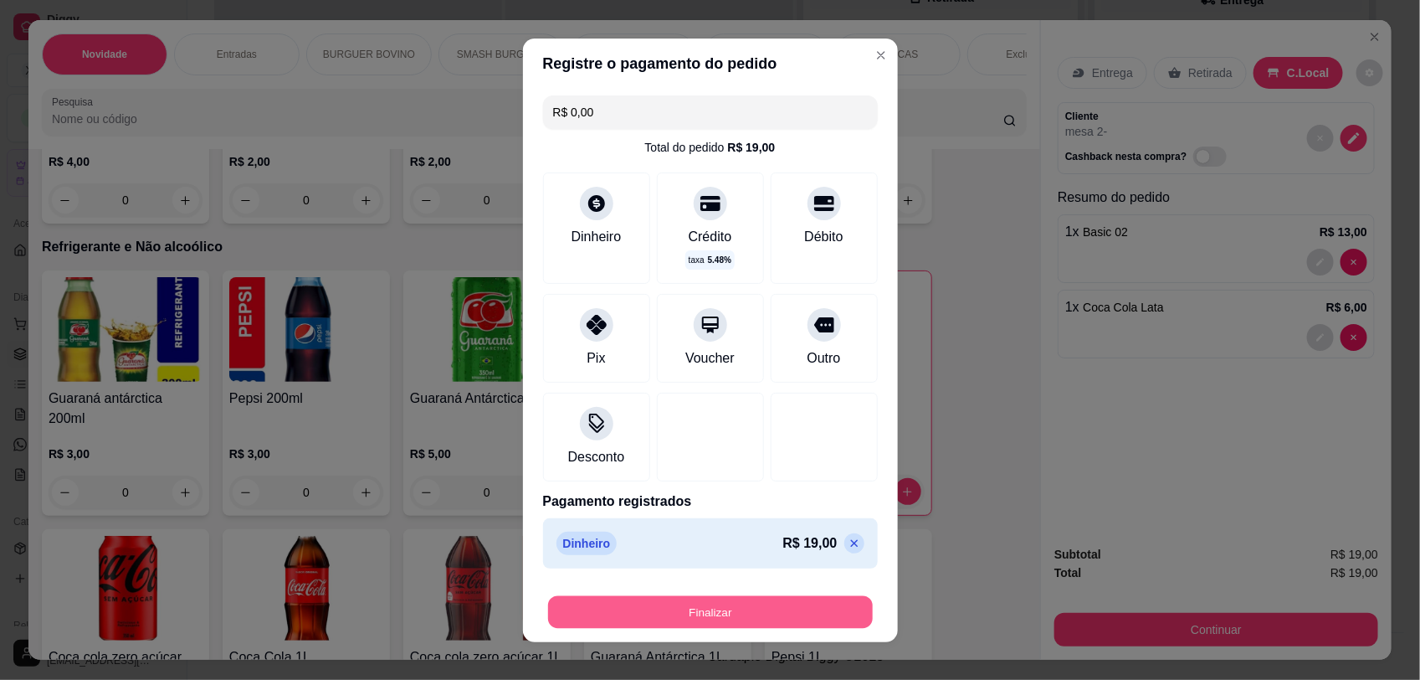
click at [699, 616] on button "Finalizar" at bounding box center [710, 611] width 325 height 33
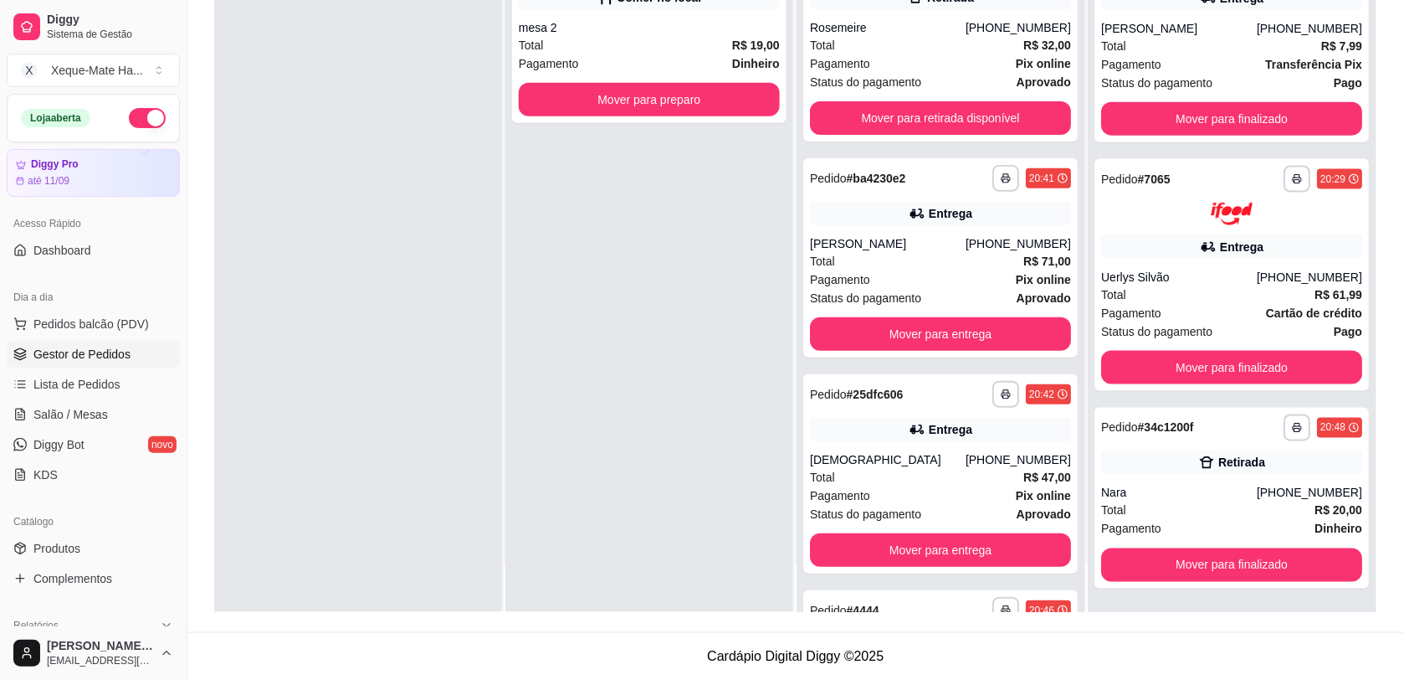
scroll to position [475, 0]
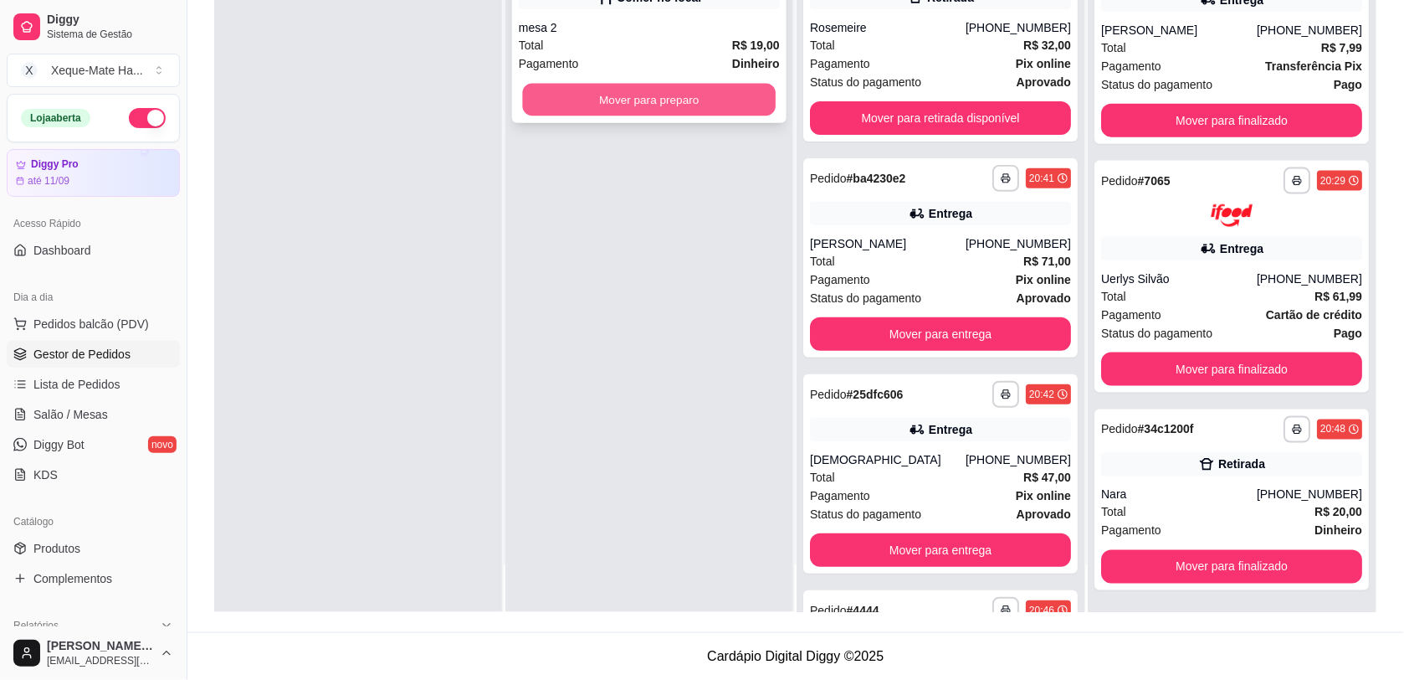
click at [665, 96] on button "Mover para preparo" at bounding box center [650, 100] width 254 height 33
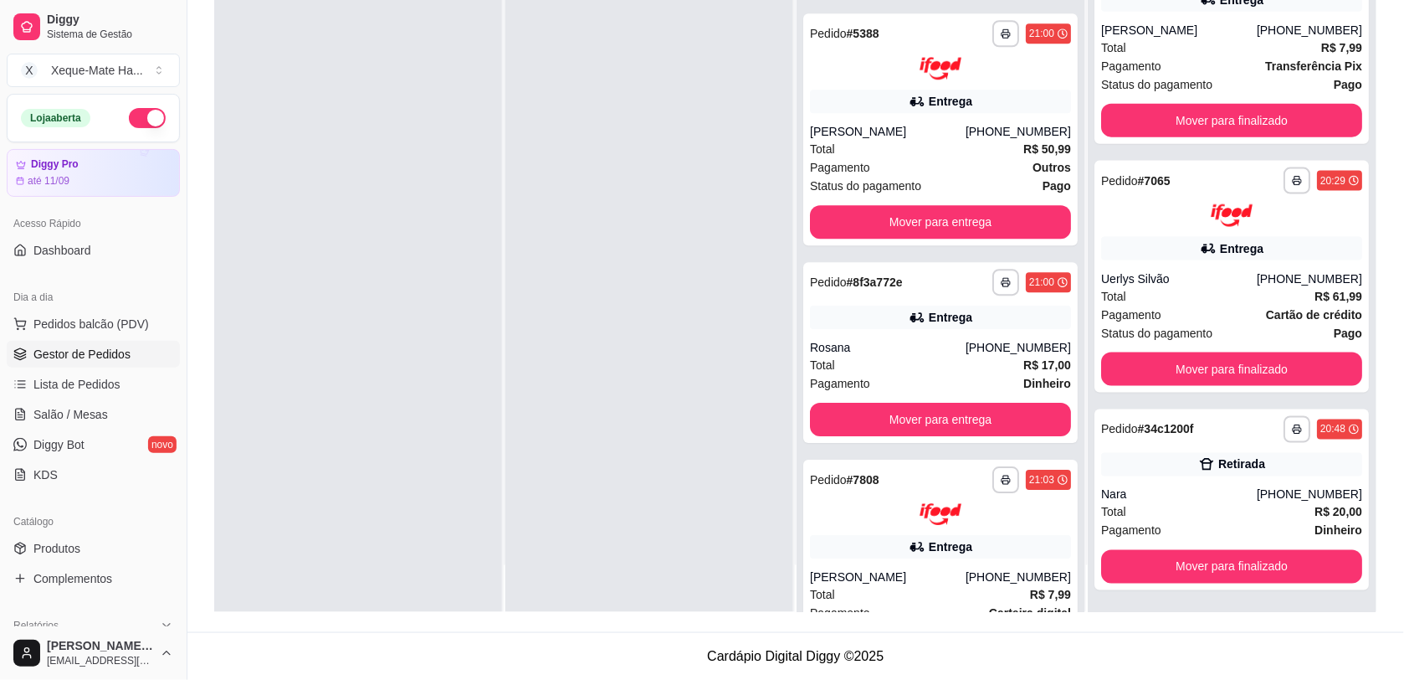
scroll to position [2014, 0]
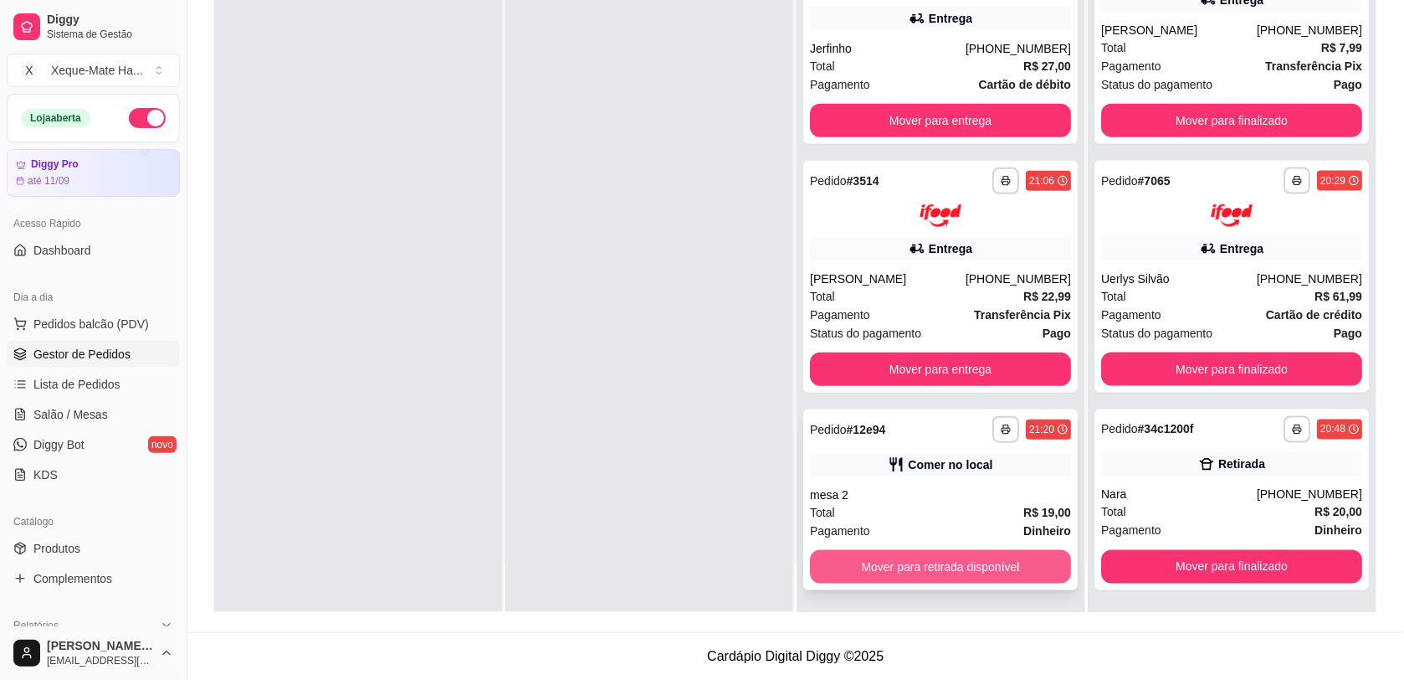
click at [1006, 561] on button "Mover para retirada disponível" at bounding box center [940, 566] width 261 height 33
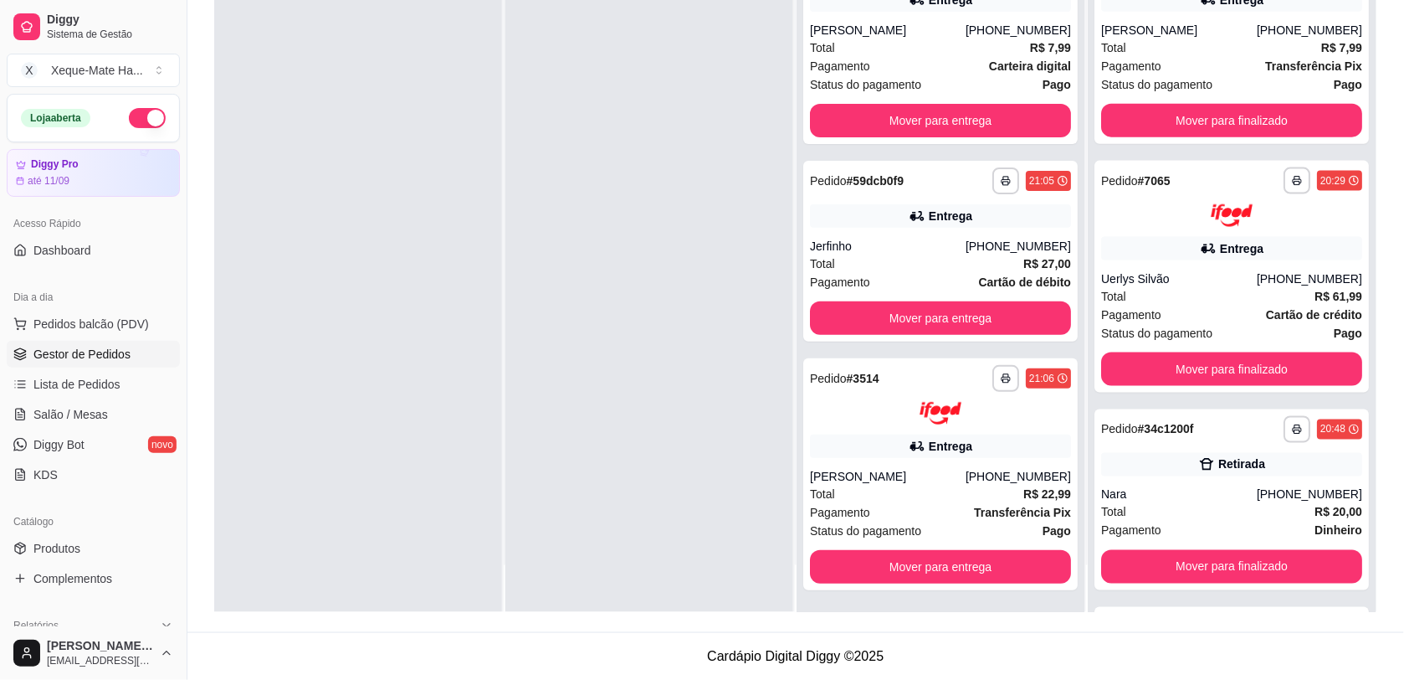
scroll to position [674, 0]
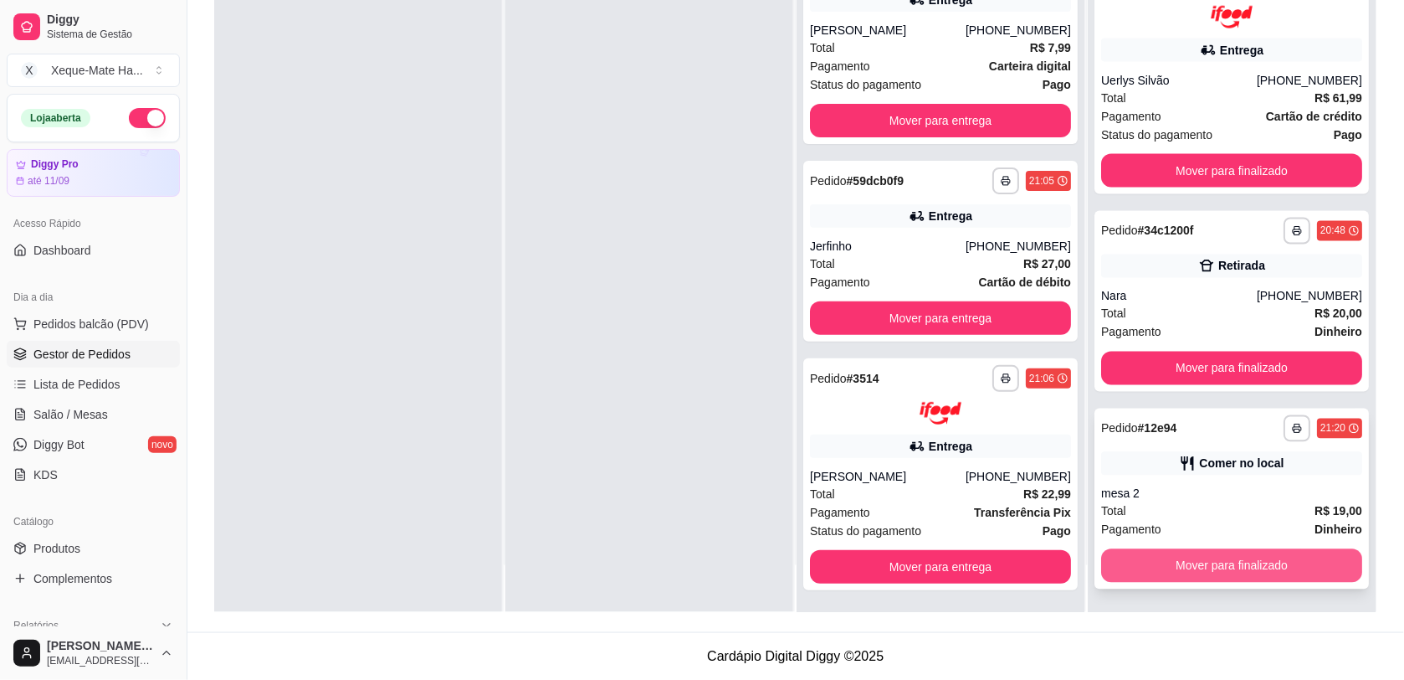
click at [1232, 571] on button "Mover para finalizado" at bounding box center [1231, 565] width 261 height 33
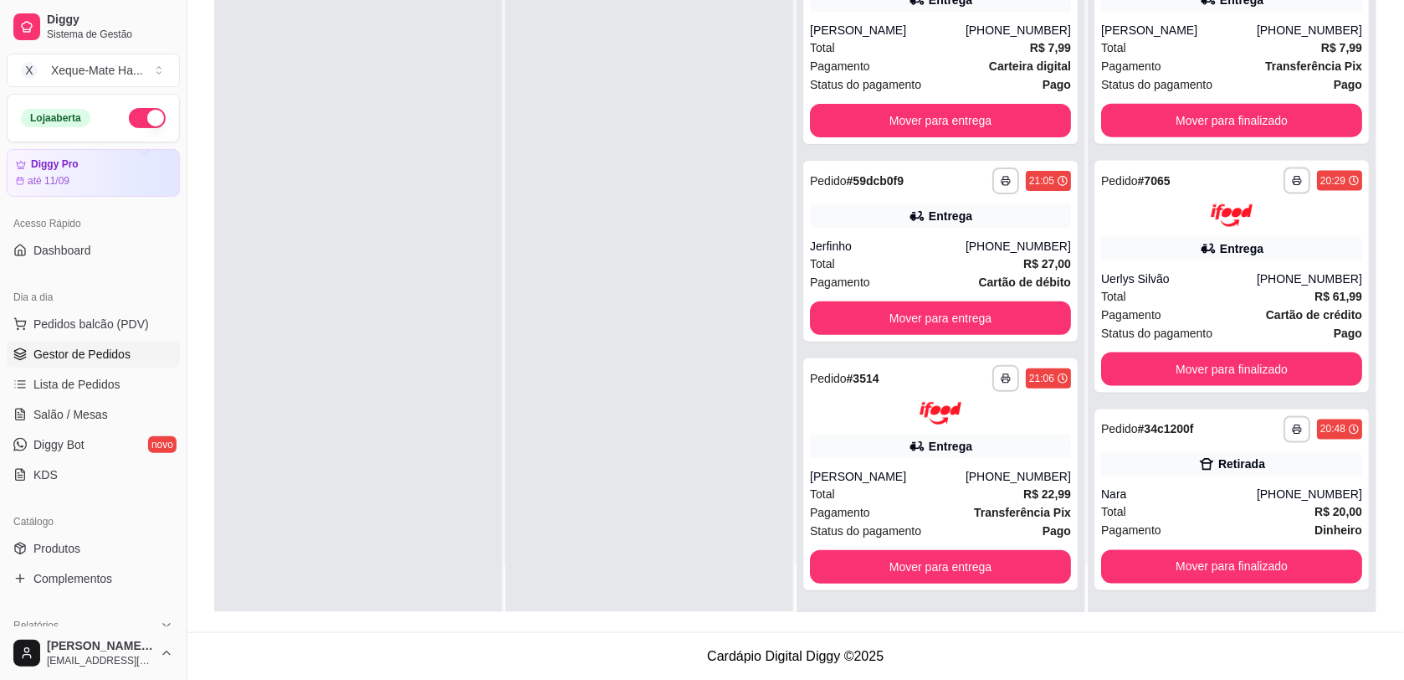
scroll to position [440, 0]
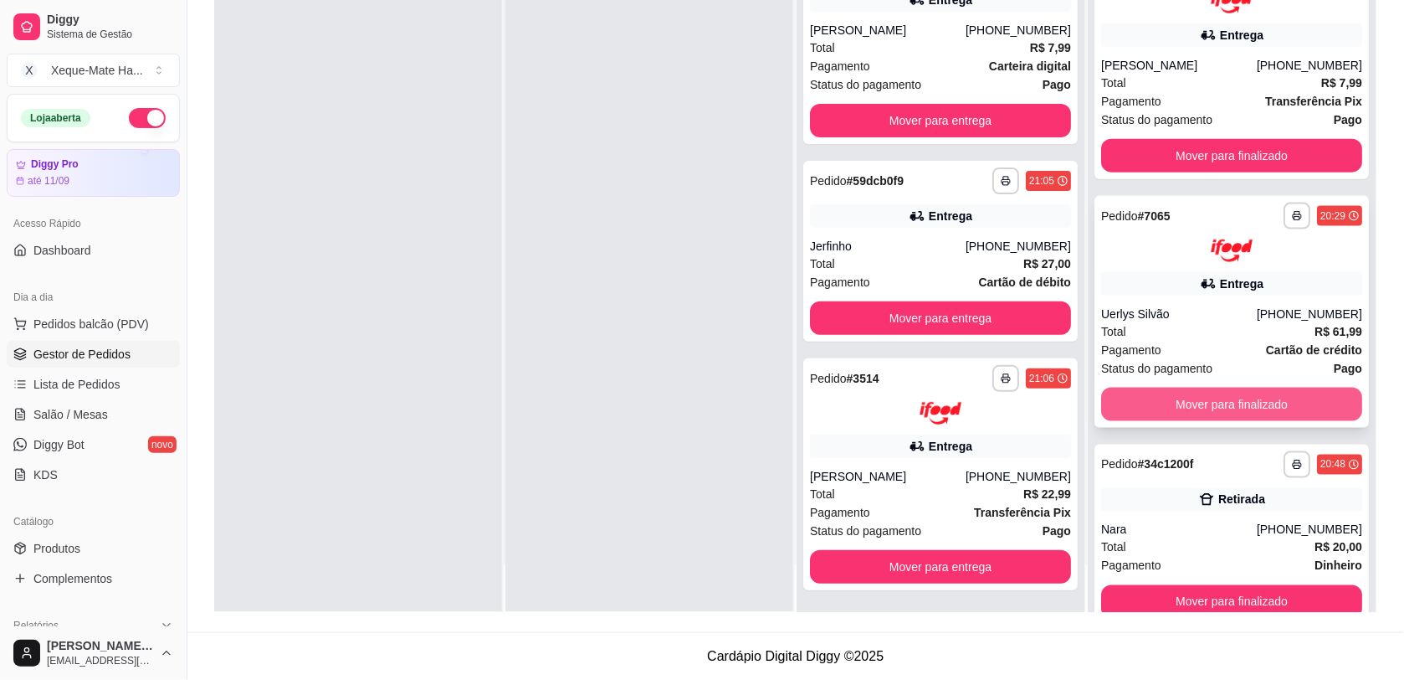
click at [1279, 392] on button "Mover para finalizado" at bounding box center [1231, 403] width 261 height 33
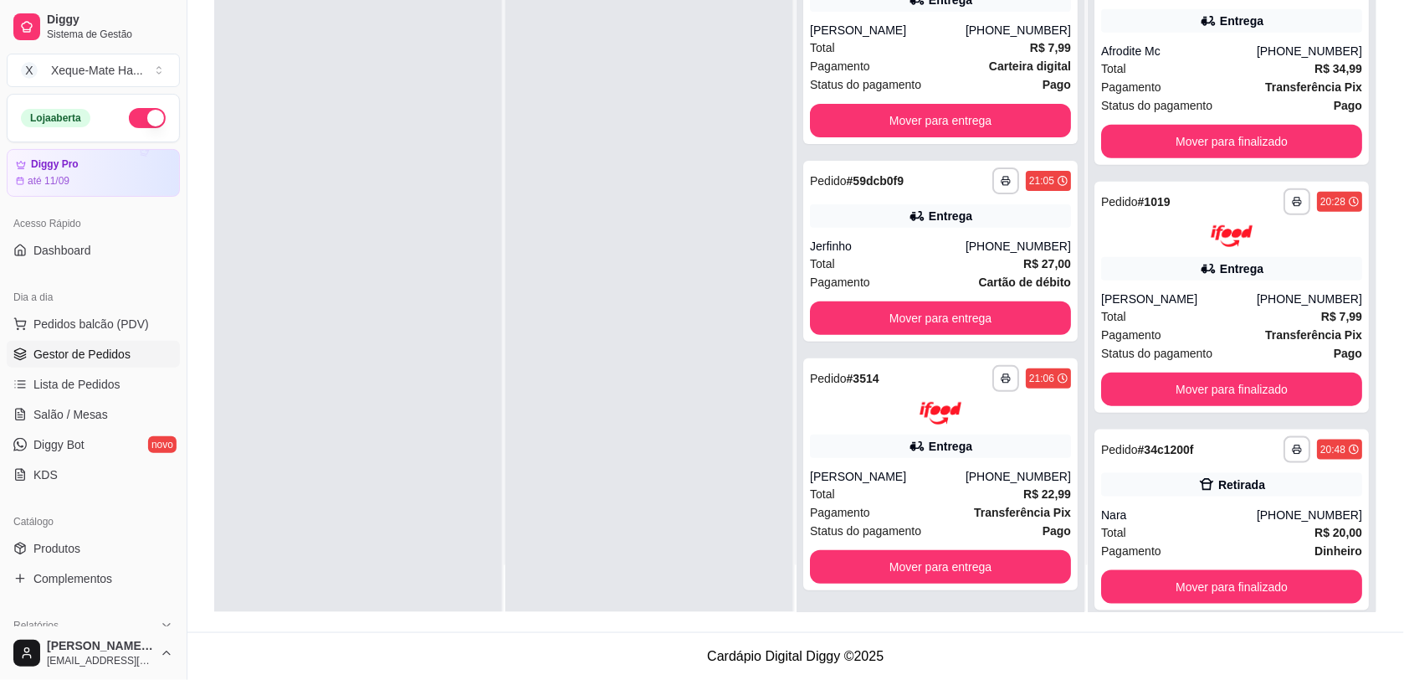
scroll to position [206, 0]
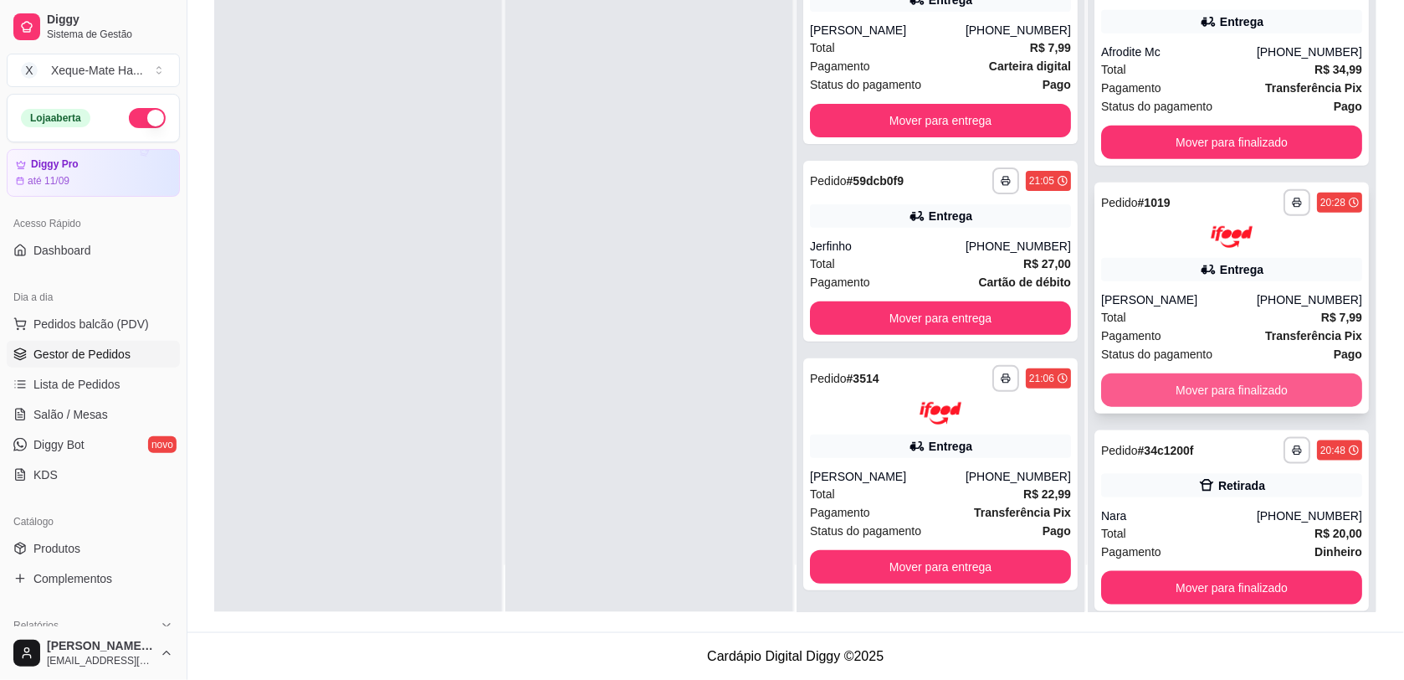
click at [1291, 390] on button "Mover para finalizado" at bounding box center [1231, 389] width 261 height 33
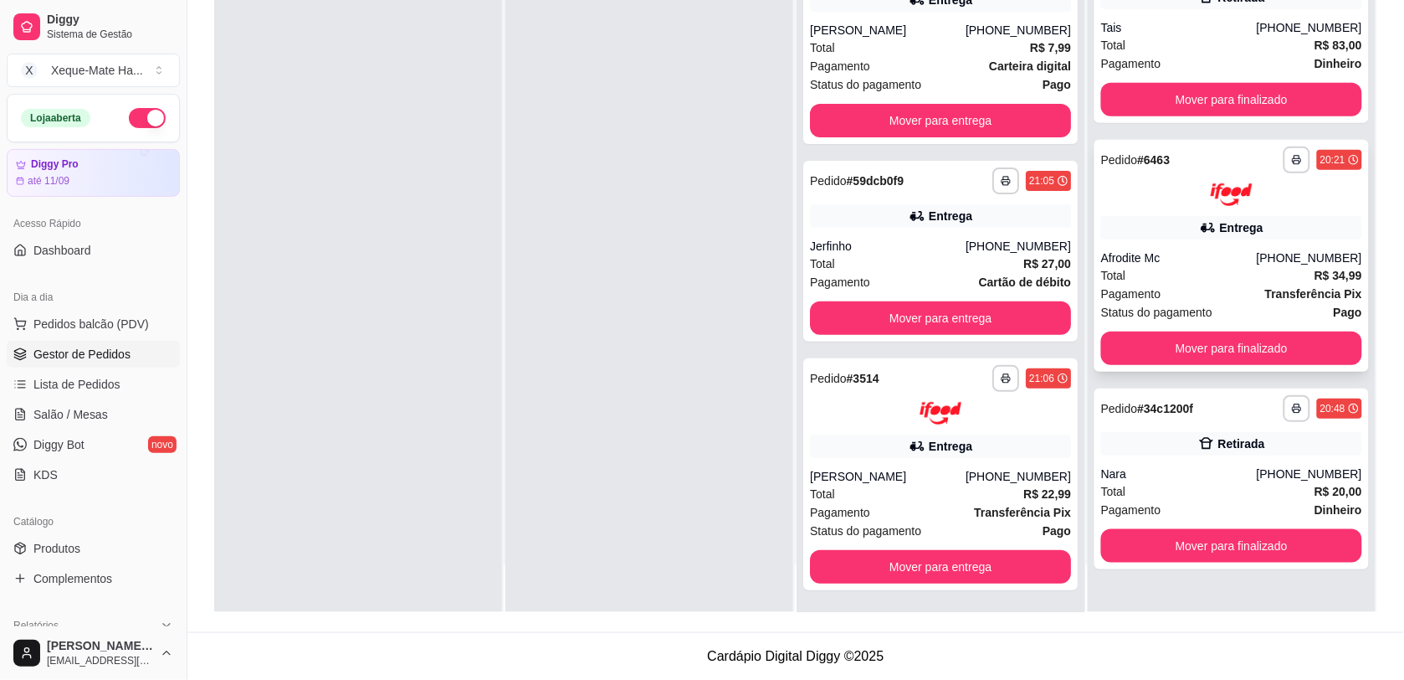
scroll to position [0, 0]
drag, startPoint x: 1354, startPoint y: 360, endPoint x: 1364, endPoint y: 348, distance: 15.4
click at [1357, 347] on div "**********" at bounding box center [1232, 272] width 288 height 680
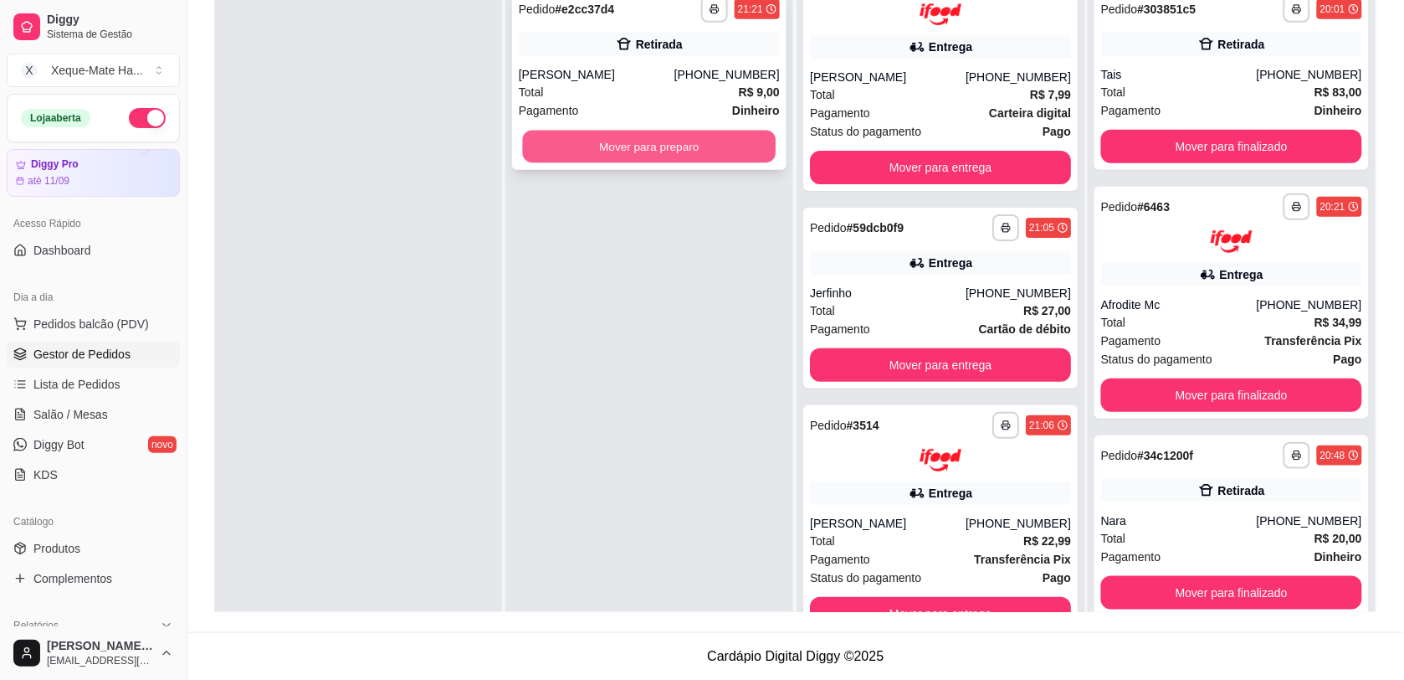
click at [654, 144] on button "Mover para preparo" at bounding box center [650, 147] width 254 height 33
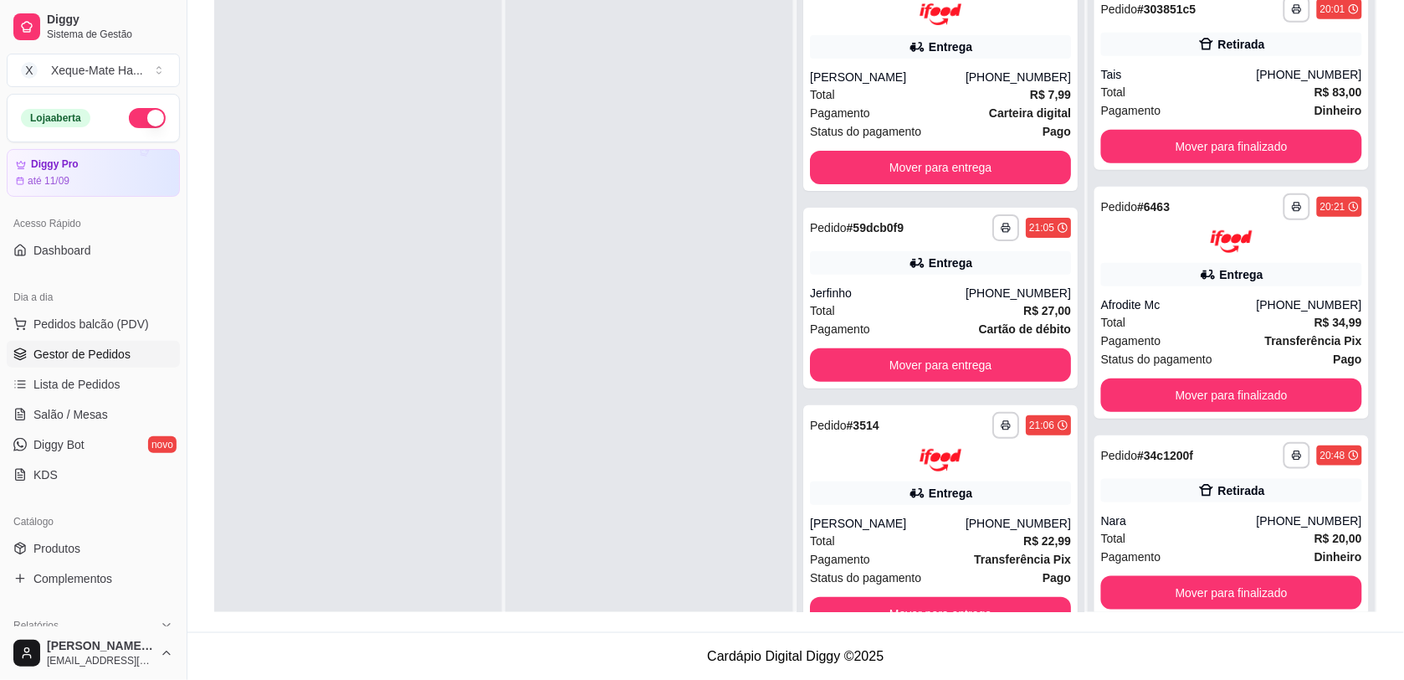
scroll to position [2014, 0]
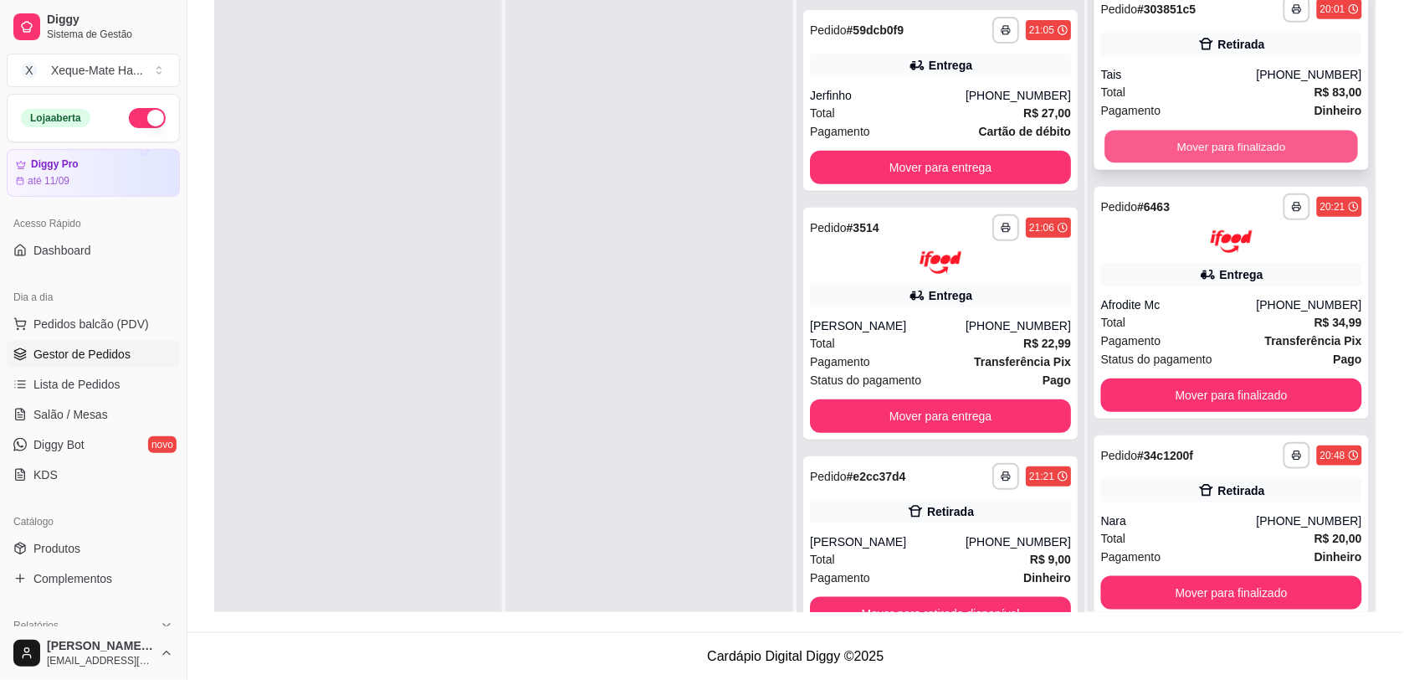
click at [1290, 136] on button "Mover para finalizado" at bounding box center [1233, 147] width 254 height 33
click at [1307, 141] on button "Mover para finalizado" at bounding box center [1233, 147] width 254 height 33
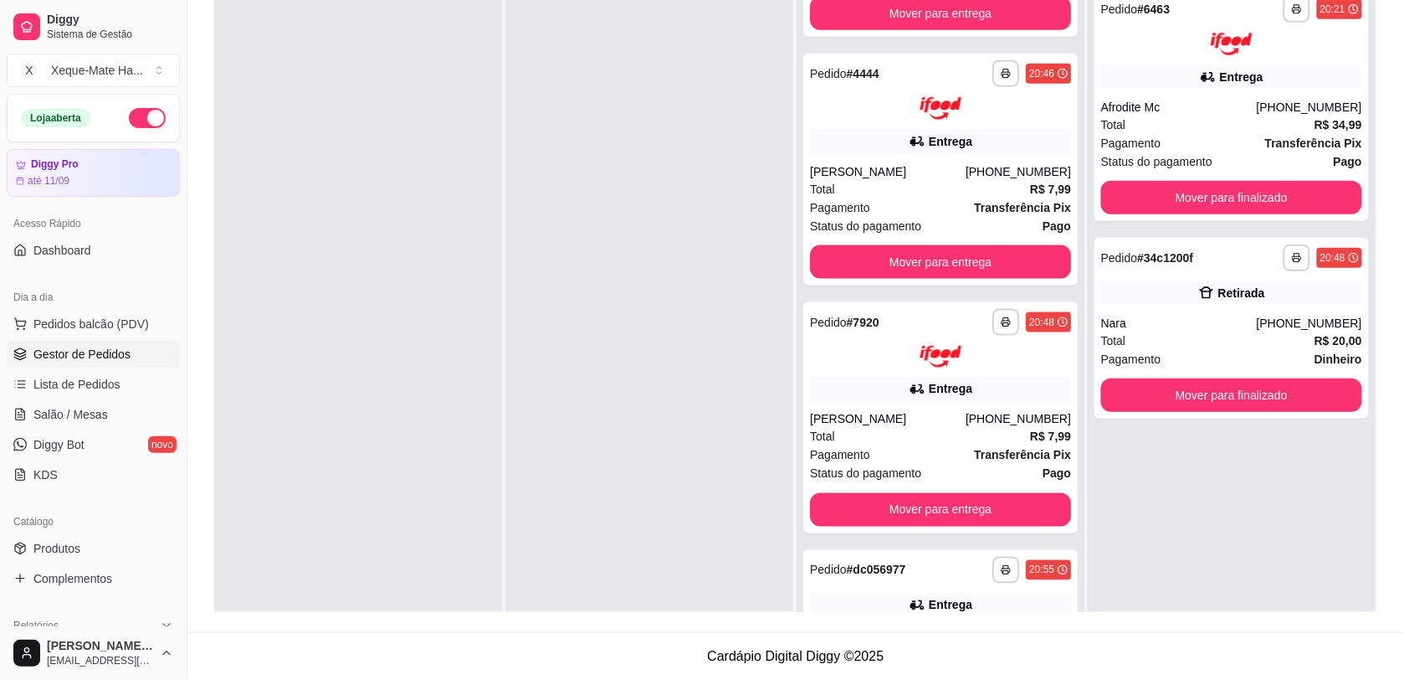
scroll to position [0, 0]
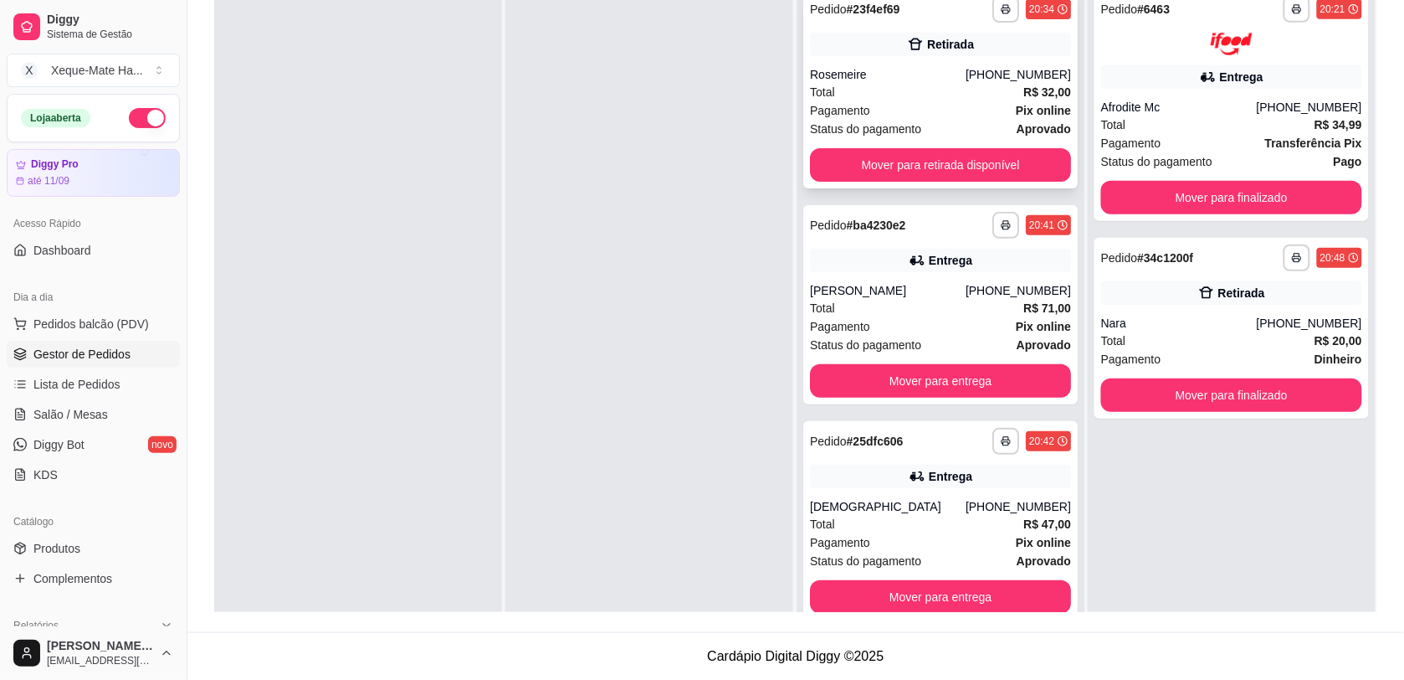
click at [869, 11] on strong "# 23f4ef69" at bounding box center [874, 9] width 54 height 13
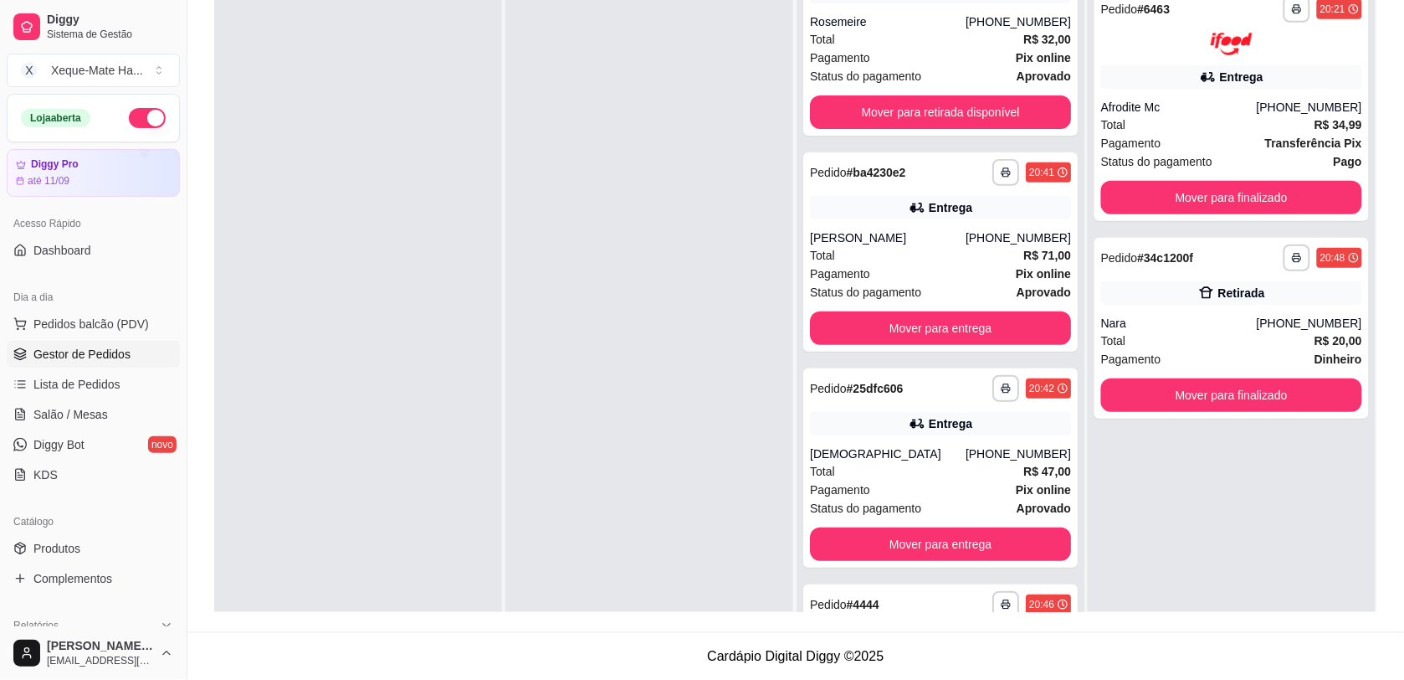
scroll to position [67, 0]
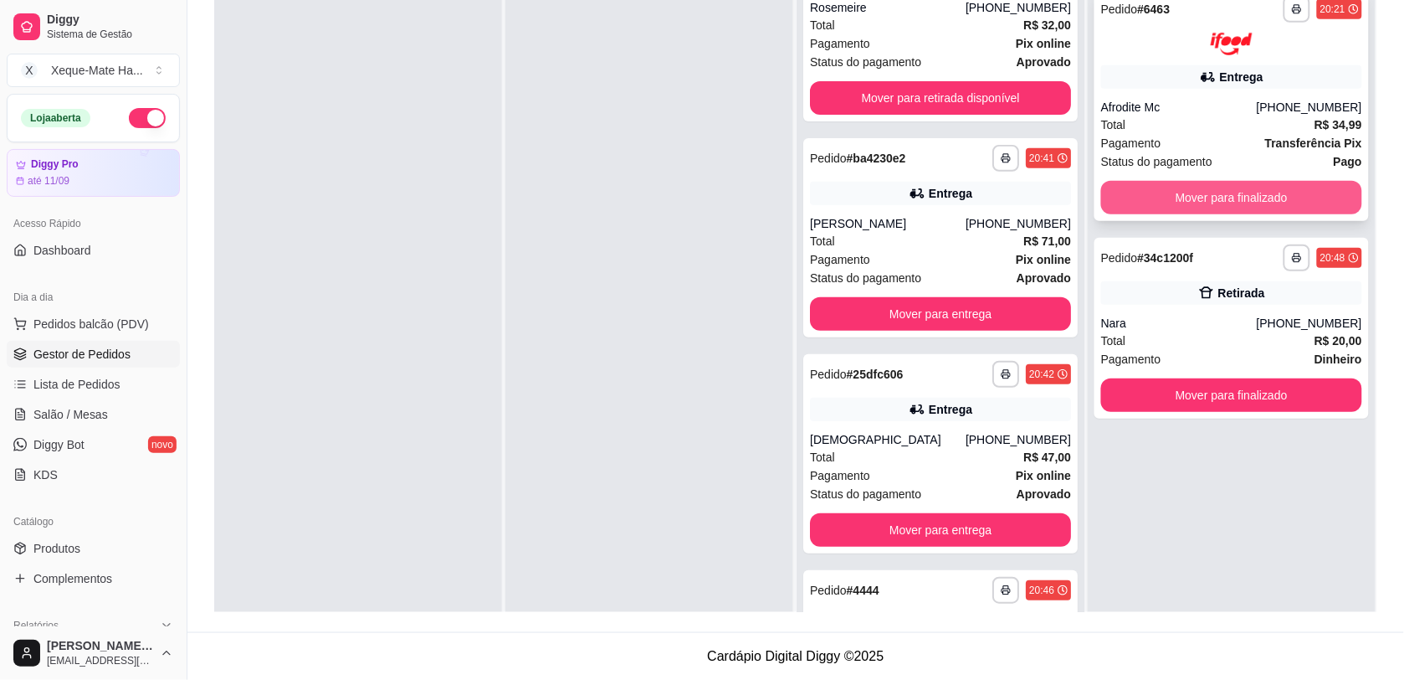
click at [1155, 198] on button "Mover para finalizado" at bounding box center [1231, 197] width 261 height 33
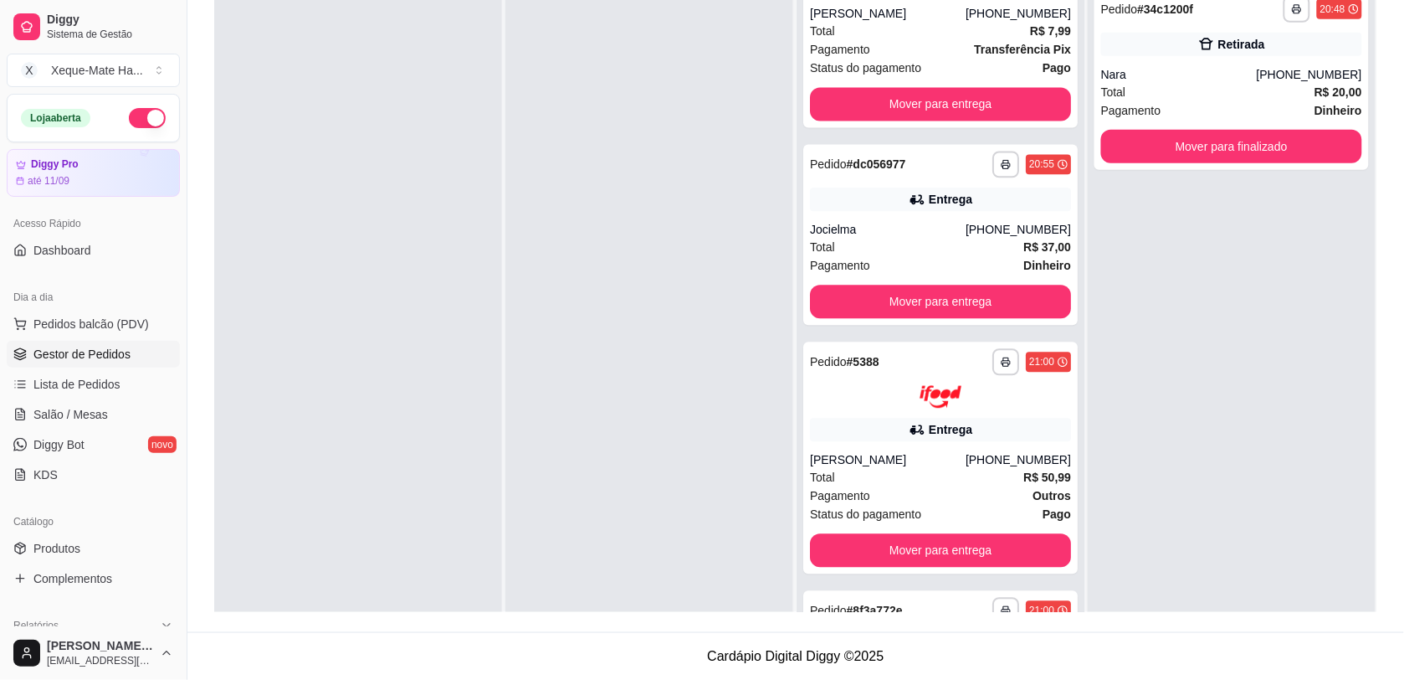
scroll to position [980, 0]
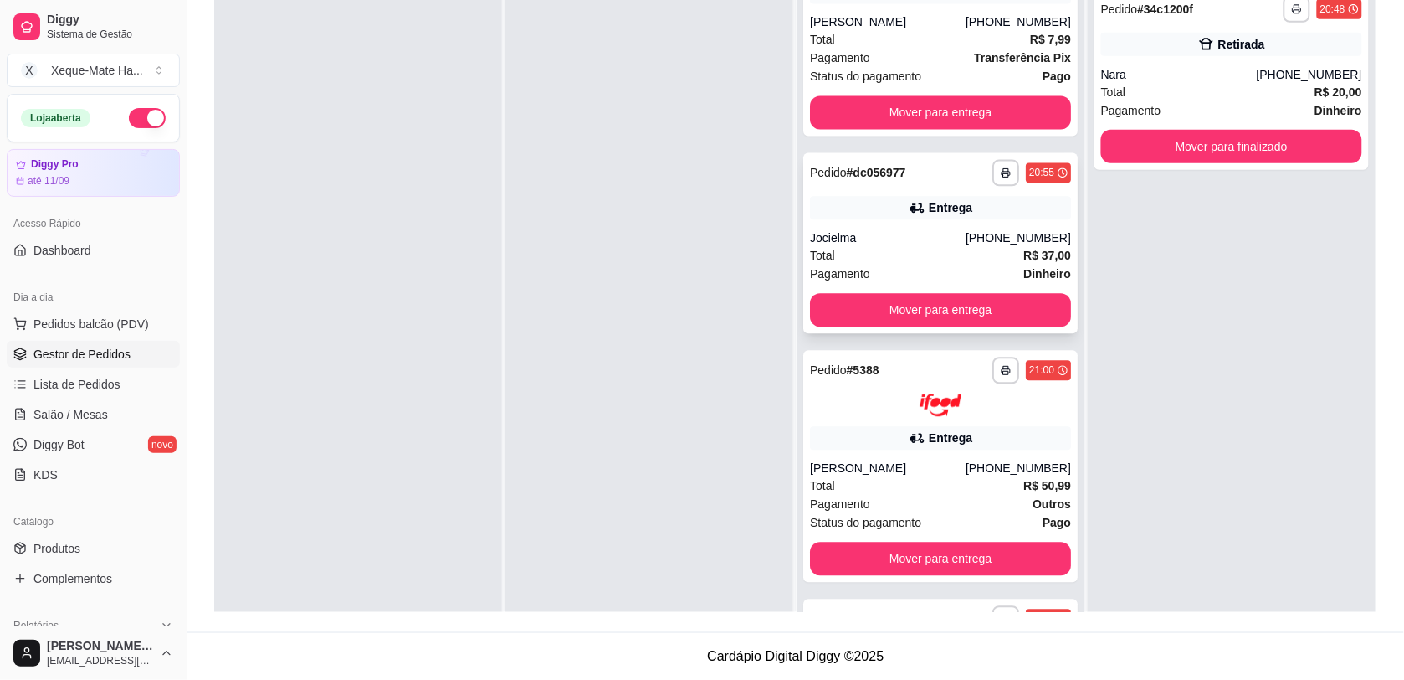
click at [952, 205] on div "Entrega" at bounding box center [951, 208] width 44 height 17
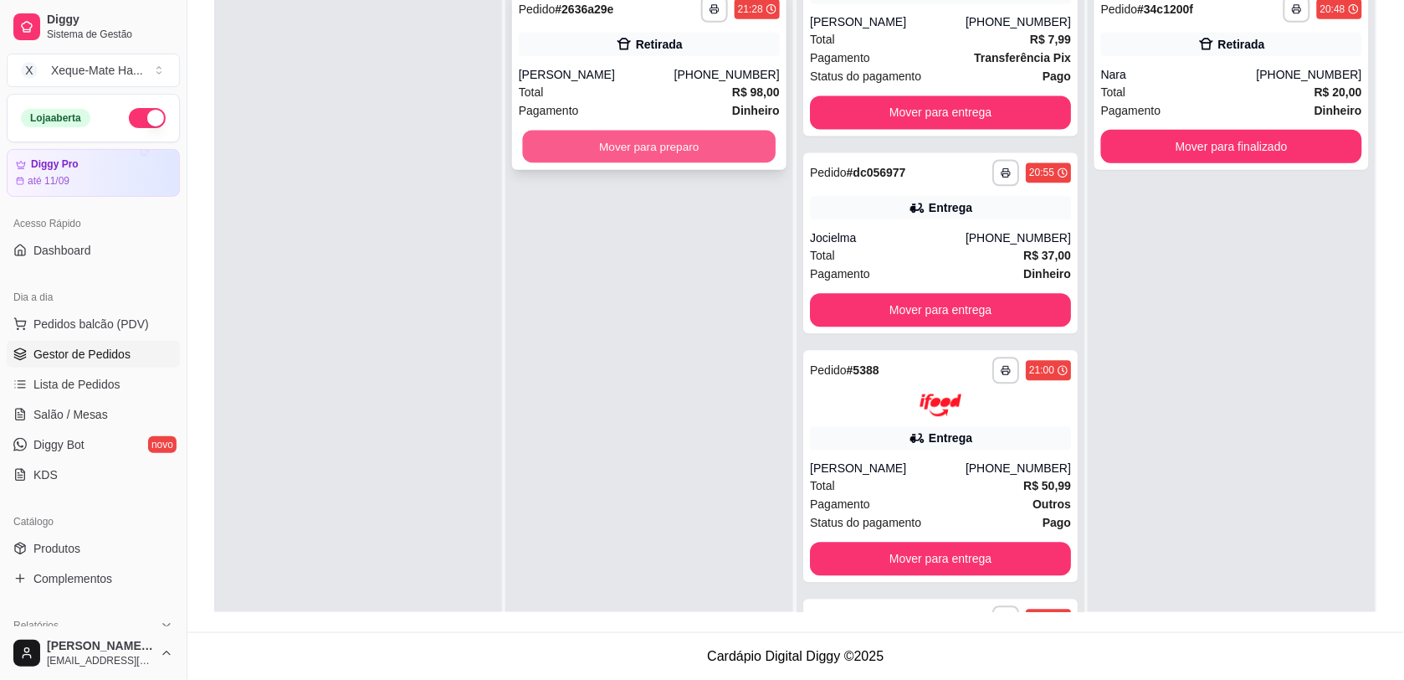
click at [557, 146] on button "Mover para preparo" at bounding box center [650, 147] width 254 height 33
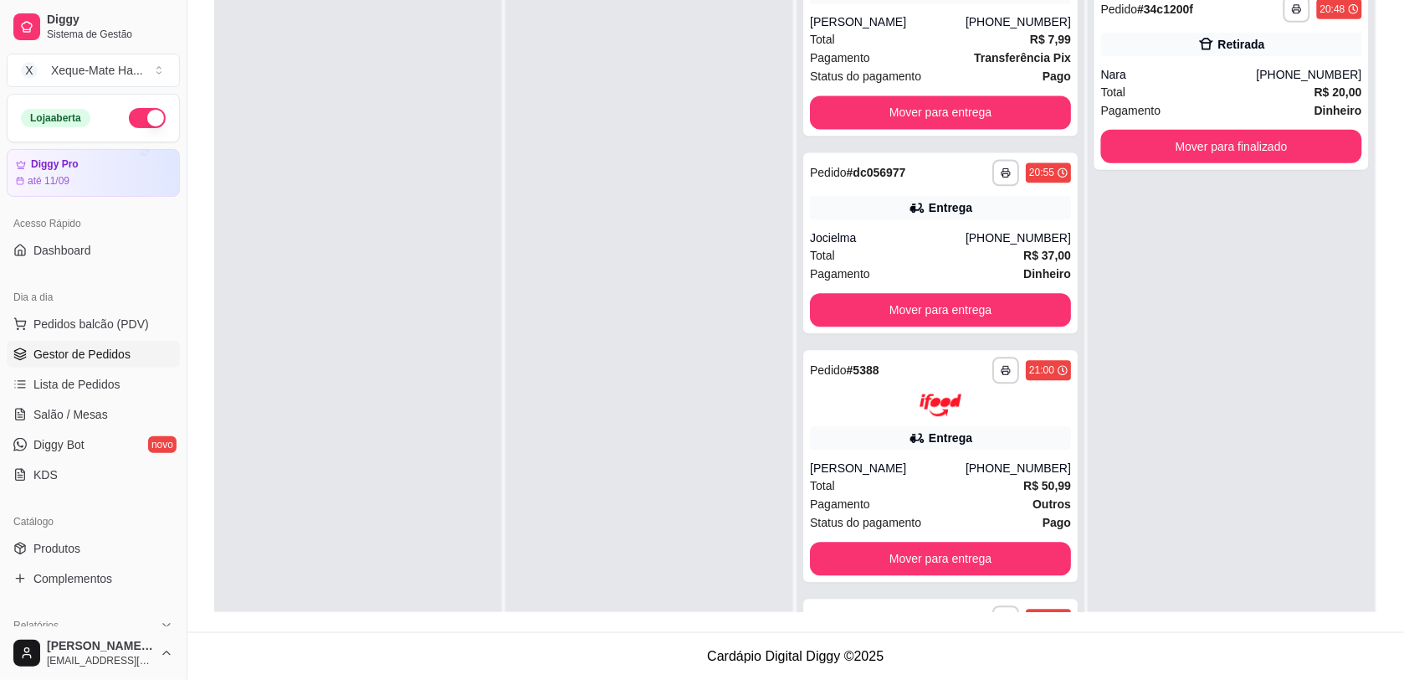
drag, startPoint x: 1067, startPoint y: 182, endPoint x: 1069, endPoint y: 205, distance: 22.7
click at [1068, 189] on div "**********" at bounding box center [795, 272] width 1163 height 680
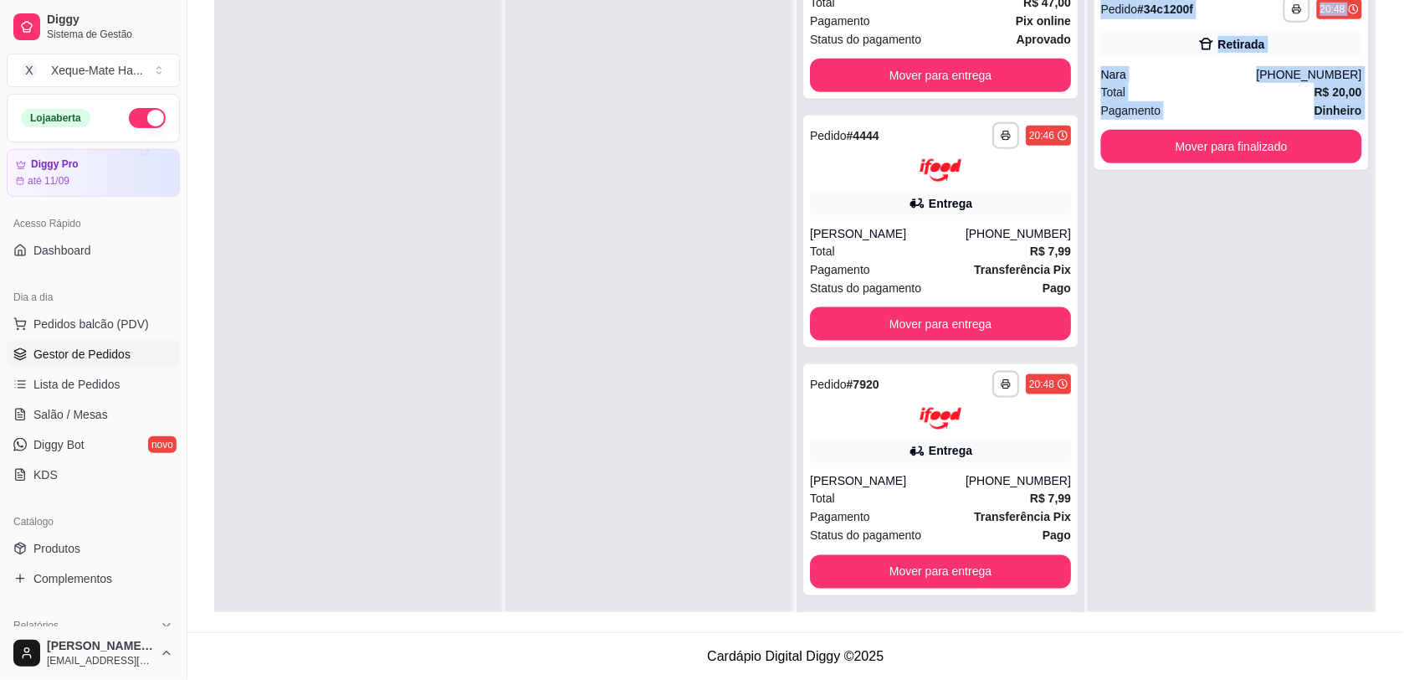
scroll to position [0, 0]
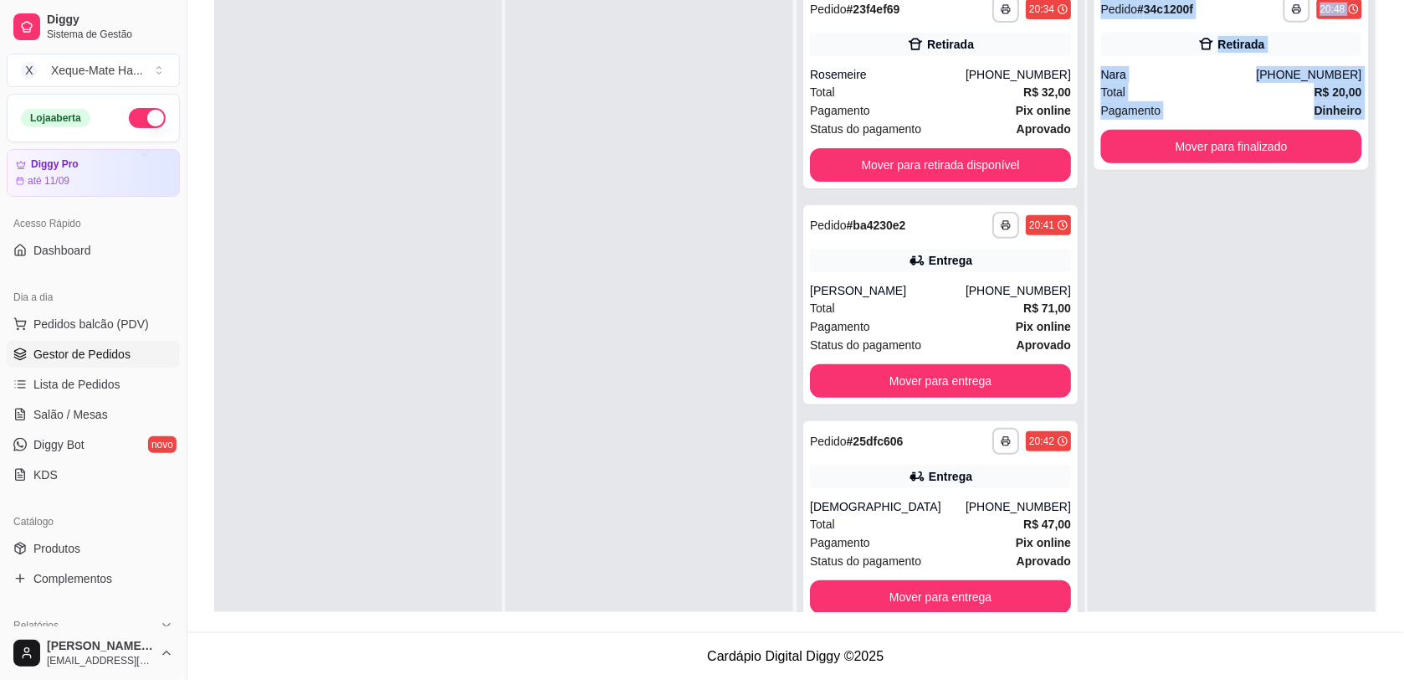
click at [1138, 230] on div "**********" at bounding box center [1232, 319] width 288 height 680
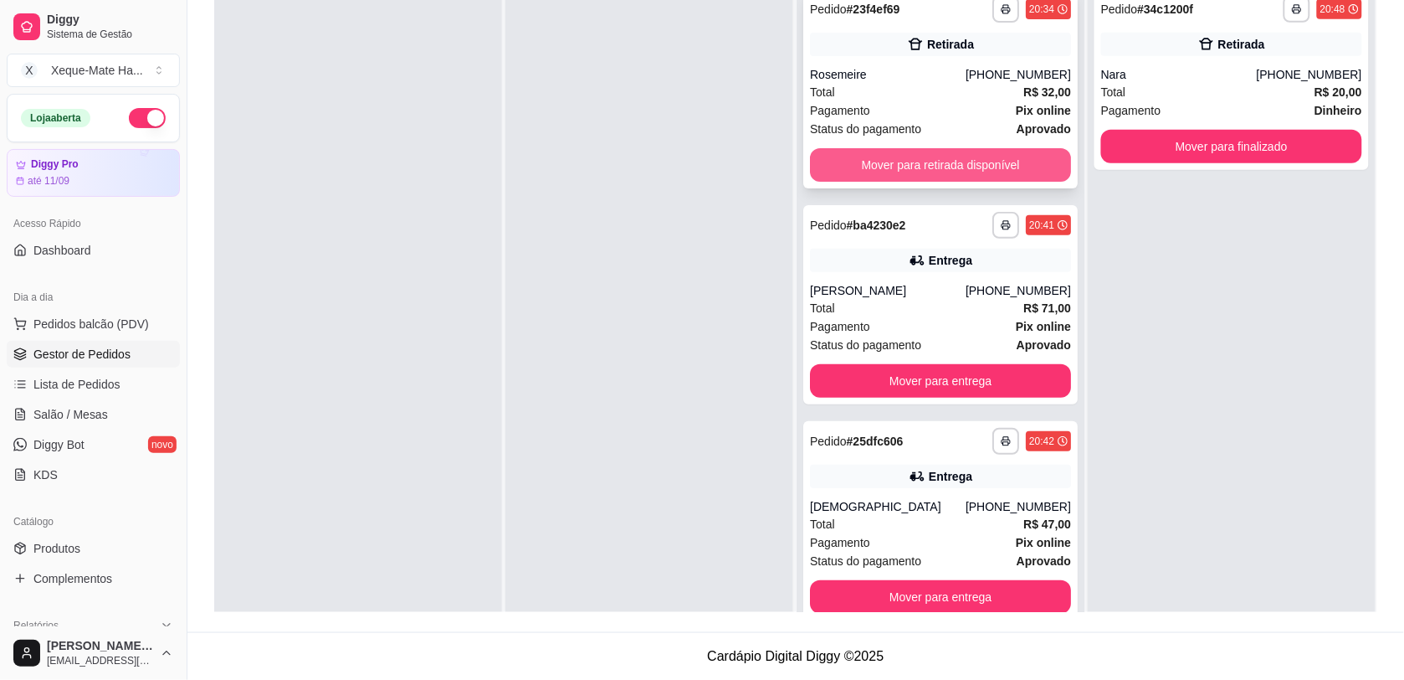
click at [1003, 166] on button "Mover para retirada disponível" at bounding box center [940, 164] width 261 height 33
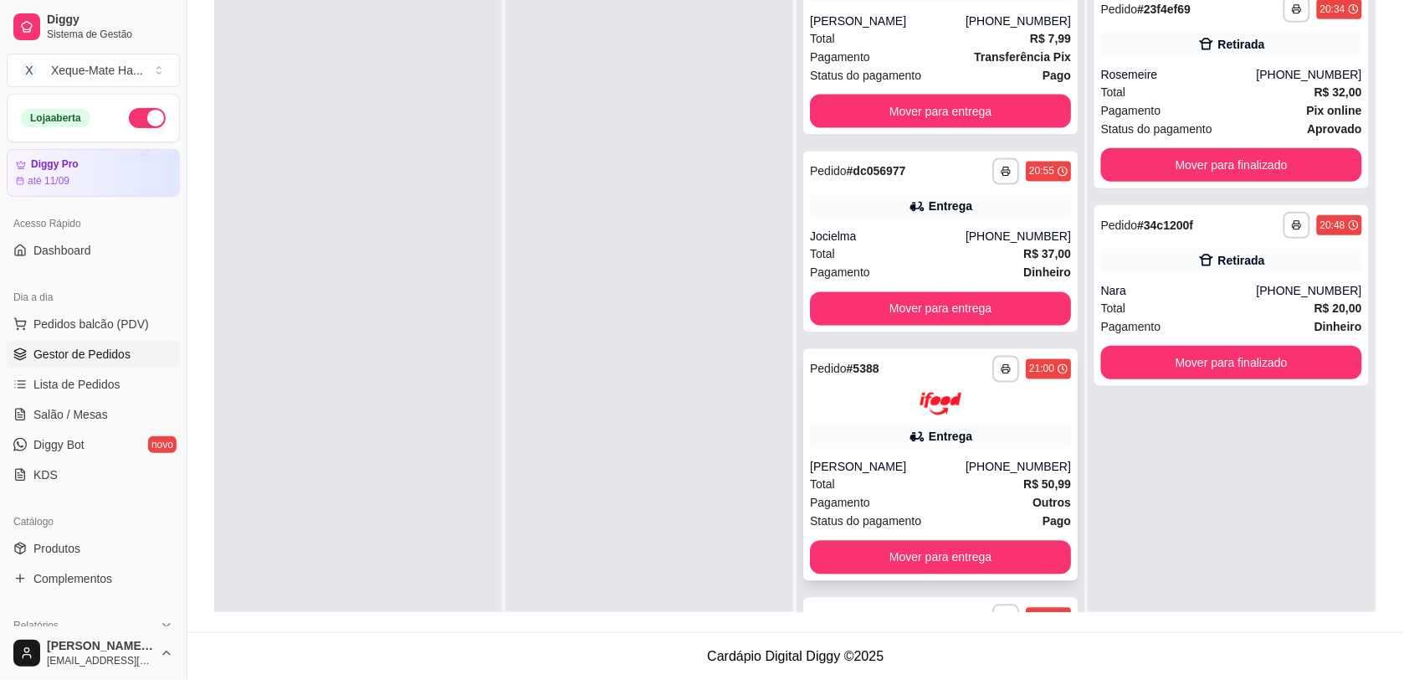
scroll to position [837, 0]
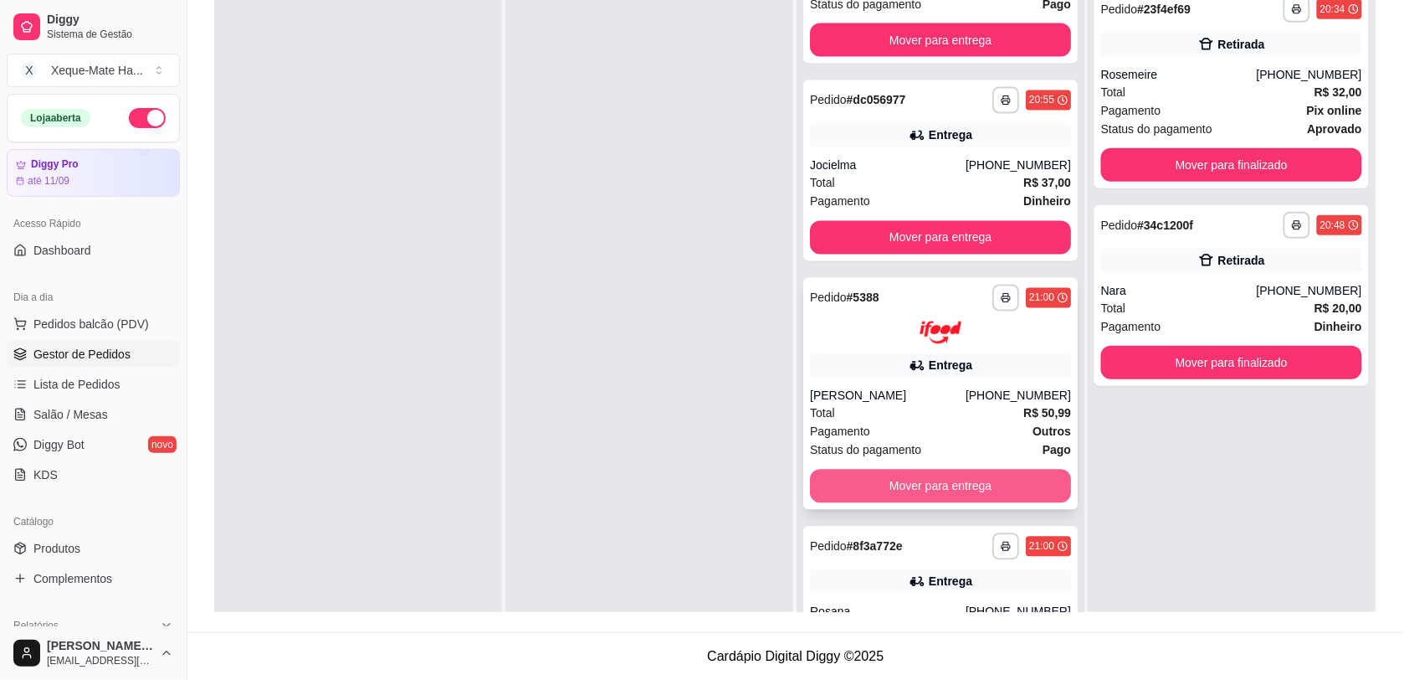
click at [948, 492] on button "Mover para entrega" at bounding box center [940, 486] width 261 height 33
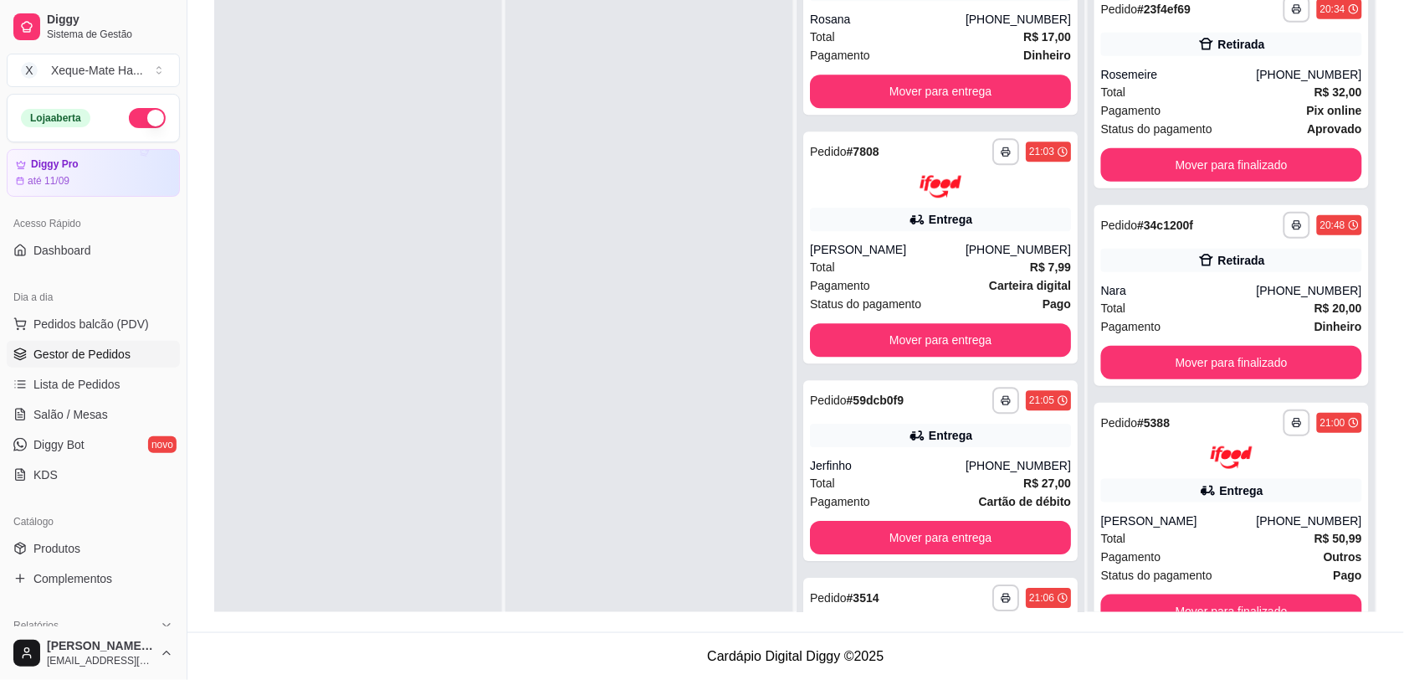
scroll to position [1298, 0]
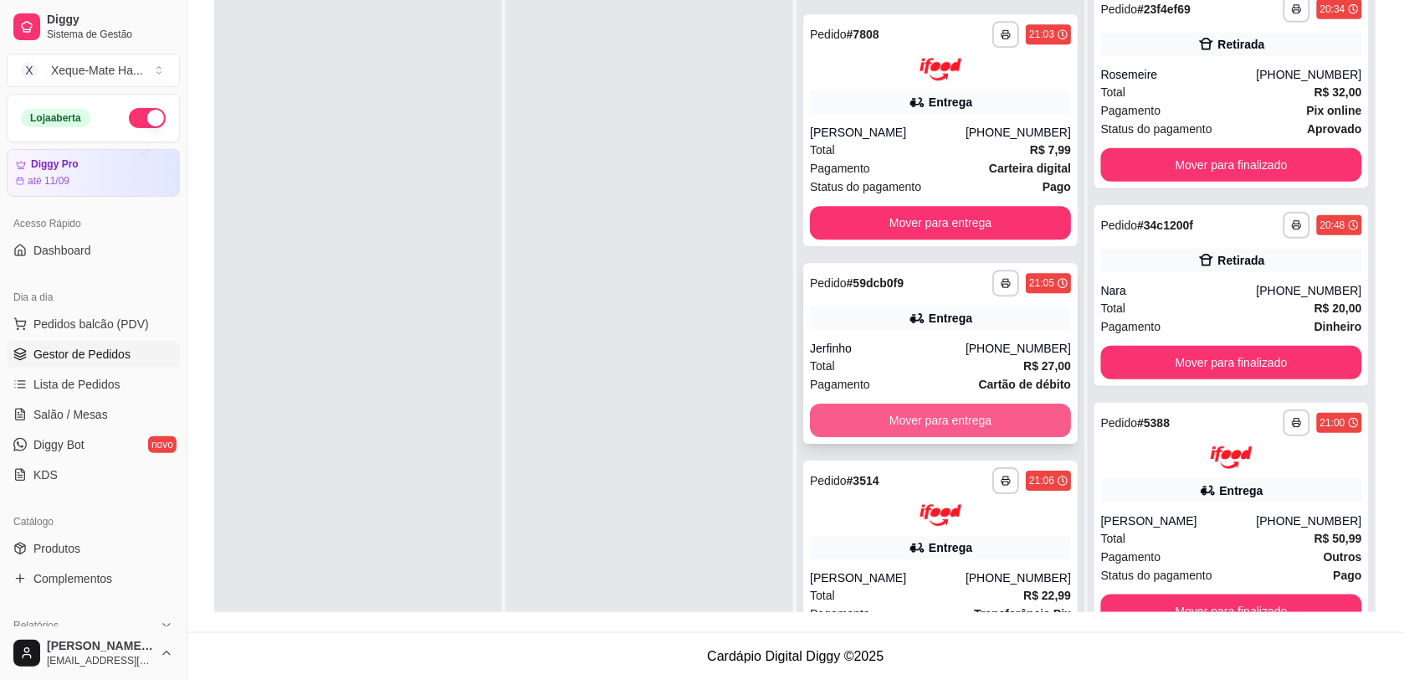
click at [960, 410] on button "Mover para entrega" at bounding box center [940, 419] width 261 height 33
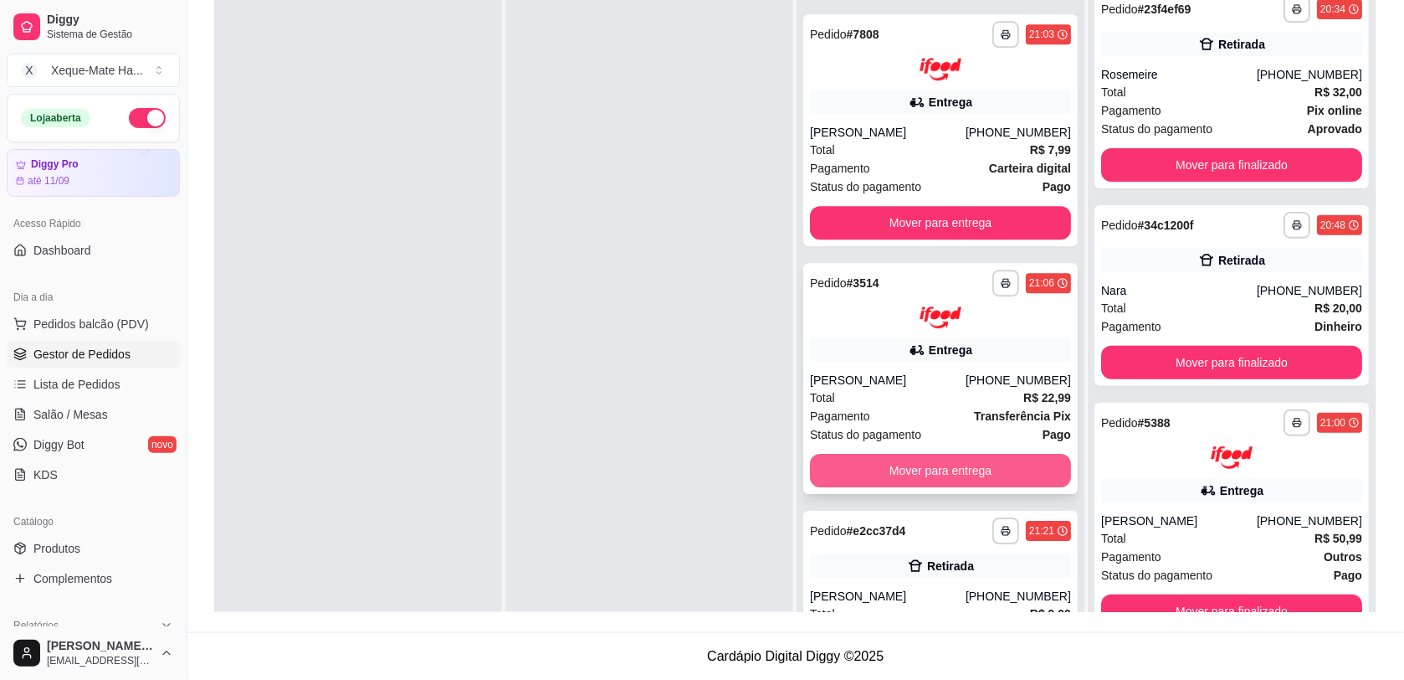
click at [921, 474] on button "Mover para entrega" at bounding box center [940, 470] width 261 height 33
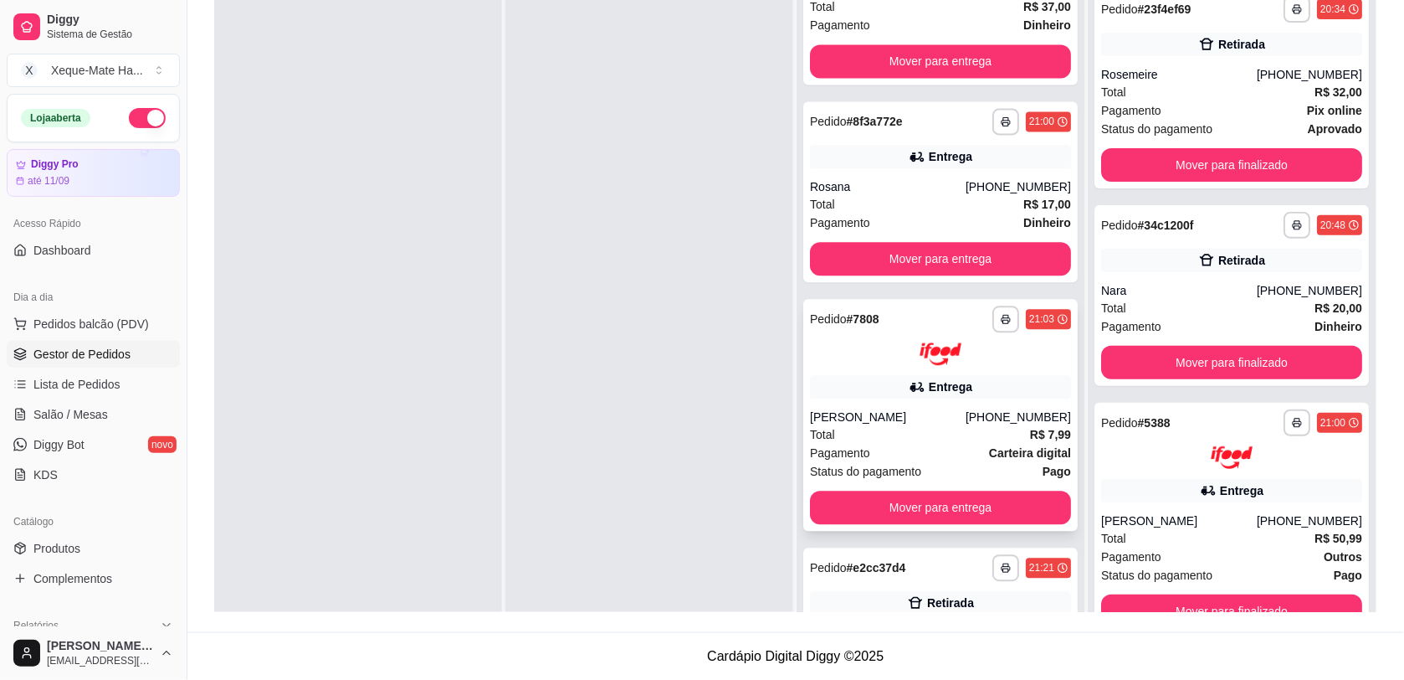
scroll to position [1001, 0]
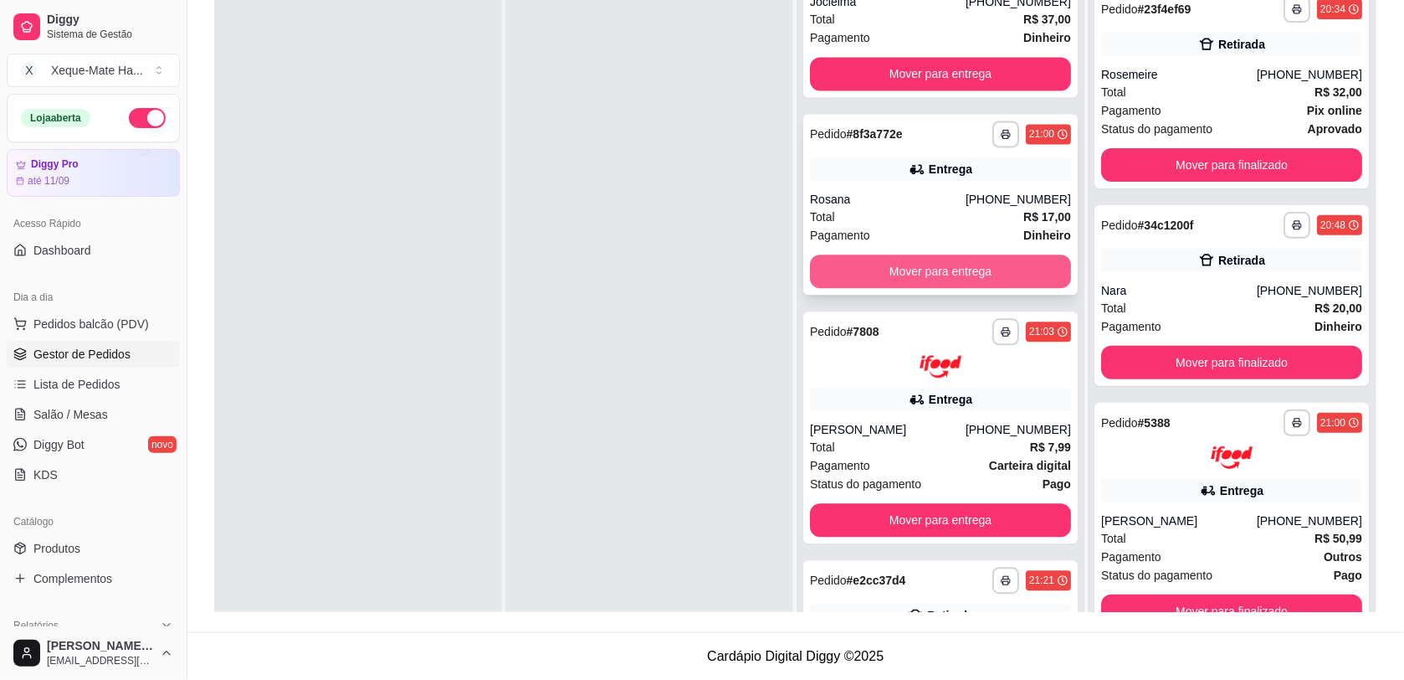
click at [1002, 268] on button "Mover para entrega" at bounding box center [940, 270] width 261 height 33
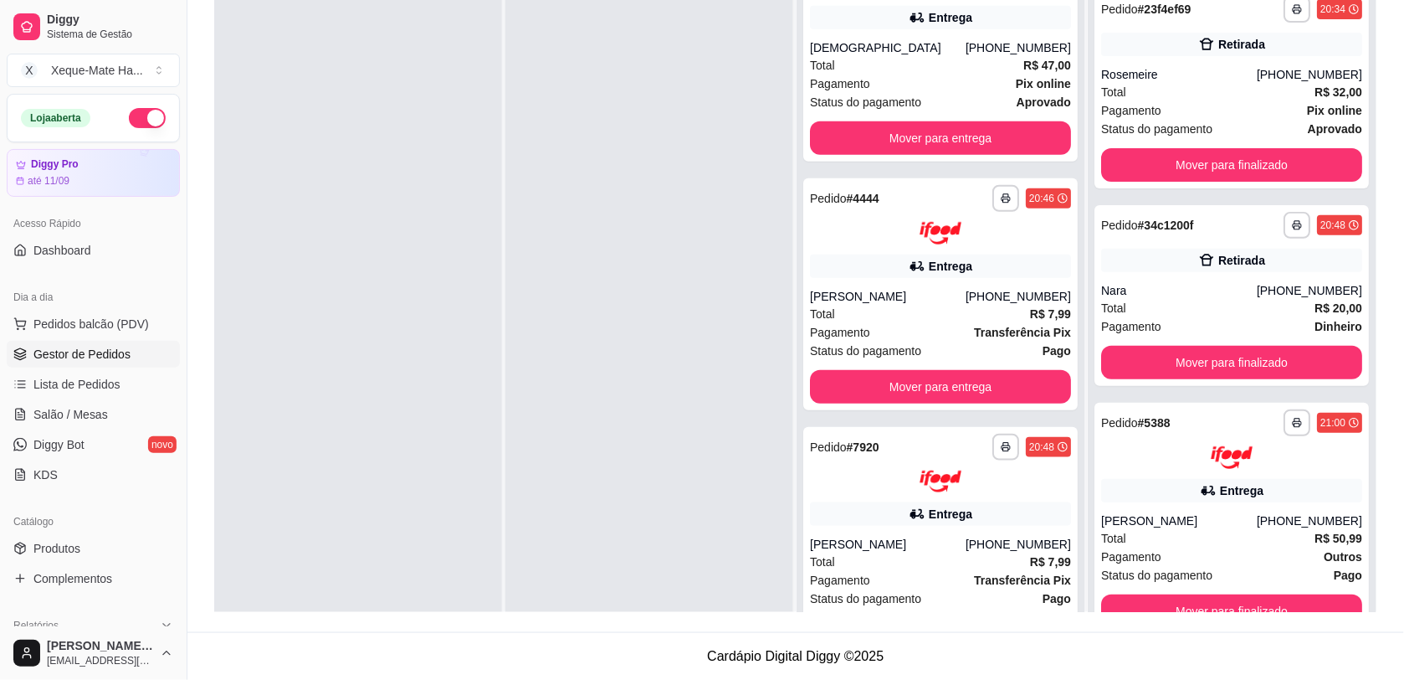
scroll to position [0, 0]
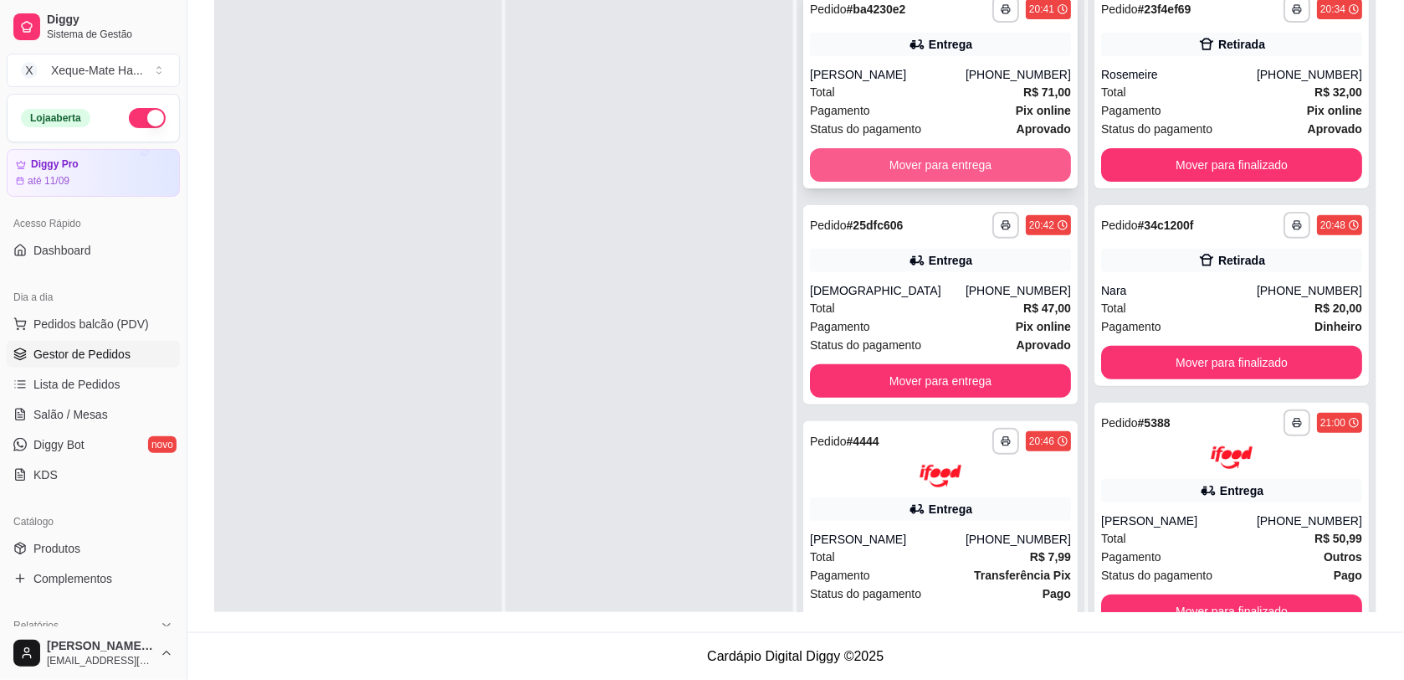
click at [843, 157] on button "Mover para entrega" at bounding box center [940, 164] width 261 height 33
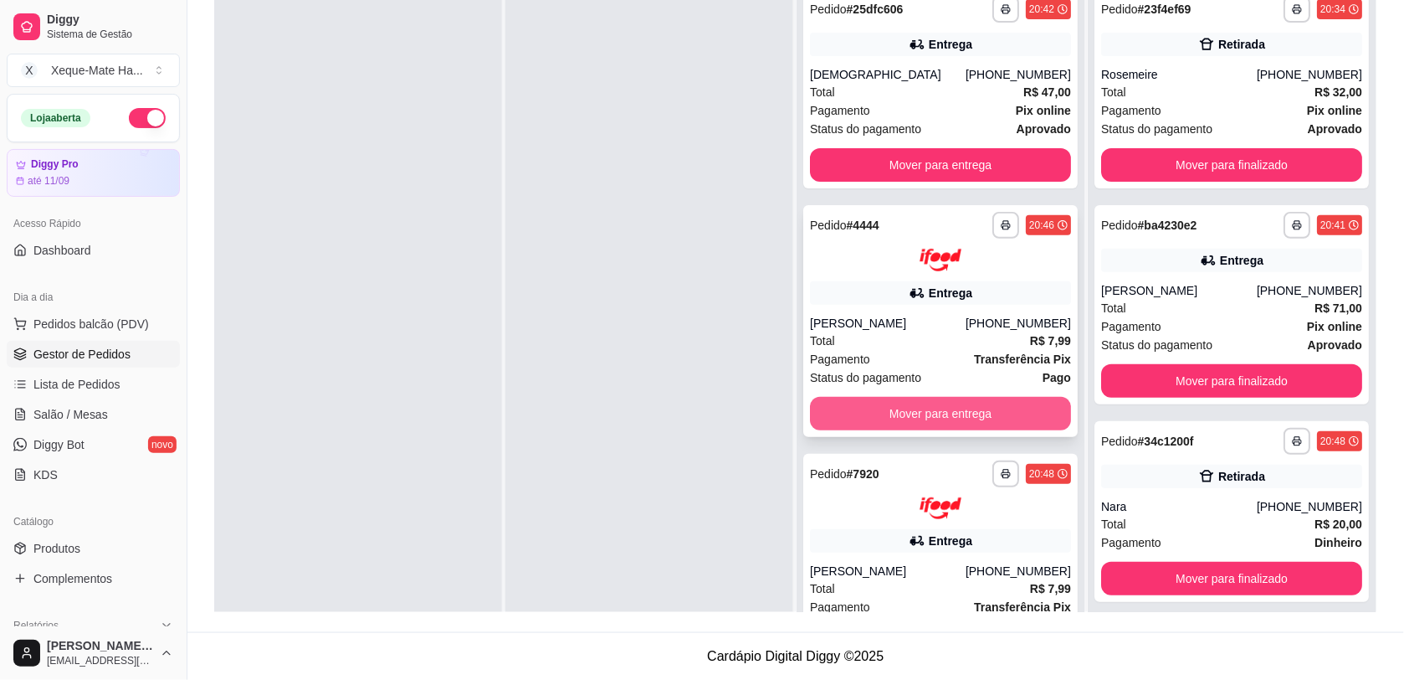
click at [1004, 402] on button "Mover para entrega" at bounding box center [940, 413] width 261 height 33
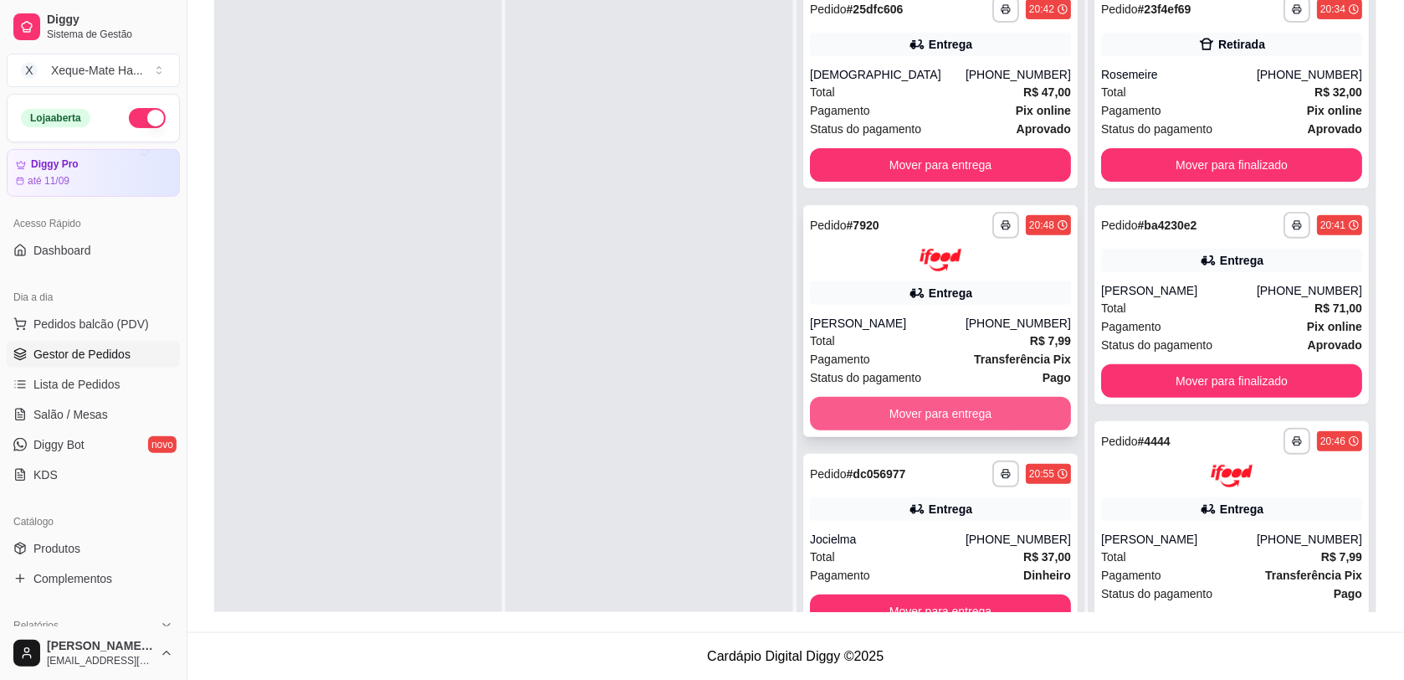
click at [986, 400] on button "Mover para entrega" at bounding box center [940, 413] width 261 height 33
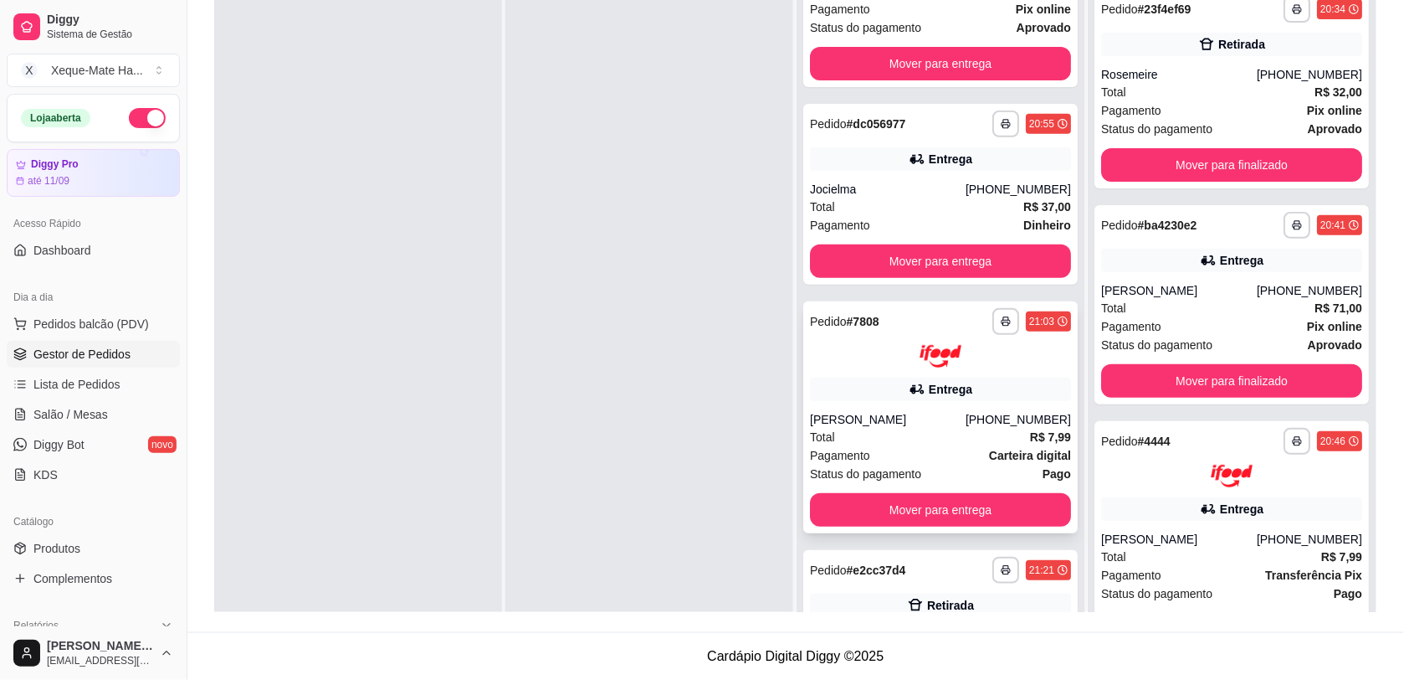
scroll to position [106, 0]
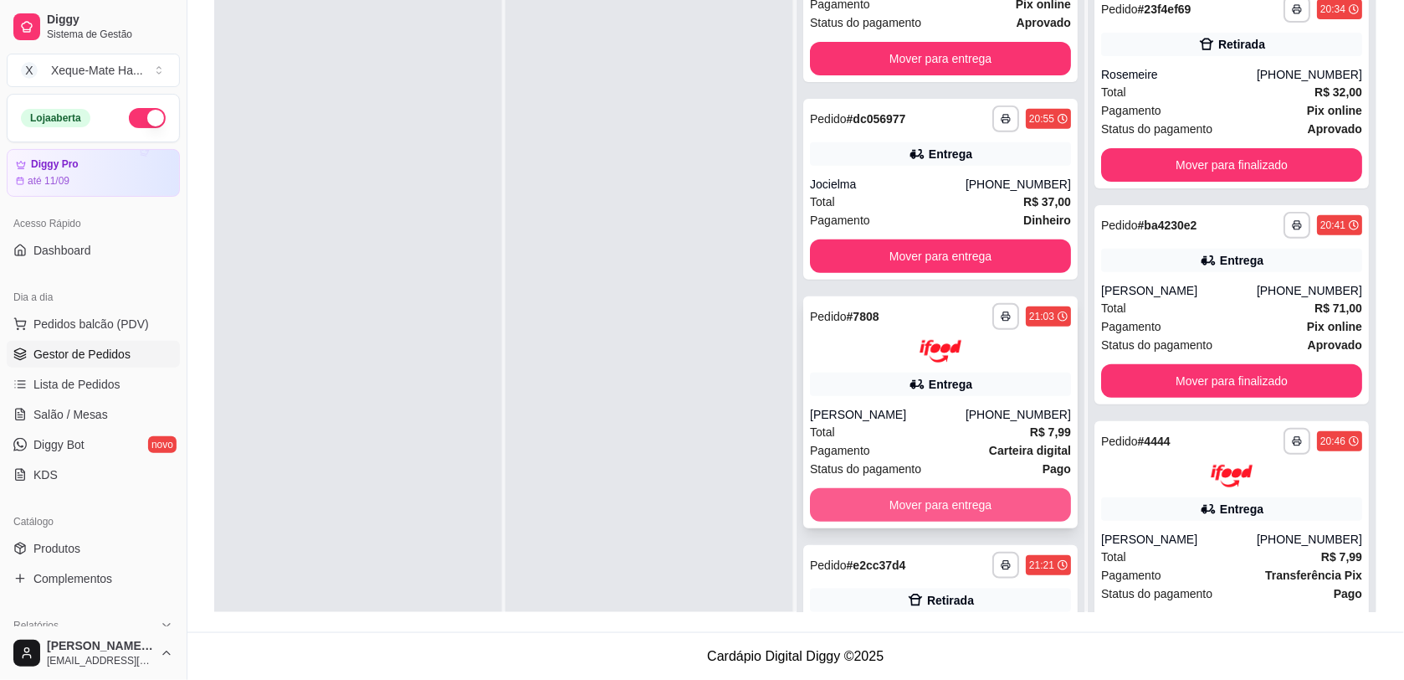
click at [994, 499] on button "Mover para entrega" at bounding box center [940, 504] width 261 height 33
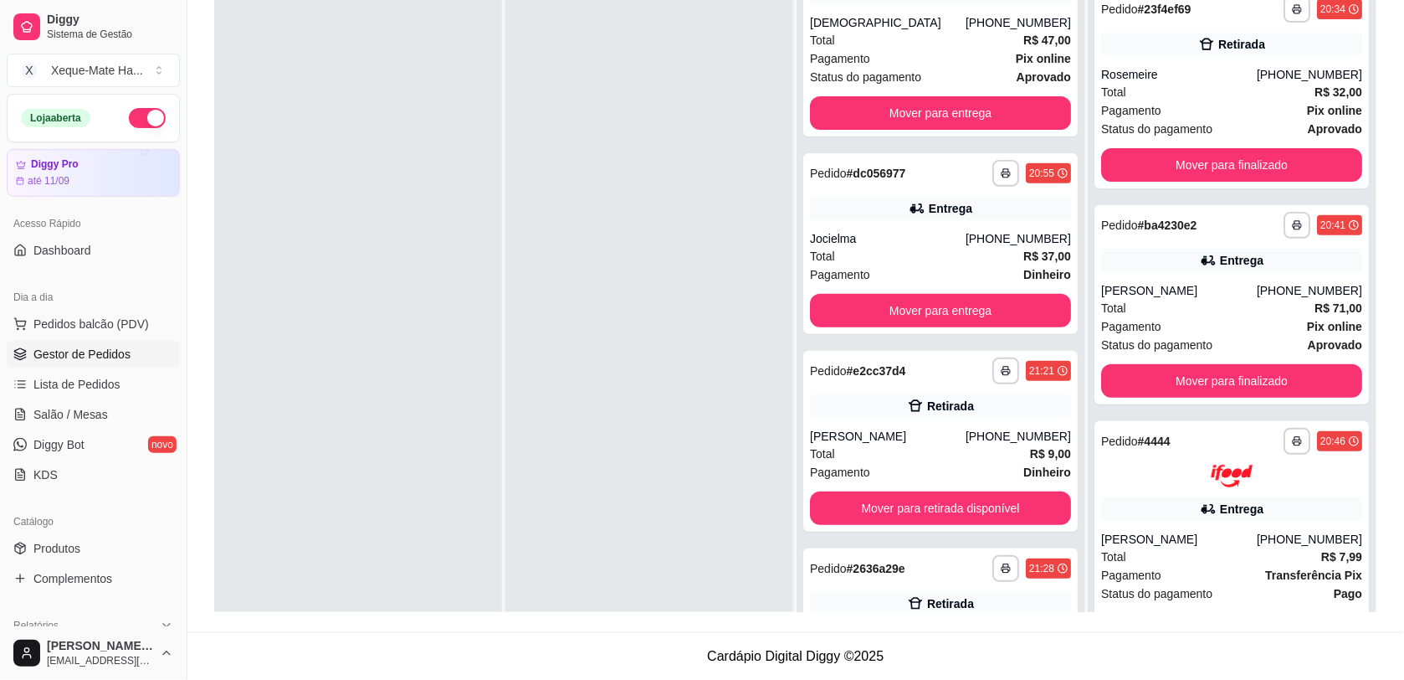
scroll to position [0, 0]
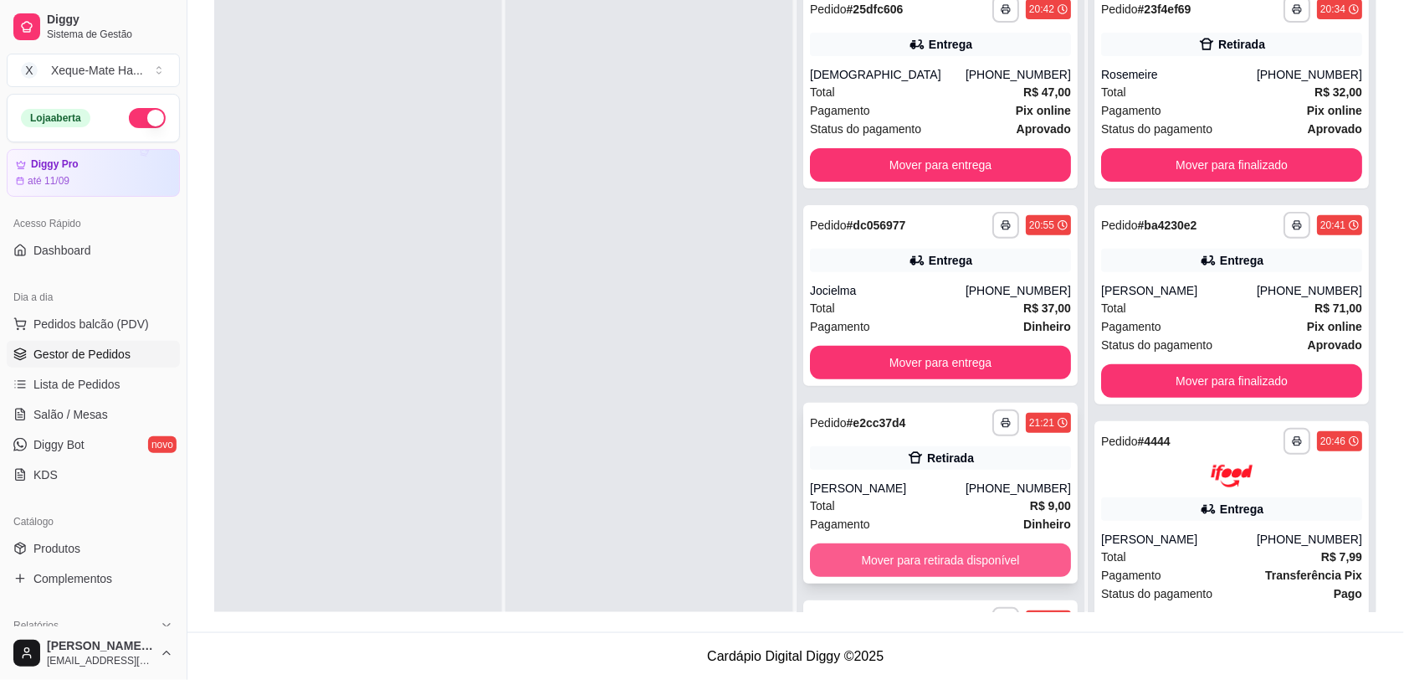
click at [969, 551] on button "Mover para retirada disponível" at bounding box center [940, 559] width 261 height 33
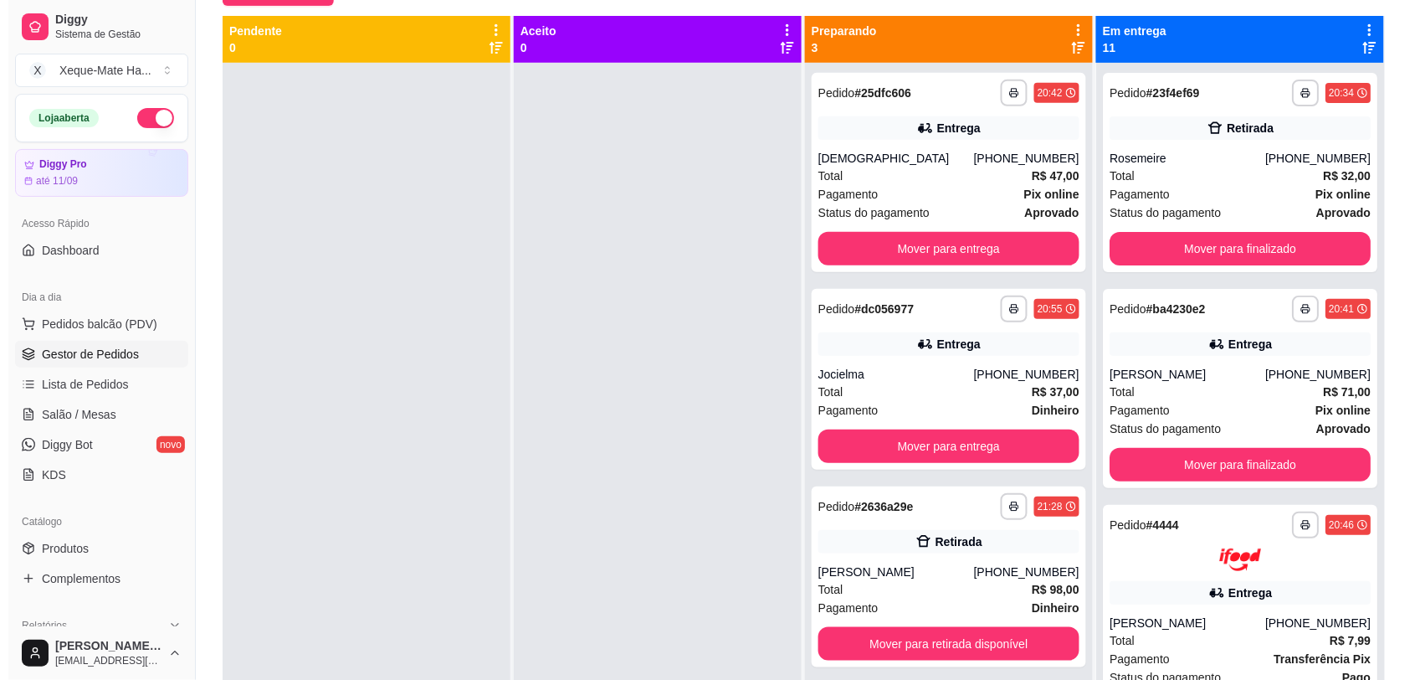
scroll to position [170, 0]
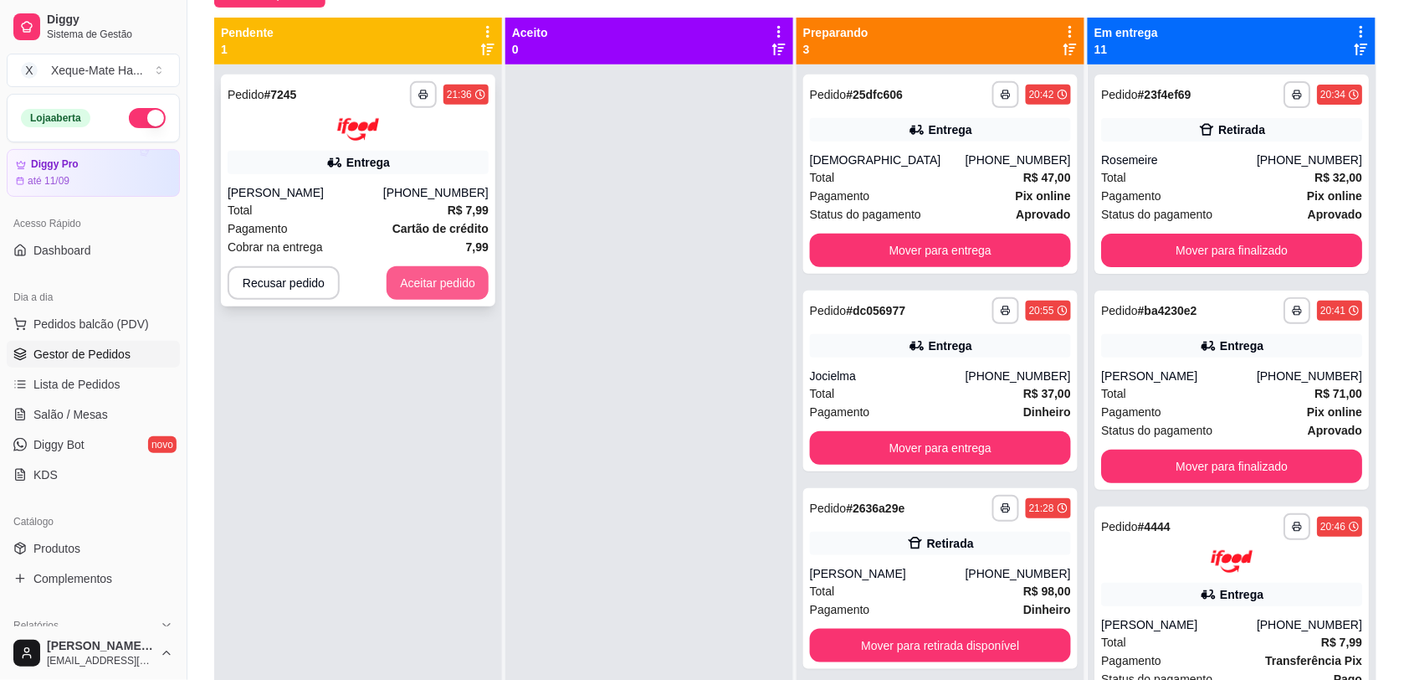
click at [456, 285] on button "Aceitar pedido" at bounding box center [438, 282] width 102 height 33
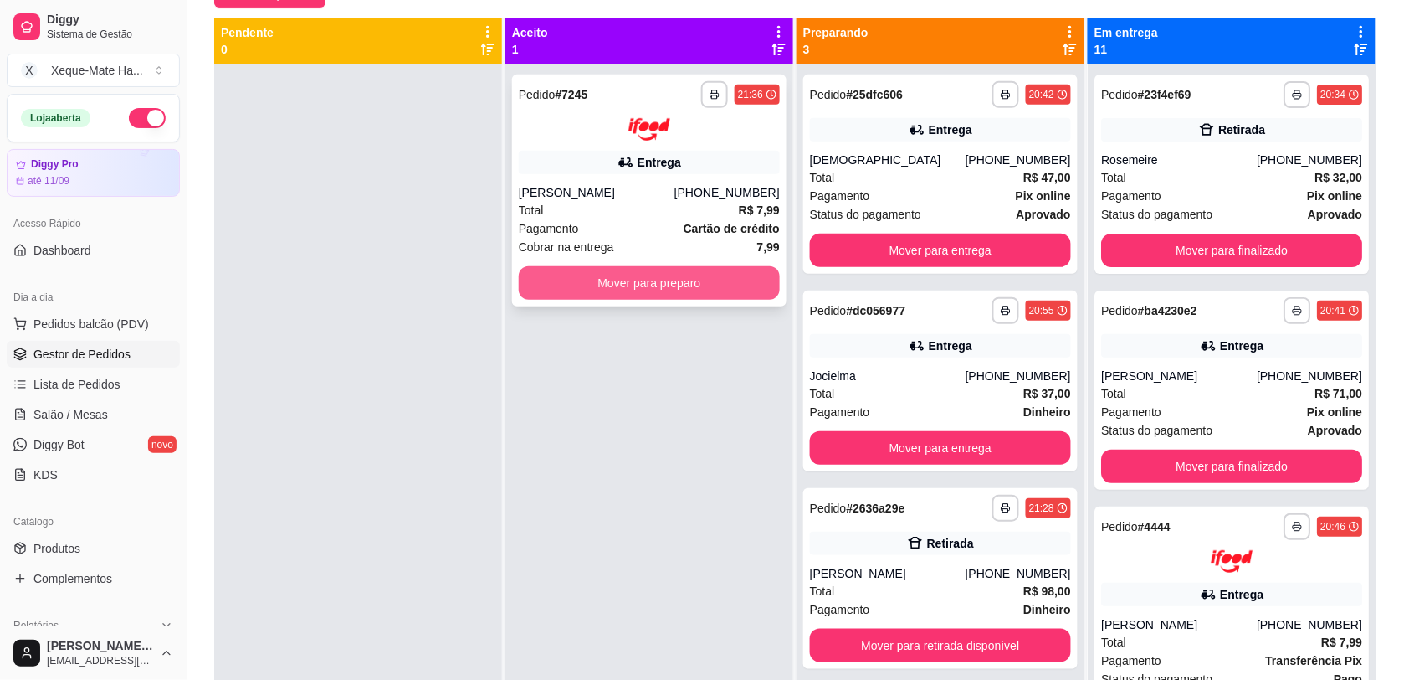
click at [582, 279] on button "Mover para preparo" at bounding box center [649, 282] width 261 height 33
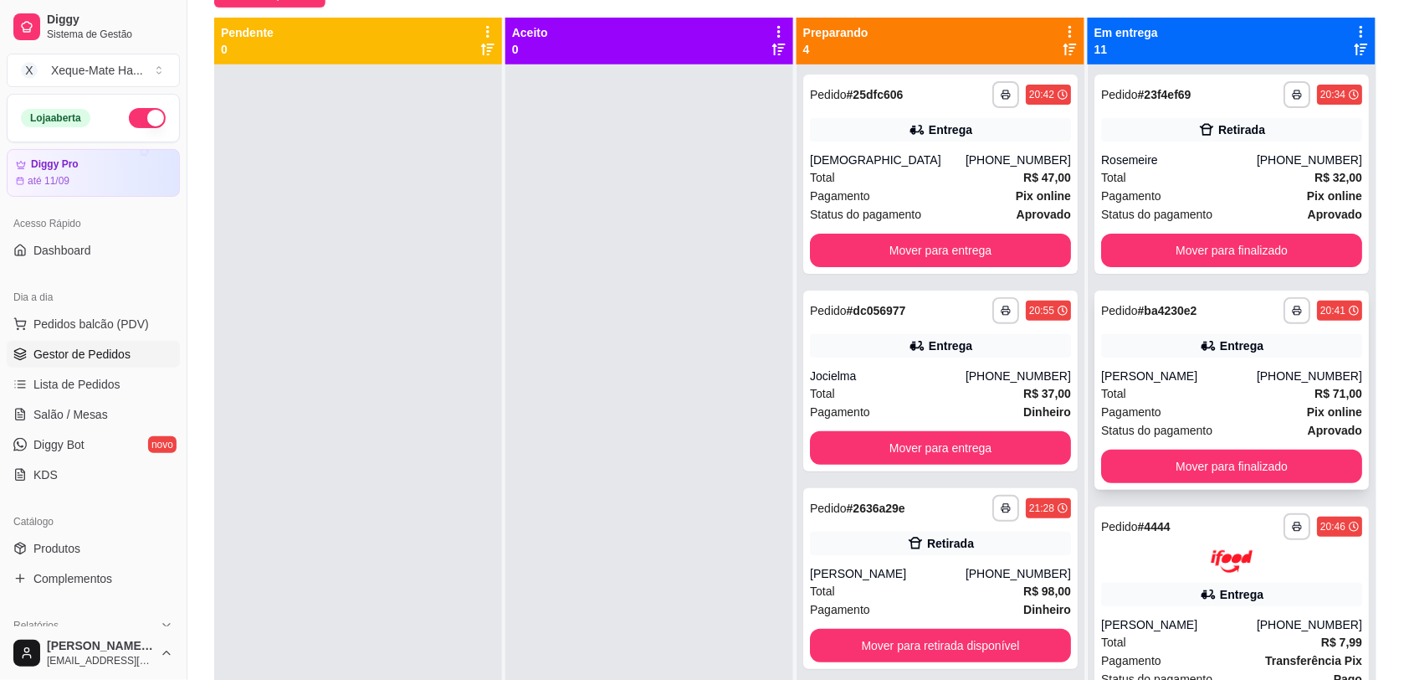
click at [1314, 352] on div "Entrega" at bounding box center [1231, 345] width 261 height 23
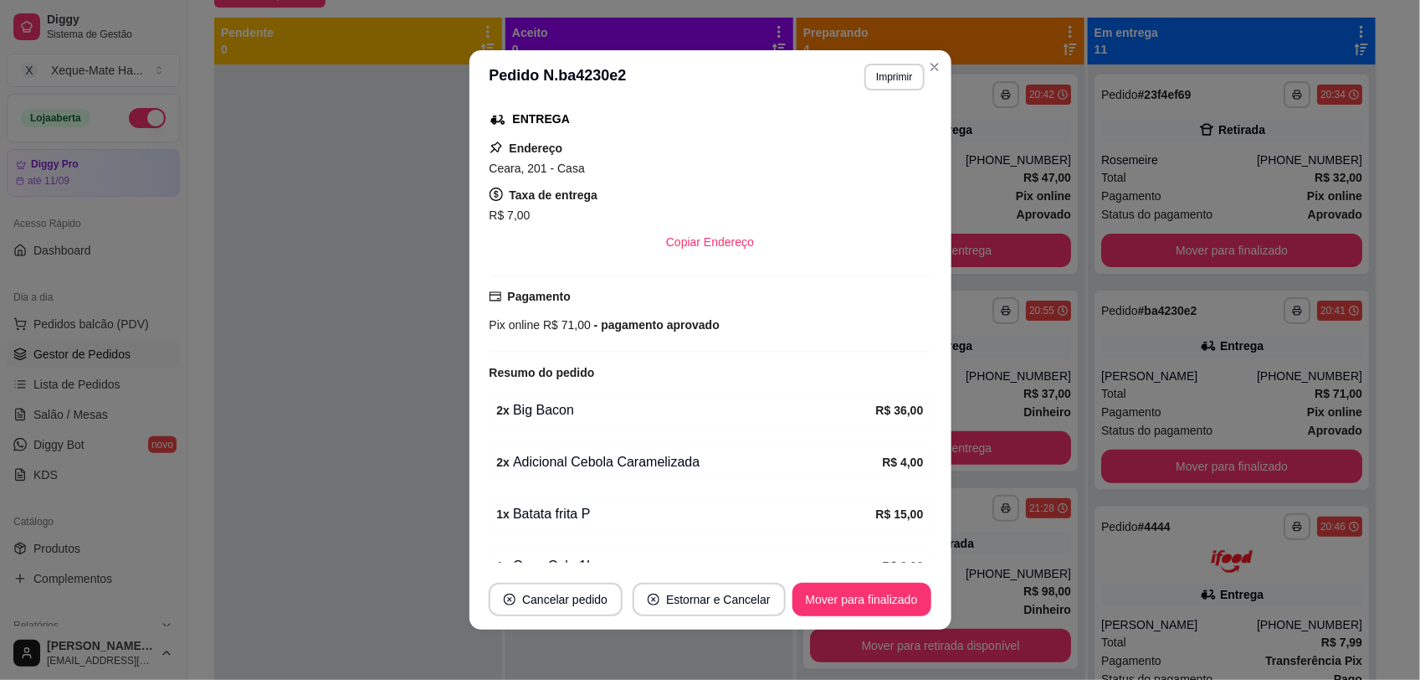
scroll to position [417, 0]
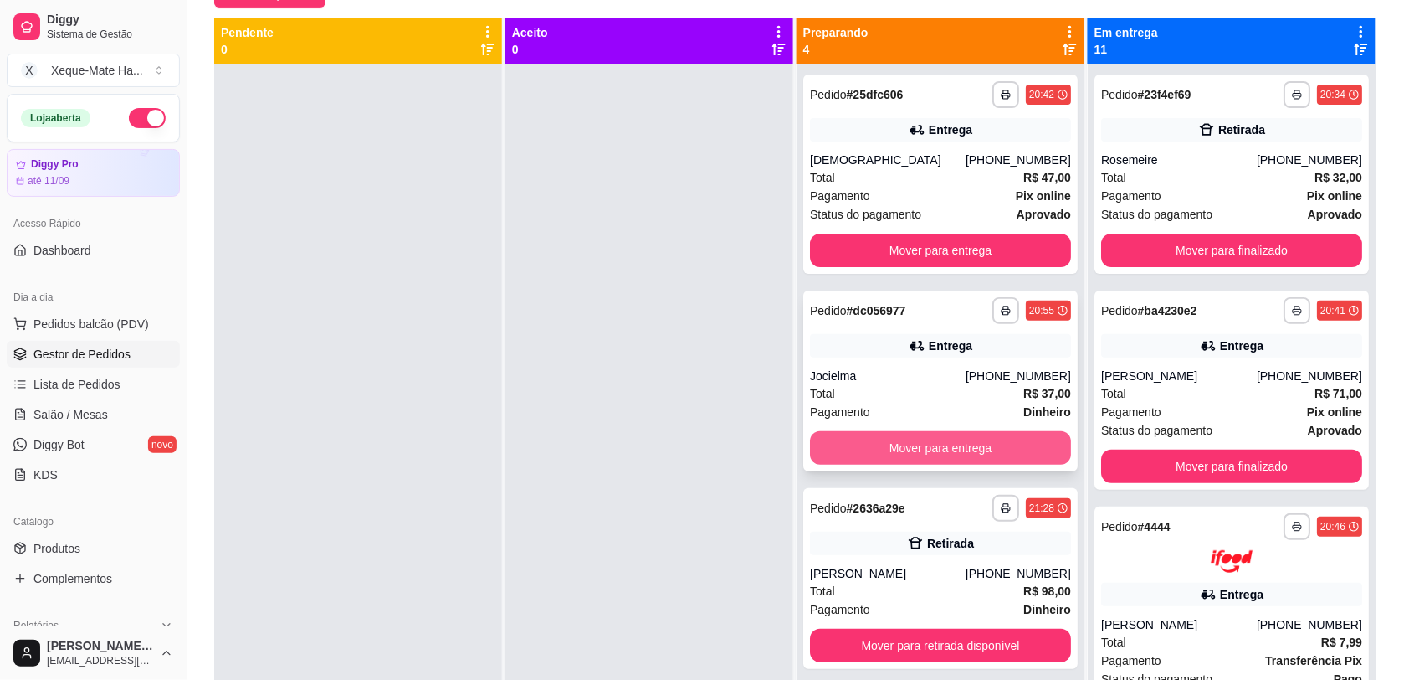
click at [967, 442] on button "Mover para entrega" at bounding box center [940, 447] width 261 height 33
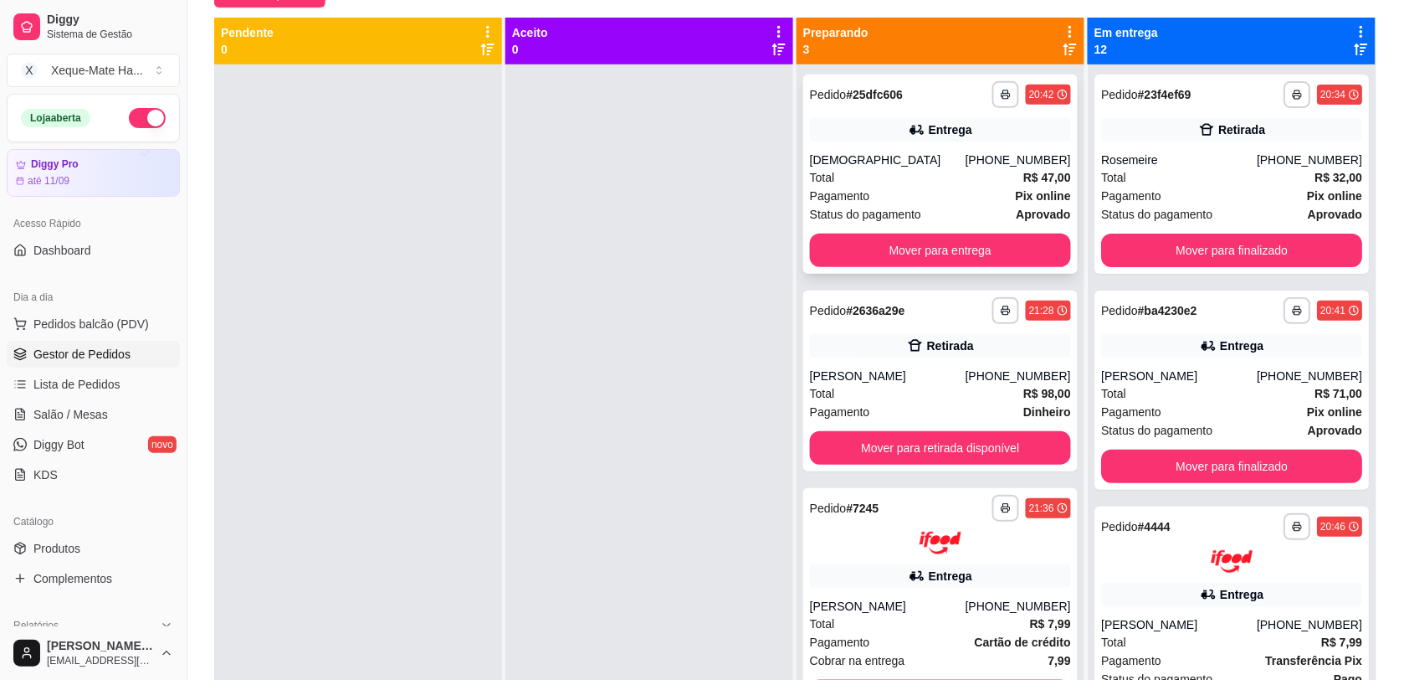
click at [921, 157] on div "[DEMOGRAPHIC_DATA]" at bounding box center [888, 159] width 156 height 17
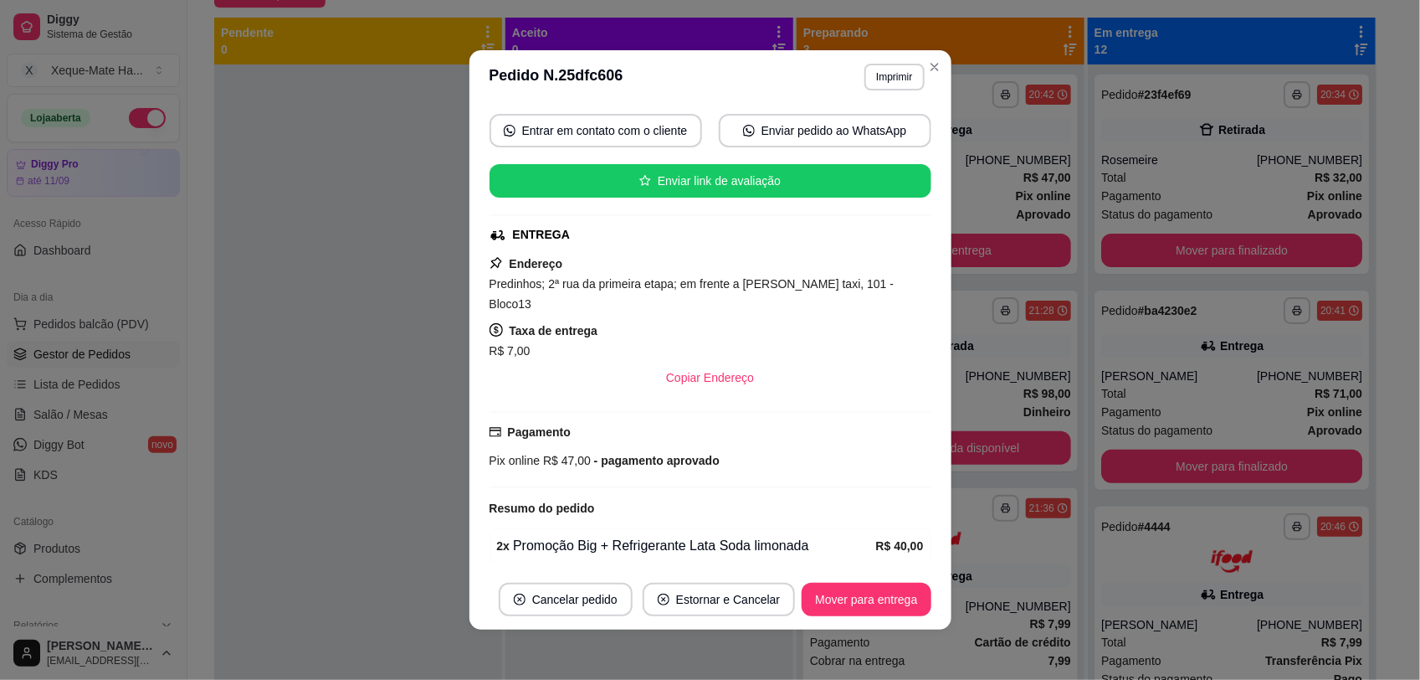
scroll to position [320, 0]
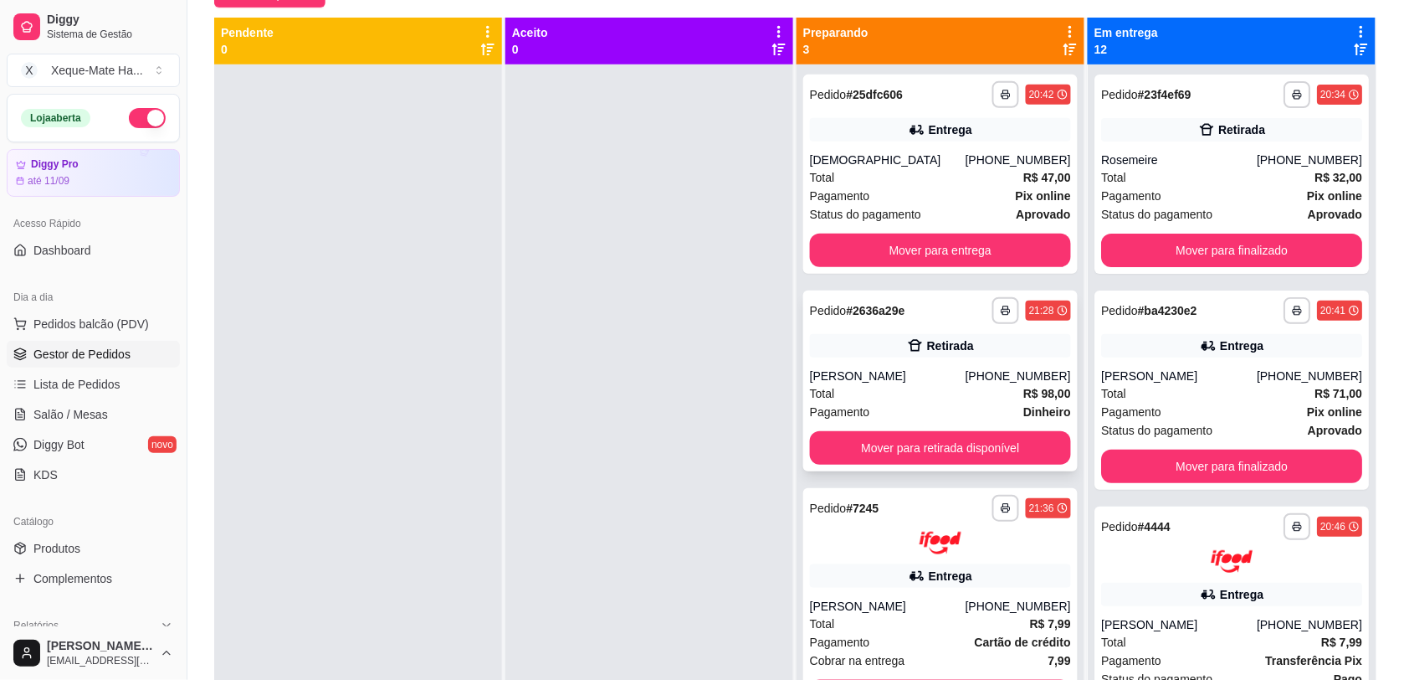
click at [985, 379] on div "[PHONE_NUMBER]" at bounding box center [1018, 375] width 105 height 17
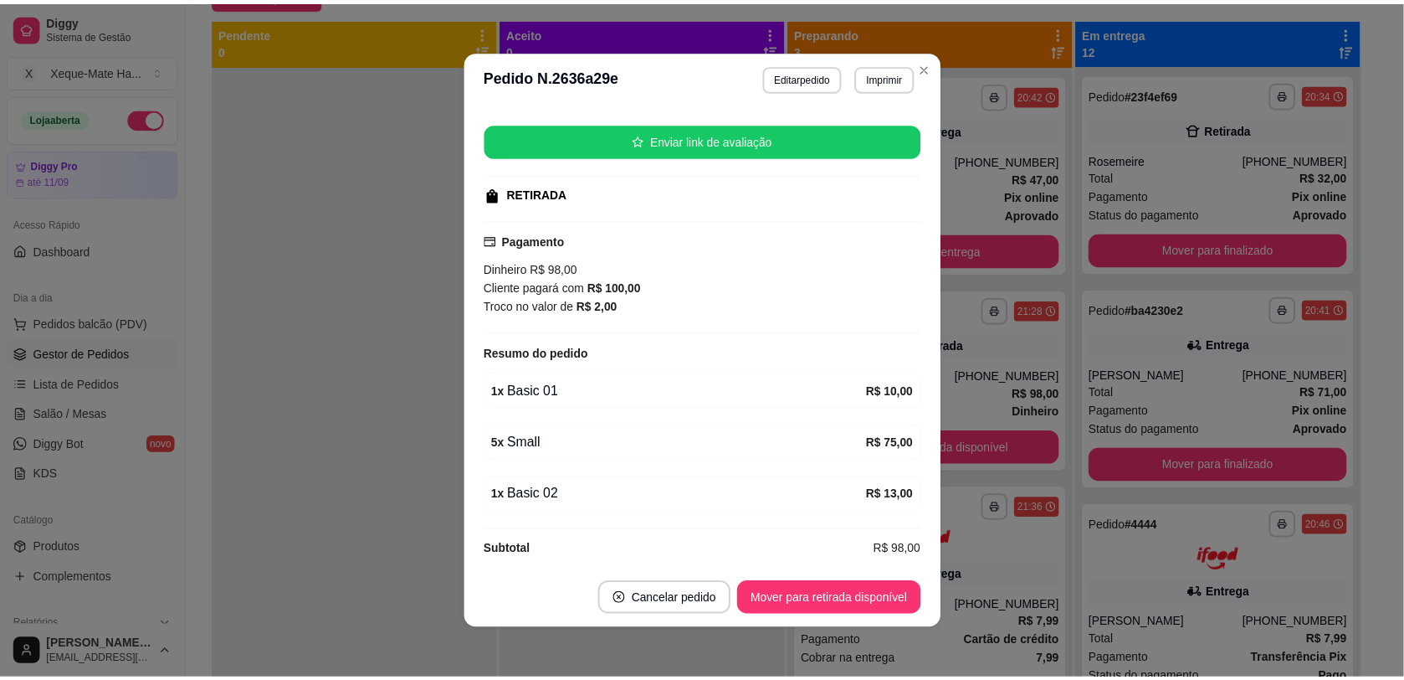
scroll to position [214, 0]
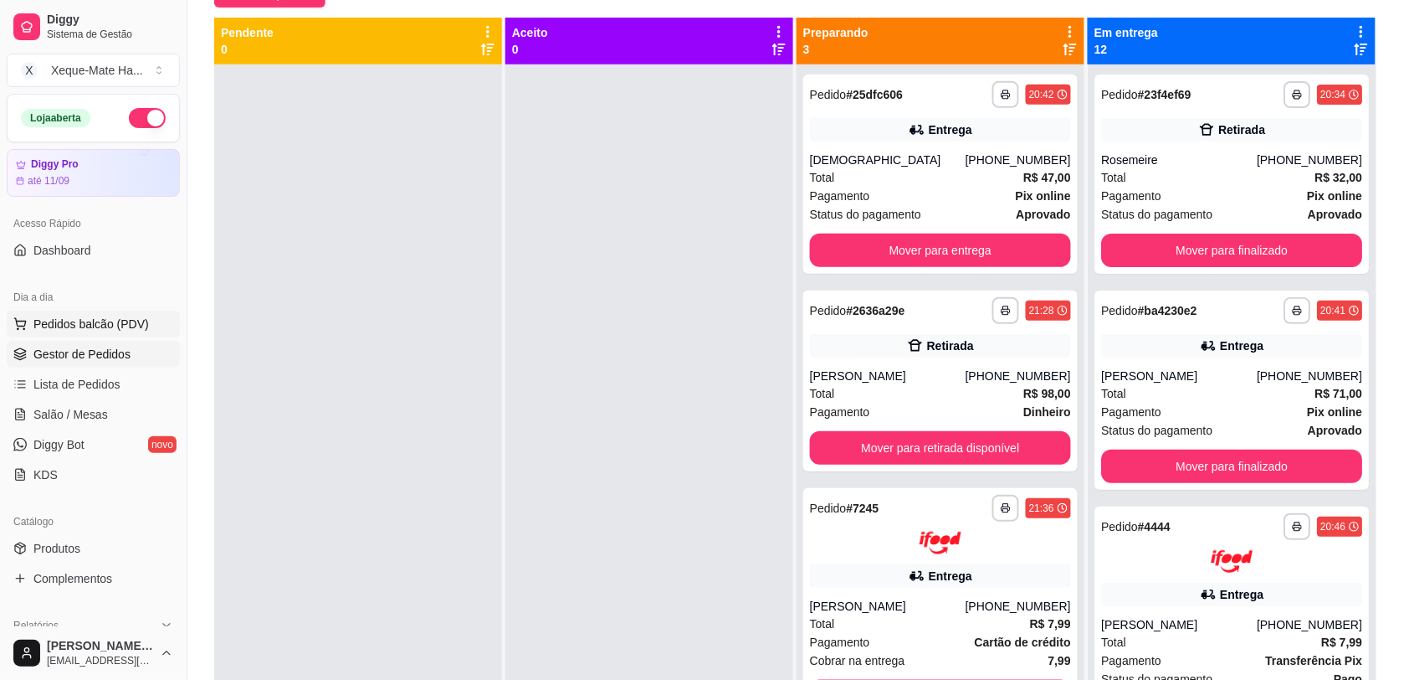
click at [48, 321] on span "Pedidos balcão (PDV)" at bounding box center [90, 324] width 115 height 17
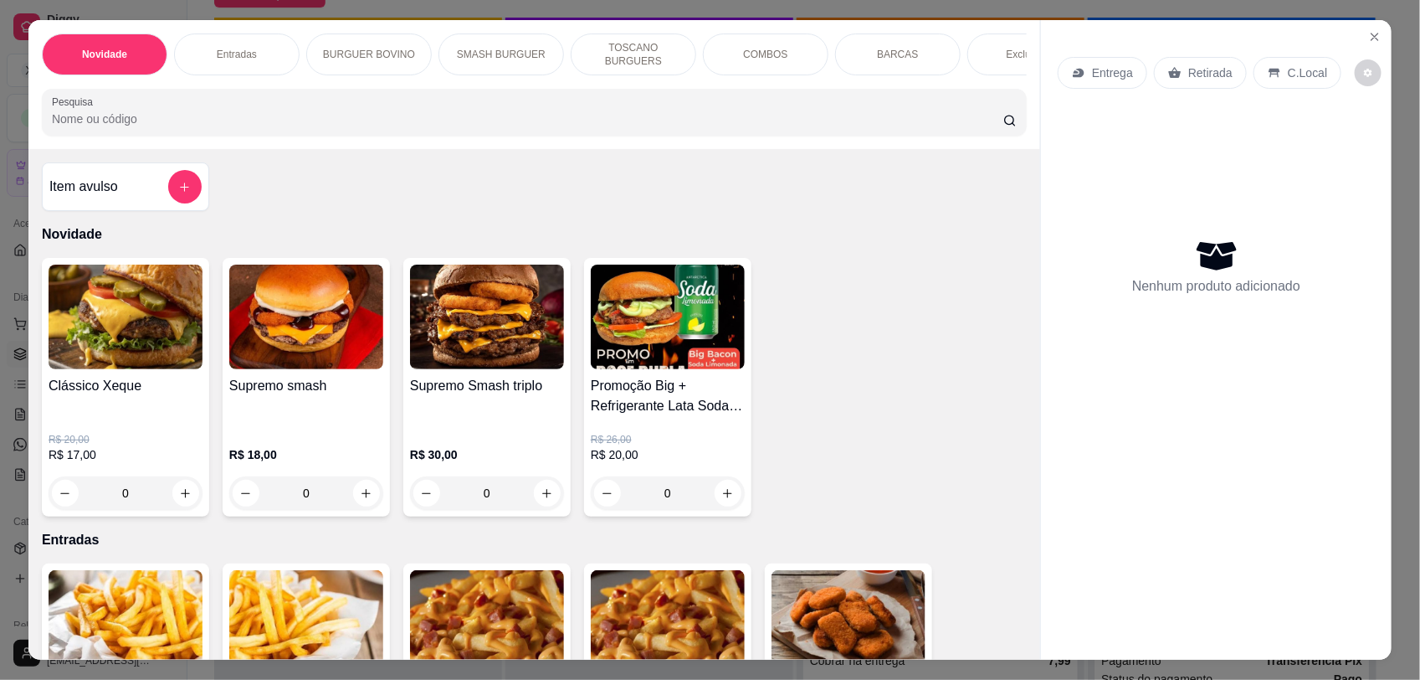
click at [721, 500] on icon "increase-product-quantity" at bounding box center [727, 493] width 13 height 13
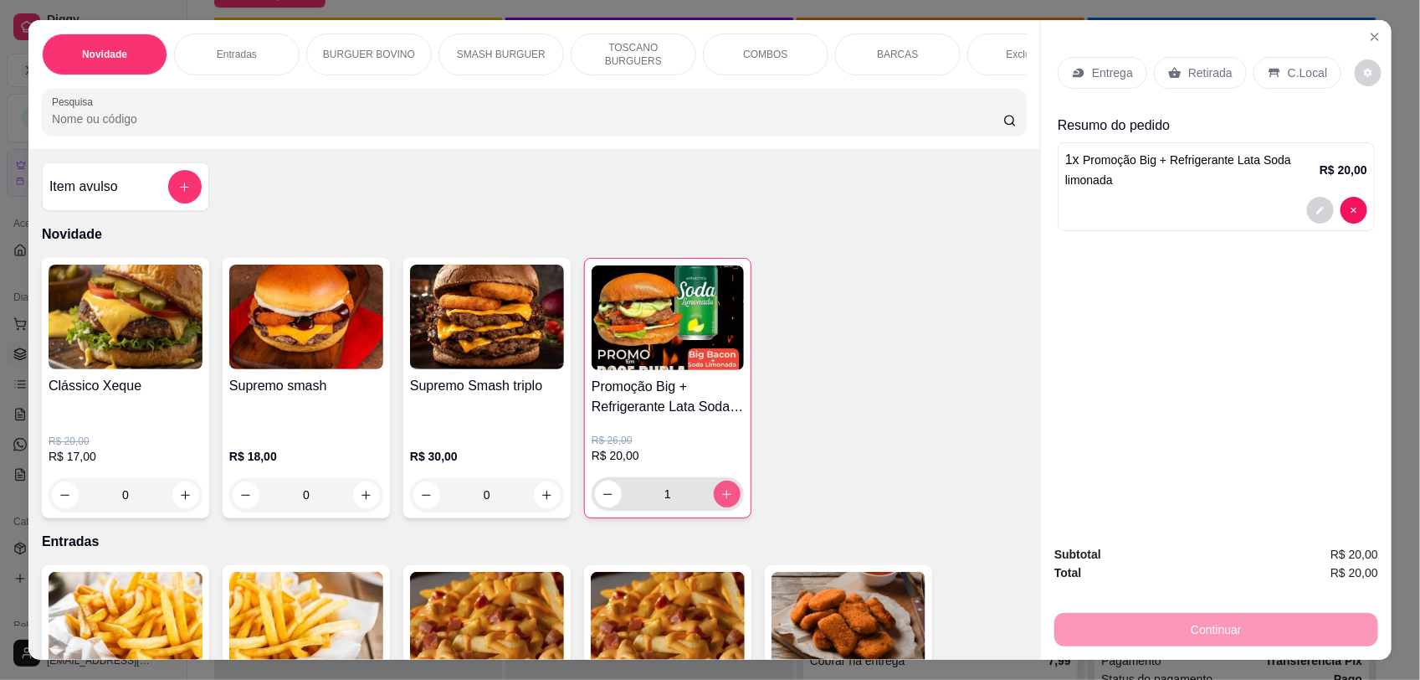
click at [721, 500] on icon "increase-product-quantity" at bounding box center [727, 494] width 13 height 13
type input "2"
click at [1302, 78] on p "C.Local" at bounding box center [1307, 72] width 39 height 17
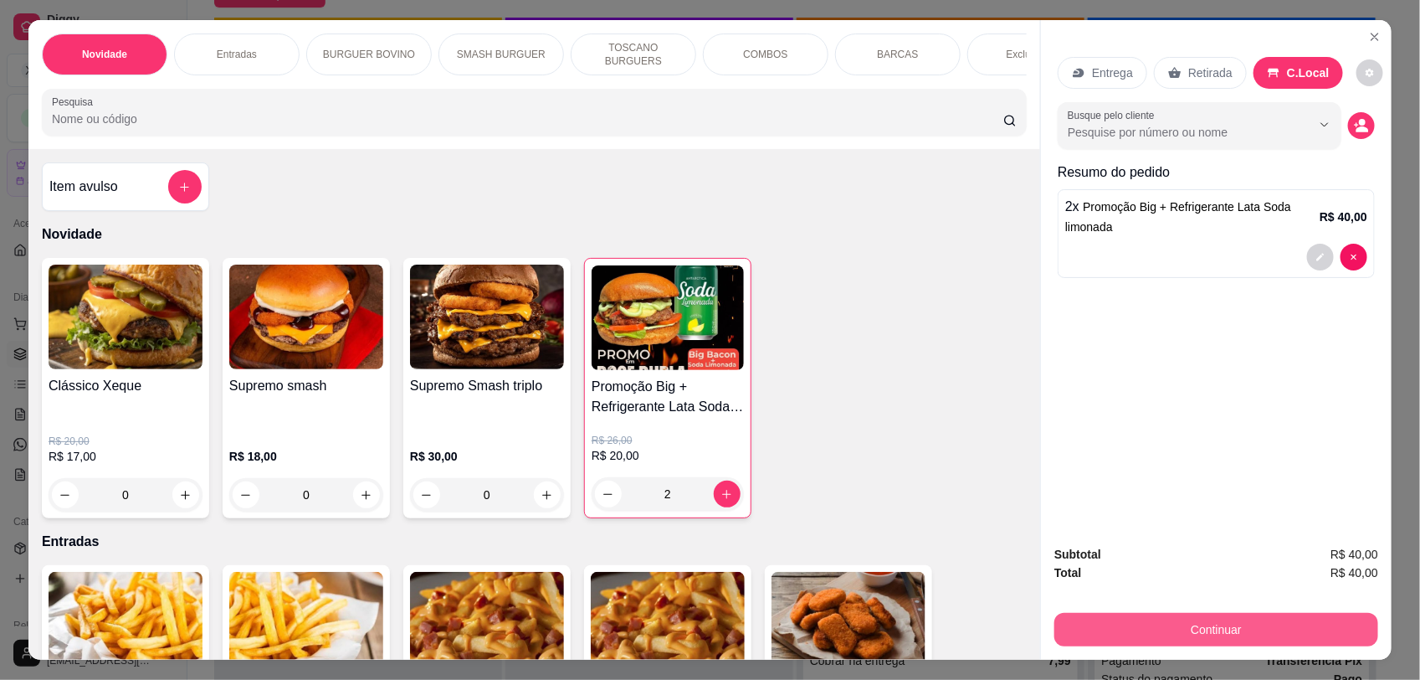
click at [1143, 637] on button "Continuar" at bounding box center [1217, 629] width 324 height 33
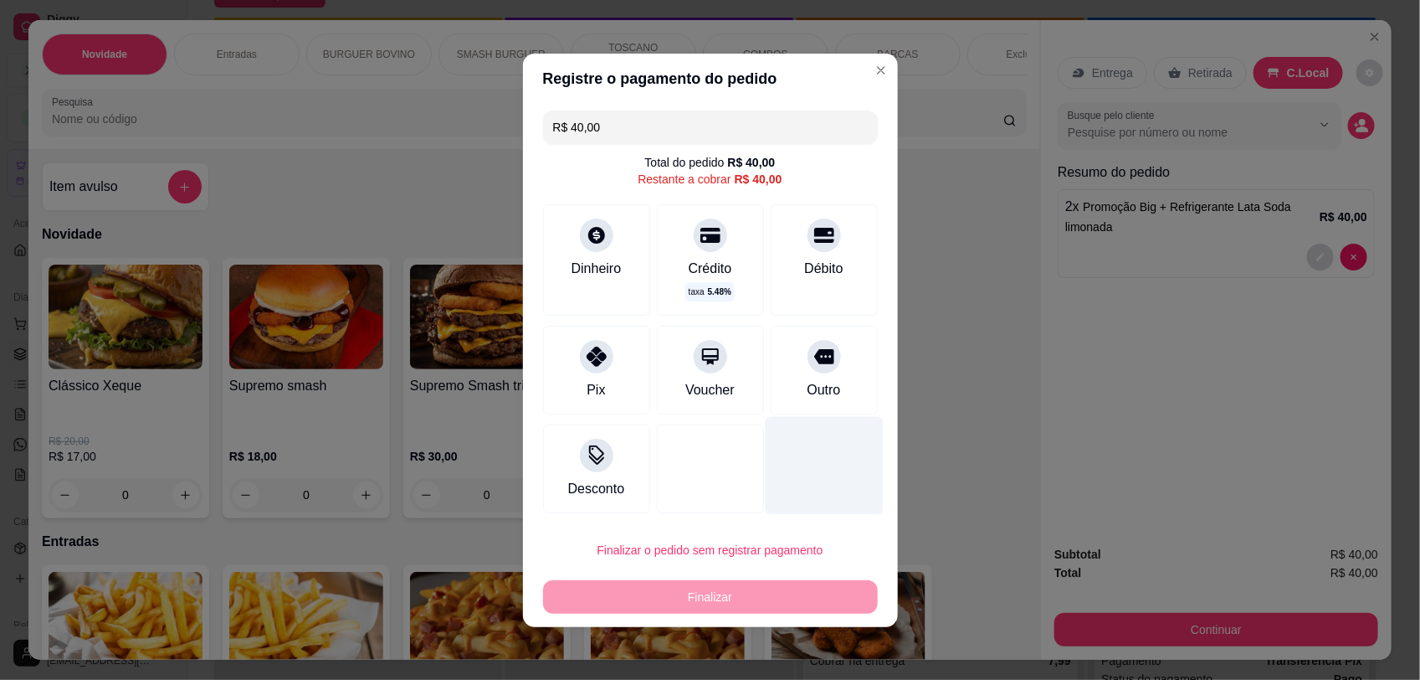
click at [787, 374] on div "Outro" at bounding box center [824, 370] width 107 height 89
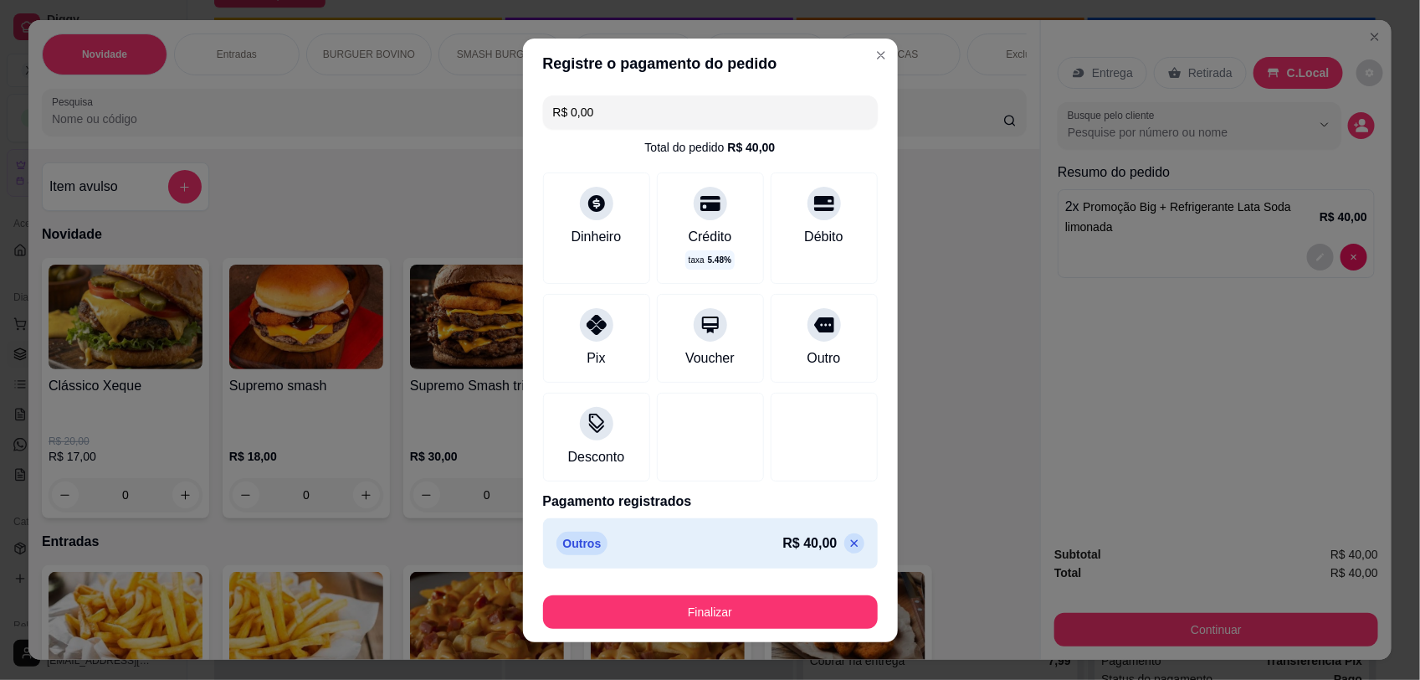
type input "R$ 0,00"
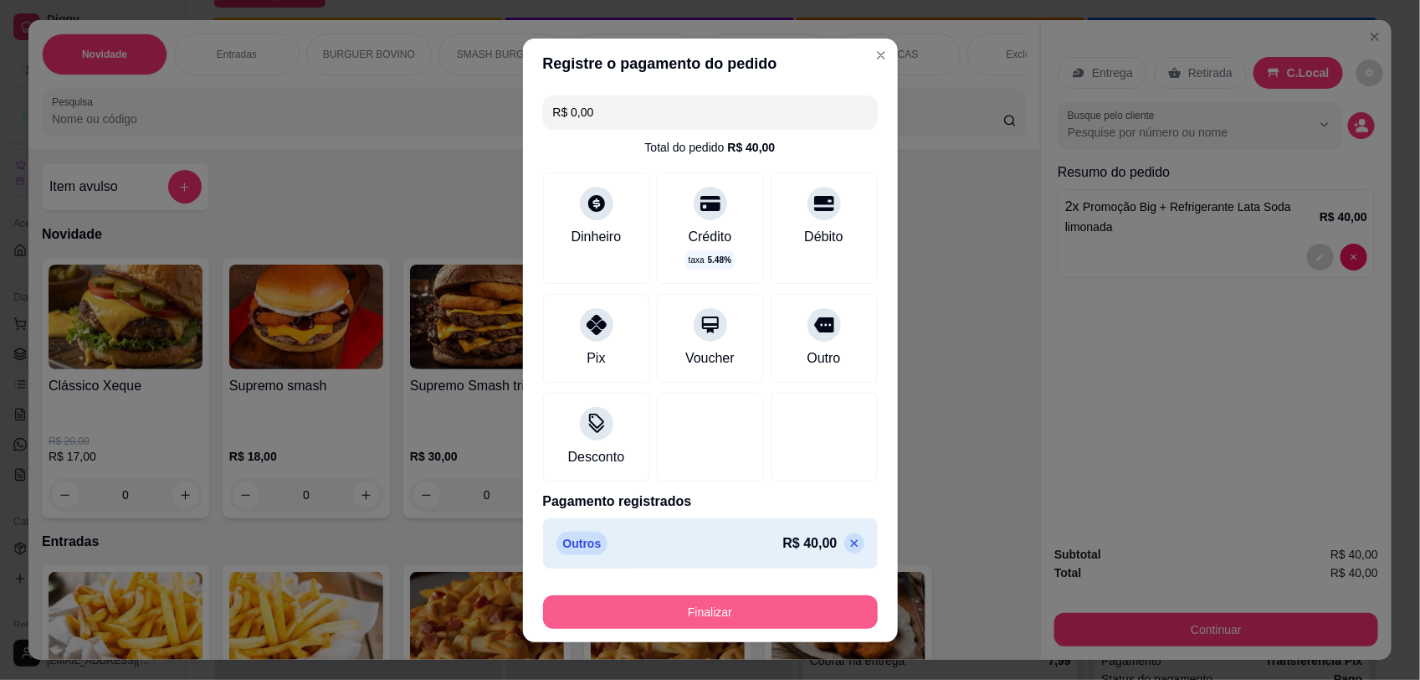
click at [714, 609] on button "Finalizar" at bounding box center [710, 611] width 335 height 33
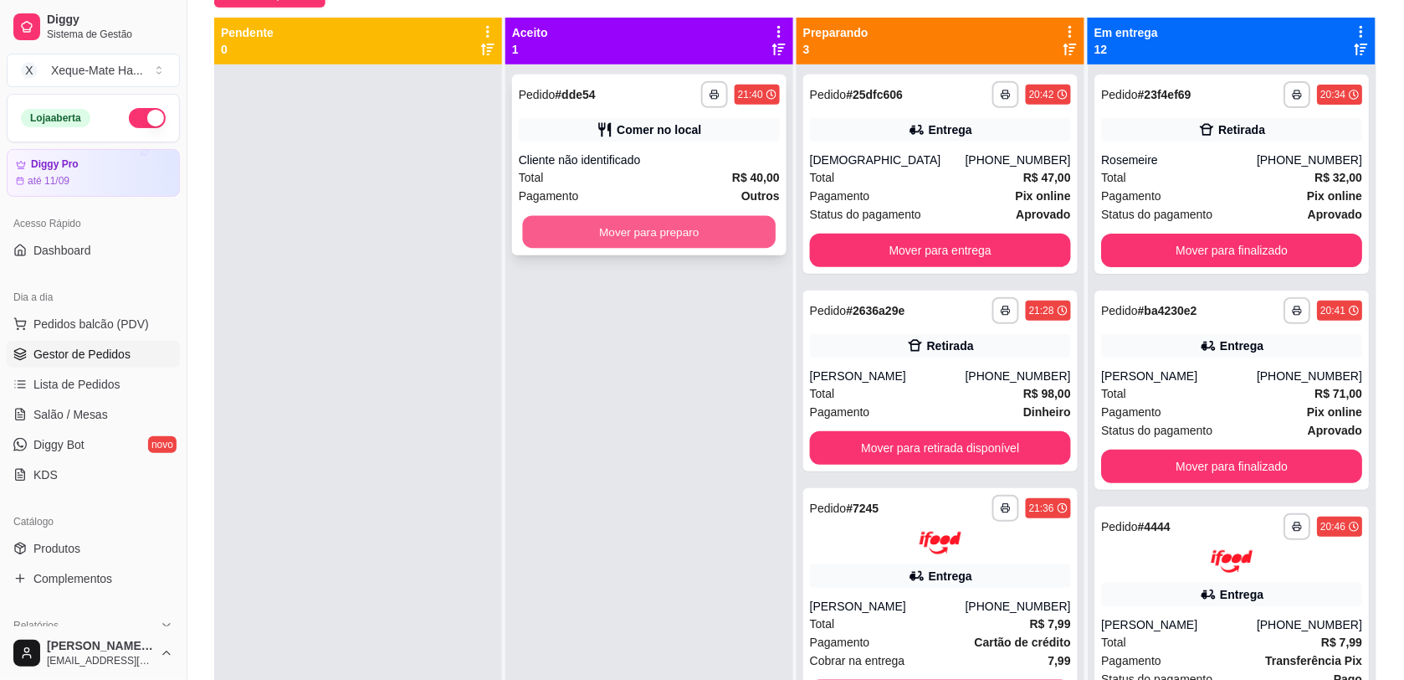
click at [583, 236] on button "Mover para preparo" at bounding box center [650, 232] width 254 height 33
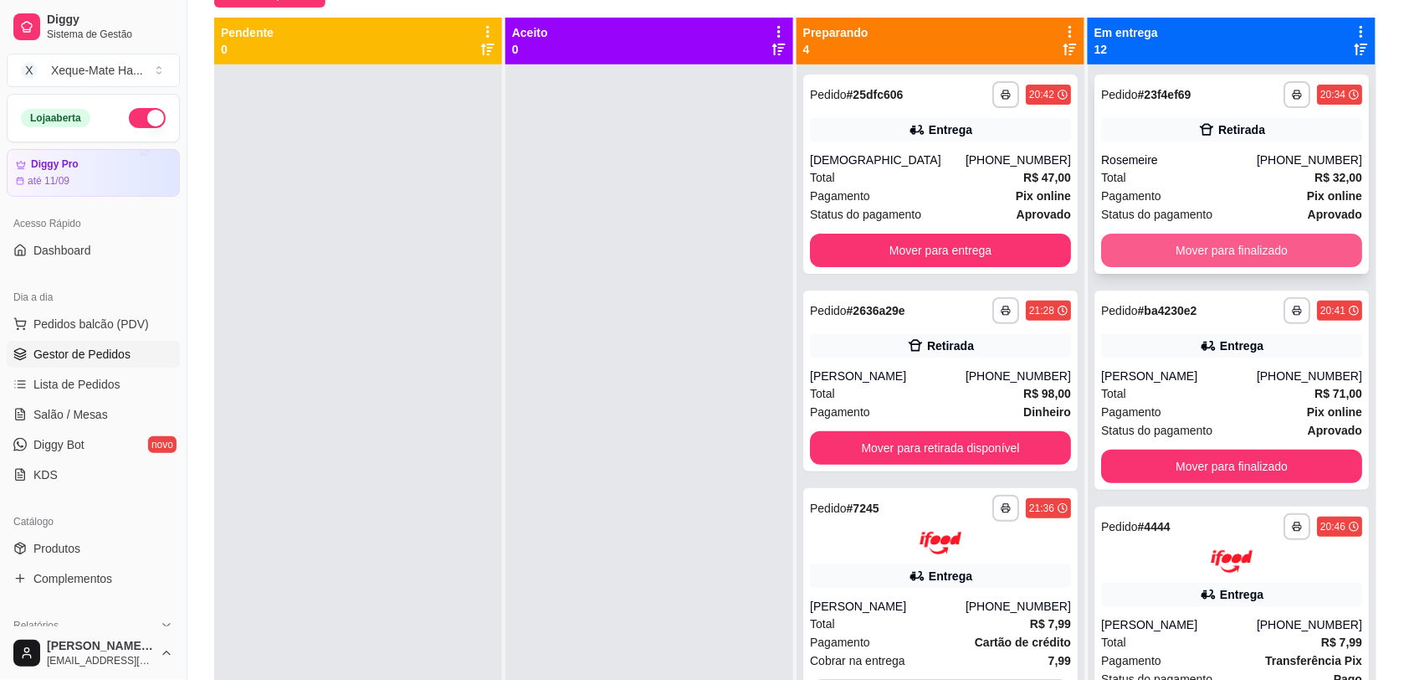
click at [1294, 245] on button "Mover para finalizado" at bounding box center [1231, 250] width 261 height 33
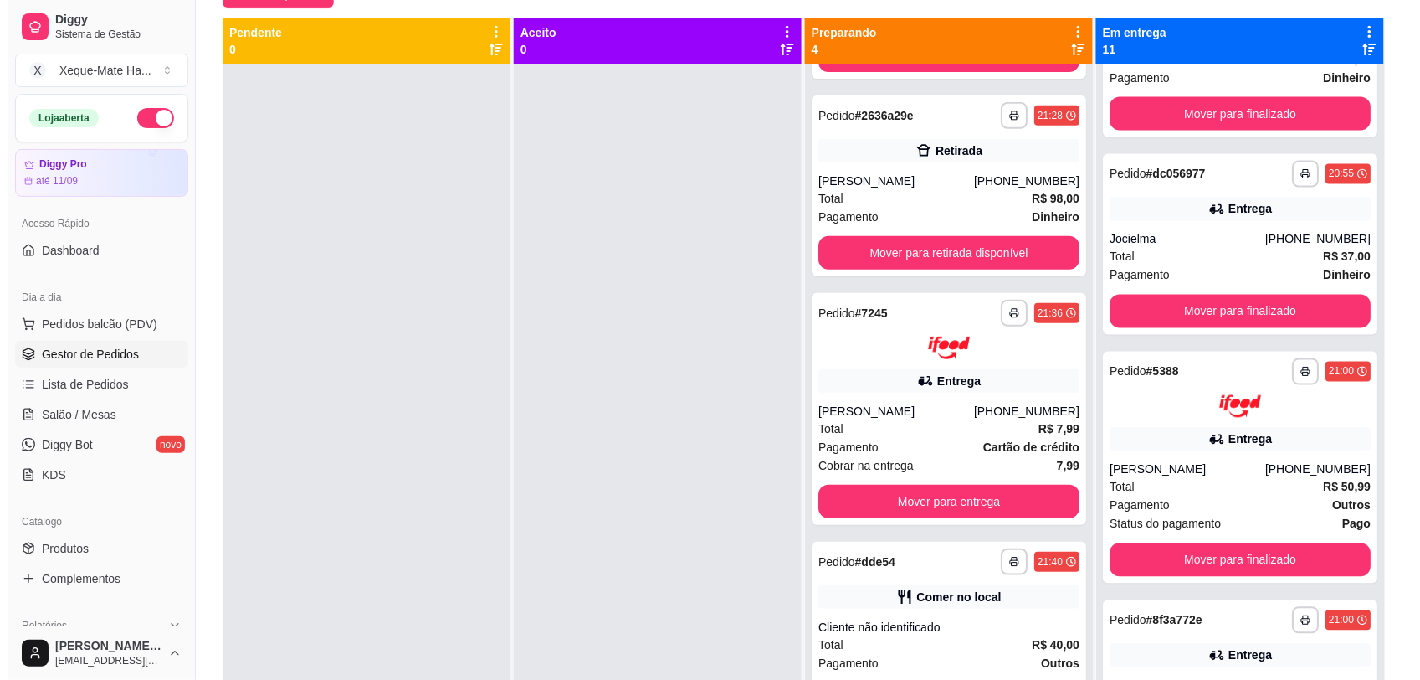
scroll to position [783, 0]
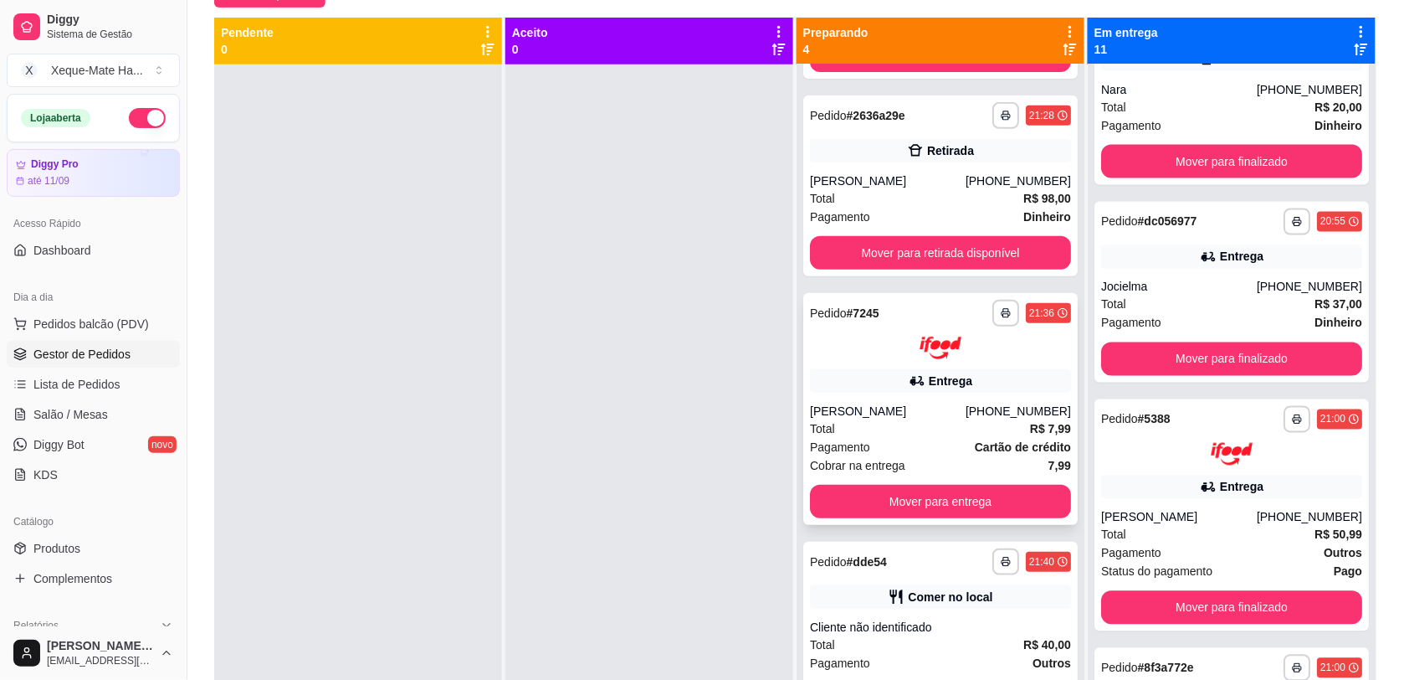
click at [922, 361] on div "**********" at bounding box center [940, 409] width 275 height 232
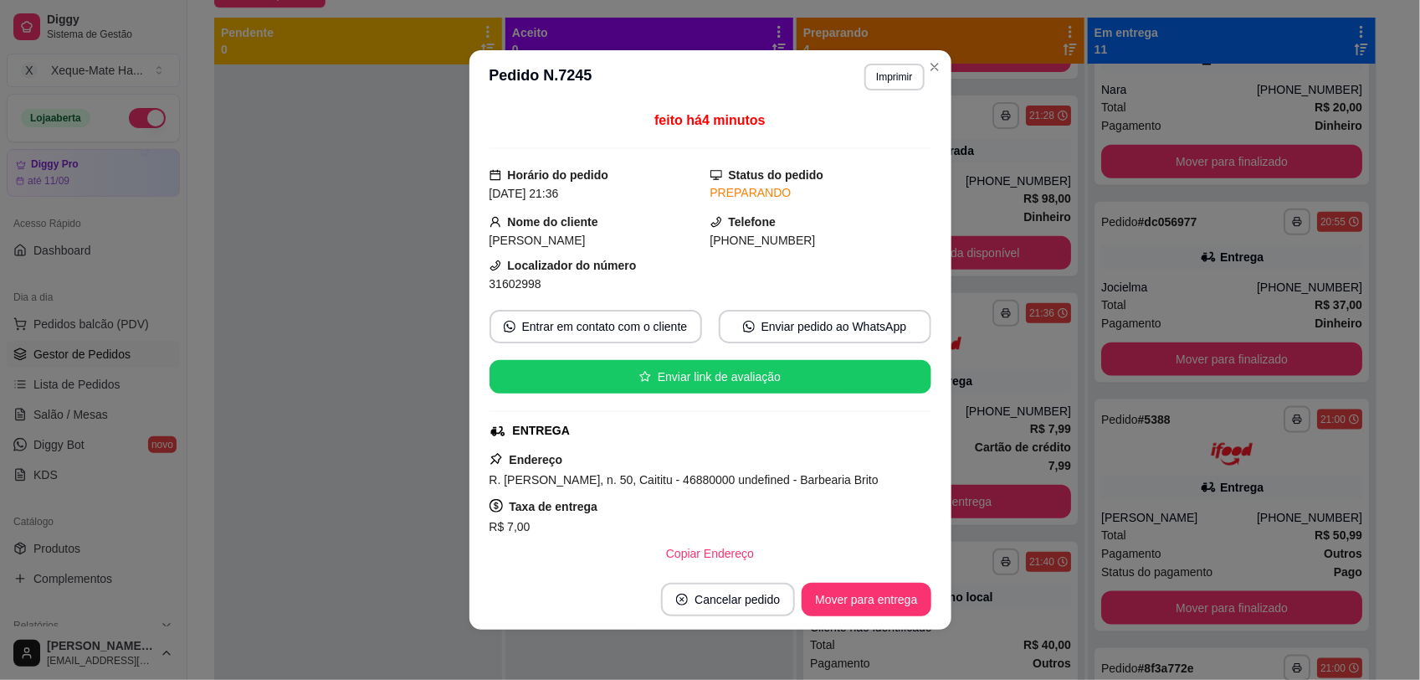
scroll to position [247, 0]
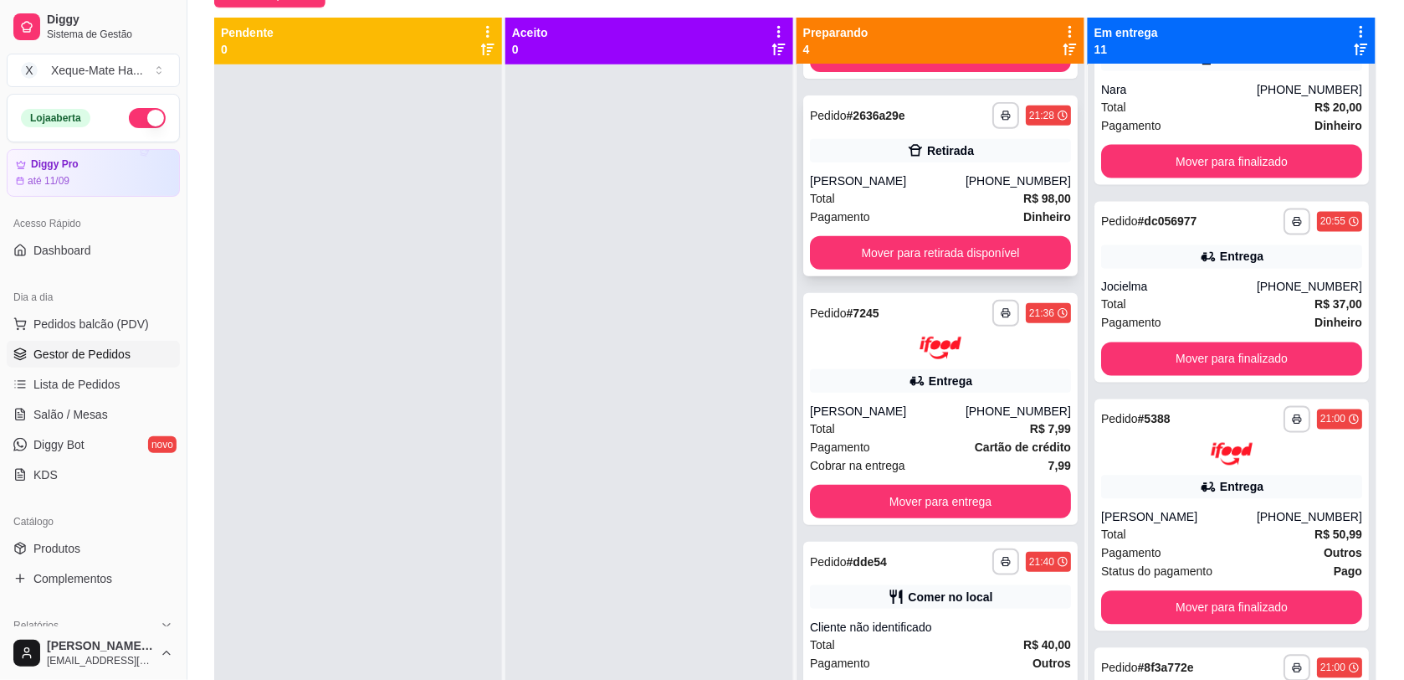
click at [943, 187] on div "[PERSON_NAME]" at bounding box center [888, 180] width 156 height 17
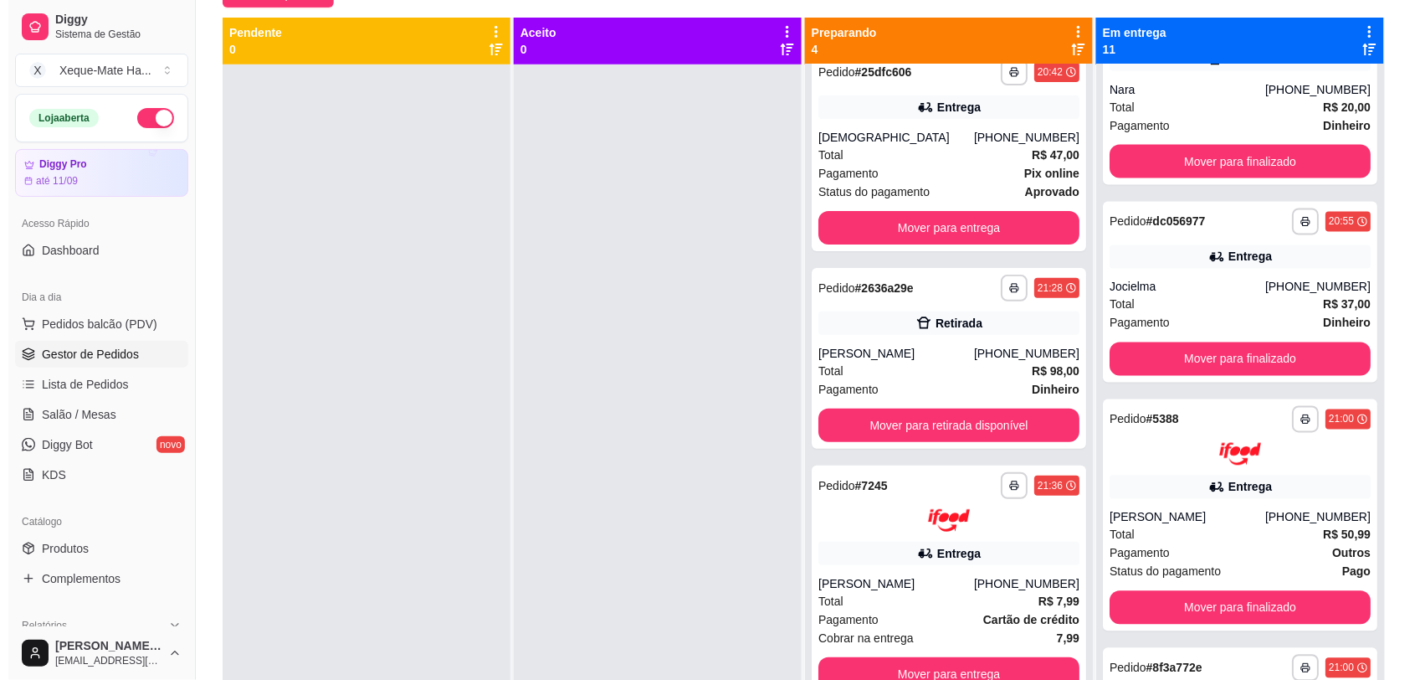
scroll to position [0, 0]
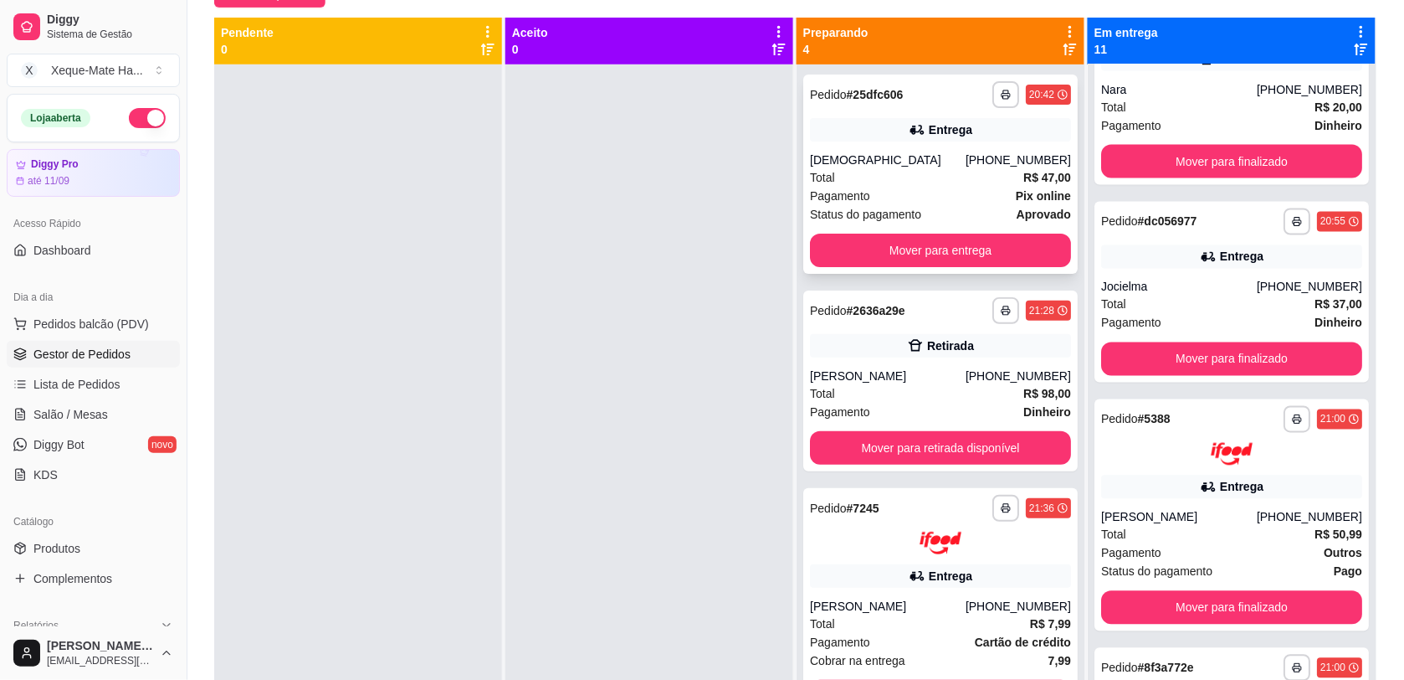
click at [934, 149] on div "**********" at bounding box center [940, 173] width 275 height 199
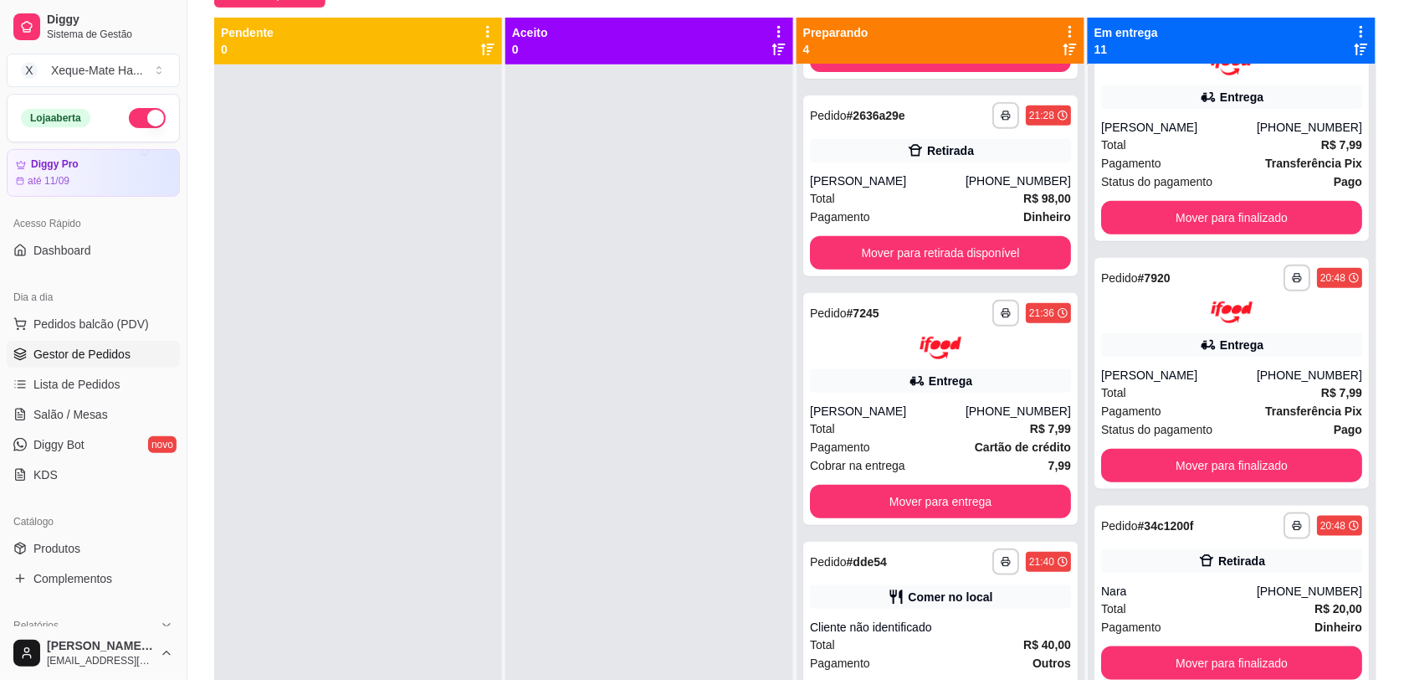
scroll to position [301, 0]
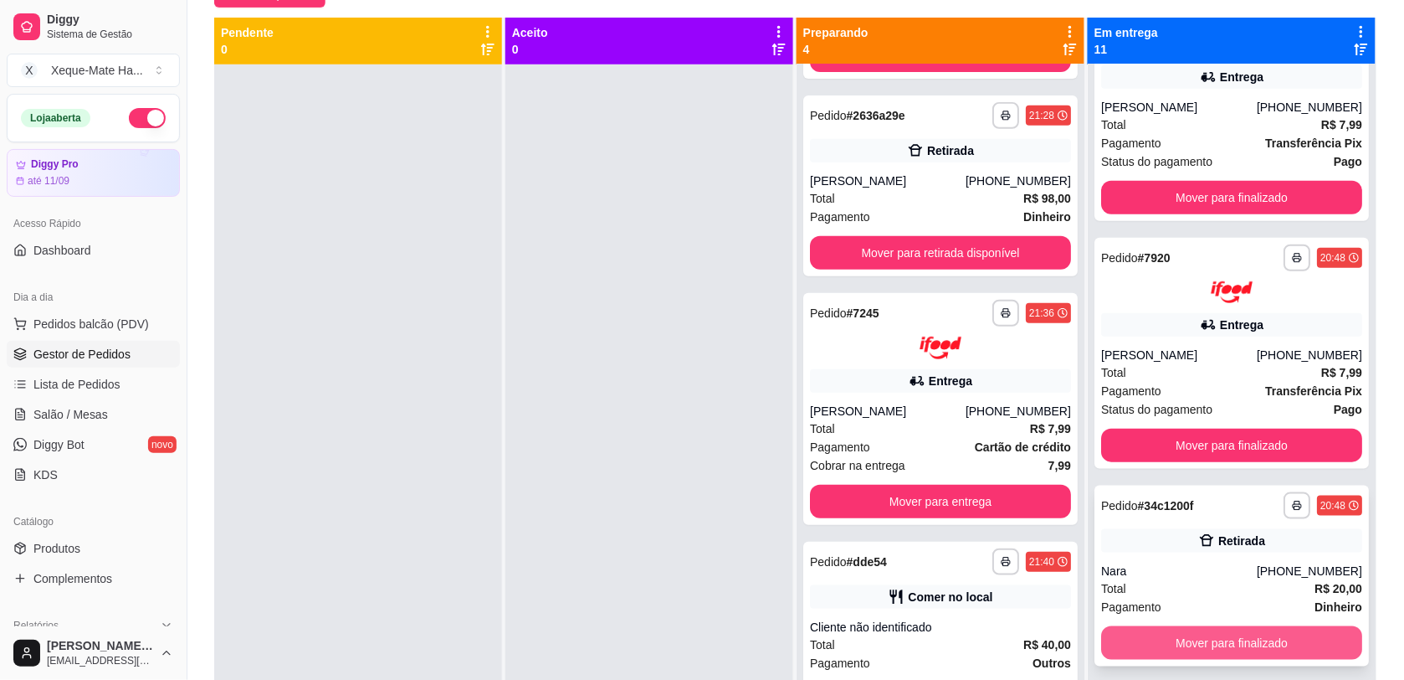
click at [1275, 653] on button "Mover para finalizado" at bounding box center [1231, 642] width 261 height 33
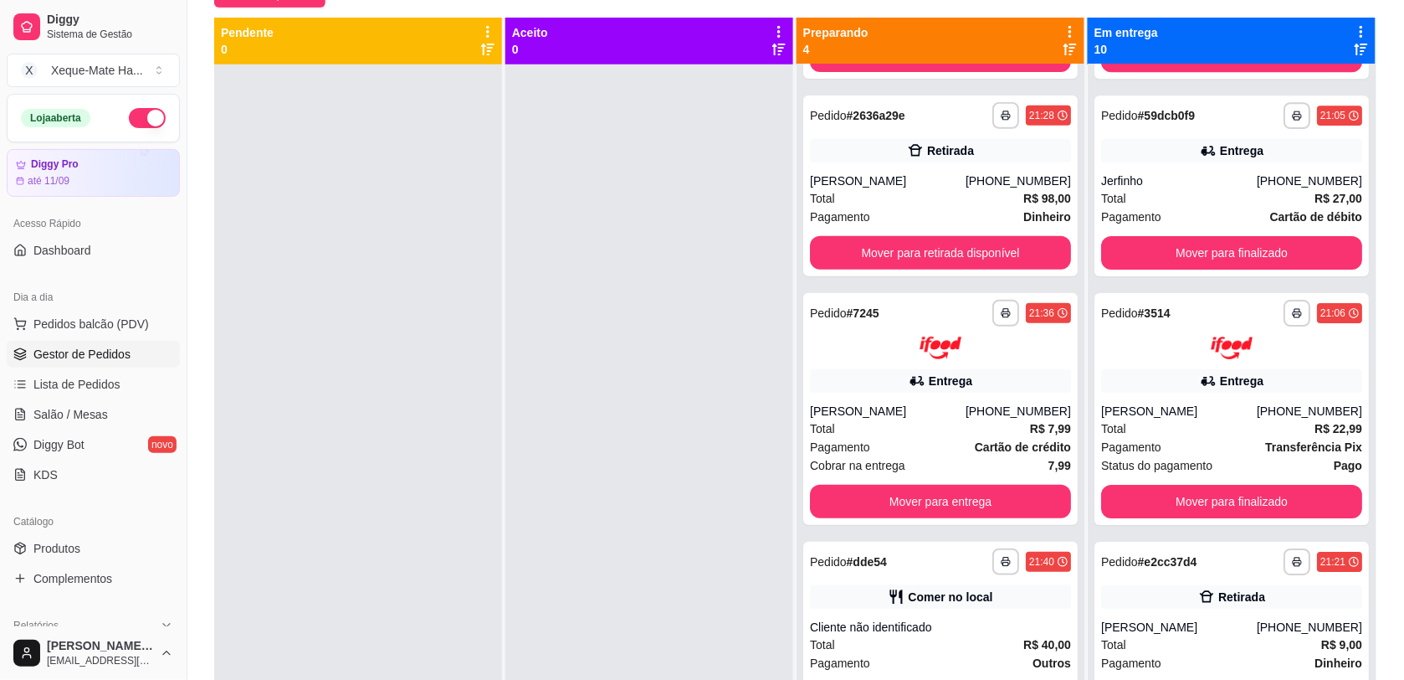
scroll to position [255, 0]
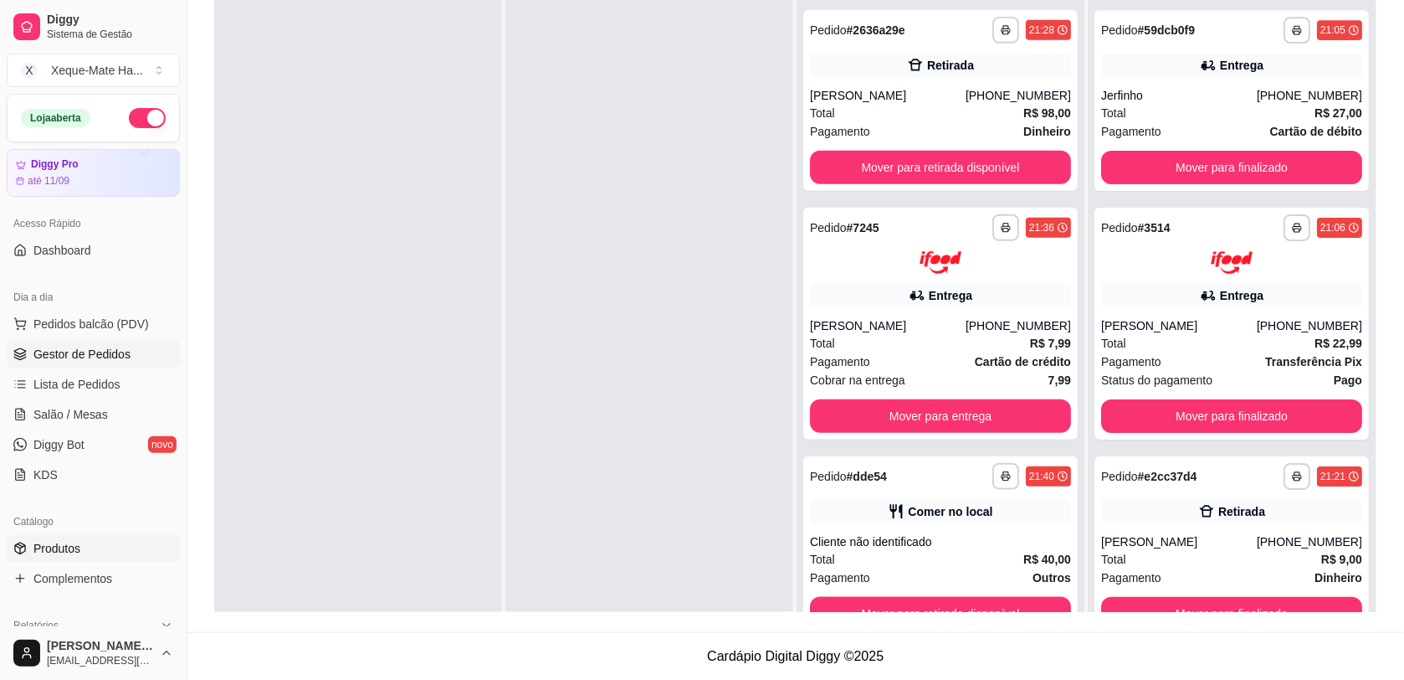
click at [74, 554] on span "Produtos" at bounding box center [56, 548] width 47 height 17
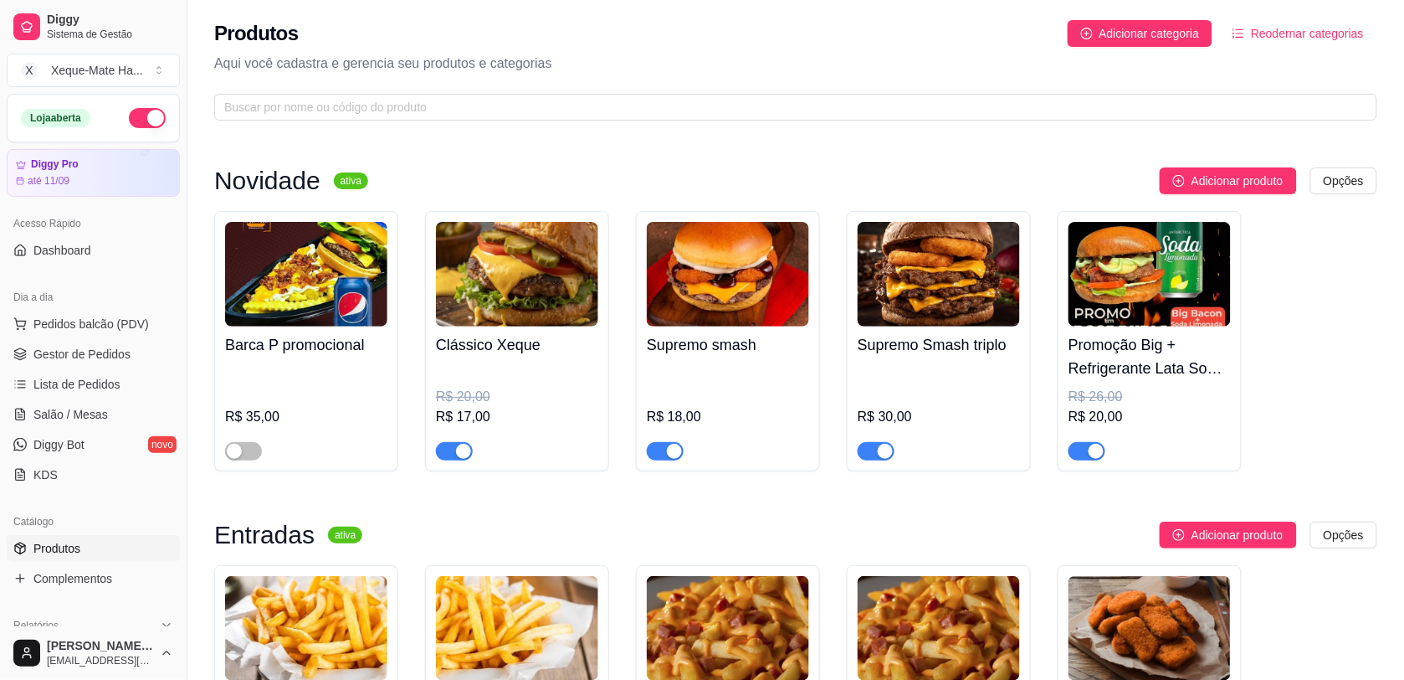
scroll to position [110, 0]
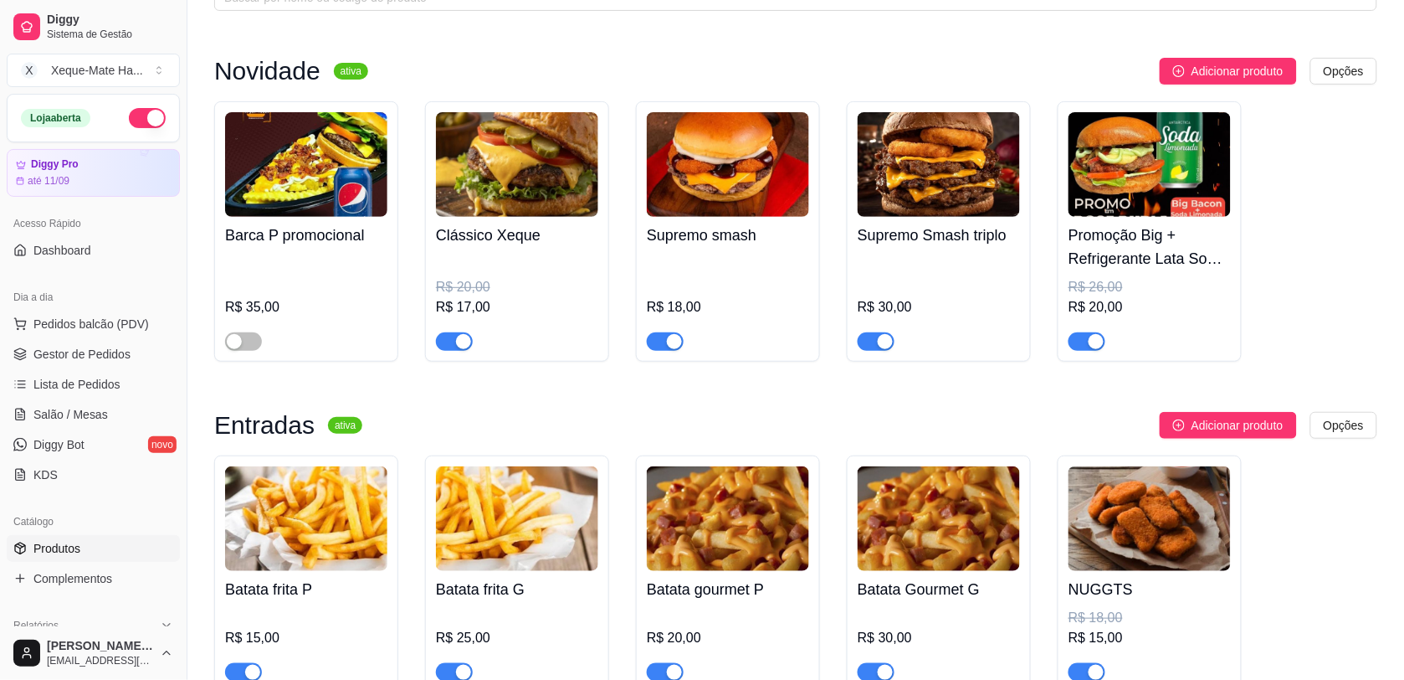
click at [1089, 336] on div "button" at bounding box center [1096, 341] width 15 height 15
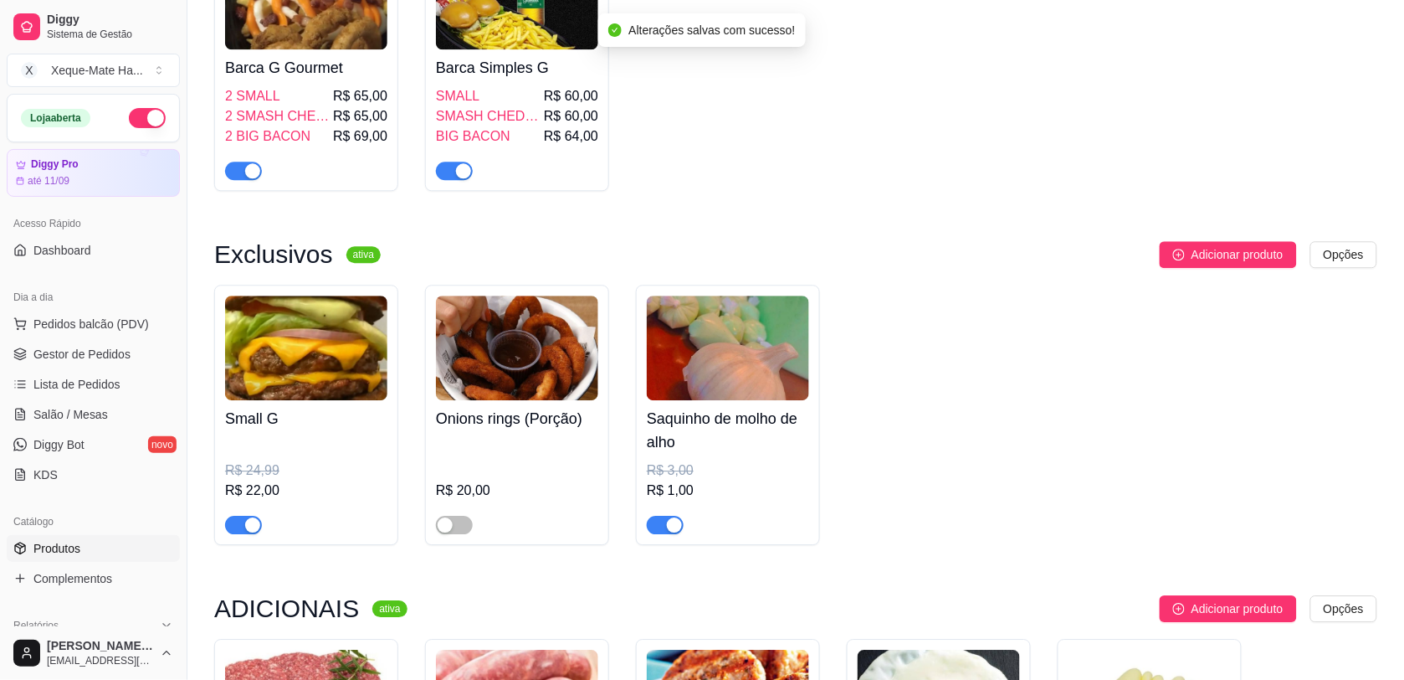
scroll to position [3350, 0]
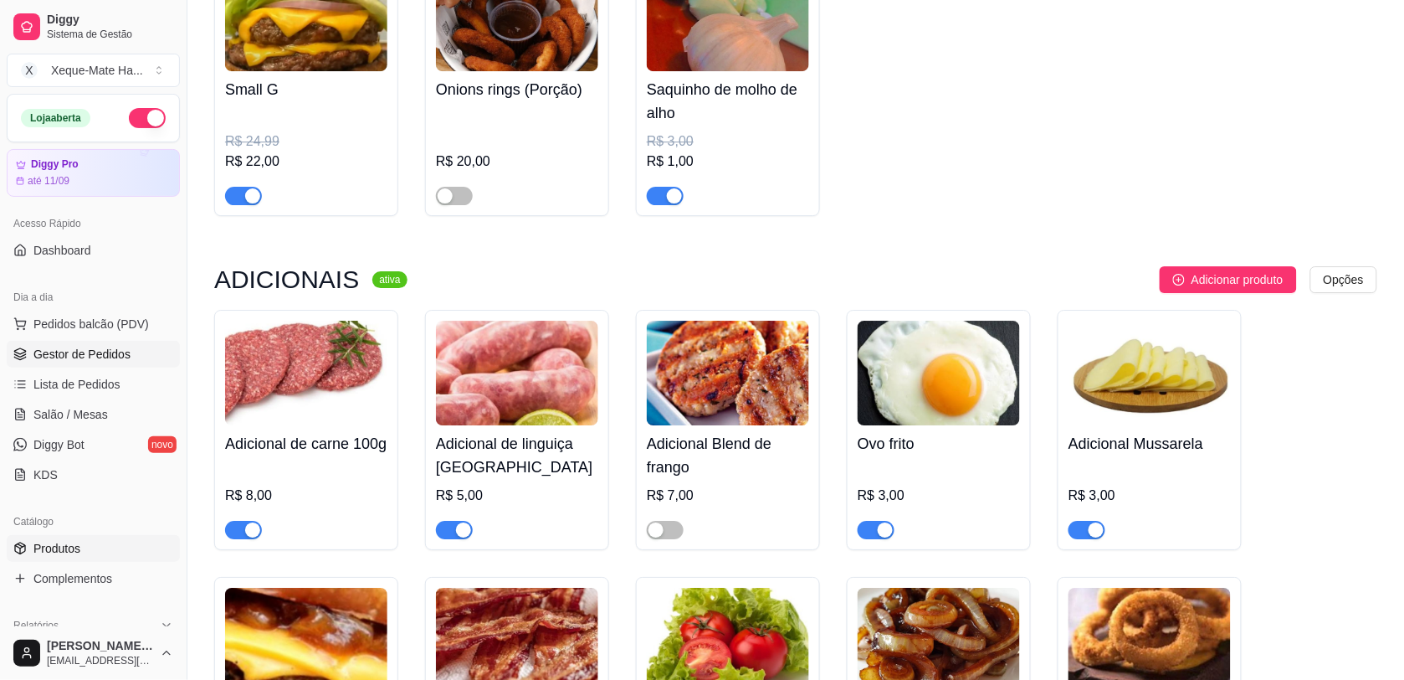
click at [110, 362] on span "Gestor de Pedidos" at bounding box center [81, 354] width 97 height 17
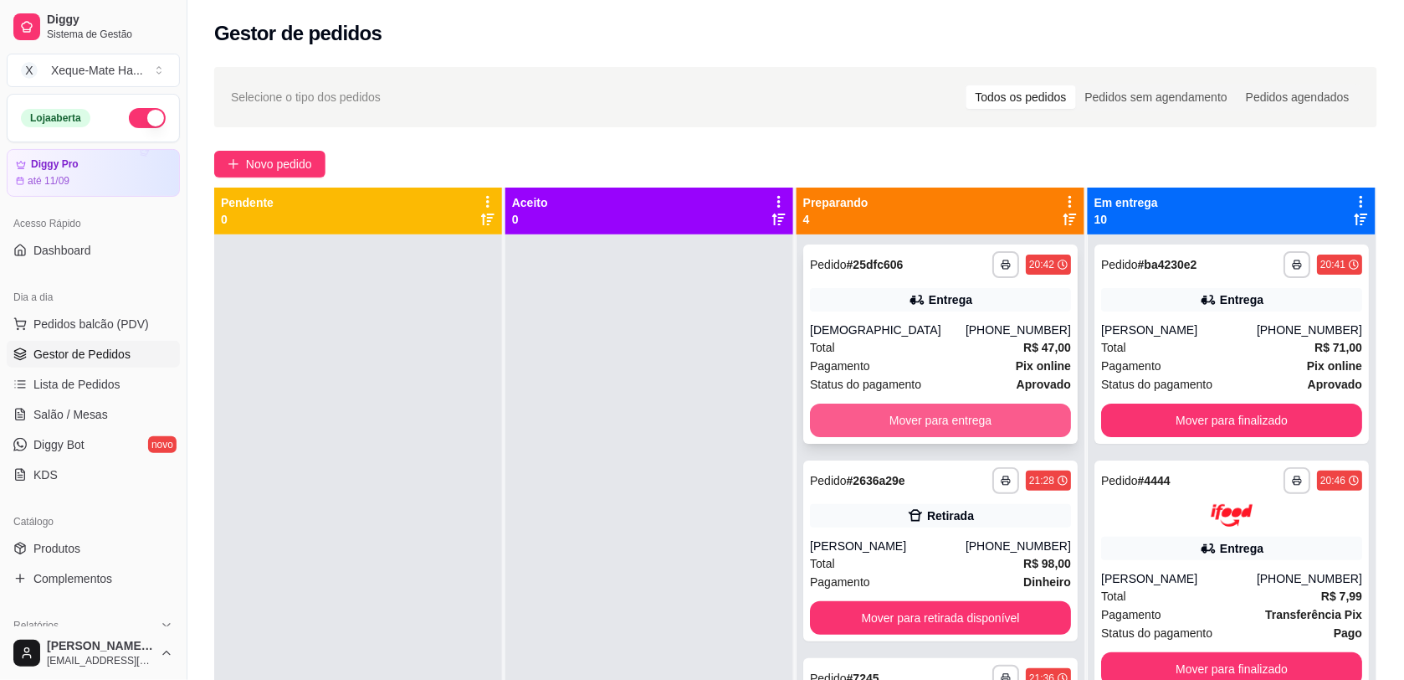
click at [917, 420] on button "Mover para entrega" at bounding box center [940, 419] width 261 height 33
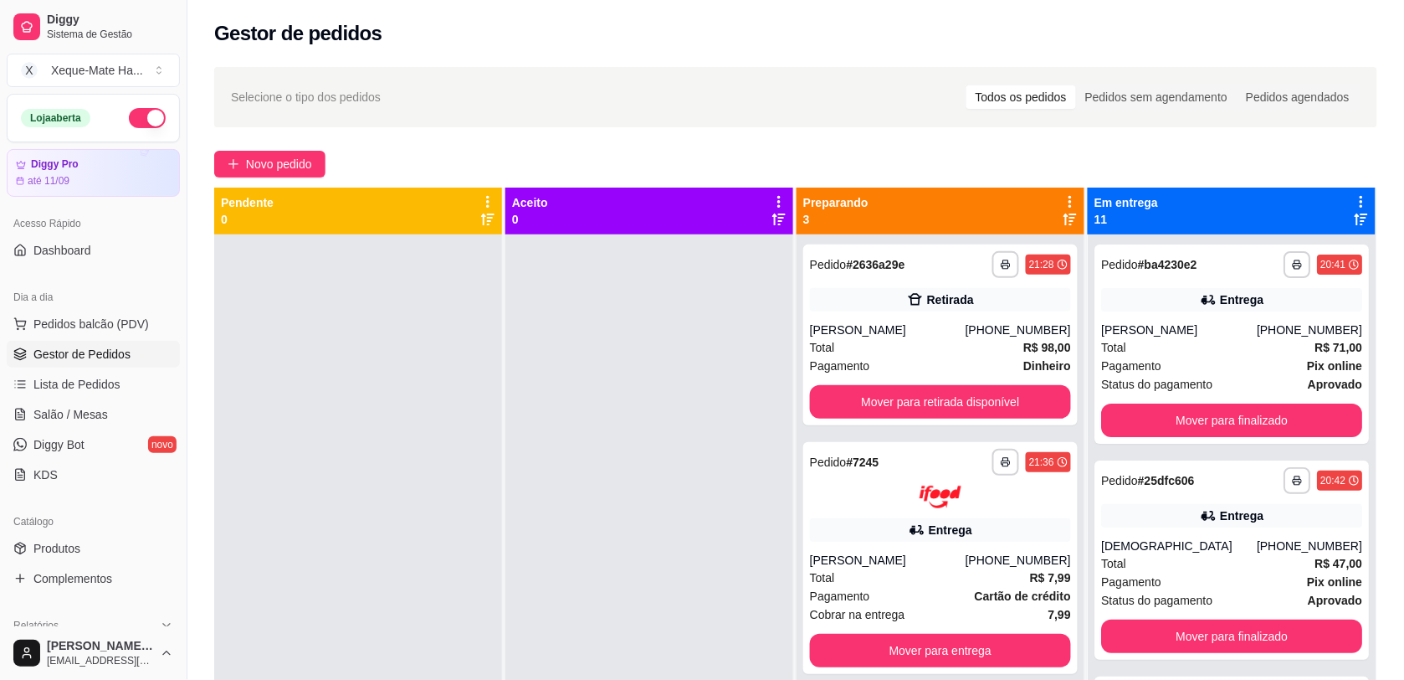
drag, startPoint x: 1065, startPoint y: 307, endPoint x: 1068, endPoint y: 319, distance: 12.2
click at [1068, 319] on div "**********" at bounding box center [941, 574] width 288 height 680
click at [643, 341] on div at bounding box center [649, 574] width 288 height 680
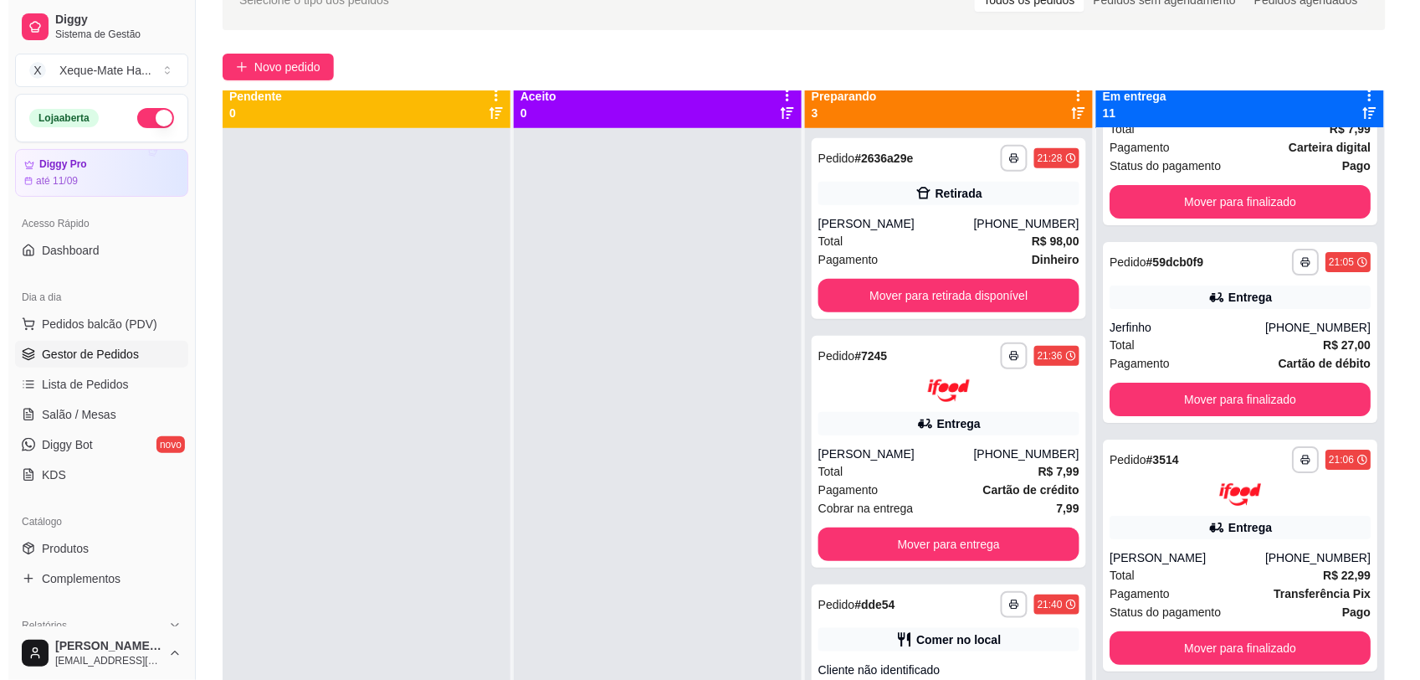
scroll to position [1798, 0]
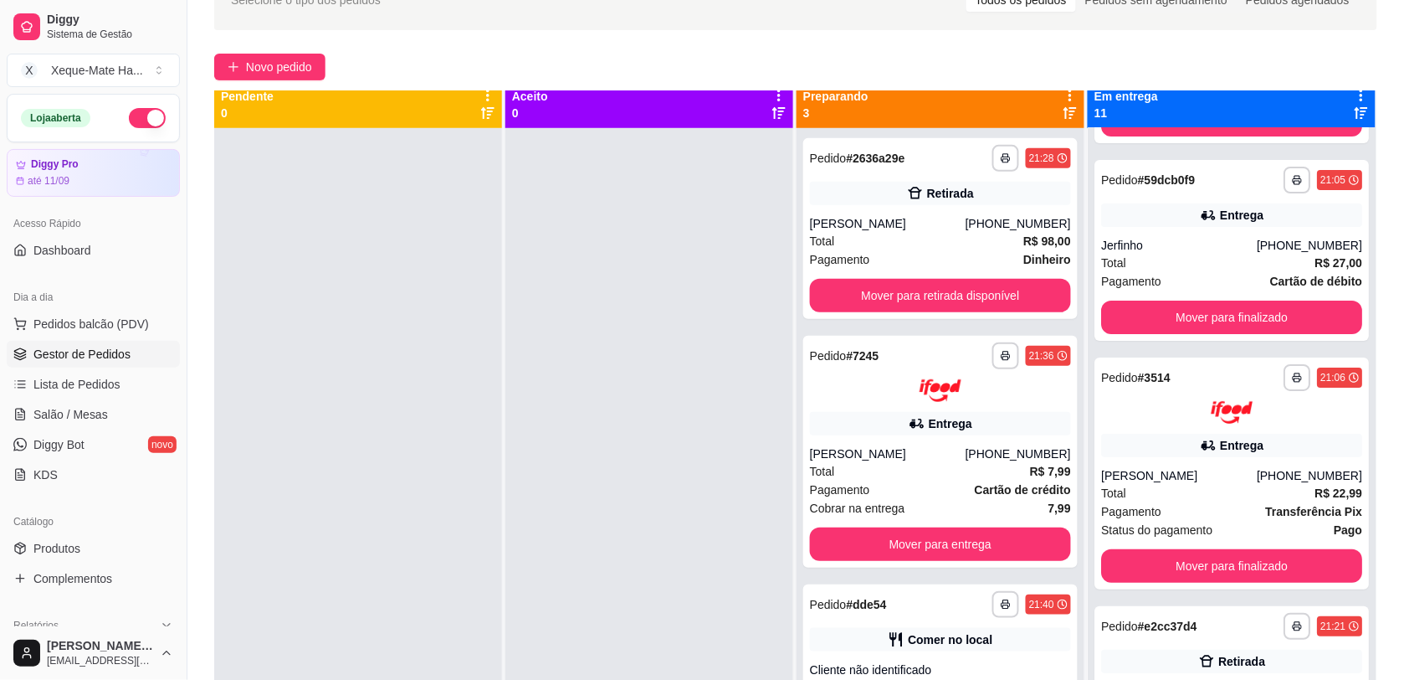
drag, startPoint x: 35, startPoint y: 323, endPoint x: 18, endPoint y: 344, distance: 26.8
click at [35, 323] on span "Pedidos balcão (PDV)" at bounding box center [90, 324] width 115 height 17
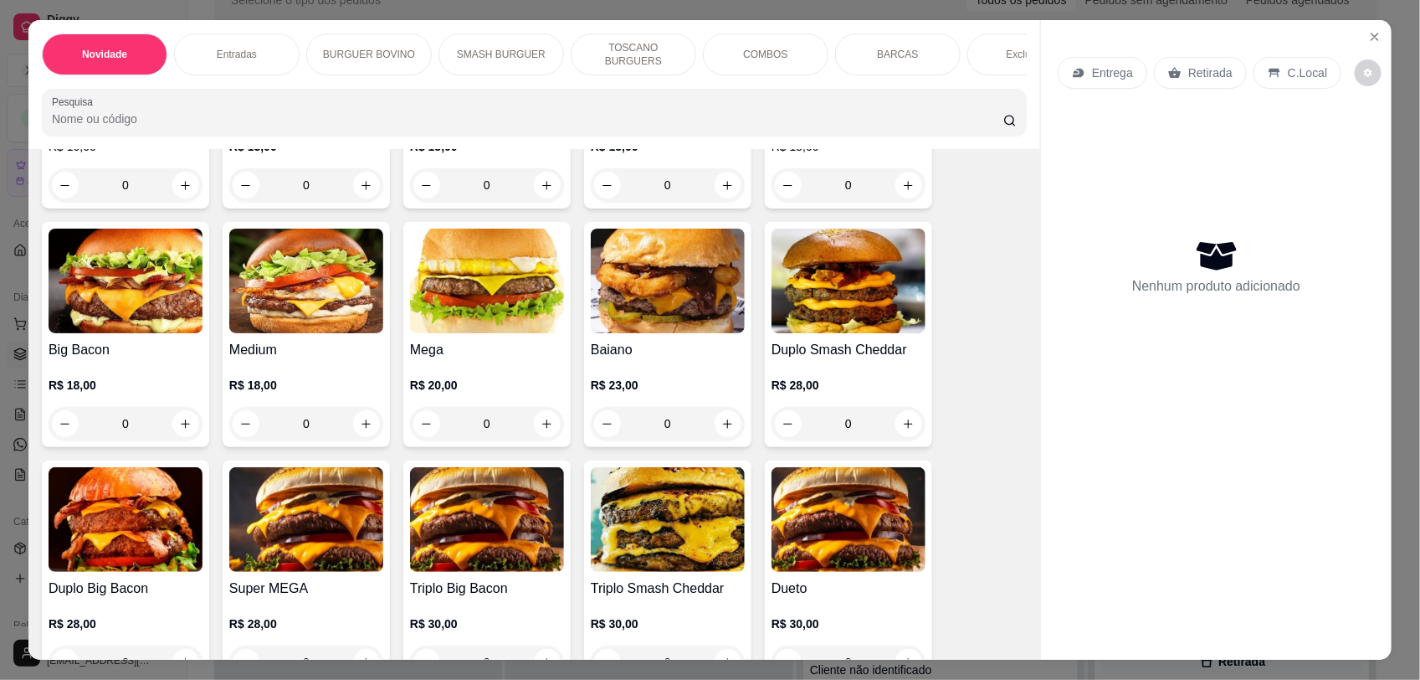
scroll to position [1001, 0]
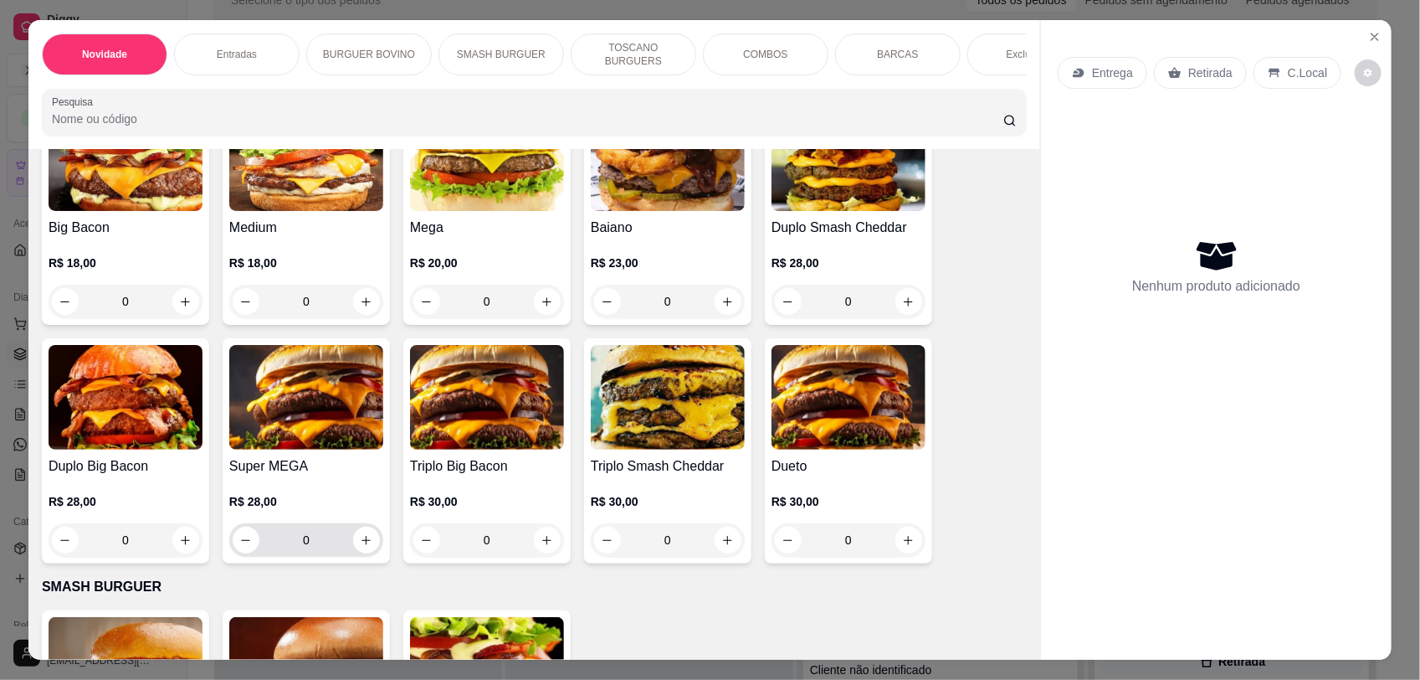
click at [360, 547] on icon "increase-product-quantity" at bounding box center [366, 540] width 13 height 13
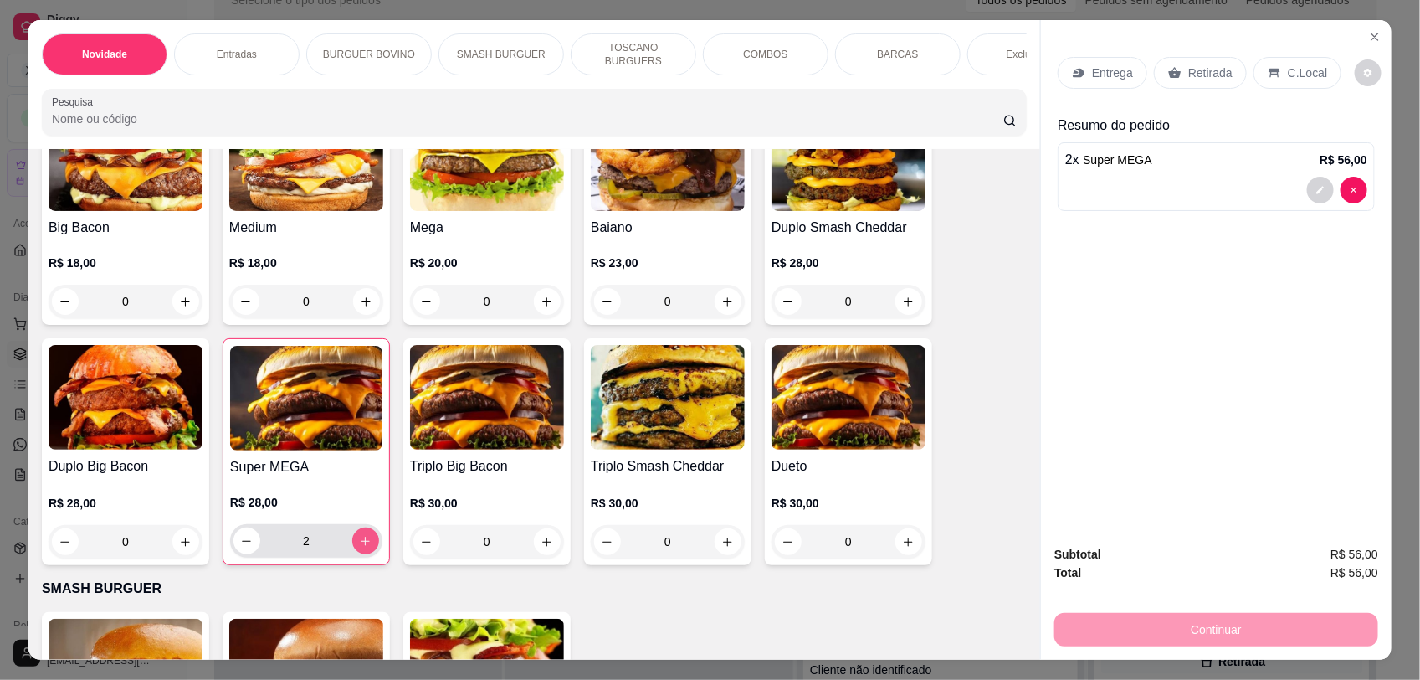
type input "2"
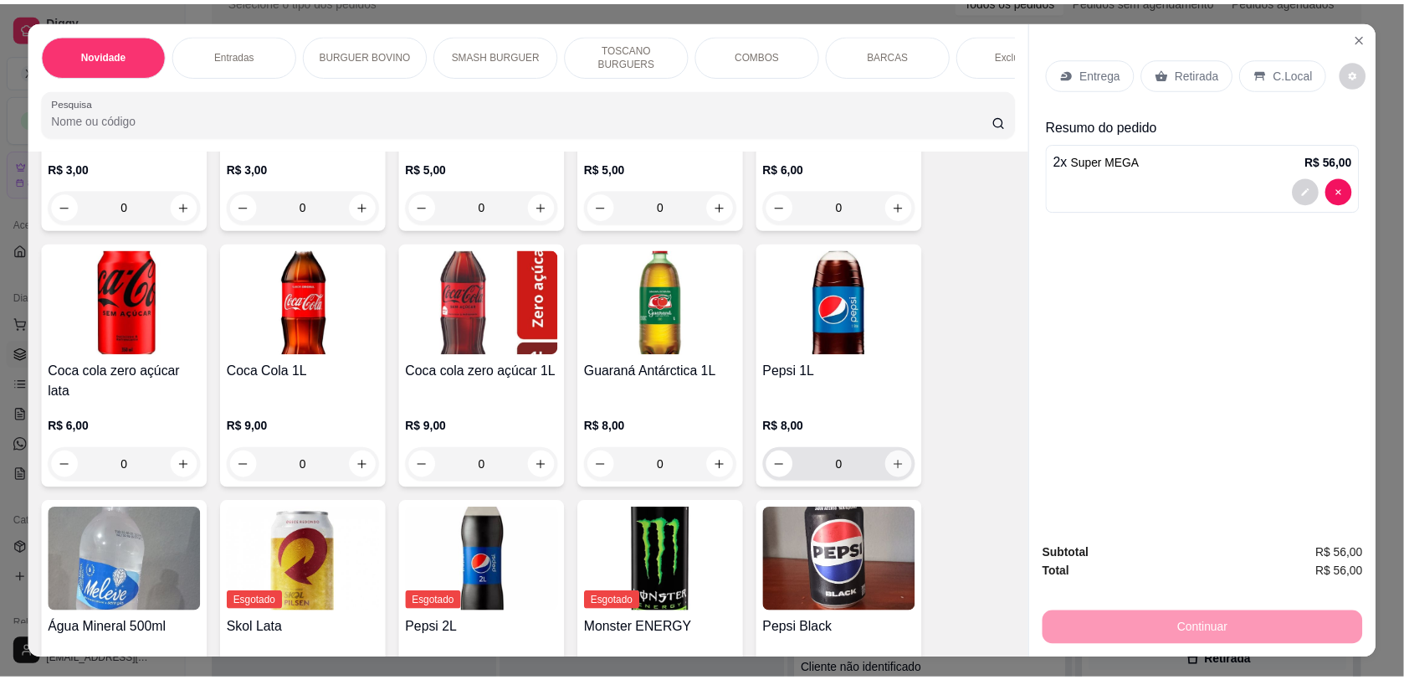
scroll to position [3821, 0]
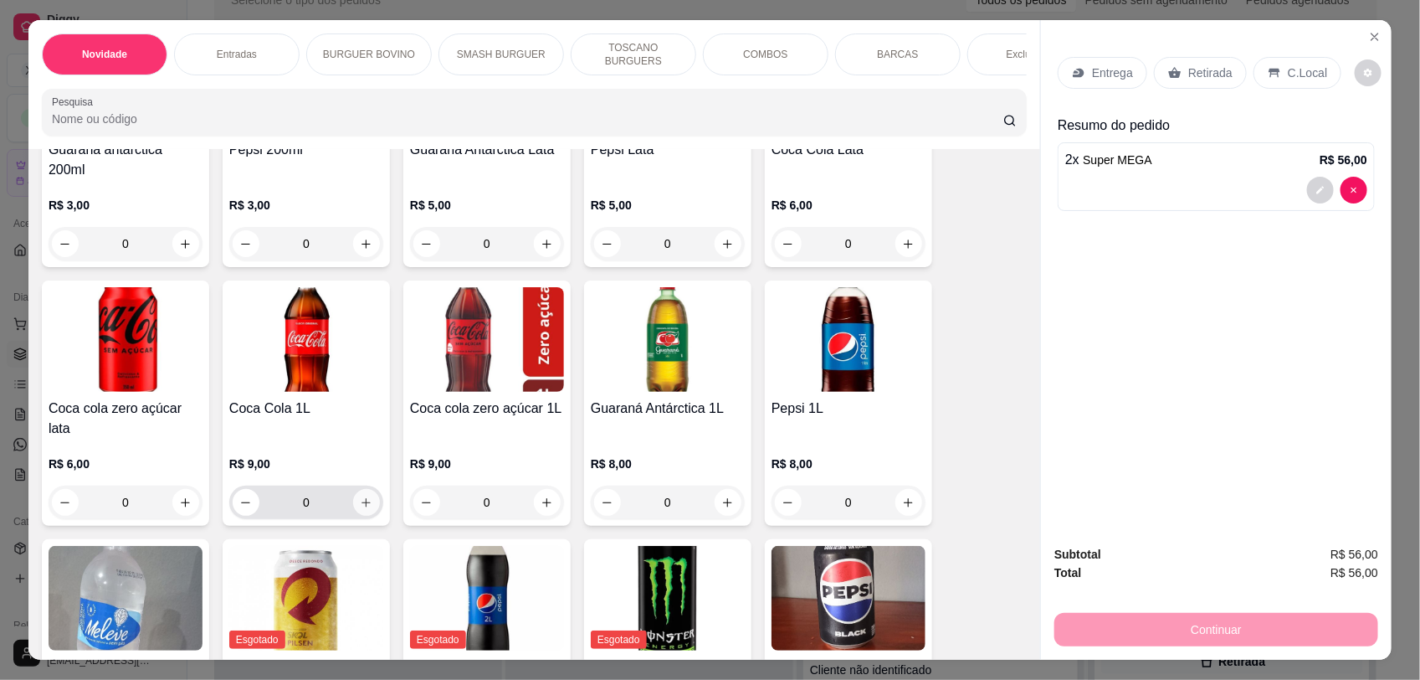
click at [366, 489] on button "increase-product-quantity" at bounding box center [366, 502] width 27 height 27
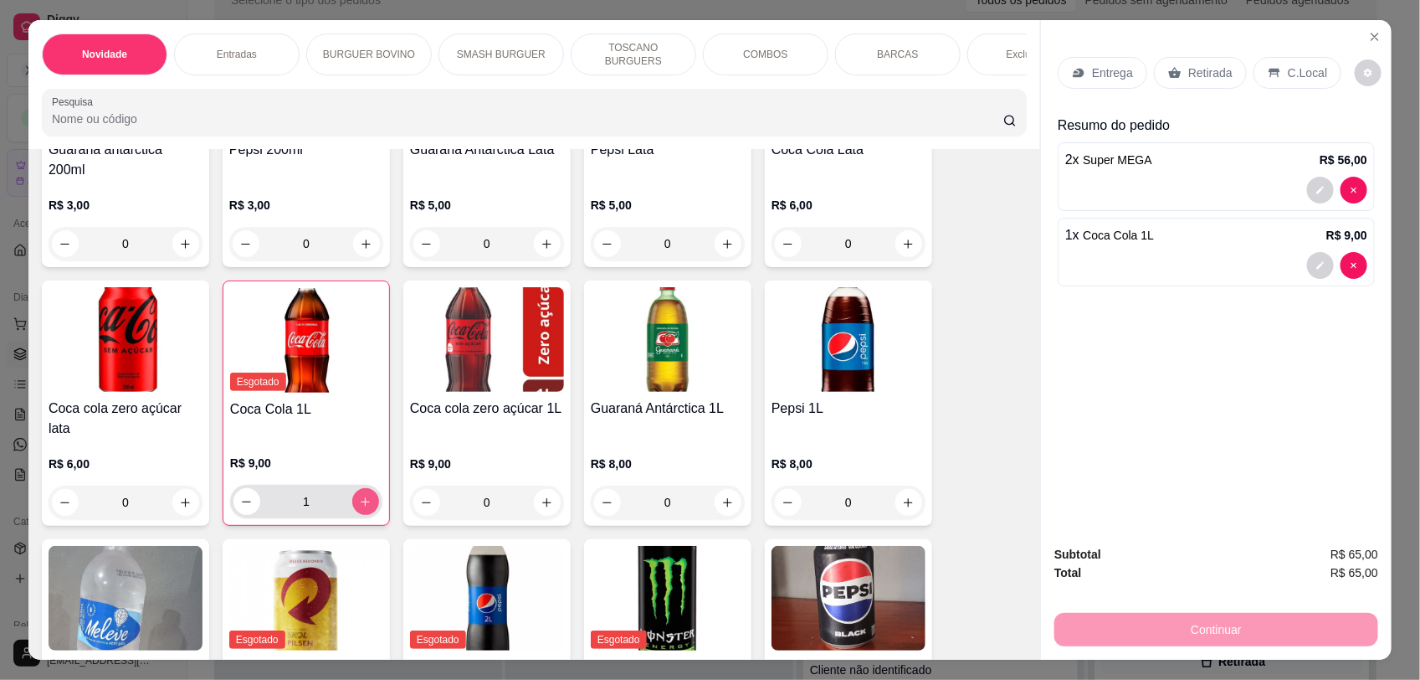
type input "1"
click at [1310, 71] on p "C.Local" at bounding box center [1307, 72] width 39 height 17
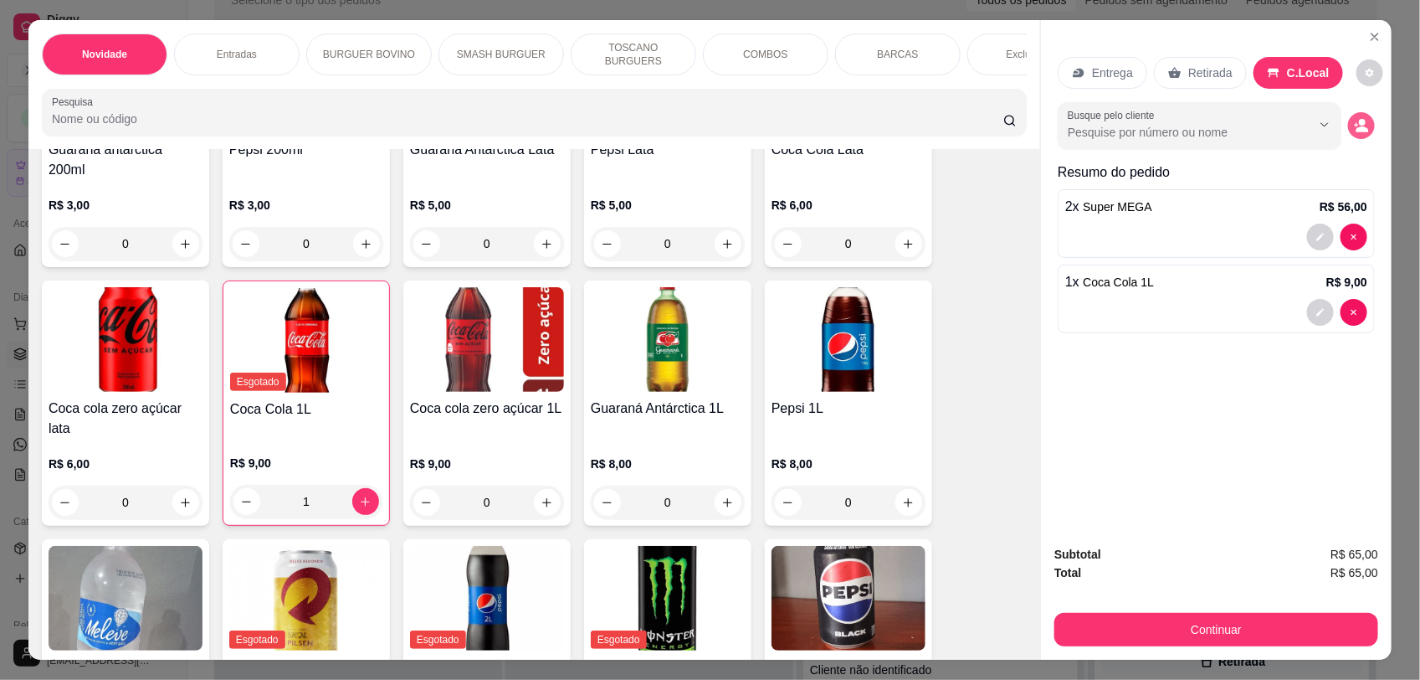
click at [1359, 122] on circle "decrease-product-quantity" at bounding box center [1362, 123] width 7 height 7
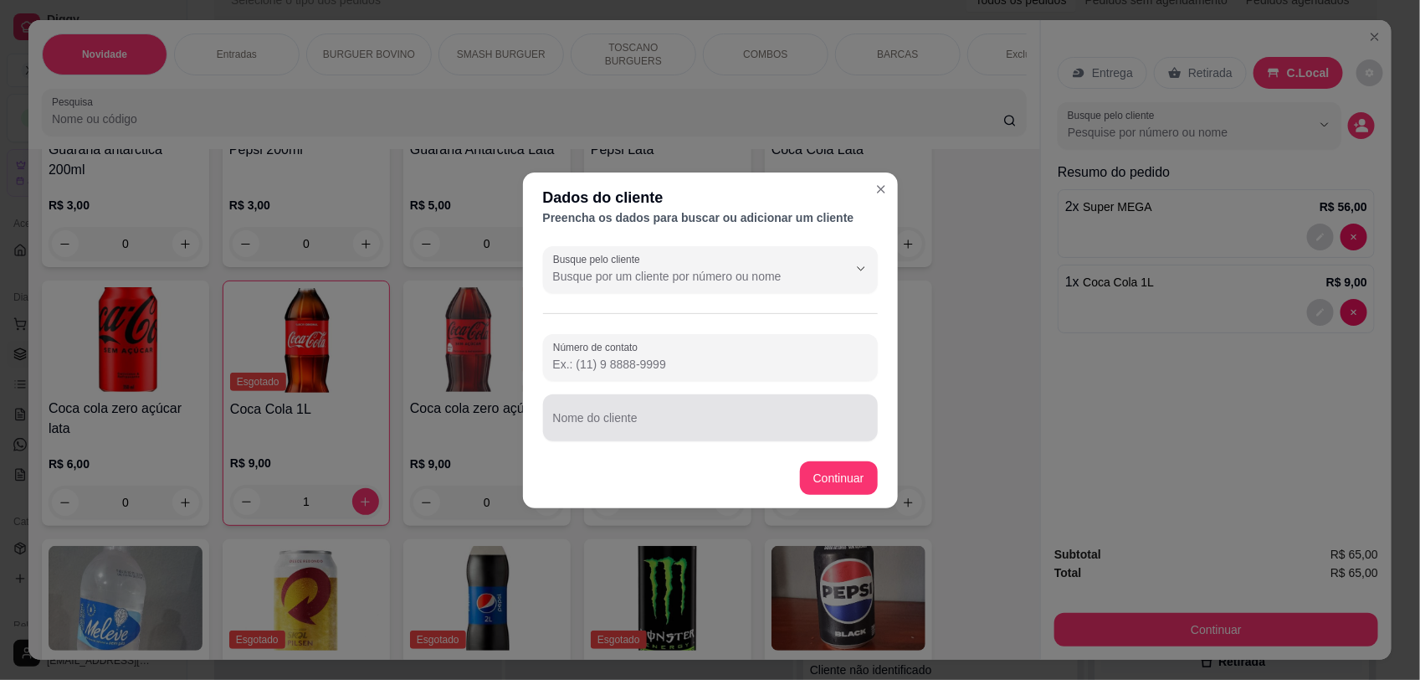
click at [670, 411] on div at bounding box center [710, 417] width 315 height 33
type input "mesa 2"
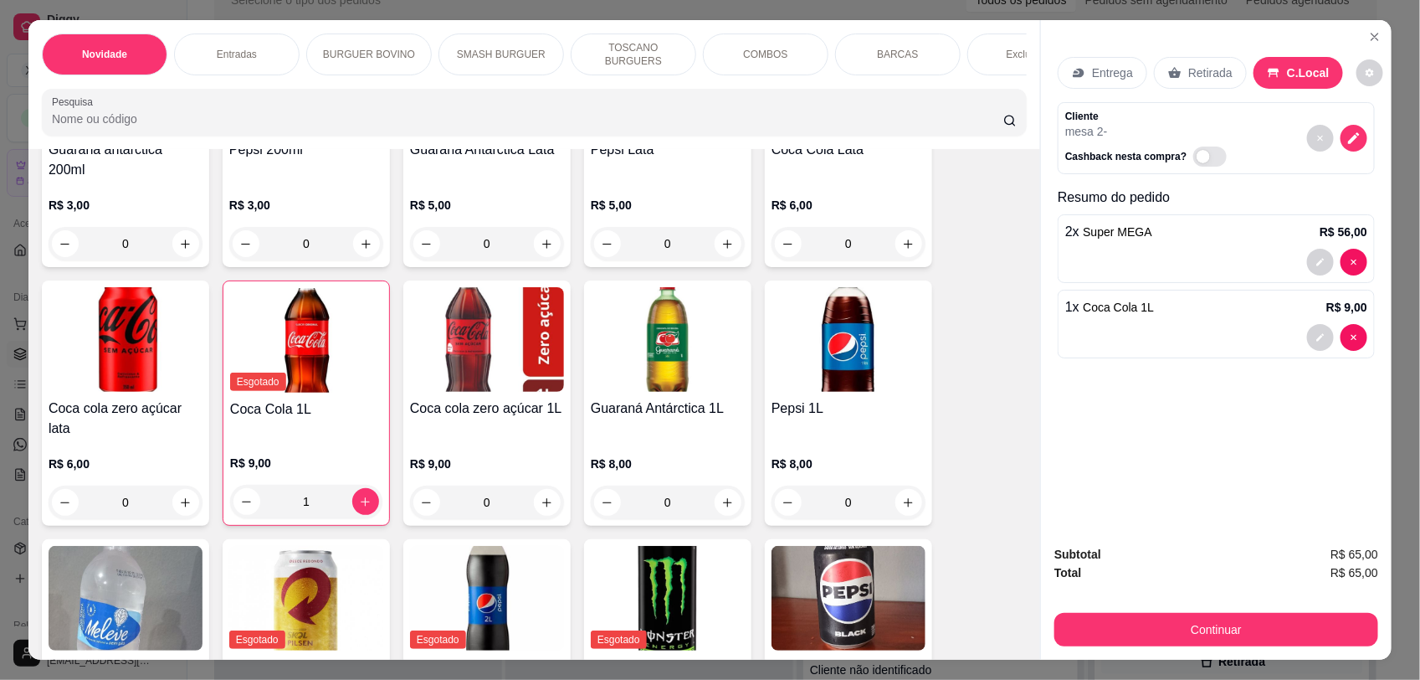
click at [1197, 621] on button "Continuar" at bounding box center [1217, 629] width 324 height 33
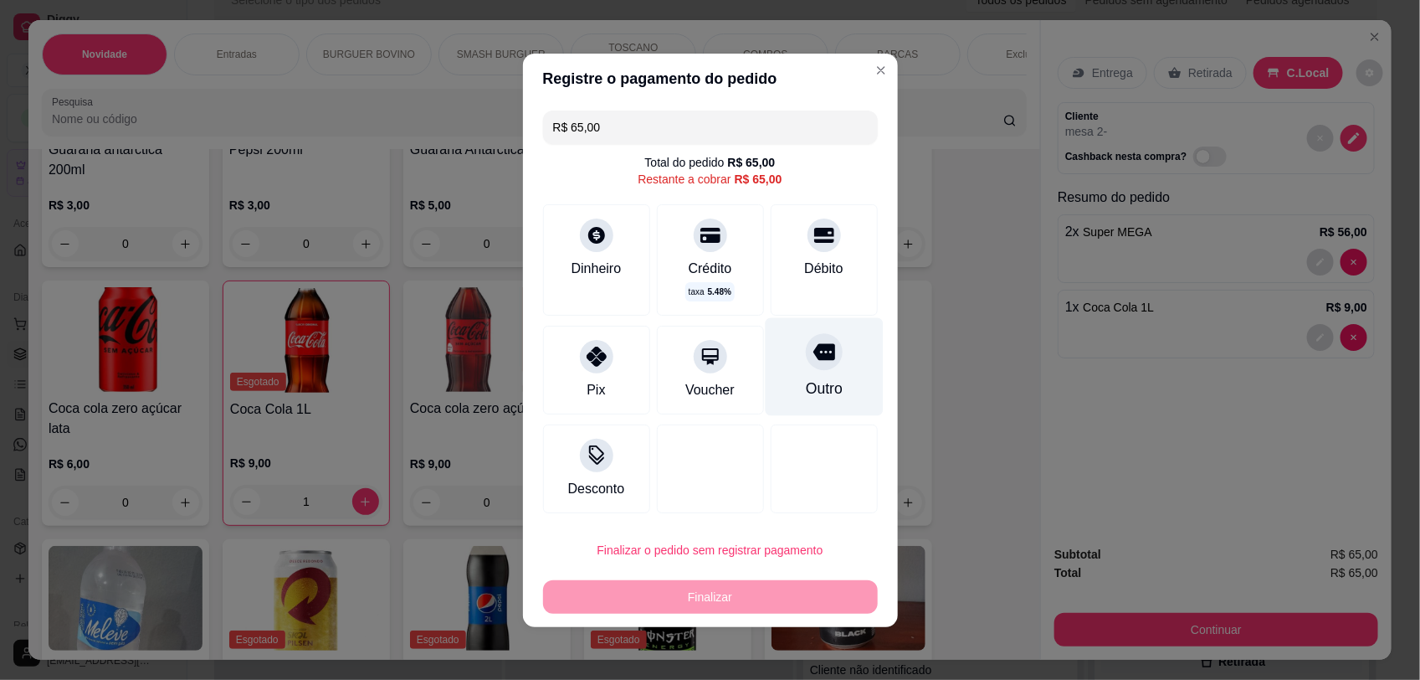
click at [813, 344] on icon at bounding box center [824, 352] width 22 height 22
type input "R$ 0,00"
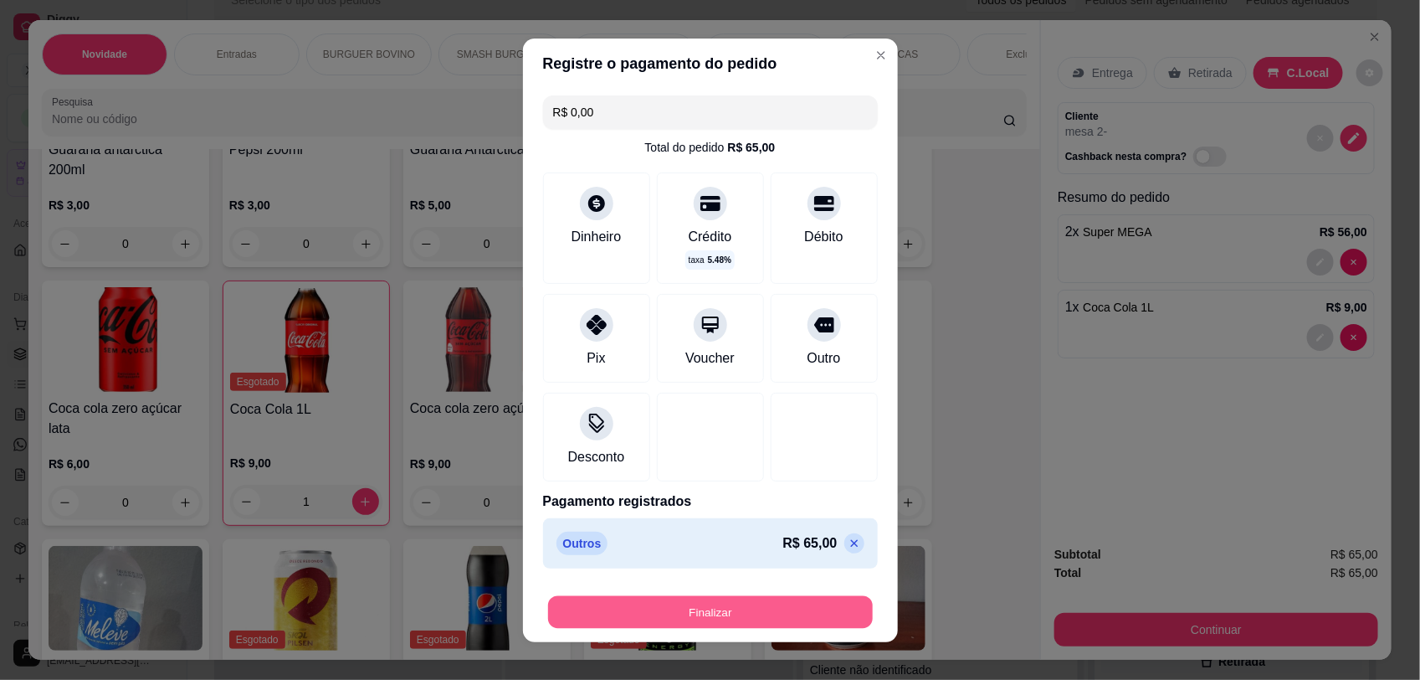
click at [734, 625] on button "Finalizar" at bounding box center [710, 611] width 325 height 33
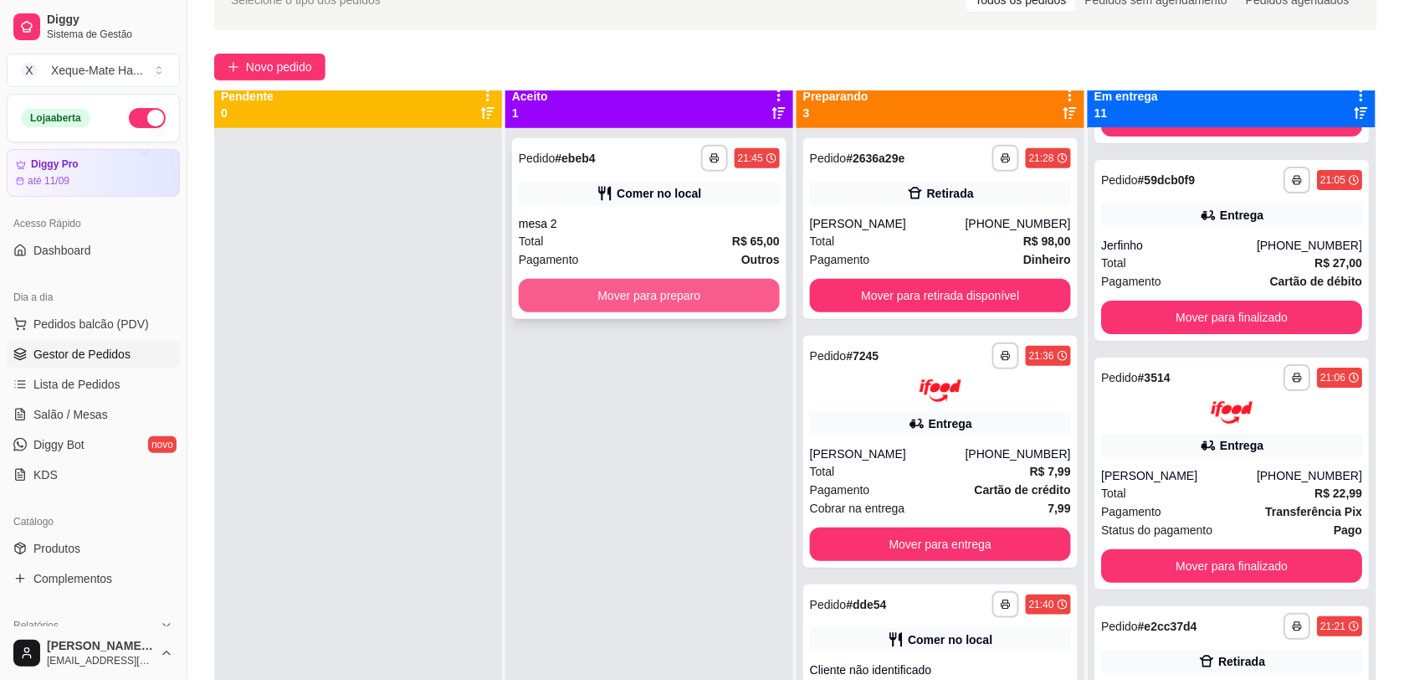
click at [629, 295] on button "Mover para preparo" at bounding box center [649, 295] width 261 height 33
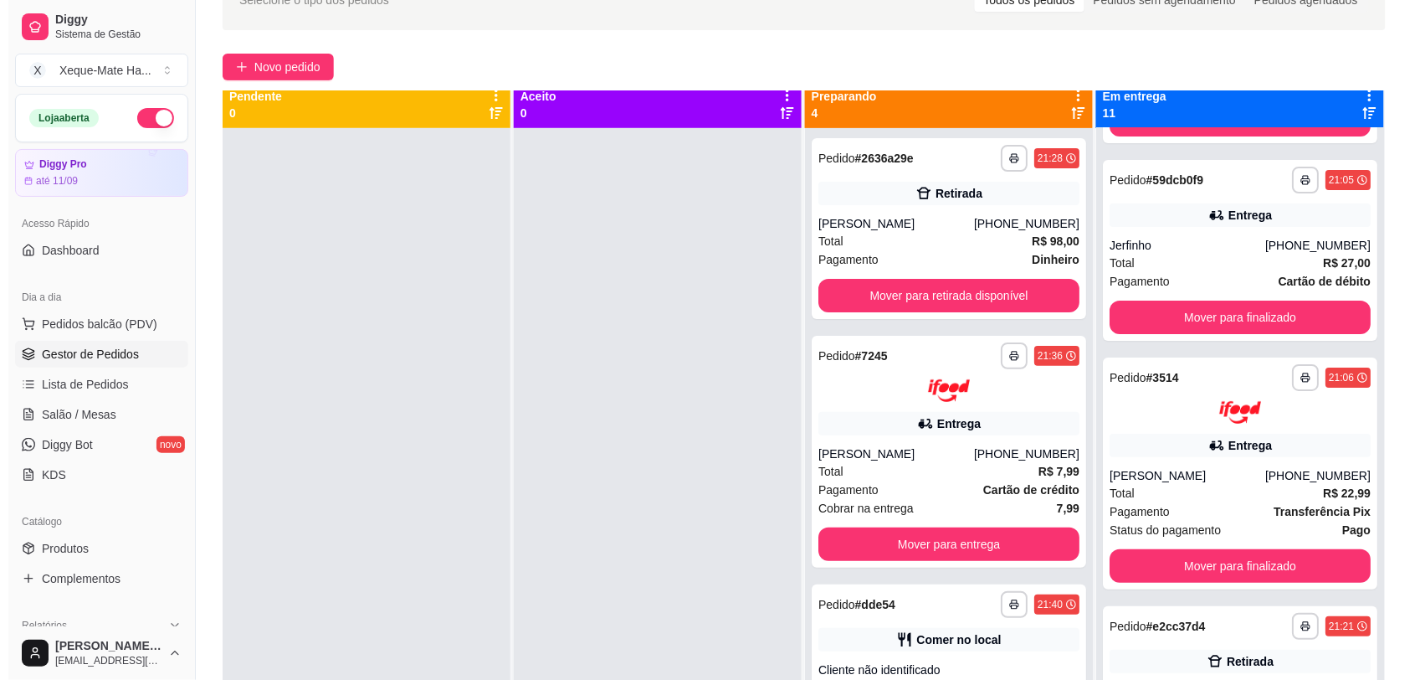
scroll to position [177, 0]
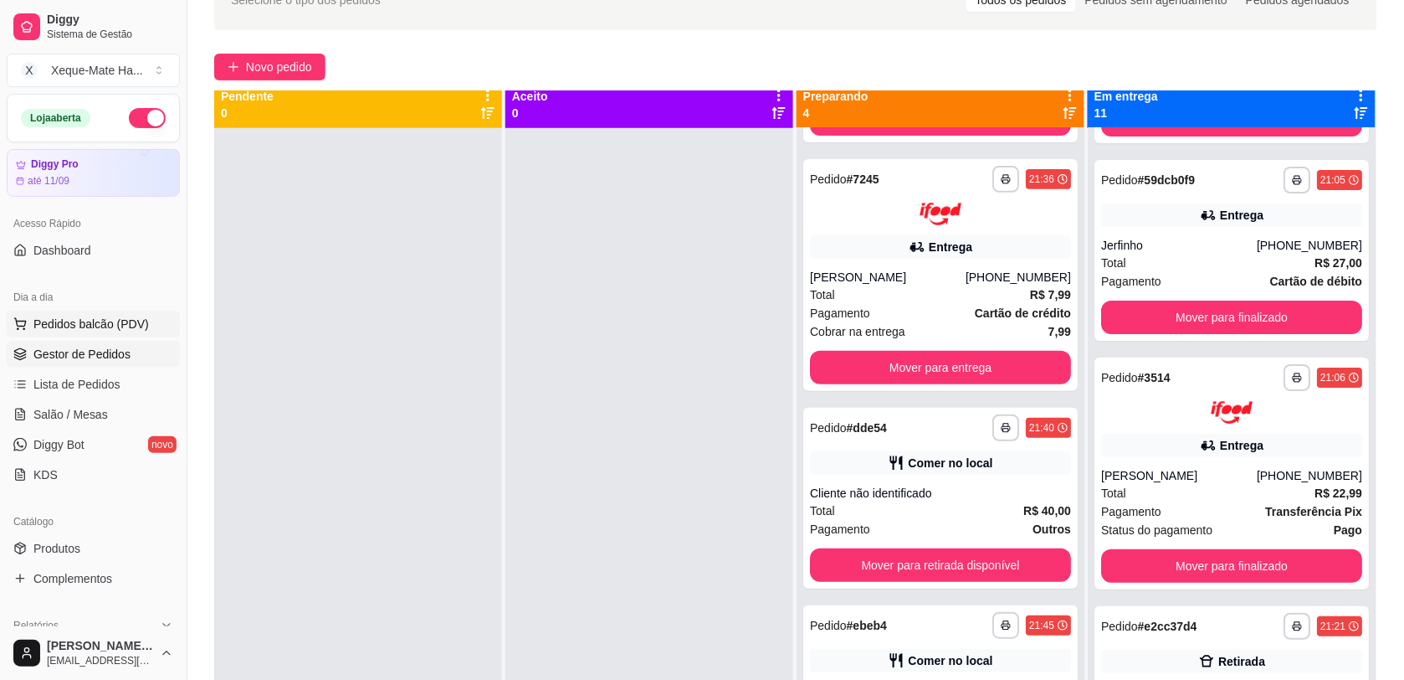
click at [126, 326] on span "Pedidos balcão (PDV)" at bounding box center [90, 324] width 115 height 17
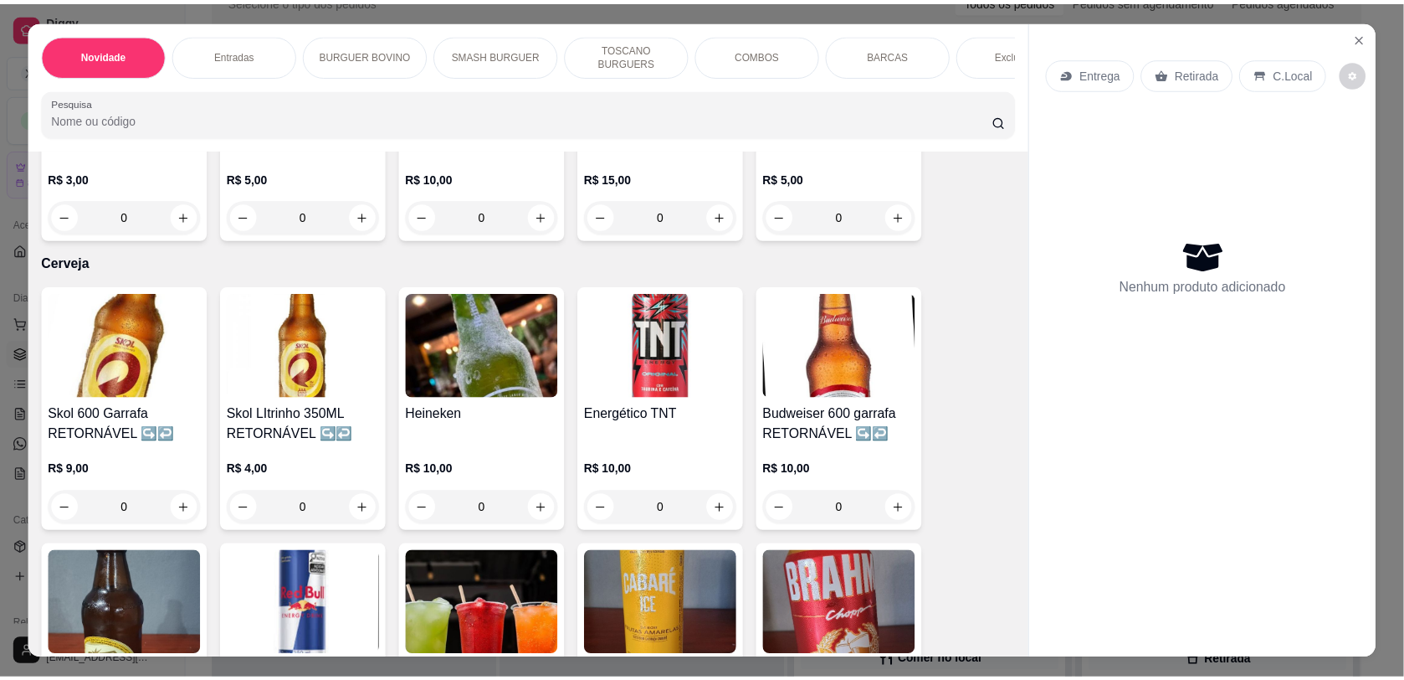
scroll to position [4320, 0]
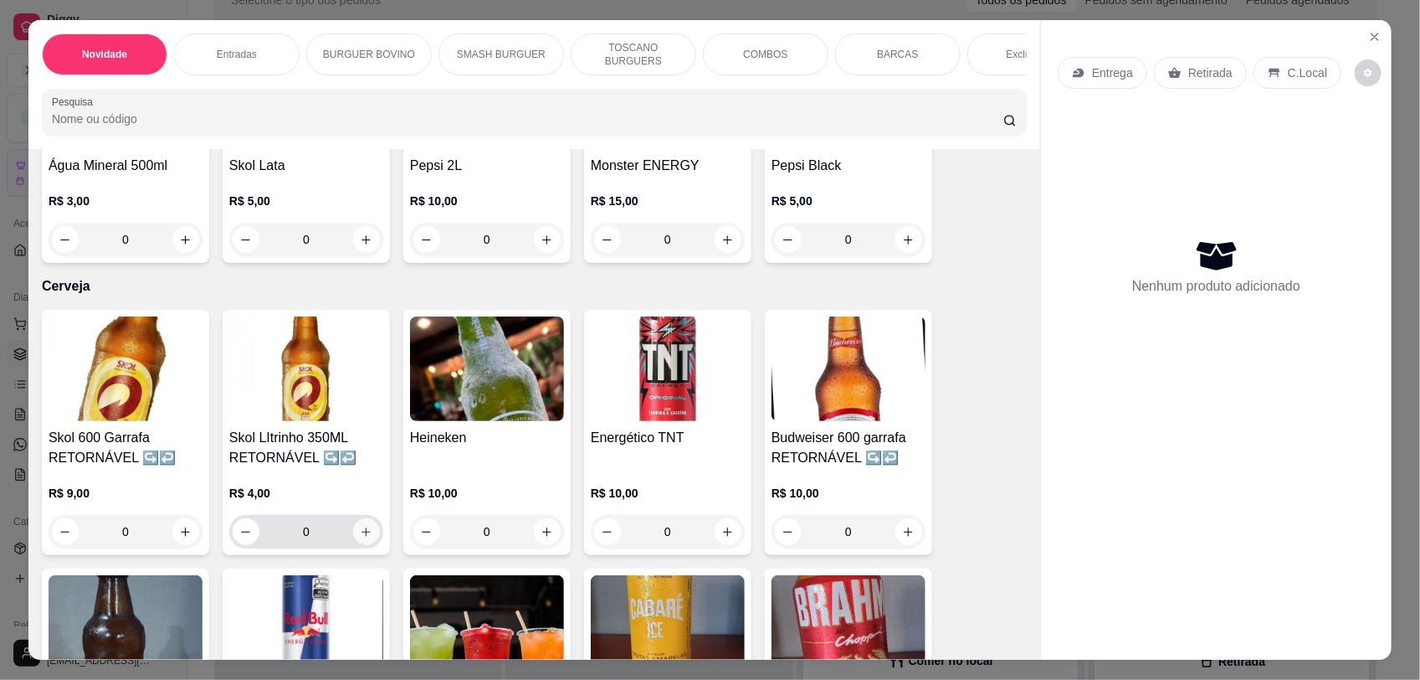
click at [360, 526] on icon "increase-product-quantity" at bounding box center [366, 532] width 13 height 13
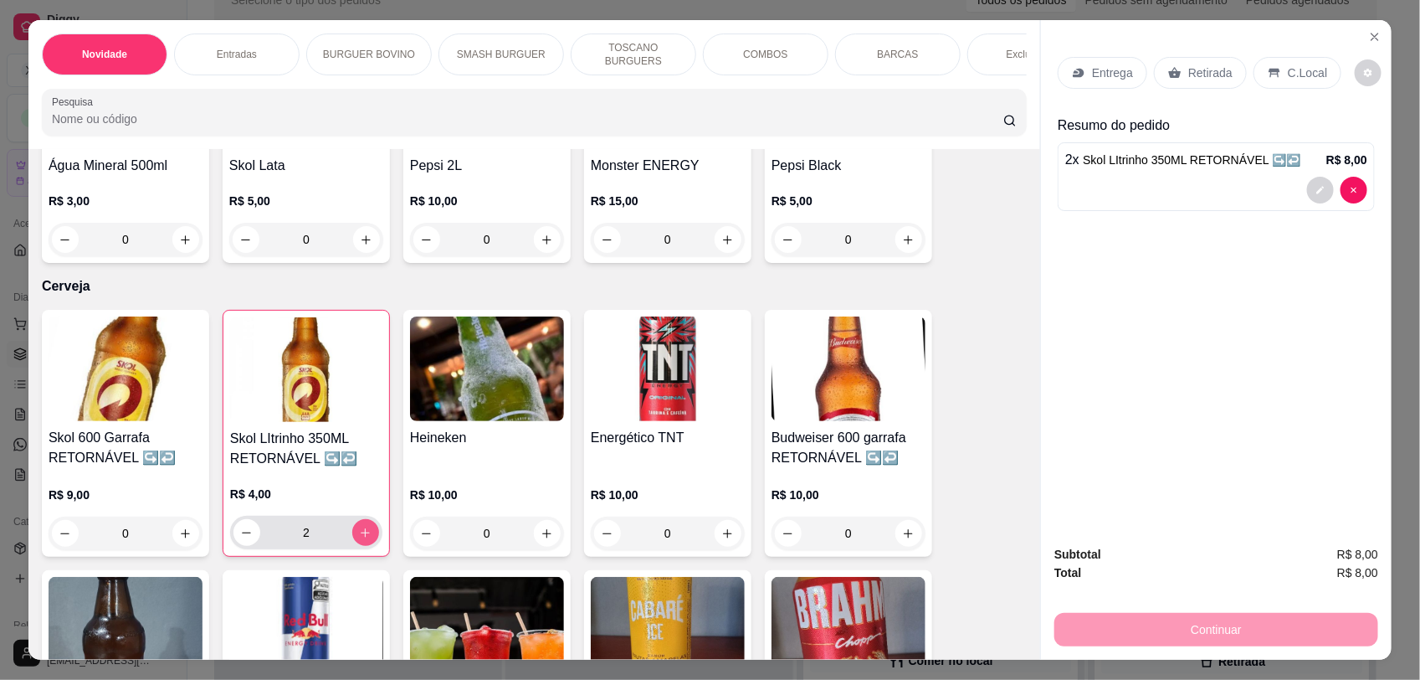
type input "2"
click at [1296, 69] on p "C.Local" at bounding box center [1307, 72] width 39 height 17
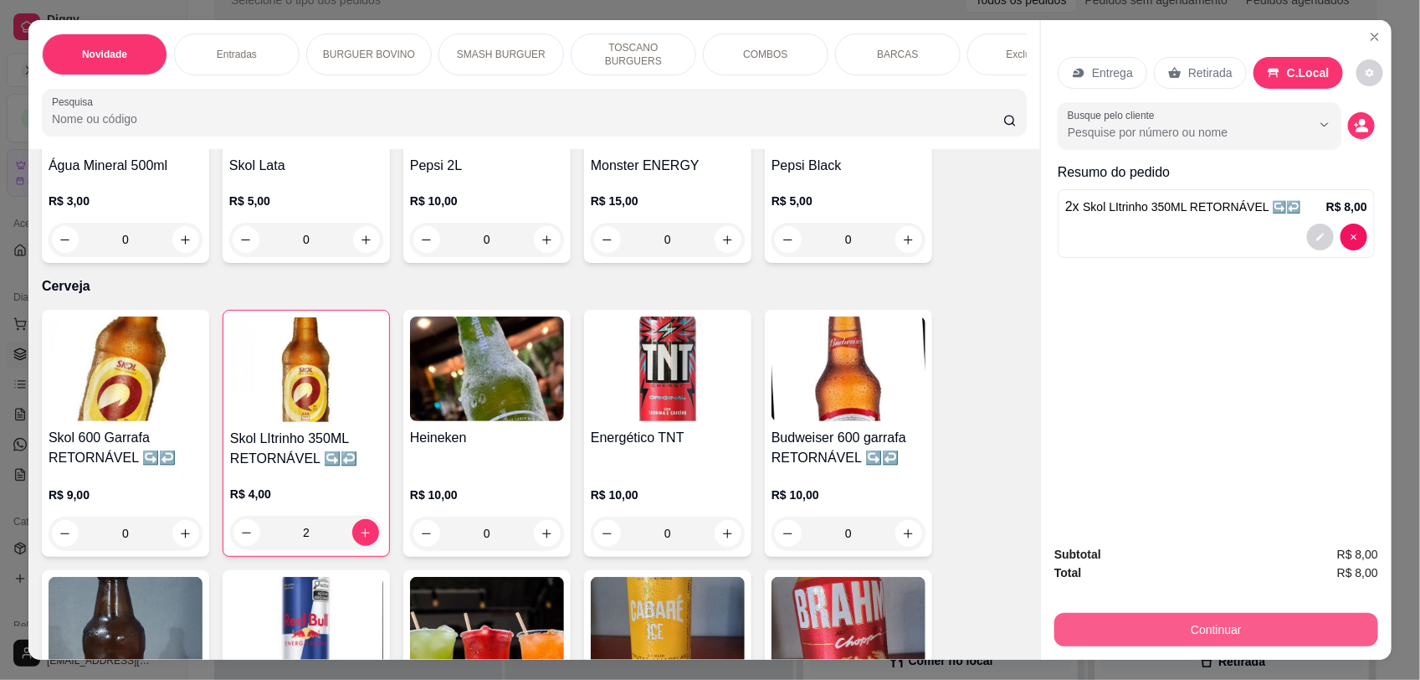
click at [1168, 625] on button "Continuar" at bounding box center [1217, 629] width 324 height 33
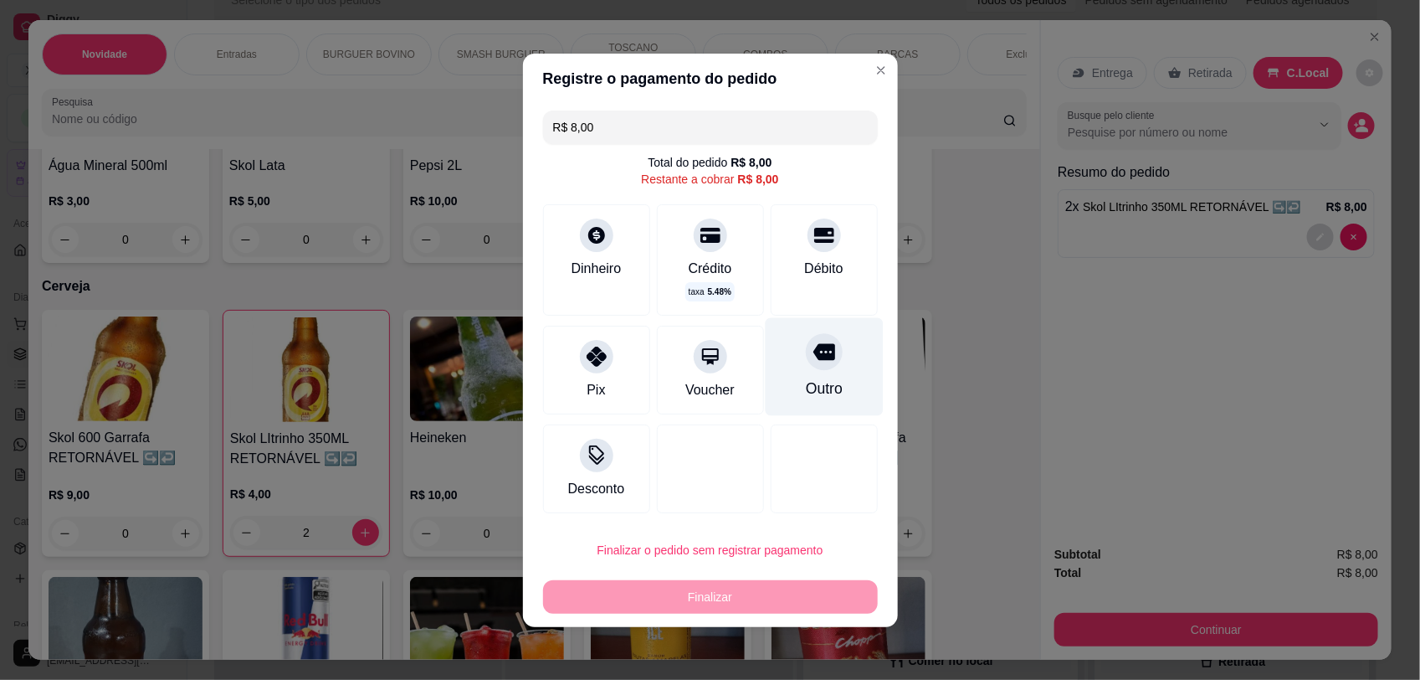
click at [814, 369] on div "Outro" at bounding box center [824, 366] width 118 height 98
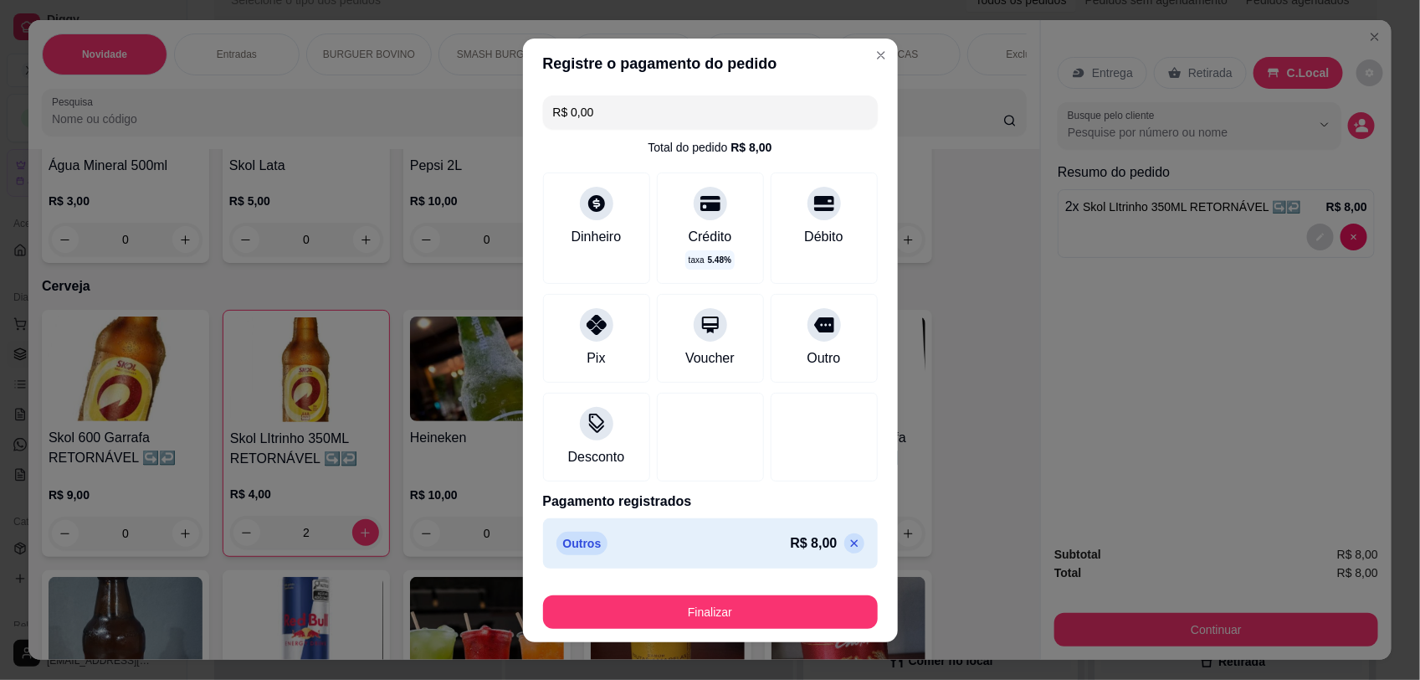
click at [844, 552] on p at bounding box center [854, 543] width 20 height 20
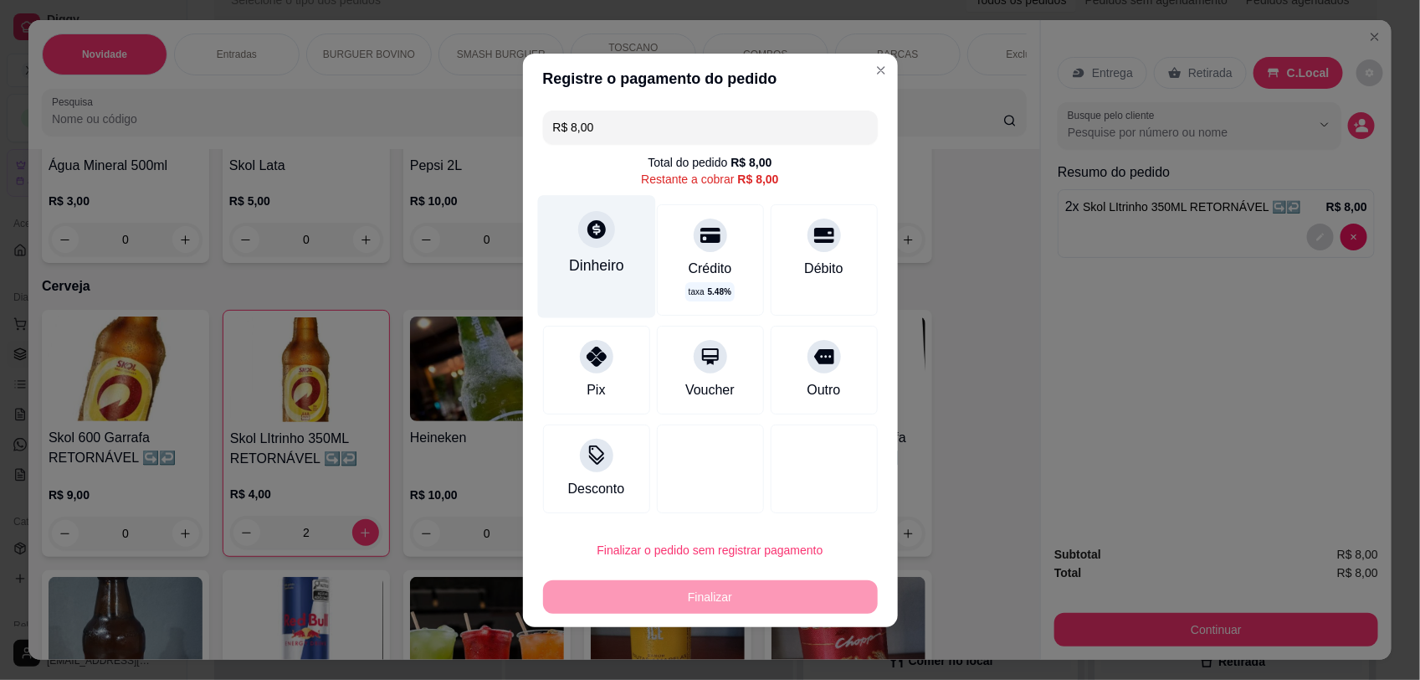
click at [582, 258] on div "Dinheiro" at bounding box center [596, 265] width 55 height 22
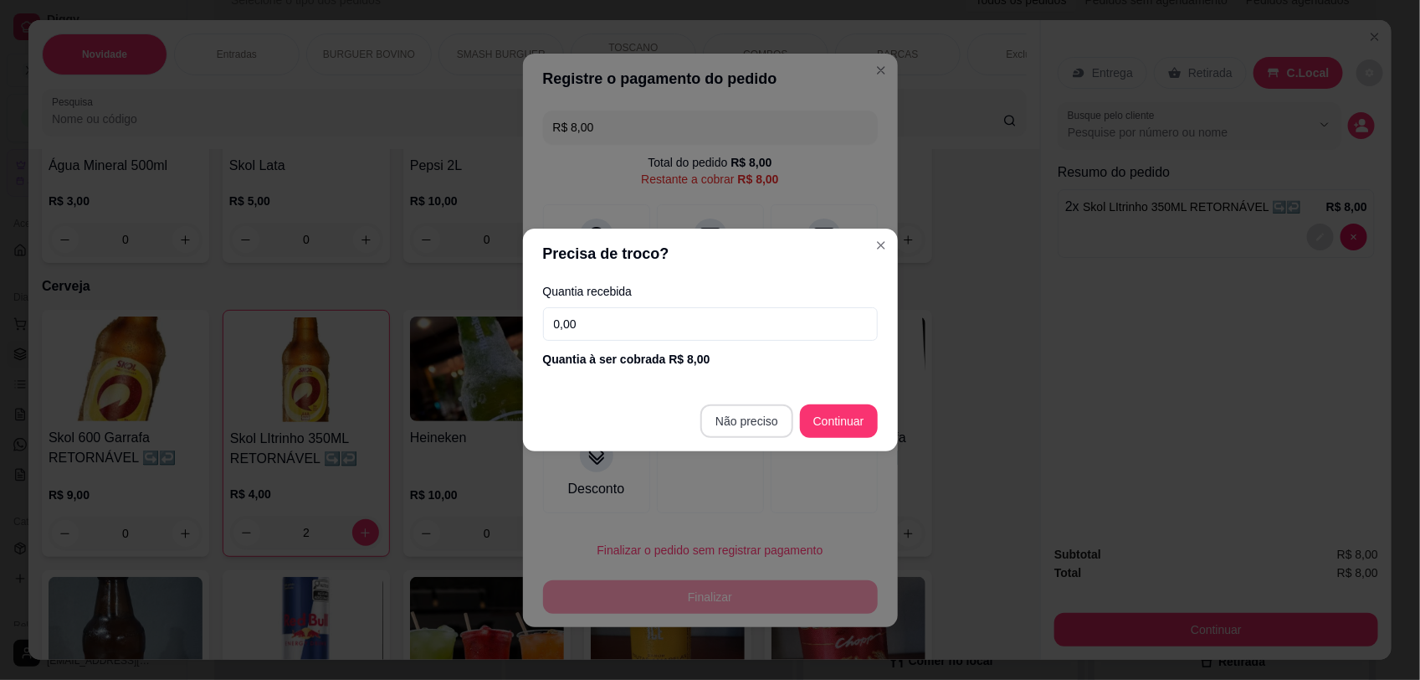
type input "R$ 0,00"
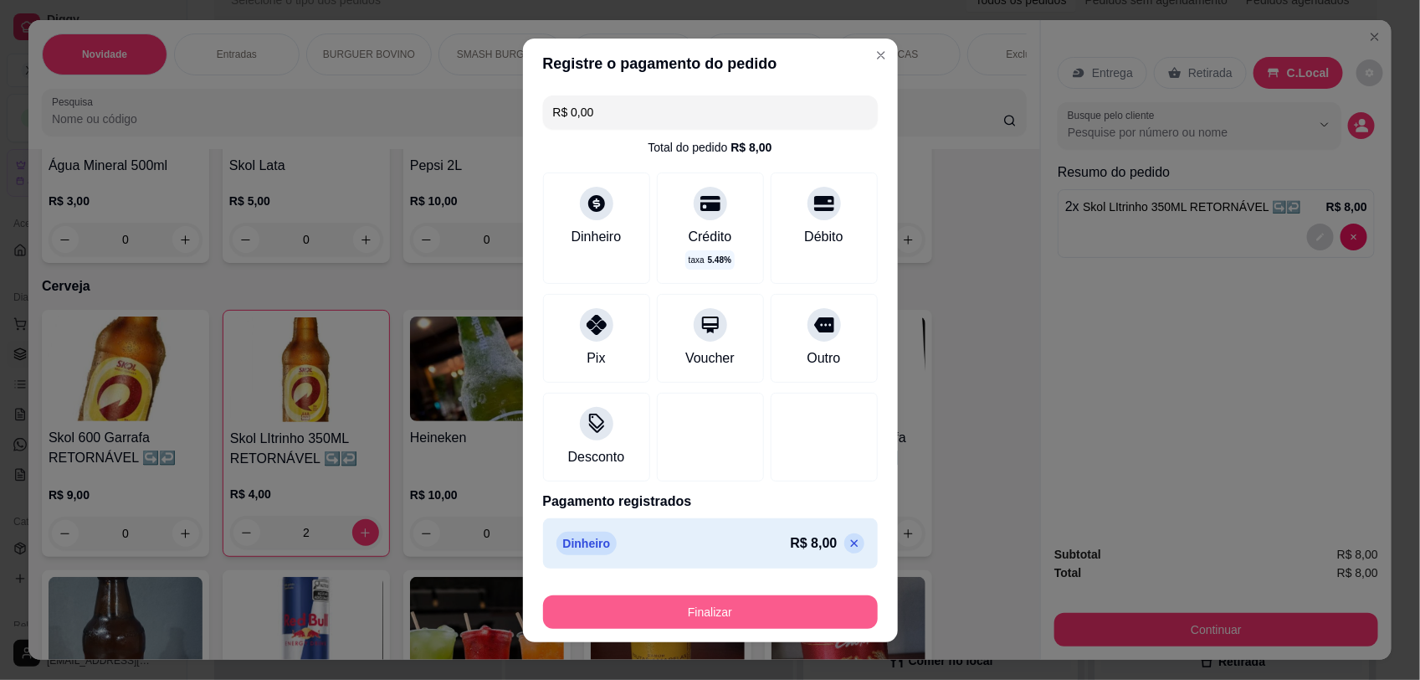
click at [754, 612] on button "Finalizar" at bounding box center [710, 611] width 335 height 33
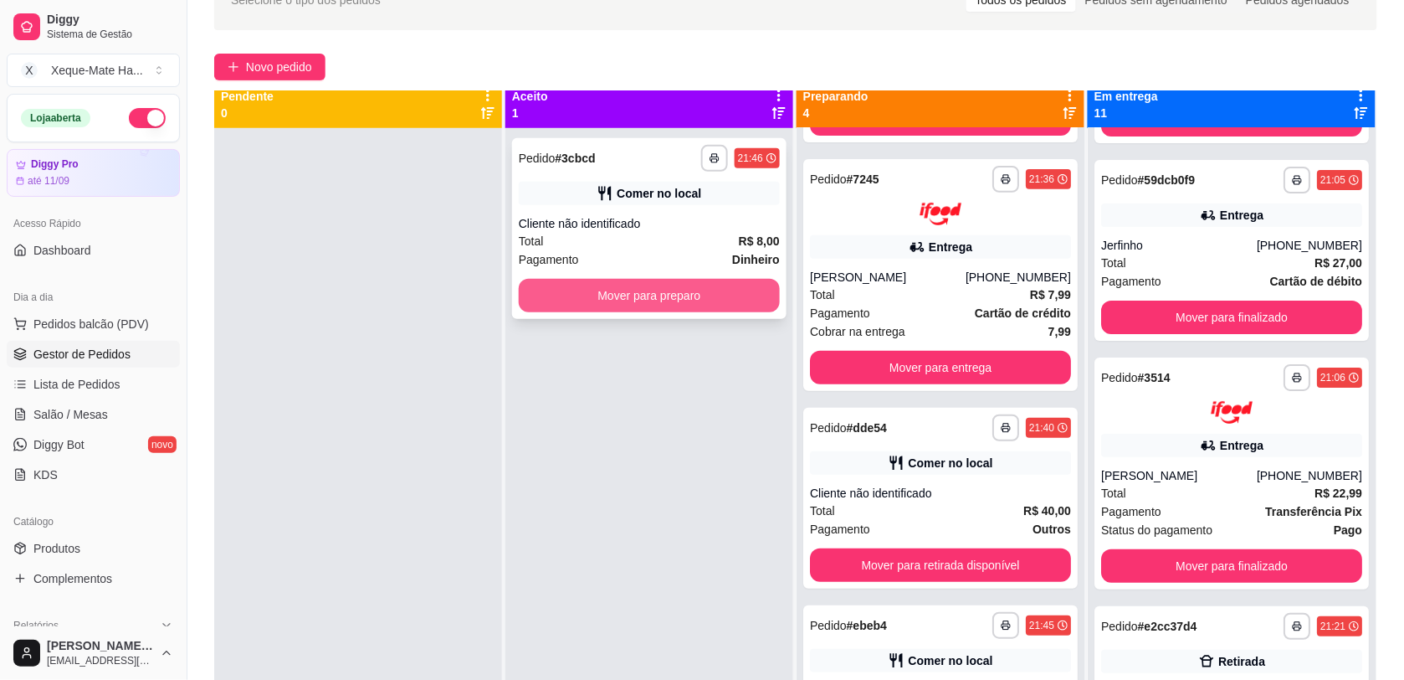
click at [639, 300] on button "Mover para preparo" at bounding box center [649, 295] width 261 height 33
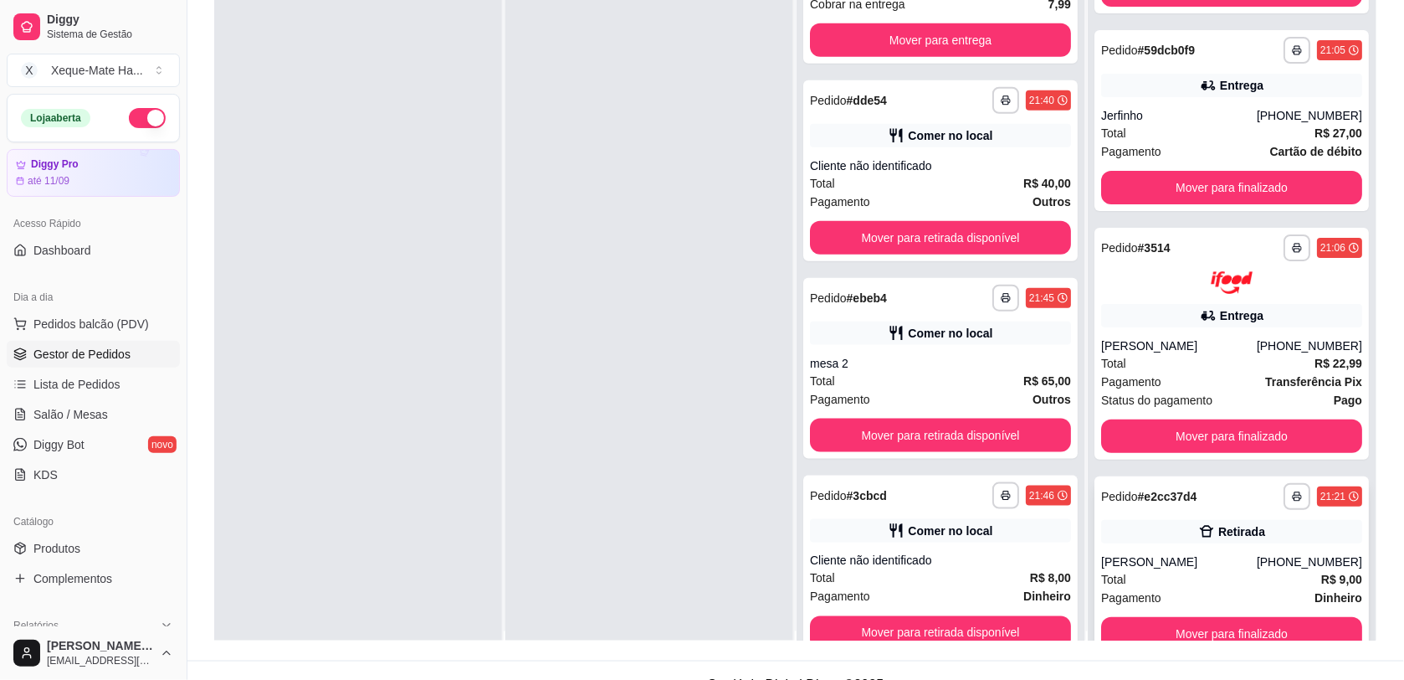
scroll to position [255, 0]
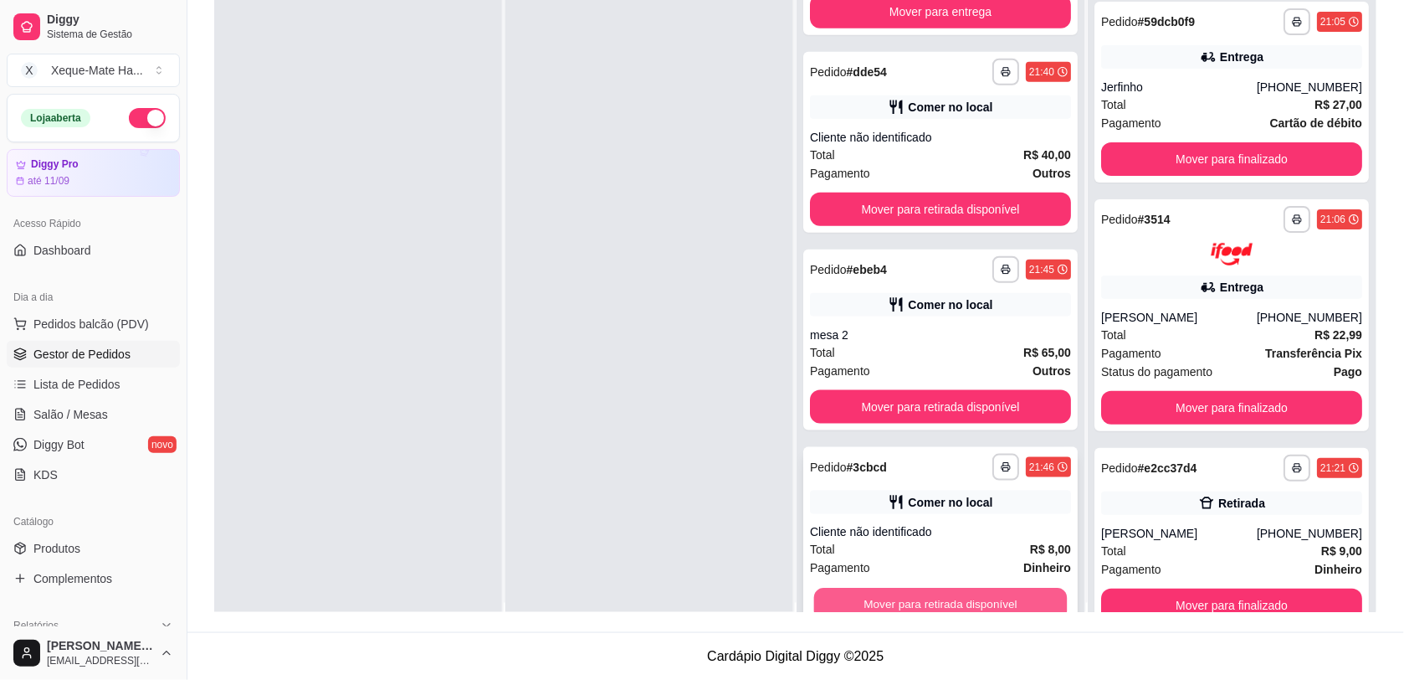
click at [1001, 597] on button "Mover para retirada disponível" at bounding box center [941, 604] width 254 height 33
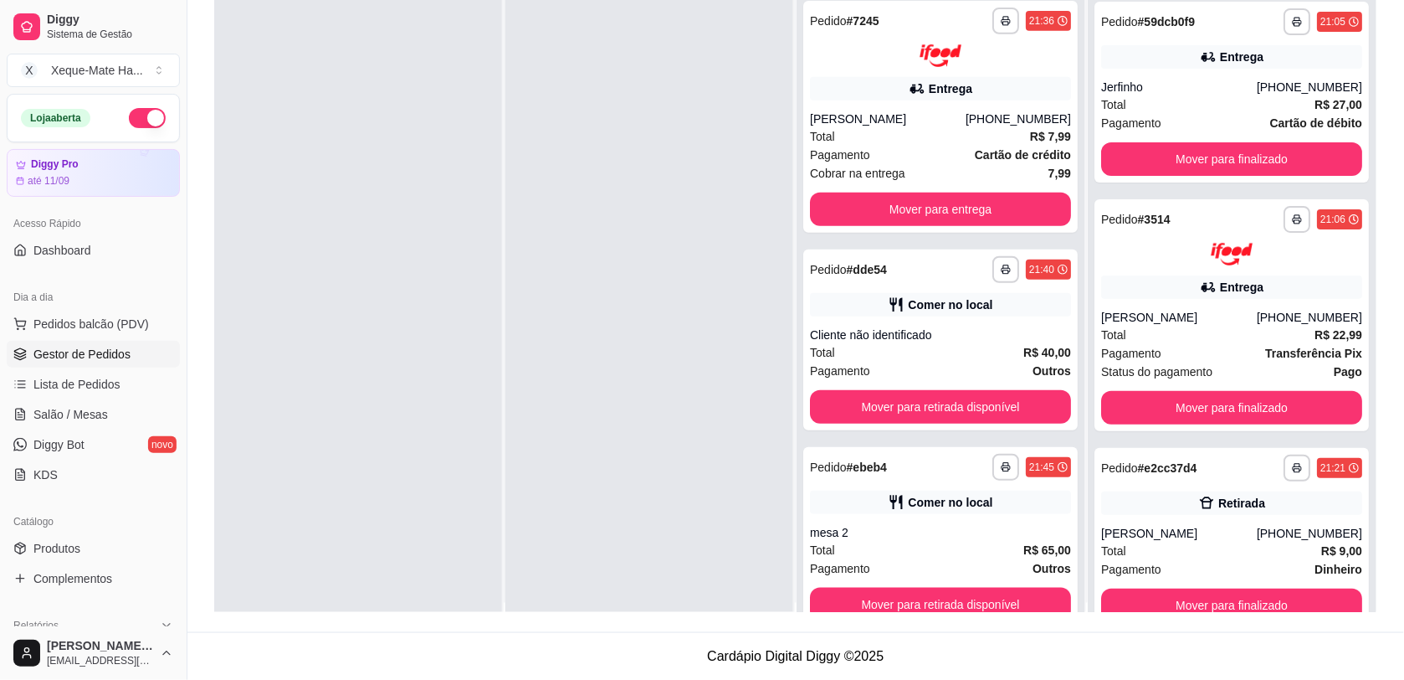
scroll to position [1996, 0]
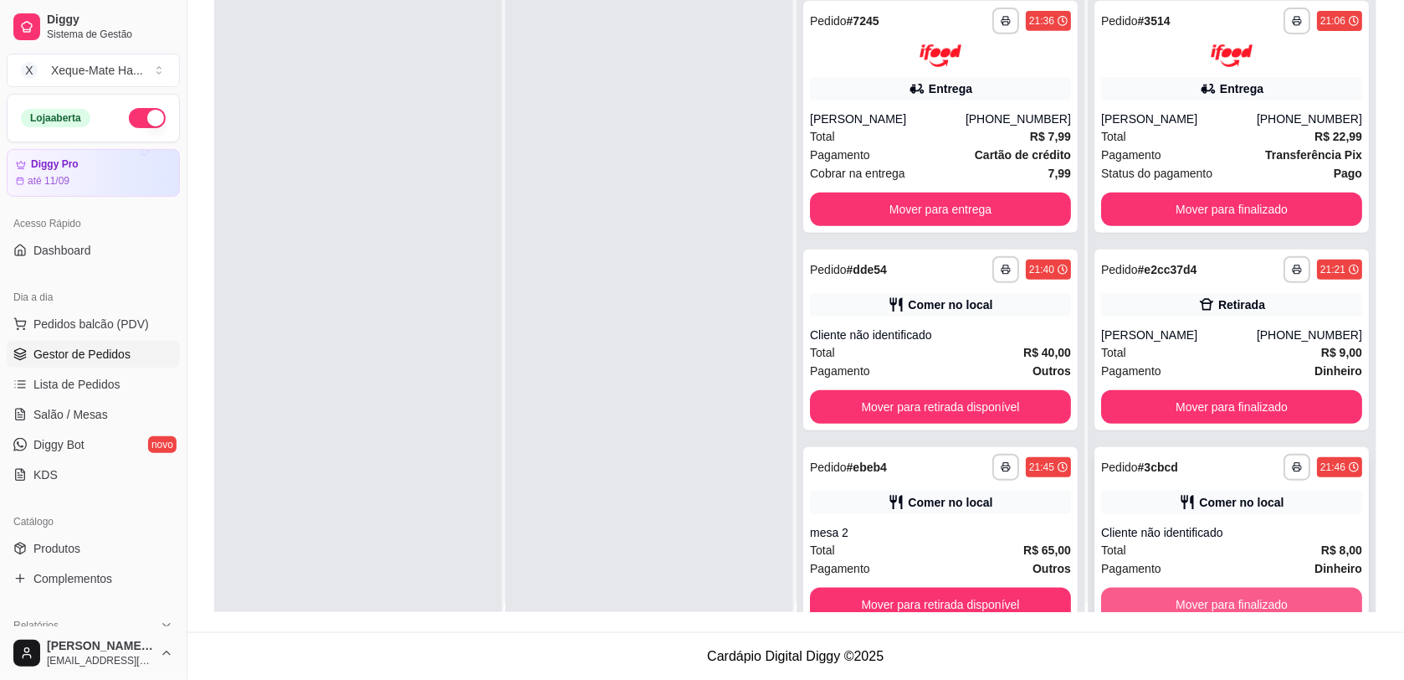
click at [1266, 596] on button "Mover para finalizado" at bounding box center [1231, 604] width 261 height 33
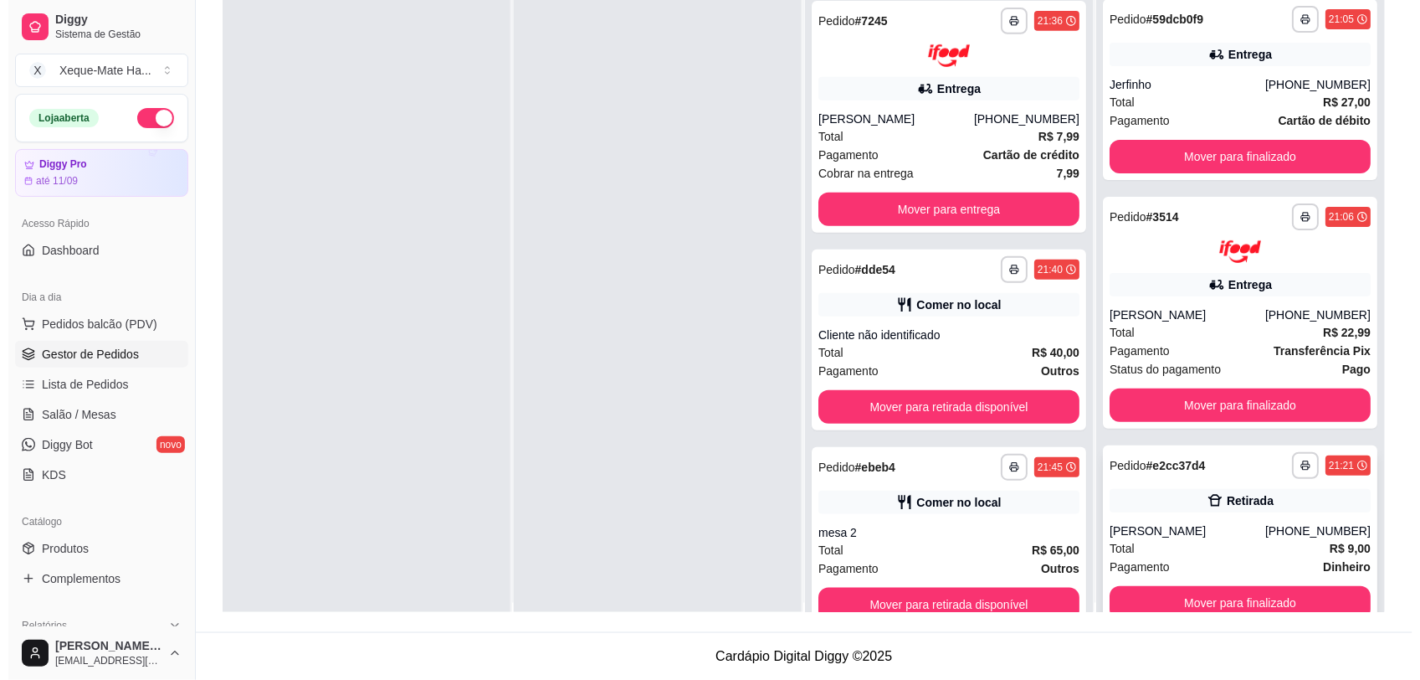
scroll to position [1798, 0]
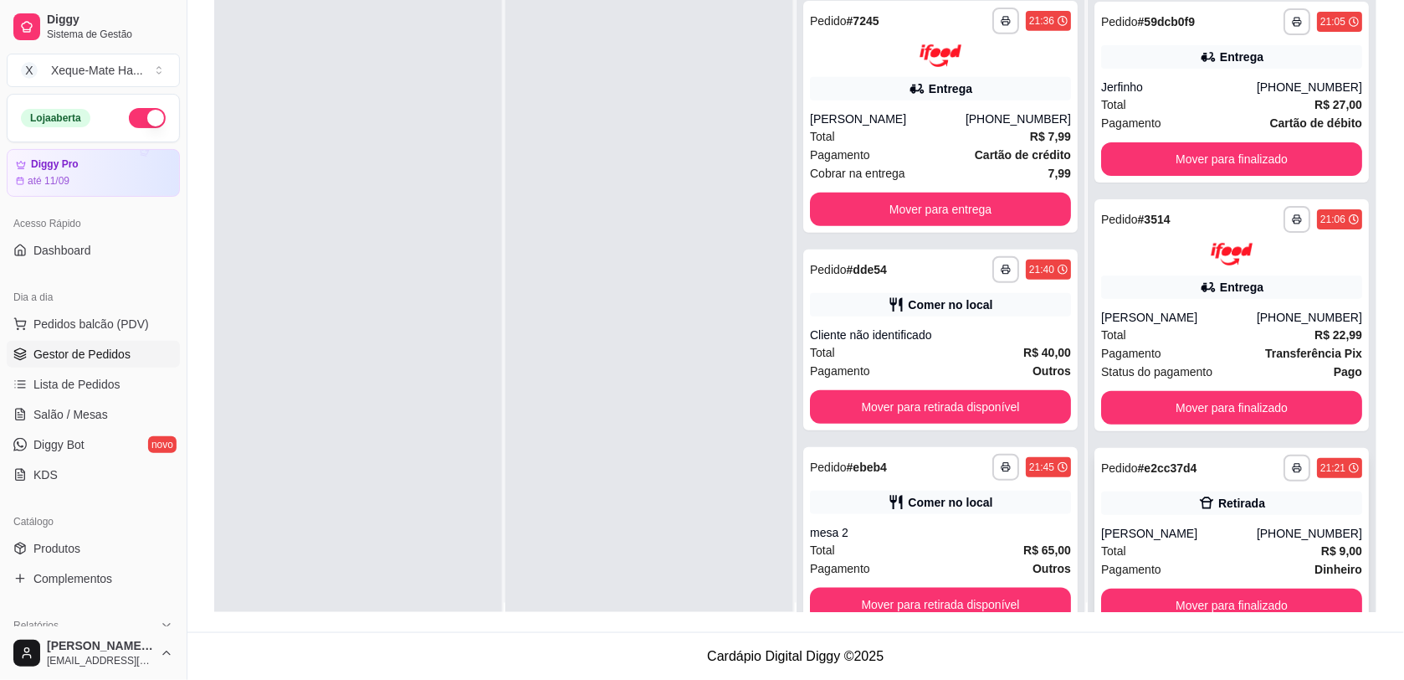
click at [1197, 483] on div "**********" at bounding box center [1232, 538] width 275 height 181
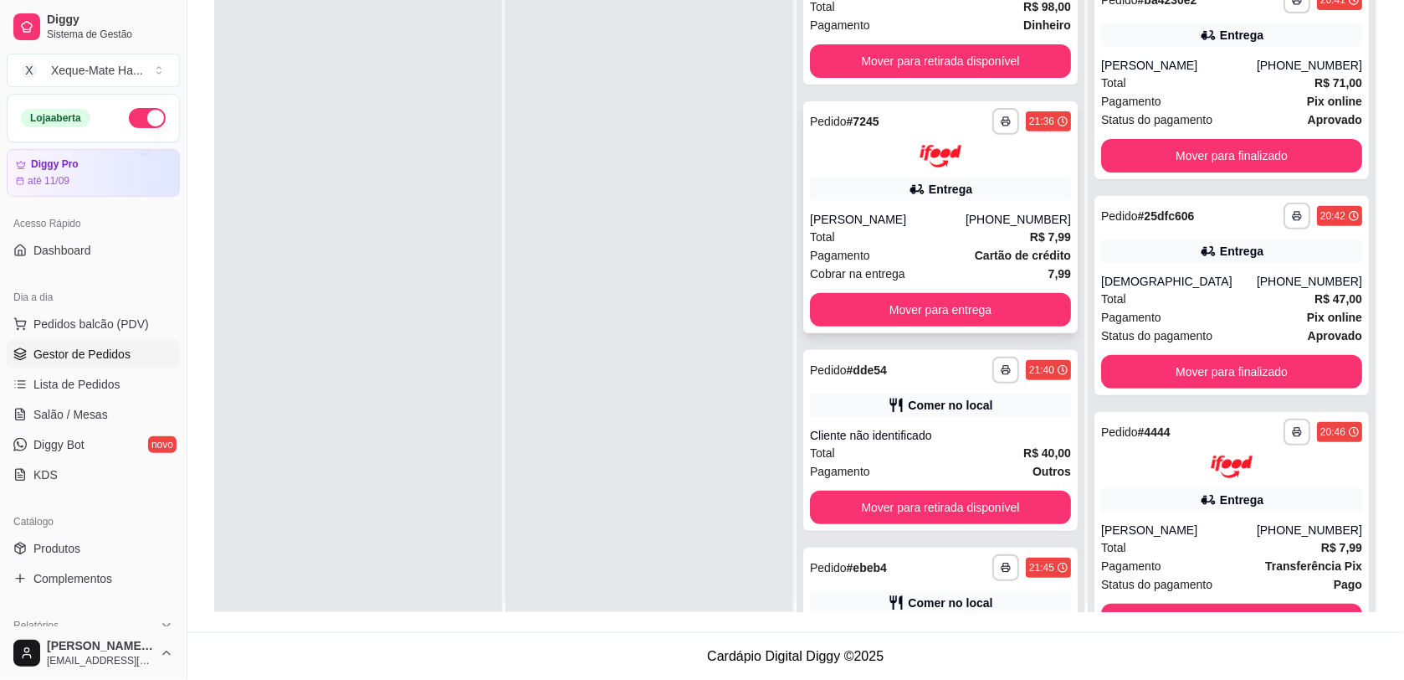
scroll to position [78, 0]
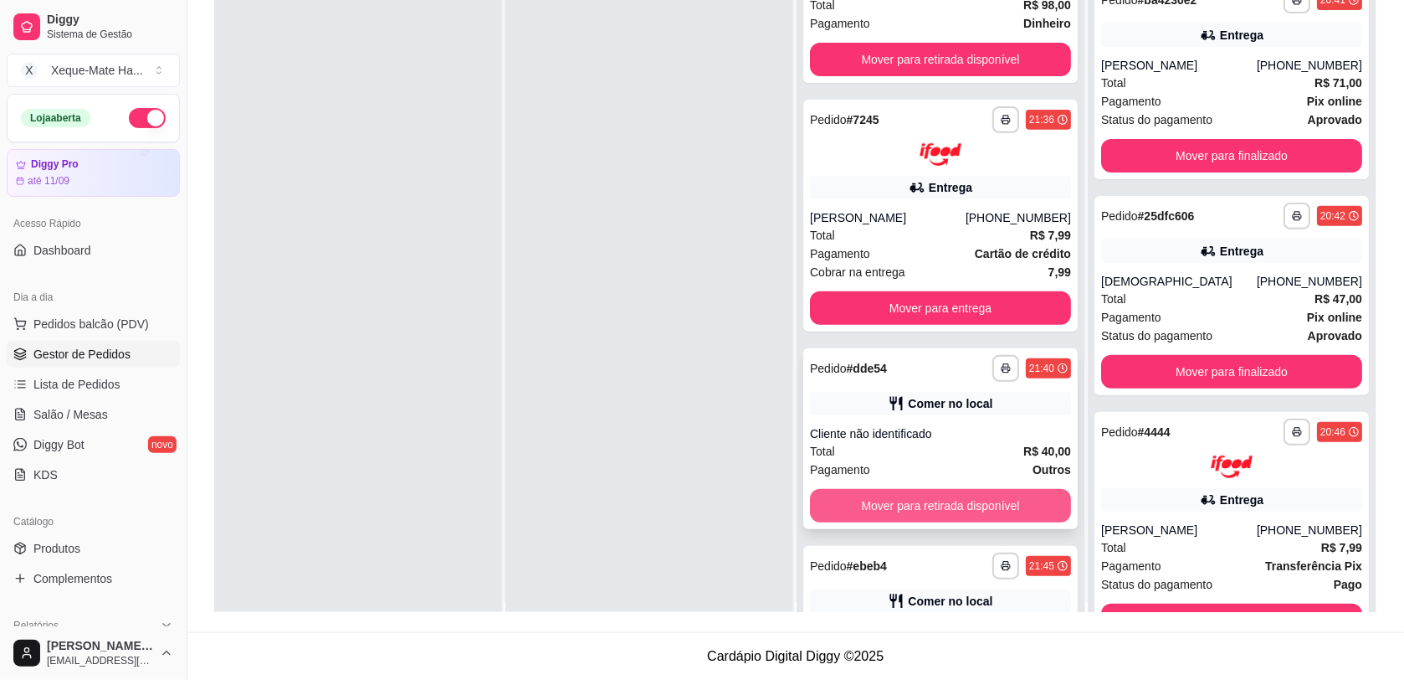
click at [937, 505] on button "Mover para retirada disponível" at bounding box center [940, 505] width 261 height 33
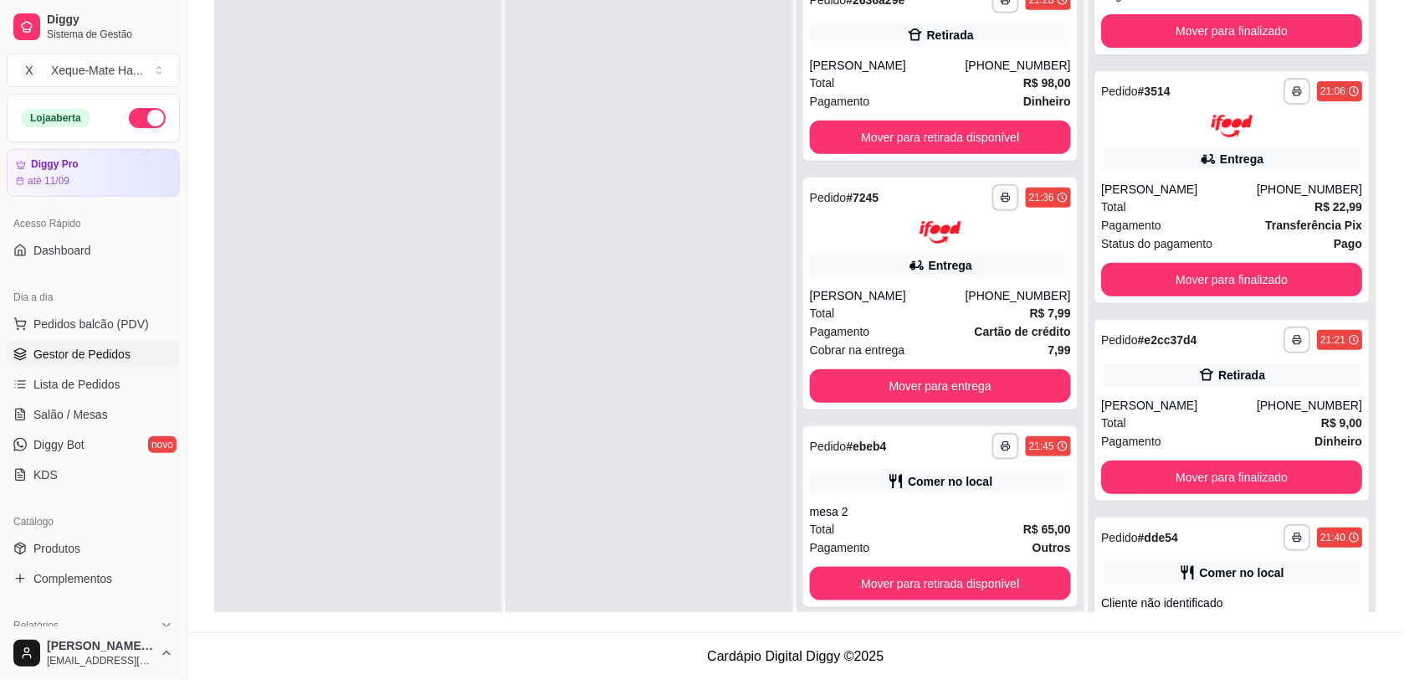
scroll to position [1996, 0]
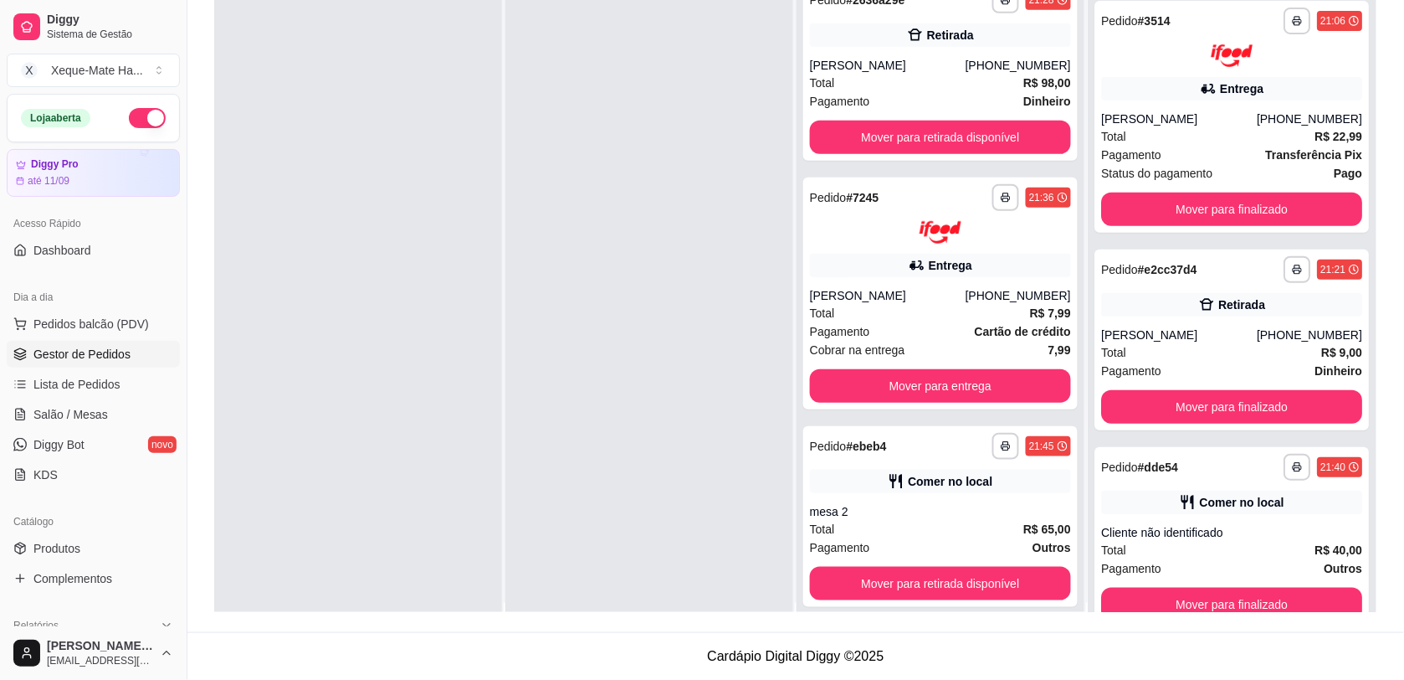
click at [1383, 512] on div "**********" at bounding box center [795, 217] width 1217 height 830
drag, startPoint x: 1381, startPoint y: 516, endPoint x: 1403, endPoint y: 573, distance: 60.9
click at [1403, 573] on div "**********" at bounding box center [795, 217] width 1217 height 830
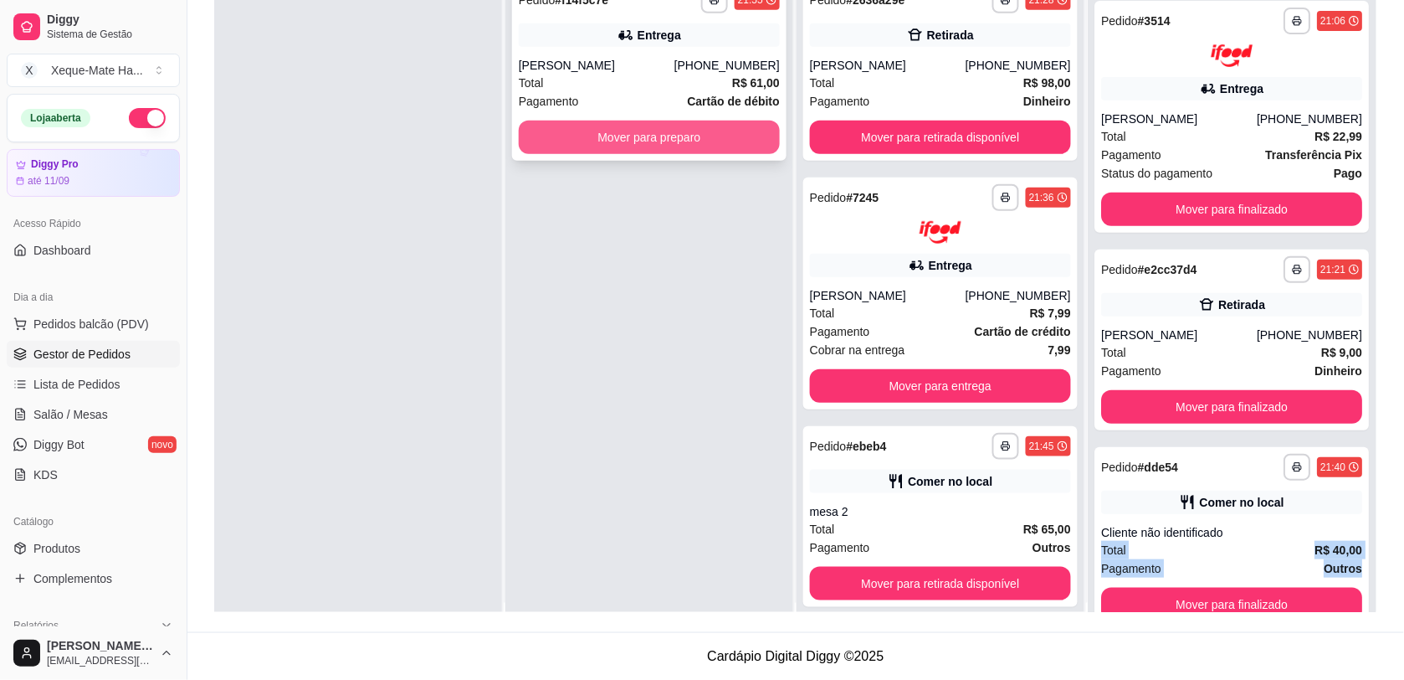
click at [664, 141] on button "Mover para preparo" at bounding box center [649, 137] width 261 height 33
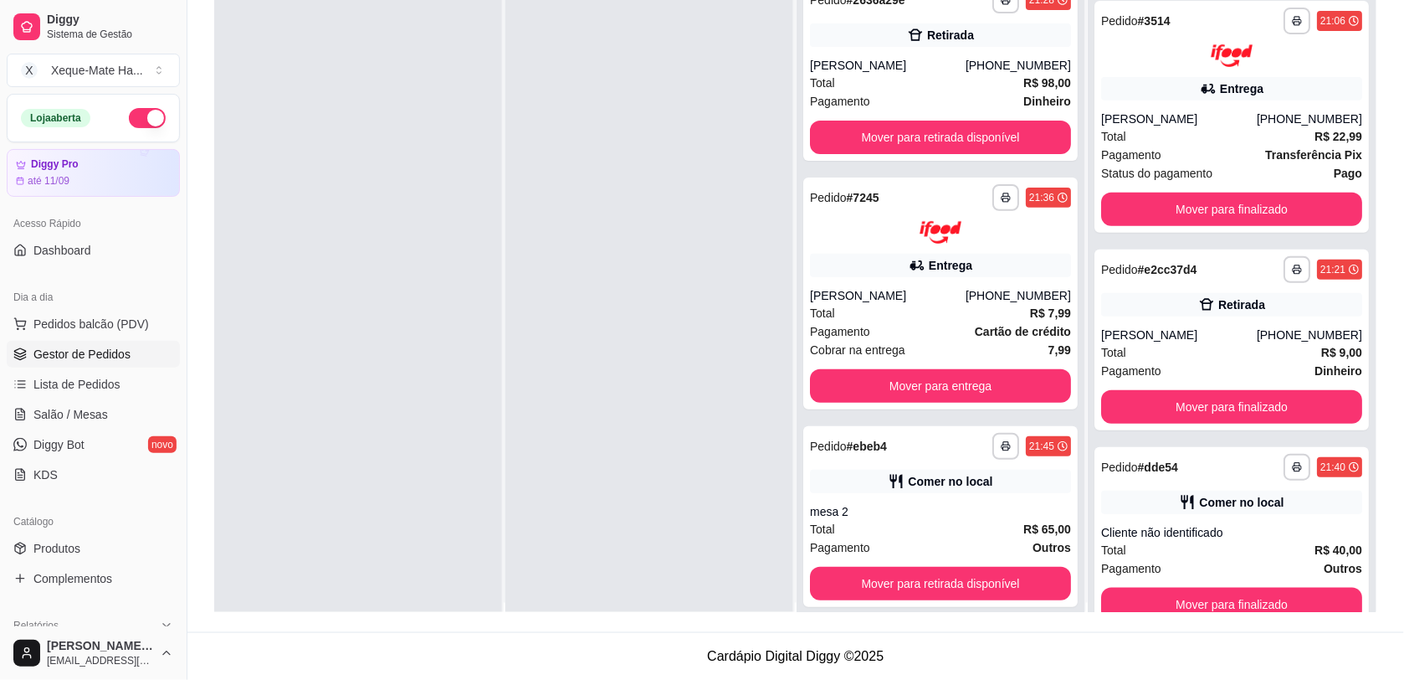
click at [1392, 244] on div "**********" at bounding box center [795, 217] width 1217 height 830
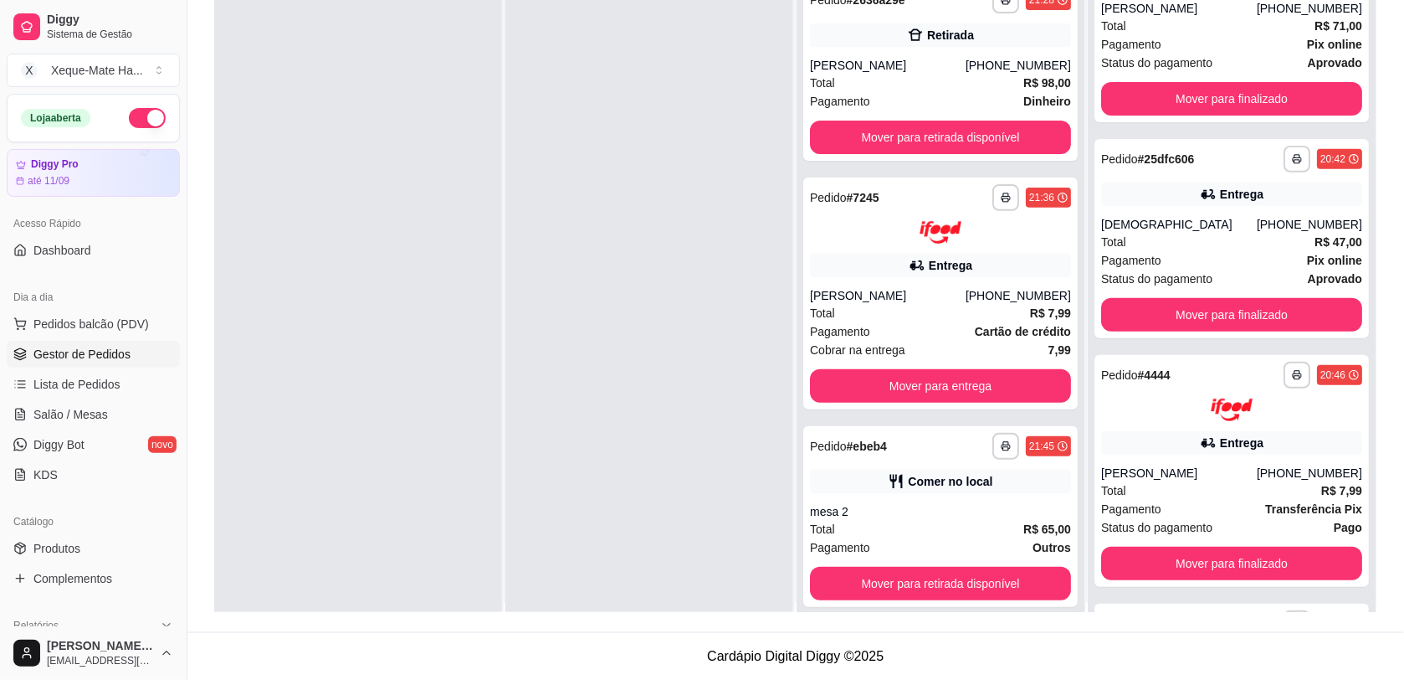
scroll to position [0, 0]
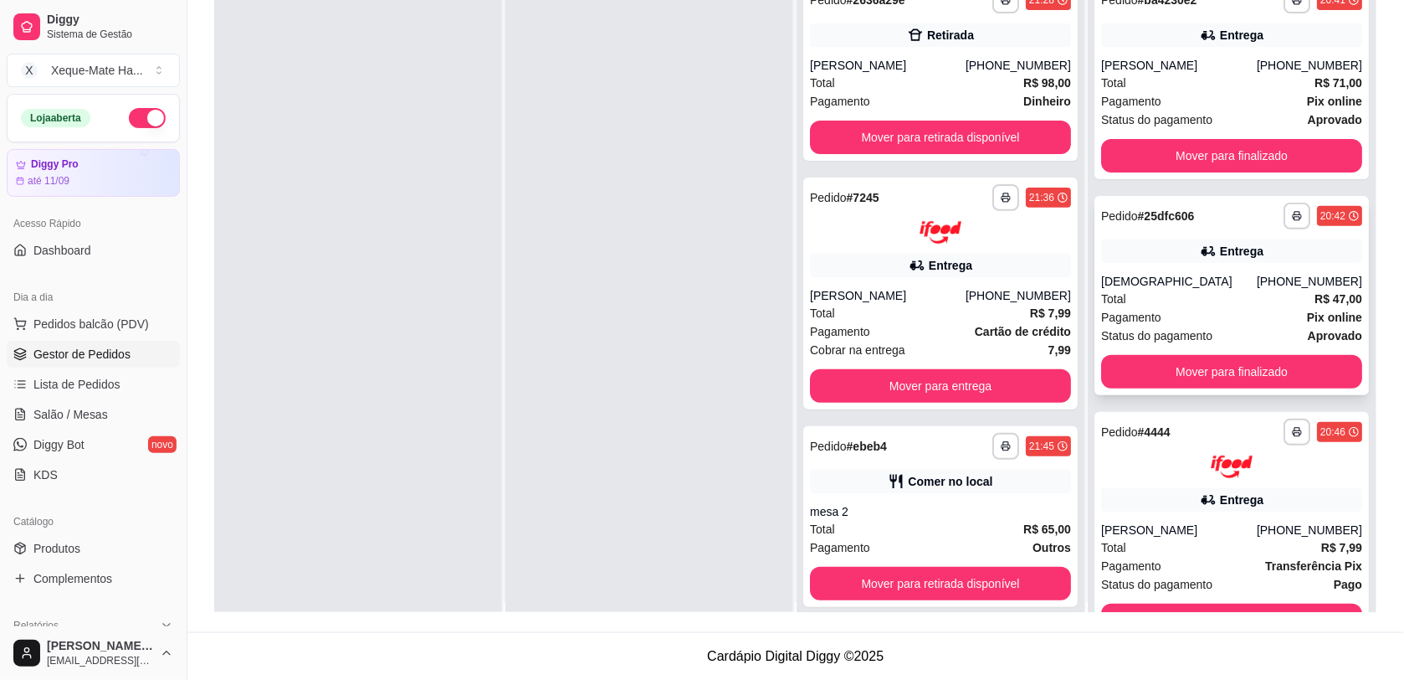
click at [1286, 233] on div "**********" at bounding box center [1232, 295] width 275 height 199
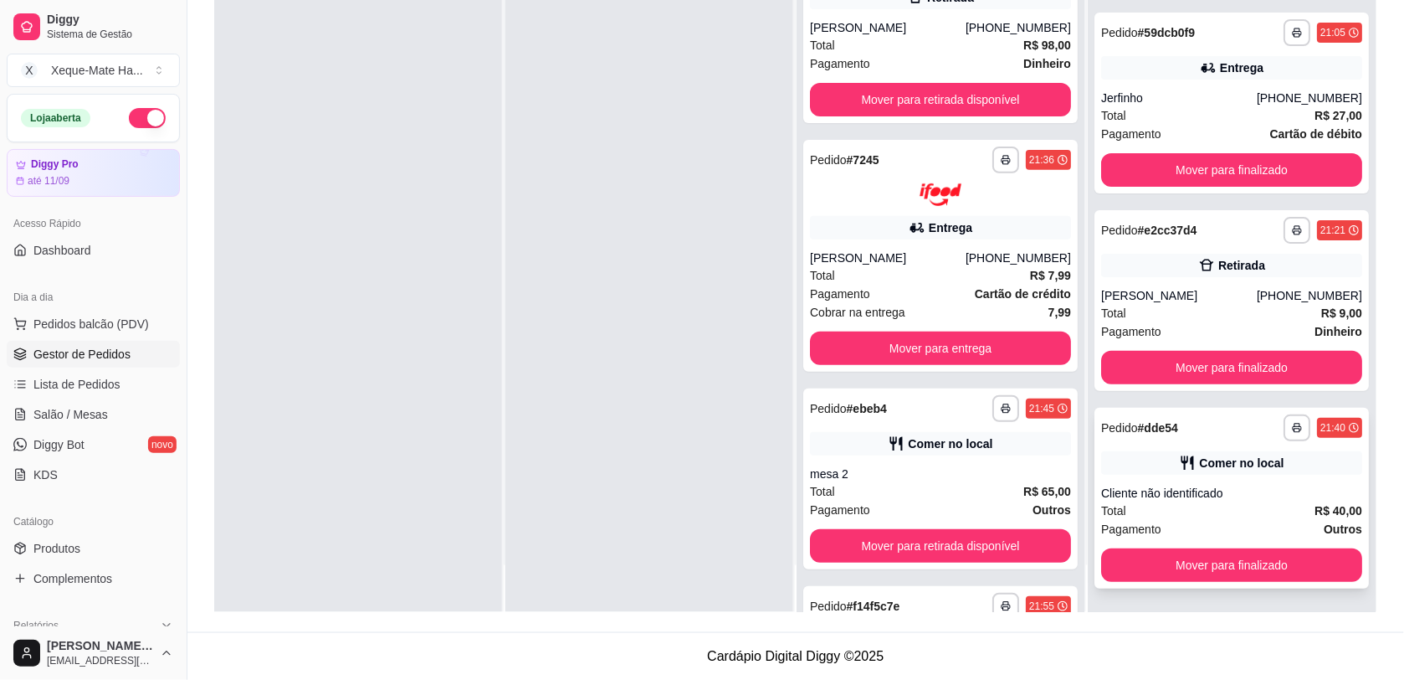
scroll to position [1747, 0]
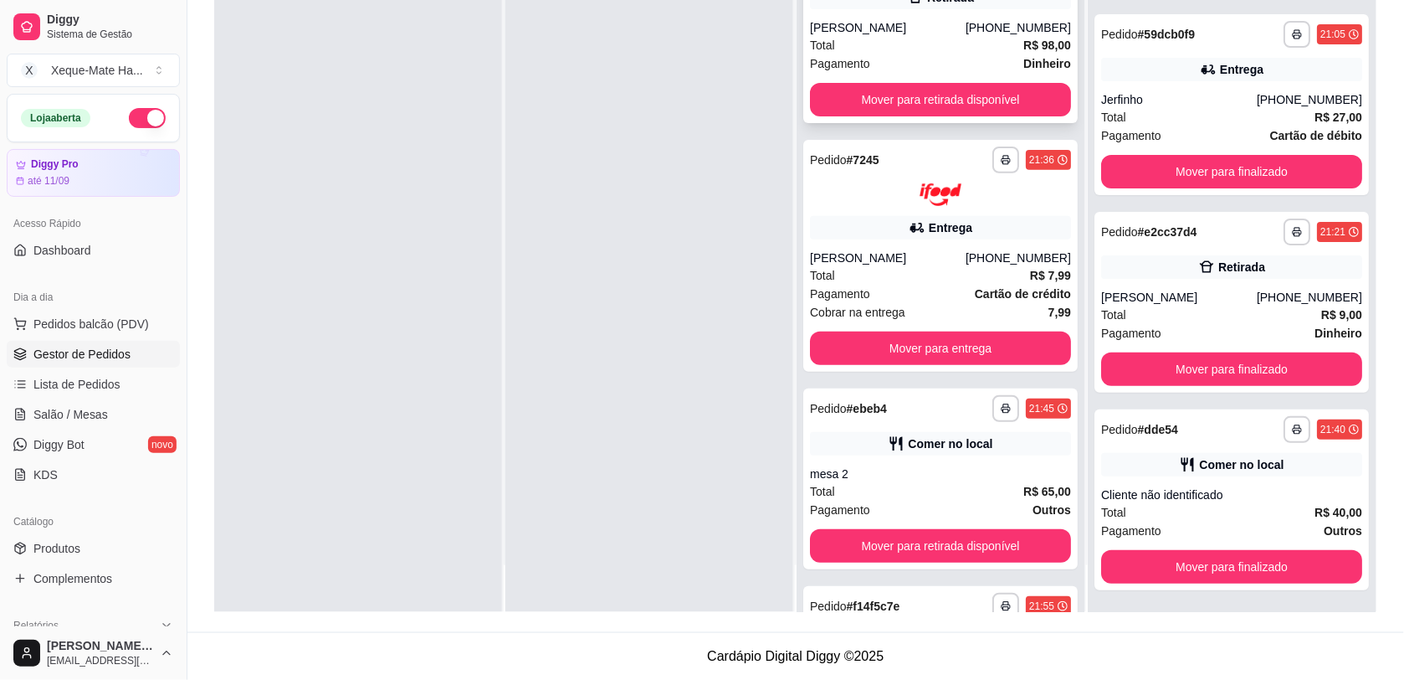
click at [1070, 51] on div "**********" at bounding box center [795, 272] width 1163 height 680
click at [1003, 96] on button "Mover para retirada disponível" at bounding box center [940, 99] width 261 height 33
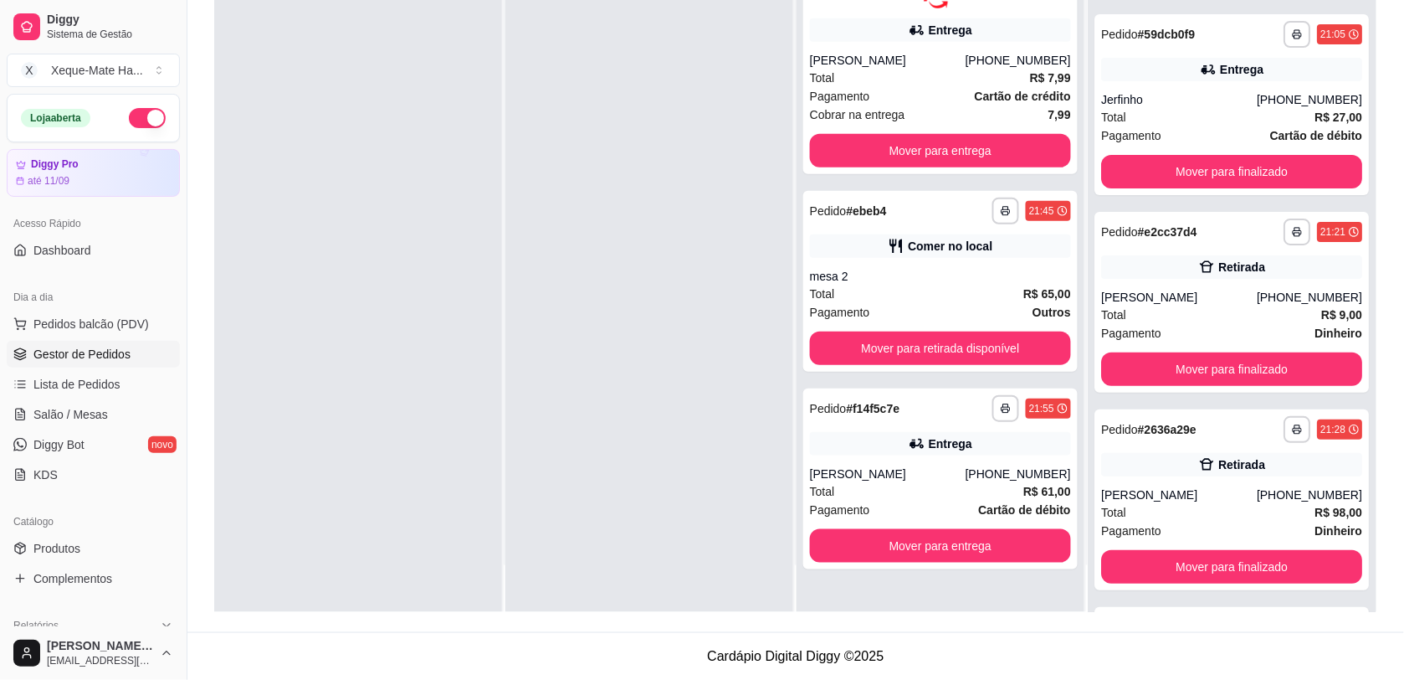
scroll to position [1946, 0]
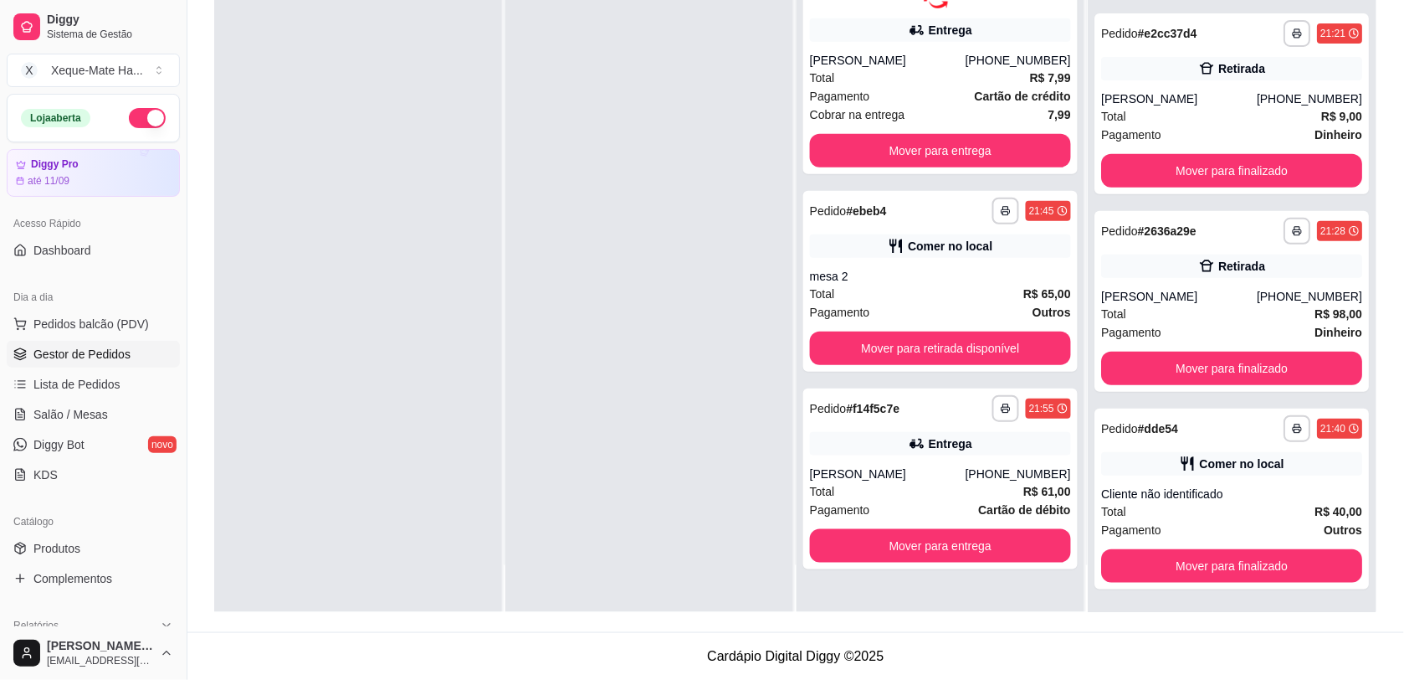
click at [555, 266] on div at bounding box center [649, 272] width 288 height 680
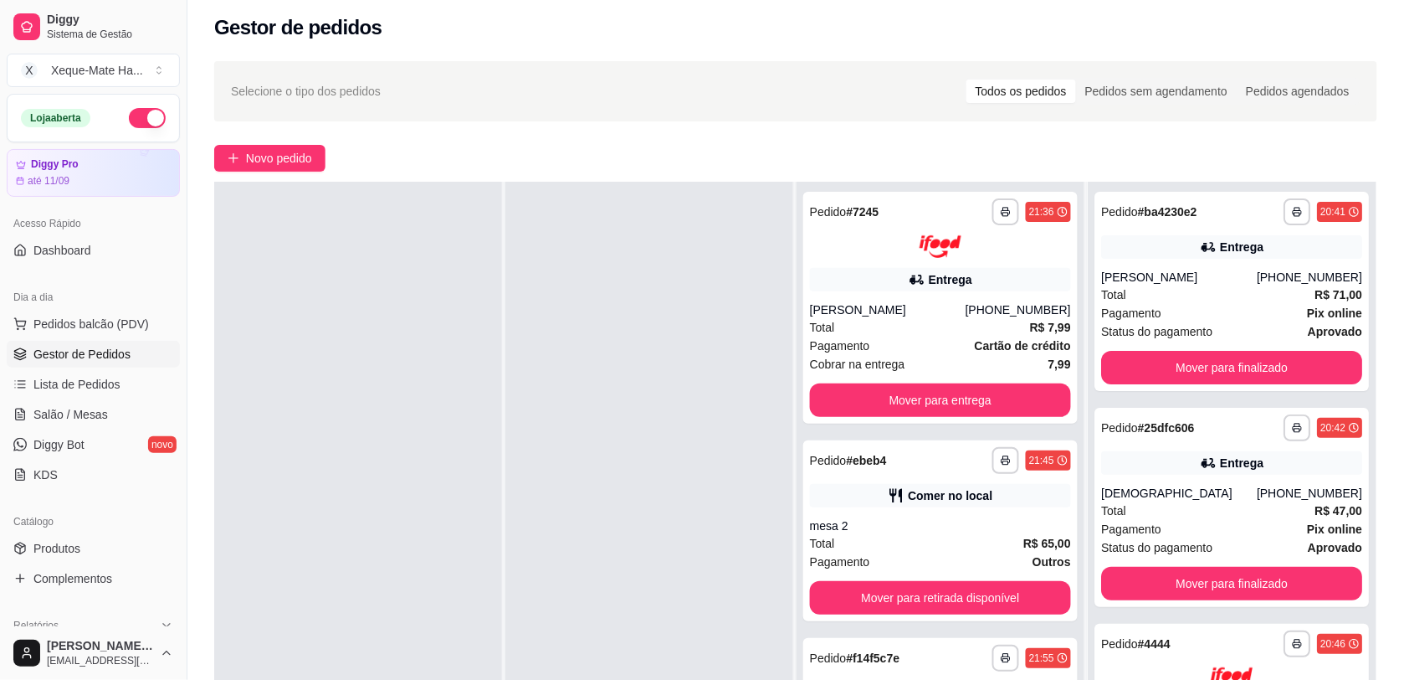
scroll to position [0, 0]
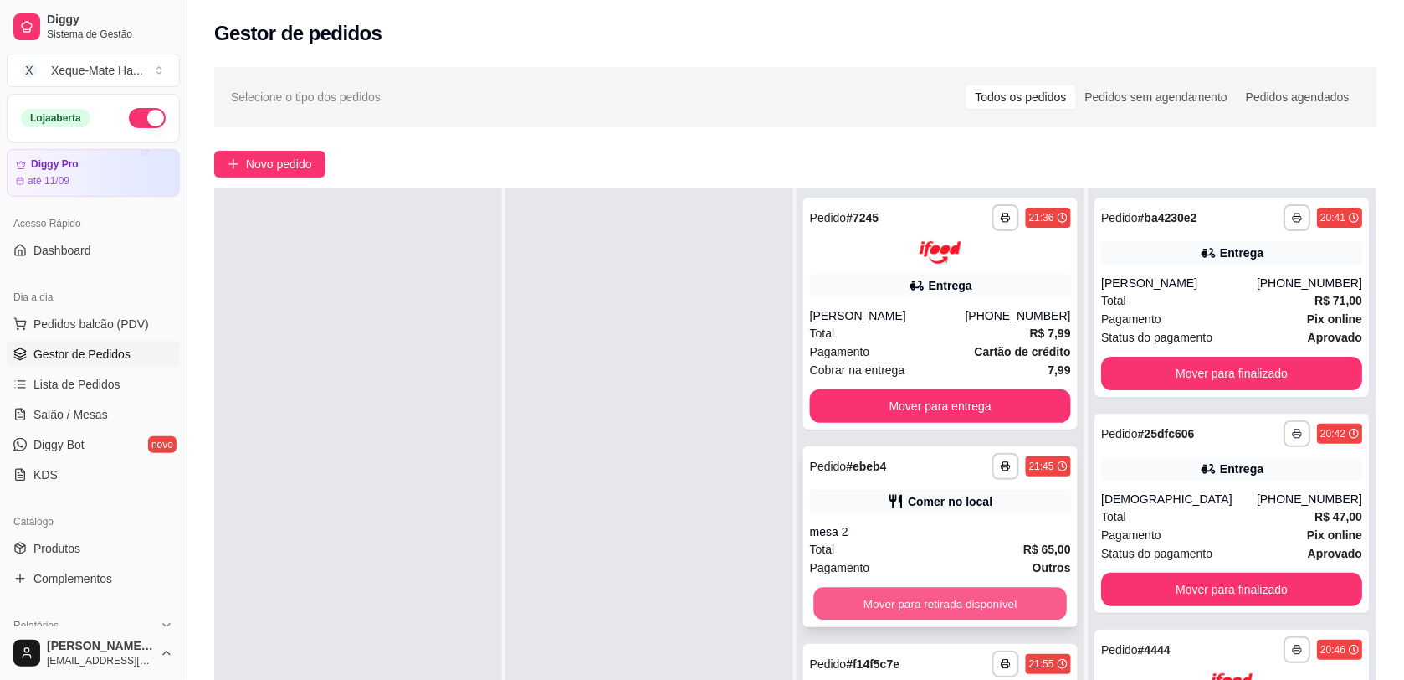
click at [912, 608] on button "Mover para retirada disponível" at bounding box center [941, 603] width 254 height 33
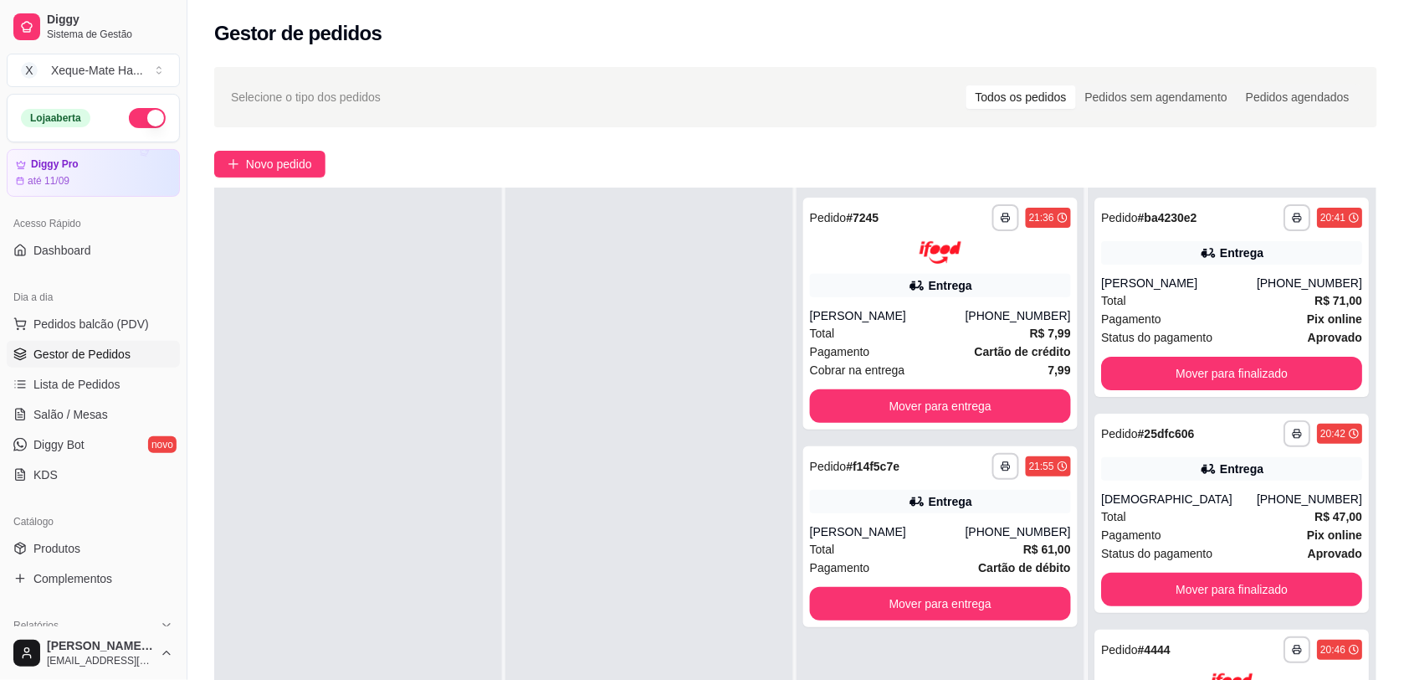
click at [1340, 291] on div "**********" at bounding box center [1232, 527] width 288 height 680
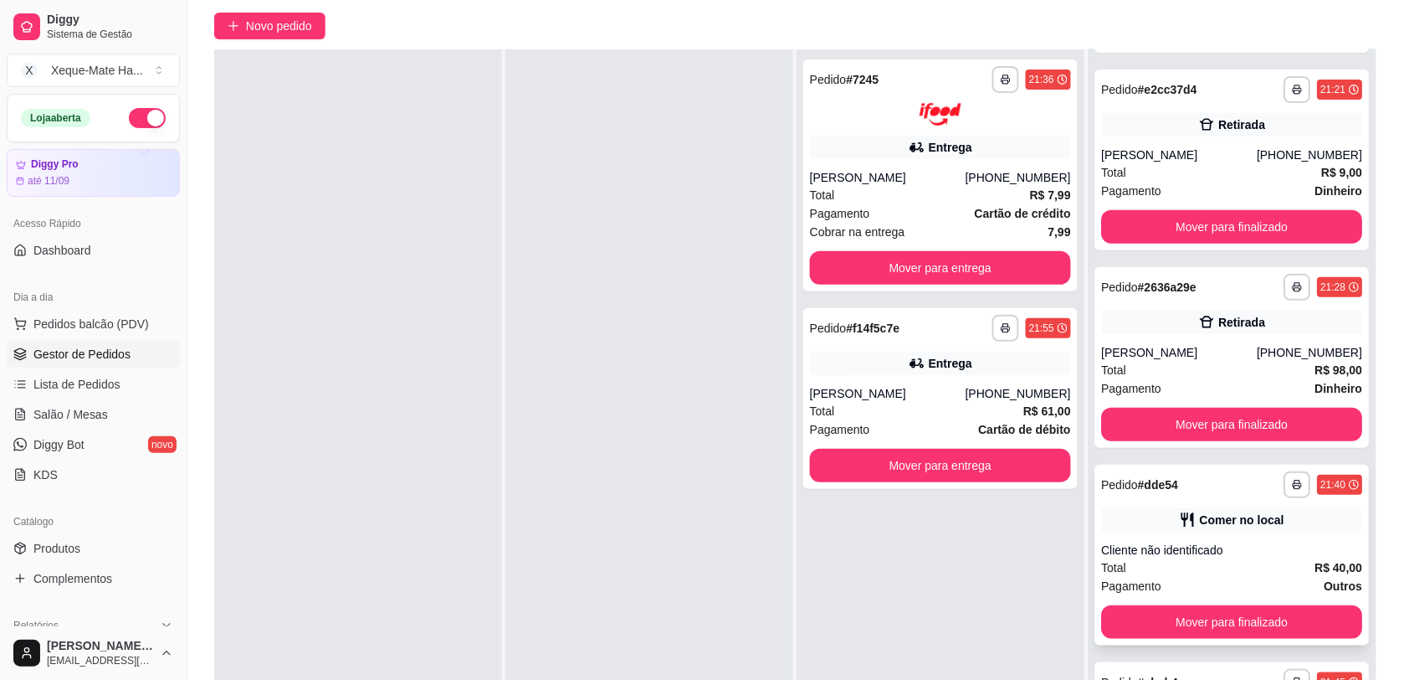
scroll to position [142, 0]
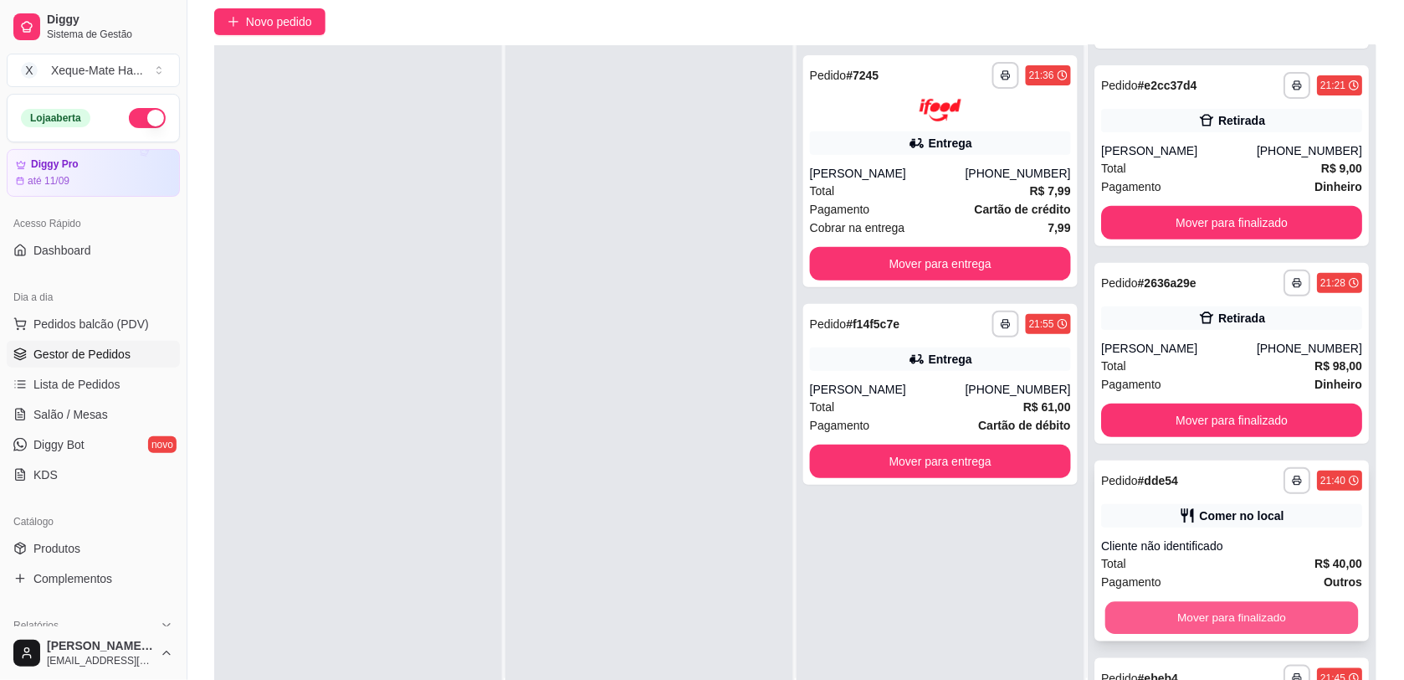
click at [1254, 617] on button "Mover para finalizado" at bounding box center [1233, 618] width 254 height 33
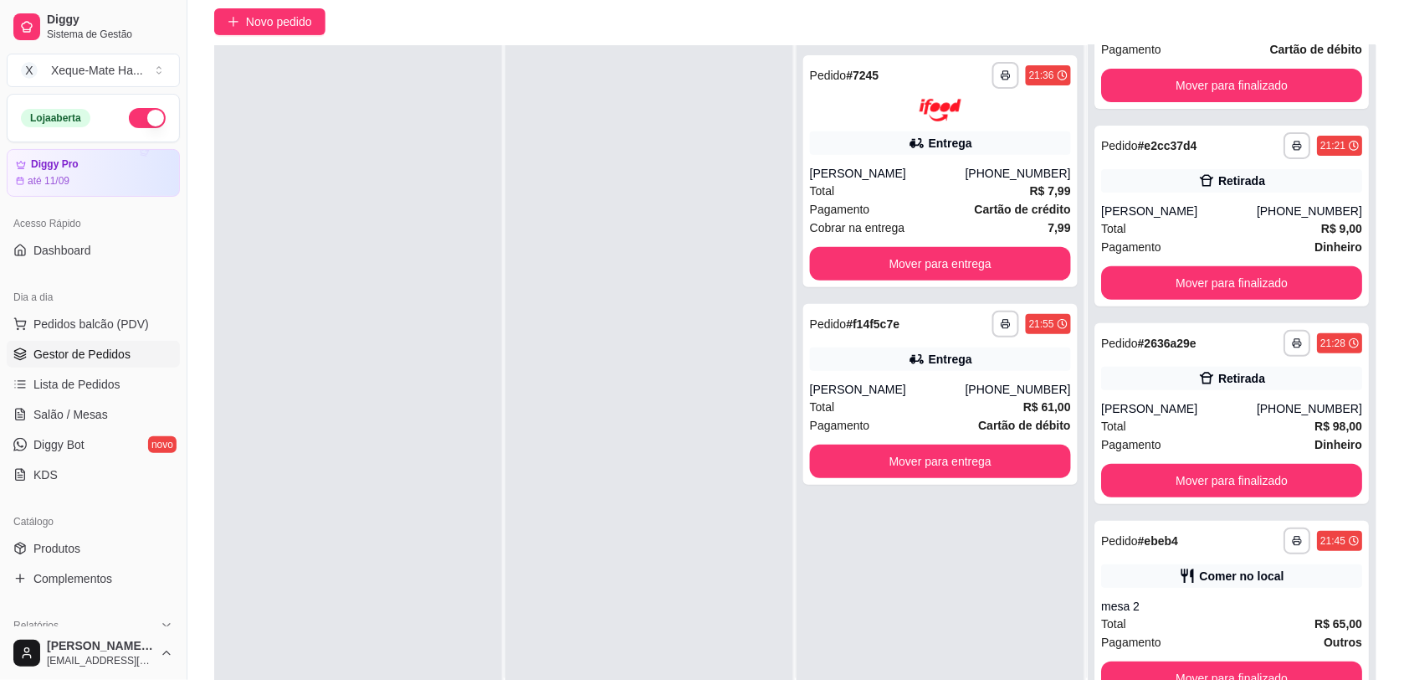
scroll to position [1946, 0]
drag, startPoint x: 1295, startPoint y: 598, endPoint x: 1362, endPoint y: 718, distance: 137.1
click at [1362, 537] on html "**********" at bounding box center [702, 198] width 1404 height 680
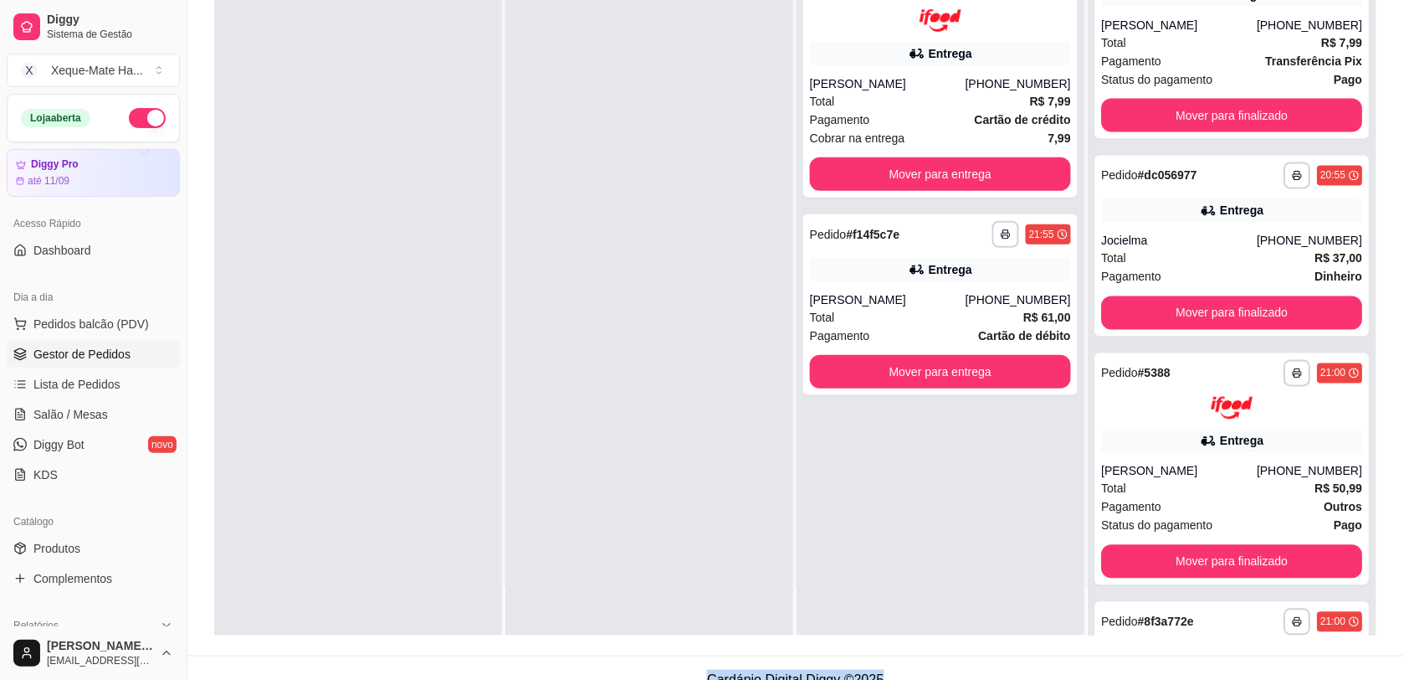
scroll to position [812, 0]
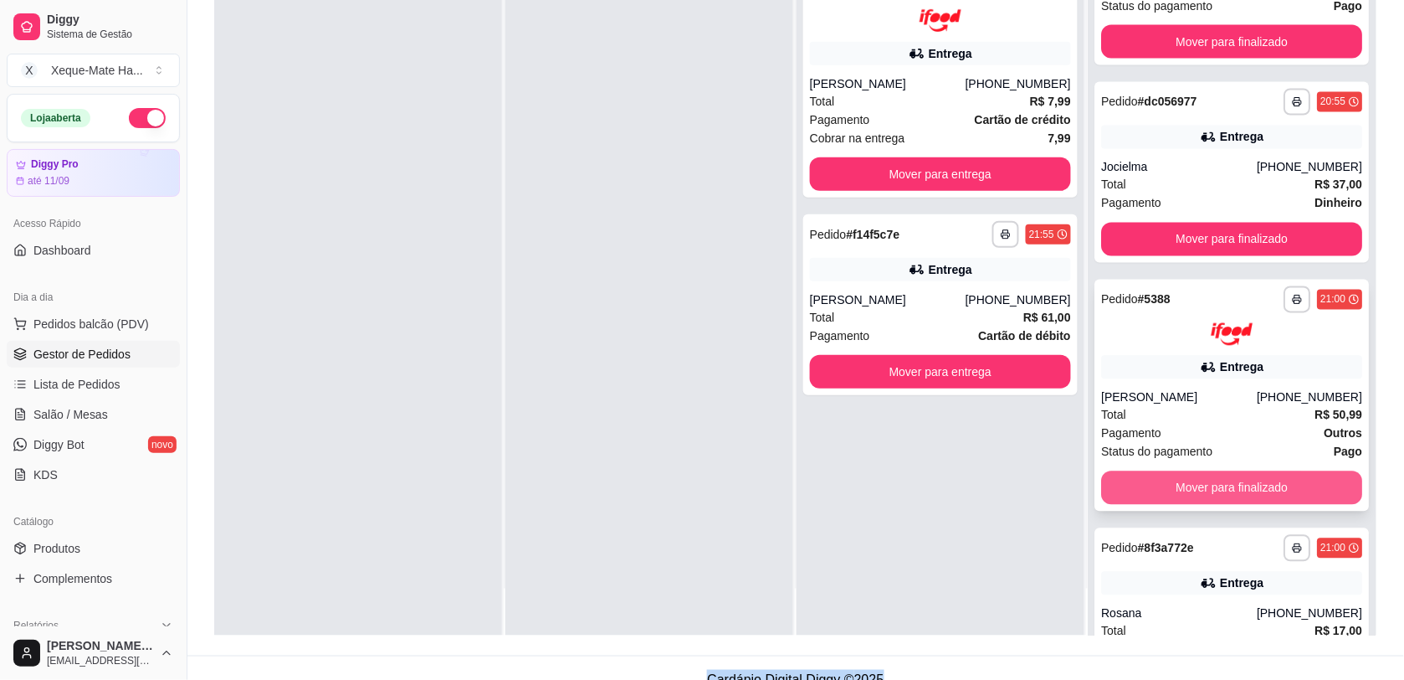
click at [1219, 482] on button "Mover para finalizado" at bounding box center [1231, 487] width 261 height 33
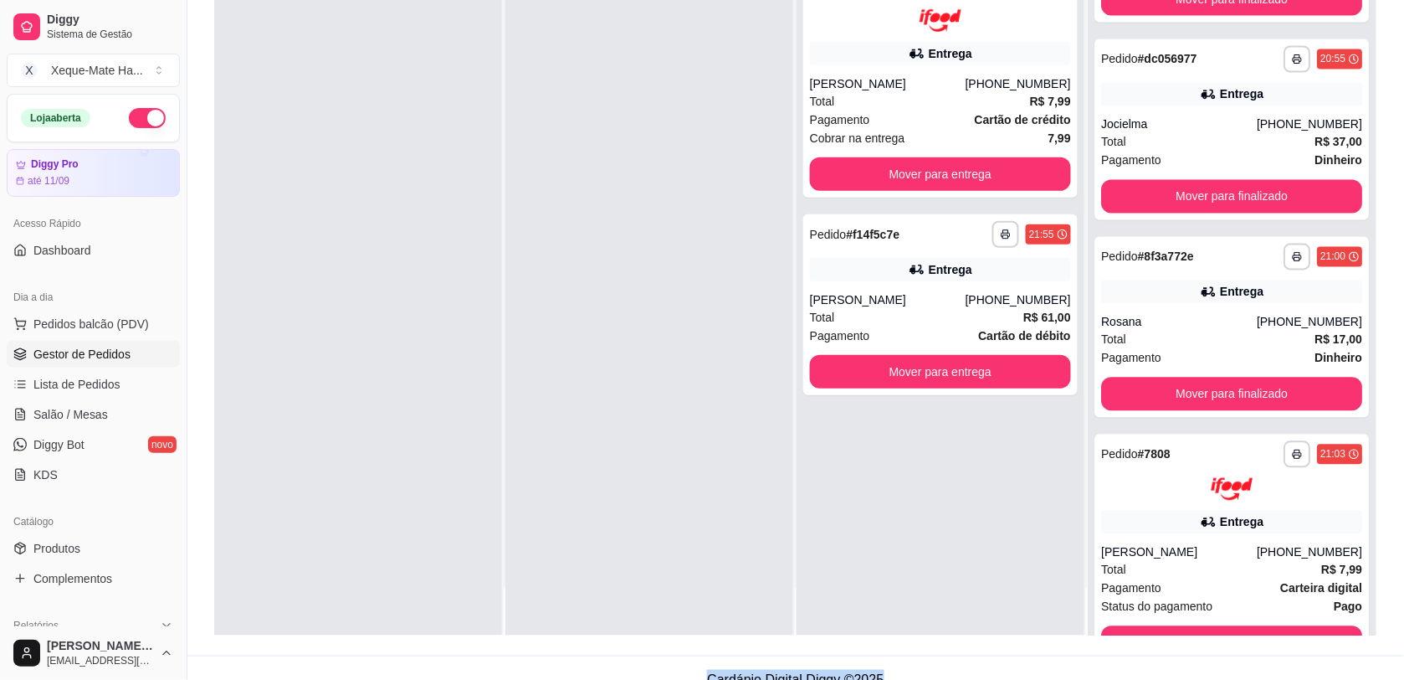
scroll to position [0, 0]
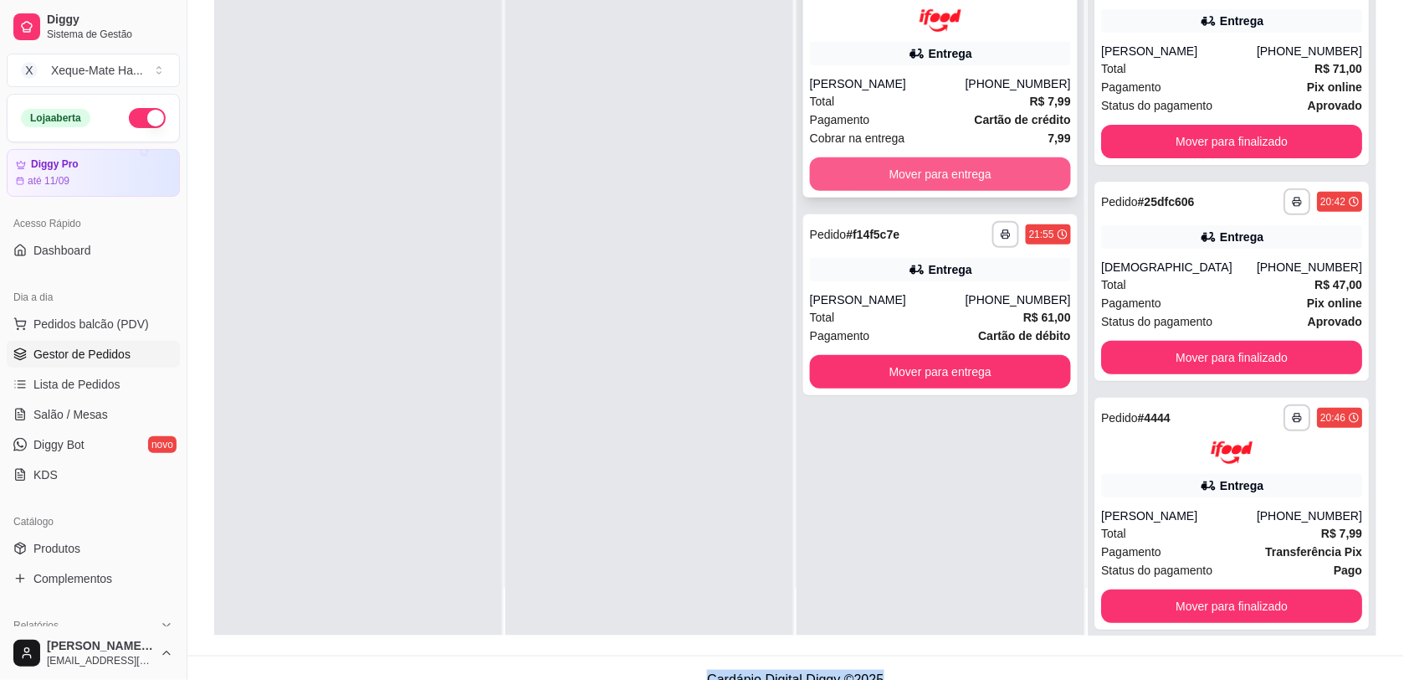
click at [873, 176] on button "Mover para entrega" at bounding box center [940, 173] width 261 height 33
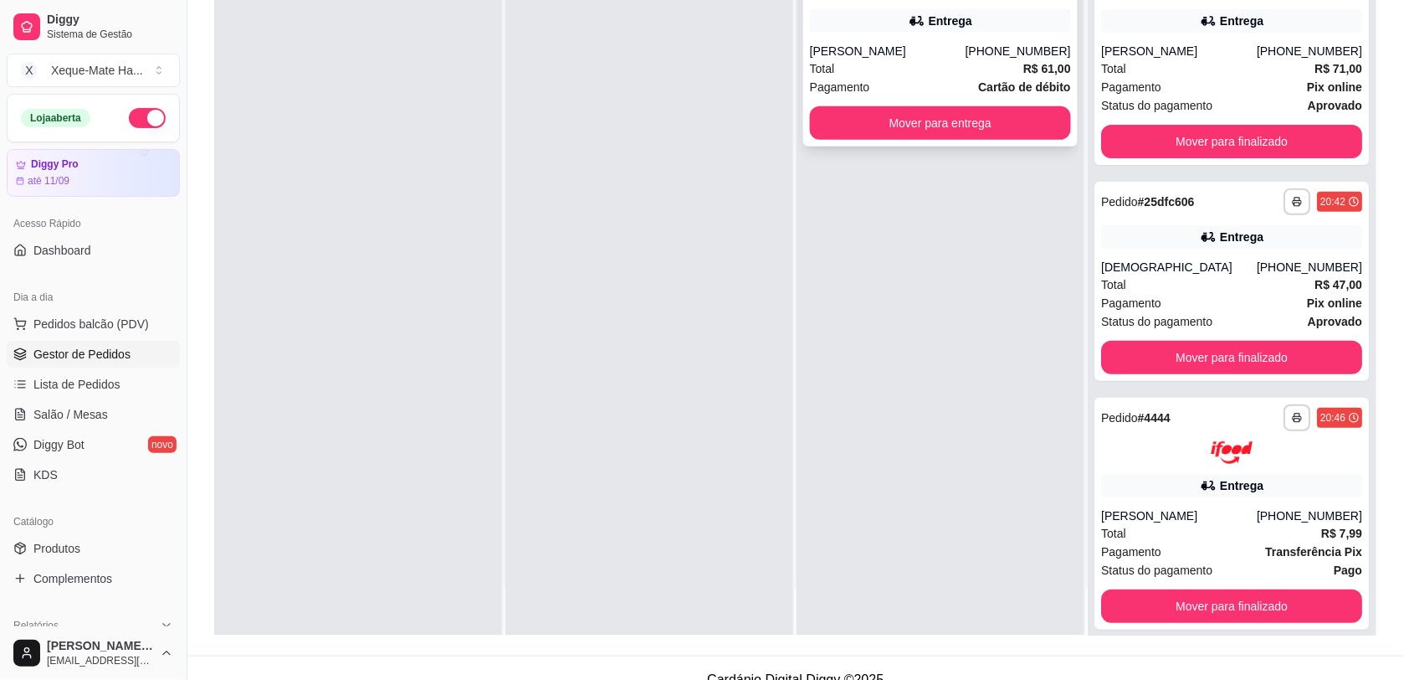
click at [854, 99] on div "**********" at bounding box center [940, 56] width 275 height 181
click at [988, 120] on button "Mover para entrega" at bounding box center [940, 122] width 261 height 33
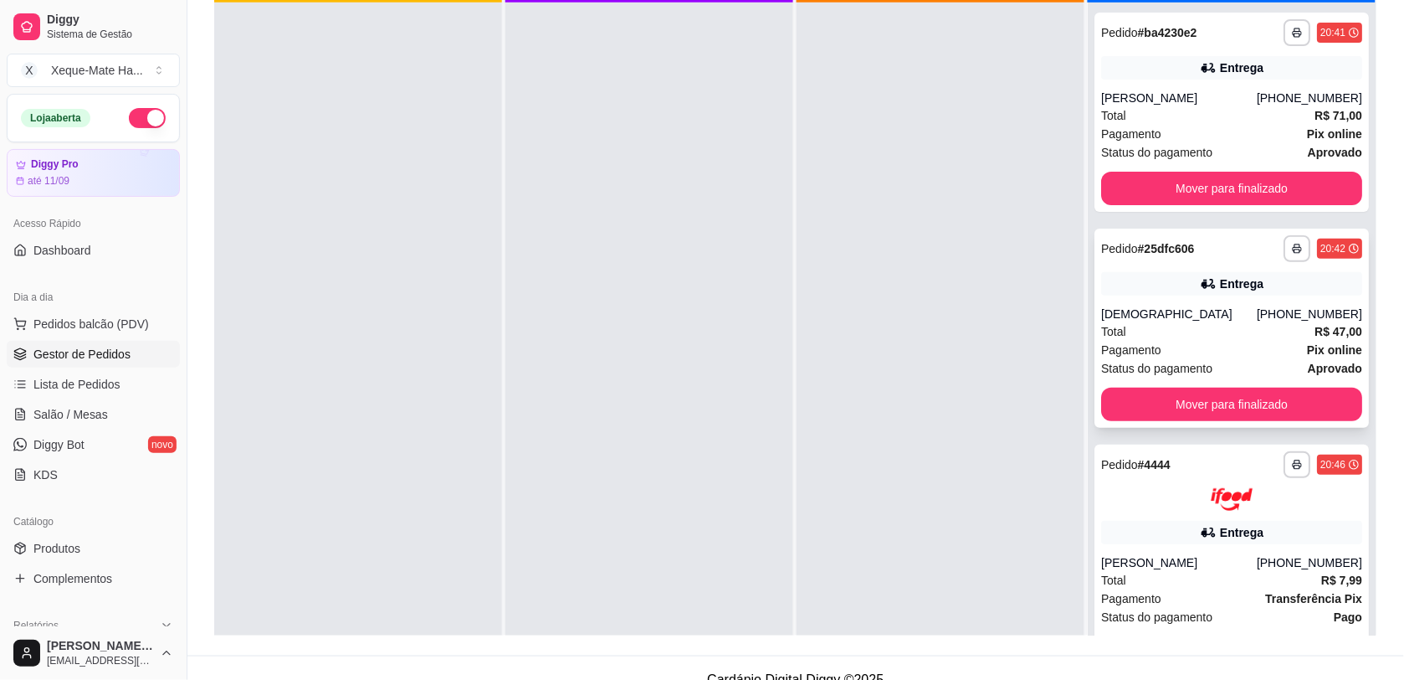
click at [1182, 308] on div "[DEMOGRAPHIC_DATA]" at bounding box center [1179, 313] width 156 height 17
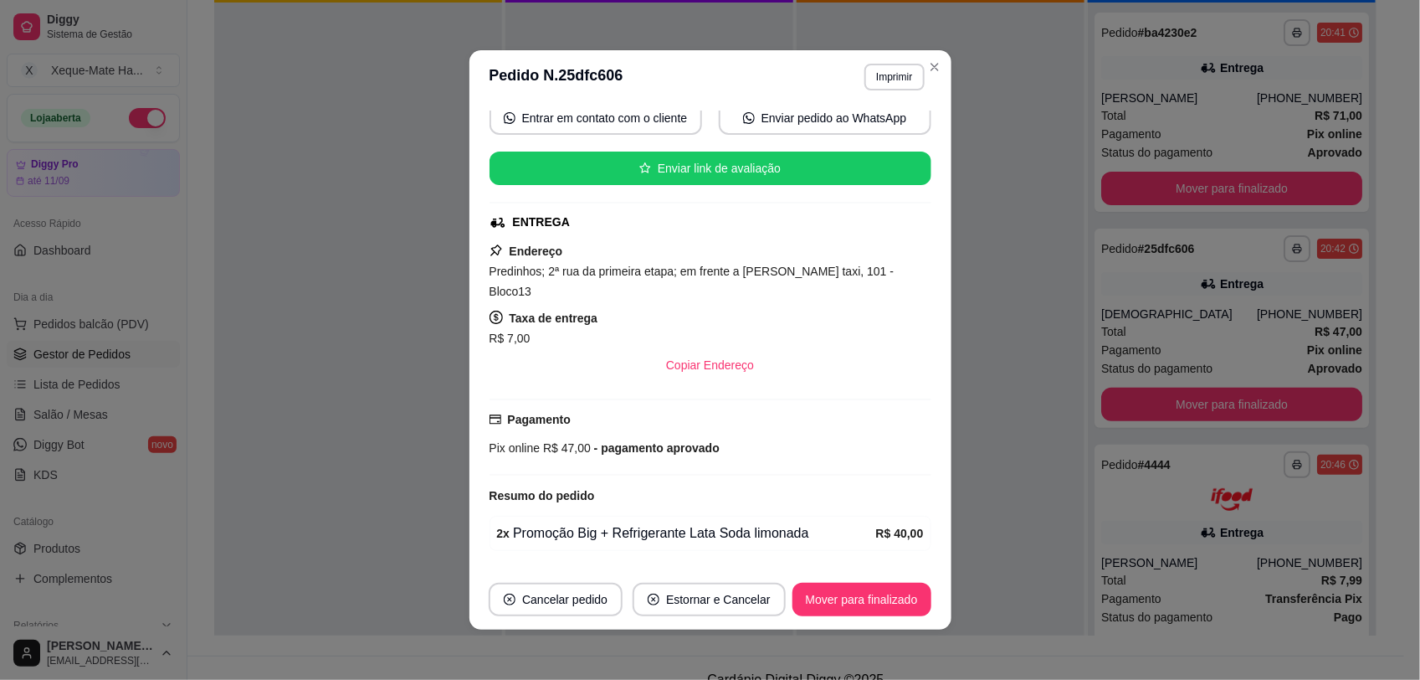
scroll to position [320, 0]
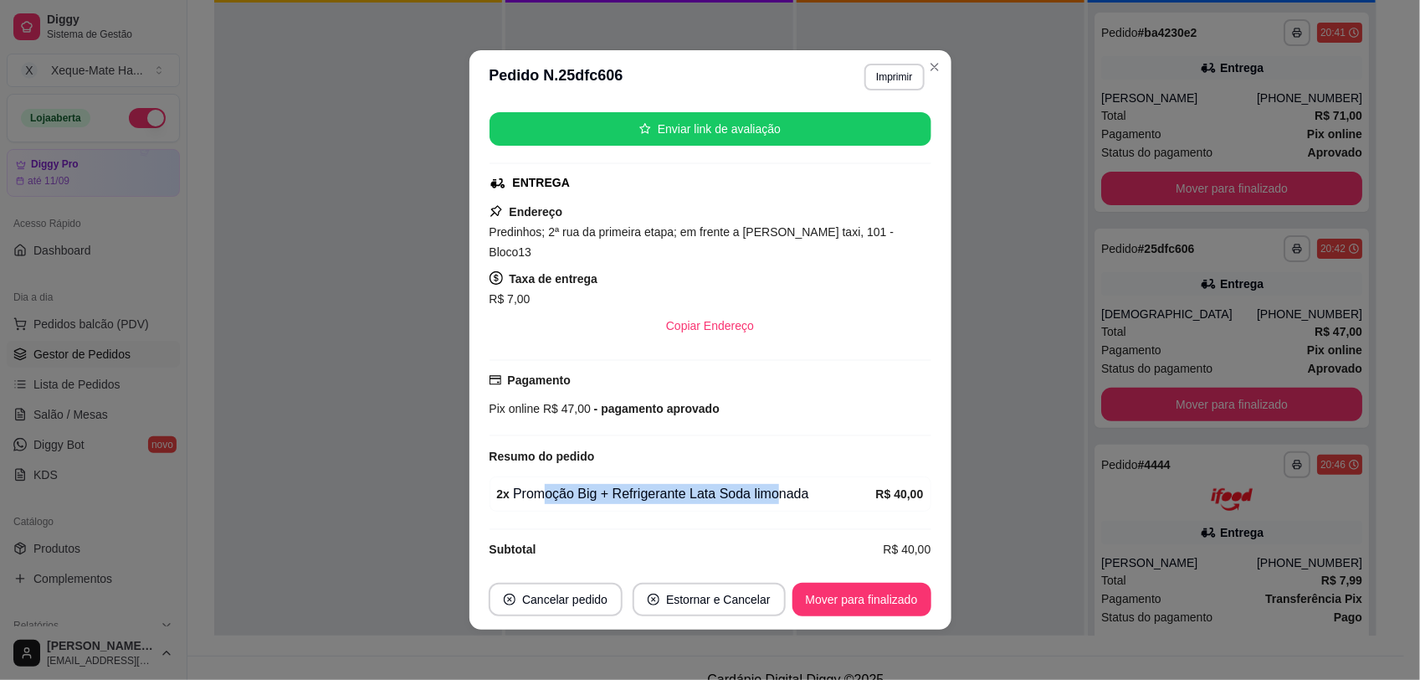
drag, startPoint x: 540, startPoint y: 490, endPoint x: 778, endPoint y: 475, distance: 238.9
click at [775, 484] on div "2 x Promoção Big + Refrigerante Lata Soda limonada" at bounding box center [686, 494] width 379 height 20
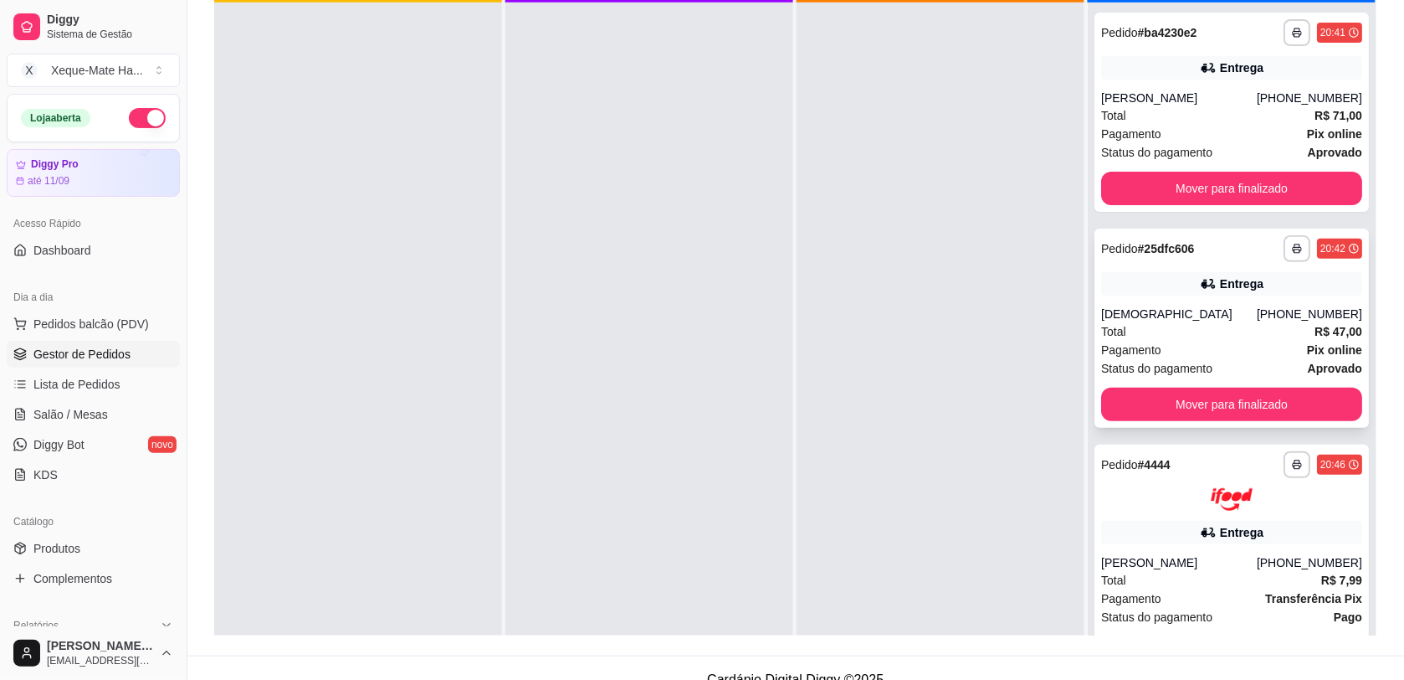
click at [1308, 295] on div "**********" at bounding box center [1232, 327] width 275 height 199
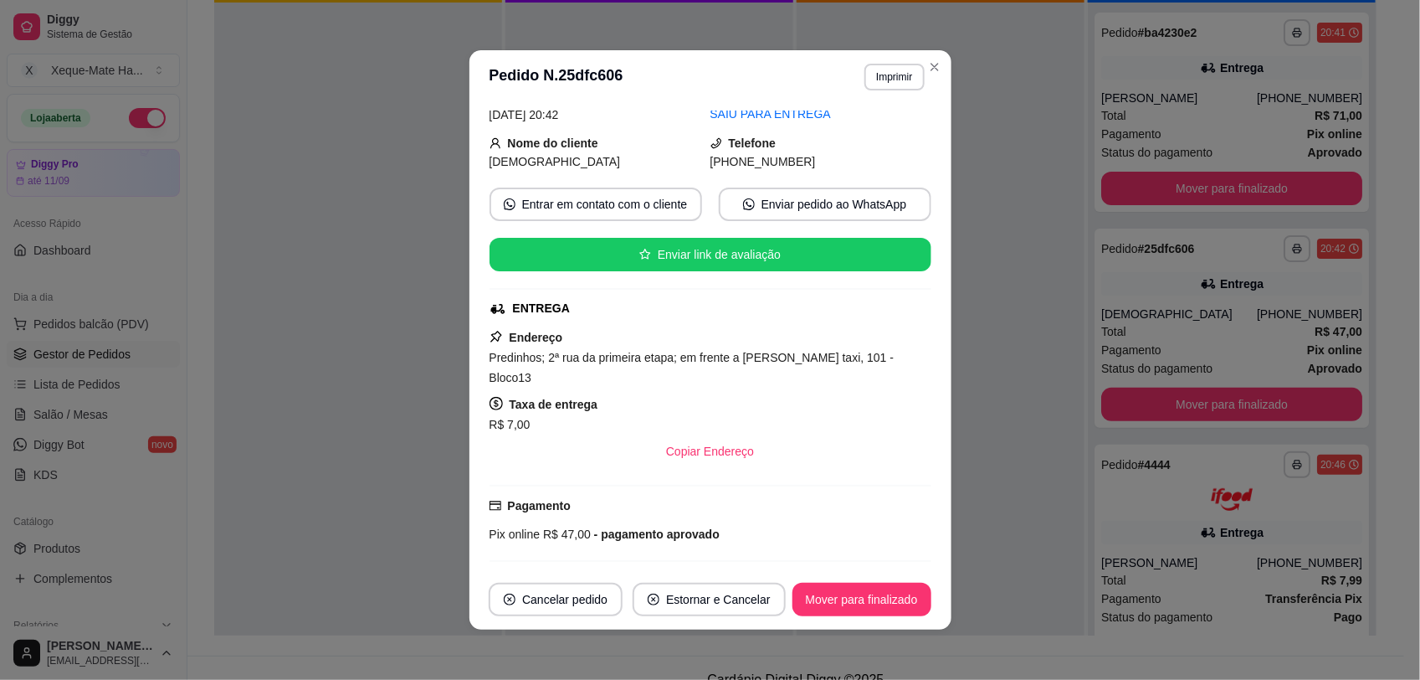
scroll to position [252, 0]
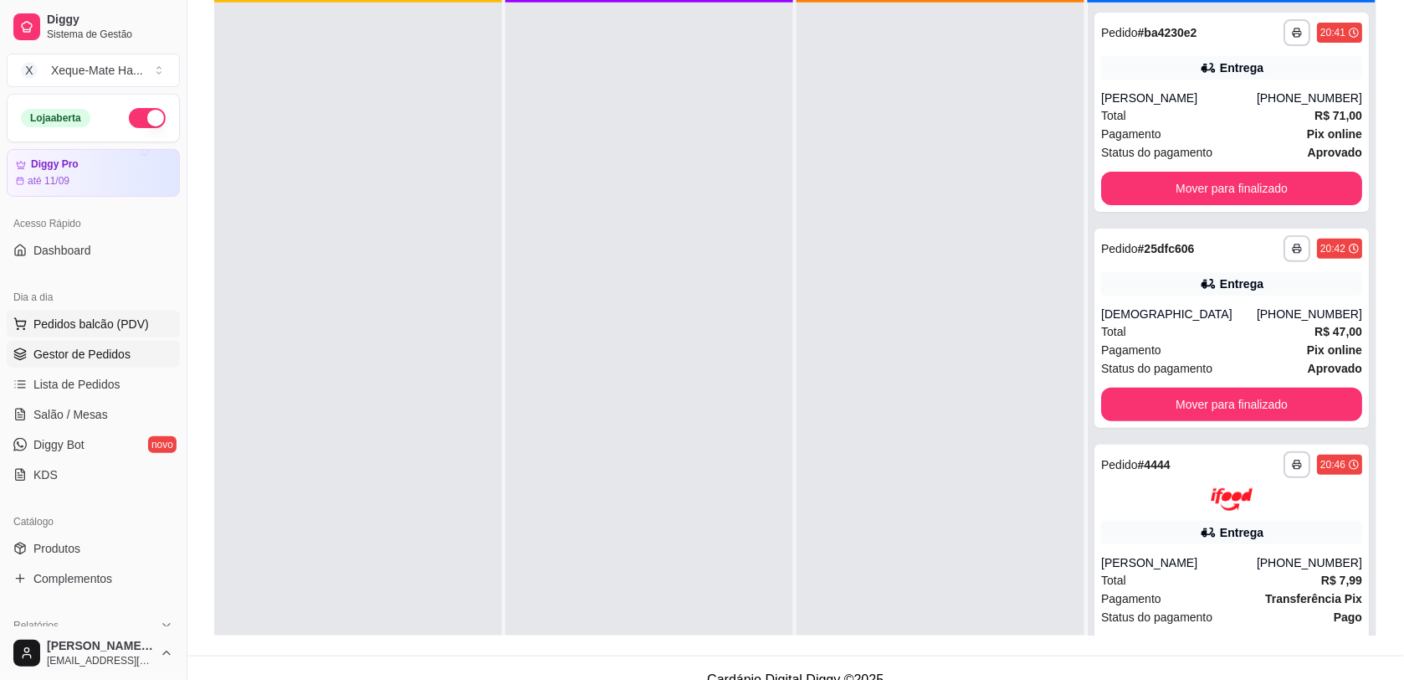
click at [67, 322] on span "Pedidos balcão (PDV)" at bounding box center [90, 324] width 115 height 17
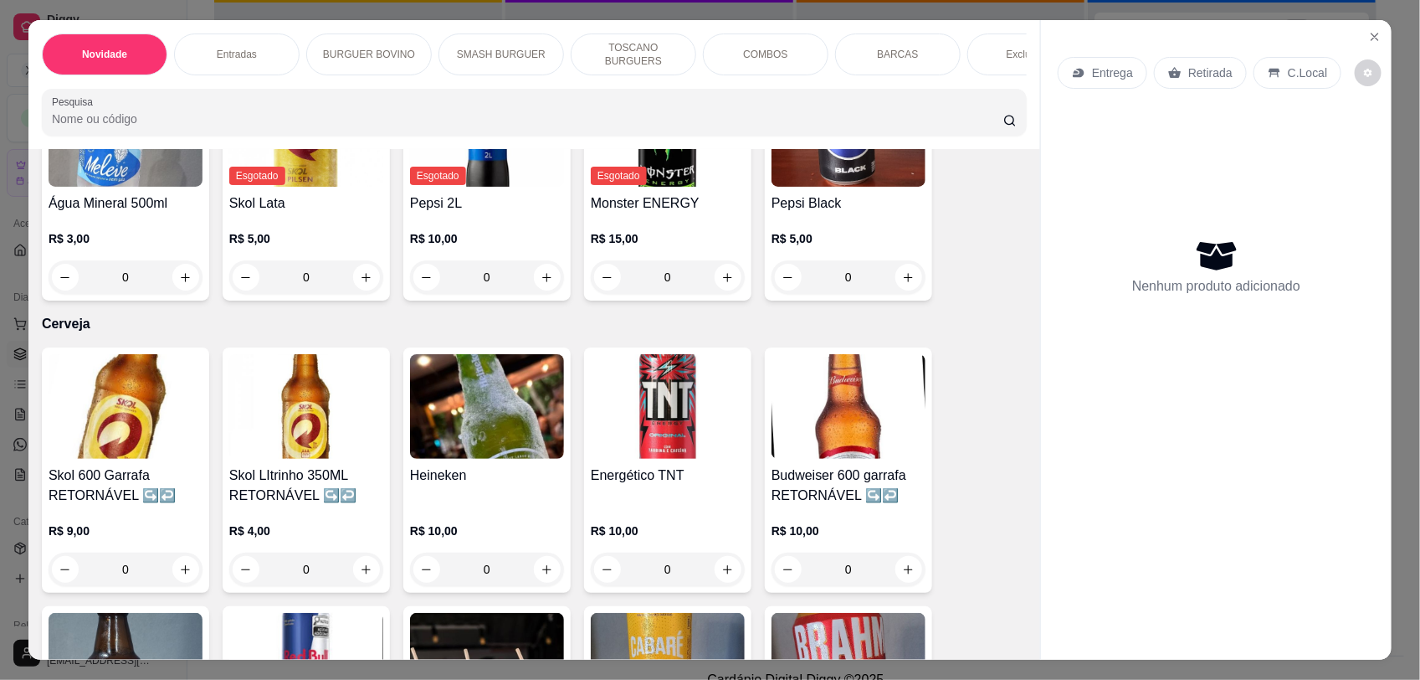
scroll to position [4332, 0]
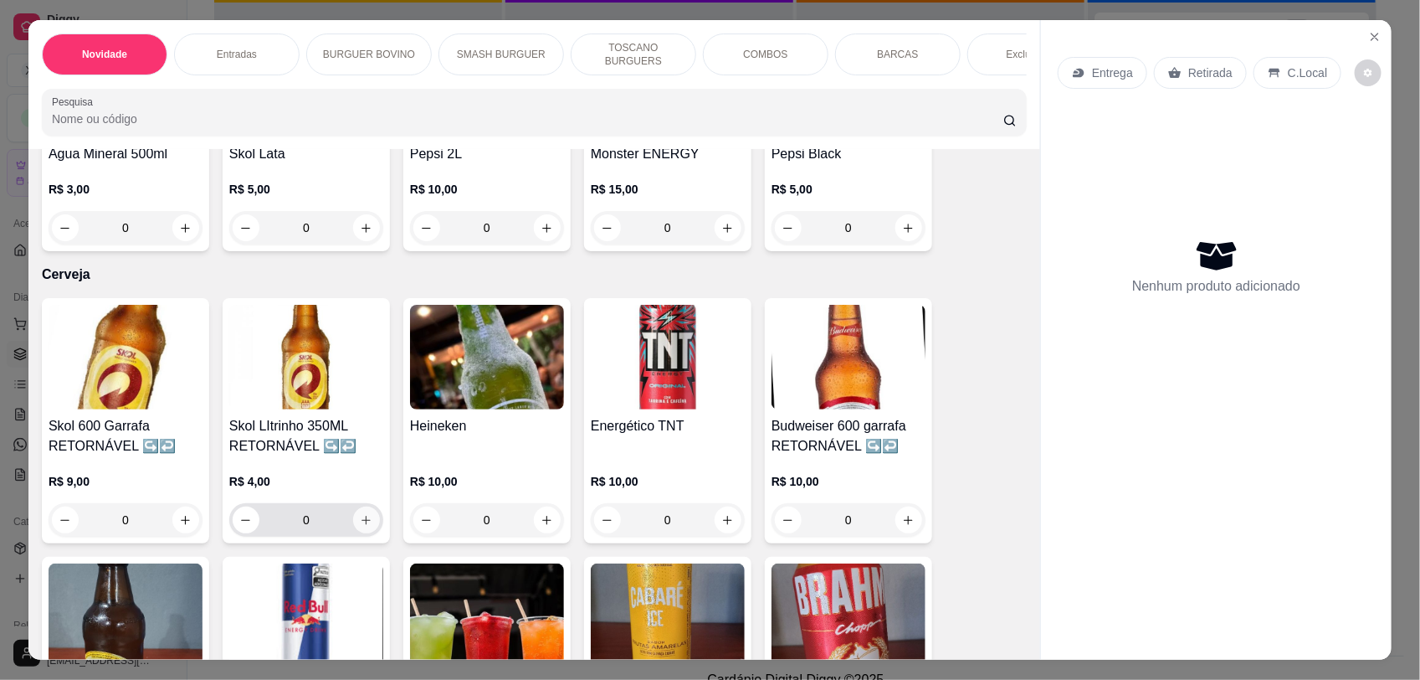
click at [364, 514] on icon "increase-product-quantity" at bounding box center [366, 520] width 13 height 13
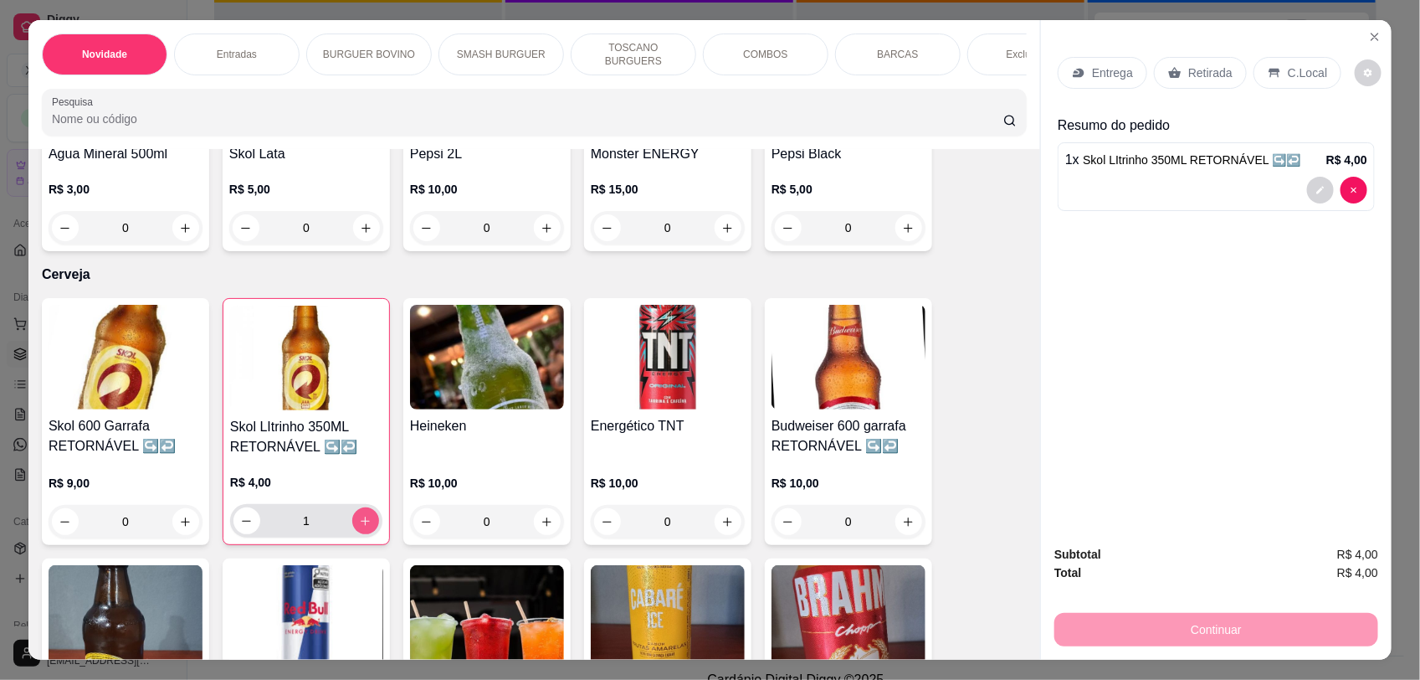
type input "1"
click at [1274, 77] on div "C.Local" at bounding box center [1298, 73] width 88 height 32
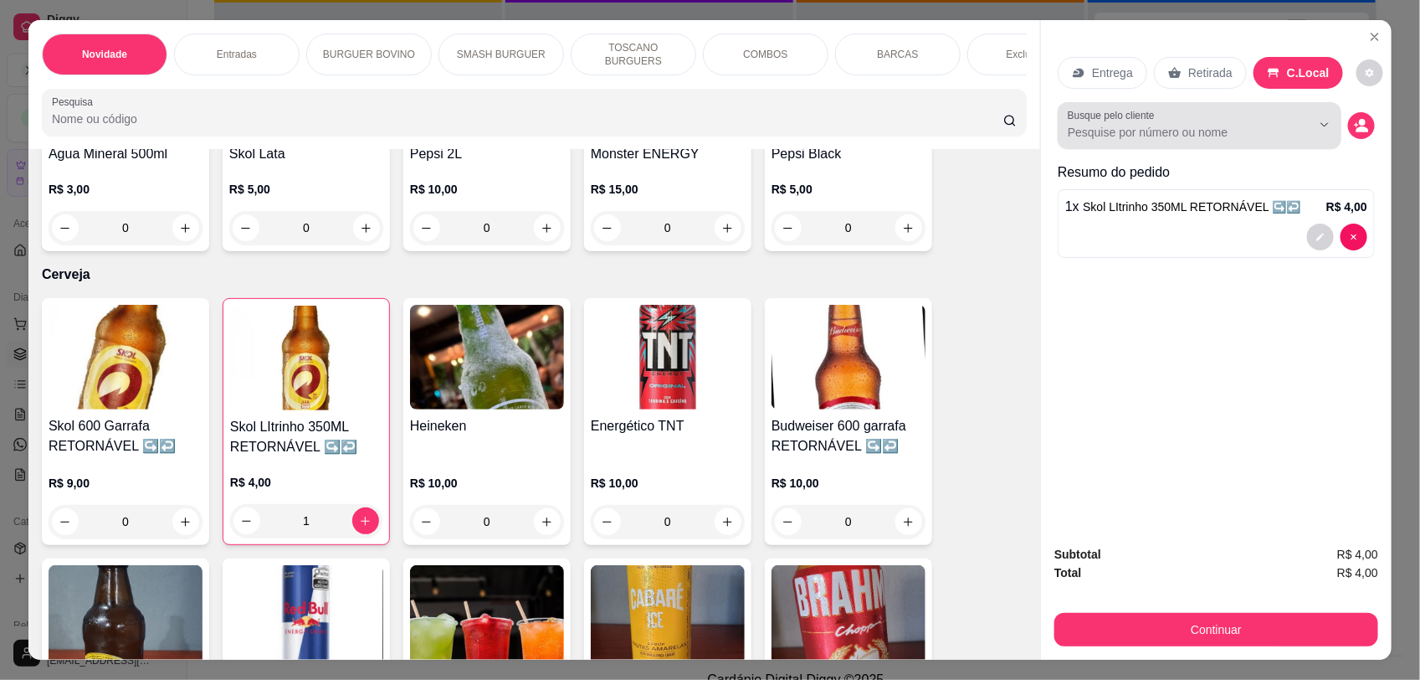
click at [1155, 109] on div "Busque pelo cliente" at bounding box center [1200, 125] width 284 height 47
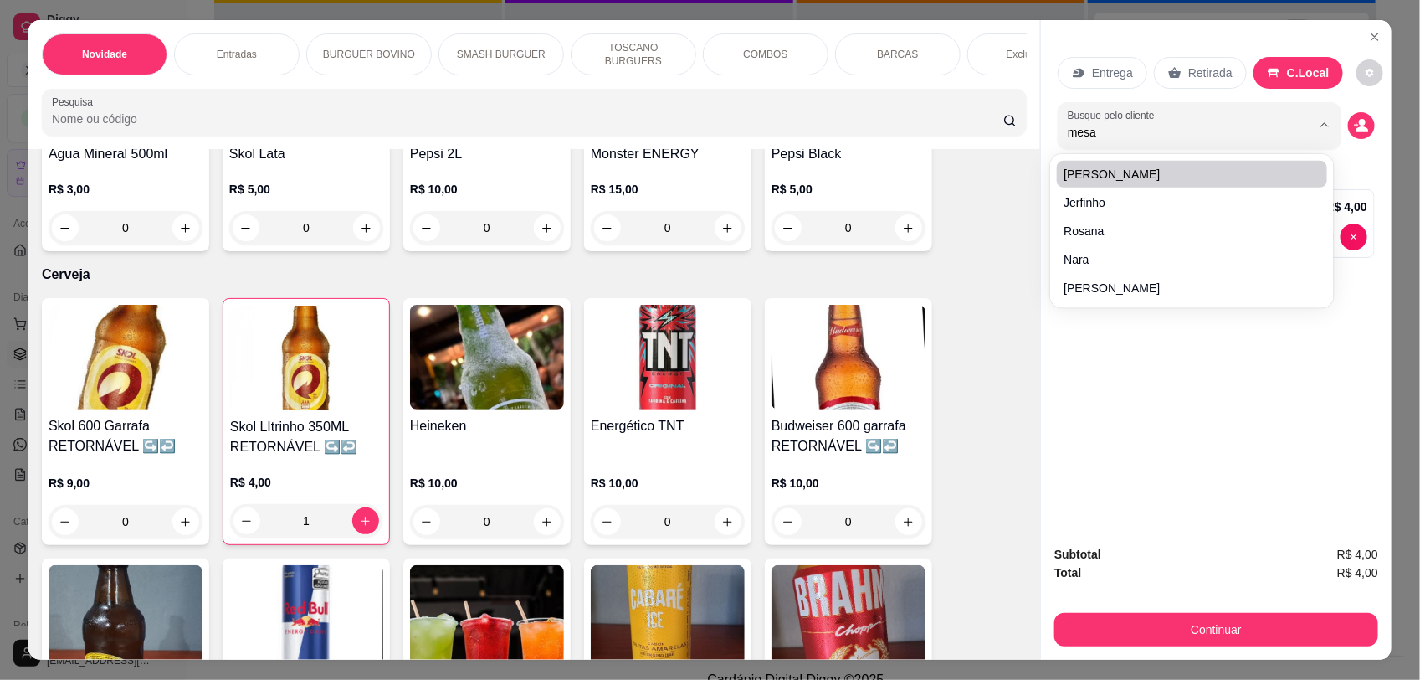
type input "mesa"
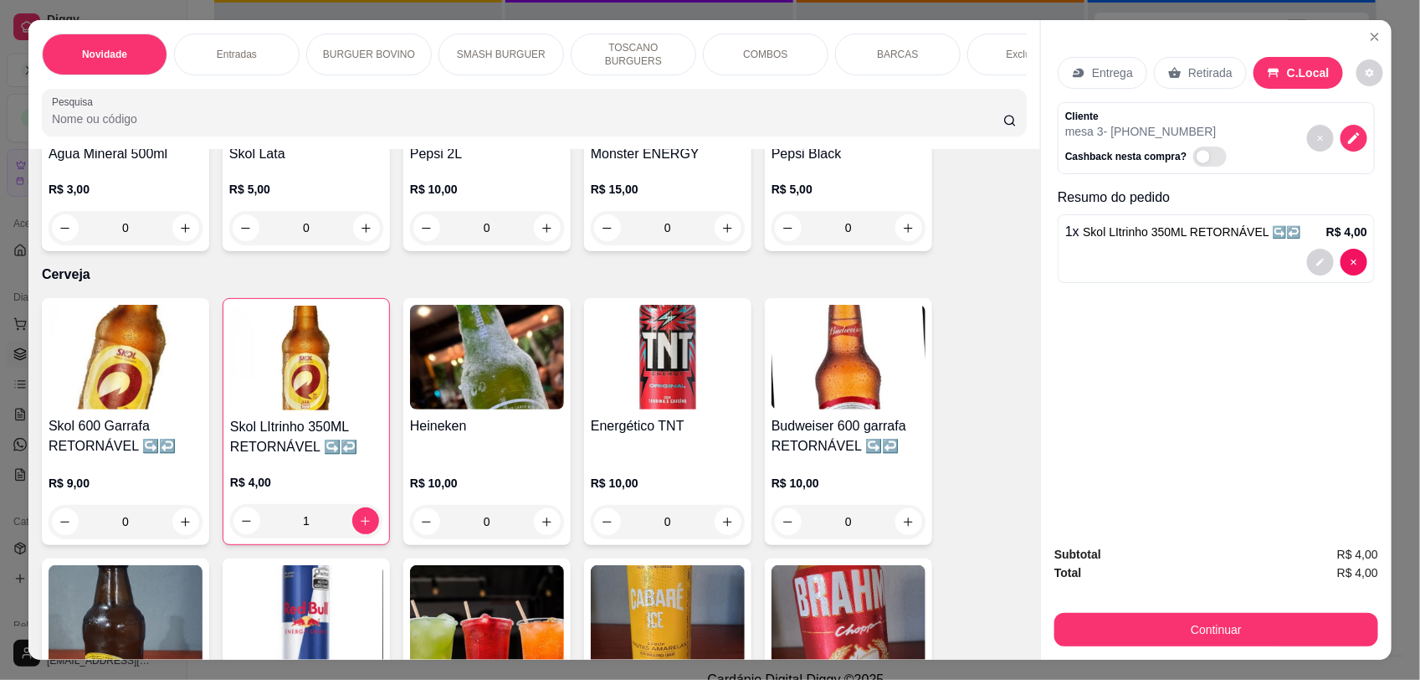
click at [1332, 130] on div at bounding box center [1337, 138] width 60 height 57
click at [1342, 126] on button "decrease-product-quantity" at bounding box center [1354, 138] width 27 height 27
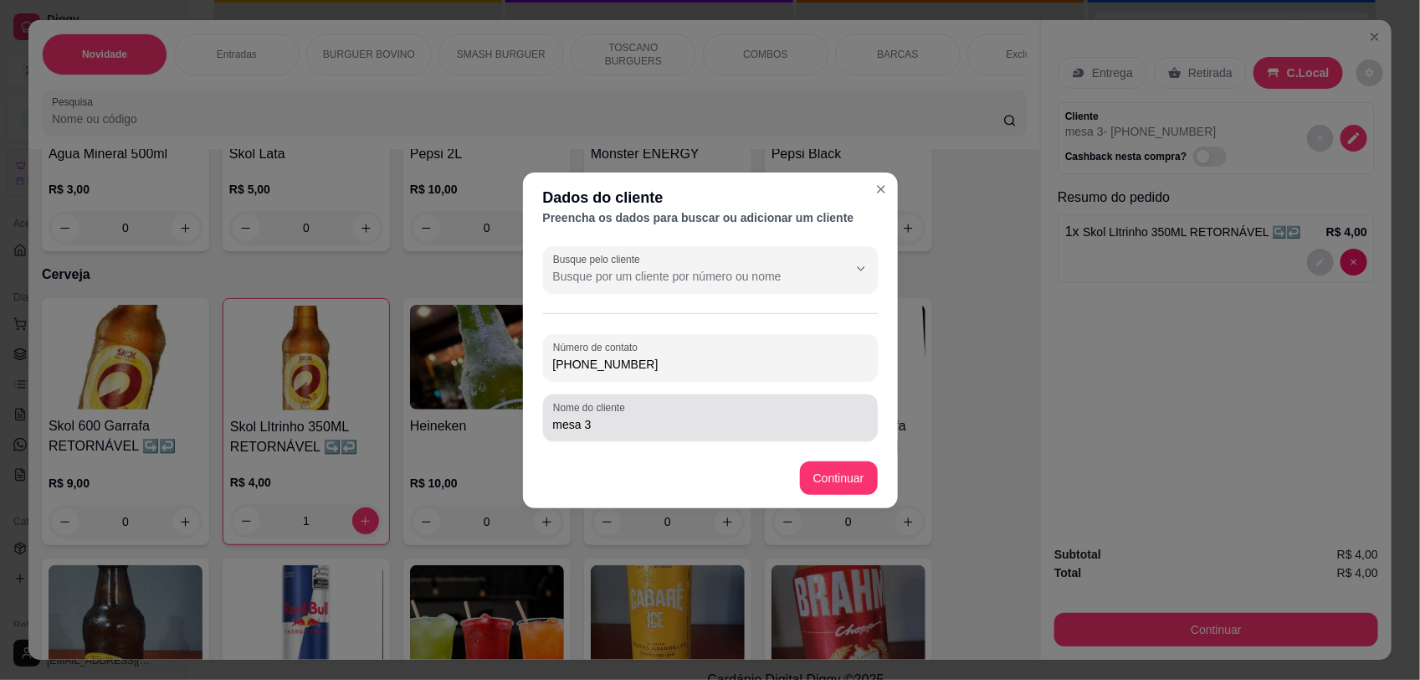
click at [593, 423] on input "mesa 3" at bounding box center [710, 424] width 315 height 17
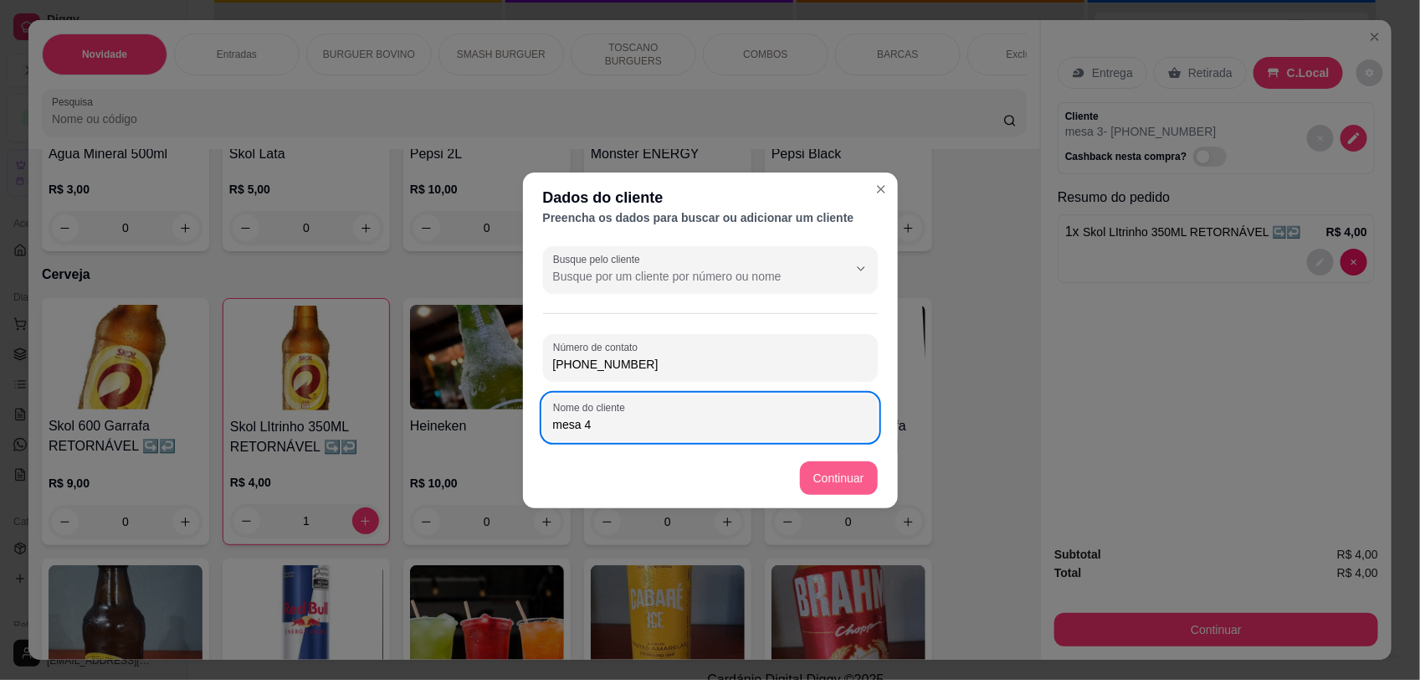
type input "mesa 4"
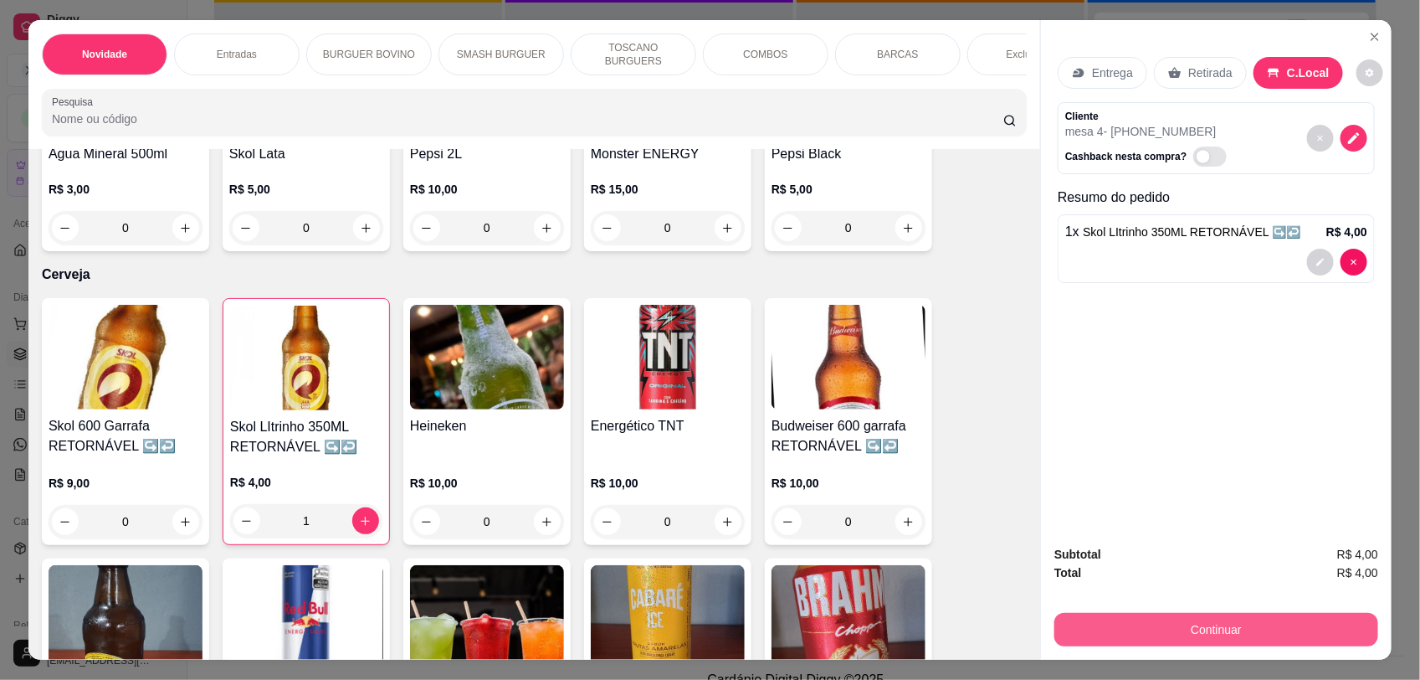
click at [1252, 624] on button "Continuar" at bounding box center [1217, 629] width 324 height 33
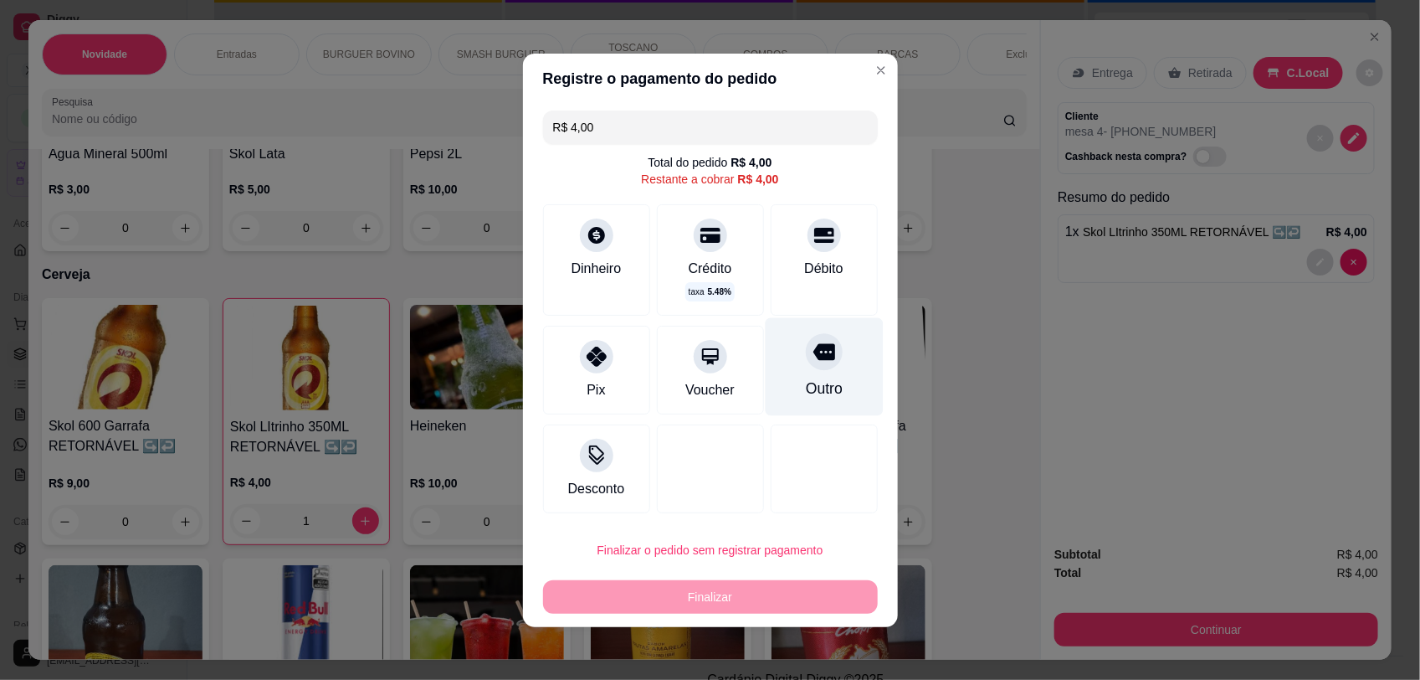
click at [823, 350] on div "Outro" at bounding box center [824, 366] width 118 height 98
type input "R$ 0,00"
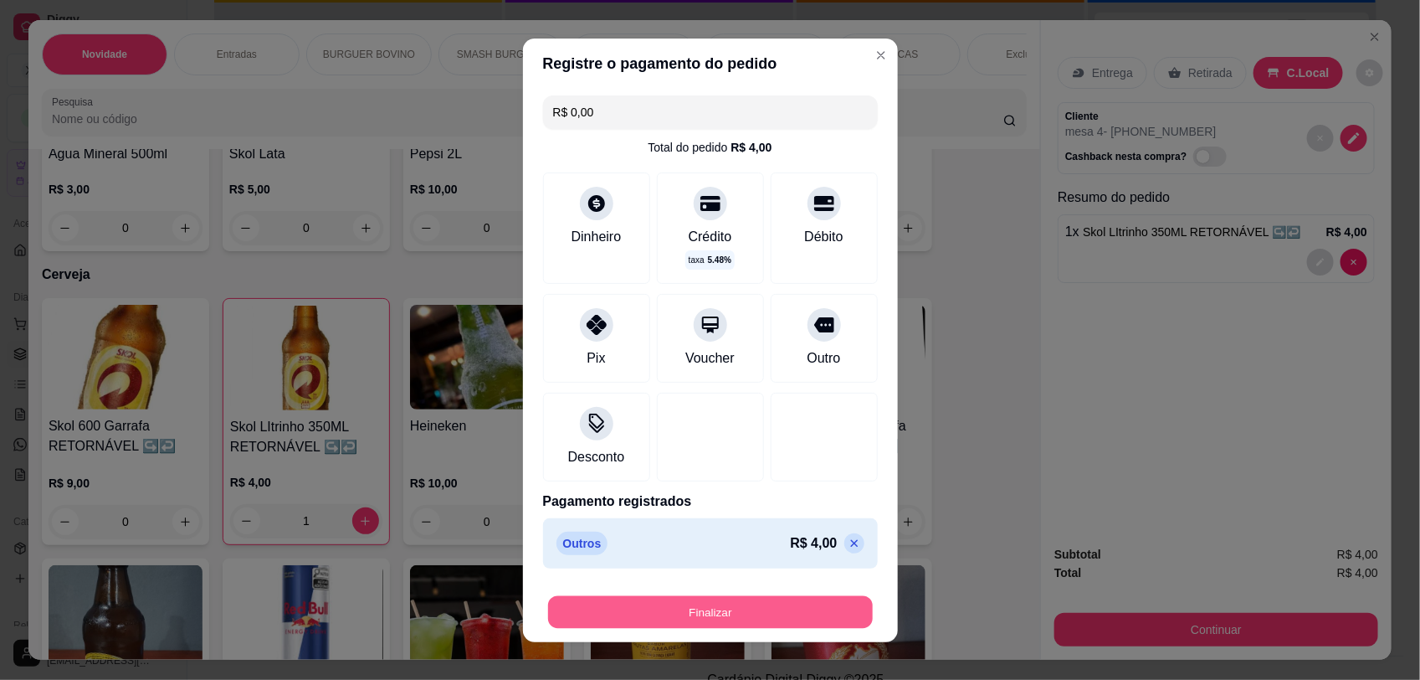
click at [701, 621] on button "Finalizar" at bounding box center [710, 611] width 325 height 33
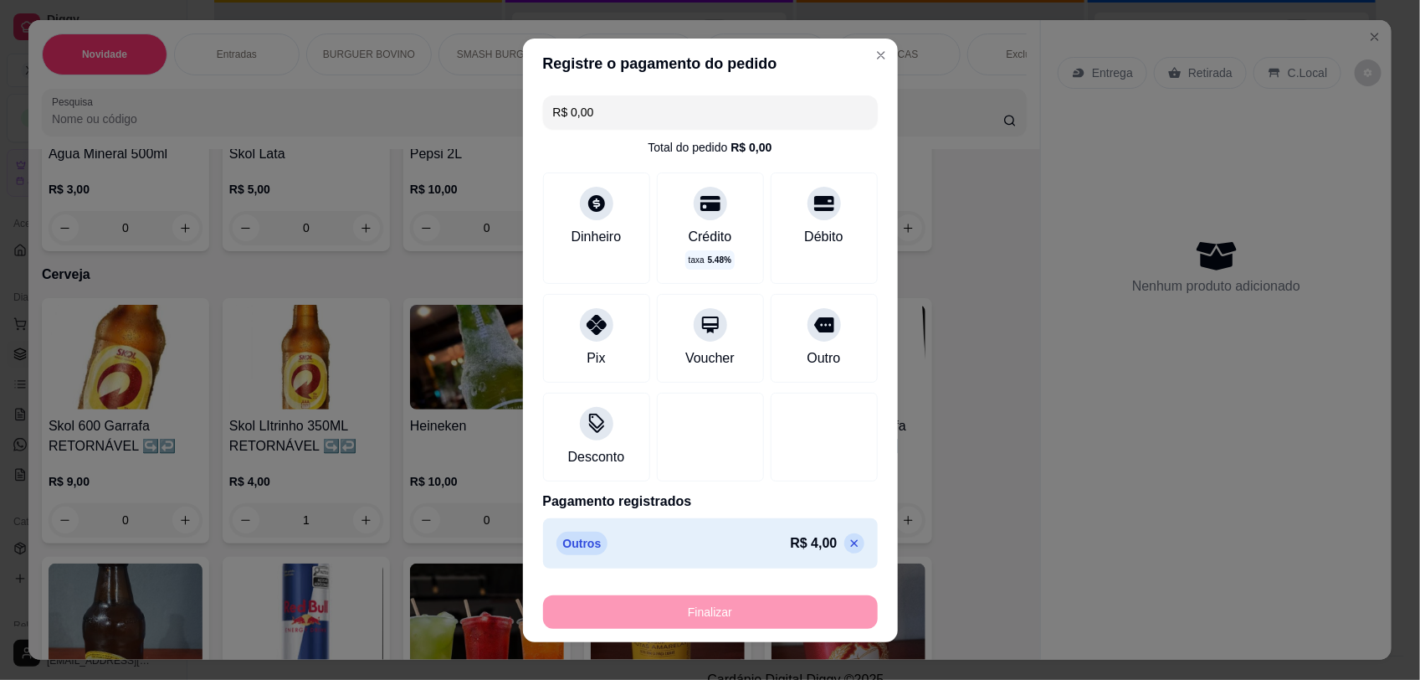
type input "0"
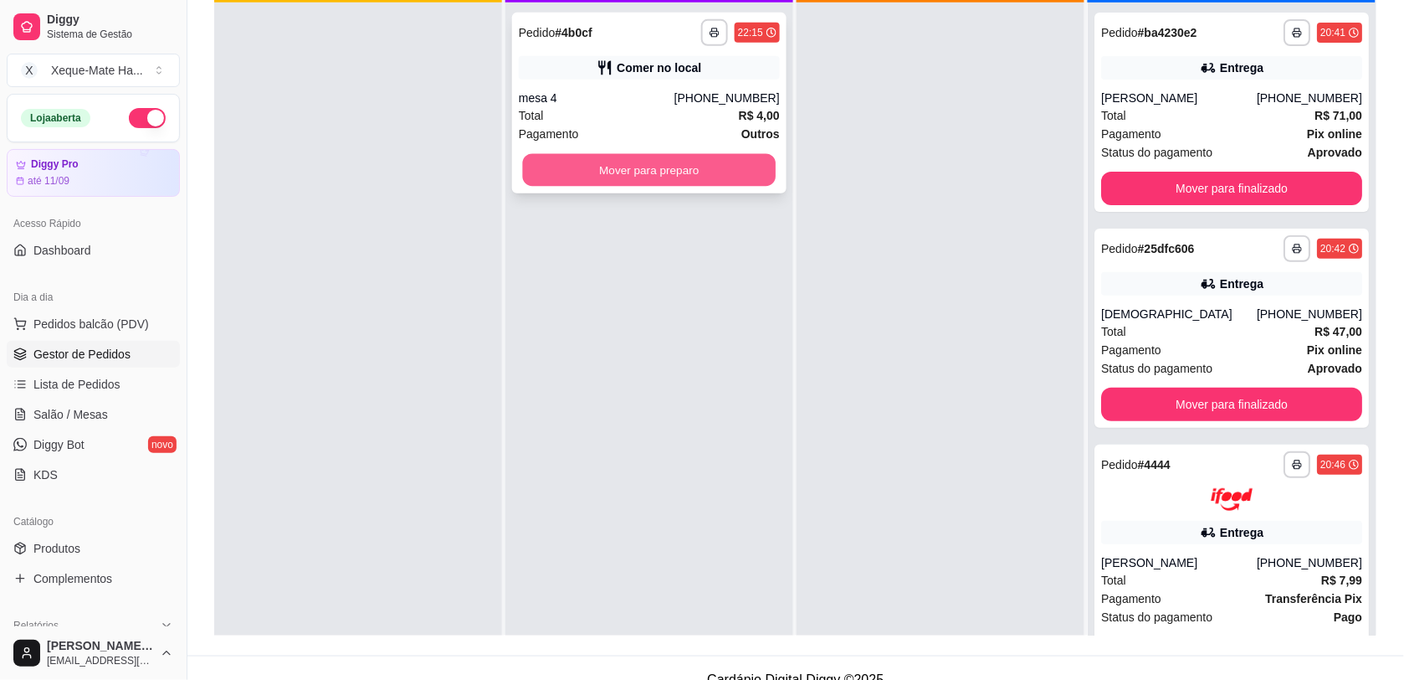
click at [687, 163] on button "Mover para preparo" at bounding box center [650, 170] width 254 height 33
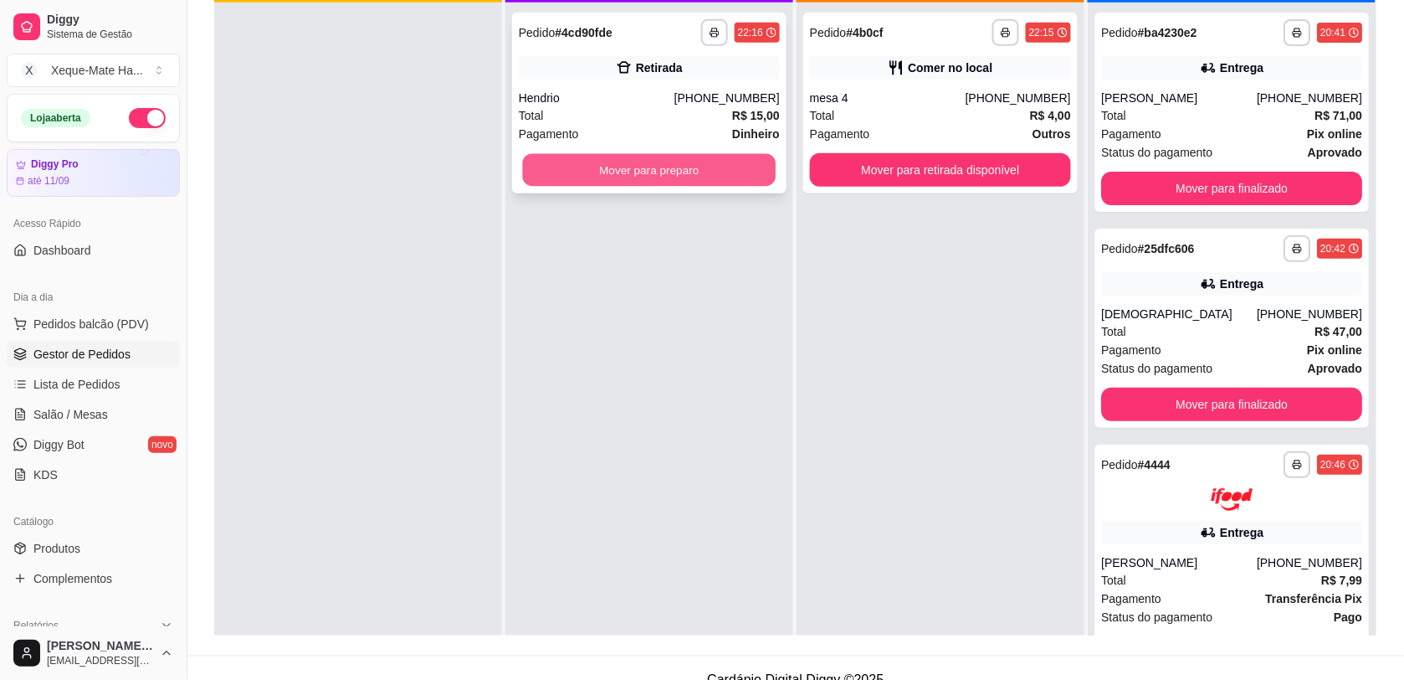
click at [615, 177] on button "Mover para preparo" at bounding box center [650, 170] width 254 height 33
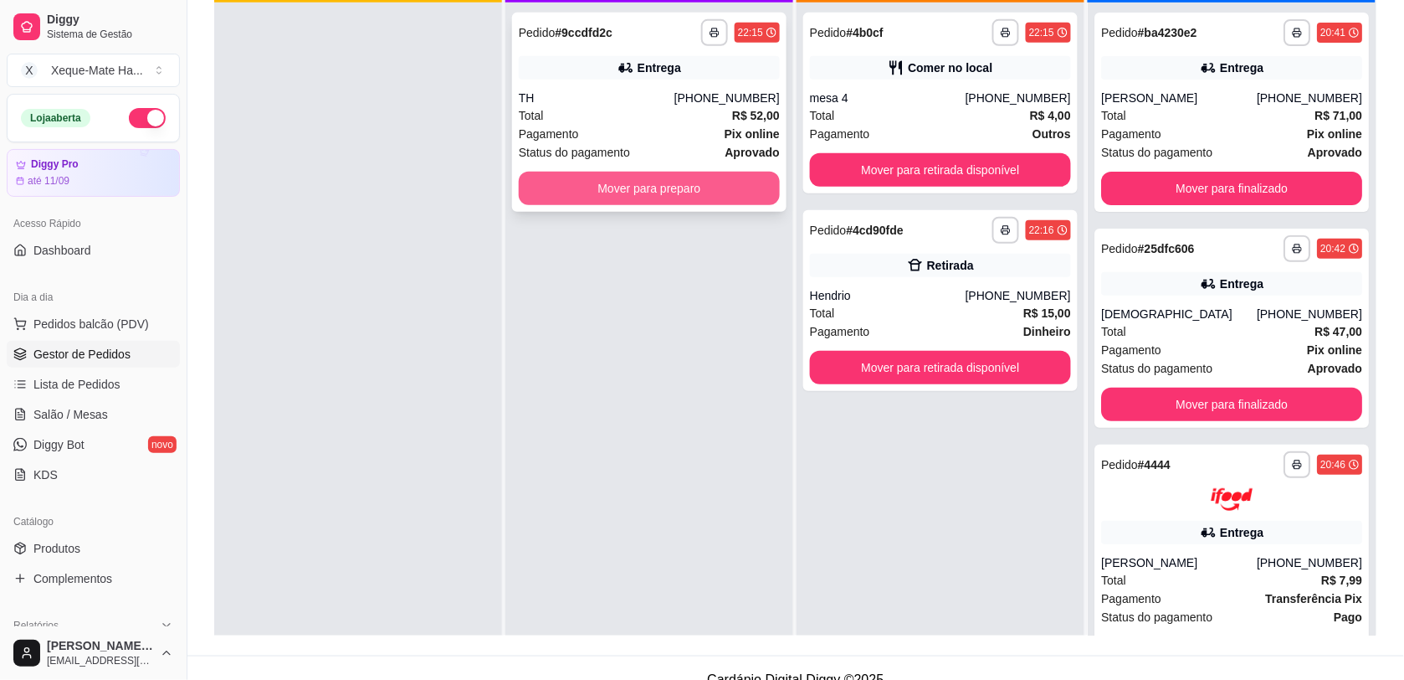
click at [615, 177] on button "Mover para preparo" at bounding box center [649, 188] width 261 height 33
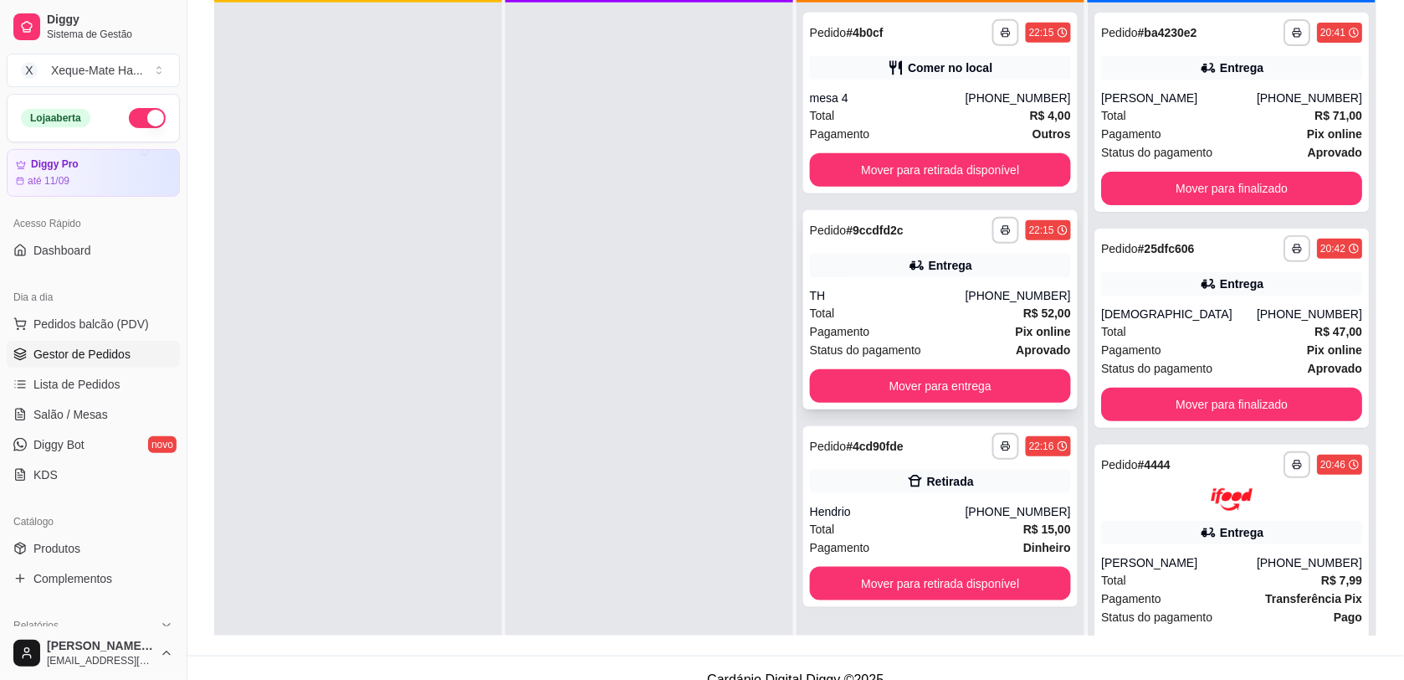
click at [890, 251] on div "**********" at bounding box center [940, 309] width 275 height 199
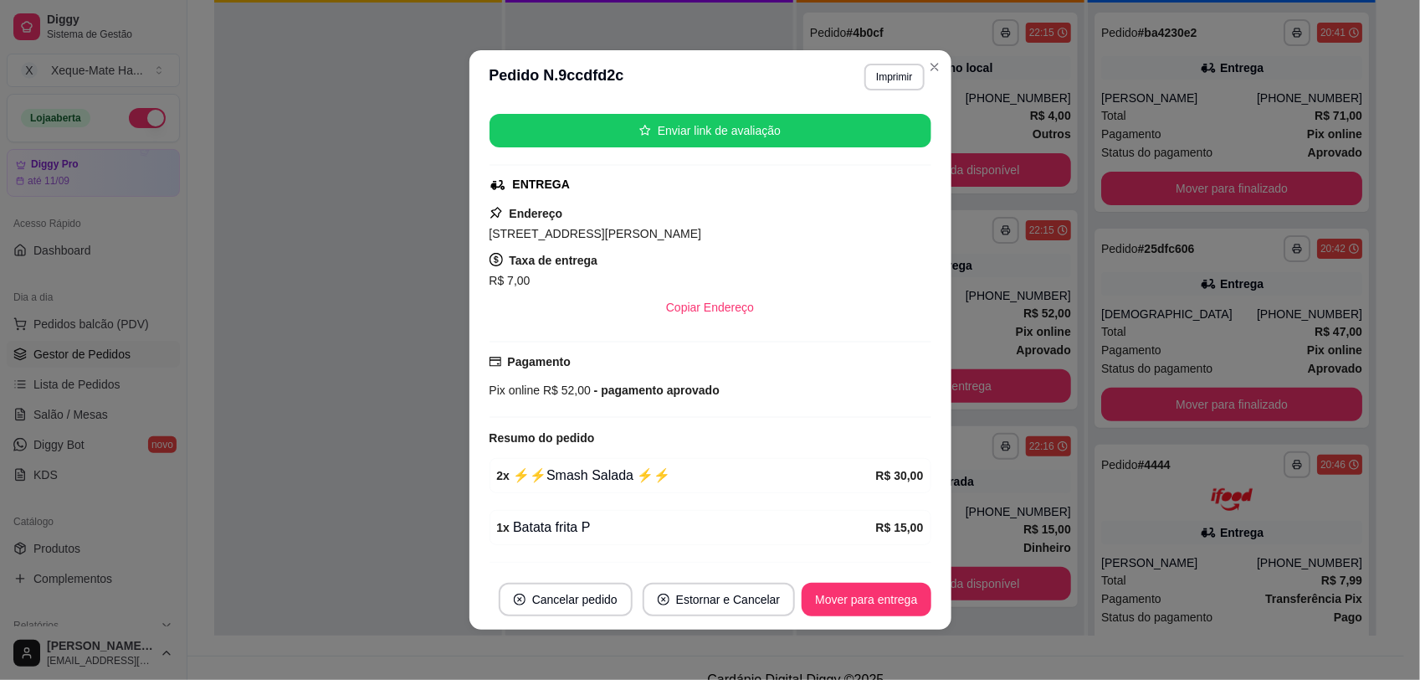
scroll to position [373, 0]
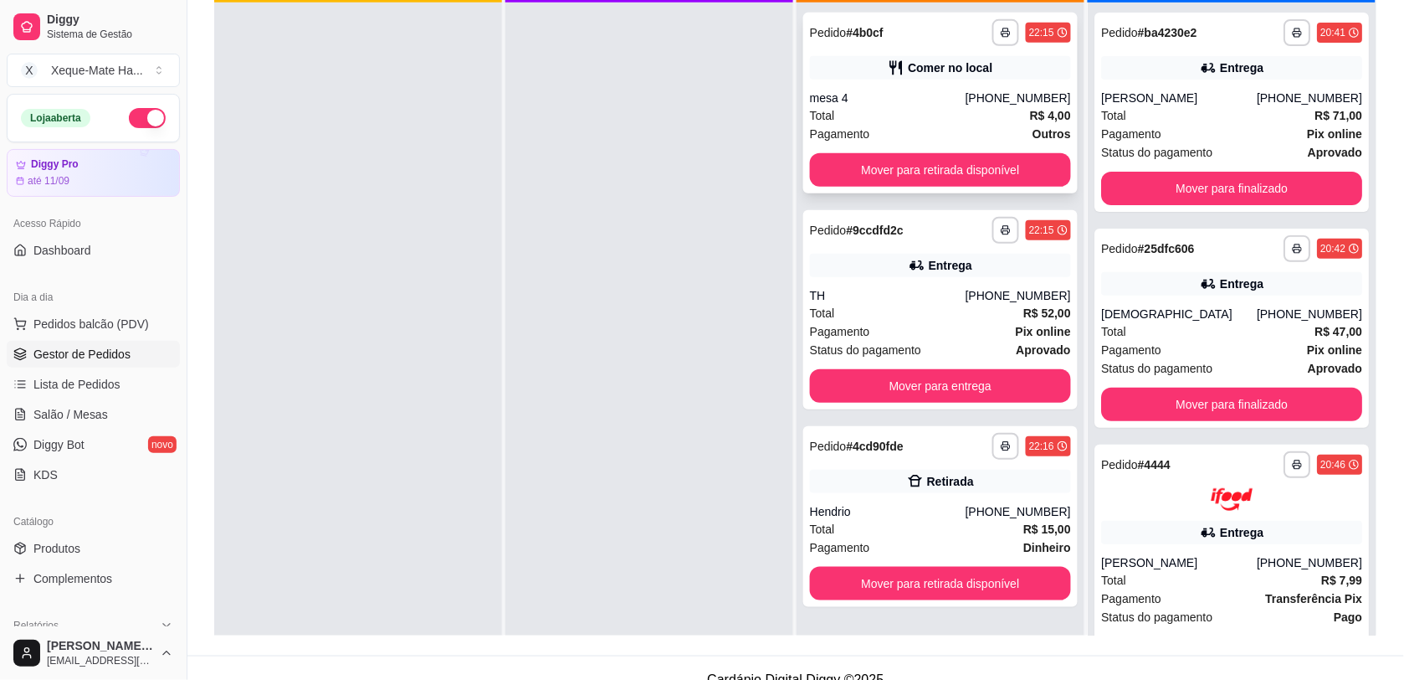
click at [876, 63] on div "Comer no local" at bounding box center [940, 67] width 261 height 23
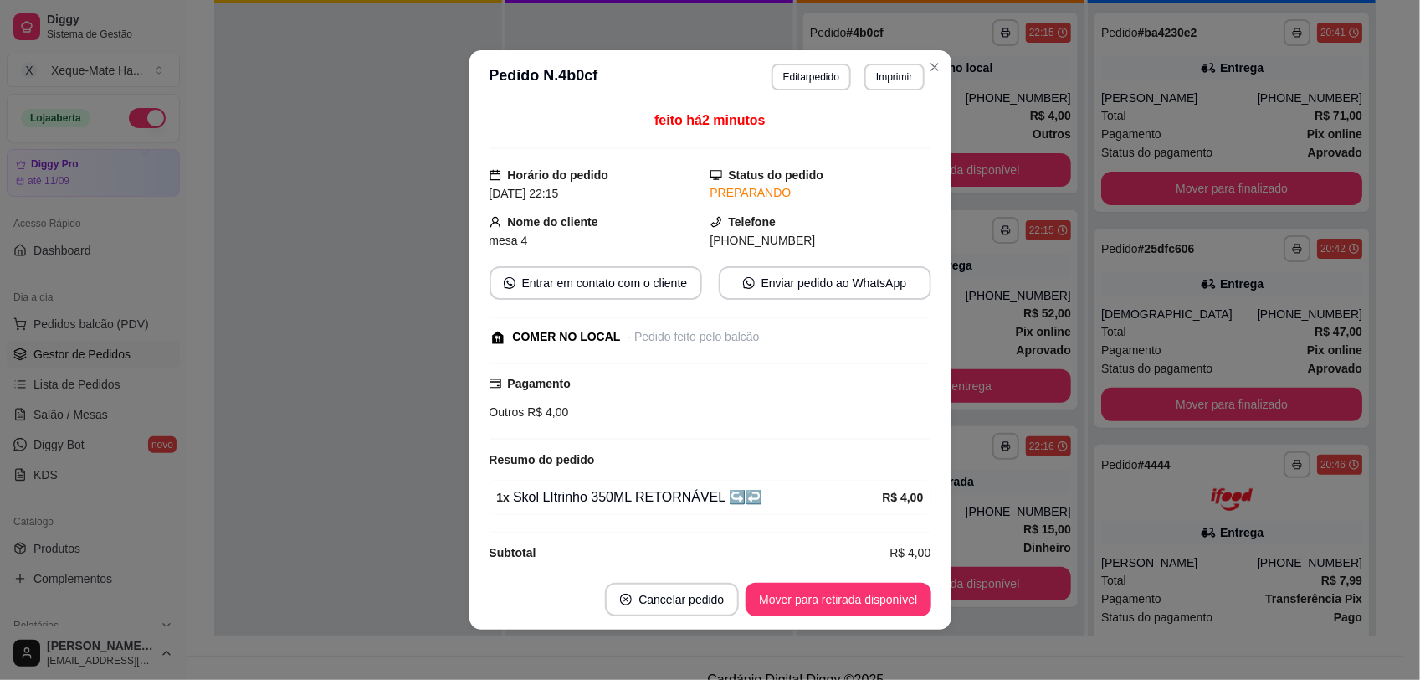
click at [808, 72] on button "Editar pedido" at bounding box center [812, 77] width 80 height 27
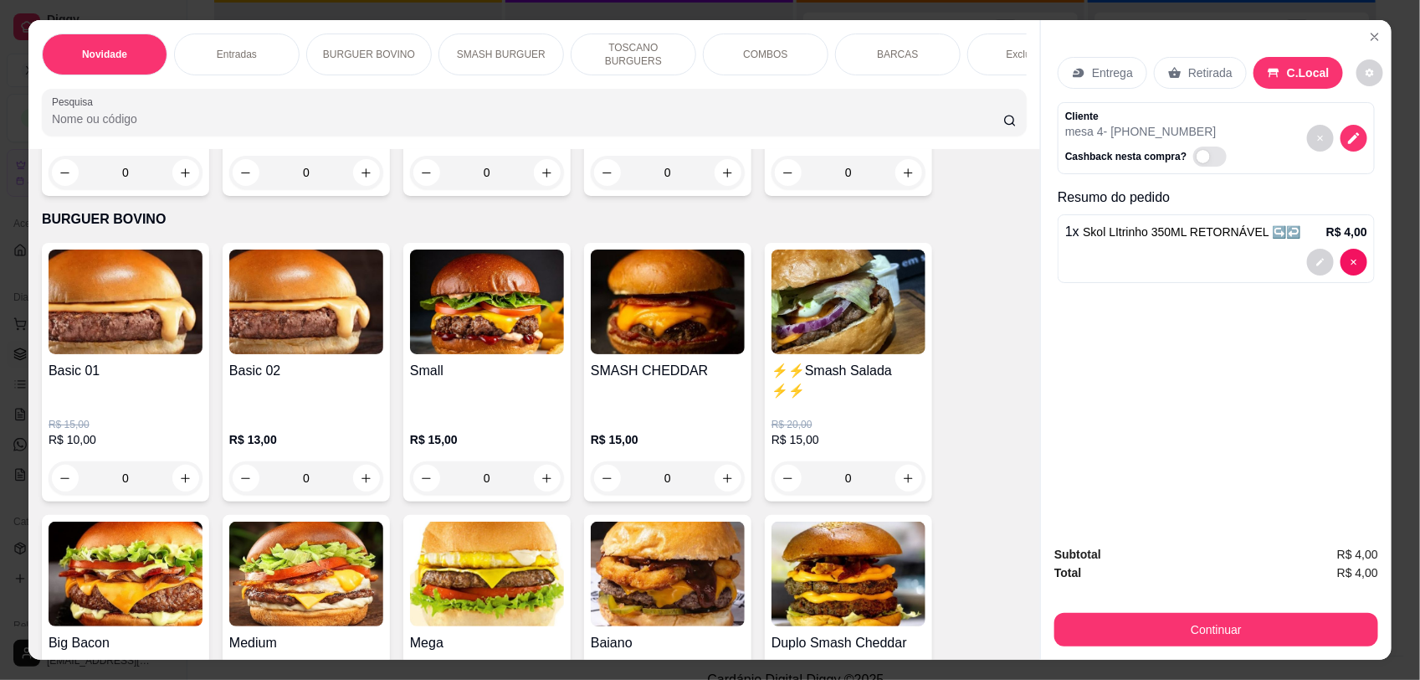
scroll to position [634, 0]
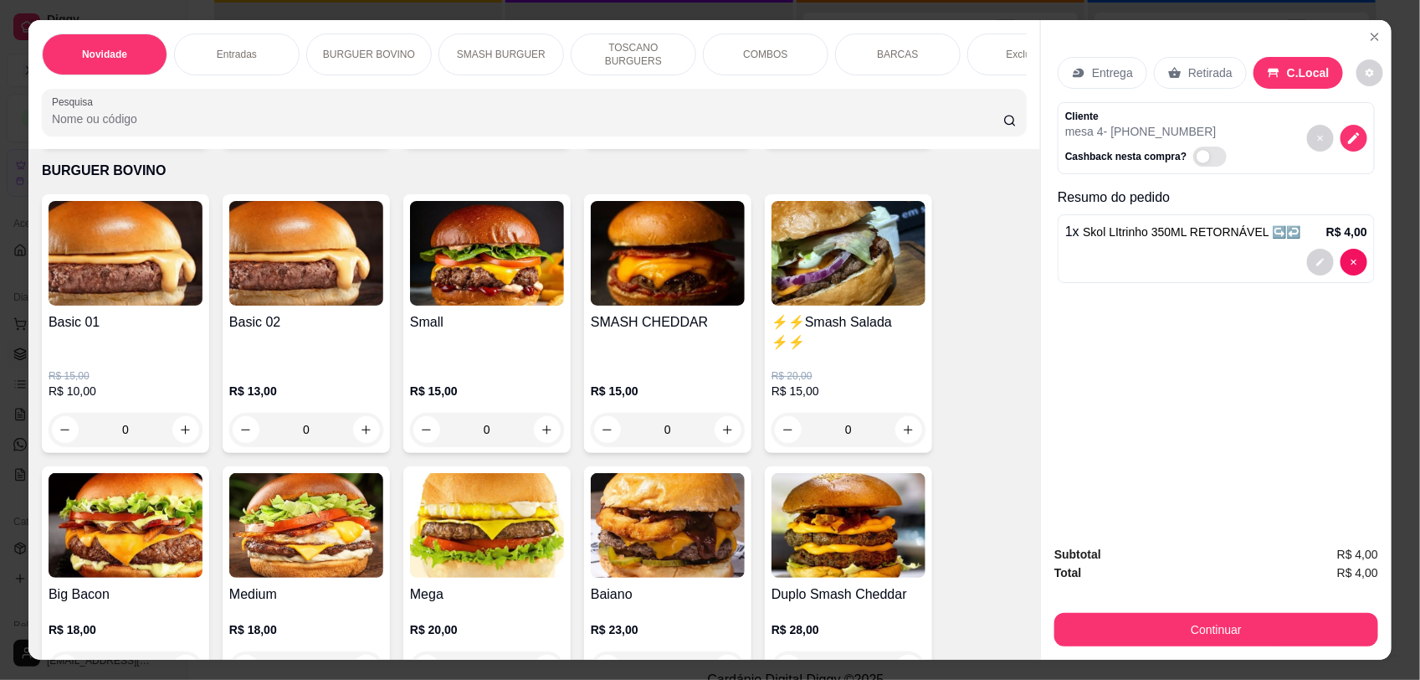
click at [544, 436] on icon "increase-product-quantity" at bounding box center [547, 429] width 13 height 13
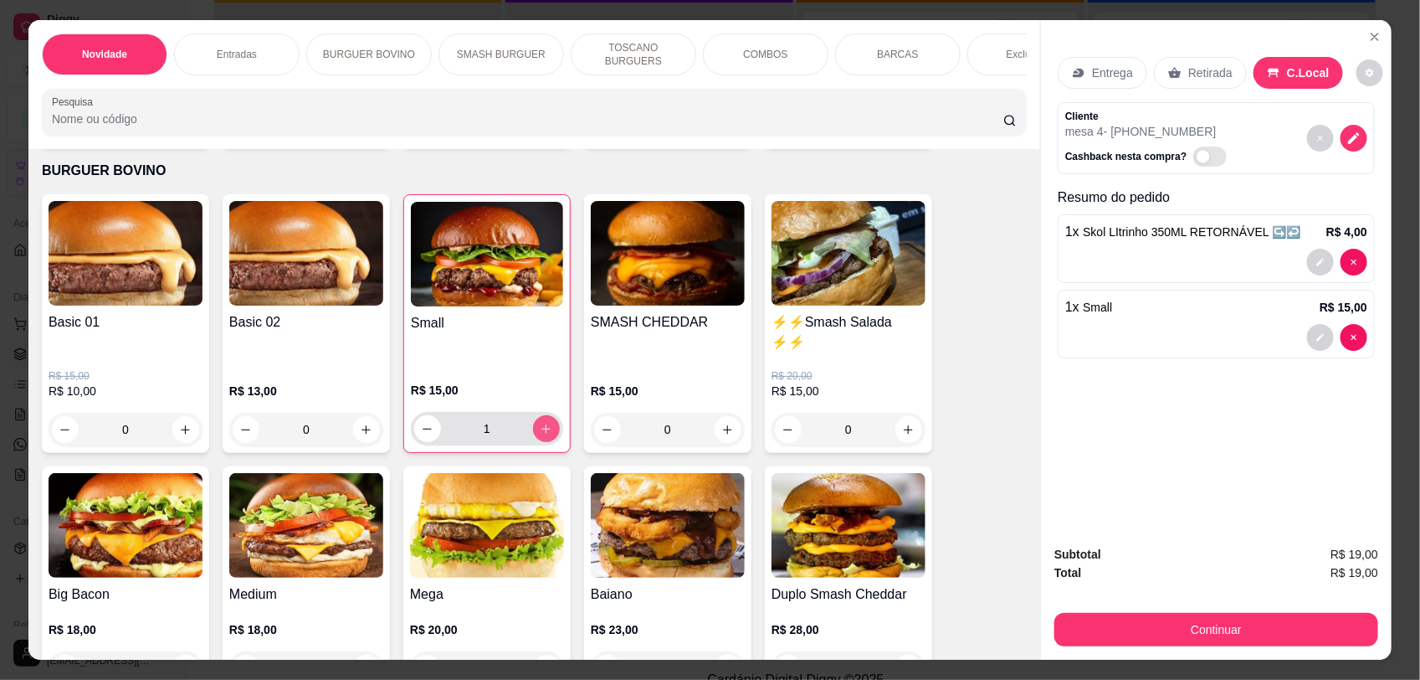
type input "1"
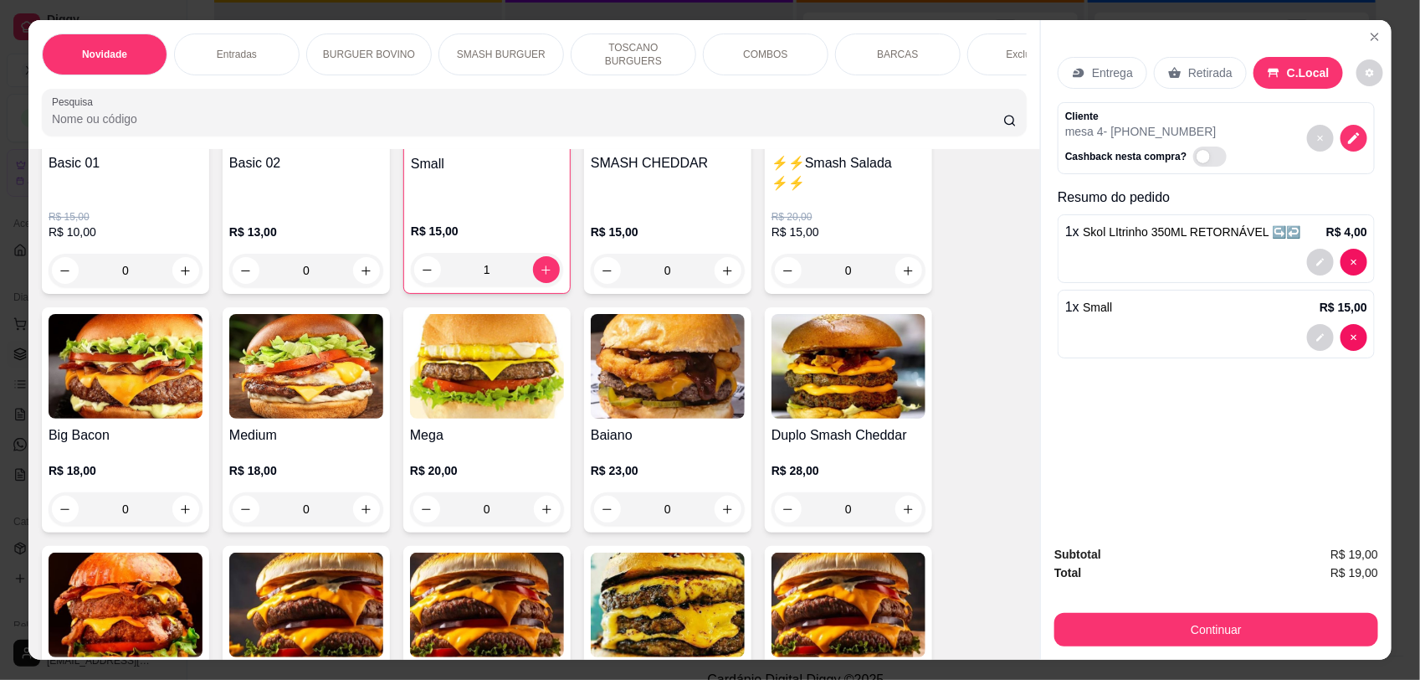
scroll to position [843, 0]
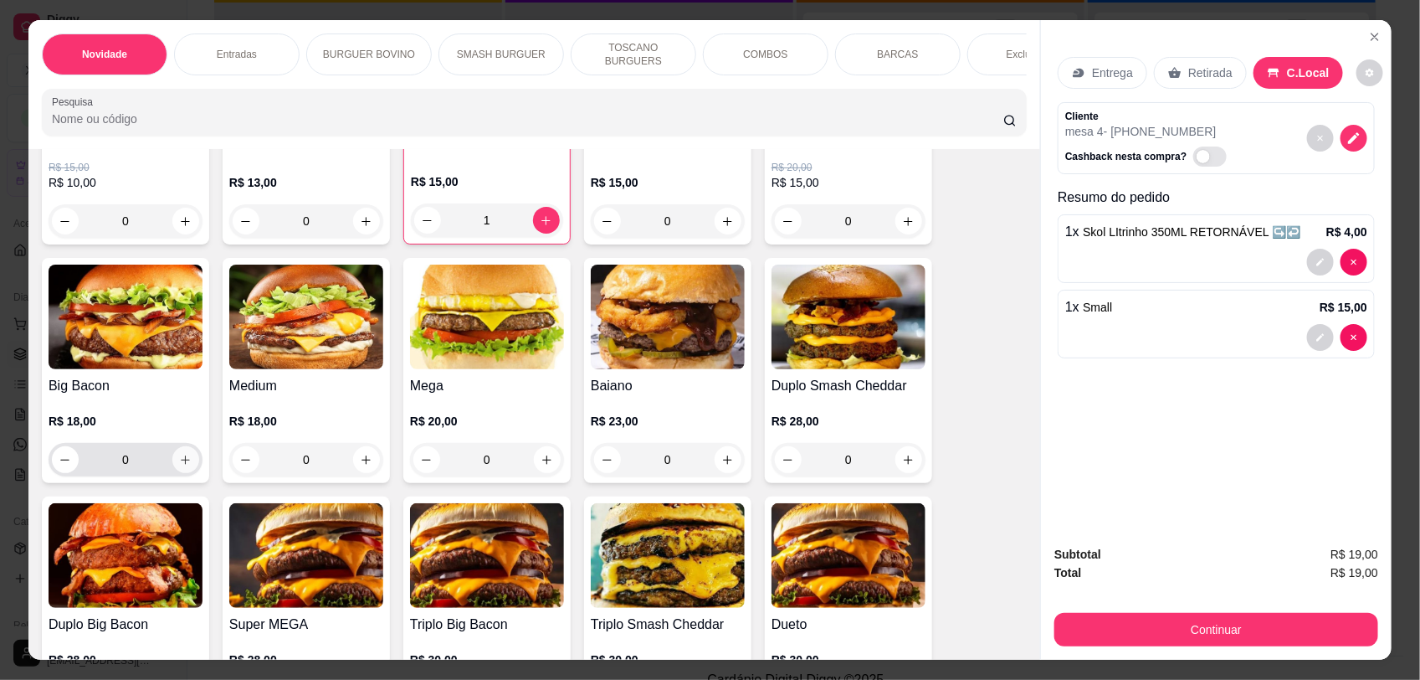
click at [172, 473] on button "increase-product-quantity" at bounding box center [185, 459] width 27 height 27
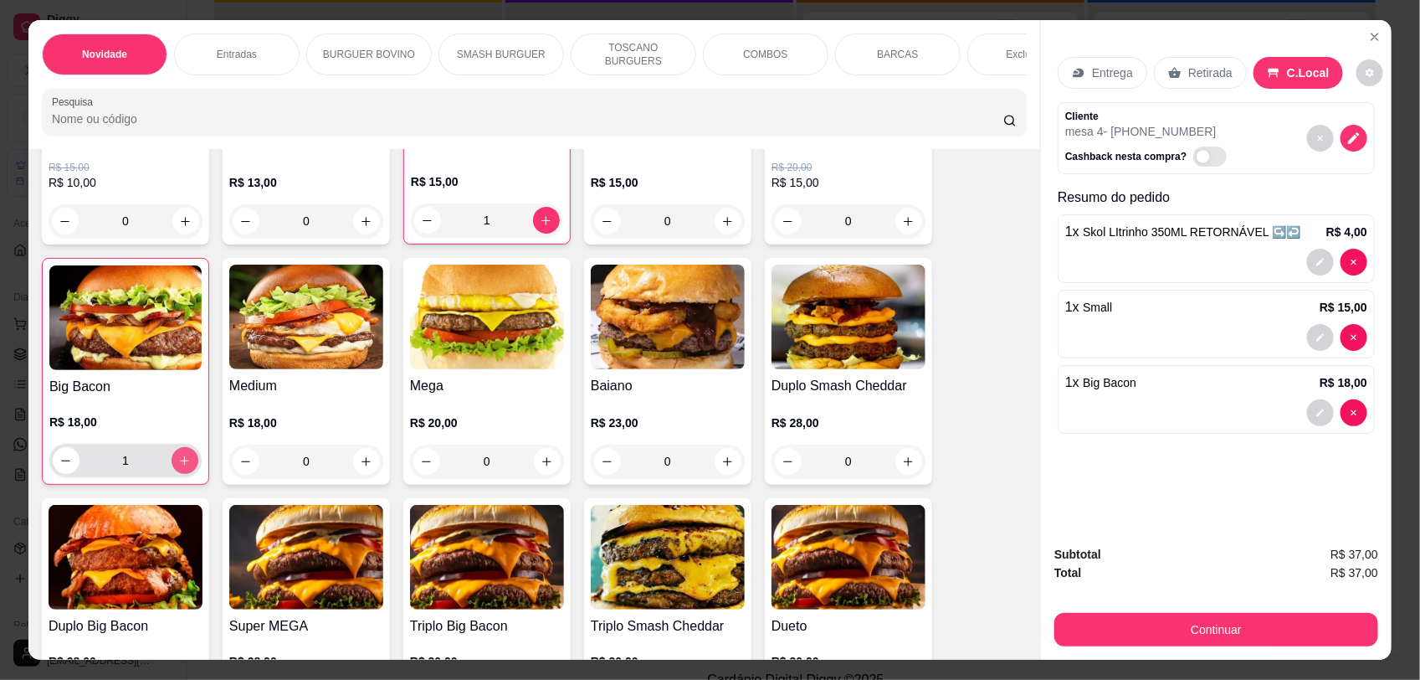
type input "1"
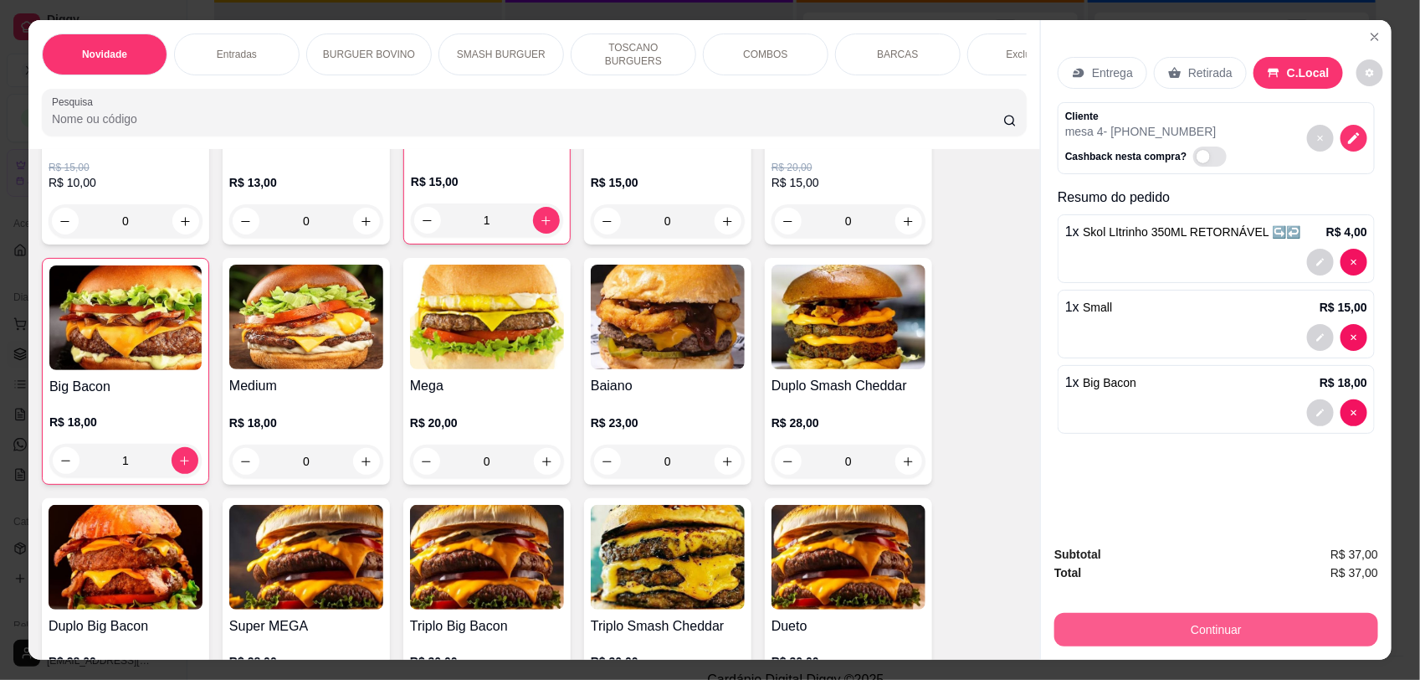
click at [1102, 621] on button "Continuar" at bounding box center [1217, 629] width 324 height 33
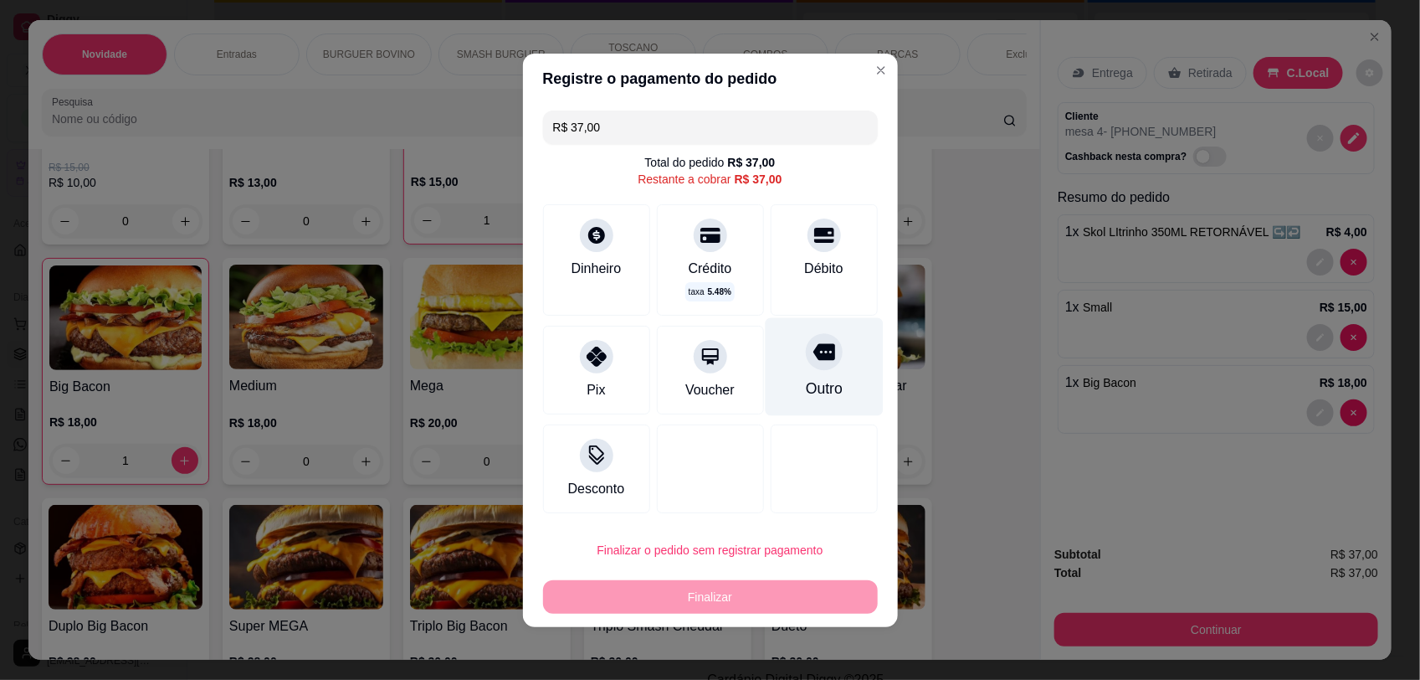
click at [806, 362] on div at bounding box center [824, 351] width 37 height 37
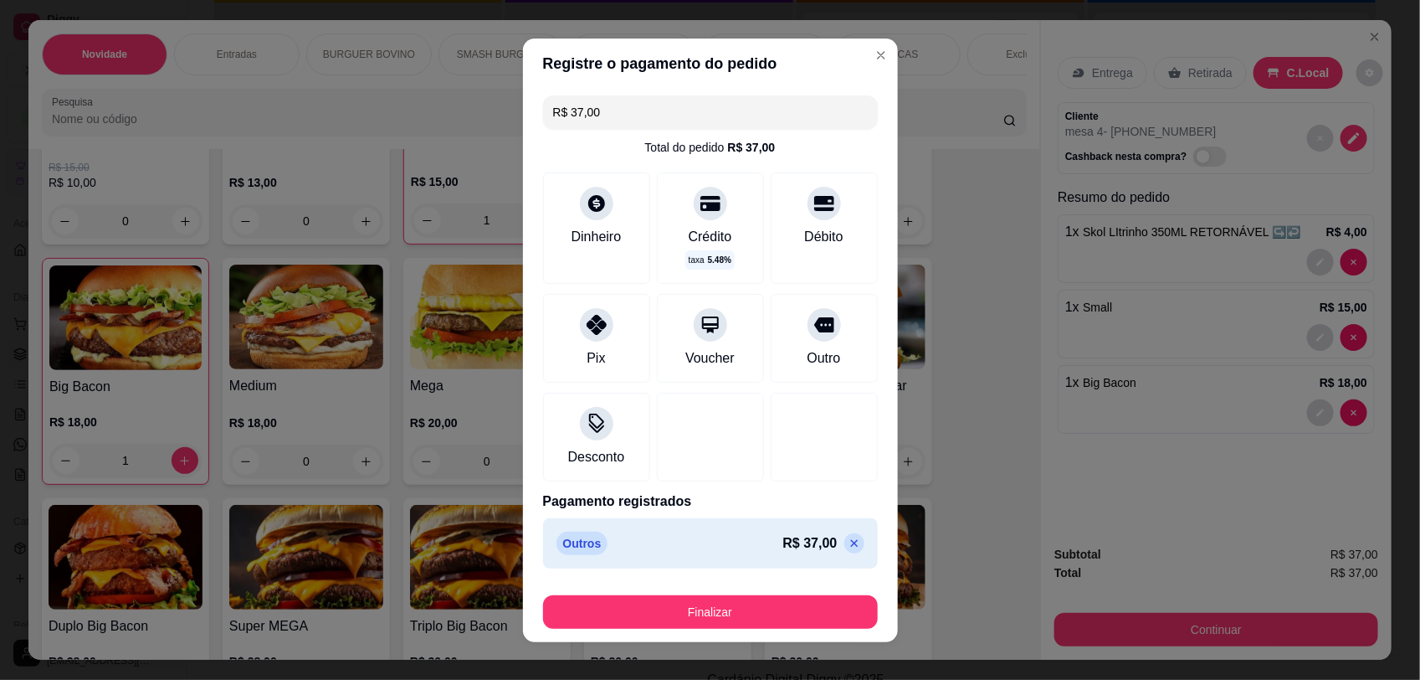
type input "R$ 0,00"
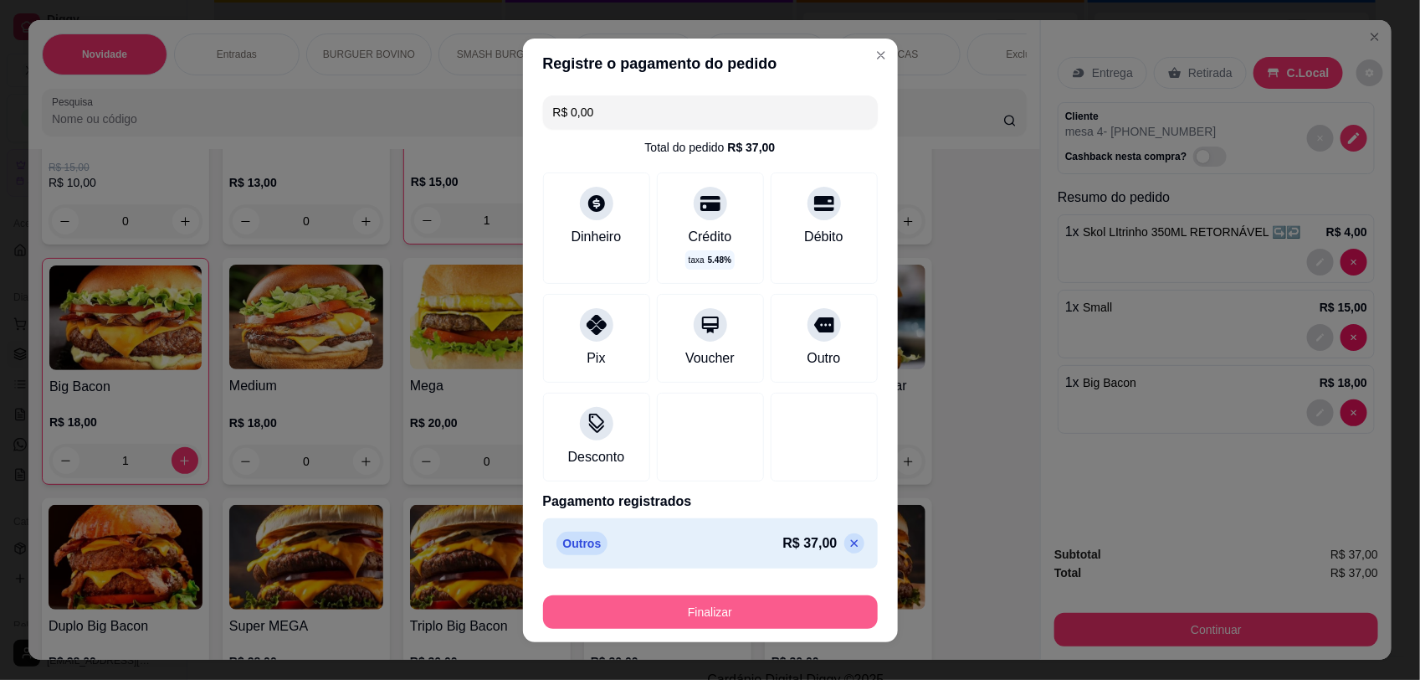
click at [800, 617] on button "Finalizar" at bounding box center [710, 611] width 335 height 33
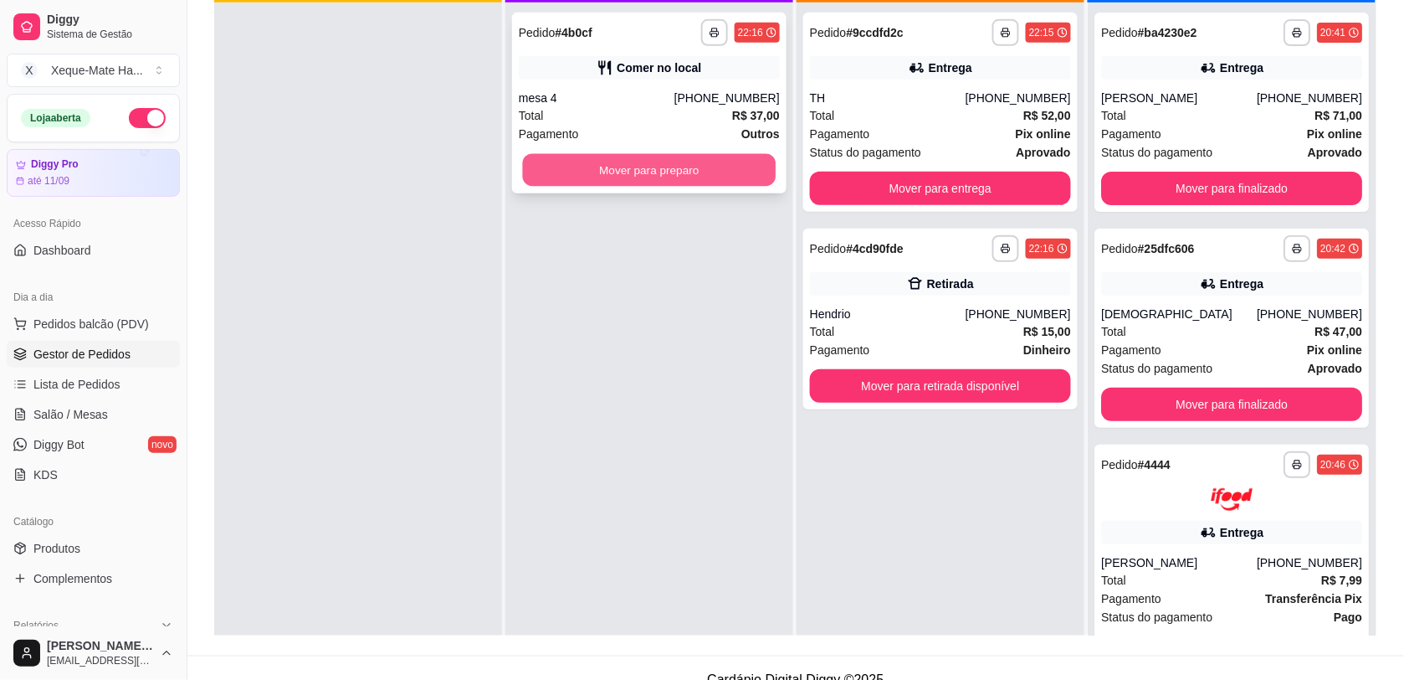
click at [608, 169] on button "Mover para preparo" at bounding box center [650, 170] width 254 height 33
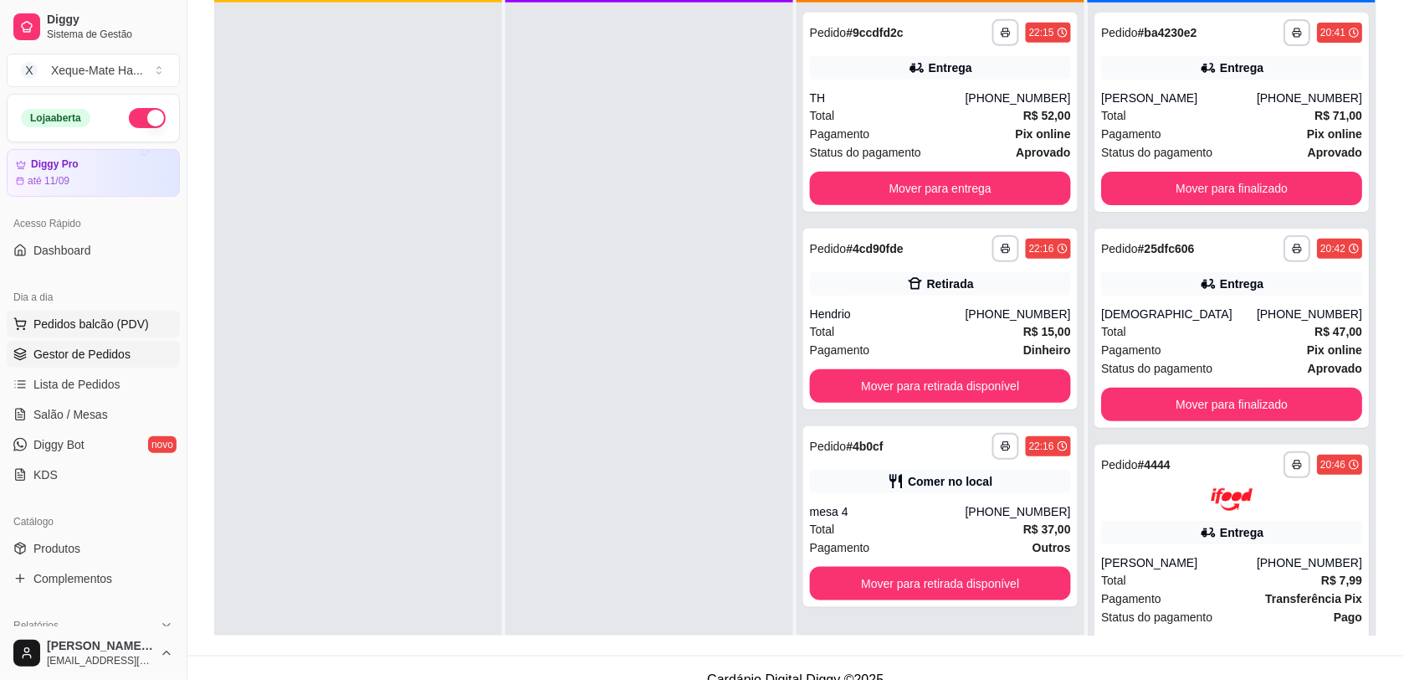
click at [29, 327] on button "Pedidos balcão (PDV)" at bounding box center [93, 323] width 173 height 27
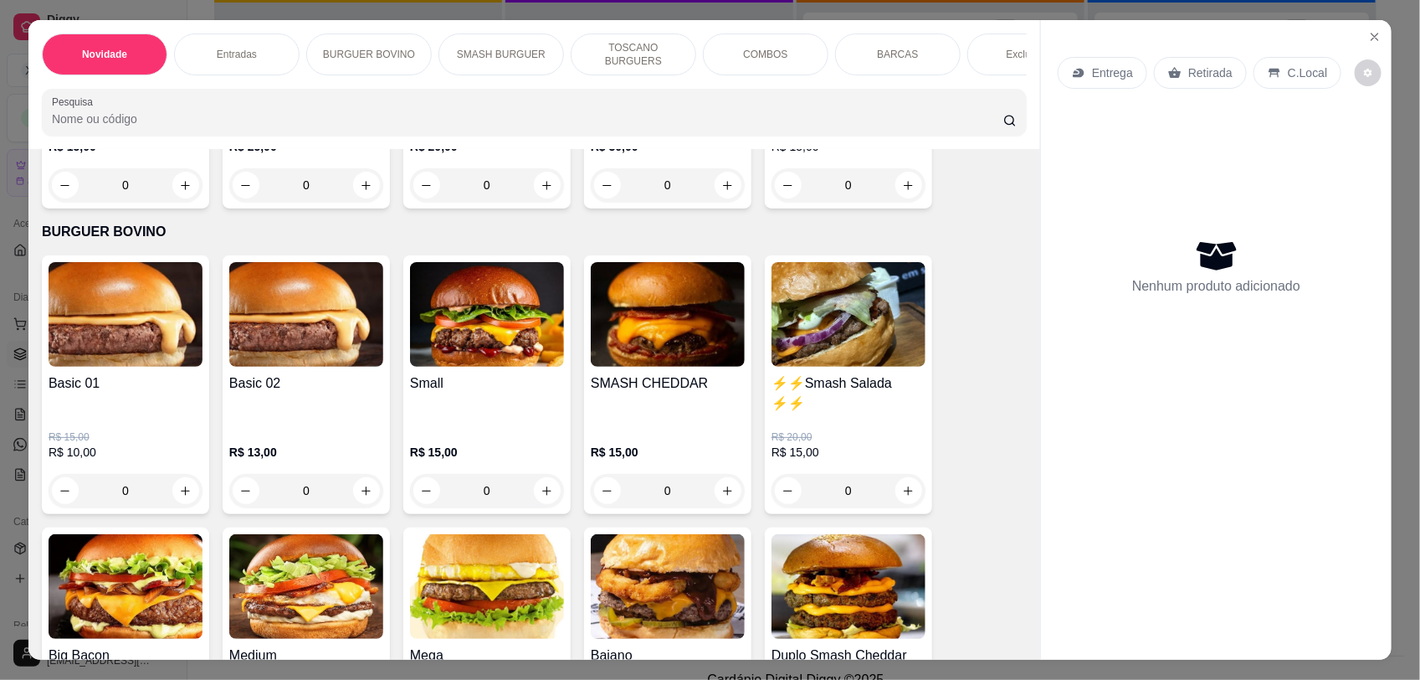
scroll to position [622, 0]
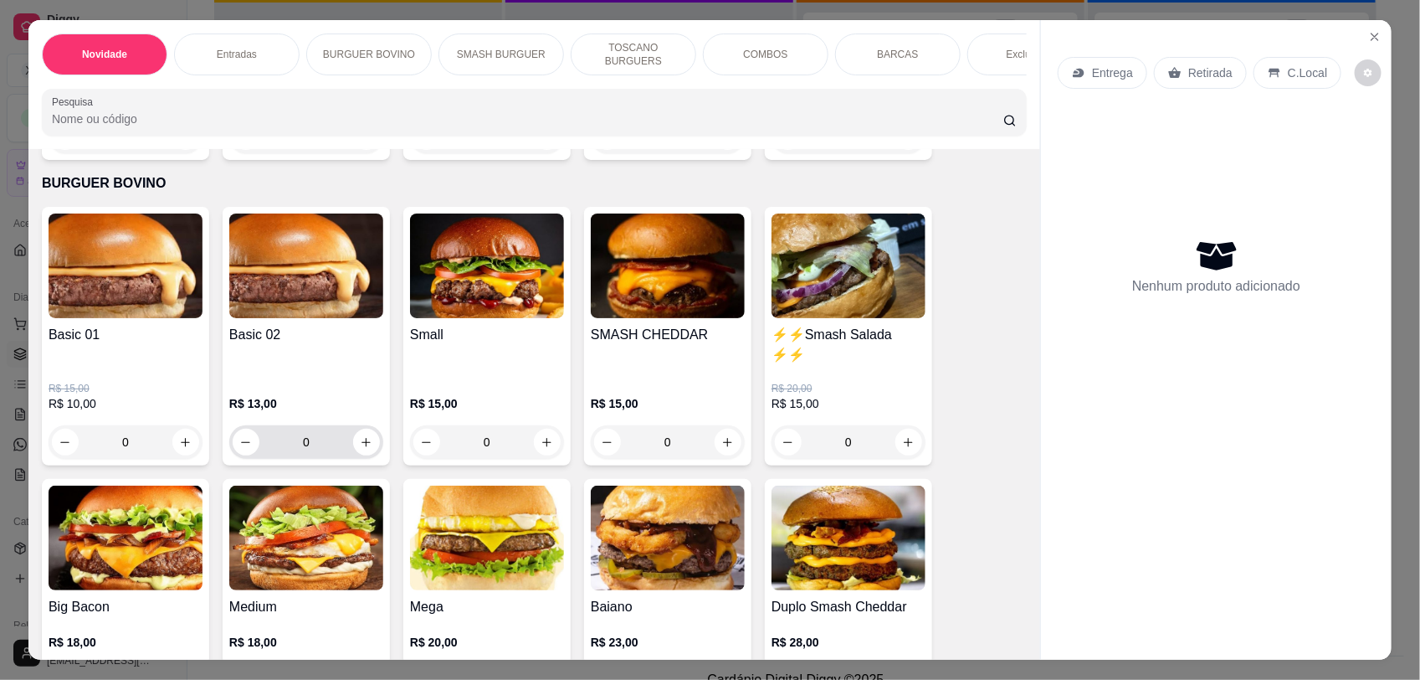
click at [361, 455] on button "increase-product-quantity" at bounding box center [366, 442] width 27 height 27
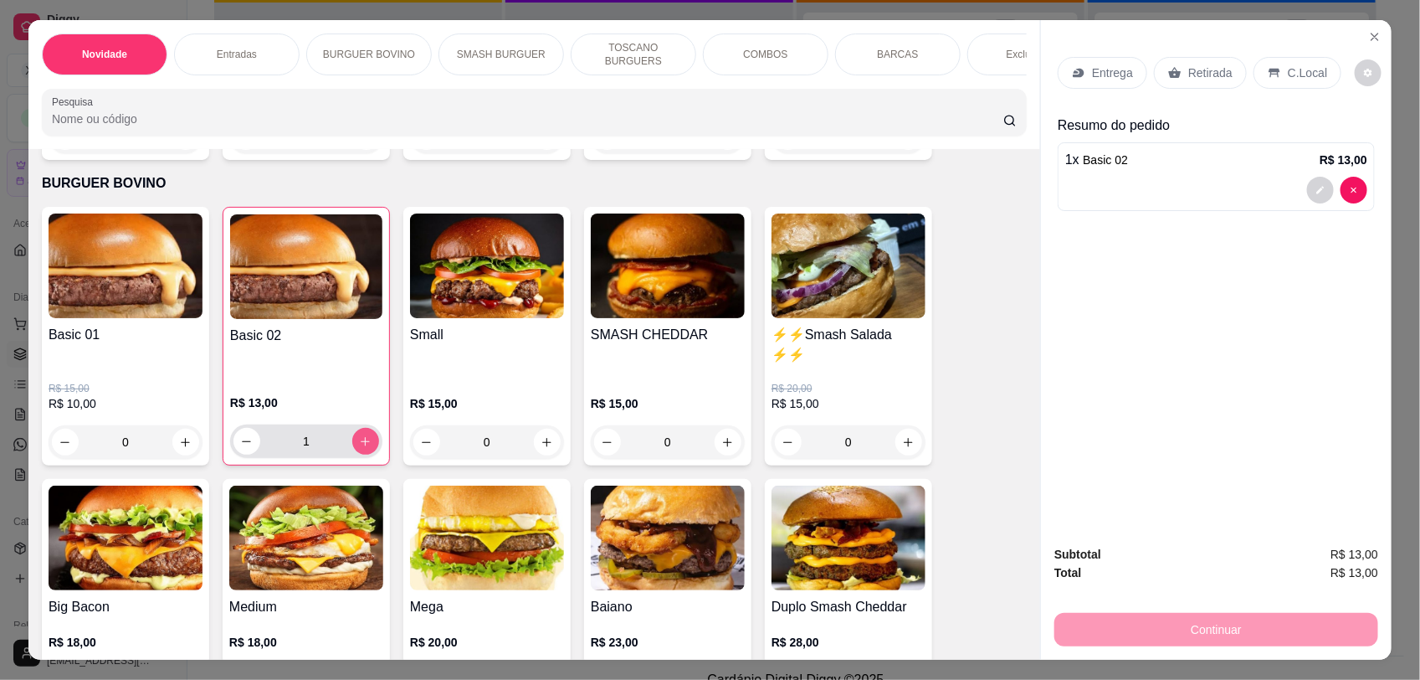
type input "1"
click at [1270, 73] on icon at bounding box center [1274, 72] width 13 height 13
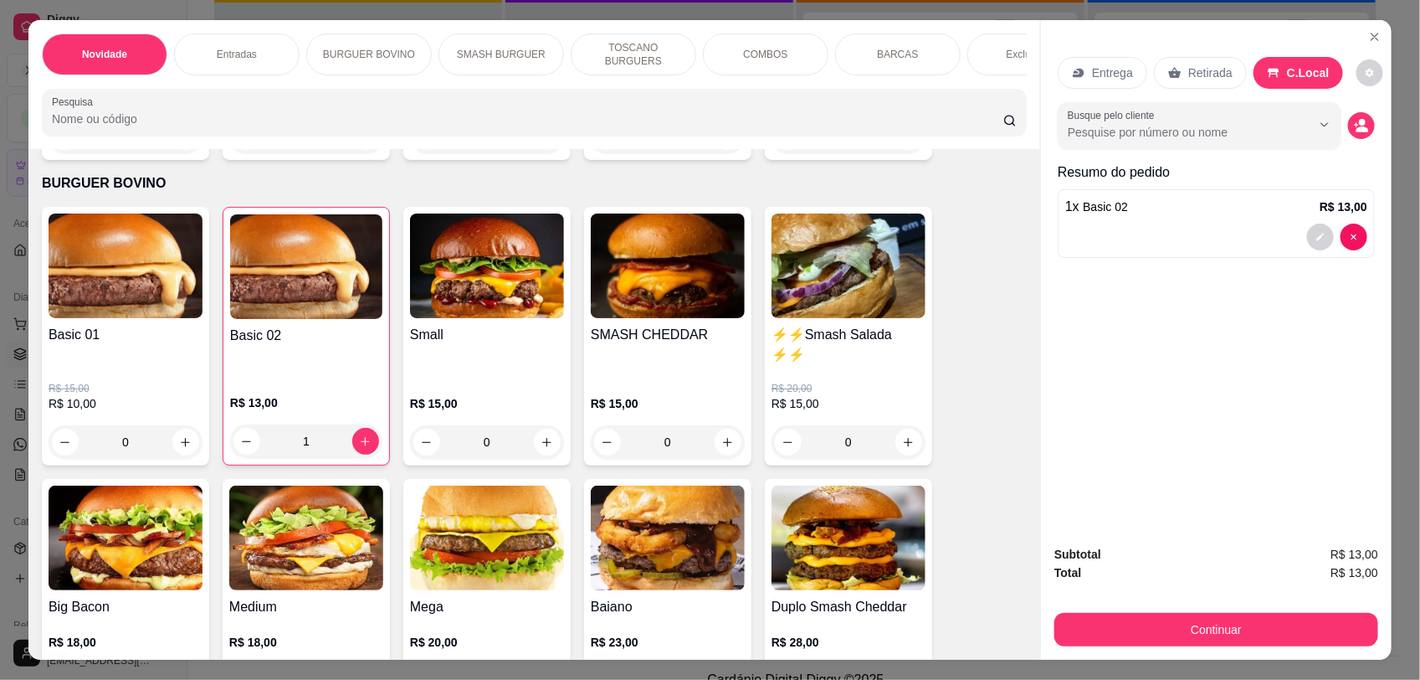
click at [1188, 73] on p "Retirada" at bounding box center [1210, 72] width 44 height 17
click at [1302, 75] on p "C.Local" at bounding box center [1308, 72] width 39 height 17
click at [1228, 643] on button "Continuar" at bounding box center [1217, 629] width 324 height 33
click at [1193, 68] on p "Retirada" at bounding box center [1210, 72] width 44 height 17
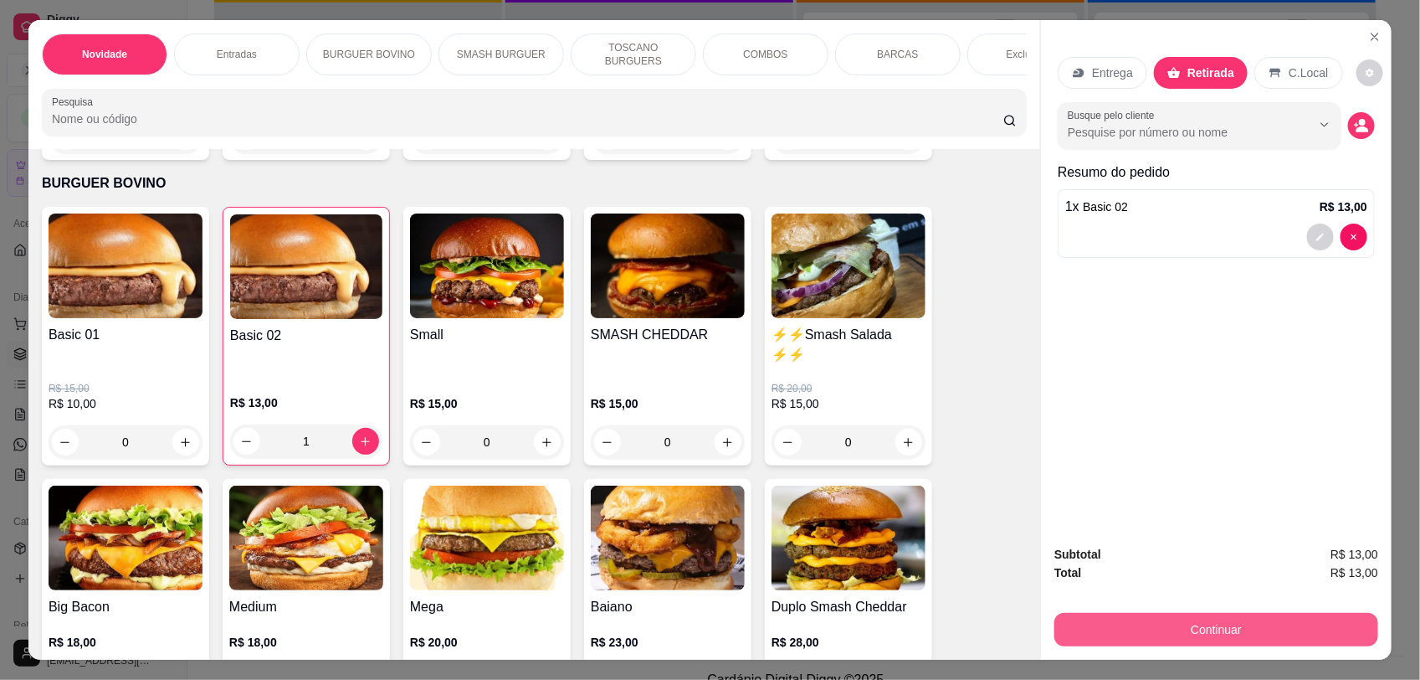
click at [1289, 641] on button "Continuar" at bounding box center [1217, 629] width 324 height 33
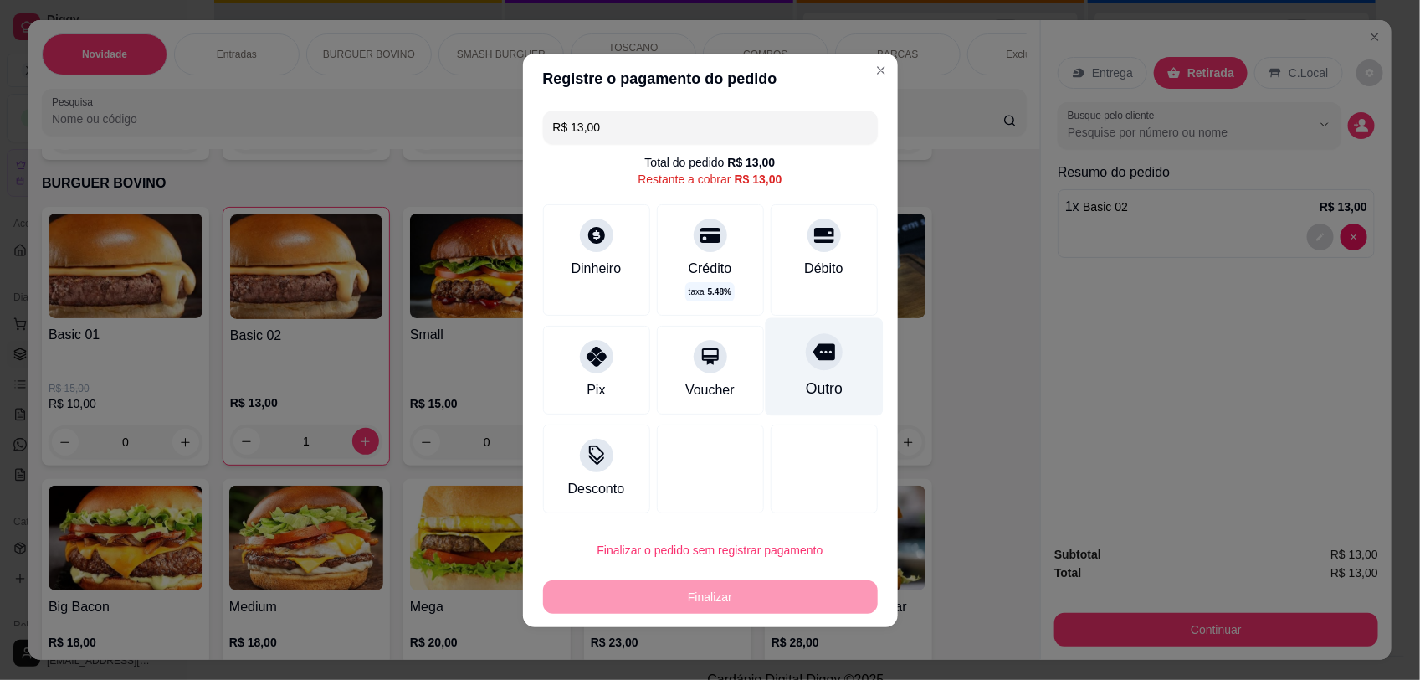
click at [788, 365] on div "Outro" at bounding box center [824, 366] width 118 height 98
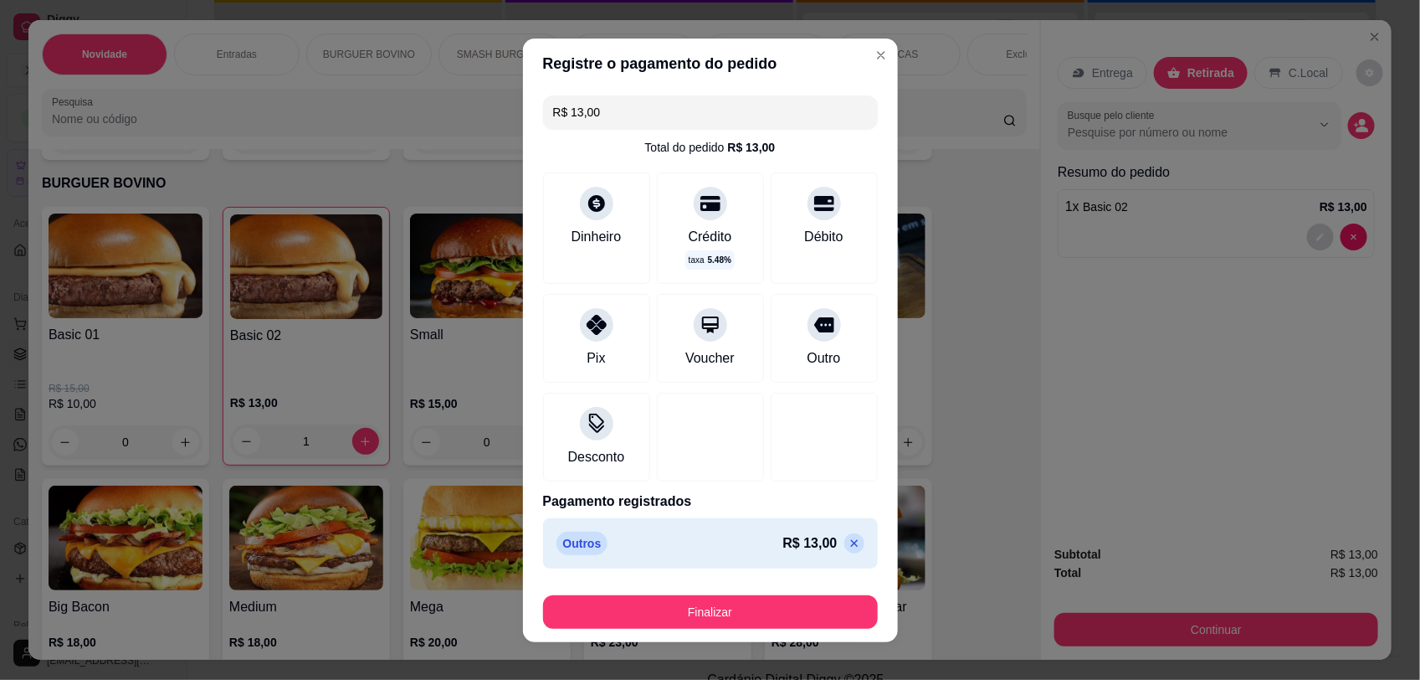
type input "R$ 0,00"
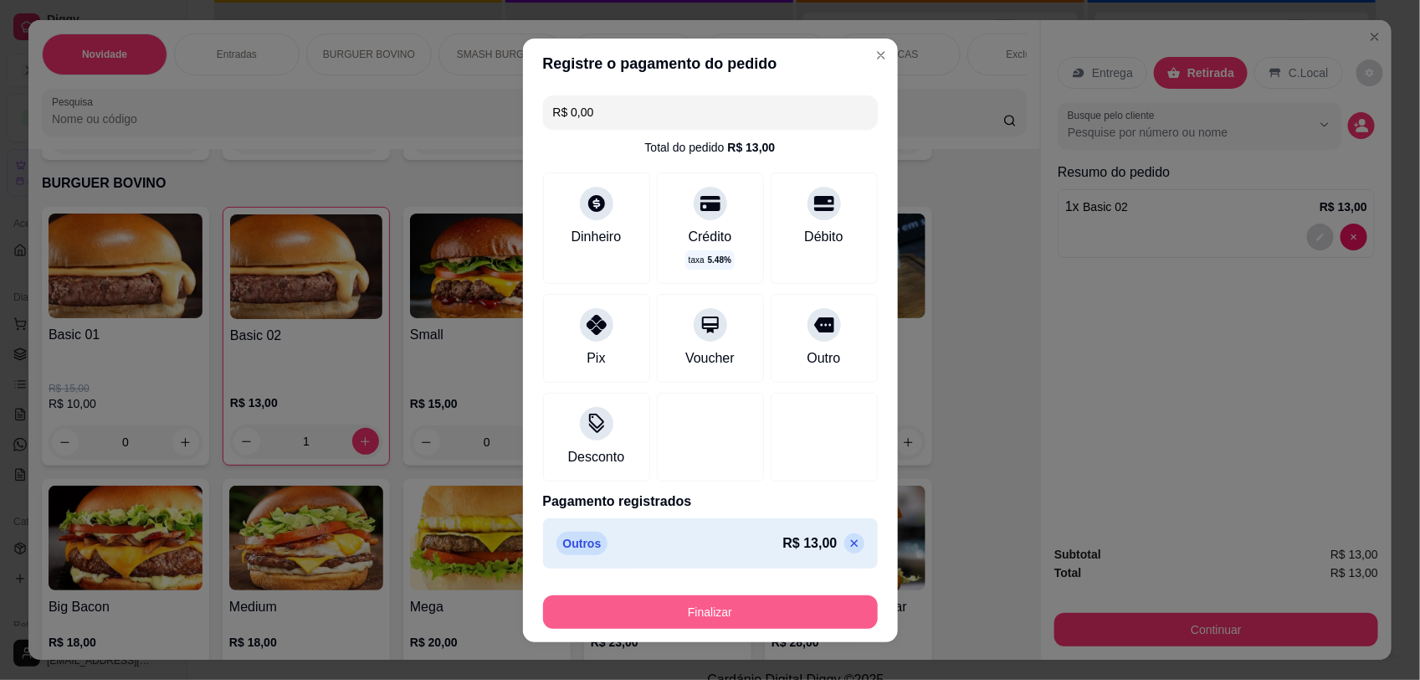
click at [822, 613] on button "Finalizar" at bounding box center [710, 611] width 335 height 33
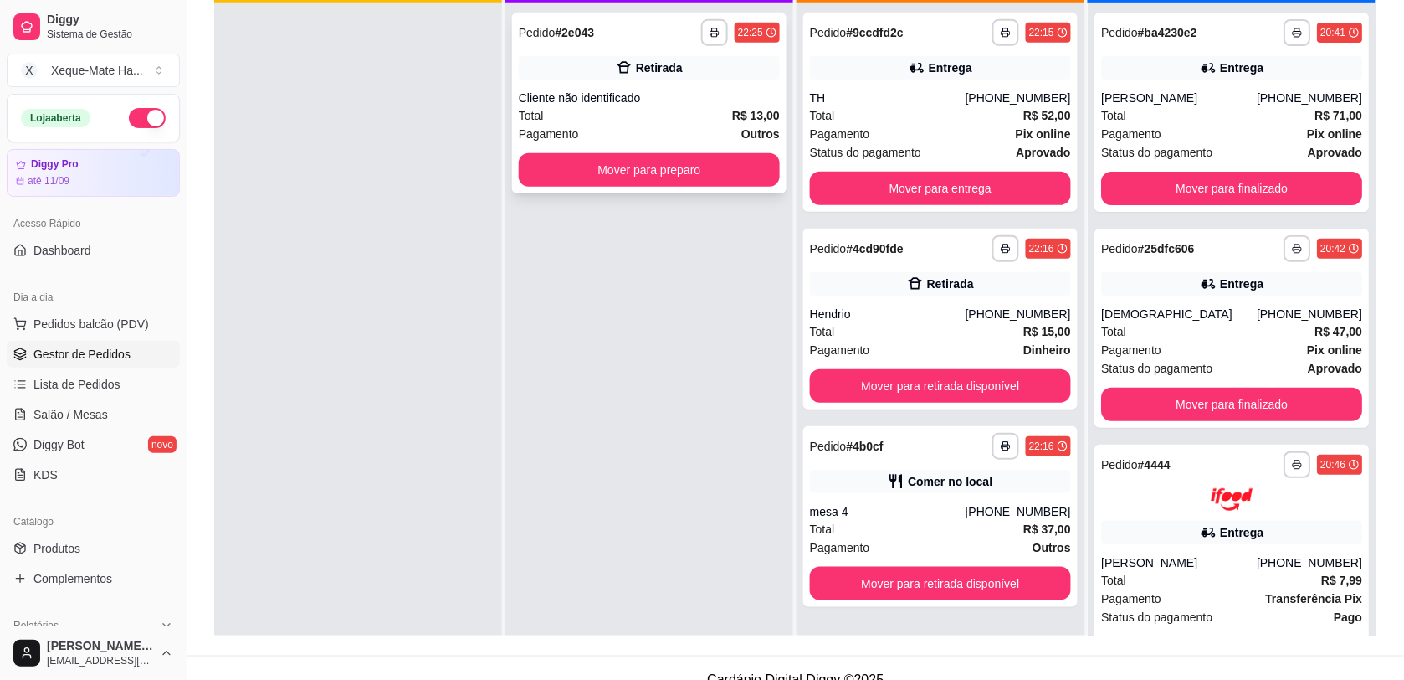
click at [616, 186] on div "**********" at bounding box center [649, 103] width 275 height 181
click at [542, 168] on button "Mover para preparo" at bounding box center [649, 169] width 261 height 33
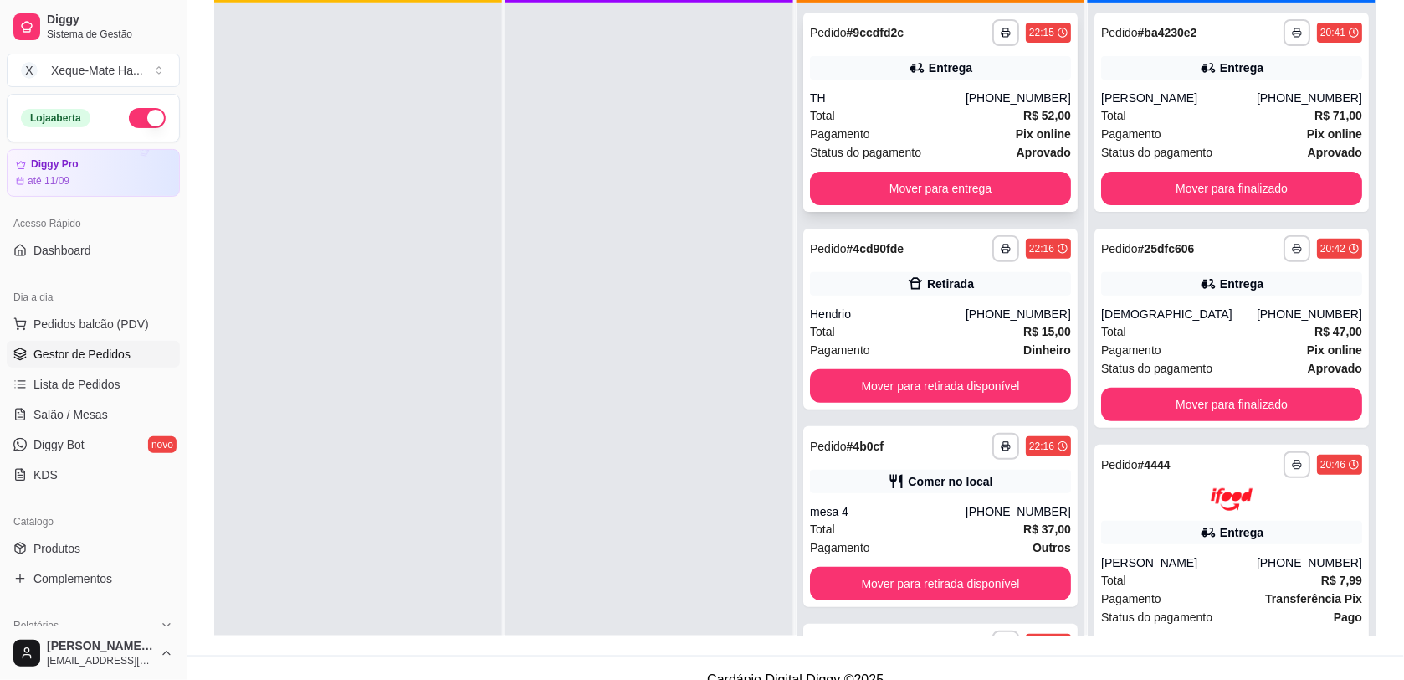
click at [884, 97] on div "TH" at bounding box center [888, 98] width 156 height 17
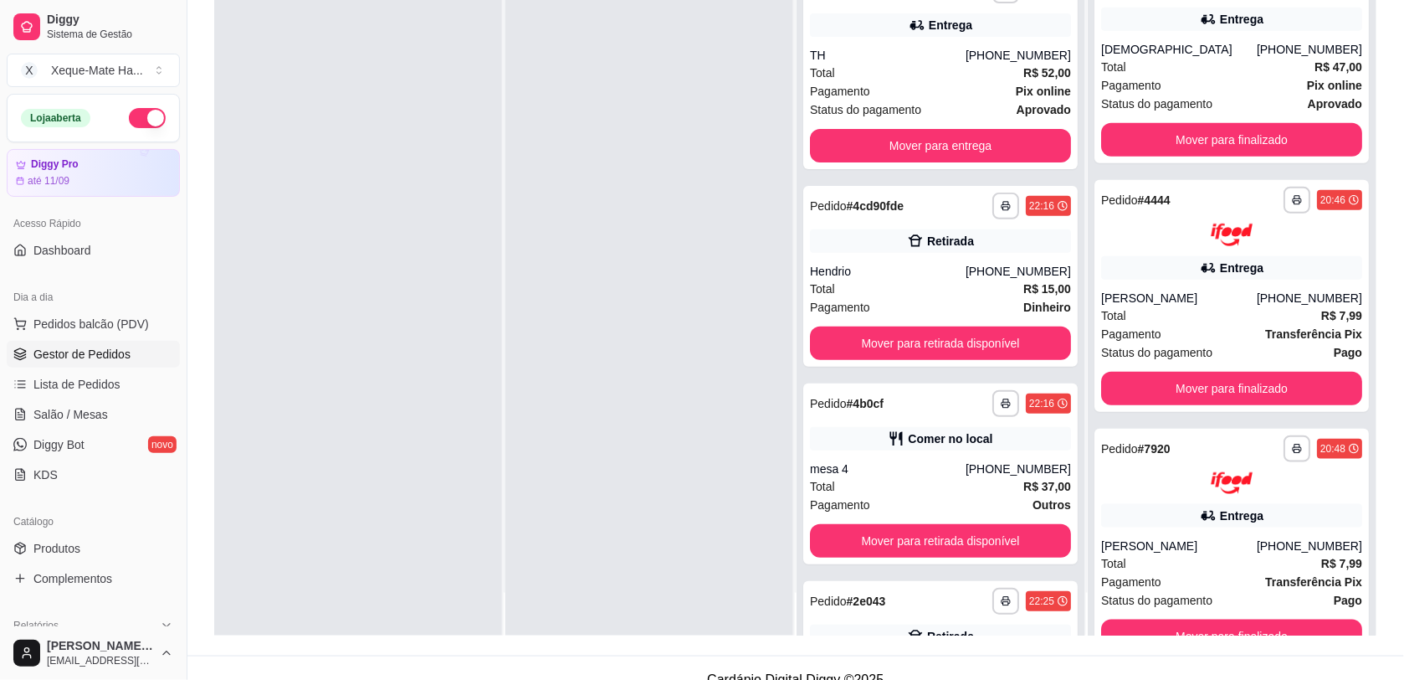
scroll to position [170, 0]
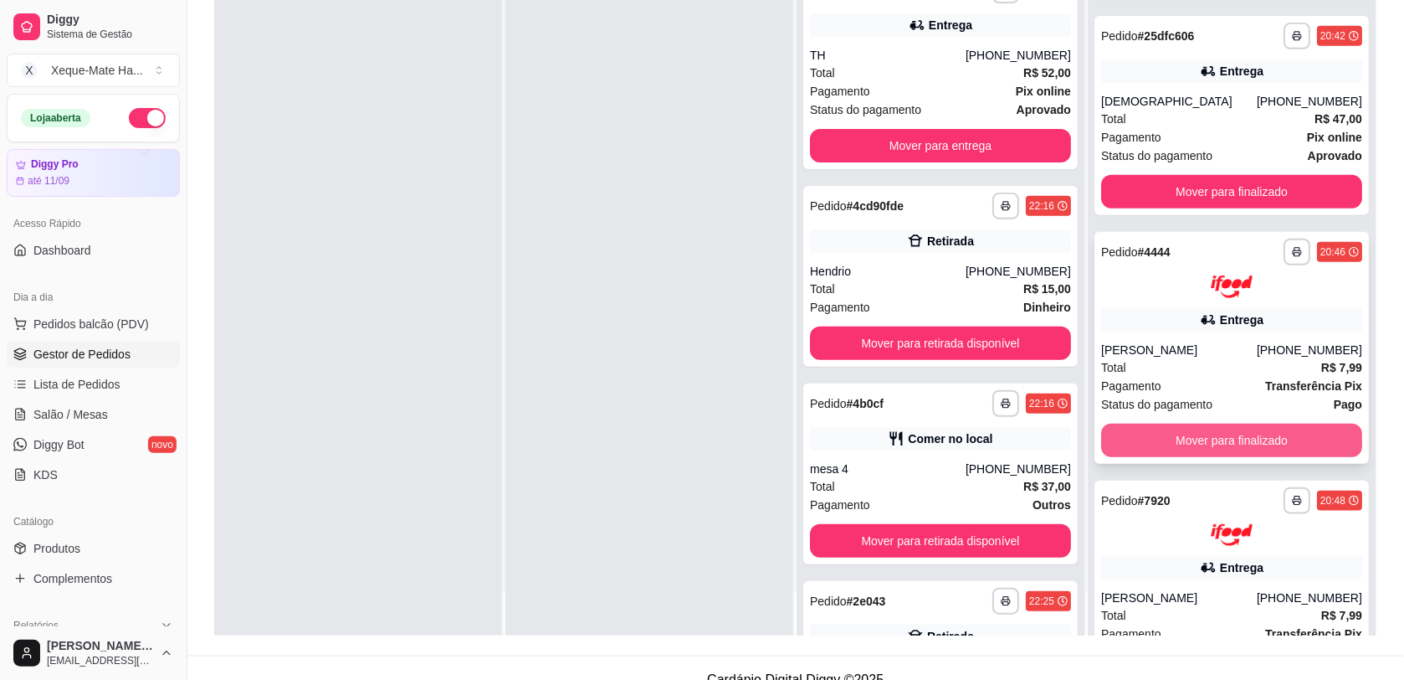
click at [1248, 438] on button "Mover para finalizado" at bounding box center [1231, 439] width 261 height 33
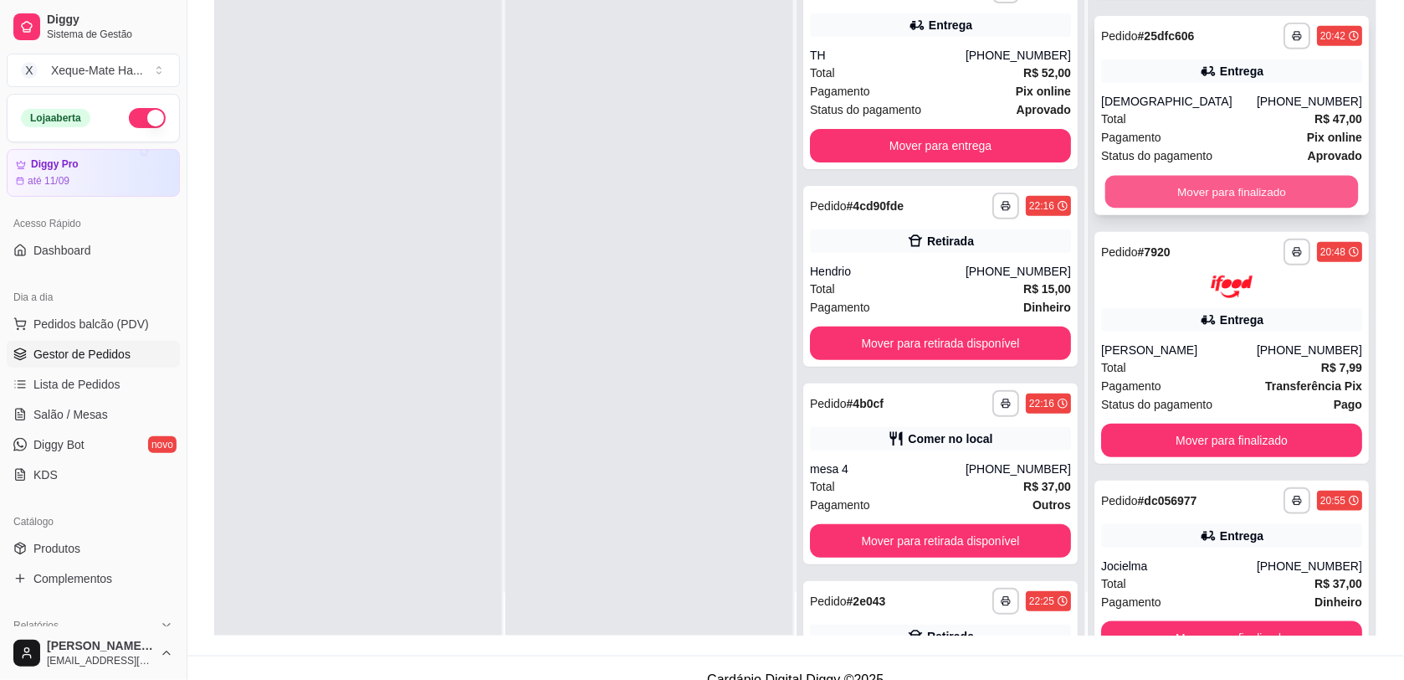
click at [1191, 193] on button "Mover para finalizado" at bounding box center [1233, 192] width 254 height 33
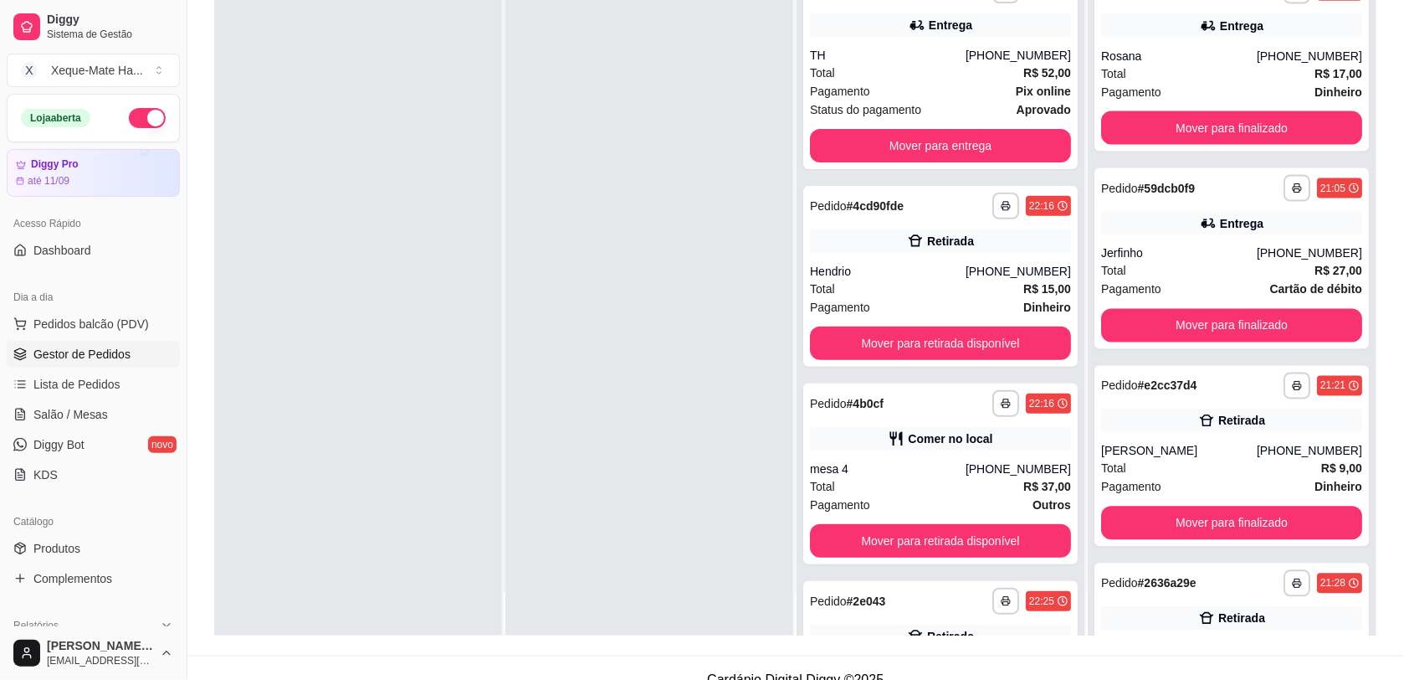
scroll to position [728, 0]
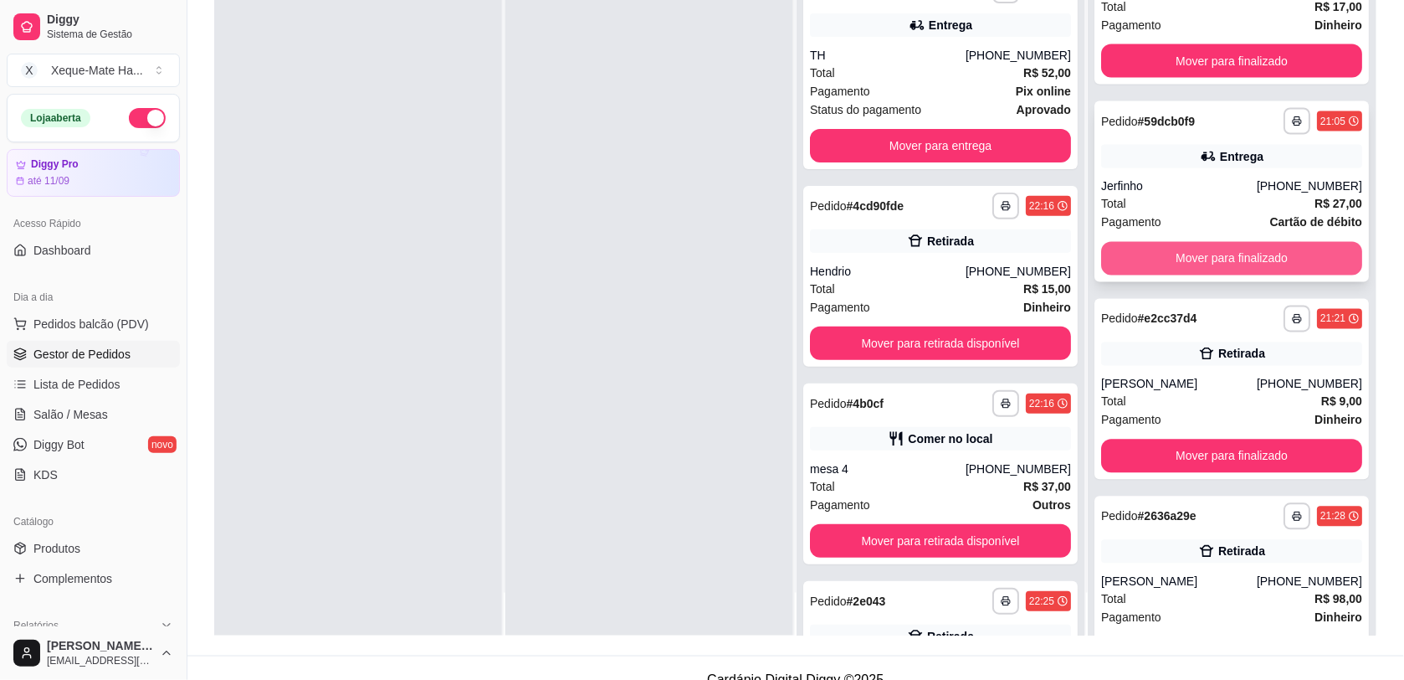
click at [1291, 253] on button "Mover para finalizado" at bounding box center [1231, 258] width 261 height 33
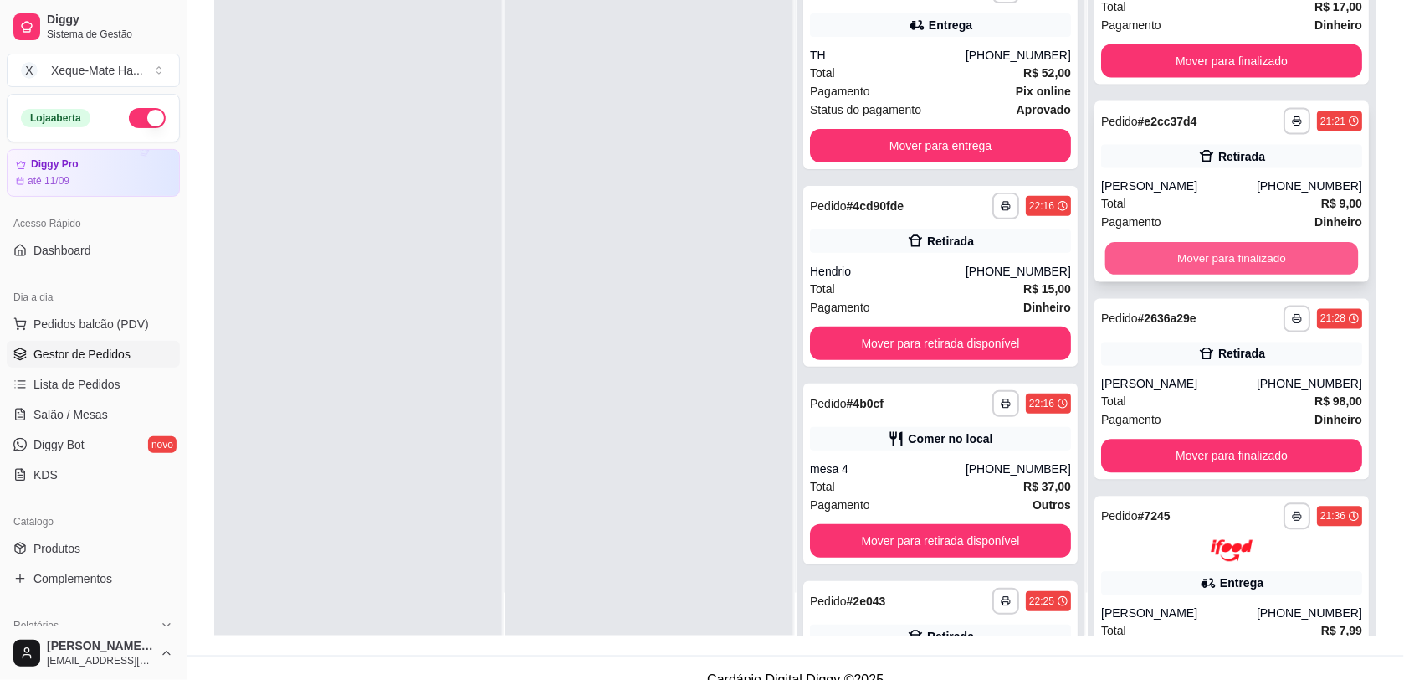
click at [1306, 258] on button "Mover para finalizado" at bounding box center [1233, 258] width 254 height 33
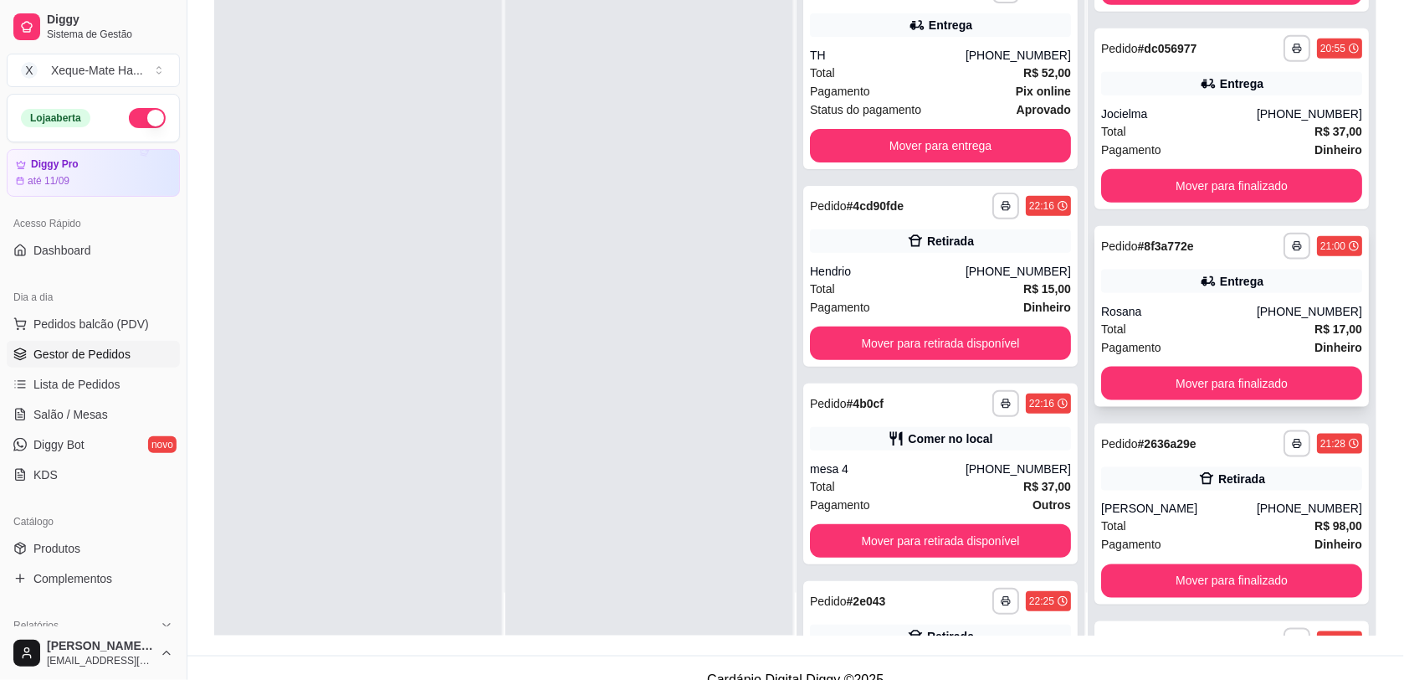
scroll to position [406, 0]
click at [1258, 574] on button "Mover para finalizado" at bounding box center [1233, 580] width 254 height 33
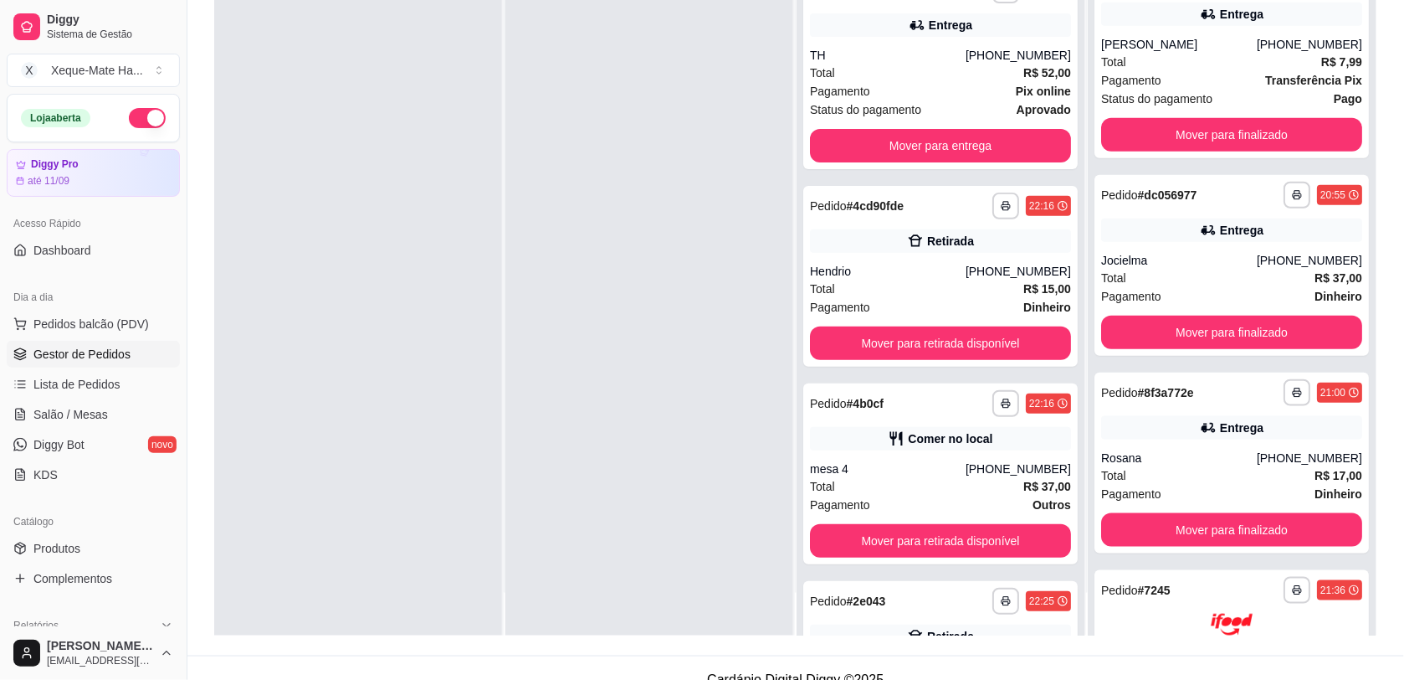
scroll to position [189, 0]
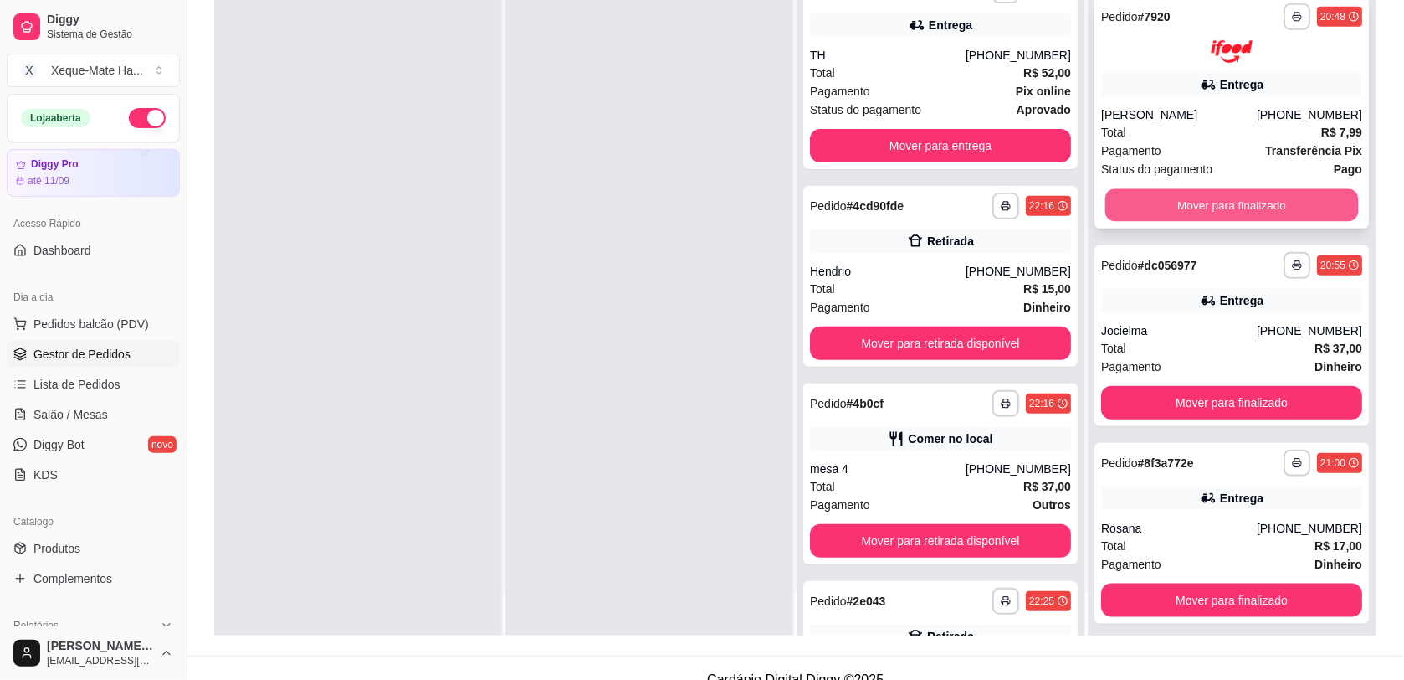
click at [1262, 198] on button "Mover para finalizado" at bounding box center [1233, 204] width 254 height 33
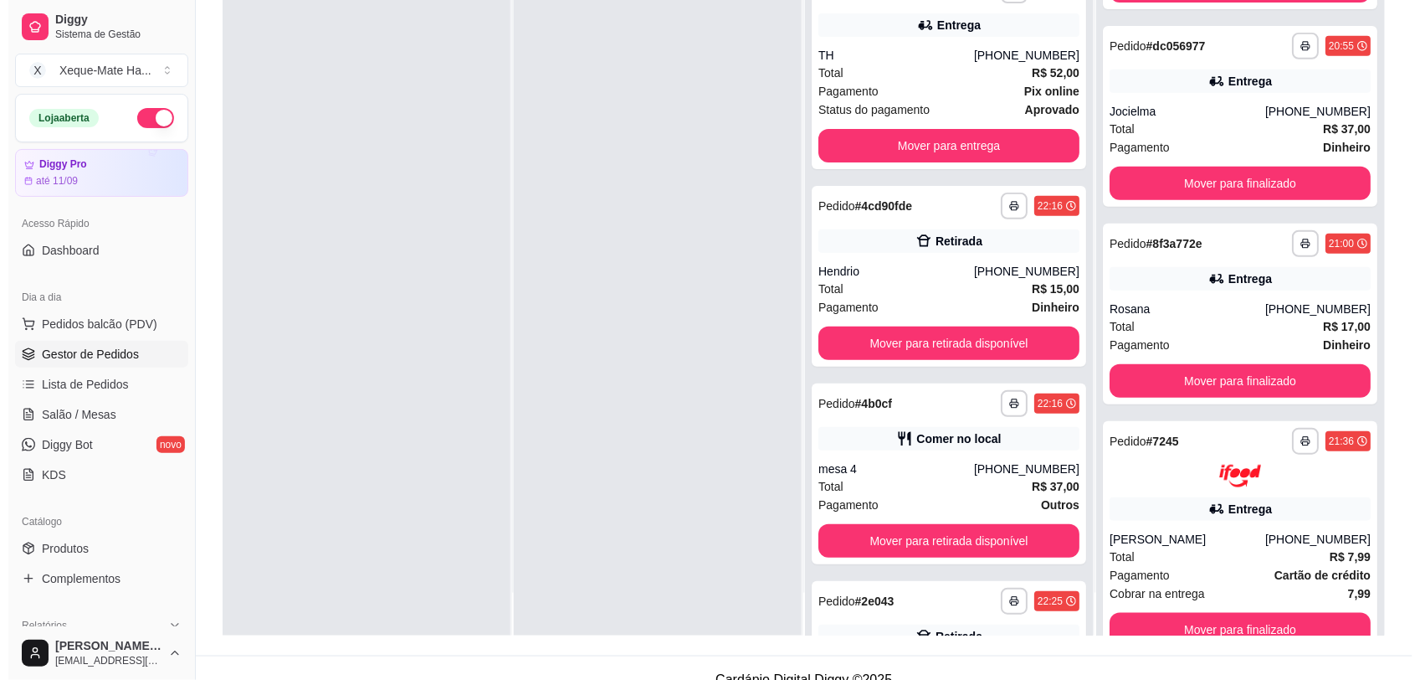
scroll to position [0, 0]
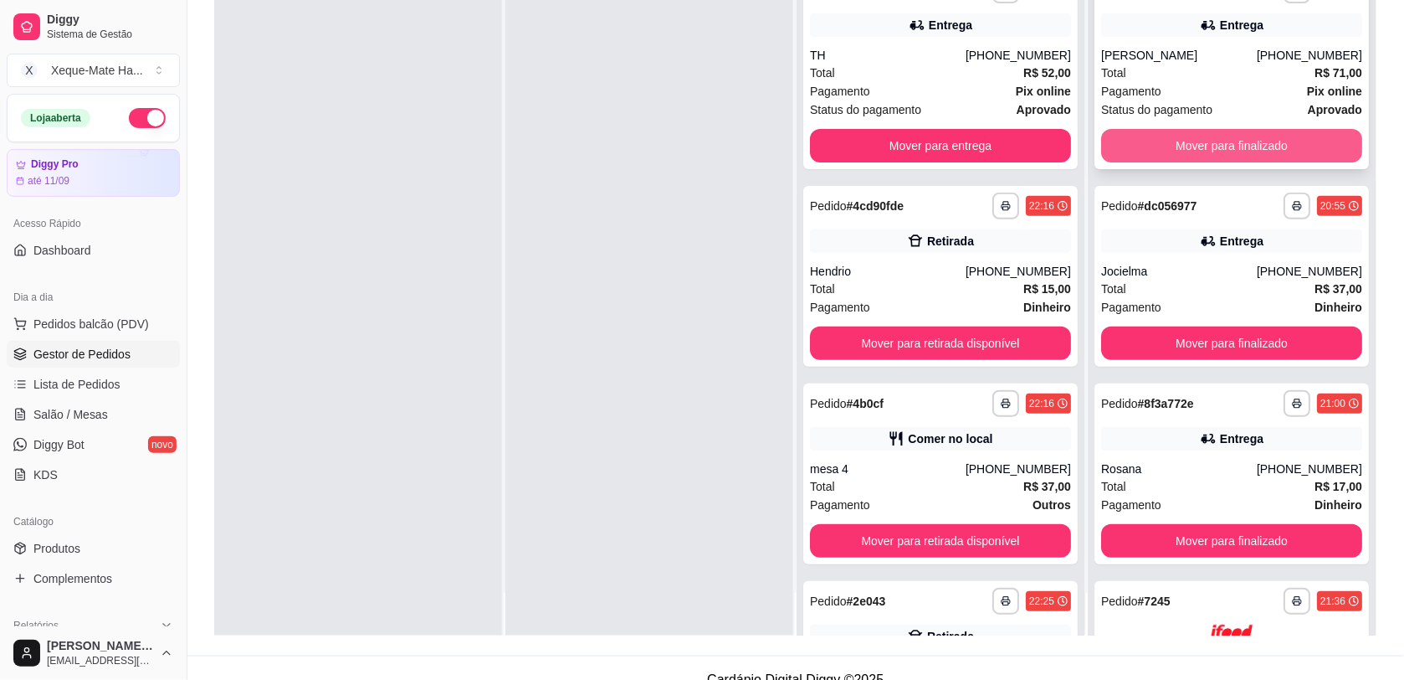
click at [1251, 149] on button "Mover para finalizado" at bounding box center [1231, 145] width 261 height 33
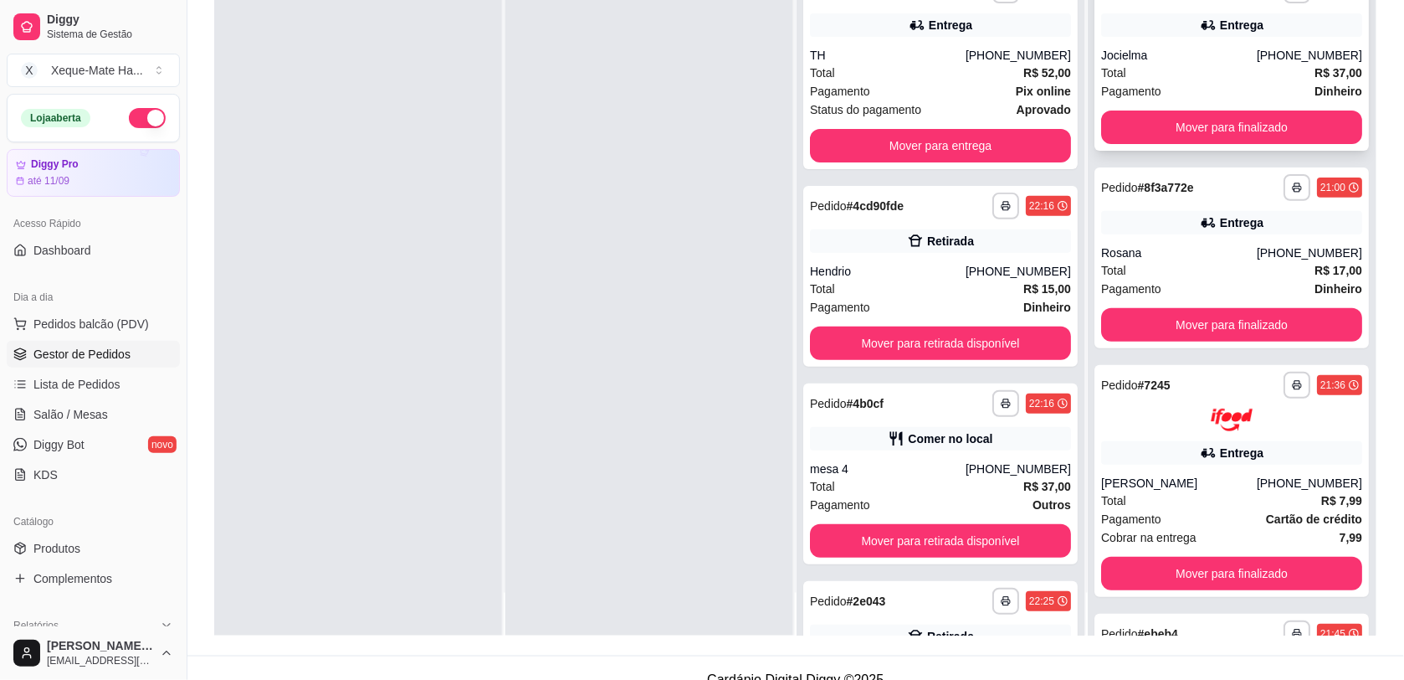
click at [1148, 50] on div "Jocielma" at bounding box center [1179, 55] width 156 height 17
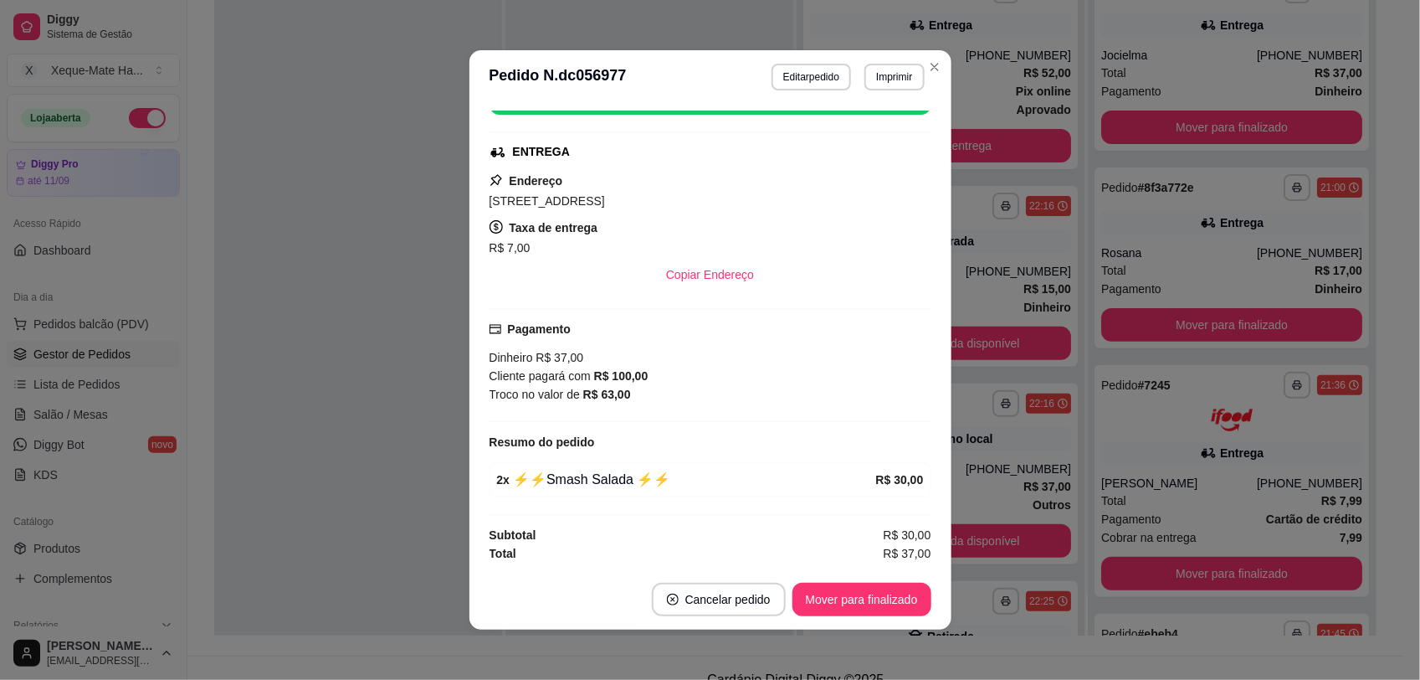
scroll to position [357, 0]
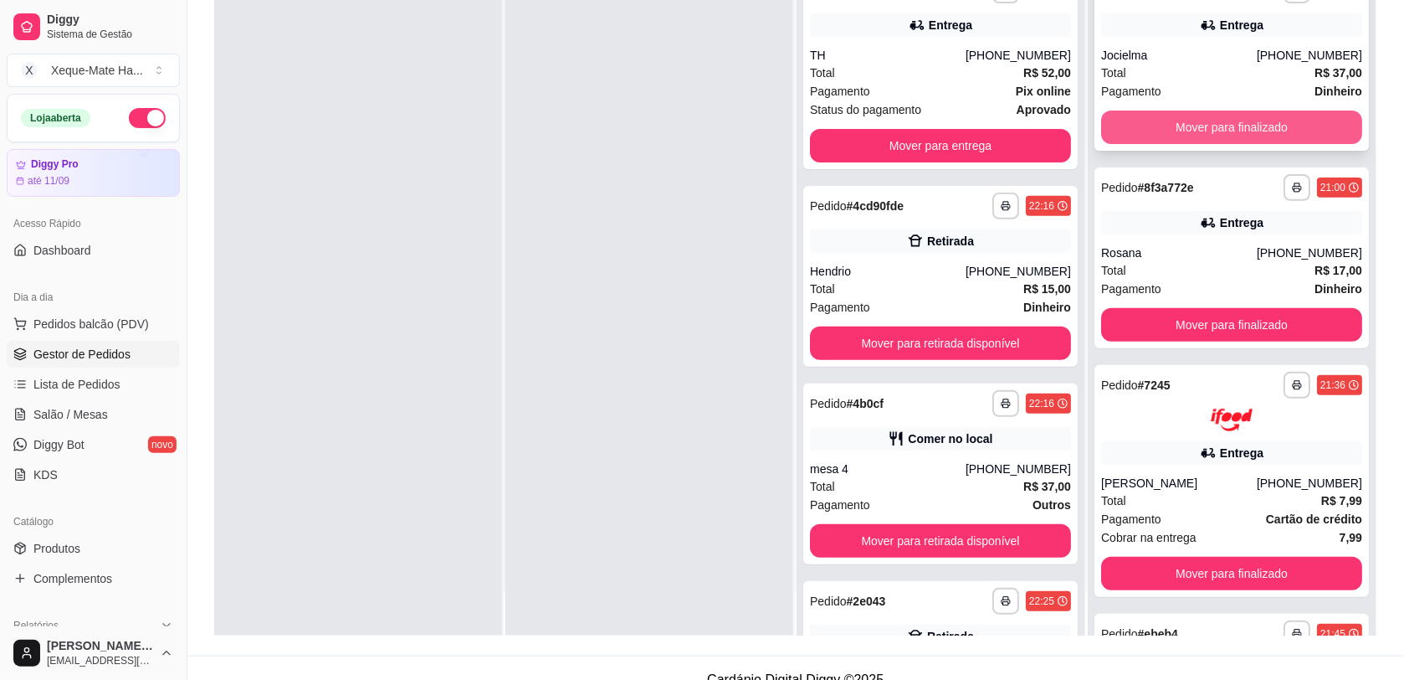
click at [1189, 134] on button "Mover para finalizado" at bounding box center [1231, 126] width 261 height 33
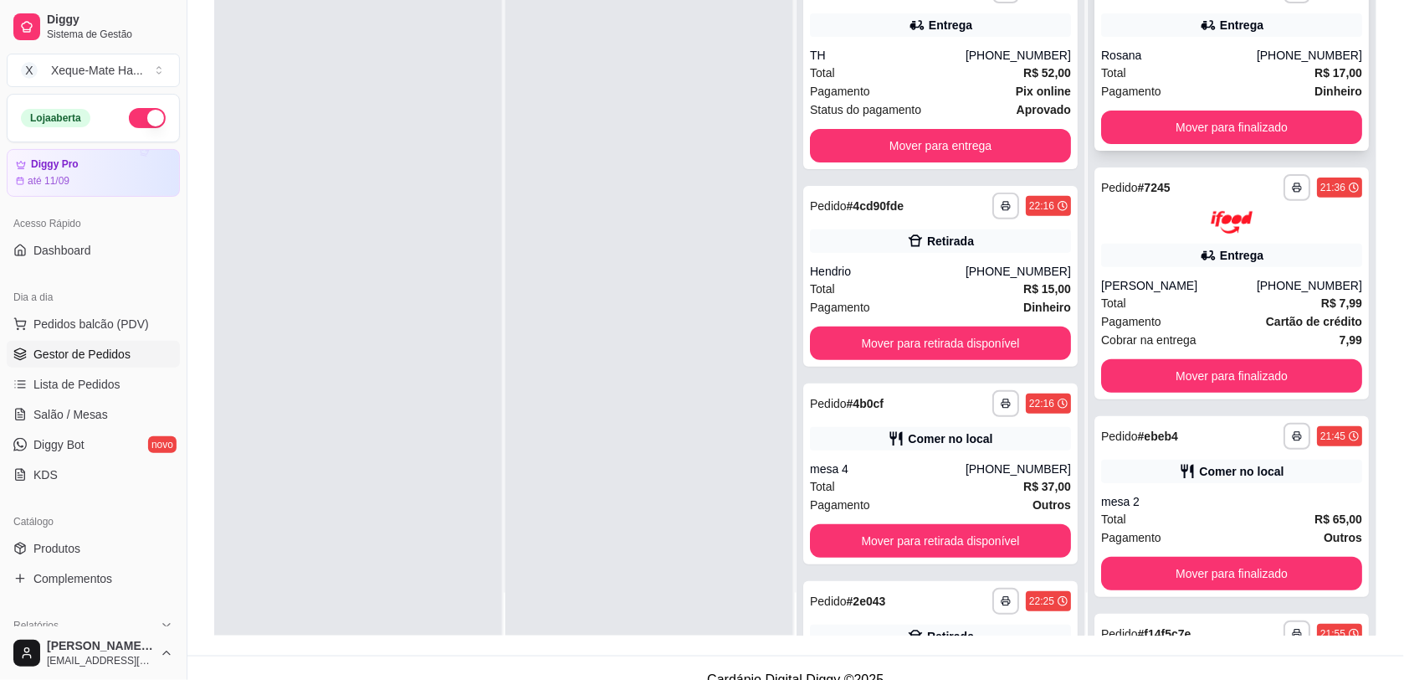
click at [1190, 59] on div "Rosana" at bounding box center [1179, 55] width 156 height 17
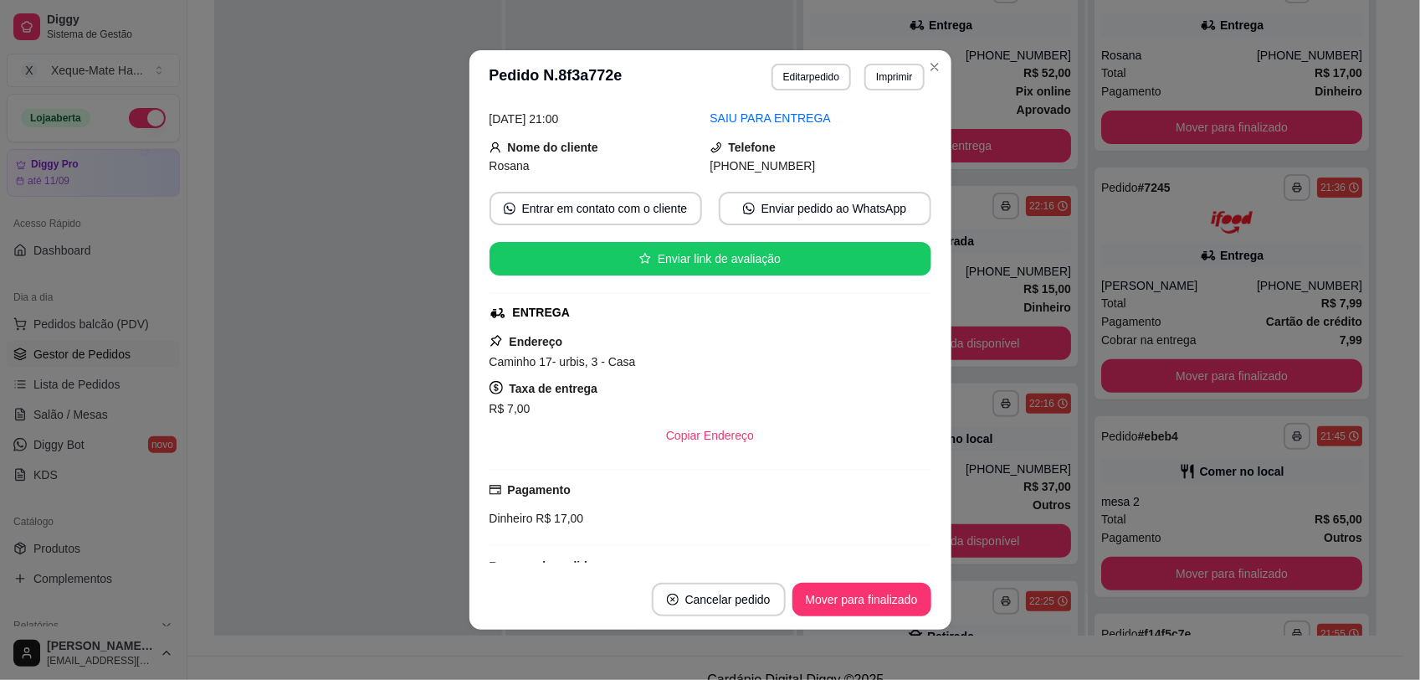
scroll to position [320, 0]
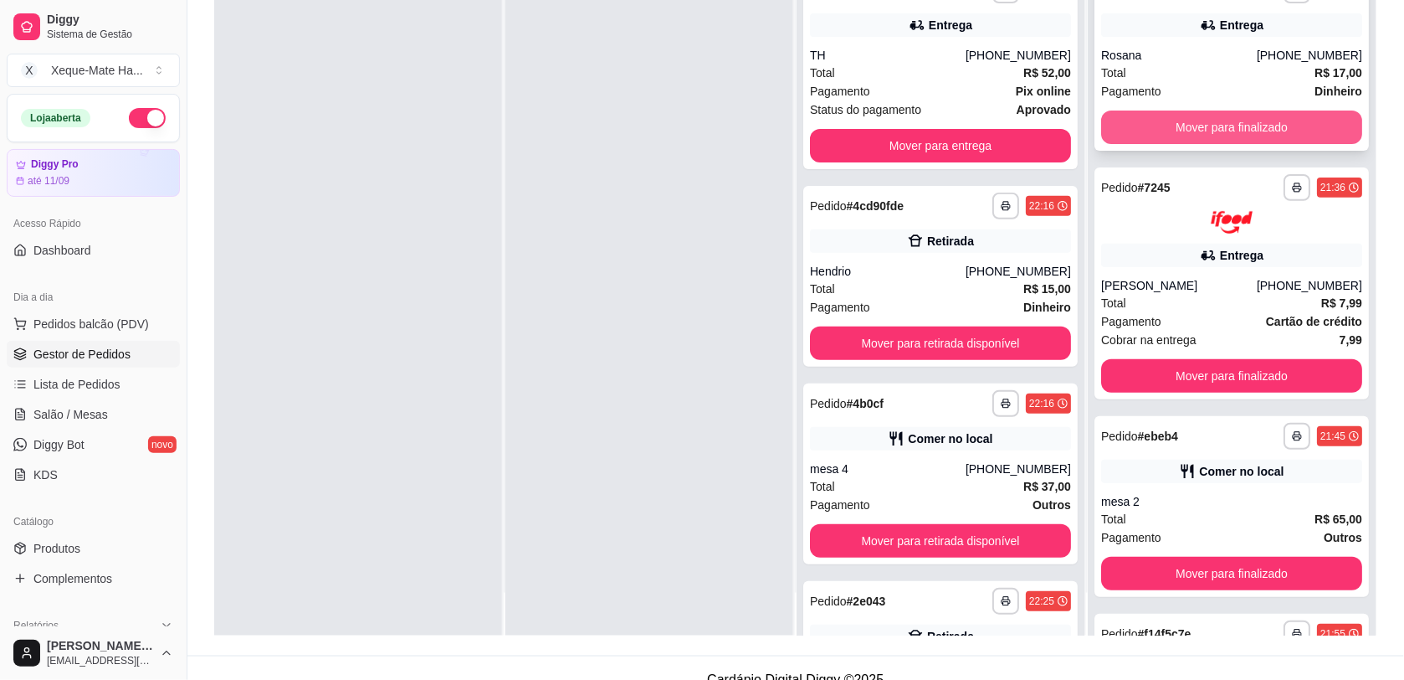
click at [1191, 131] on button "Mover para finalizado" at bounding box center [1231, 126] width 261 height 33
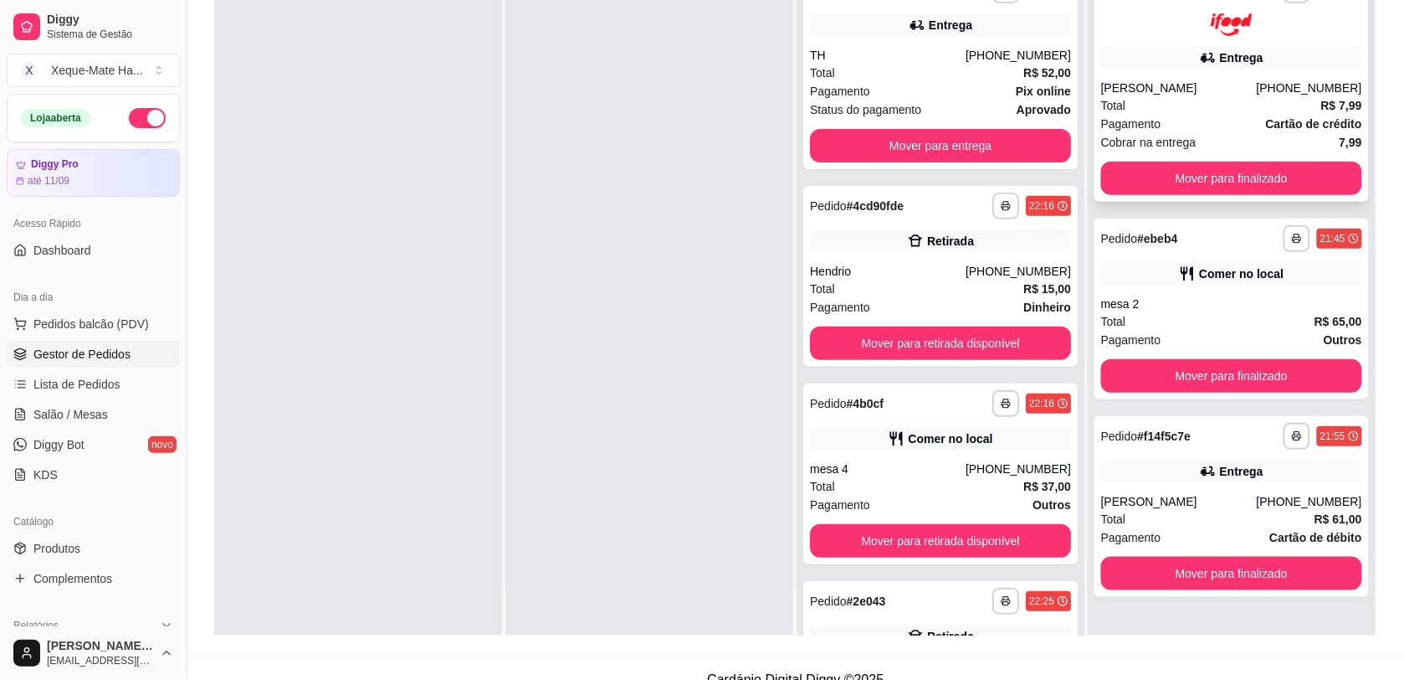
click at [1207, 49] on div "Entrega" at bounding box center [1231, 57] width 261 height 23
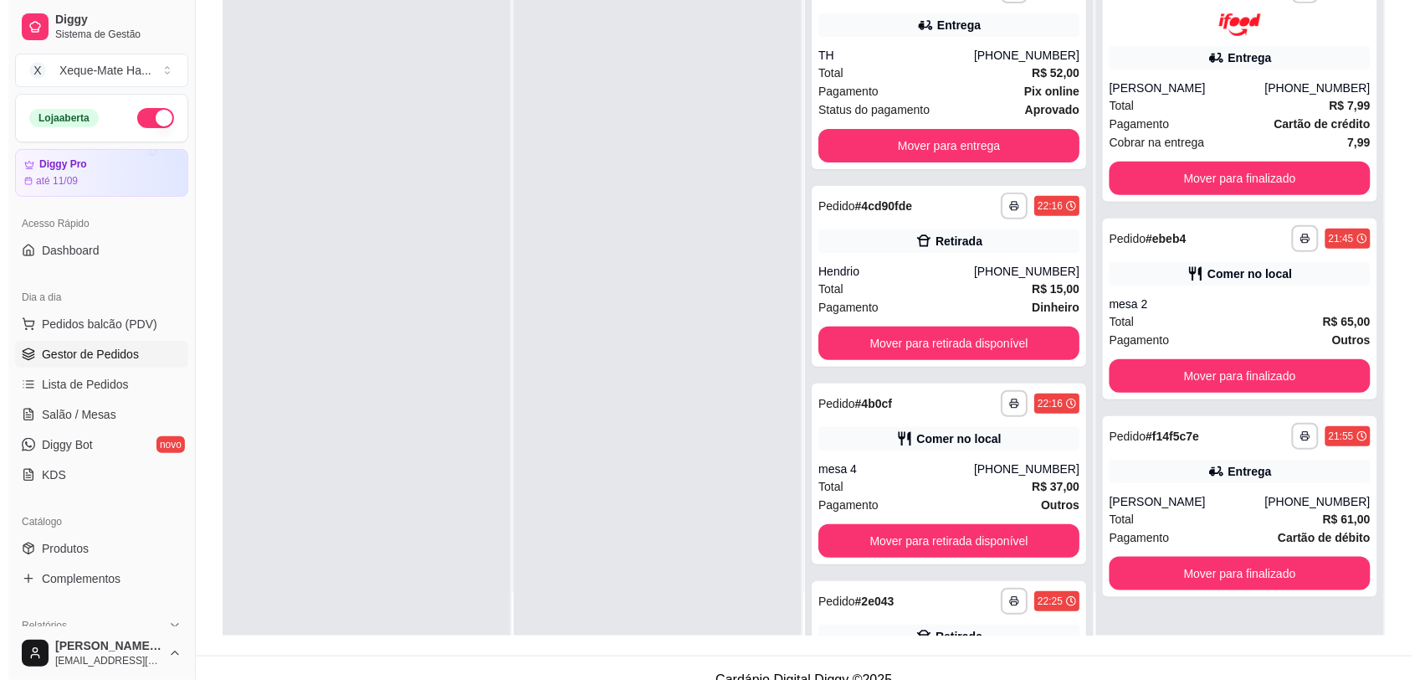
scroll to position [47, 0]
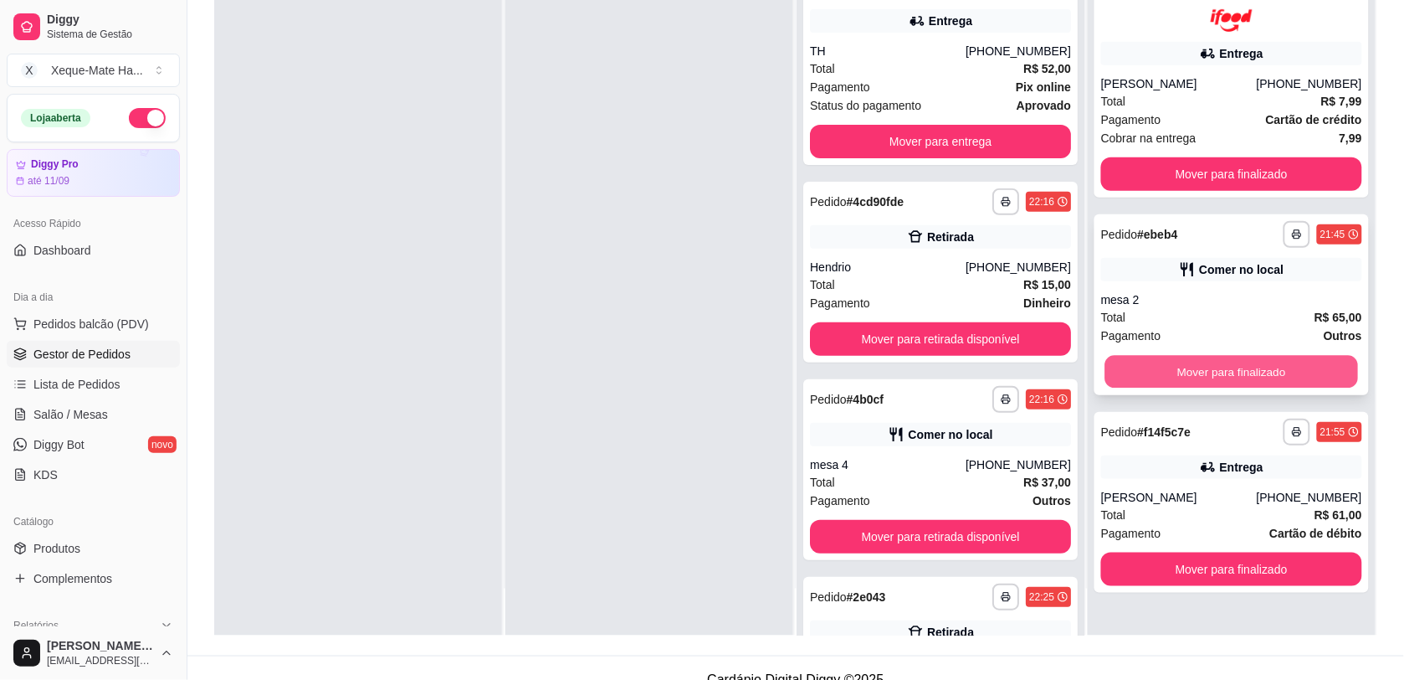
click at [1291, 371] on button "Mover para finalizado" at bounding box center [1233, 371] width 254 height 33
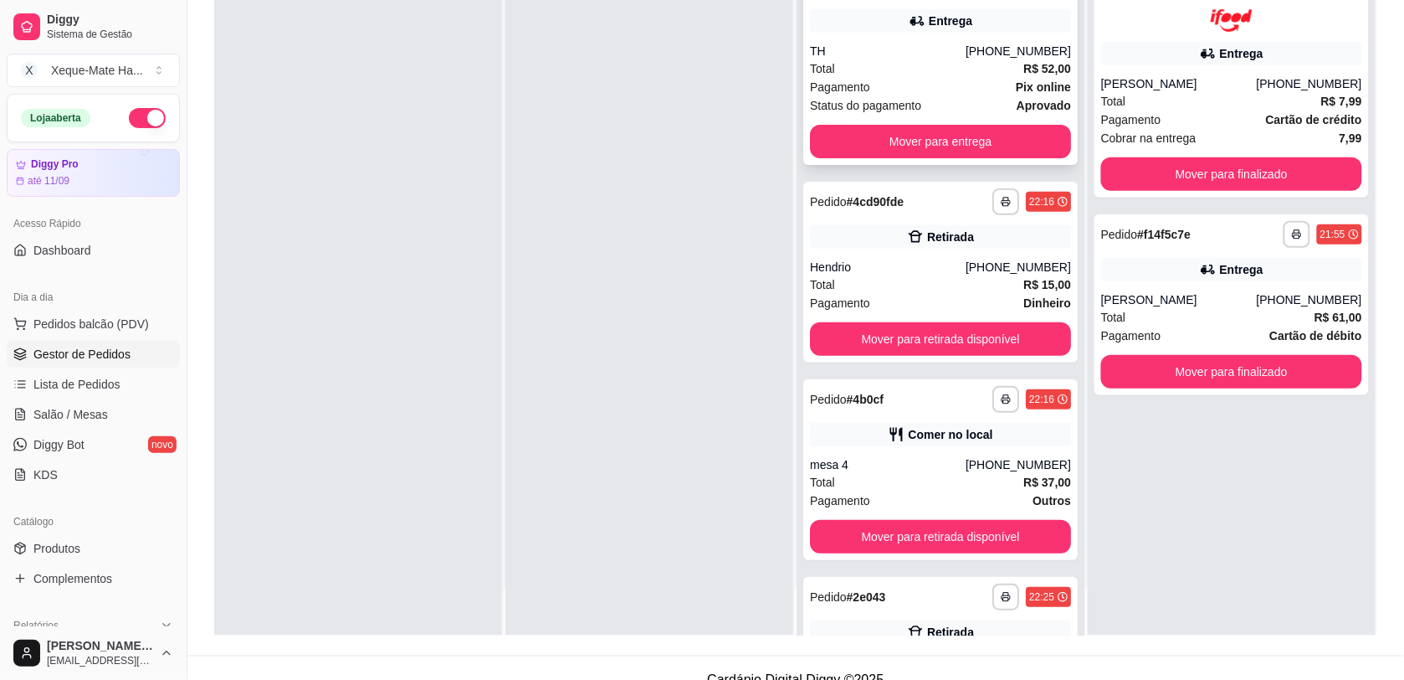
click at [960, 60] on div "Total R$ 52,00" at bounding box center [940, 68] width 261 height 18
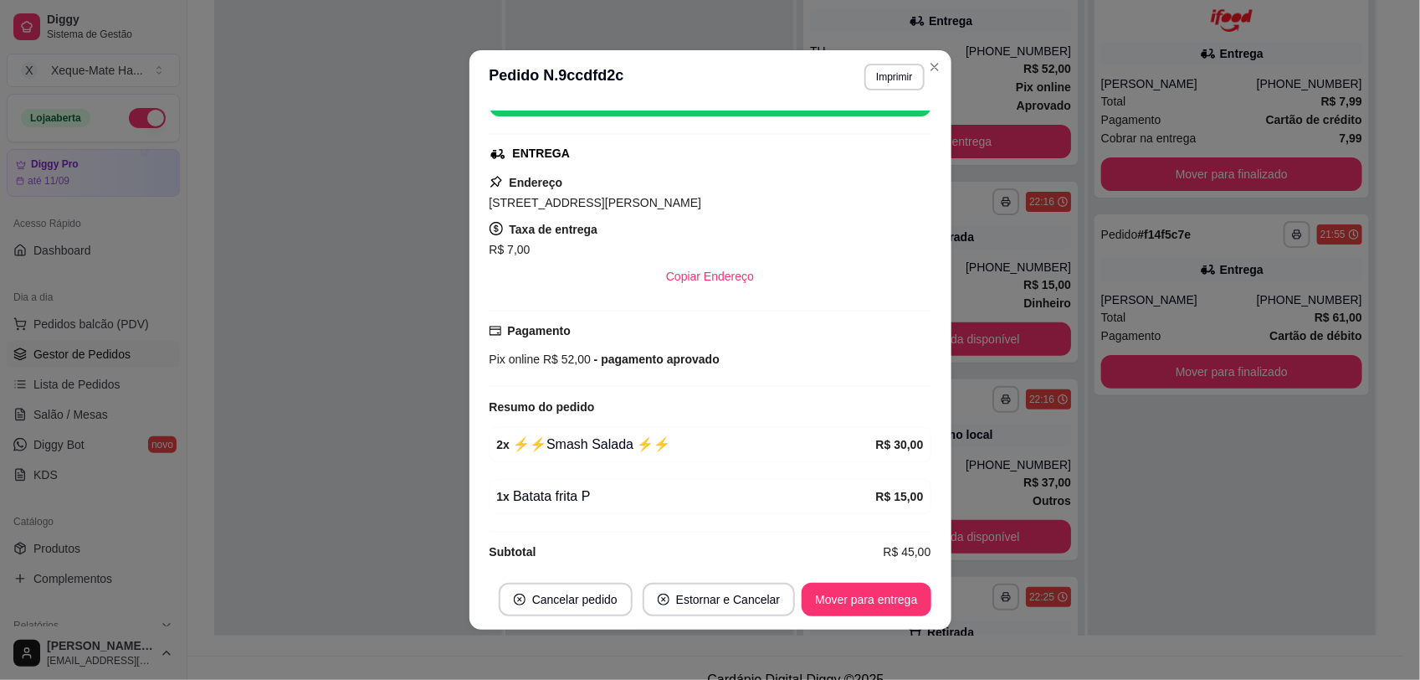
scroll to position [373, 0]
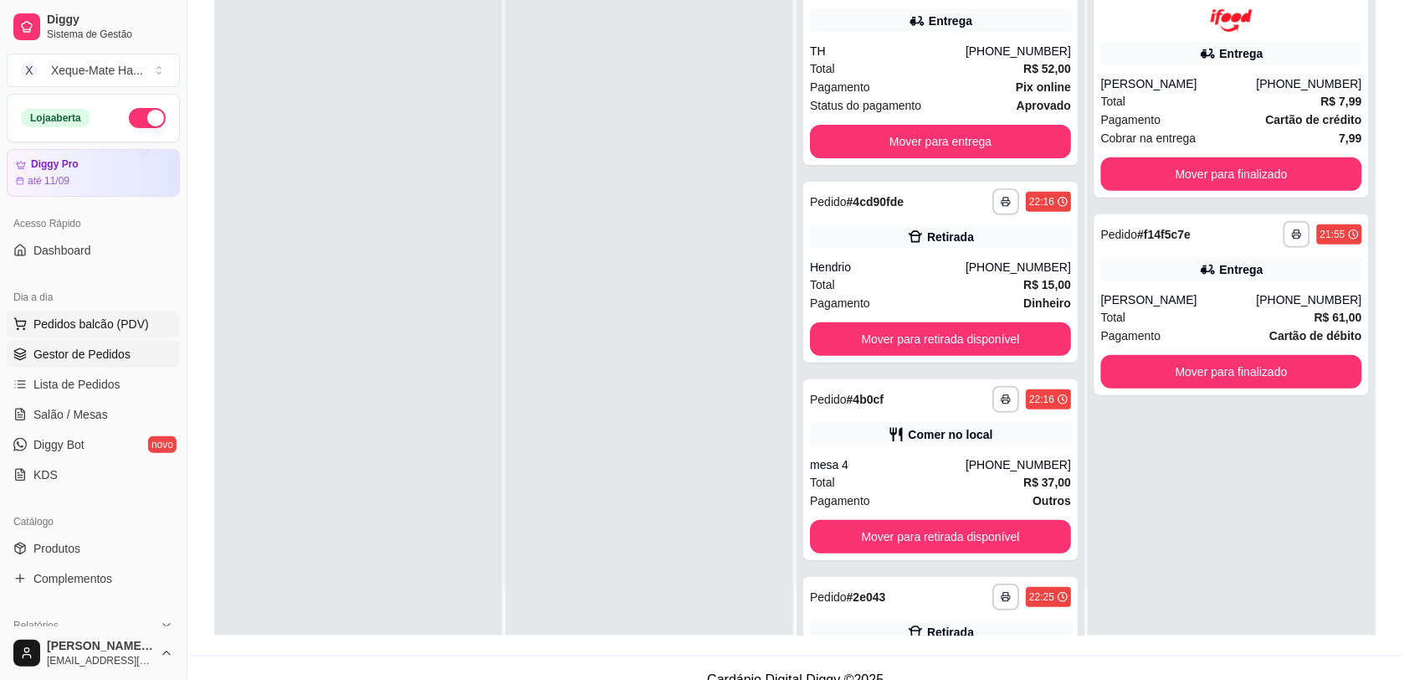
click at [100, 335] on button "Pedidos balcão (PDV)" at bounding box center [93, 323] width 173 height 27
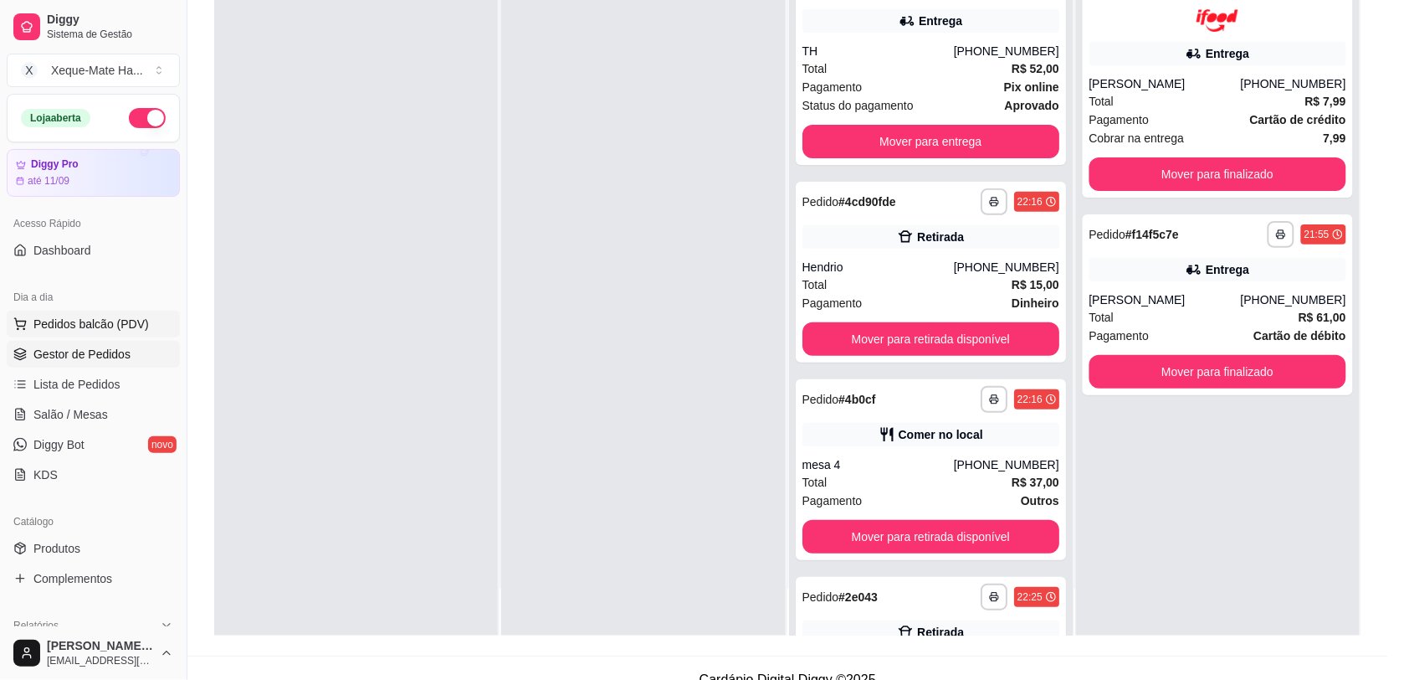
click at [80, 327] on img at bounding box center [126, 316] width 154 height 105
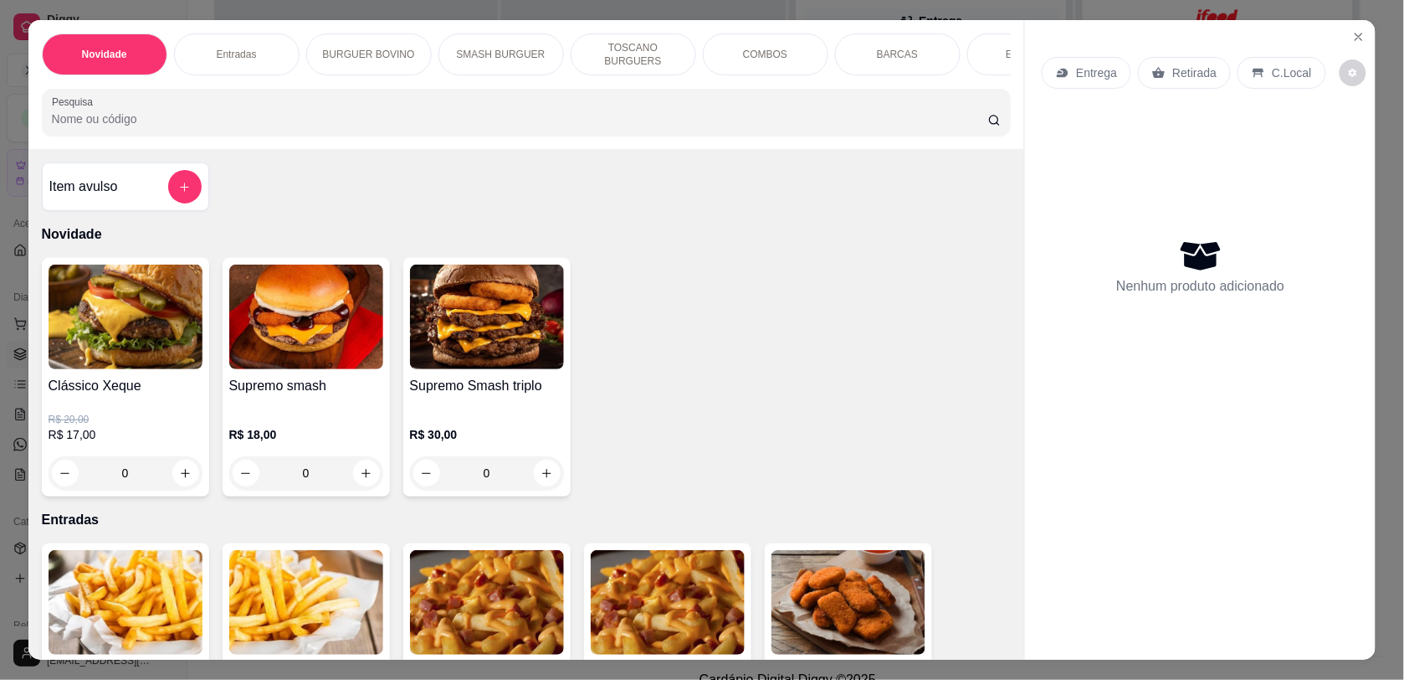
click at [923, 205] on div "Item avulso Novidade Clássico Xeque R$ 20,00 R$ 17,00 0 Supremo smash R$ 18,00 …" at bounding box center [526, 404] width 997 height 510
click at [919, 208] on div "Item avulso Novidade Clássico Xeque R$ 20,00 R$ 17,00 0 Supremo smash R$ 18,00 …" at bounding box center [526, 404] width 997 height 510
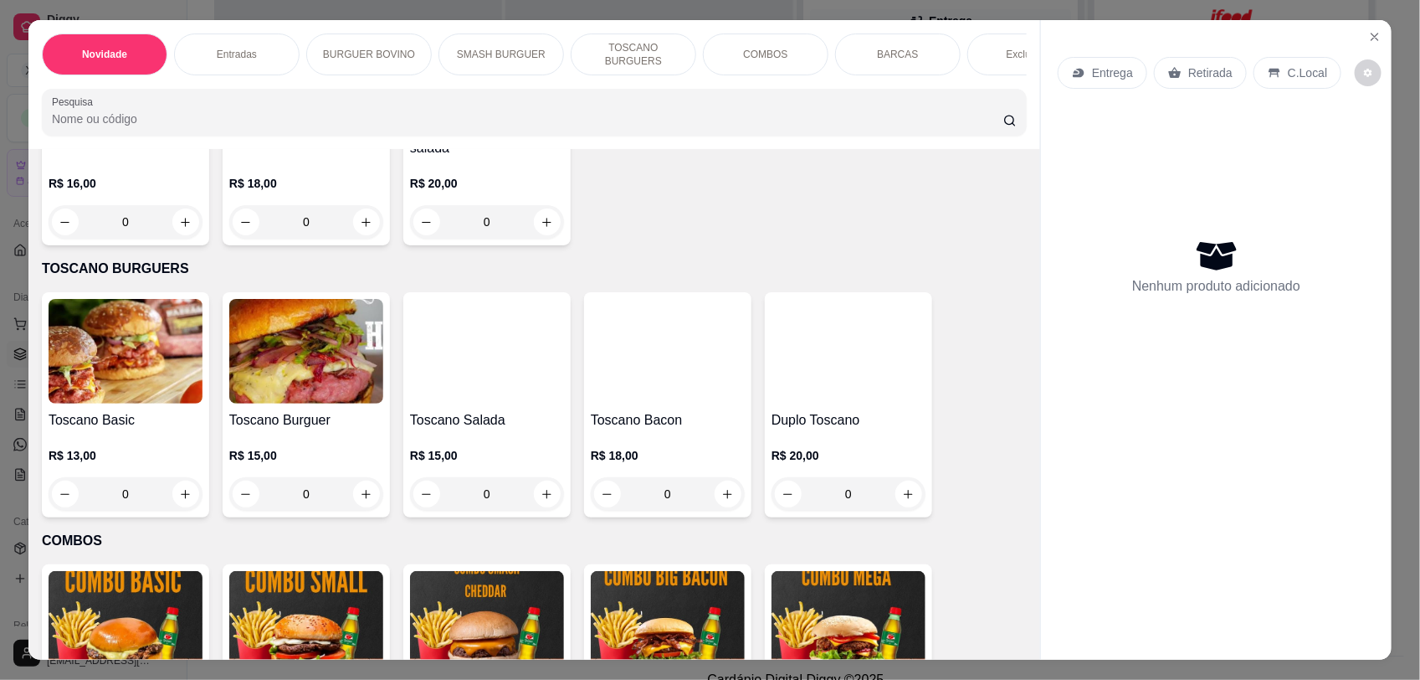
scroll to position [1488, 0]
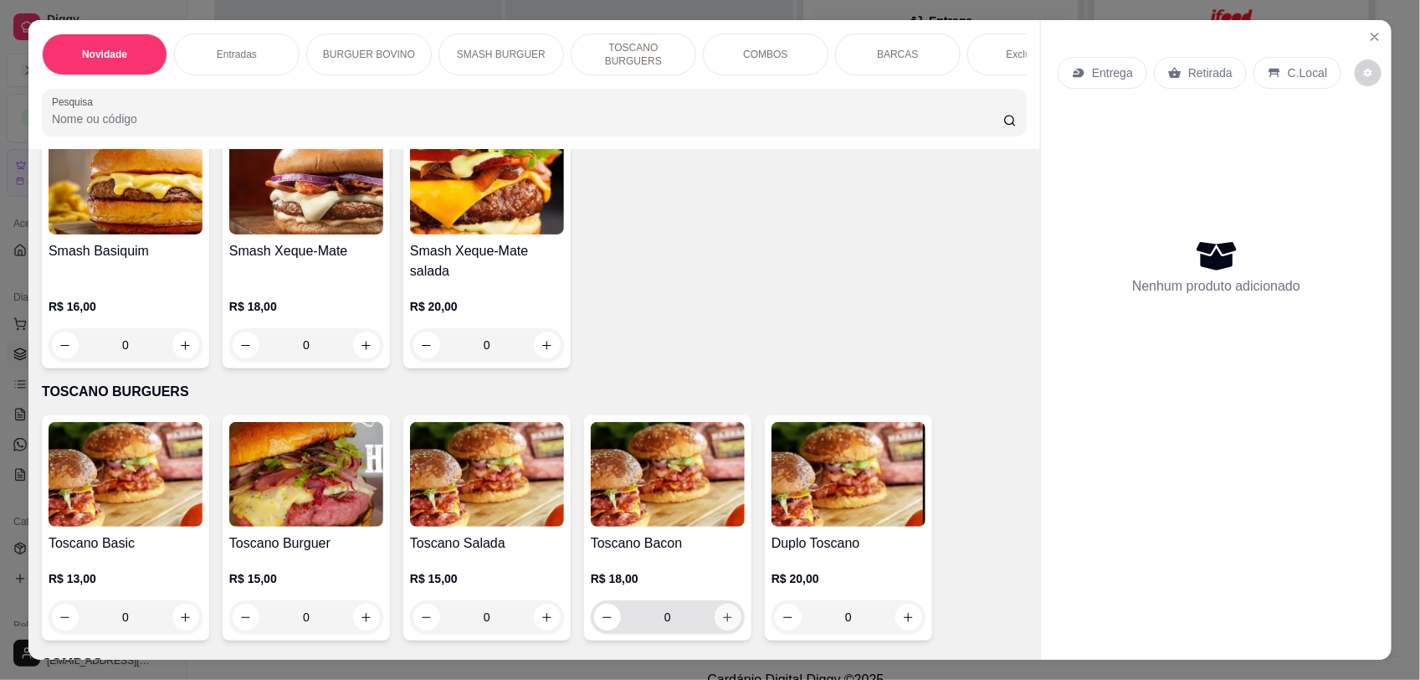
click at [721, 624] on icon "increase-product-quantity" at bounding box center [727, 617] width 13 height 13
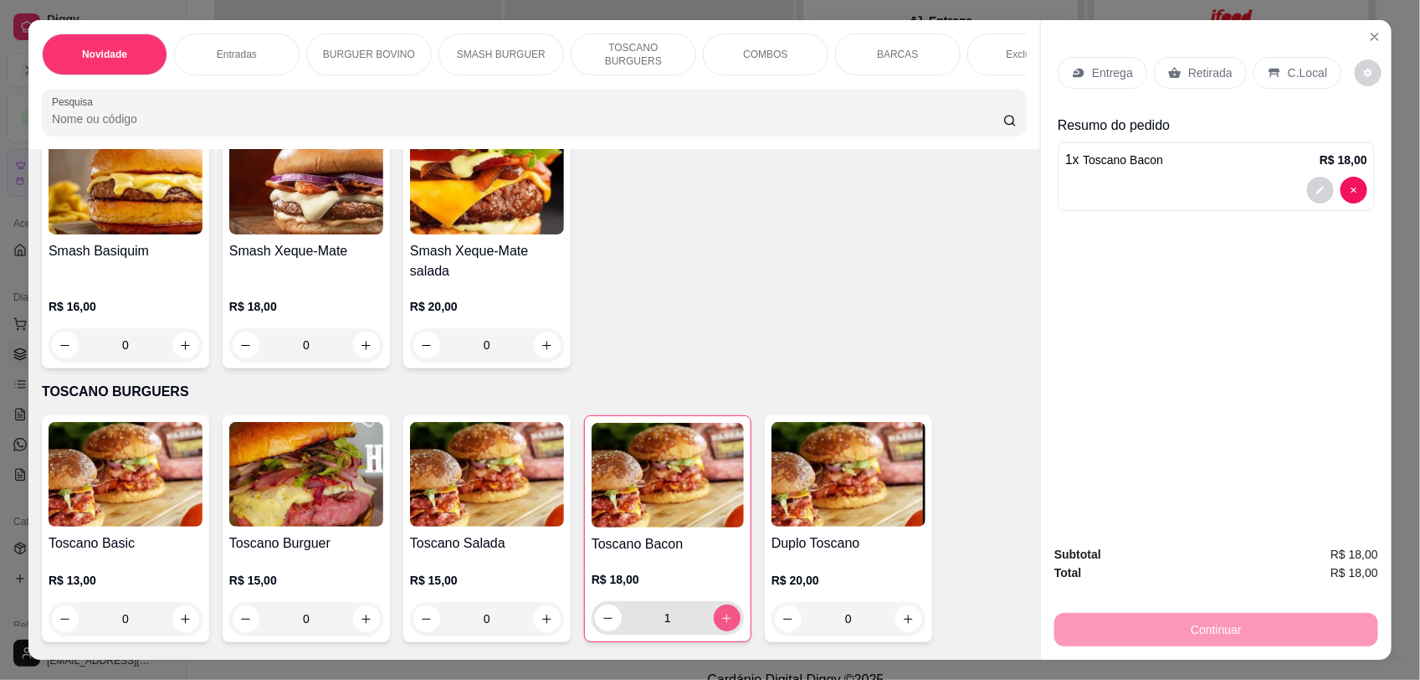
type input "1"
click at [1291, 85] on div "C.Local" at bounding box center [1298, 73] width 88 height 32
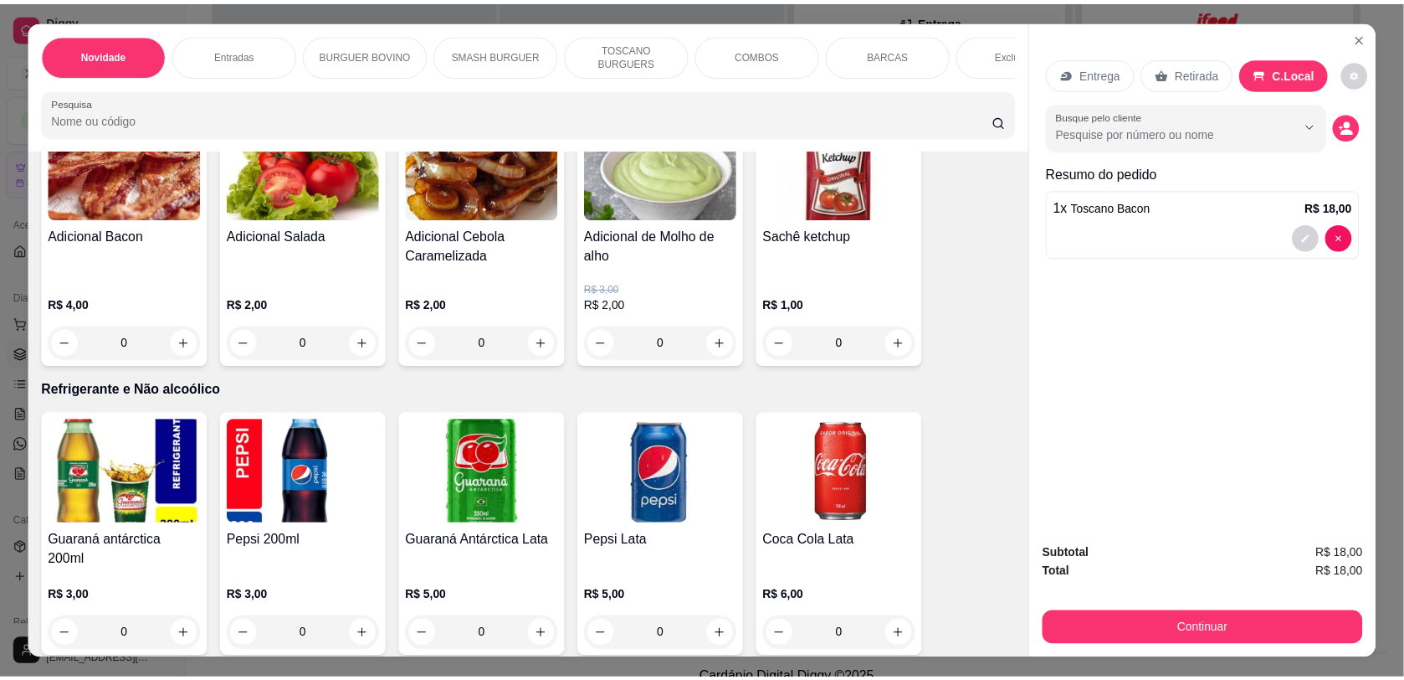
scroll to position [3589, 0]
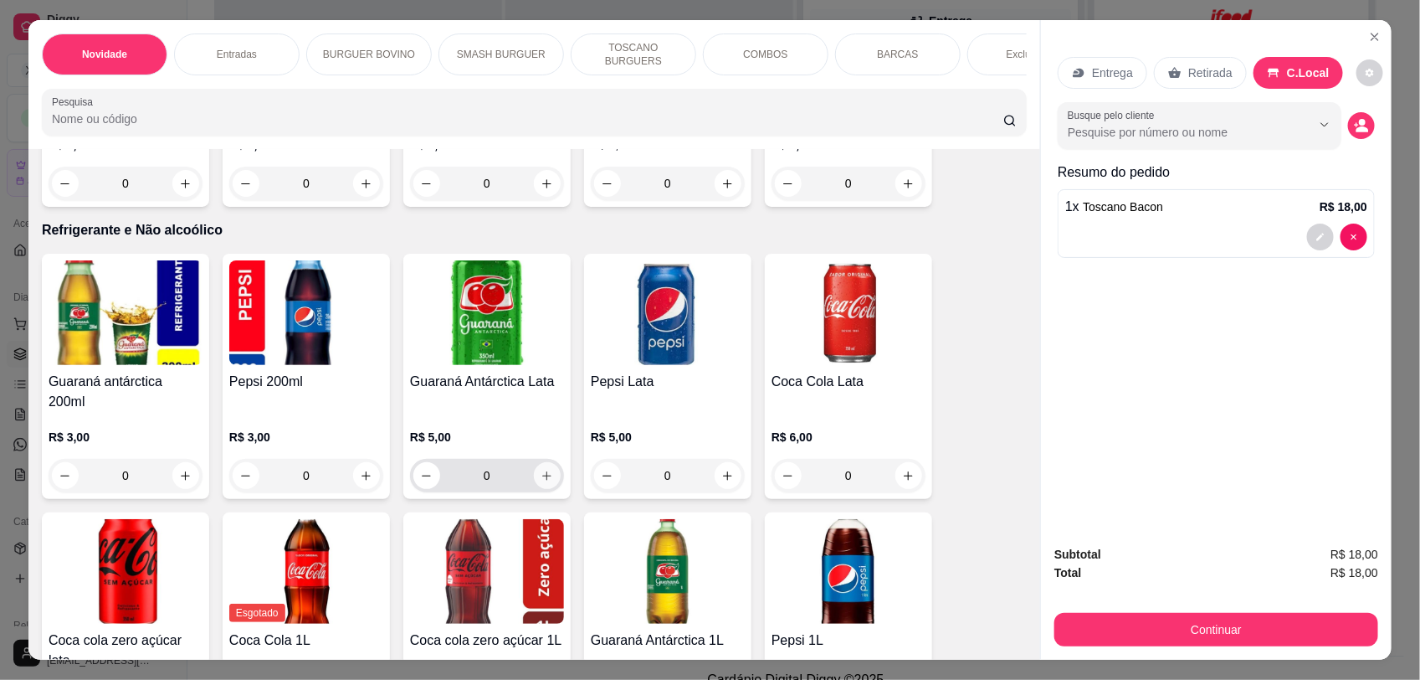
click at [541, 470] on icon "increase-product-quantity" at bounding box center [547, 476] width 13 height 13
type input "1"
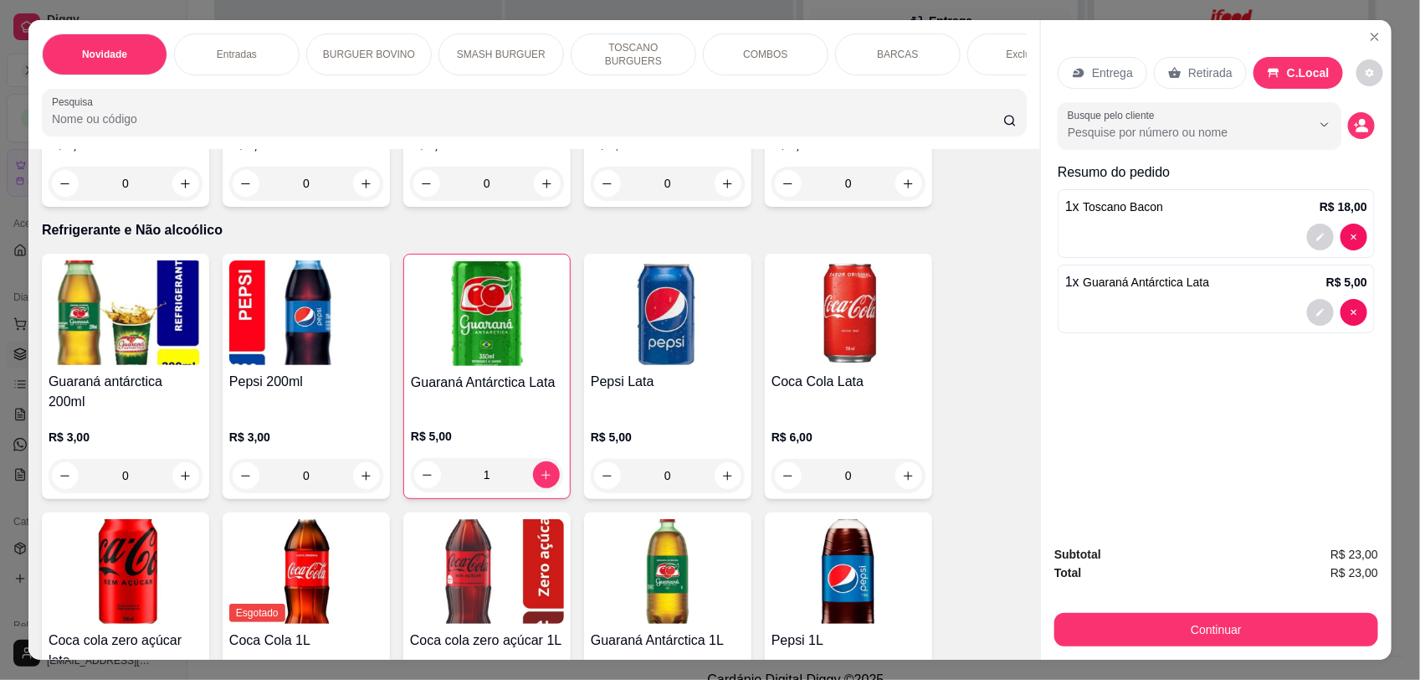
click at [1174, 612] on div "Continuar" at bounding box center [1217, 627] width 324 height 38
click at [1163, 624] on button "Continuar" at bounding box center [1217, 629] width 324 height 33
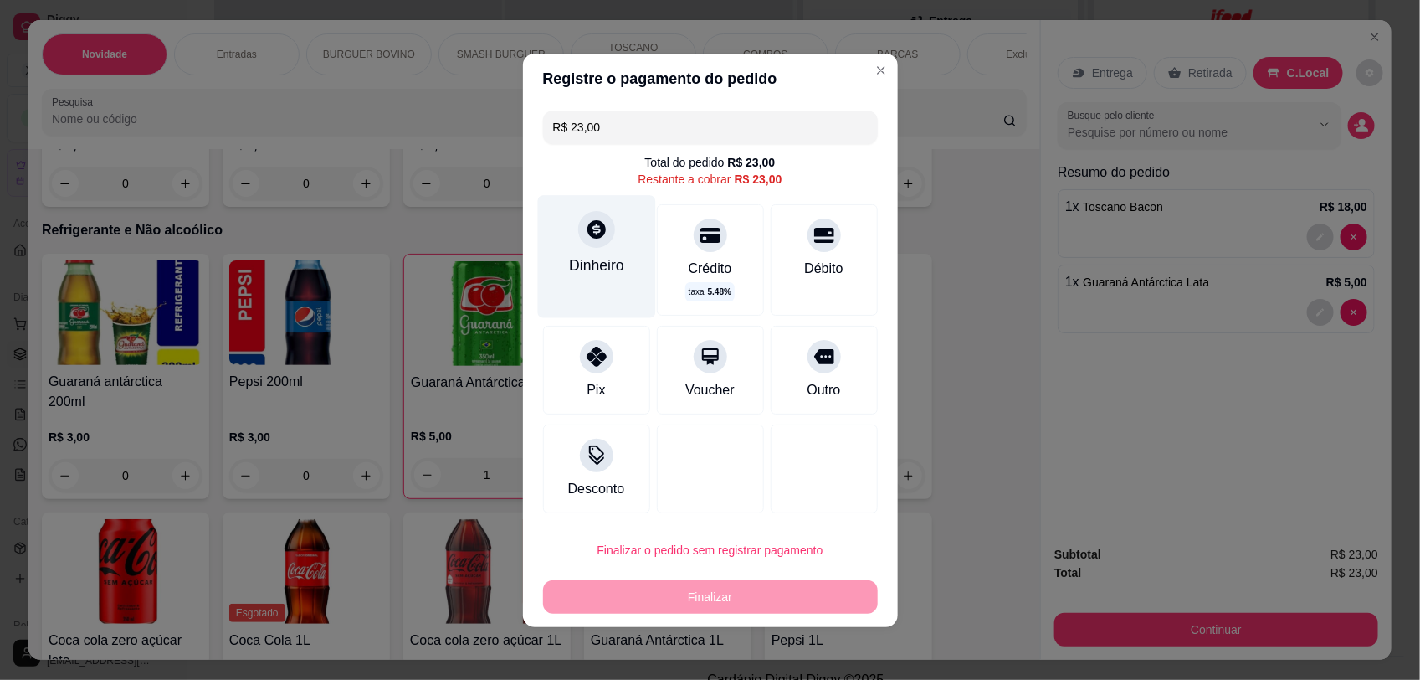
click at [558, 239] on div "Dinheiro" at bounding box center [596, 256] width 118 height 122
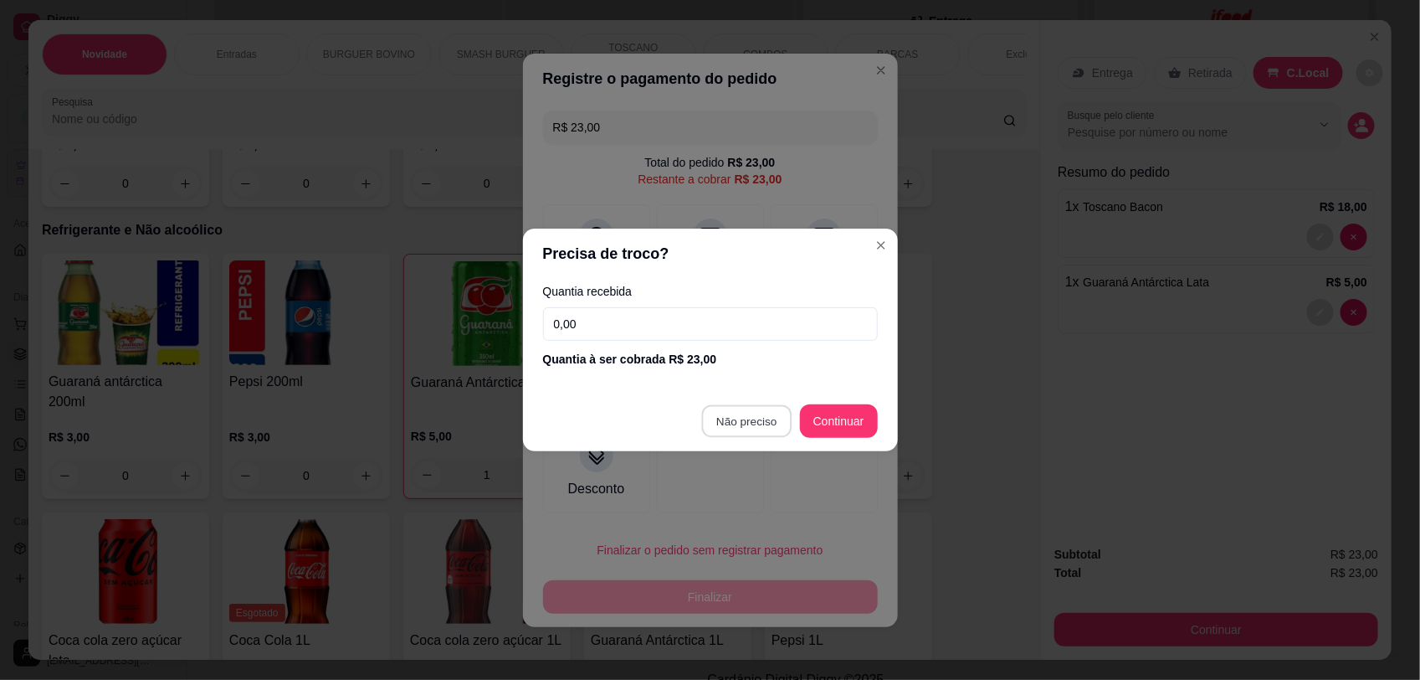
type input "R$ 0,00"
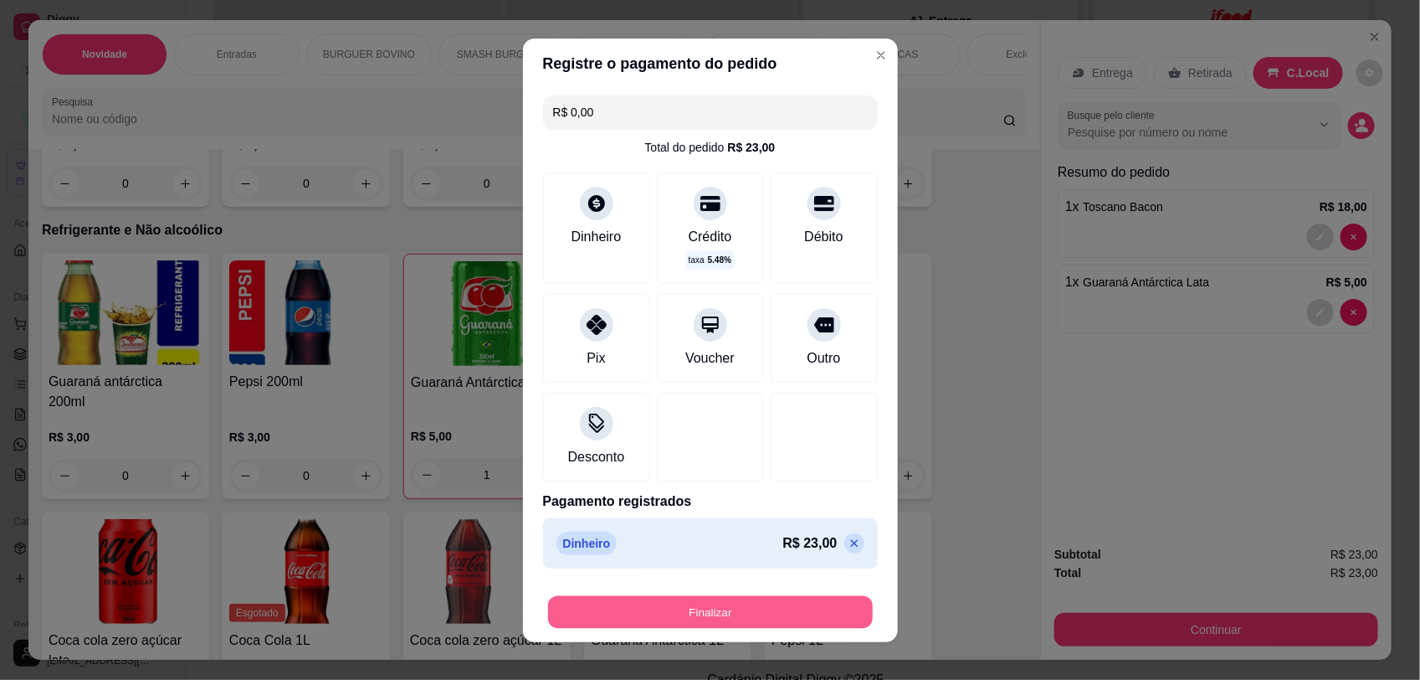
click at [741, 613] on button "Finalizar" at bounding box center [710, 611] width 325 height 33
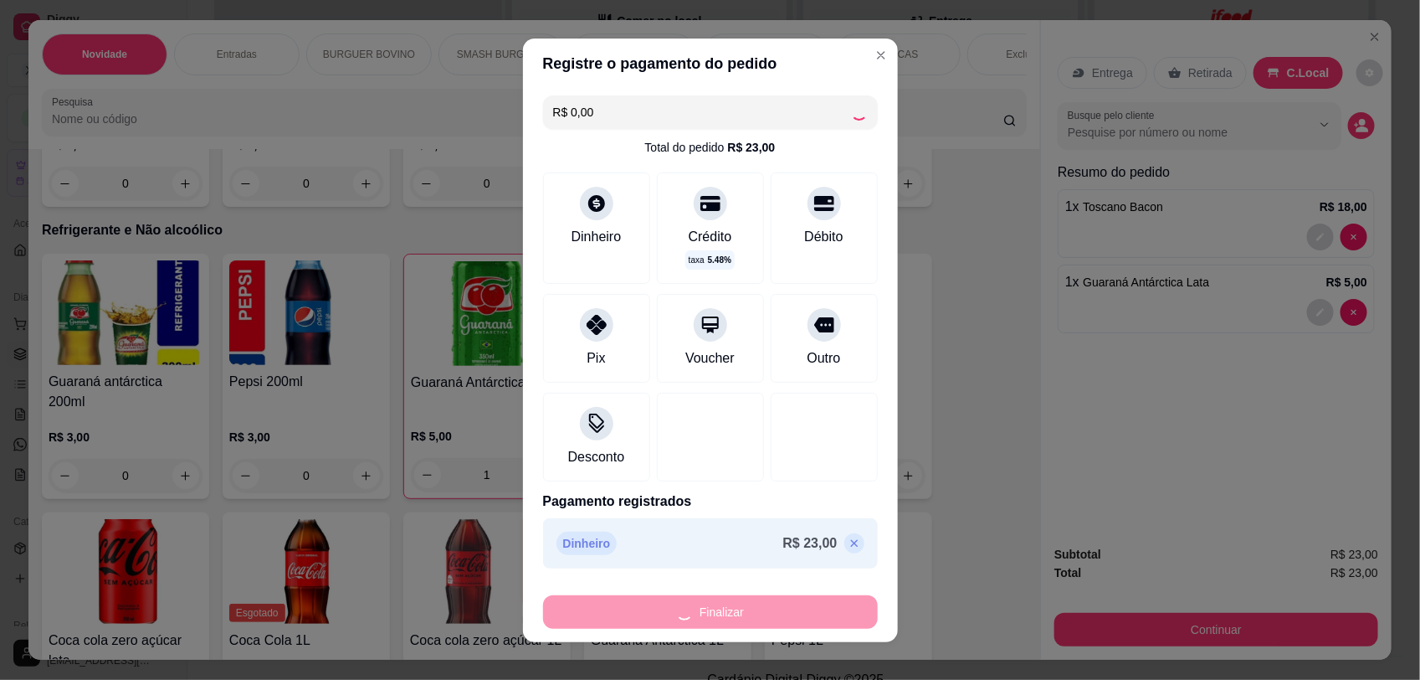
type input "0"
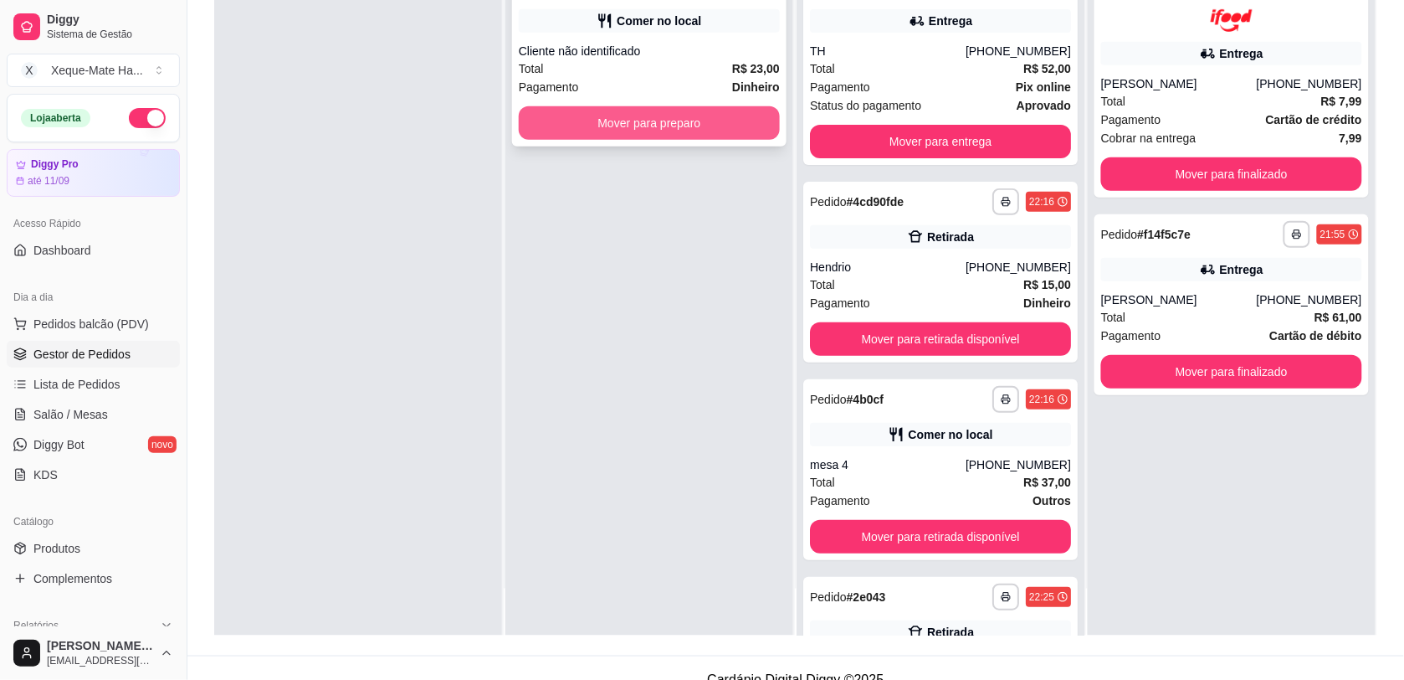
click at [675, 124] on button "Mover para preparo" at bounding box center [649, 122] width 261 height 33
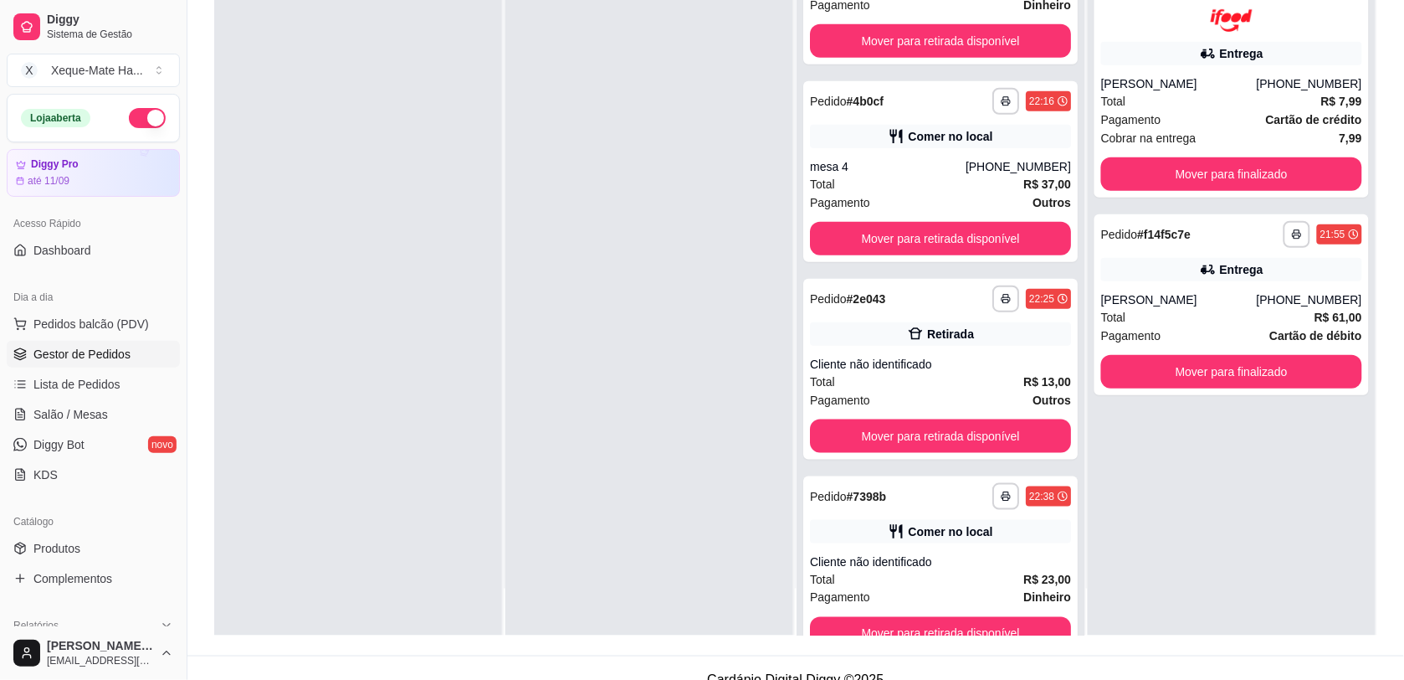
scroll to position [341, 0]
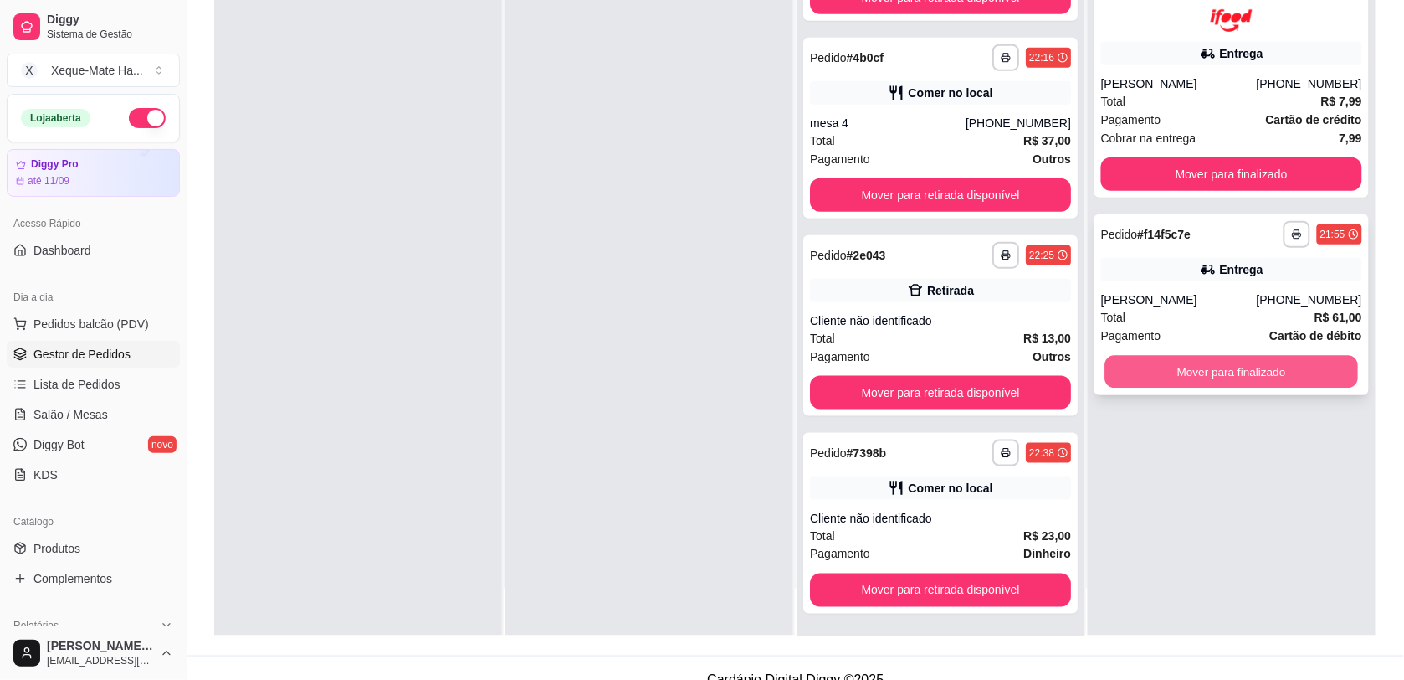
click at [1145, 364] on button "Mover para finalizado" at bounding box center [1233, 371] width 254 height 33
click at [1134, 174] on button "Mover para finalizado" at bounding box center [1231, 173] width 261 height 33
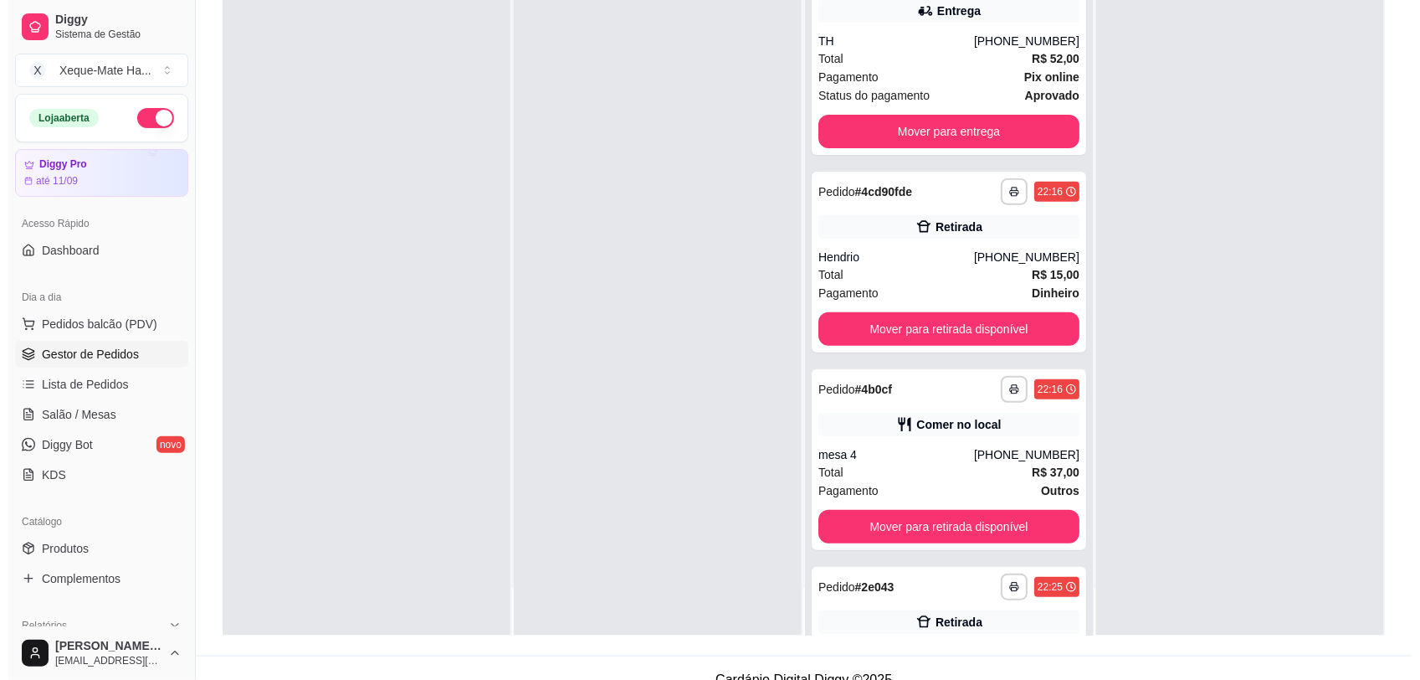
scroll to position [0, 0]
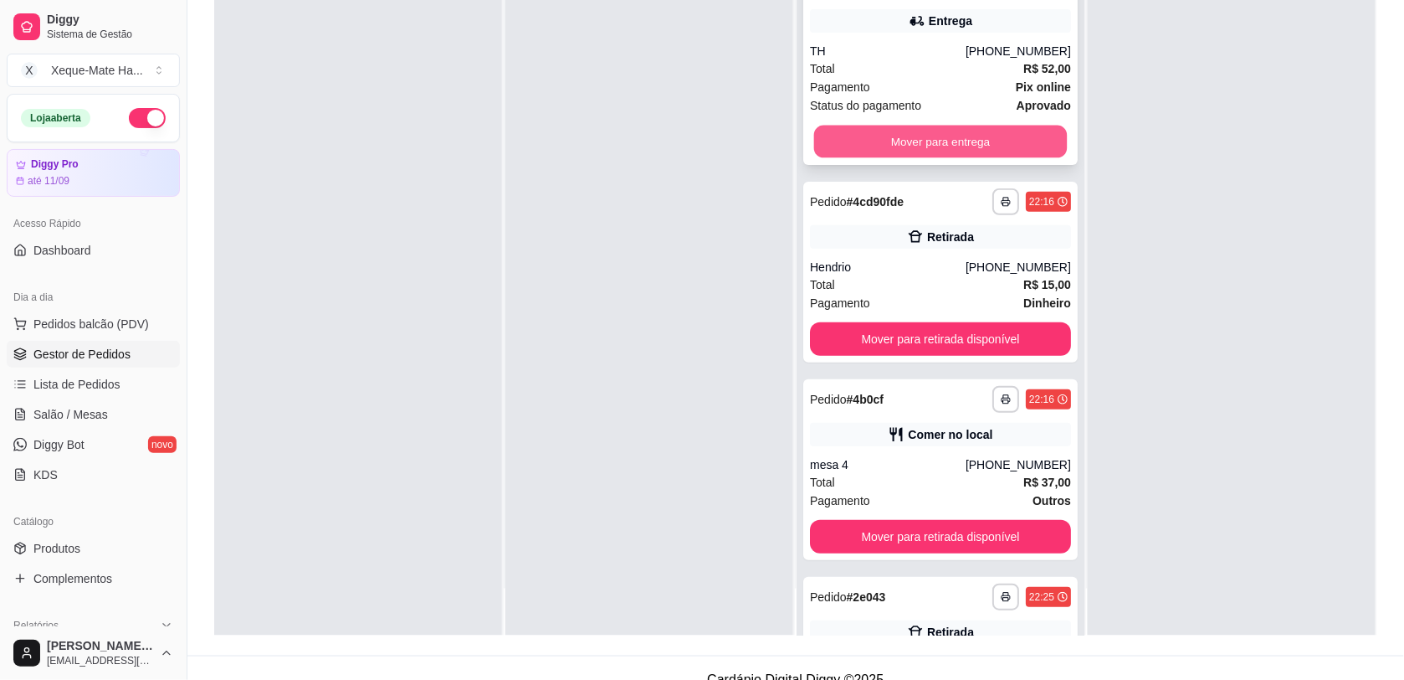
click at [976, 138] on button "Mover para entrega" at bounding box center [941, 142] width 254 height 33
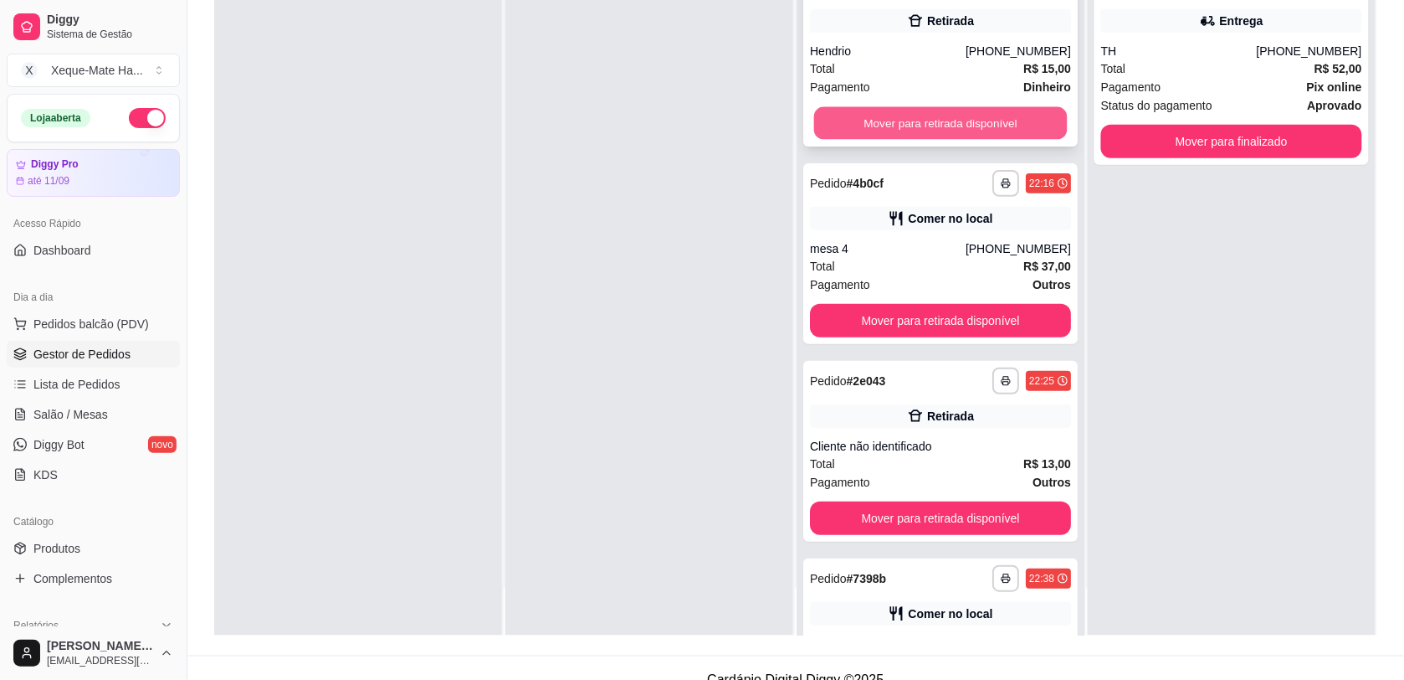
click at [956, 121] on button "Mover para retirada disponível" at bounding box center [941, 123] width 254 height 33
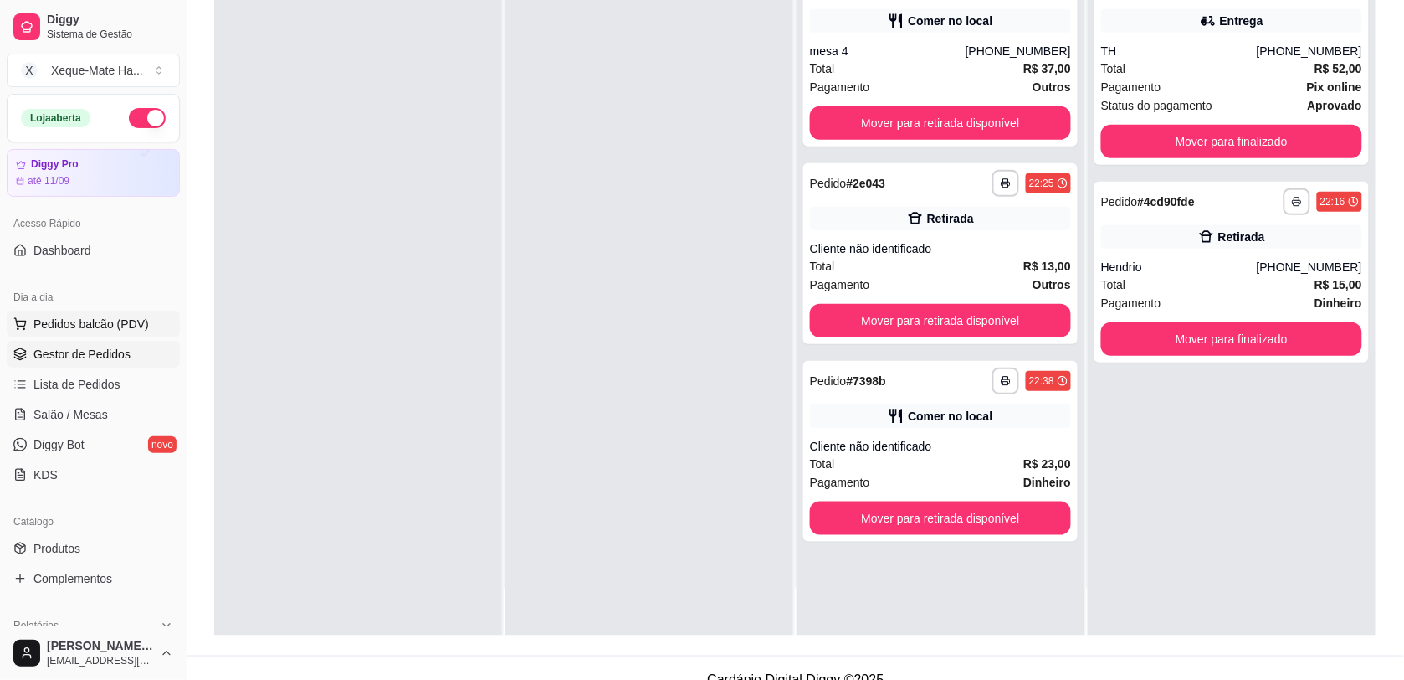
click at [84, 321] on span "Pedidos balcão (PDV)" at bounding box center [90, 324] width 115 height 17
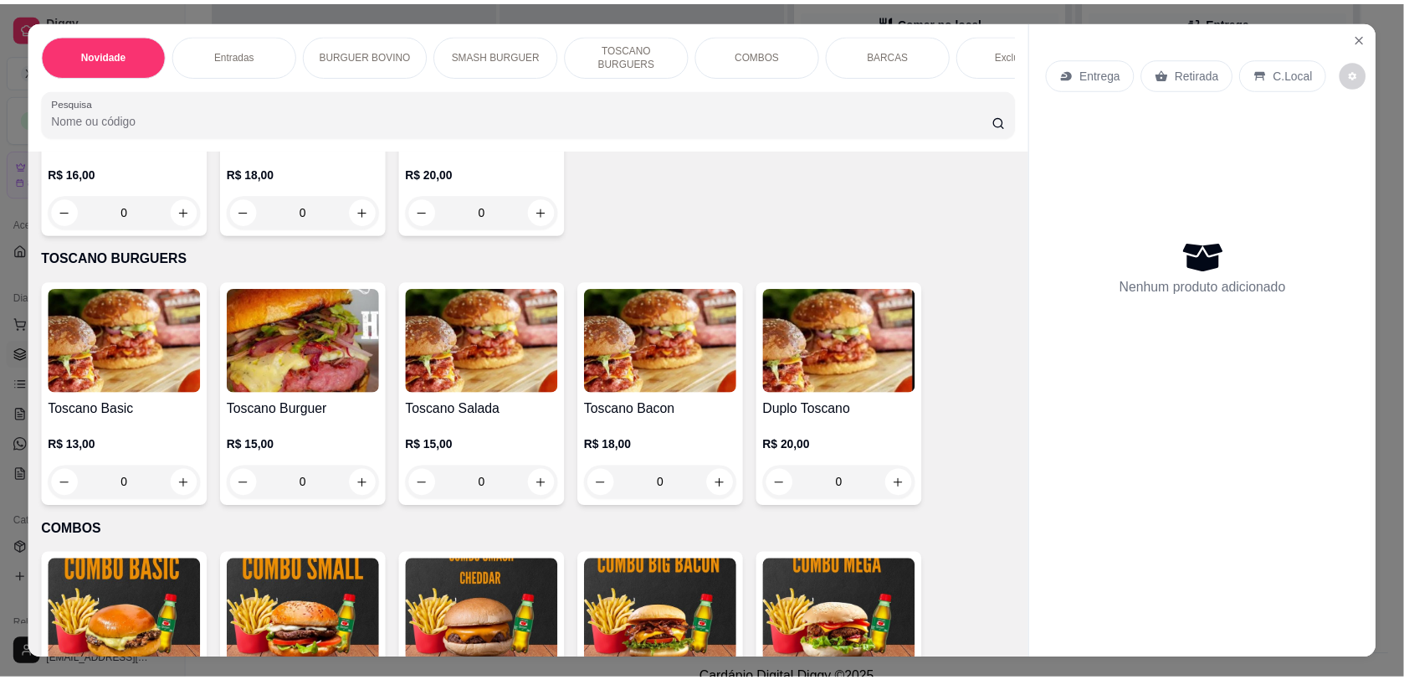
scroll to position [1525, 0]
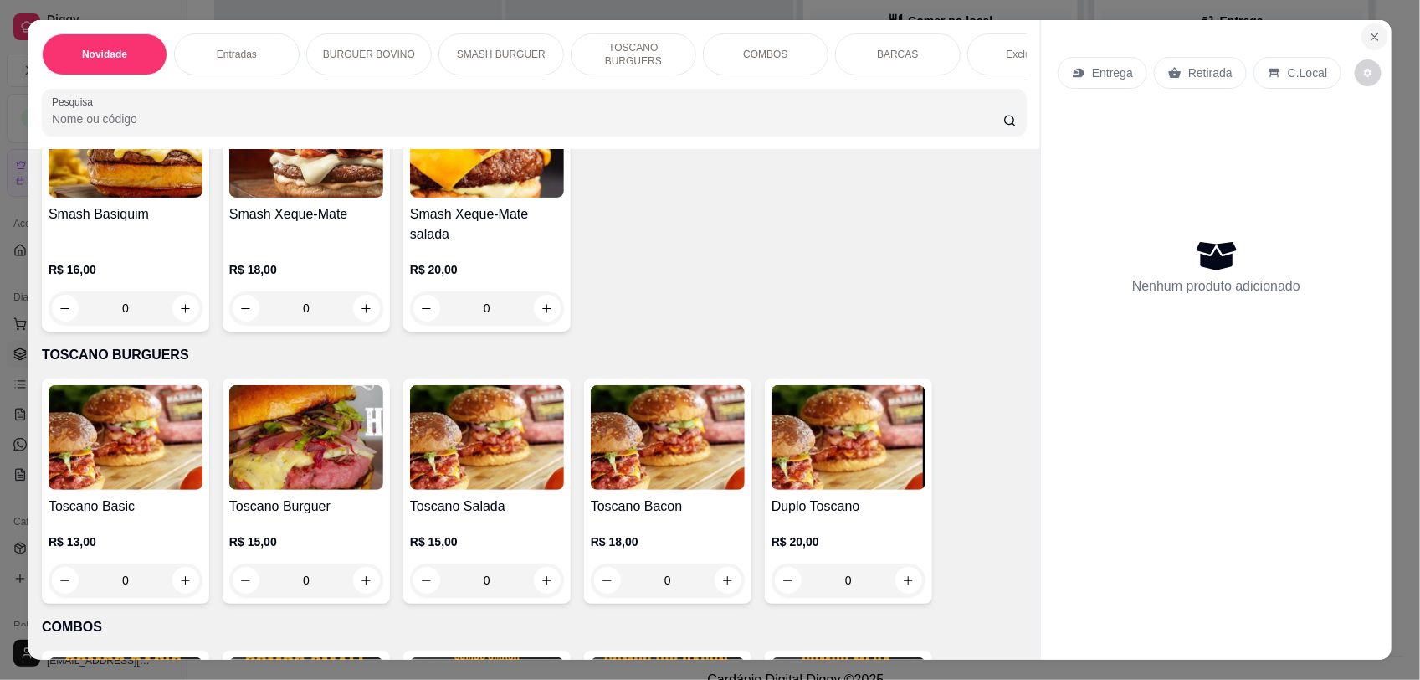
click at [1367, 29] on button "Close" at bounding box center [1375, 36] width 27 height 27
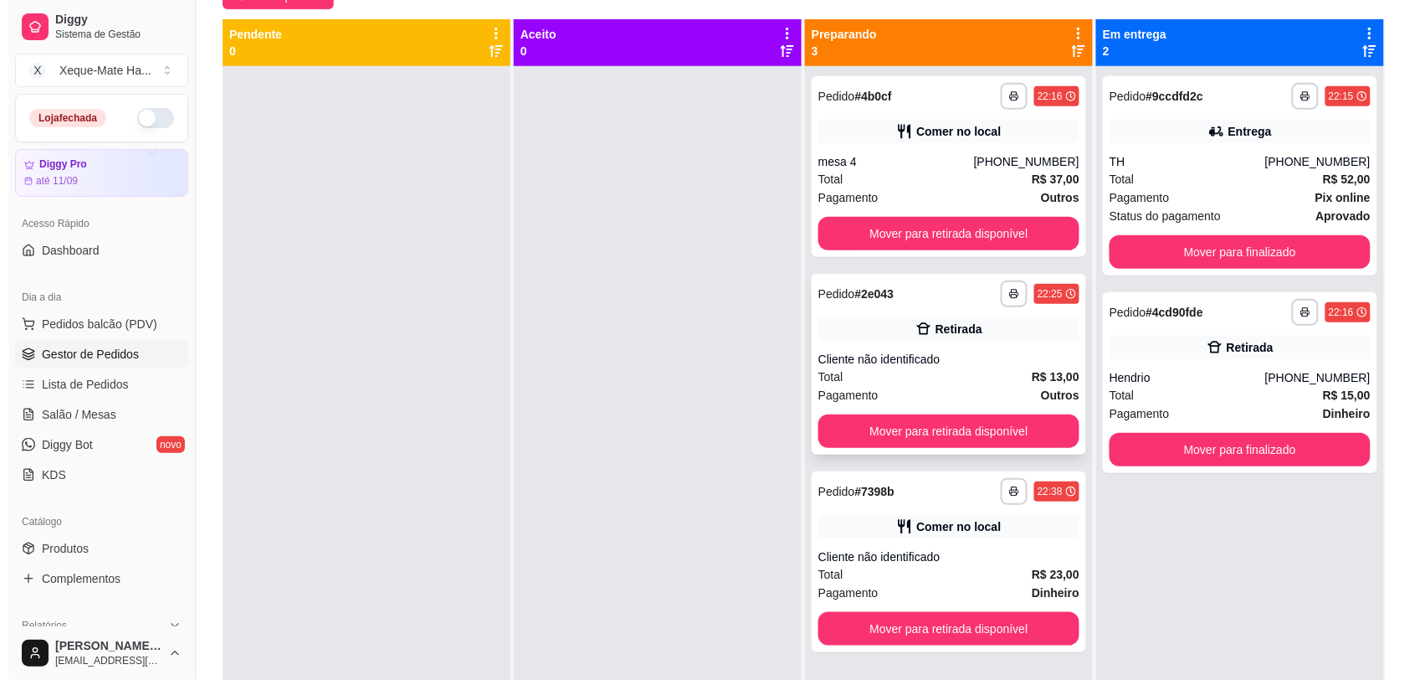
scroll to position [180, 0]
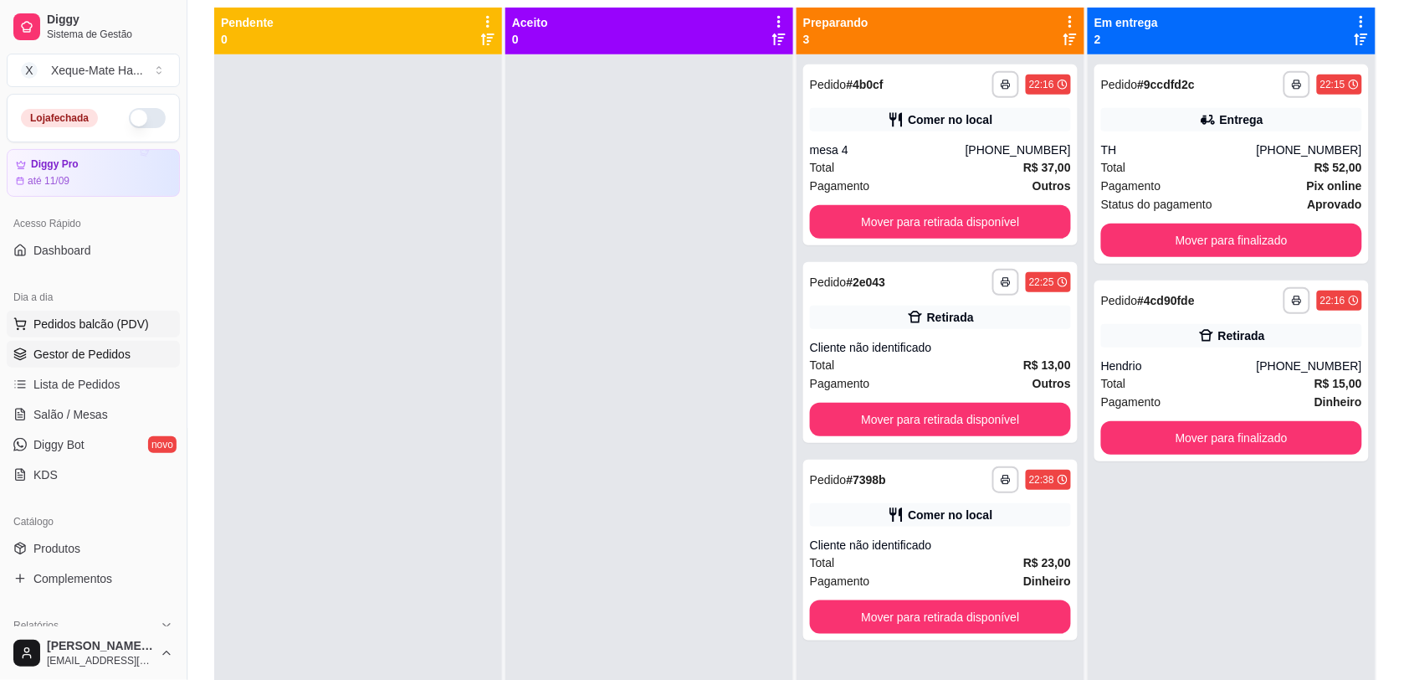
click at [88, 325] on span "Pedidos balcão (PDV)" at bounding box center [90, 324] width 115 height 17
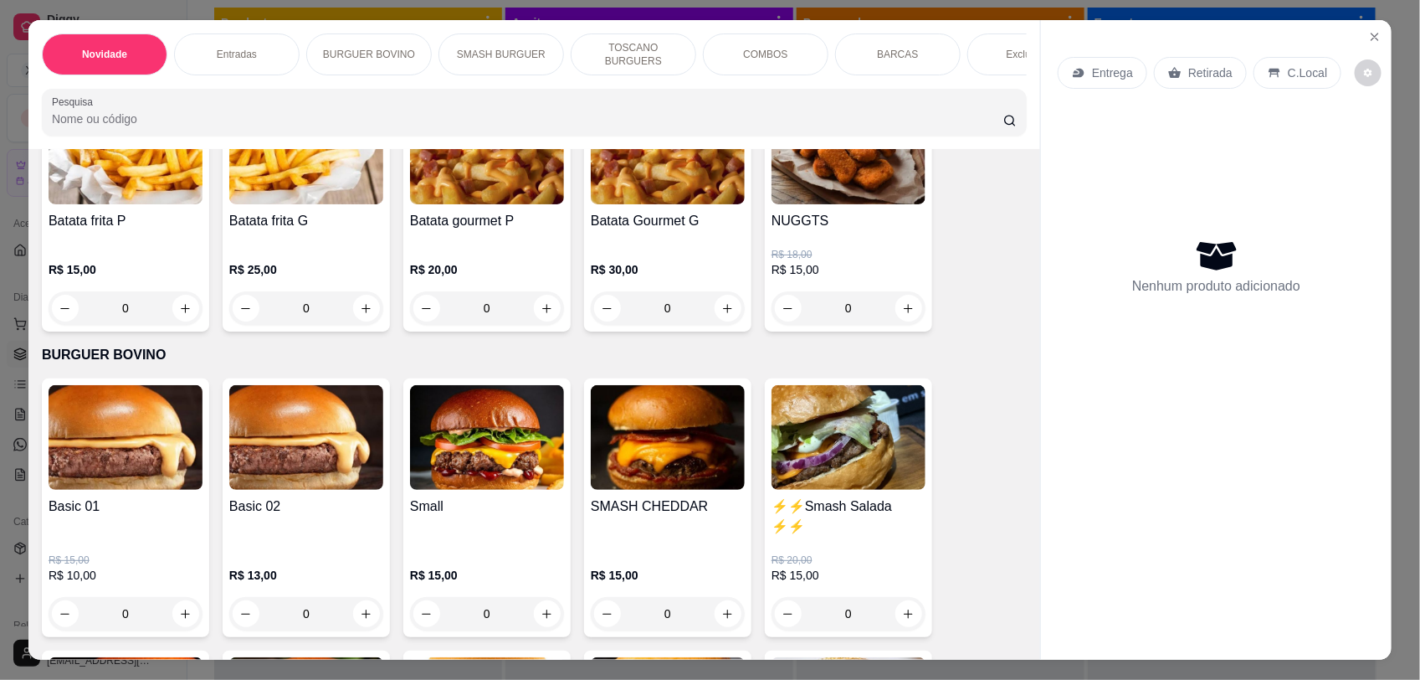
scroll to position [428, 0]
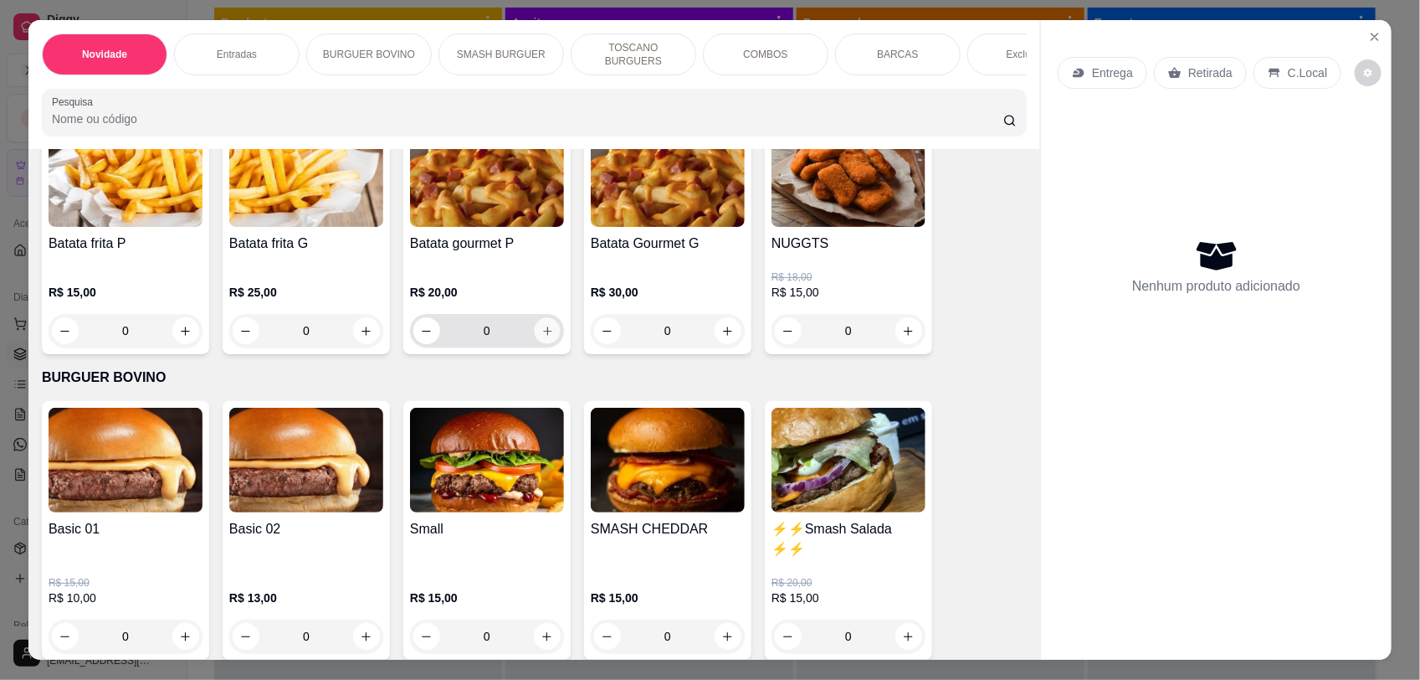
click at [541, 337] on icon "increase-product-quantity" at bounding box center [547, 331] width 13 height 13
type input "1"
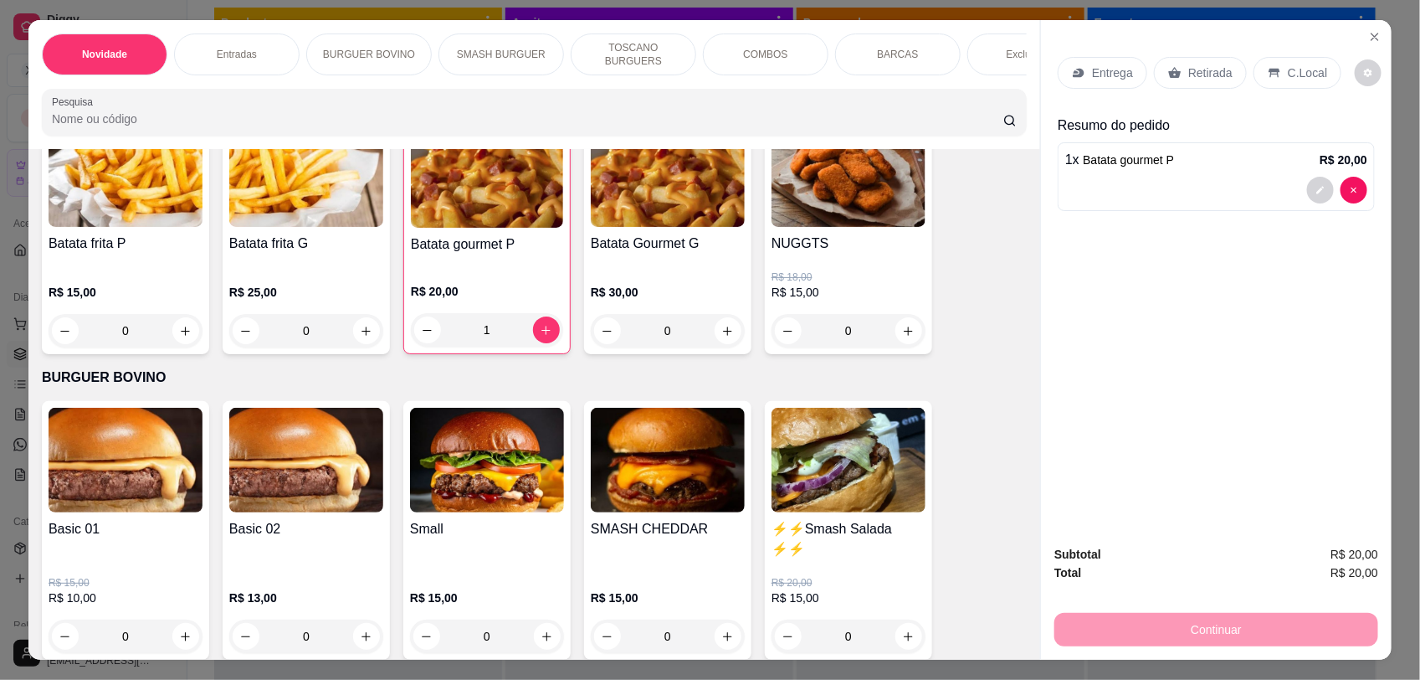
click at [1088, 187] on div at bounding box center [1216, 190] width 302 height 27
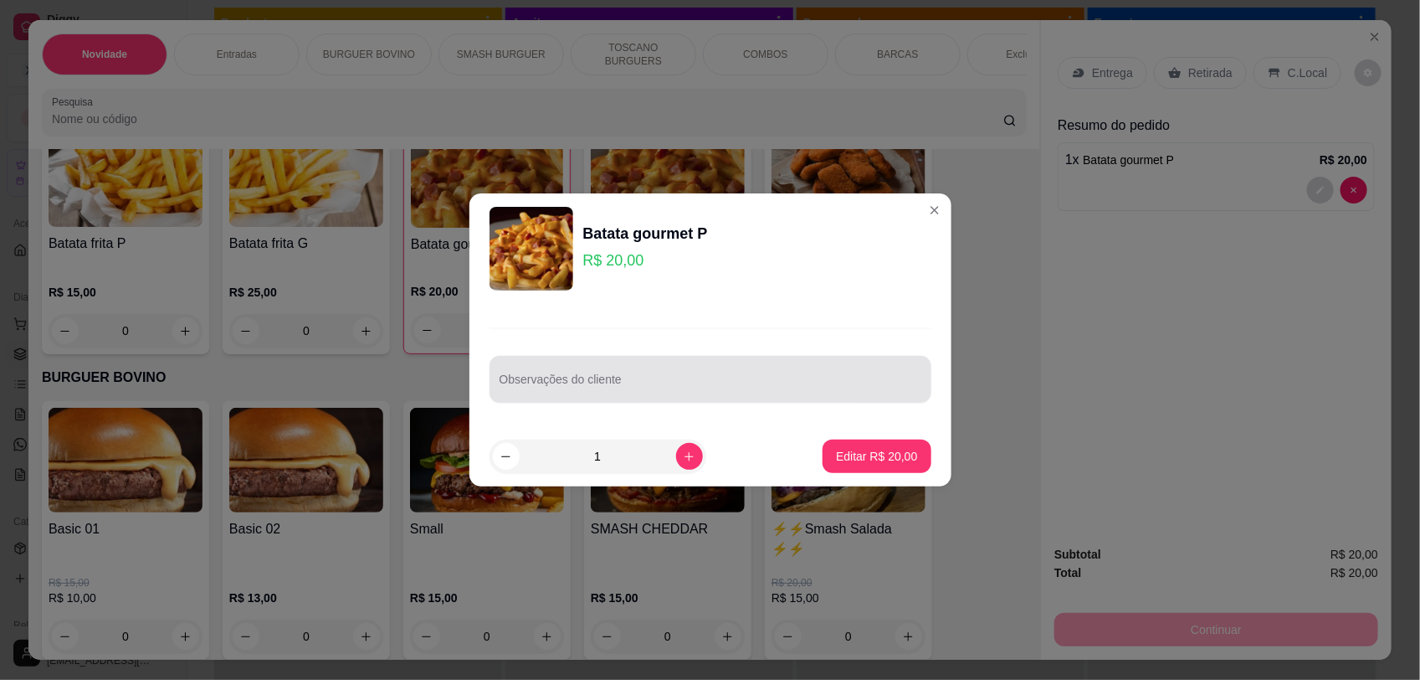
click at [629, 395] on div at bounding box center [711, 378] width 422 height 33
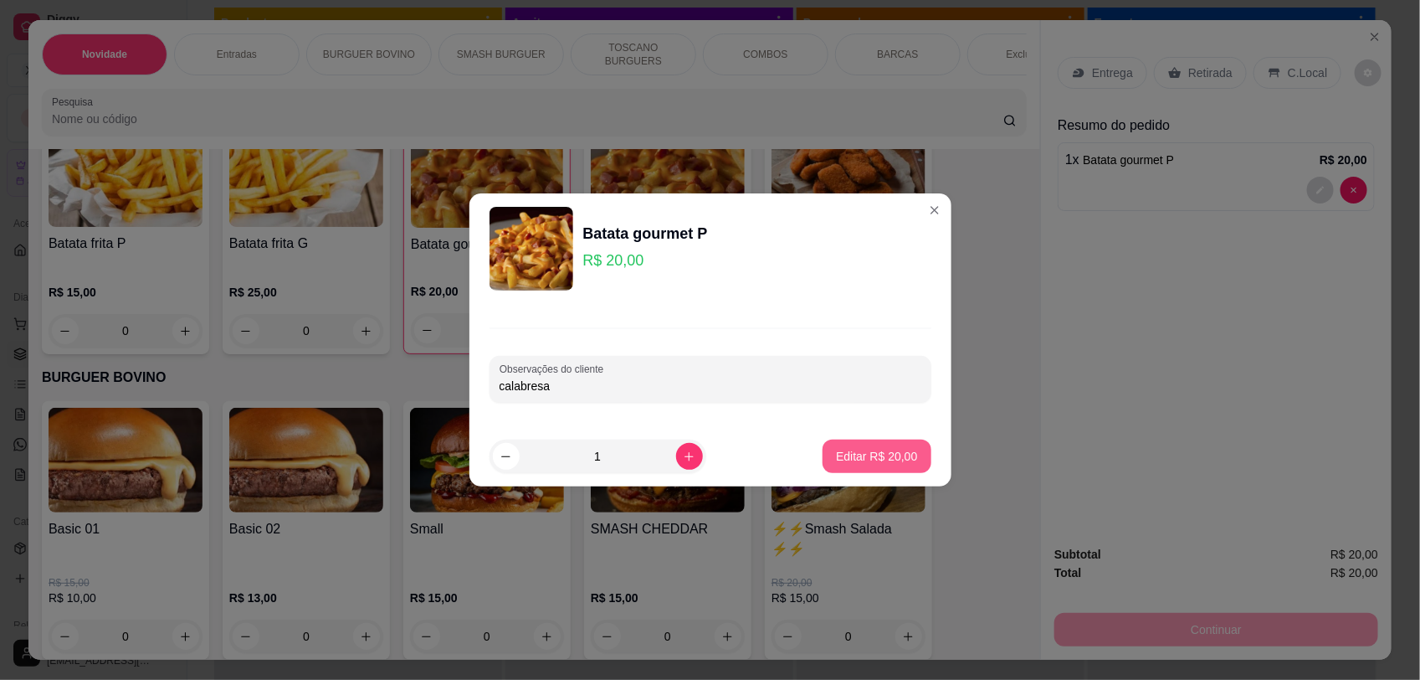
type input "calabresa"
click at [888, 454] on p "Editar R$ 20,00" at bounding box center [877, 456] width 79 height 16
type input "0"
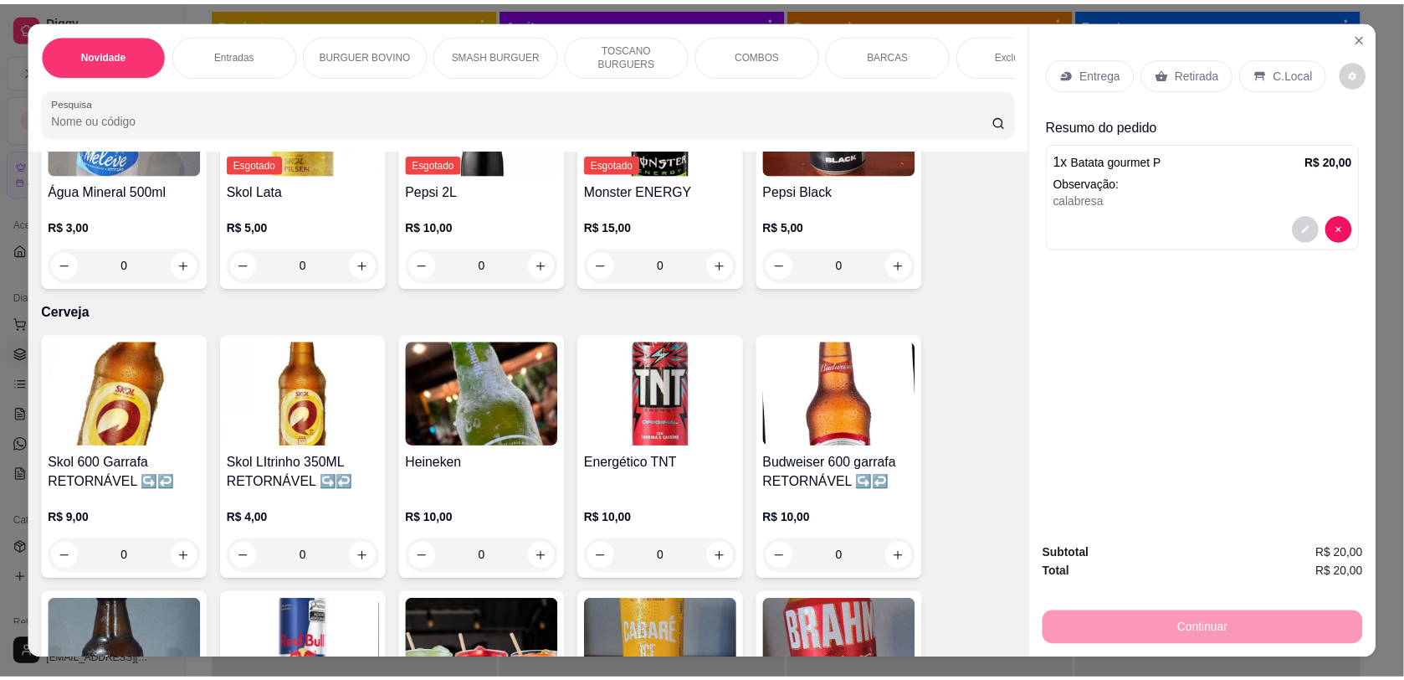
scroll to position [4307, 0]
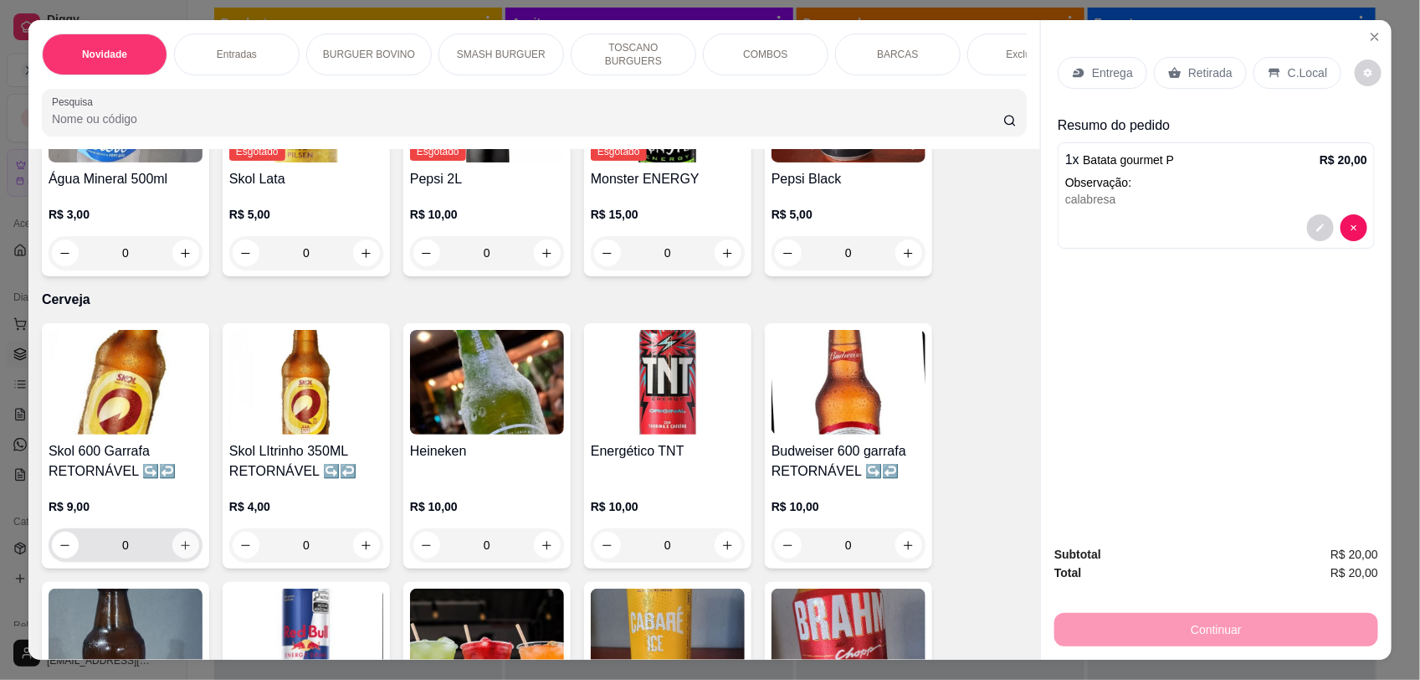
click at [181, 539] on icon "increase-product-quantity" at bounding box center [185, 545] width 13 height 13
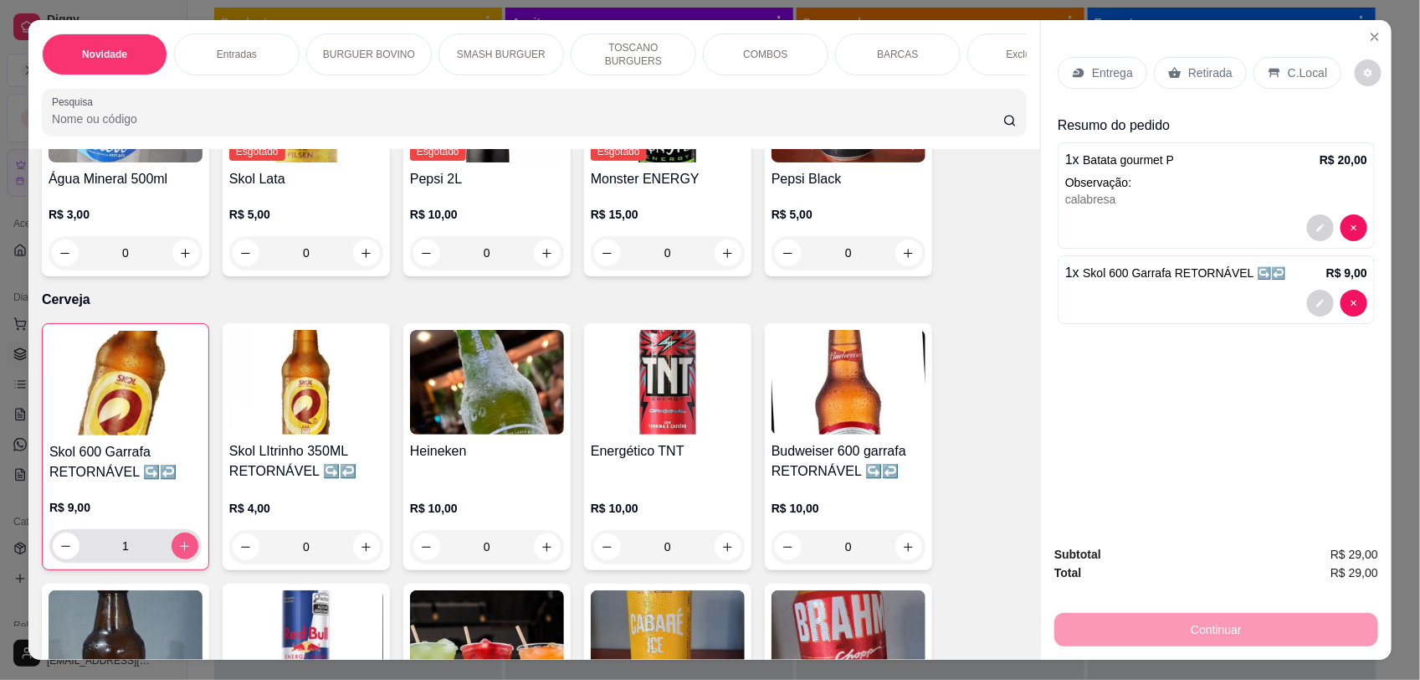
type input "1"
click at [1296, 72] on p "C.Local" at bounding box center [1307, 72] width 39 height 17
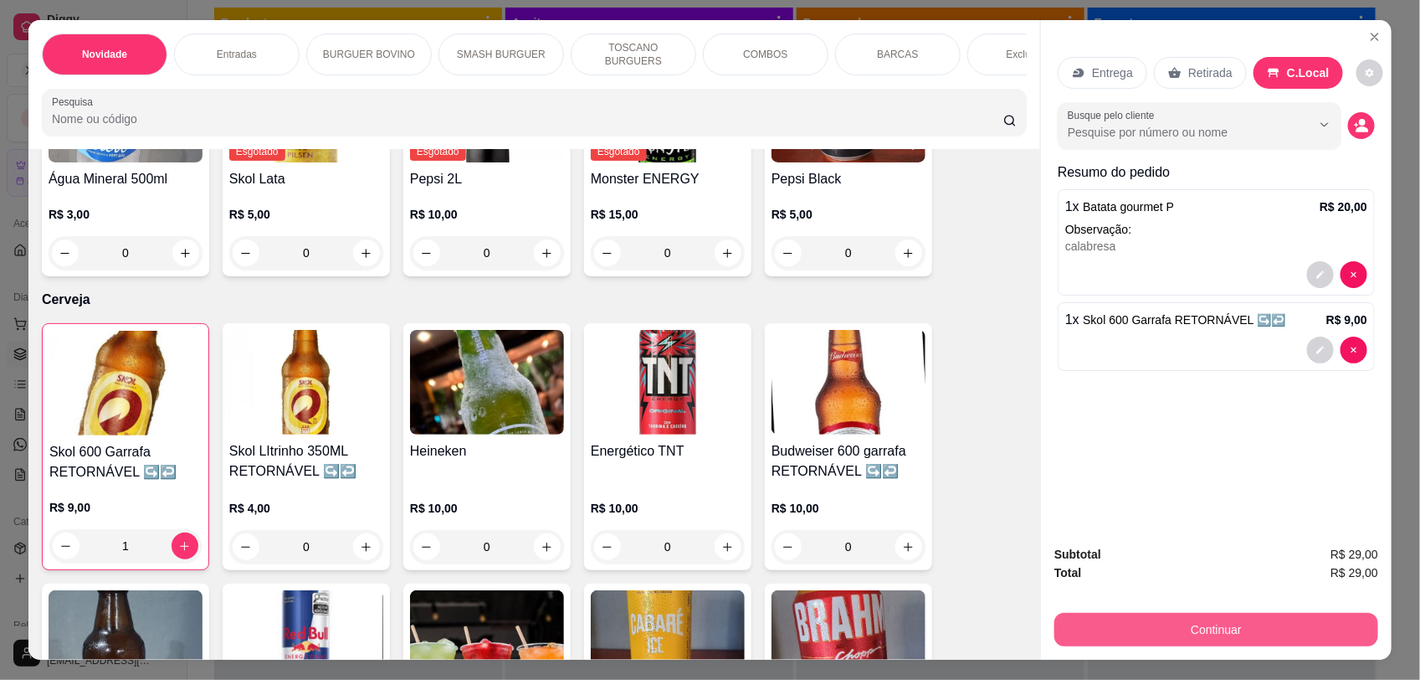
click at [1170, 624] on button "Continuar" at bounding box center [1217, 629] width 324 height 33
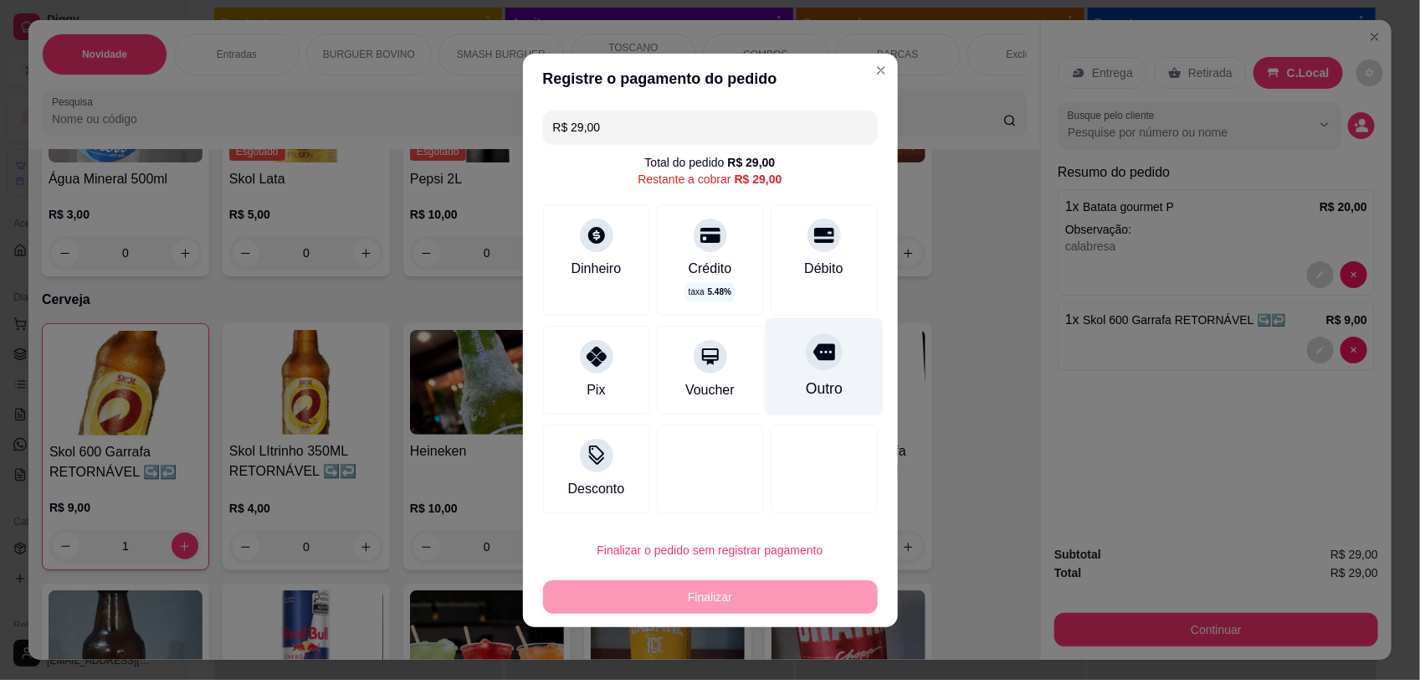
click at [820, 362] on div "Outro" at bounding box center [824, 366] width 118 height 98
type input "R$ 0,00"
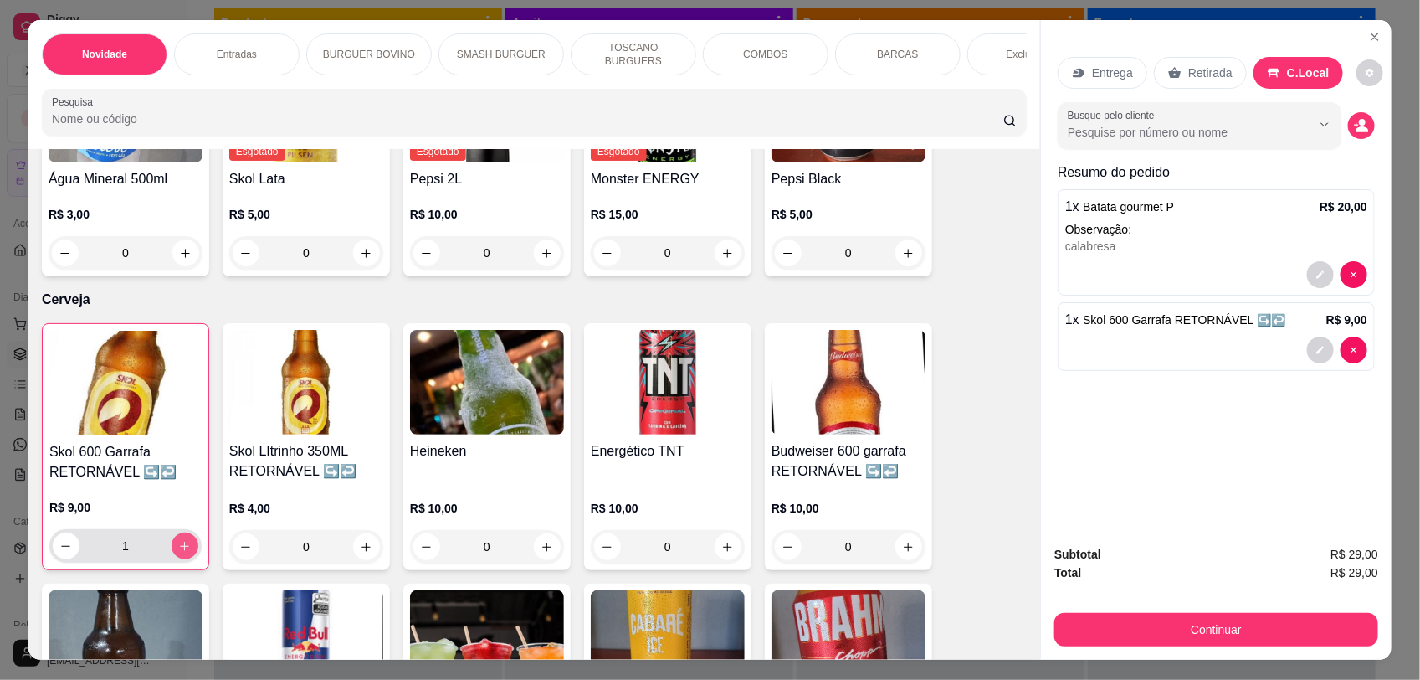
click at [180, 540] on icon "increase-product-quantity" at bounding box center [184, 546] width 13 height 13
type input "2"
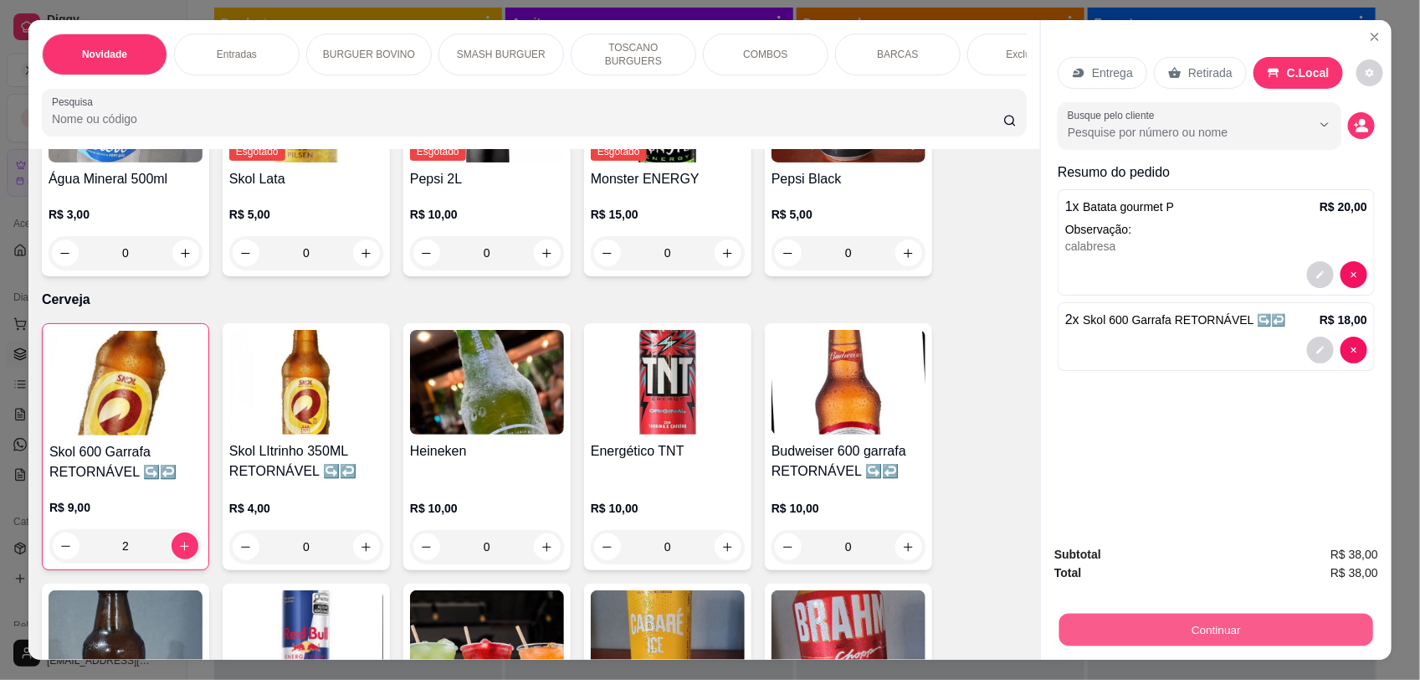
click at [1139, 632] on button "Continuar" at bounding box center [1217, 629] width 314 height 33
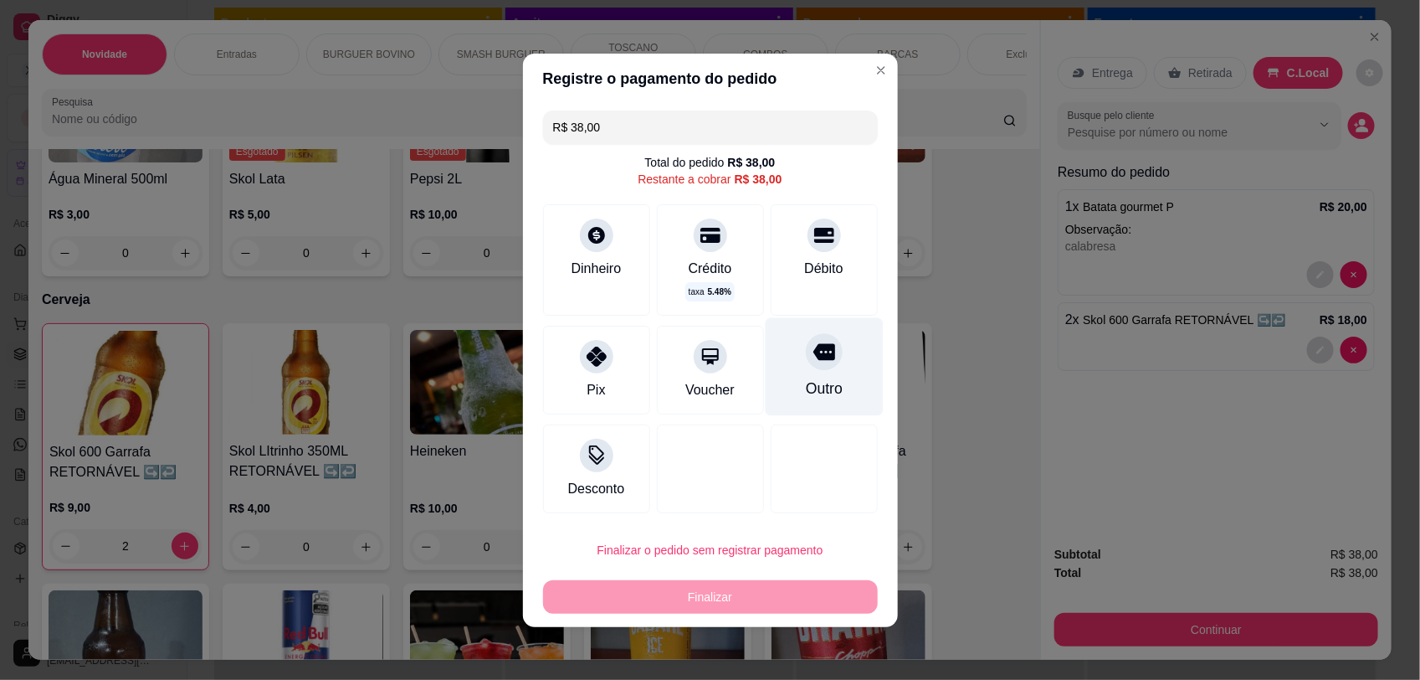
click at [793, 370] on div "Outro" at bounding box center [824, 366] width 118 height 98
type input "R$ 0,00"
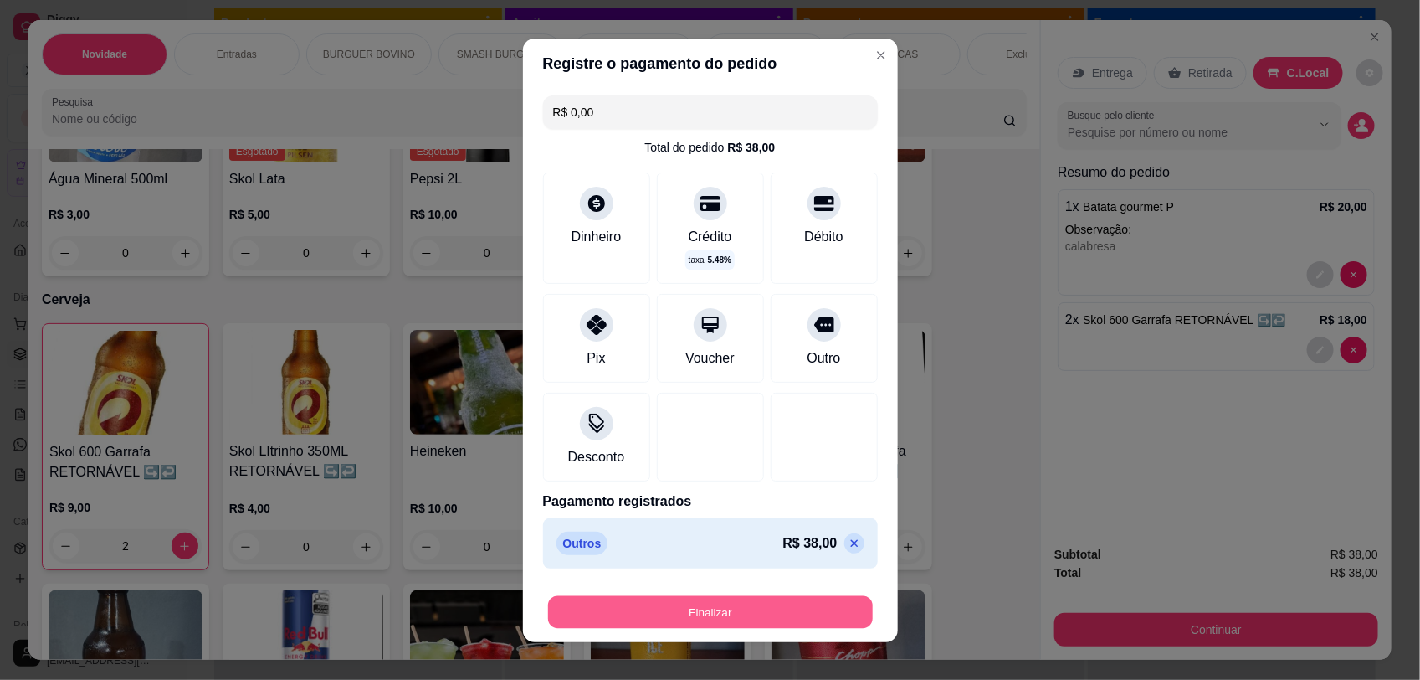
click at [796, 625] on button "Finalizar" at bounding box center [710, 611] width 325 height 33
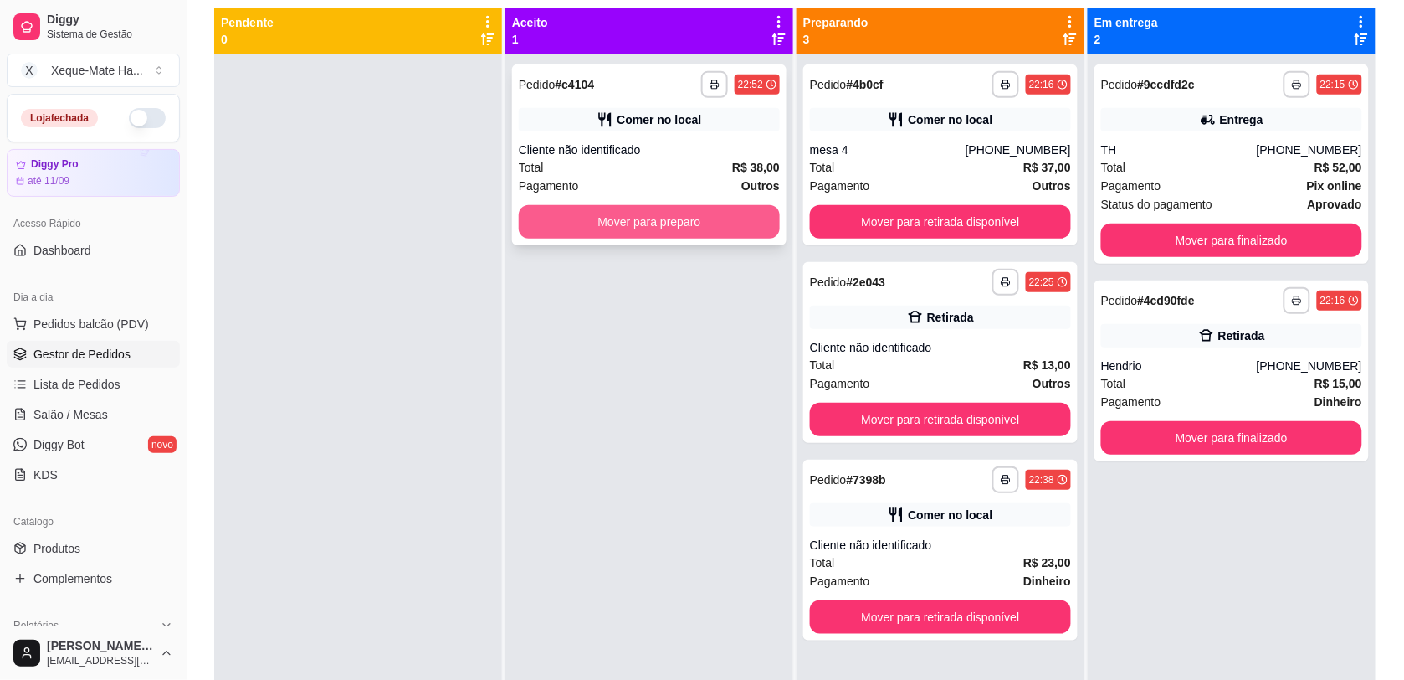
click at [691, 216] on button "Mover para preparo" at bounding box center [649, 221] width 261 height 33
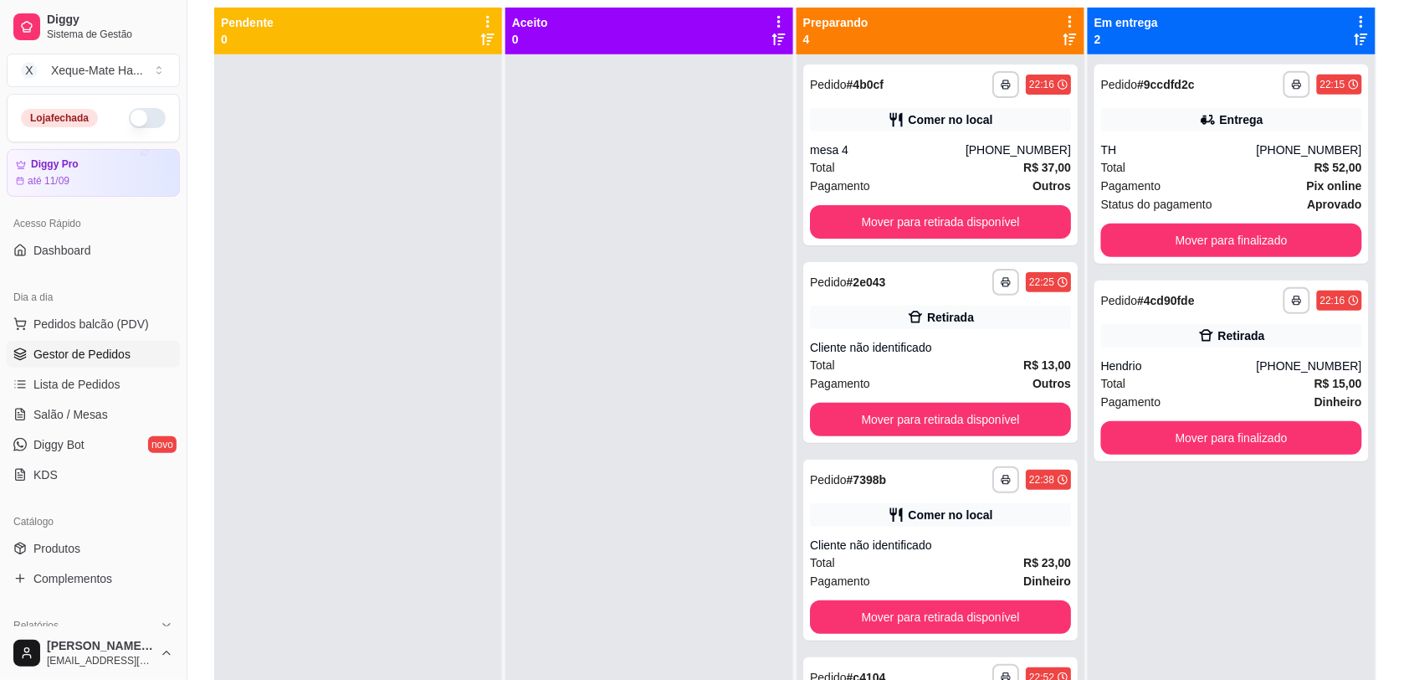
click at [691, 216] on div at bounding box center [649, 394] width 288 height 680
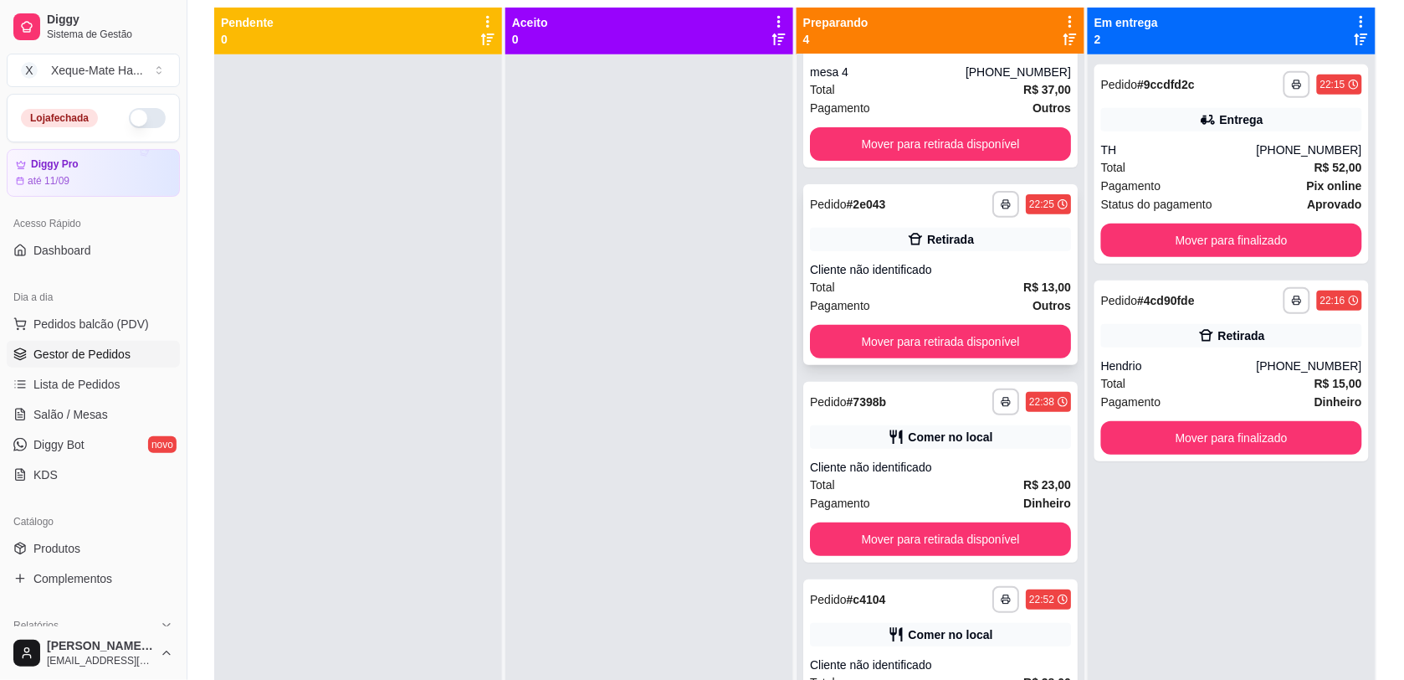
scroll to position [96, 0]
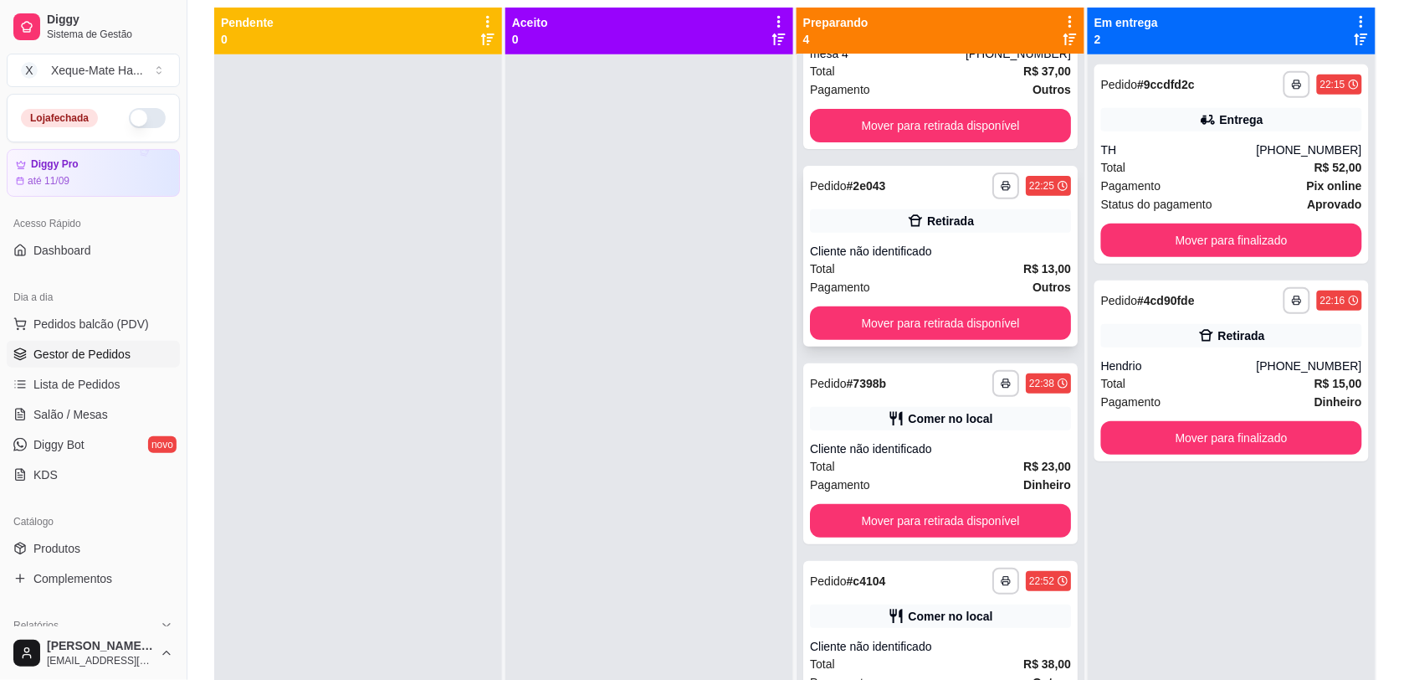
click at [992, 260] on div "Total R$ 13,00" at bounding box center [940, 268] width 261 height 18
click at [1000, 311] on button "Mover para retirada disponível" at bounding box center [940, 322] width 261 height 33
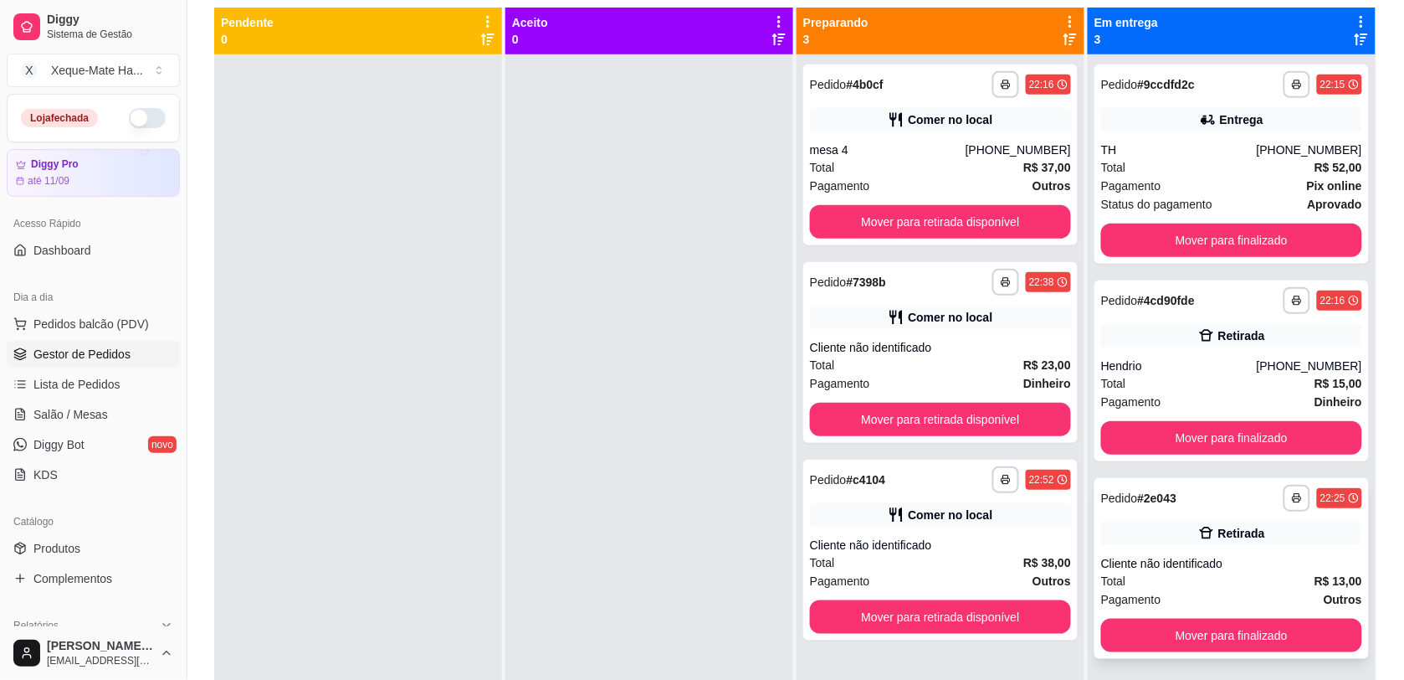
scroll to position [0, 0]
click at [1173, 541] on div "Retirada" at bounding box center [1231, 532] width 261 height 23
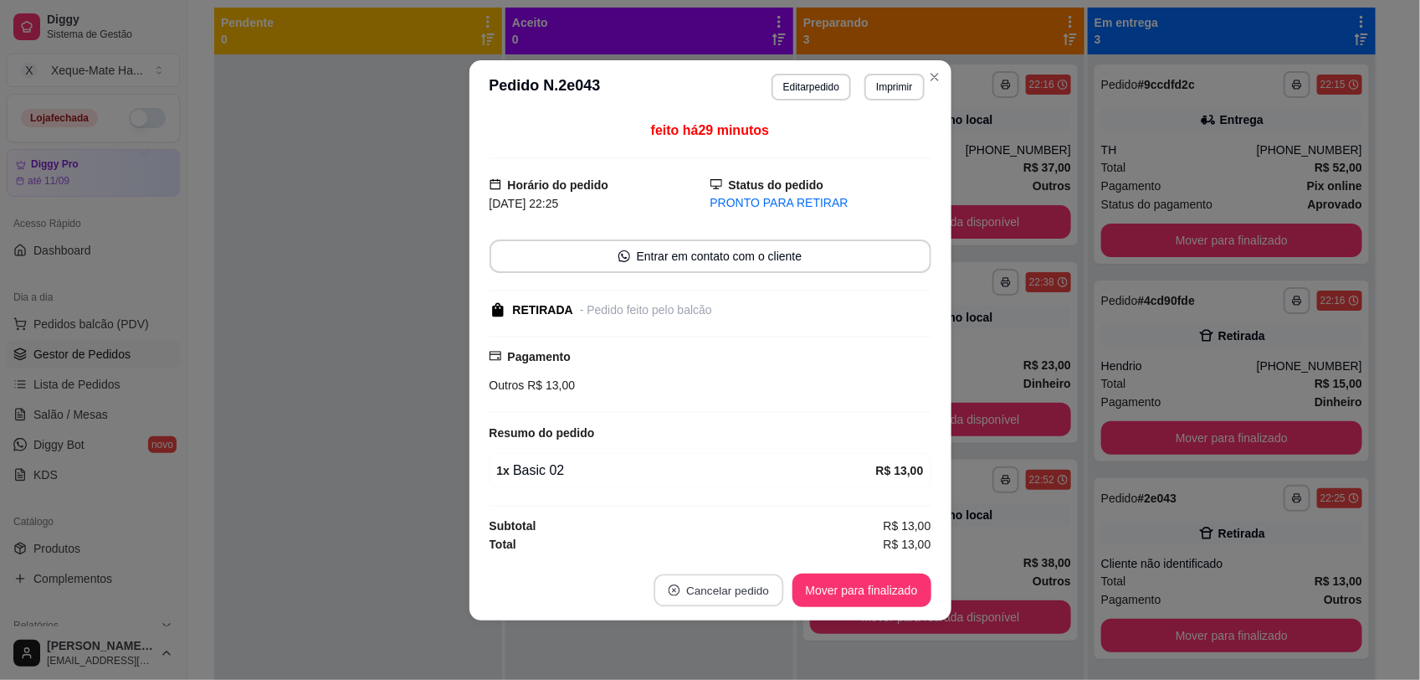
click at [704, 586] on button "Cancelar pedido" at bounding box center [719, 589] width 130 height 33
click at [762, 552] on button "Sim" at bounding box center [765, 550] width 67 height 33
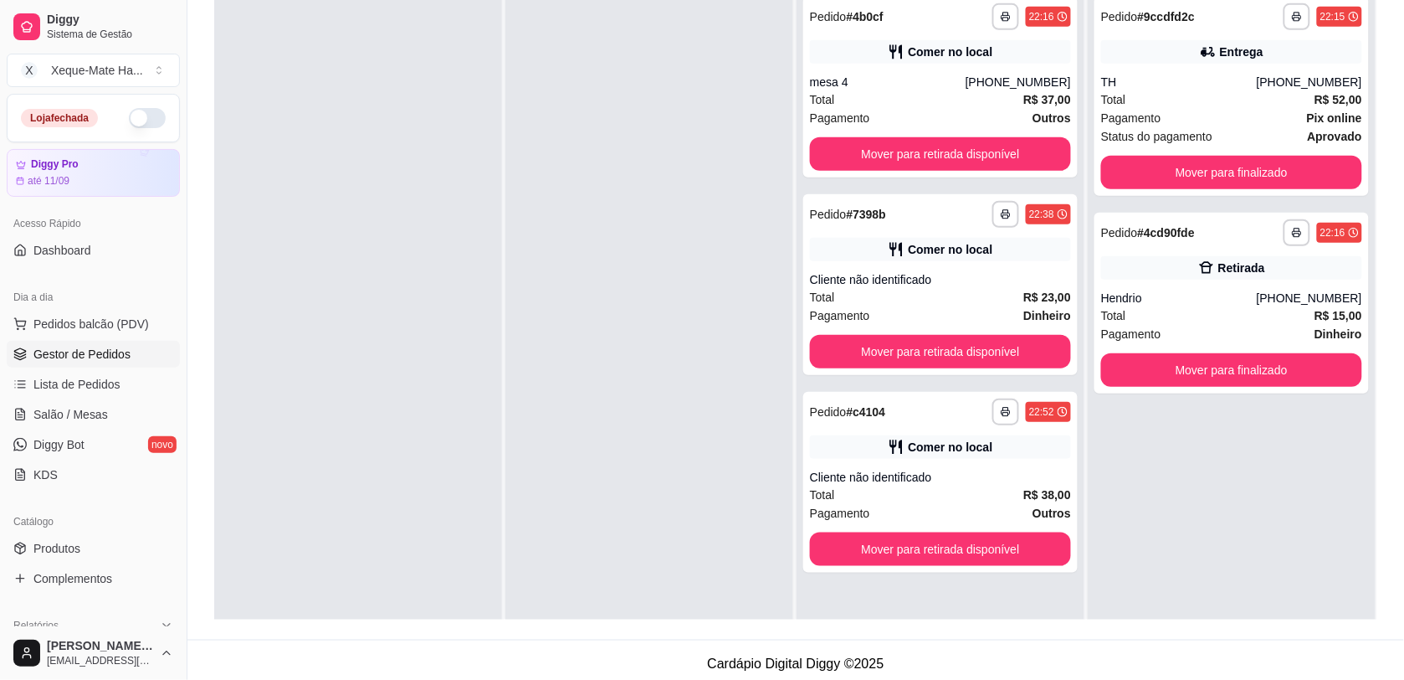
scroll to position [255, 0]
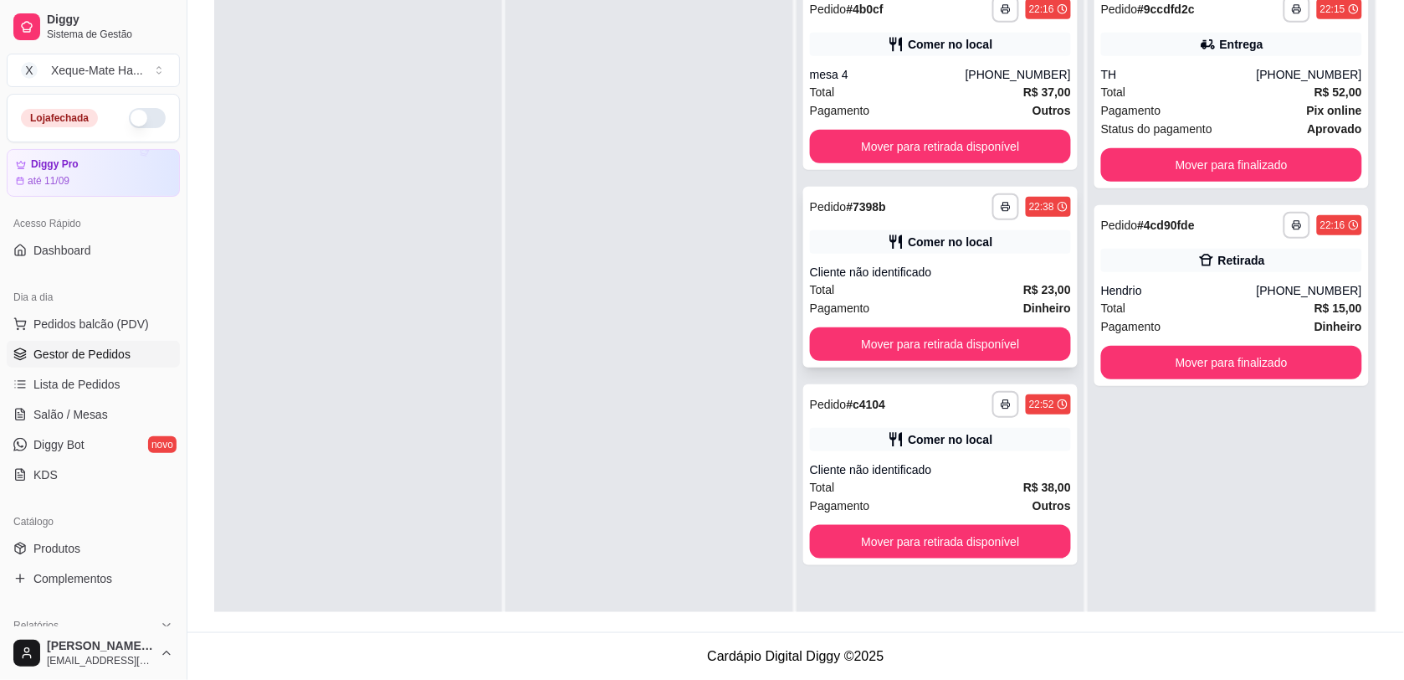
click at [893, 264] on div "Cliente não identificado" at bounding box center [940, 272] width 261 height 17
click at [1019, 331] on button "Mover para retirada disponível" at bounding box center [941, 344] width 254 height 33
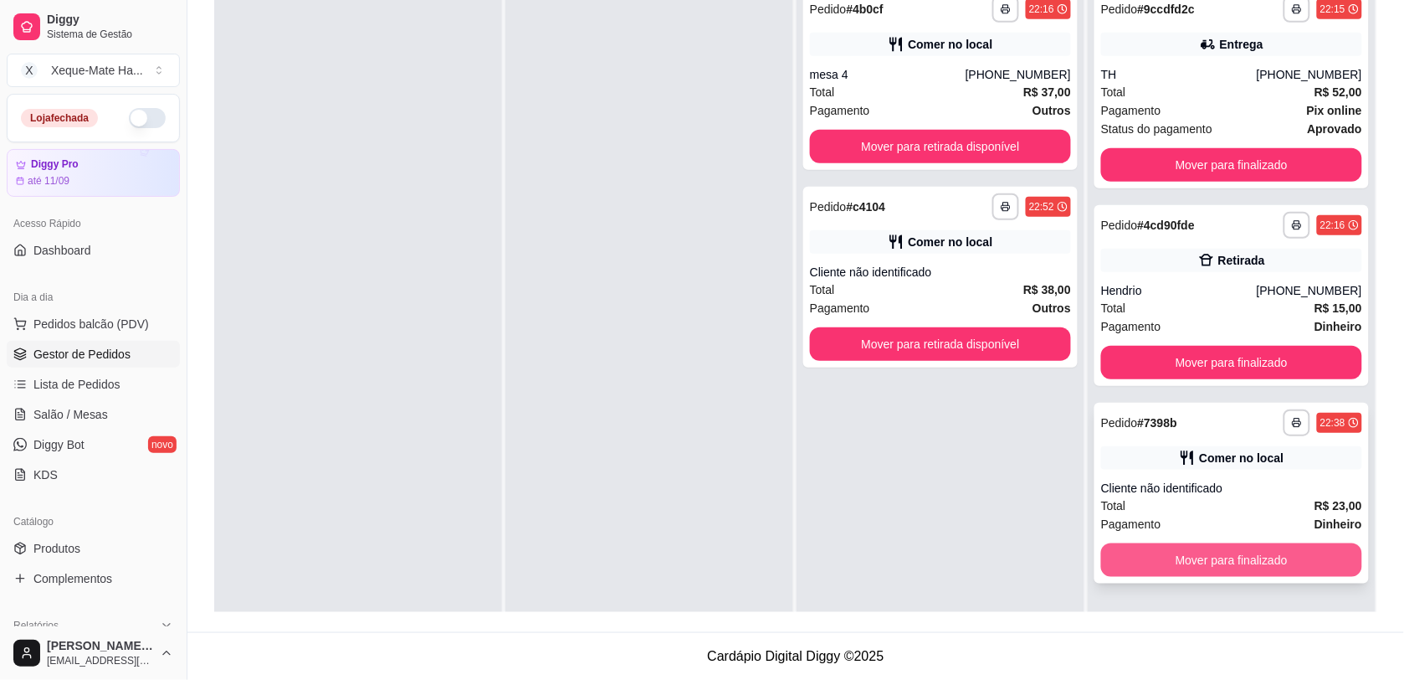
click at [1231, 567] on button "Mover para finalizado" at bounding box center [1231, 559] width 261 height 33
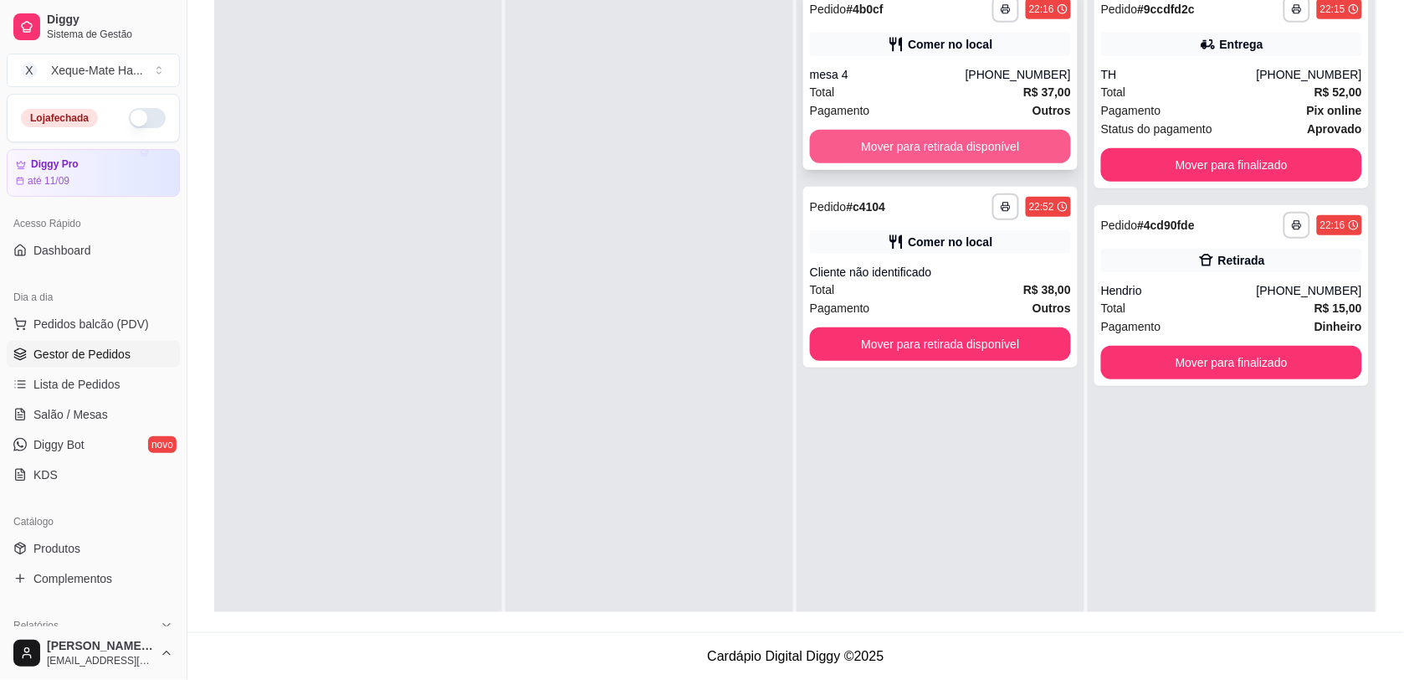
click at [950, 146] on button "Mover para retirada disponível" at bounding box center [940, 146] width 261 height 33
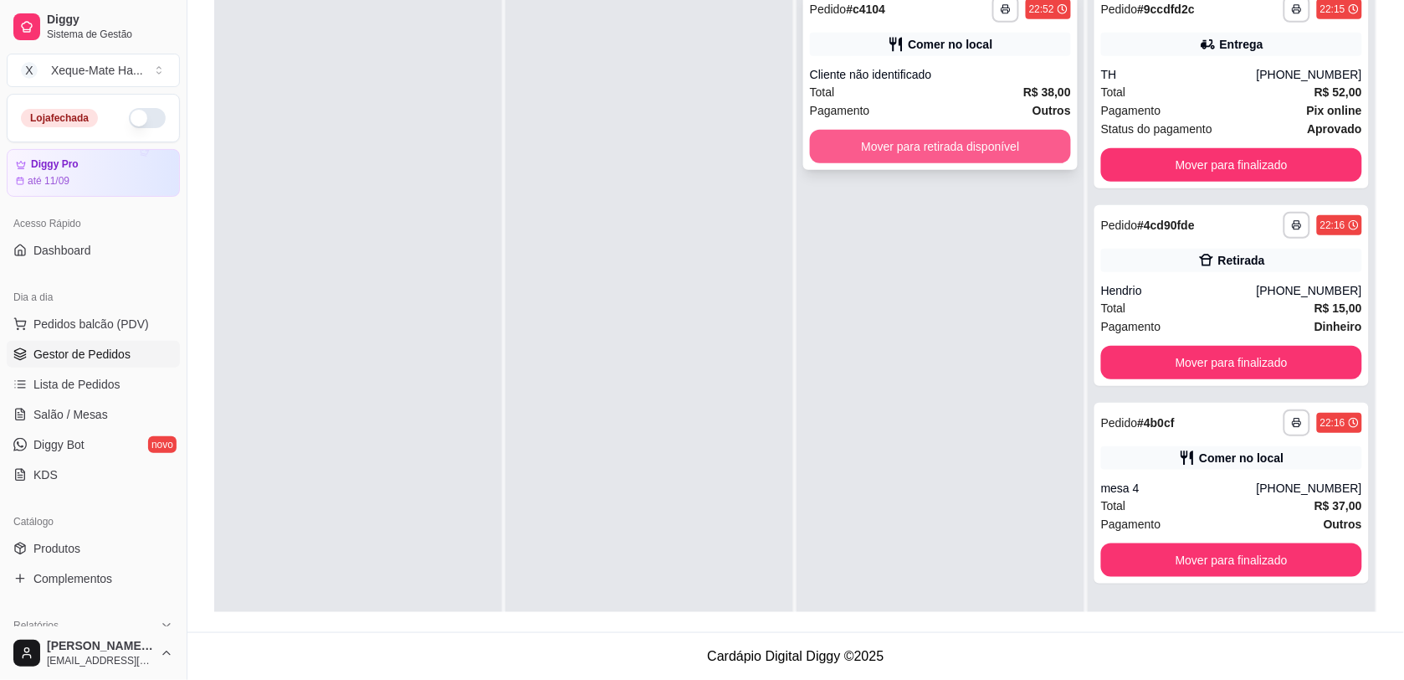
click at [952, 147] on button "Mover para retirada disponível" at bounding box center [940, 146] width 261 height 33
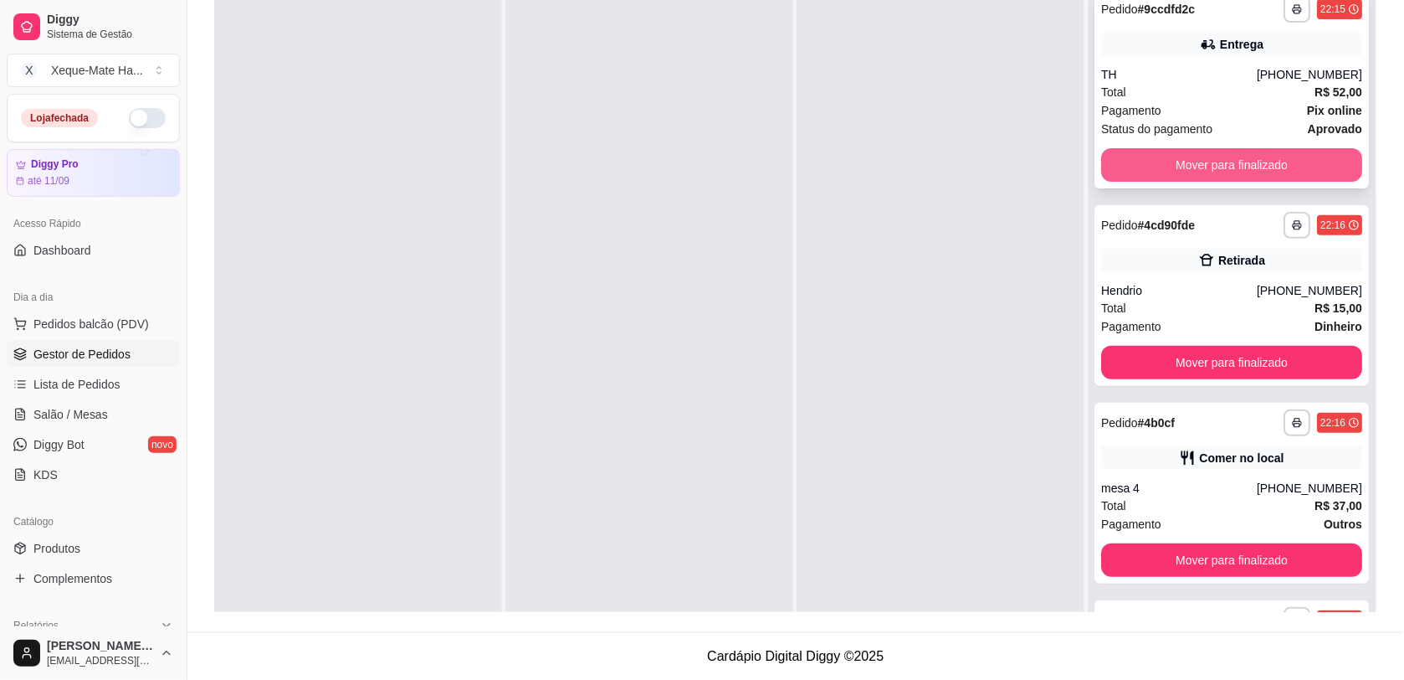
click at [1132, 168] on button "Mover para finalizado" at bounding box center [1231, 164] width 261 height 33
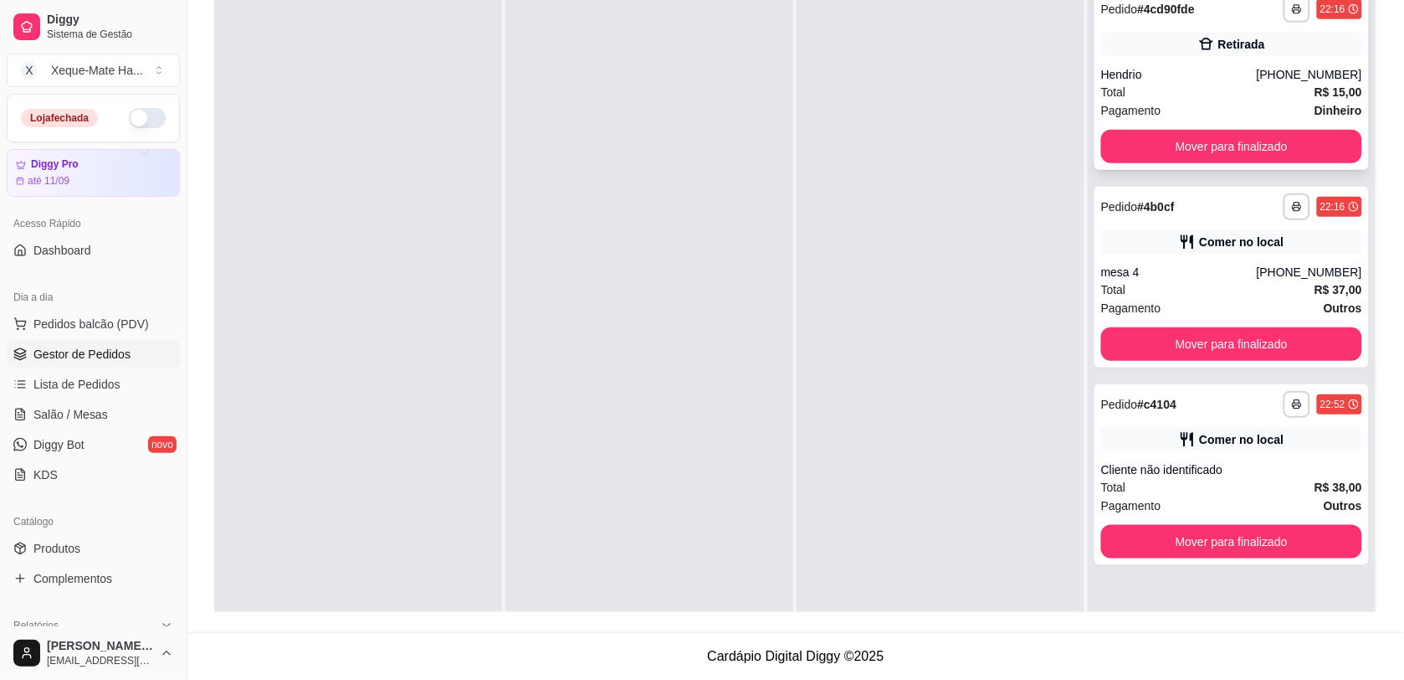
click at [1134, 159] on div "**********" at bounding box center [1232, 79] width 275 height 181
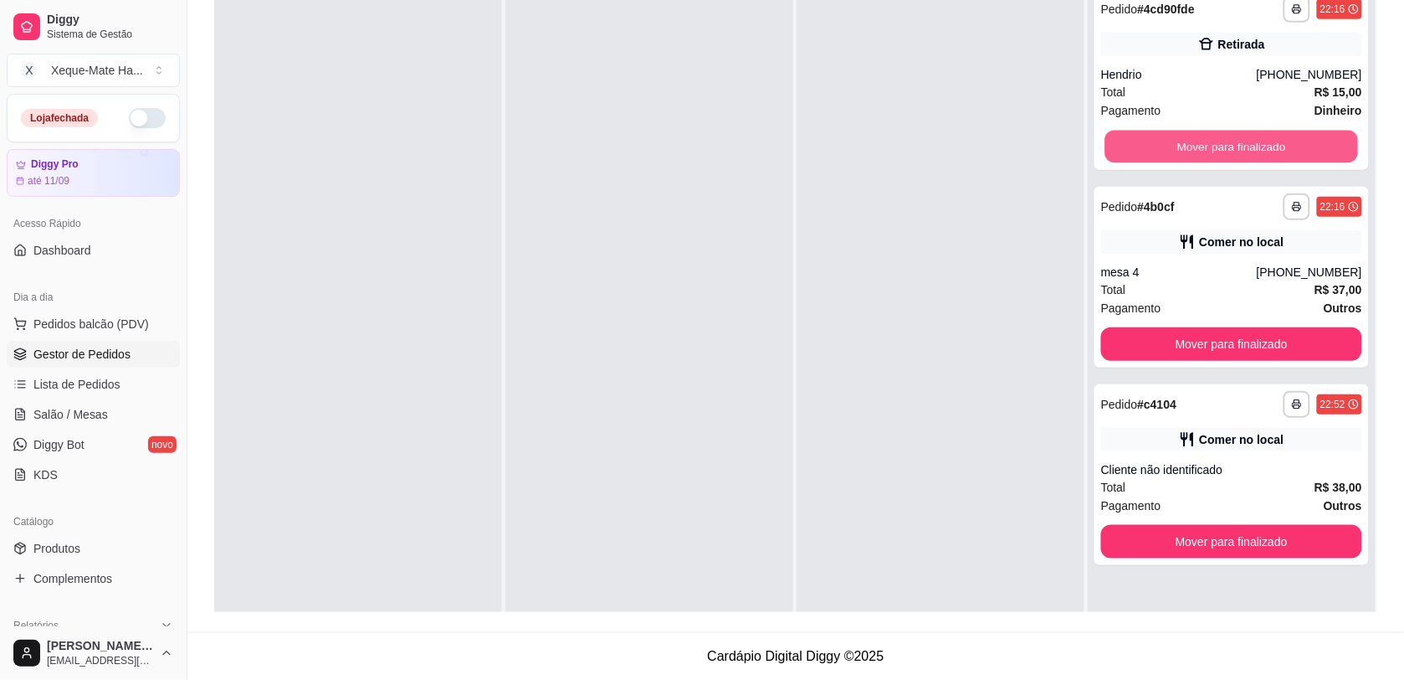
click at [1157, 147] on button "Mover para finalizado" at bounding box center [1233, 147] width 254 height 33
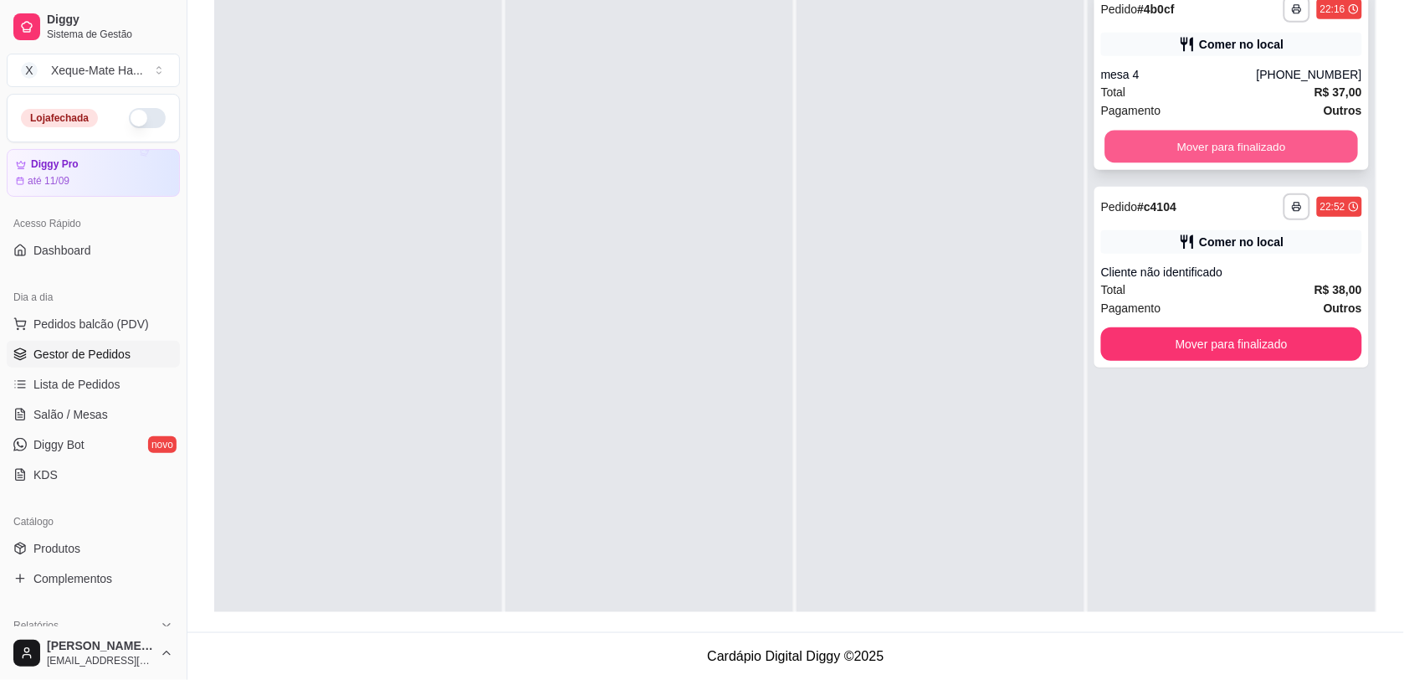
click at [1155, 141] on button "Mover para finalizado" at bounding box center [1233, 147] width 254 height 33
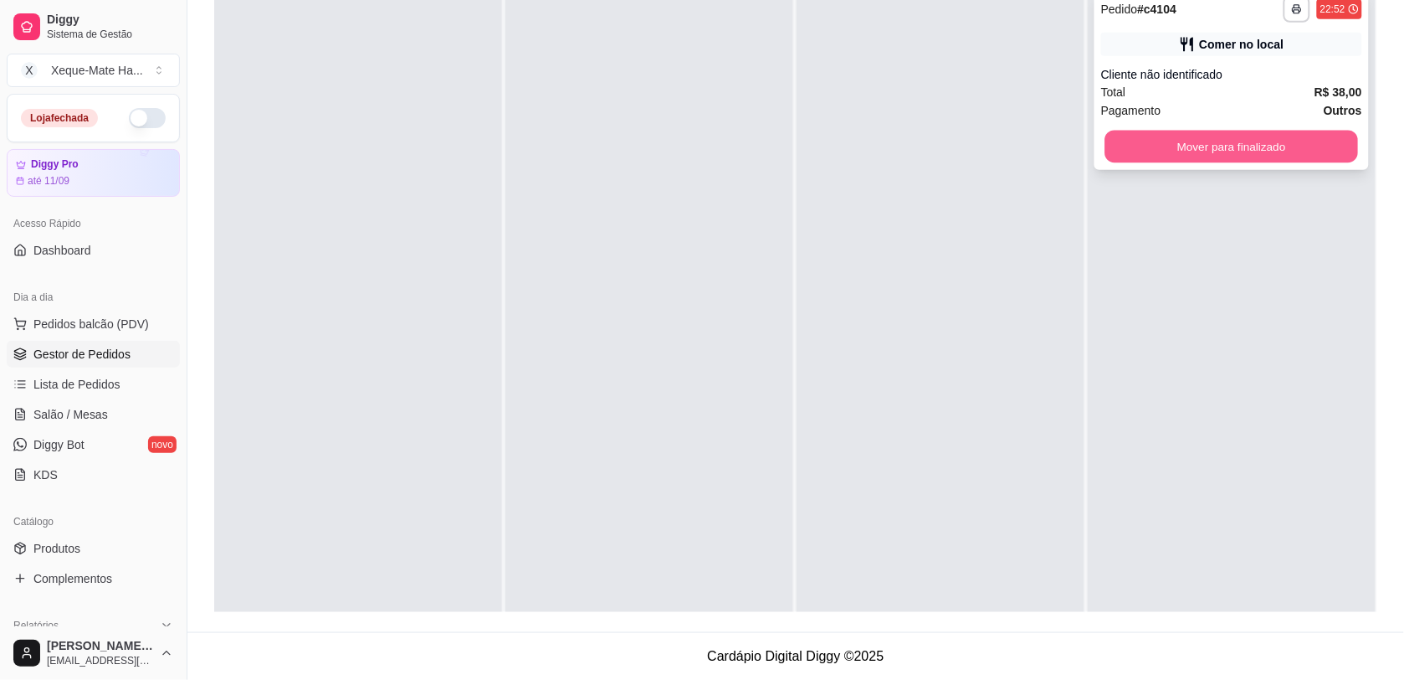
click at [1155, 144] on button "Mover para finalizado" at bounding box center [1233, 147] width 254 height 33
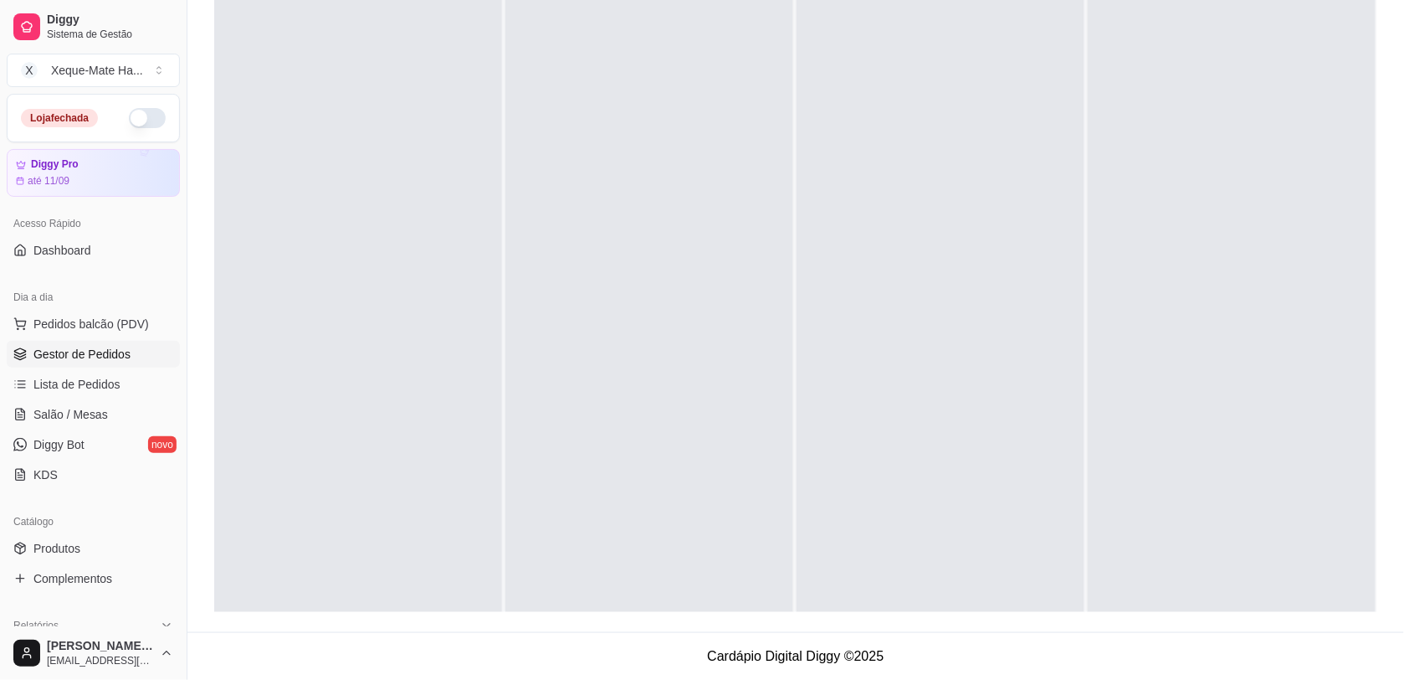
click at [1191, 93] on div at bounding box center [1232, 319] width 288 height 680
click at [1205, 80] on div at bounding box center [1232, 319] width 288 height 680
